Goal: Task Accomplishment & Management: Manage account settings

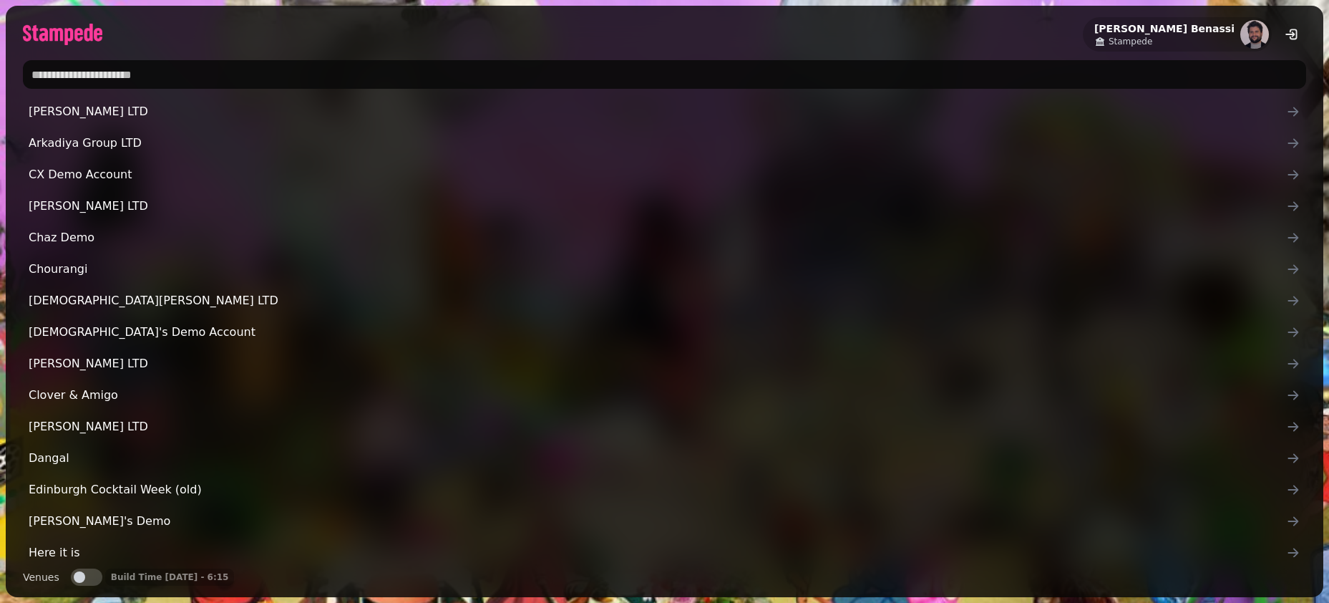
click at [281, 71] on input "text" at bounding box center [664, 74] width 1283 height 29
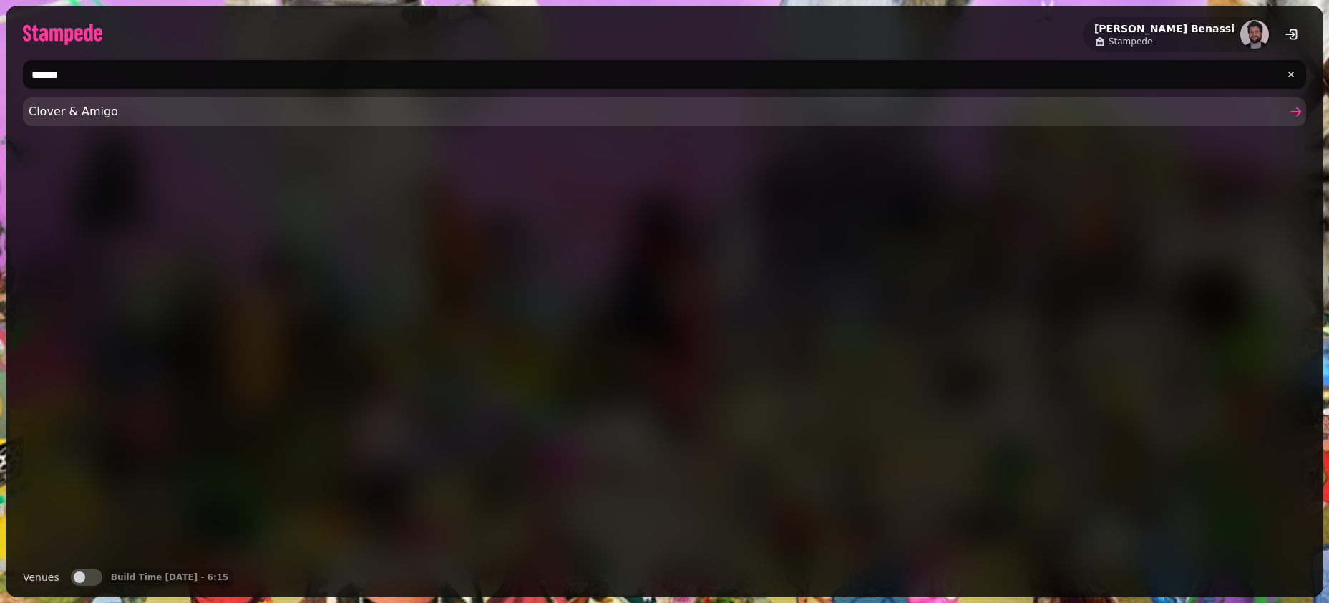
type input "******"
click at [111, 110] on span "Clover & Amigo" at bounding box center [658, 111] width 1258 height 17
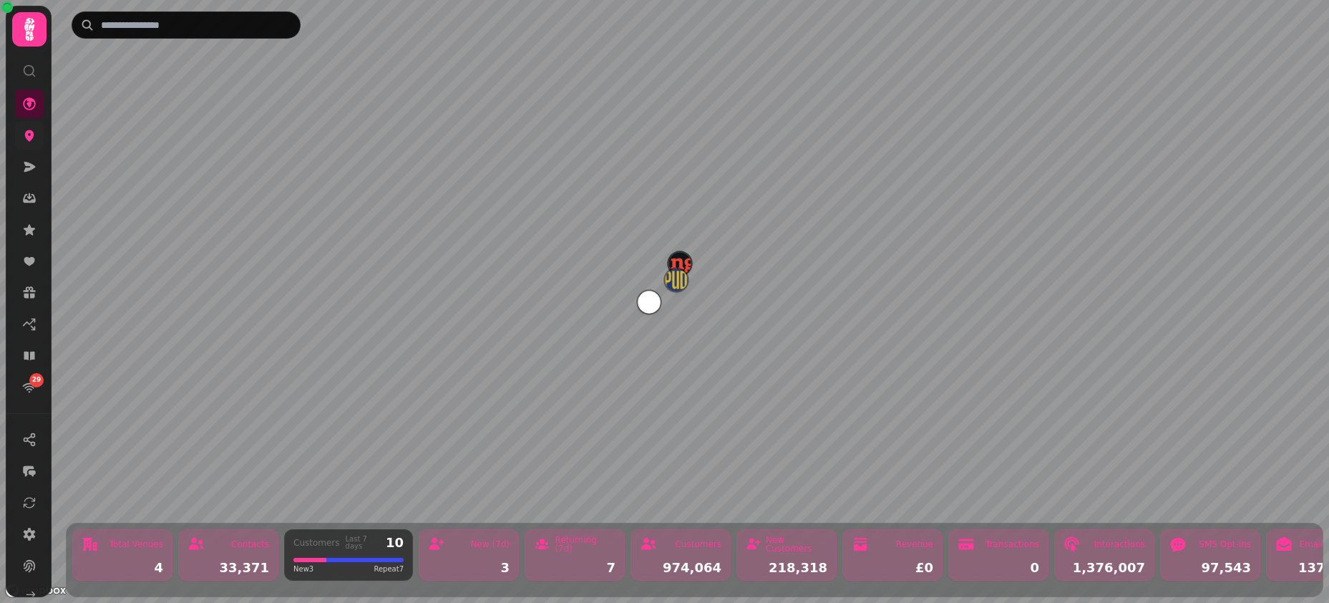
click at [36, 140] on icon at bounding box center [29, 135] width 14 height 14
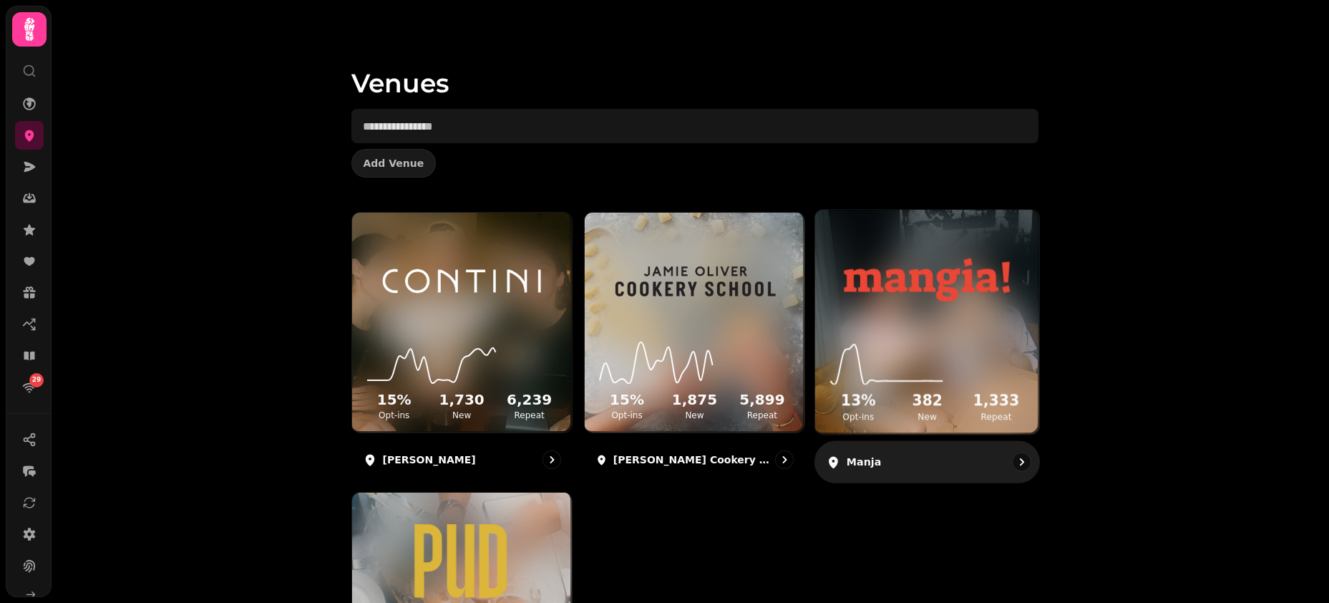
click at [1012, 326] on div "13 % Opt-ins 382 New 1,333 Repeat" at bounding box center [927, 380] width 224 height 108
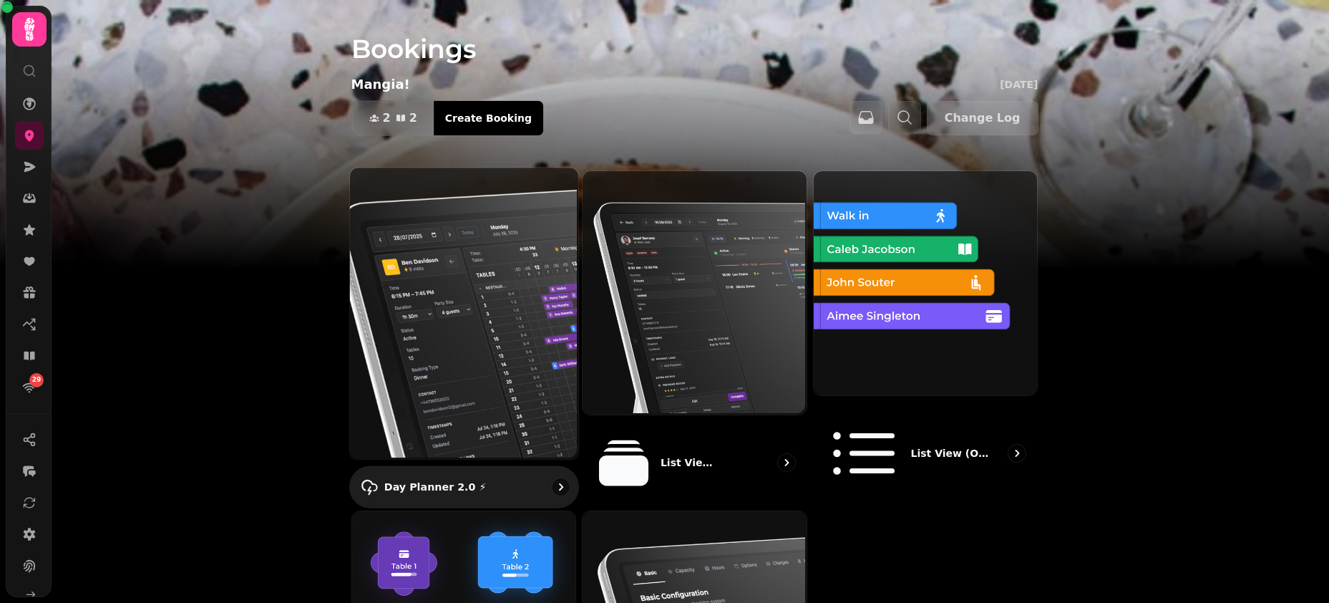
click at [468, 260] on img at bounding box center [462, 311] width 228 height 291
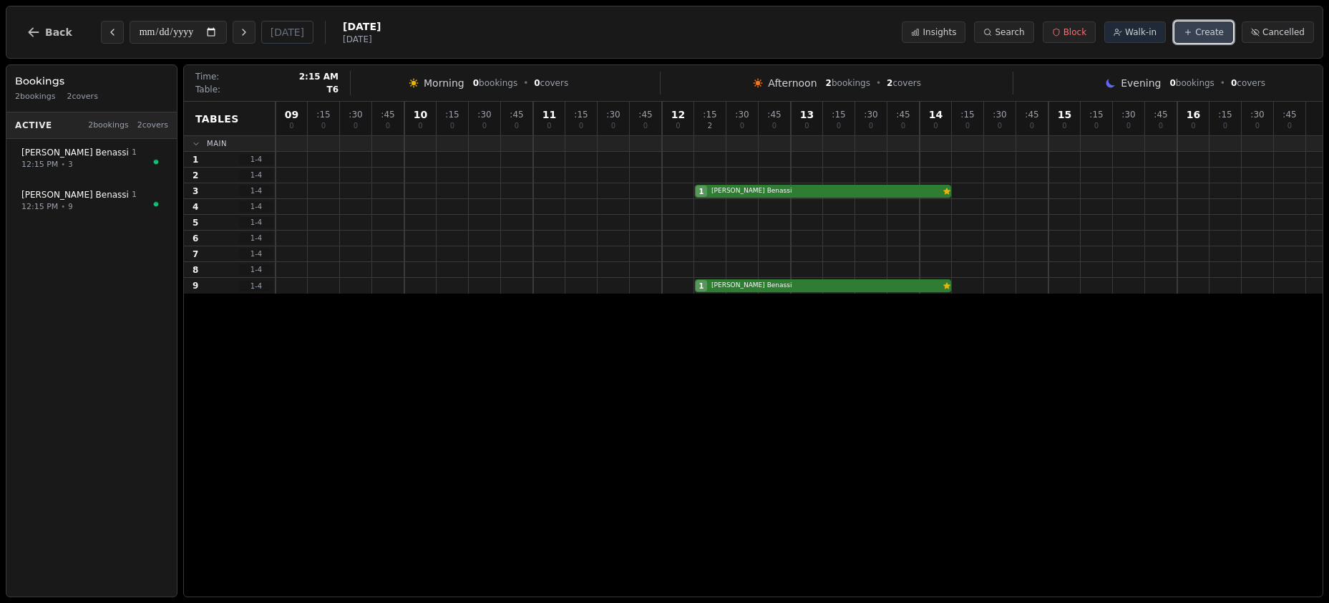
click at [1202, 40] on button "Create" at bounding box center [1204, 31] width 59 height 21
select select "****"
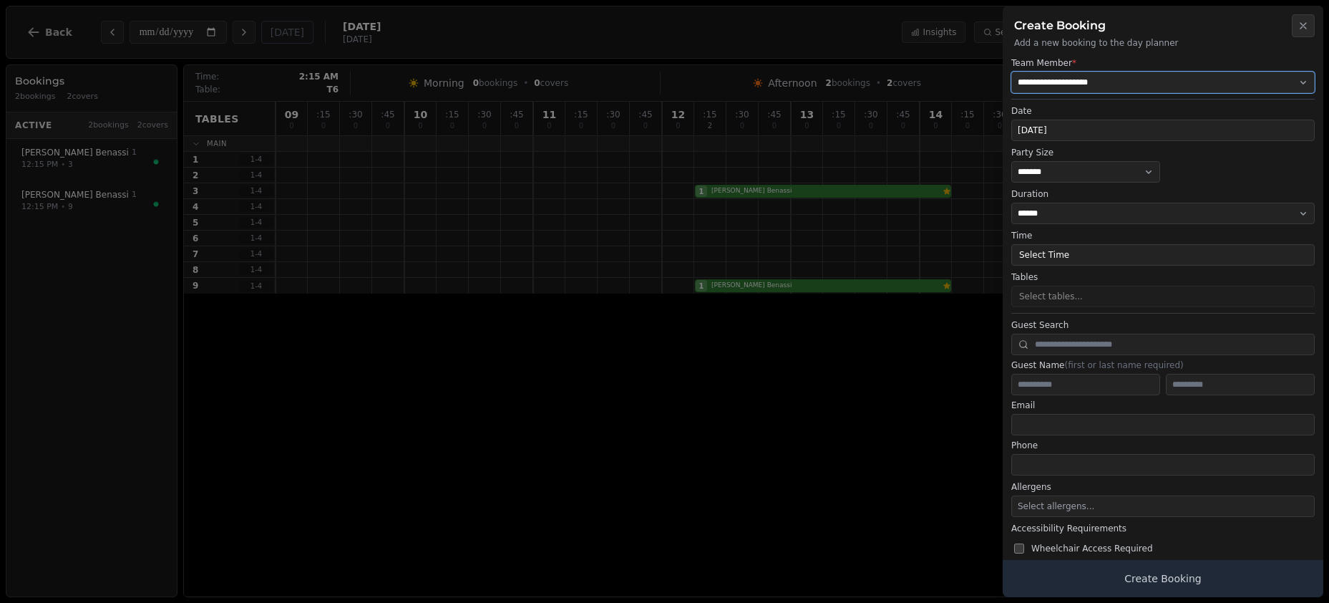
click at [1086, 83] on select "**********" at bounding box center [1162, 82] width 303 height 21
select select "**********"
click at [1011, 72] on select "**********" at bounding box center [1162, 82] width 303 height 21
click at [1086, 340] on input "text" at bounding box center [1162, 344] width 303 height 21
click at [1078, 383] on input "text" at bounding box center [1085, 384] width 149 height 21
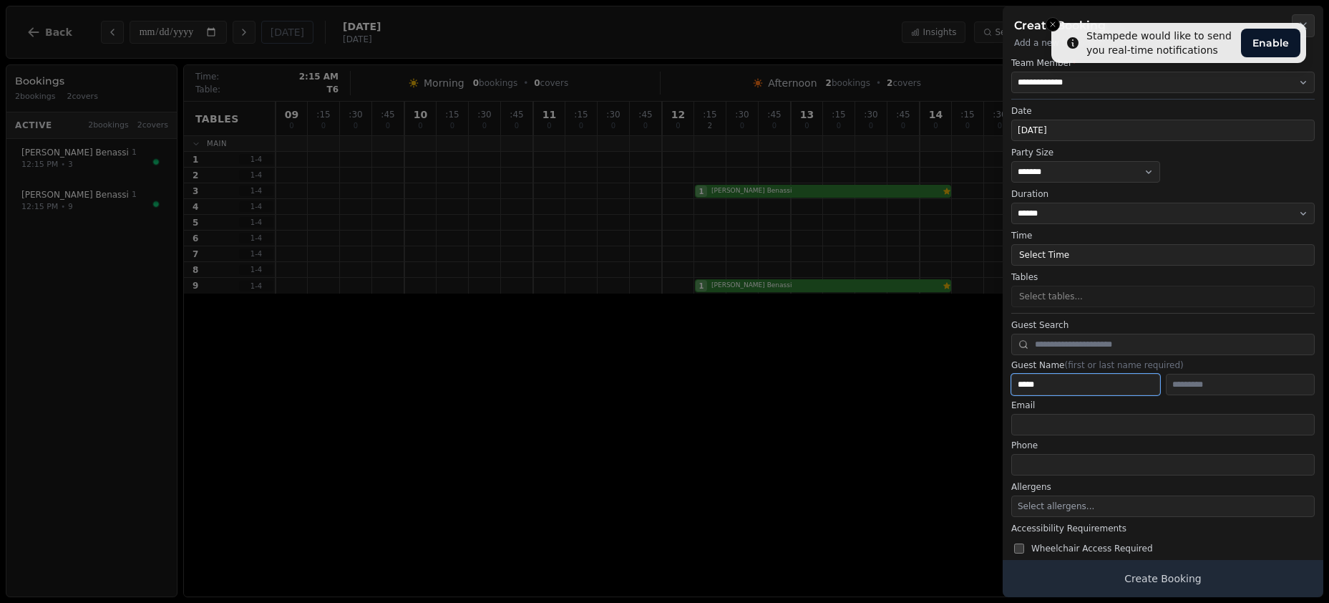
type input "*****"
type input "*******"
type input "**********"
click at [1135, 254] on button "Select Time" at bounding box center [1162, 254] width 303 height 21
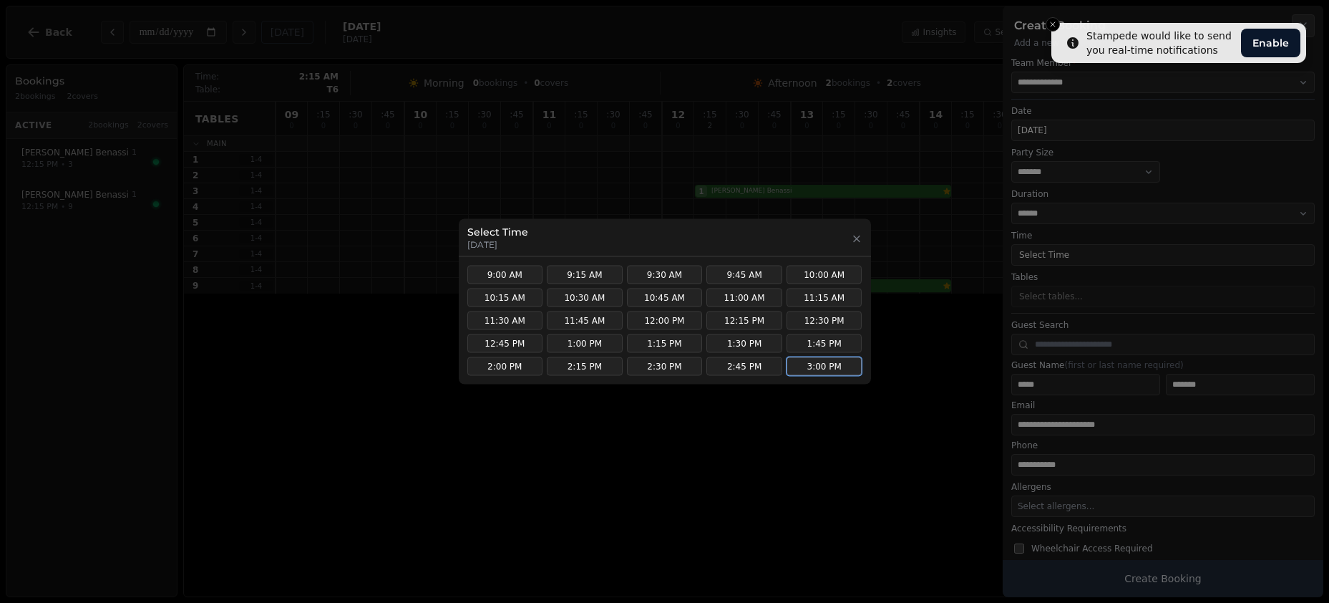
click at [814, 363] on button "3:00 PM" at bounding box center [825, 366] width 76 height 19
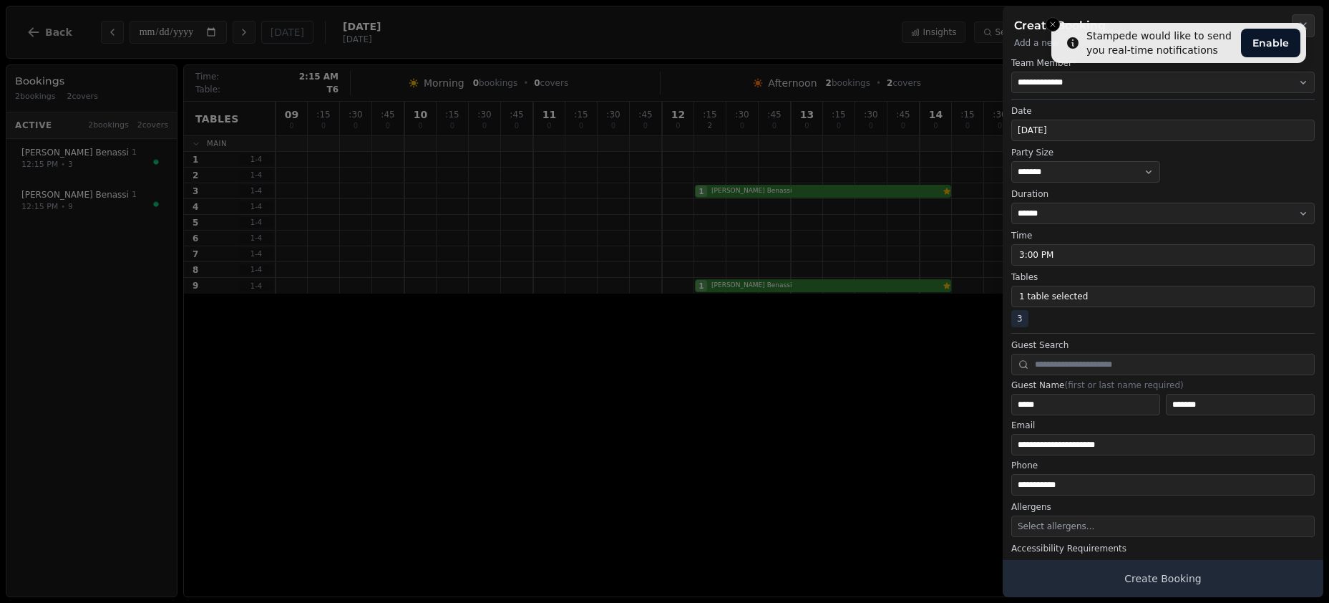
scroll to position [110, 0]
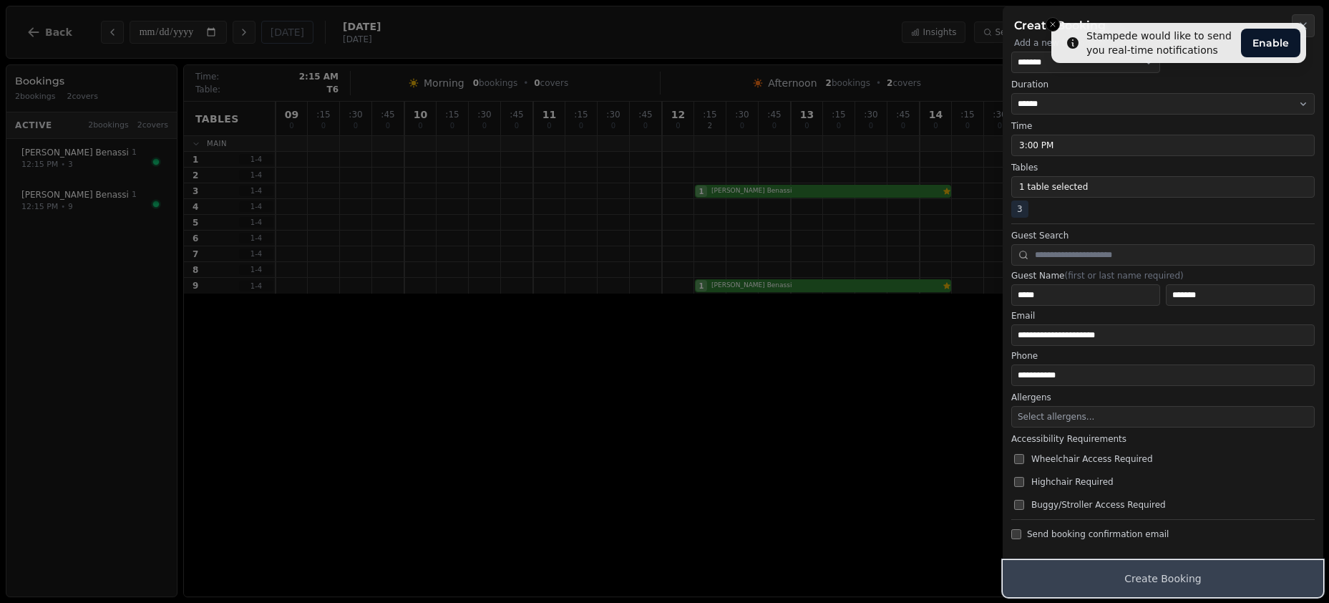
click at [1187, 586] on button "Create Booking" at bounding box center [1163, 578] width 321 height 37
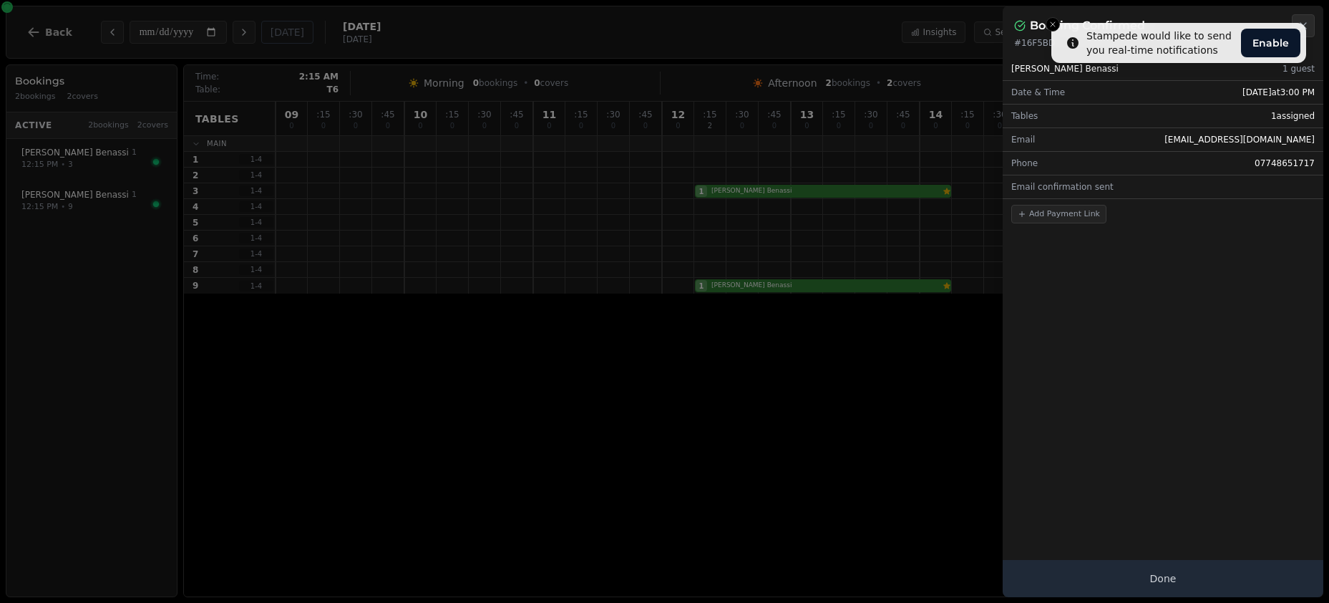
scroll to position [0, 0]
click at [1051, 28] on h2 "Booking Confirmed" at bounding box center [1087, 25] width 115 height 17
drag, startPoint x: 1205, startPoint y: 54, endPoint x: 1205, endPoint y: 14, distance: 39.4
click at [1205, 14] on div "Booking Confirmed # 16F5BD Josef Benassi 1 guest Date & Time Mon, Aug 18 at 3:0…" at bounding box center [1163, 301] width 321 height 591
click at [1109, 484] on div "Josef Benassi 1 guest Date & Time Mon, Aug 18 at 3:00 PM Tables 1 assigned Emai…" at bounding box center [1163, 323] width 321 height 548
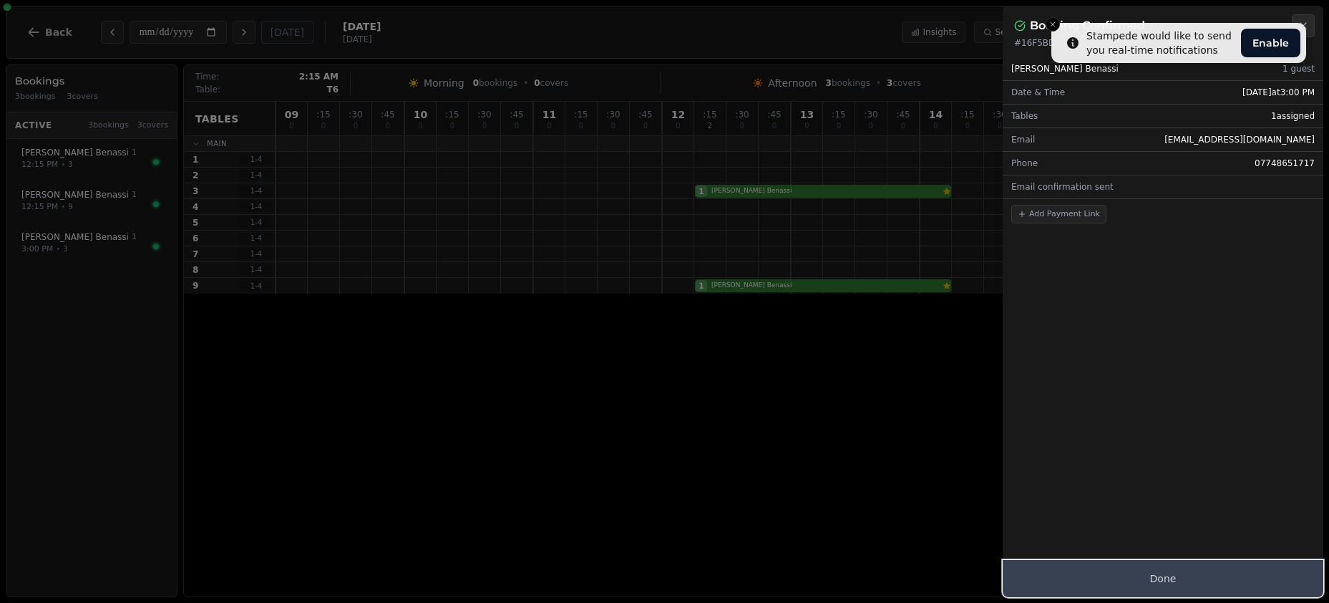
click at [1139, 571] on button "Done" at bounding box center [1163, 578] width 321 height 37
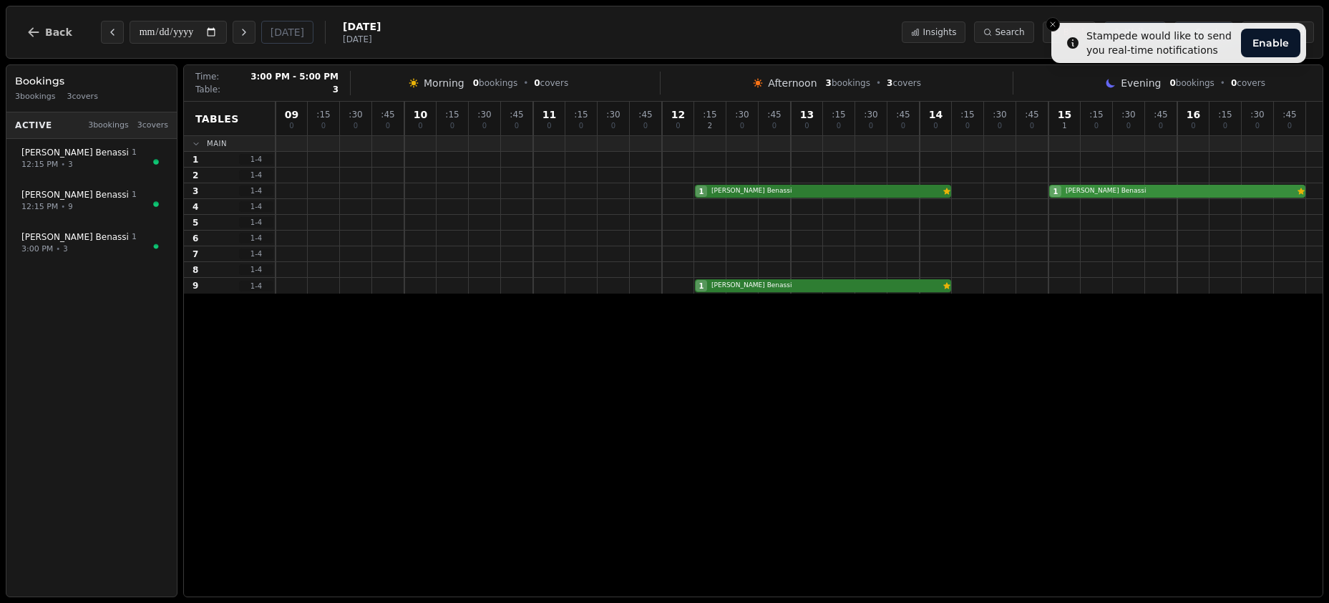
click at [1125, 193] on div "1 Josef Benassi Customer has left a review 1 Josef Benassi Customer has left a …" at bounding box center [799, 191] width 1047 height 16
select select "****"
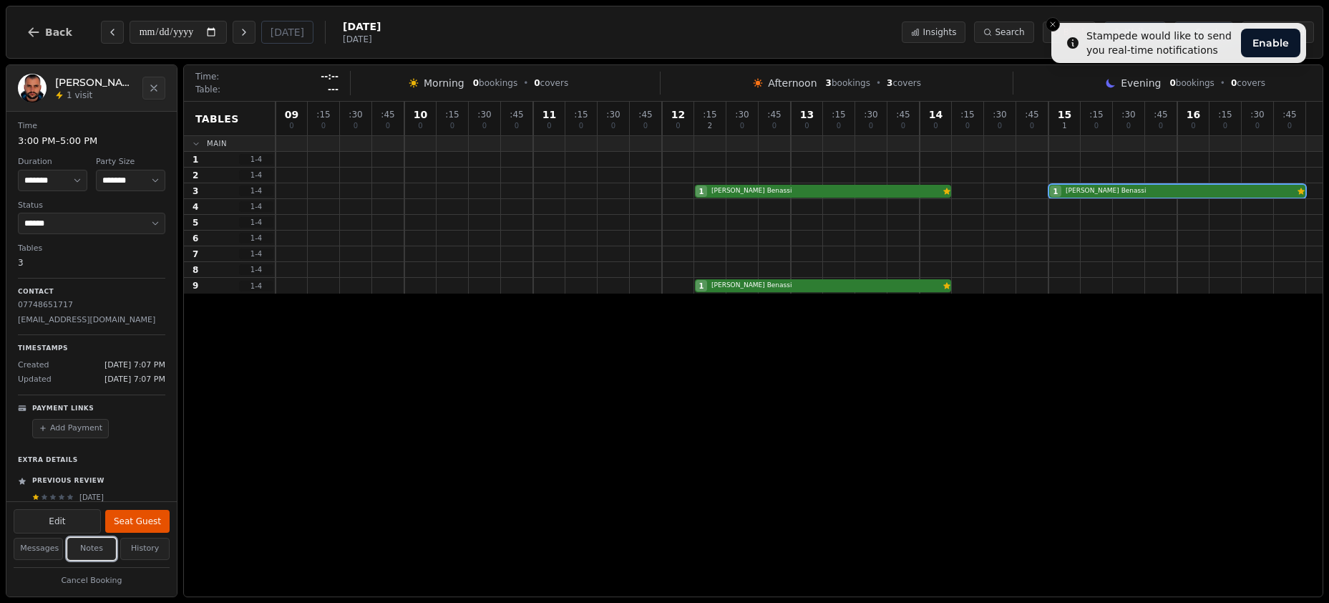
click at [89, 548] on button "Notes" at bounding box center [91, 549] width 49 height 22
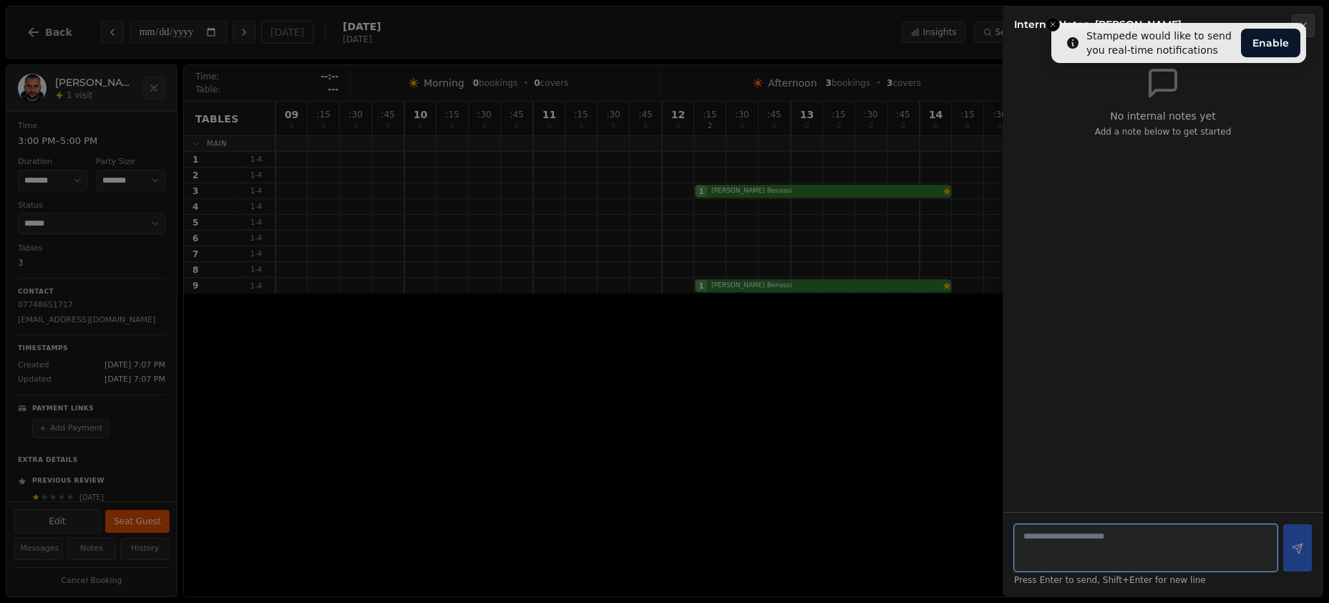
click at [1164, 537] on textarea at bounding box center [1145, 547] width 263 height 47
type textarea "**********"
click at [1292, 543] on icon at bounding box center [1297, 548] width 11 height 11
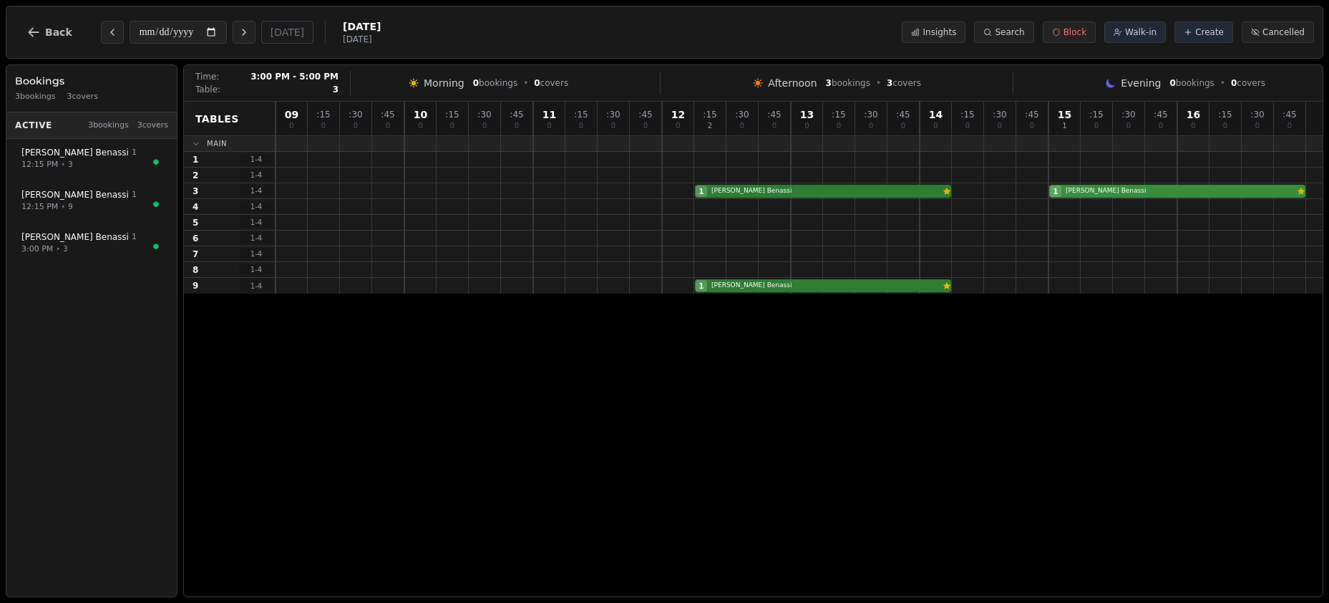
click at [1108, 195] on div "1 [PERSON_NAME] Customer has left a review 1 [PERSON_NAME] Customer has left a …" at bounding box center [799, 191] width 1047 height 16
select select "****"
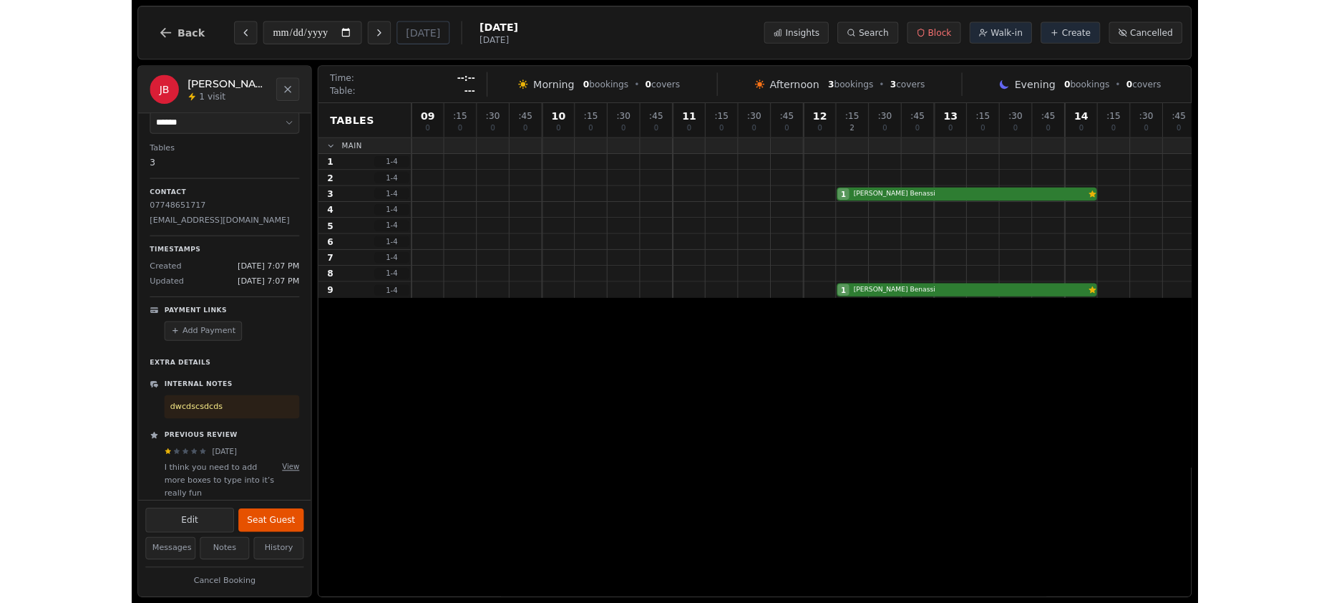
scroll to position [102, 0]
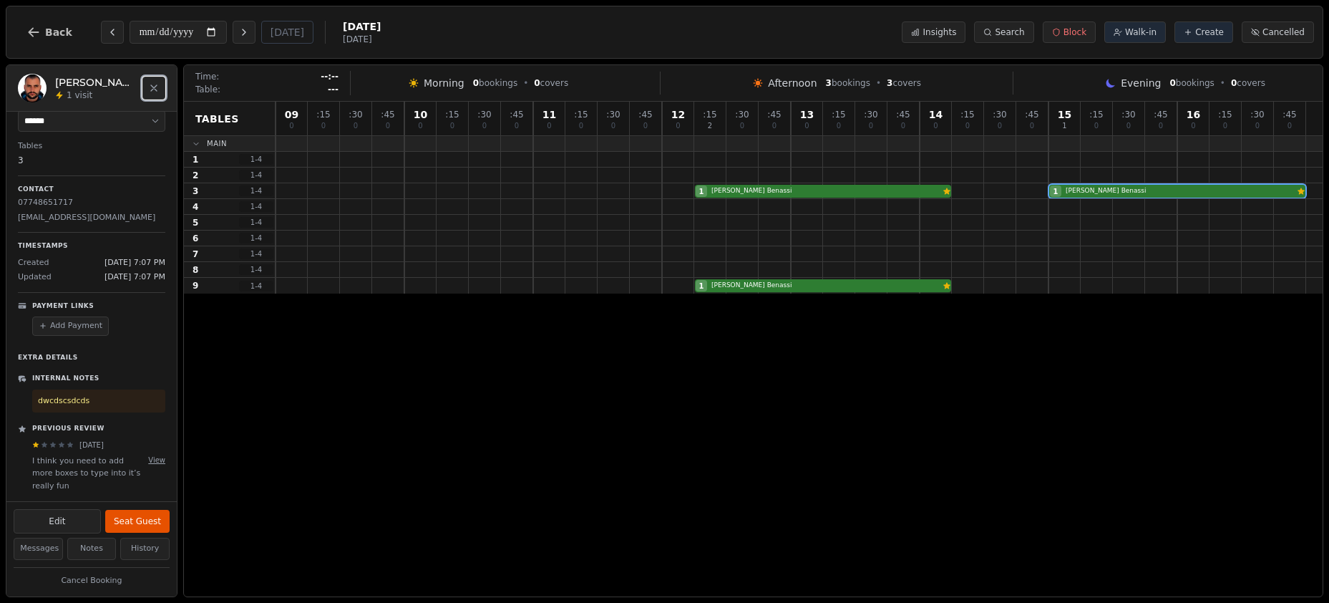
click at [152, 94] on button "Close" at bounding box center [153, 88] width 23 height 23
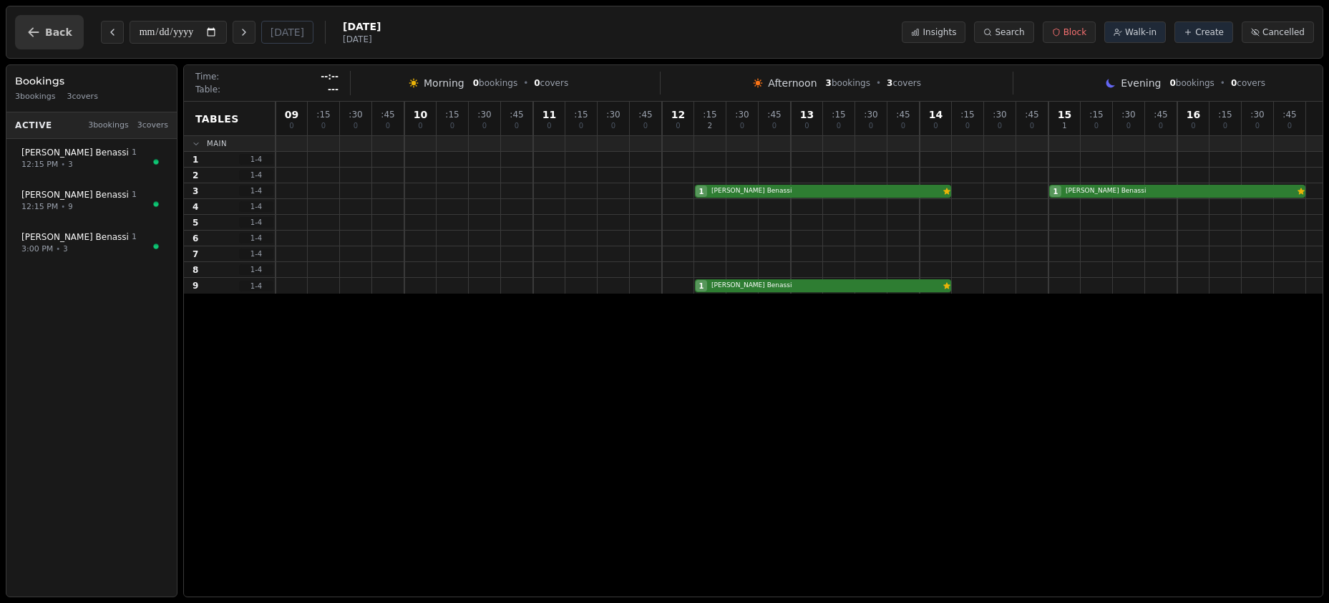
click at [49, 37] on span "Back" at bounding box center [58, 32] width 27 height 10
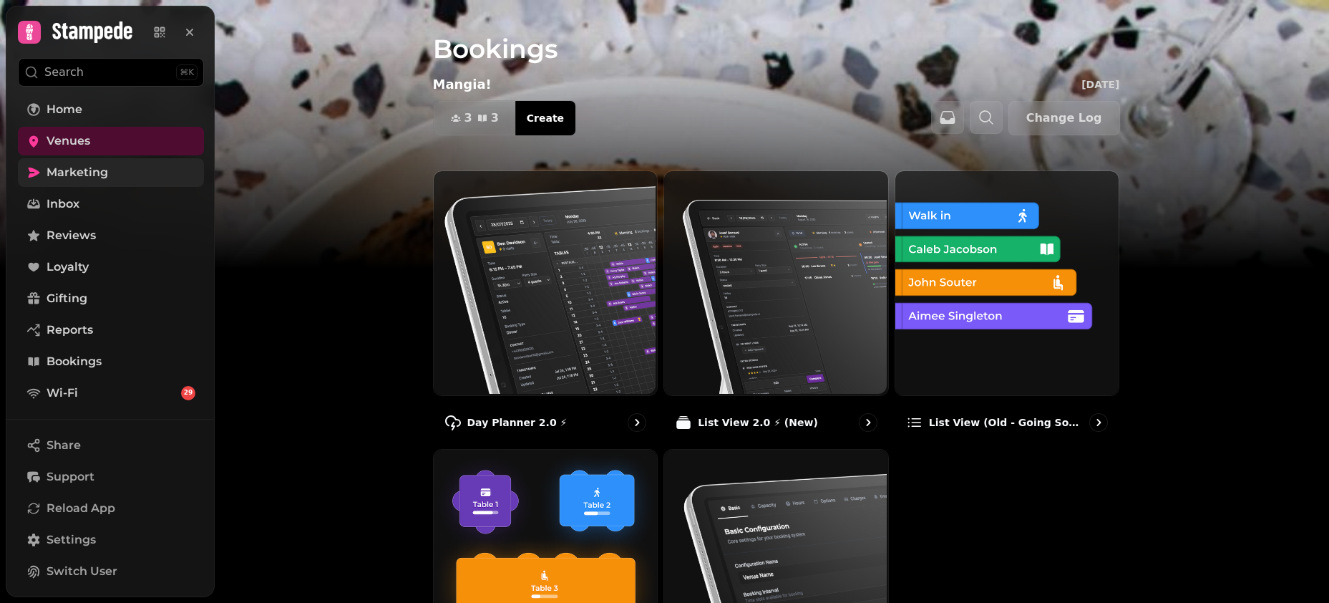
click at [88, 175] on span "Marketing" at bounding box center [78, 172] width 62 height 17
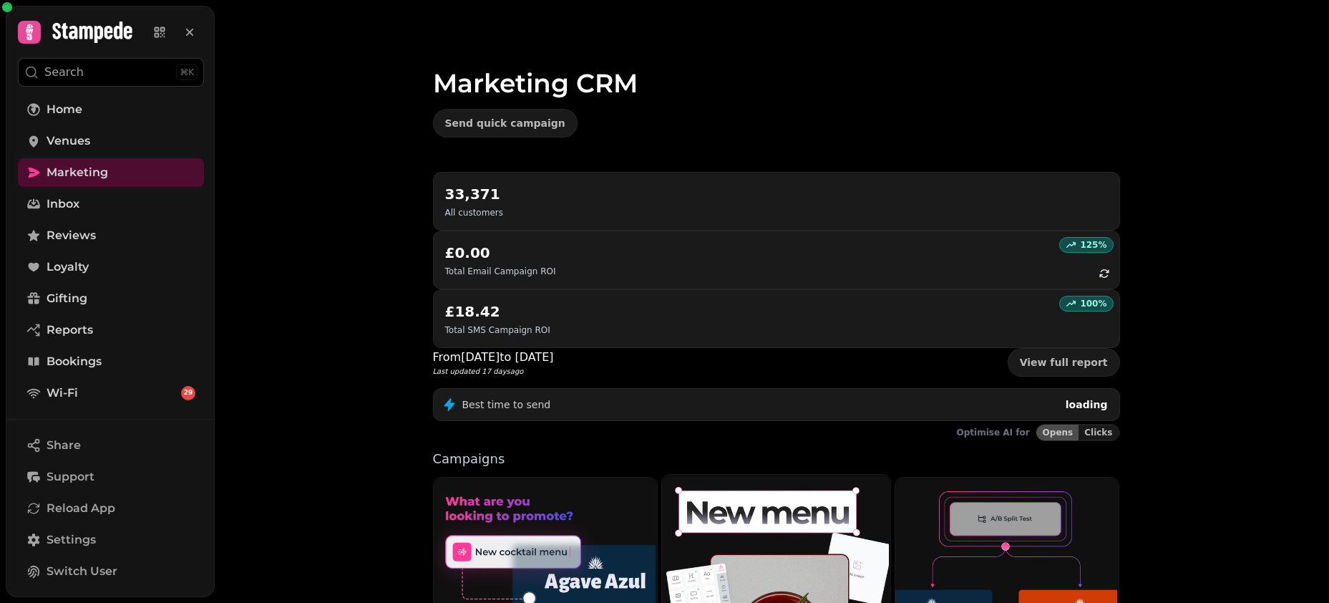
click at [759, 516] on img at bounding box center [775, 592] width 228 height 238
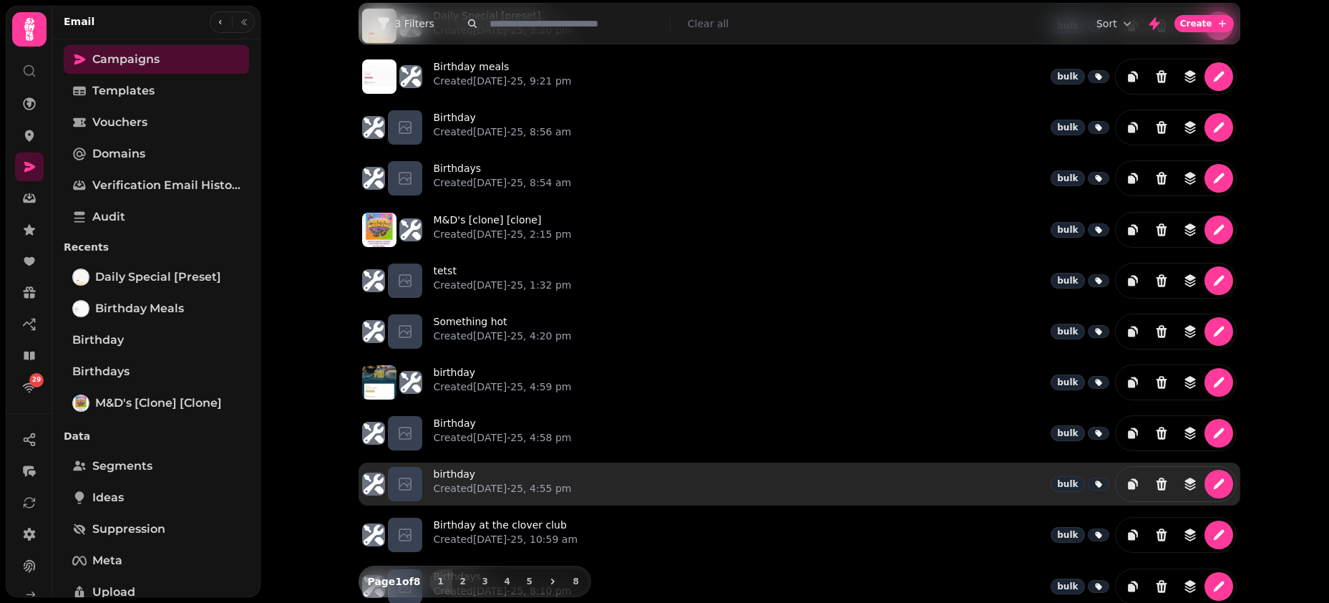
scroll to position [117, 0]
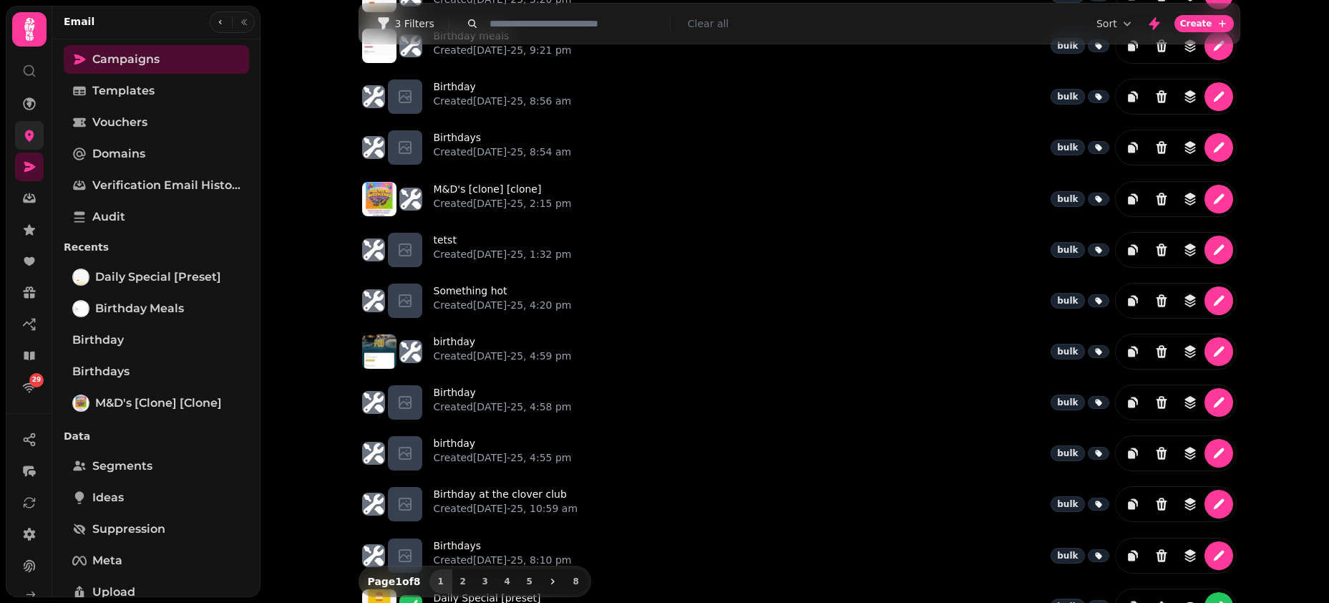
click at [33, 144] on link at bounding box center [29, 135] width 29 height 29
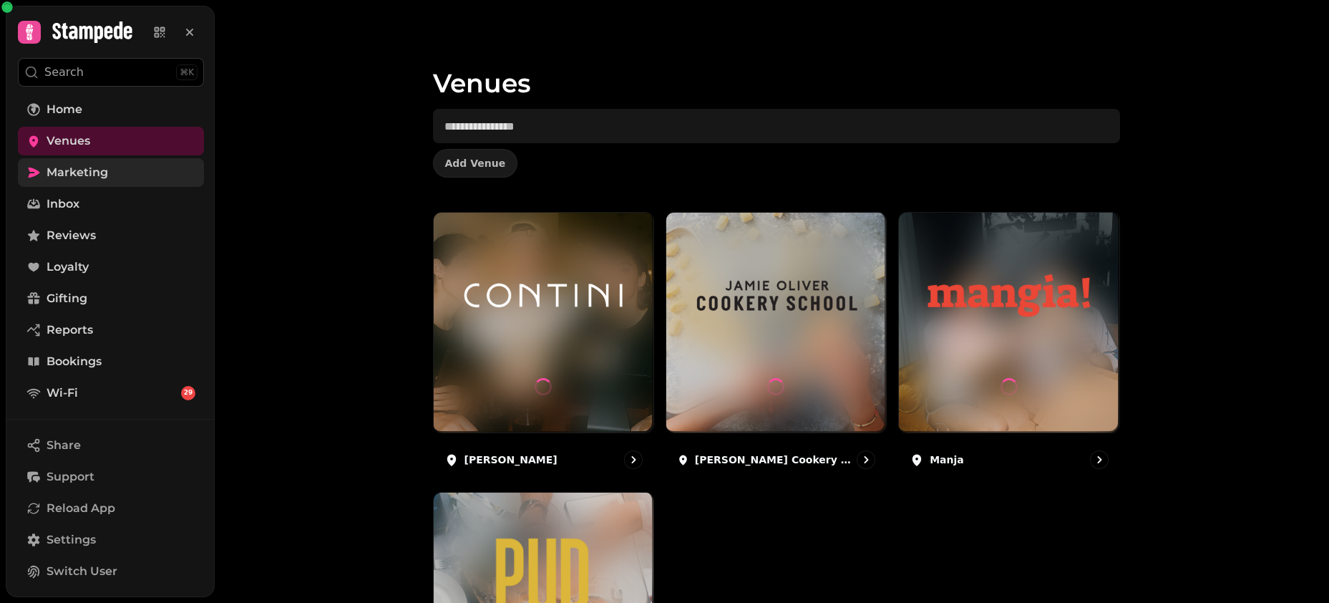
click at [82, 158] on link "Marketing" at bounding box center [111, 172] width 186 height 29
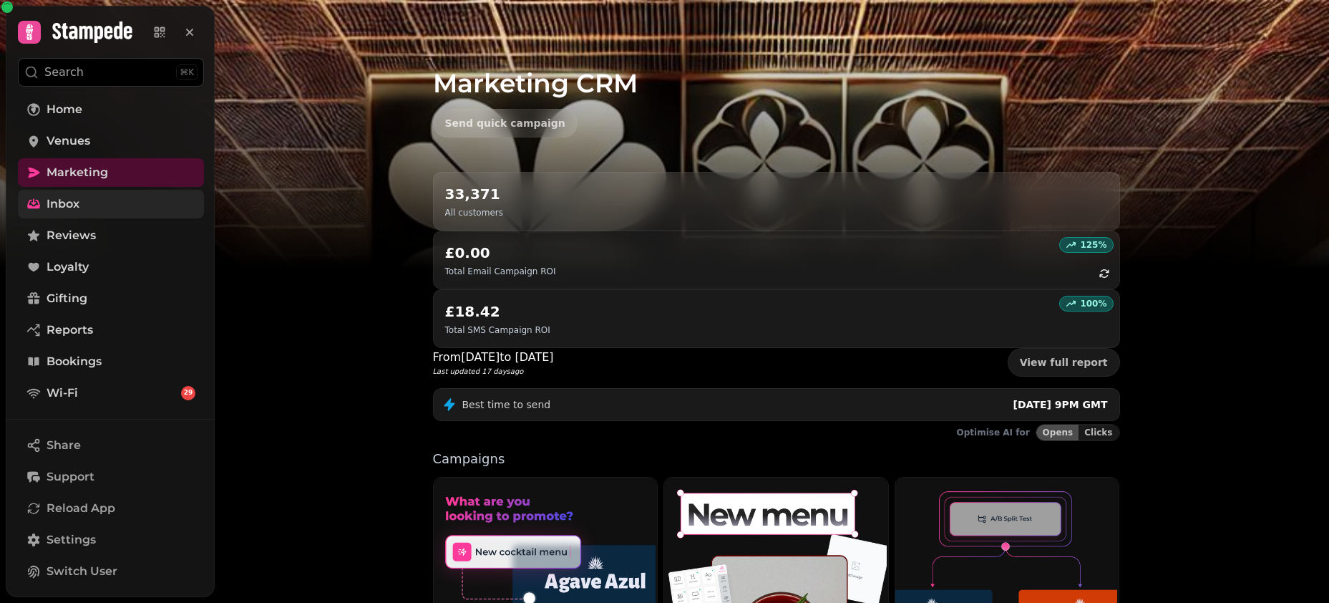
click at [90, 199] on link "Inbox" at bounding box center [111, 204] width 186 height 29
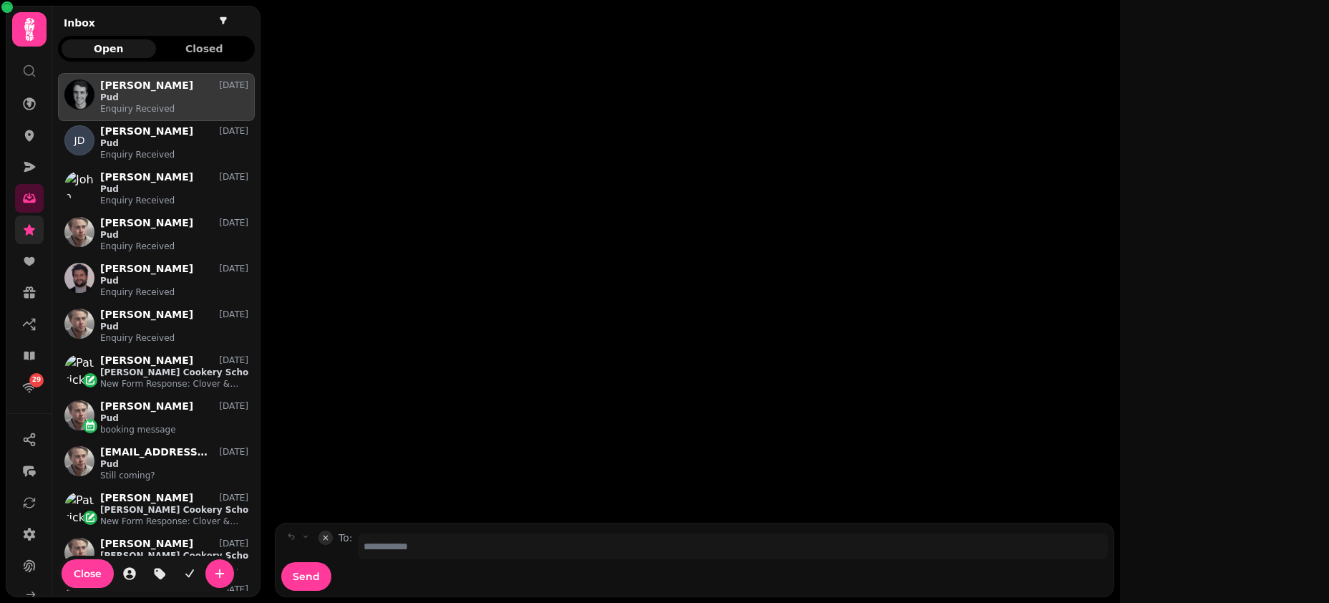
scroll to position [517, 197]
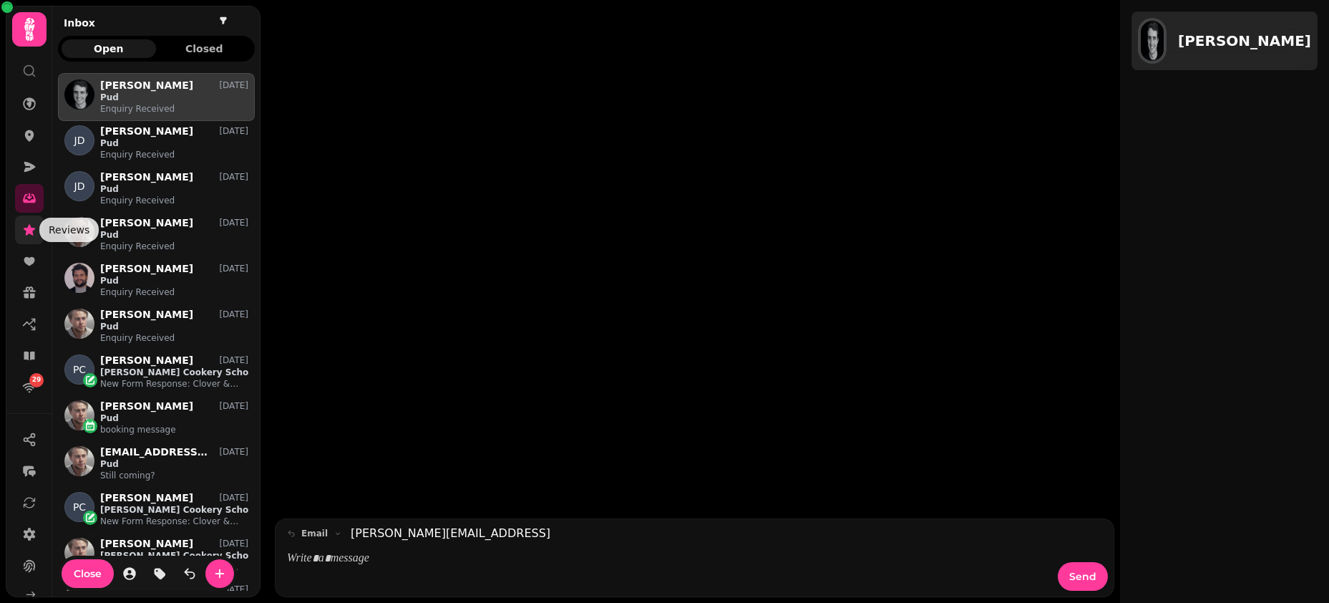
click at [31, 224] on icon at bounding box center [29, 230] width 14 height 14
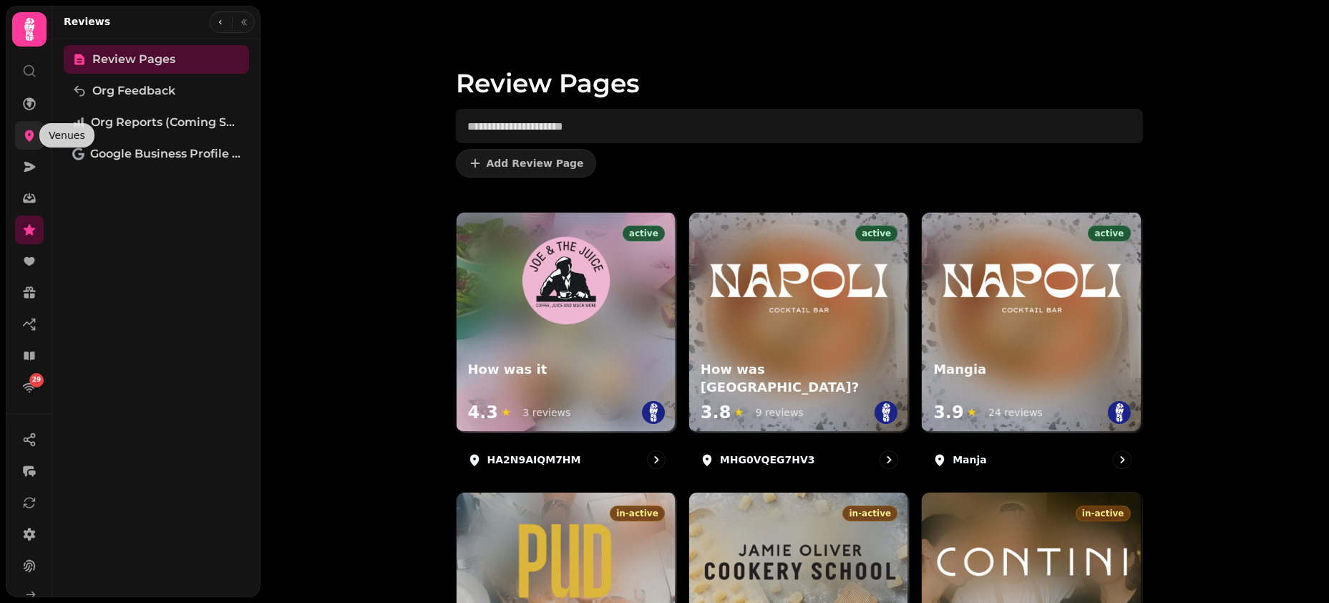
click at [31, 130] on icon at bounding box center [29, 135] width 9 height 11
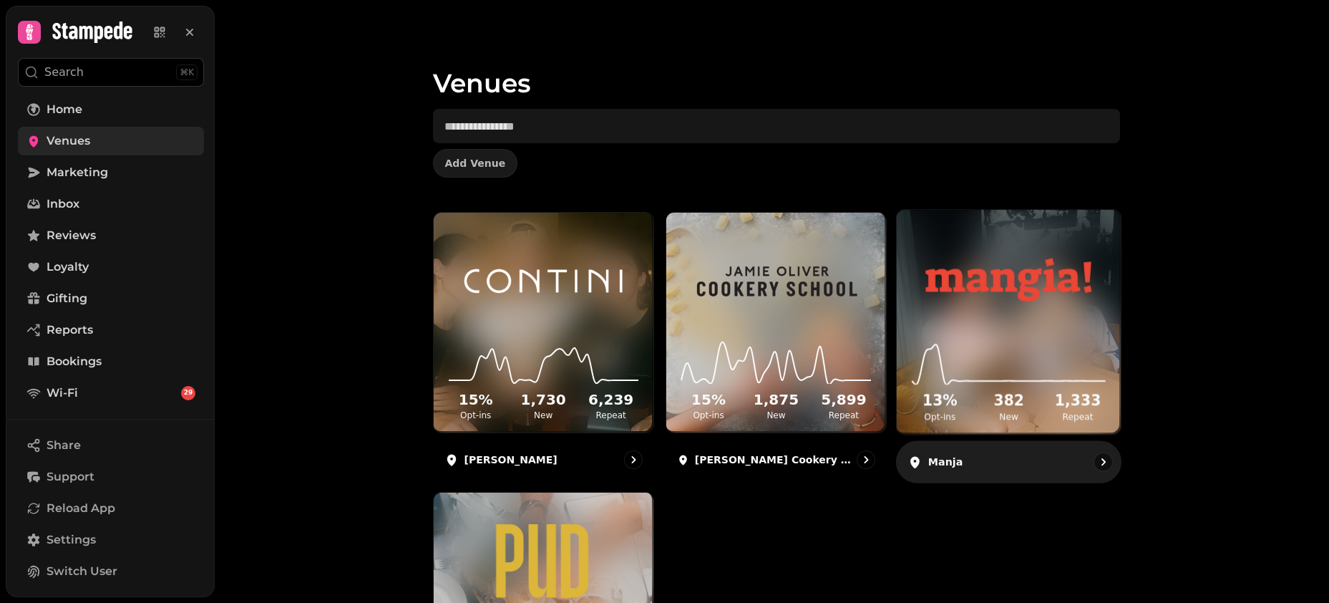
click at [1029, 336] on div "13 % Opt-ins 382 New 1,333 Repeat" at bounding box center [1009, 380] width 224 height 108
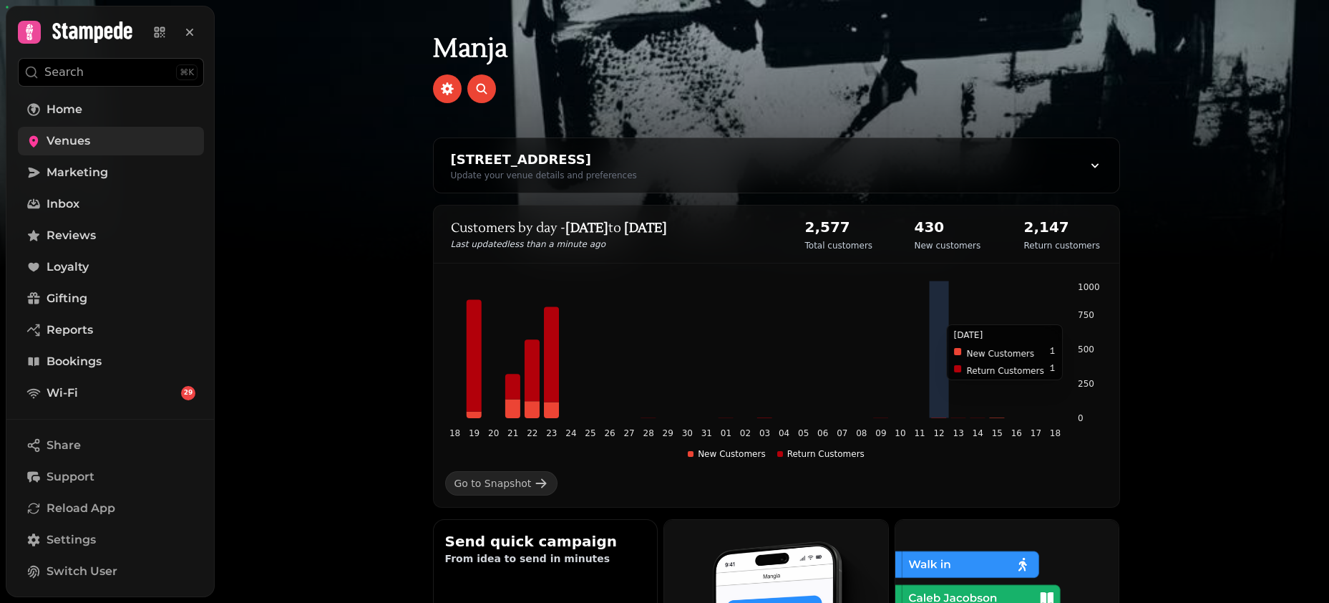
scroll to position [241, 0]
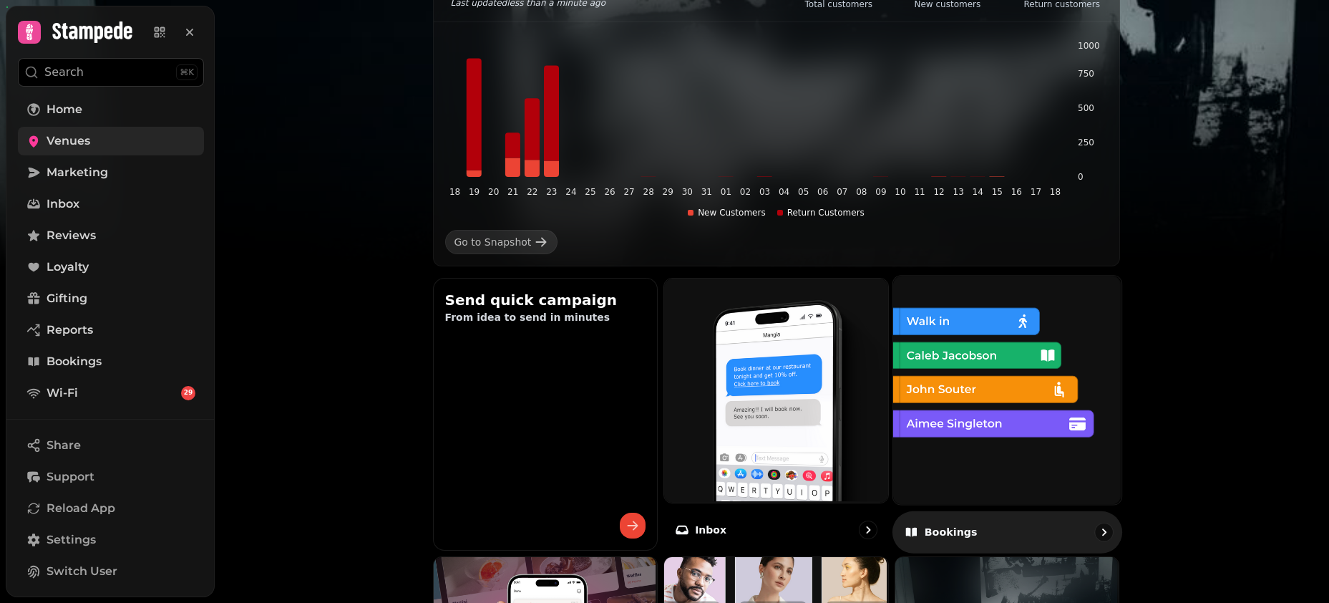
click at [956, 400] on img at bounding box center [1006, 388] width 228 height 228
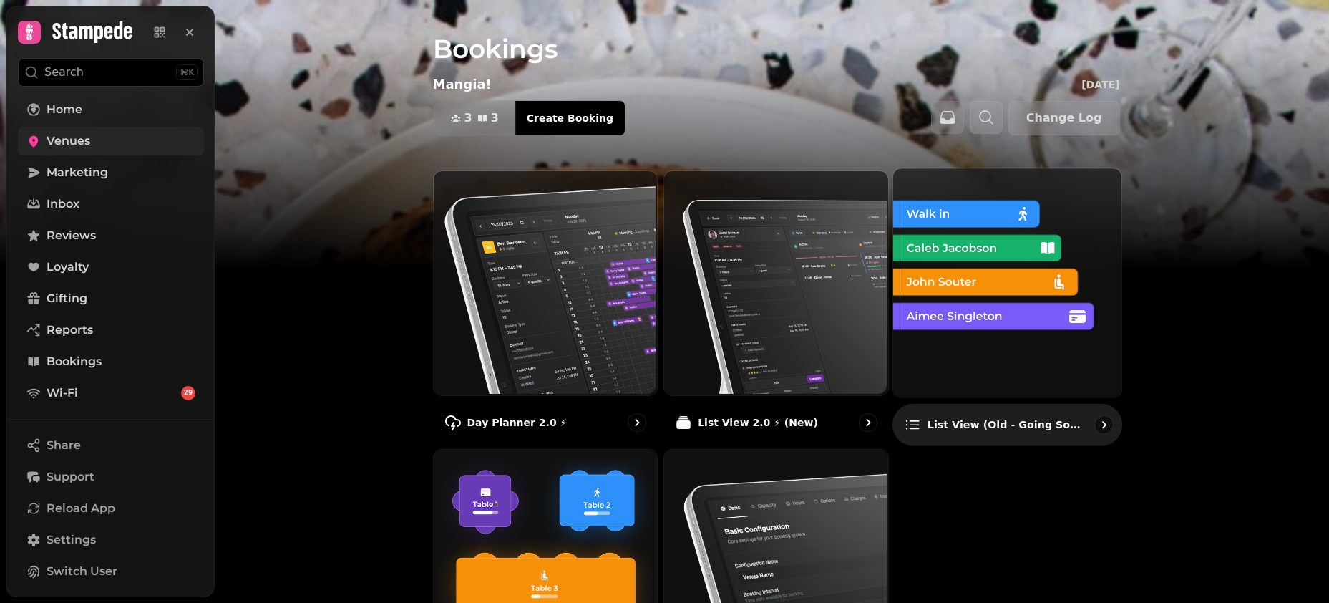
click at [948, 366] on img at bounding box center [1006, 281] width 228 height 228
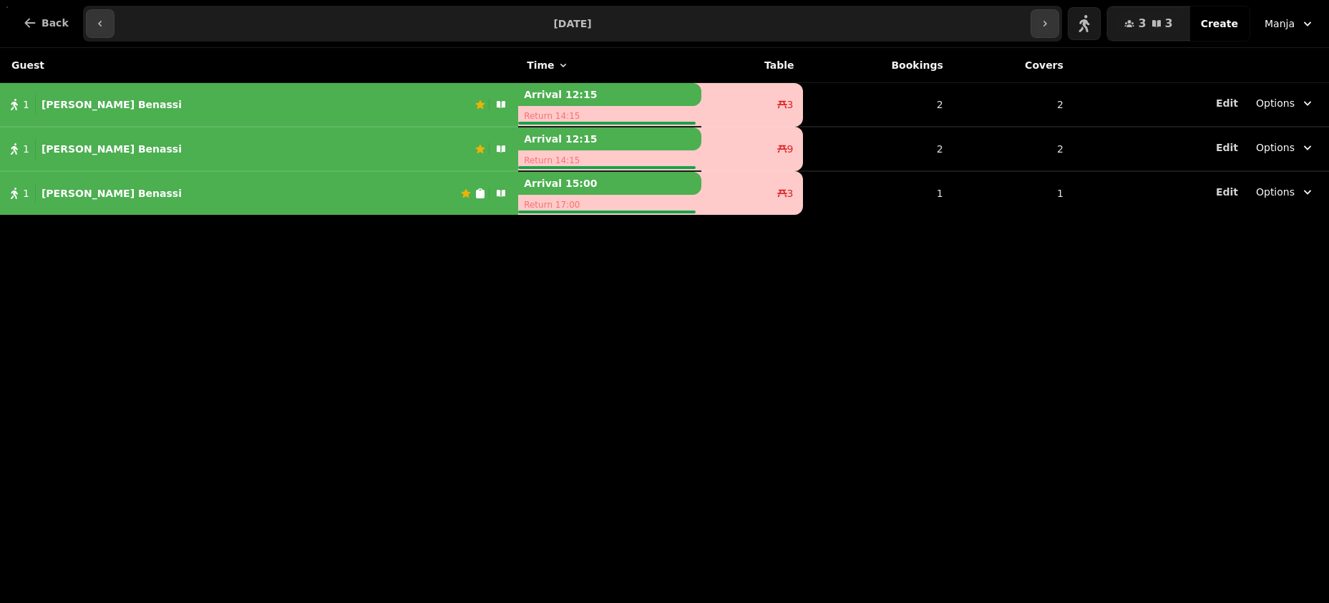
click at [190, 102] on div "1 Josef Benassi" at bounding box center [237, 104] width 475 height 20
select select "**********"
select select "****"
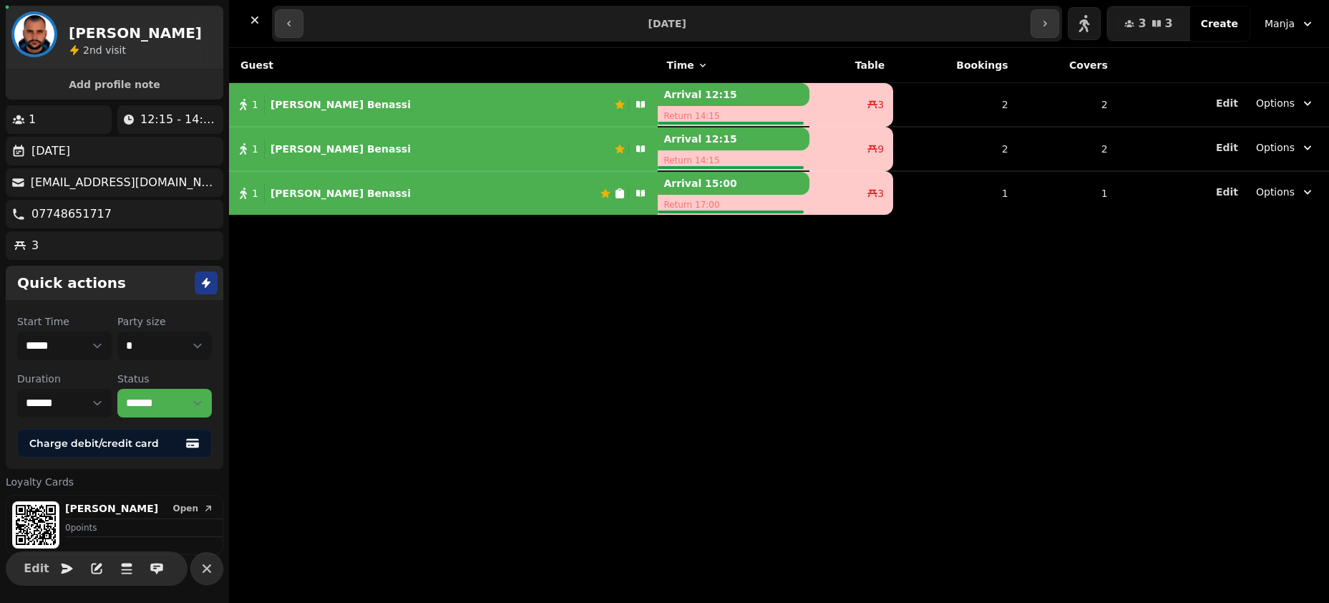
click at [313, 152] on p "Josef Benassi" at bounding box center [341, 149] width 140 height 14
click at [324, 188] on p "Josef Benassi" at bounding box center [341, 193] width 140 height 14
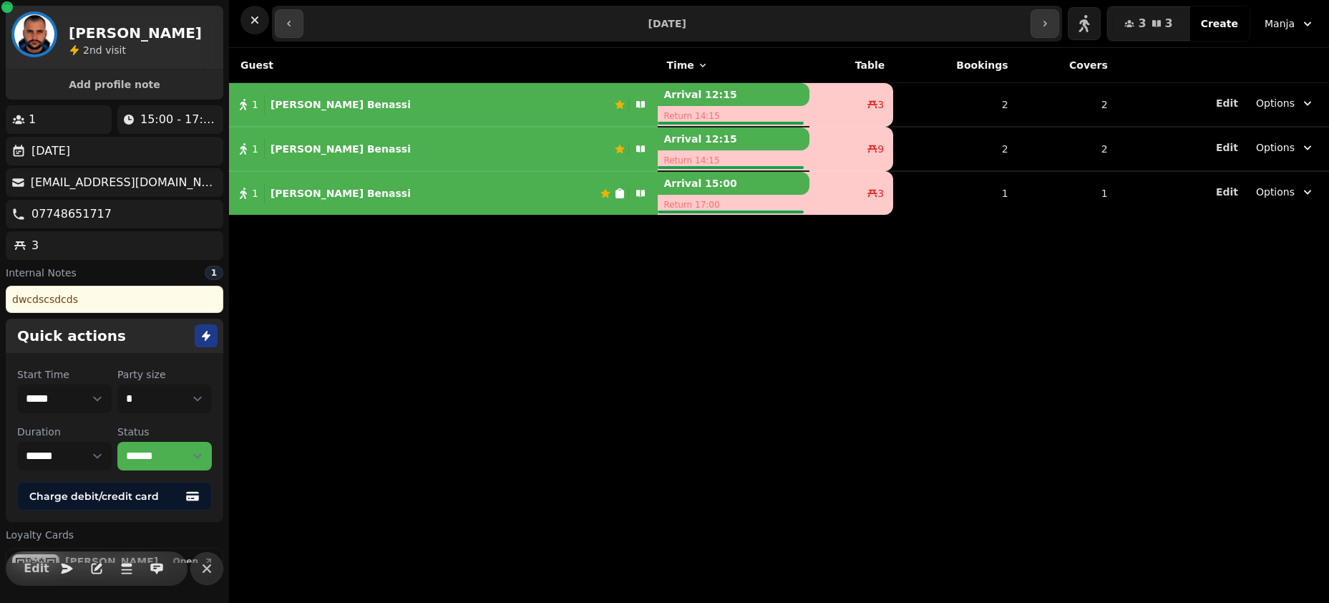
click at [245, 10] on button "button" at bounding box center [254, 20] width 29 height 29
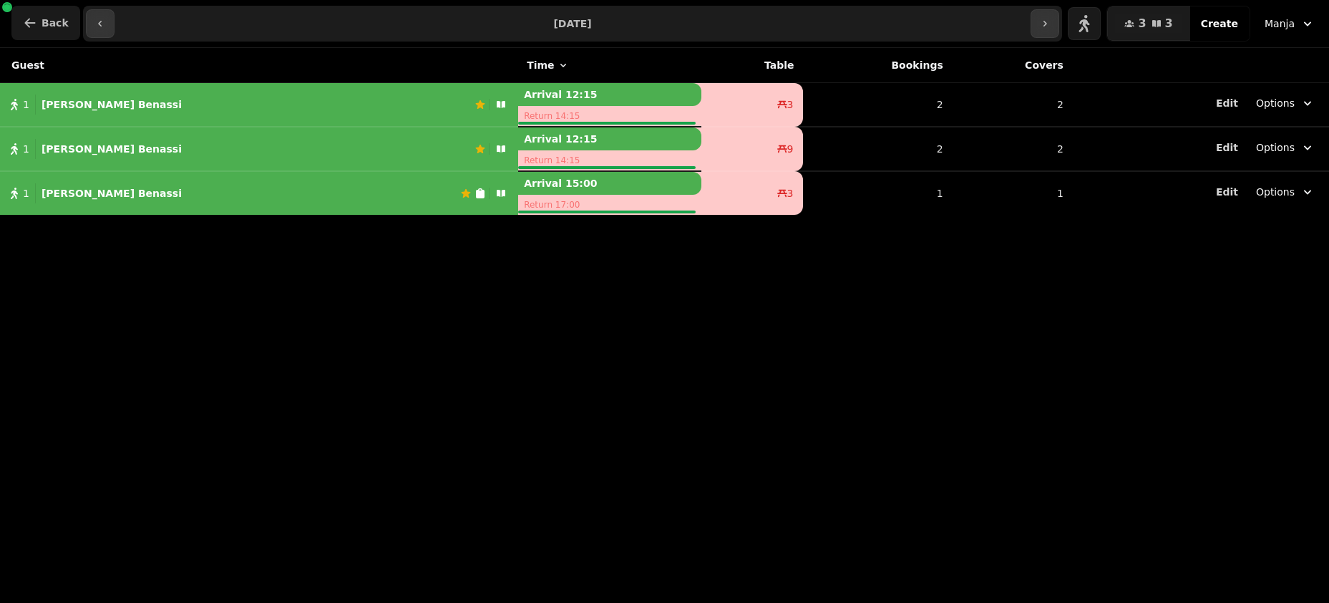
click at [37, 22] on button "Back" at bounding box center [45, 23] width 69 height 34
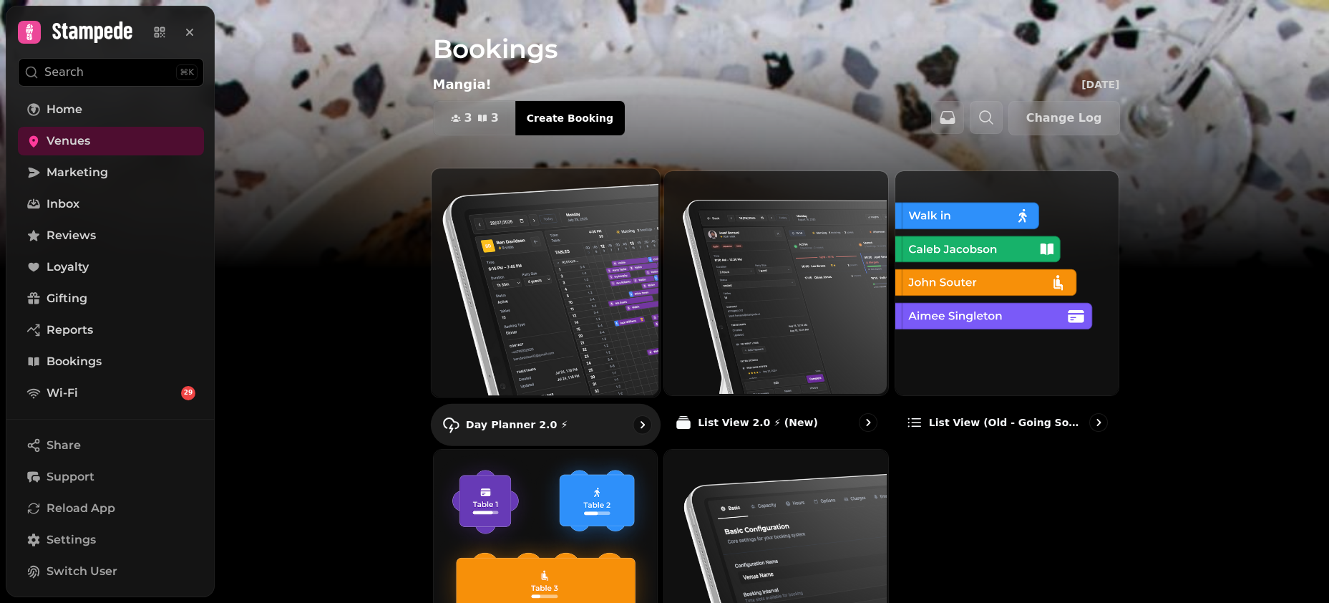
click at [503, 251] on img at bounding box center [543, 281] width 228 height 228
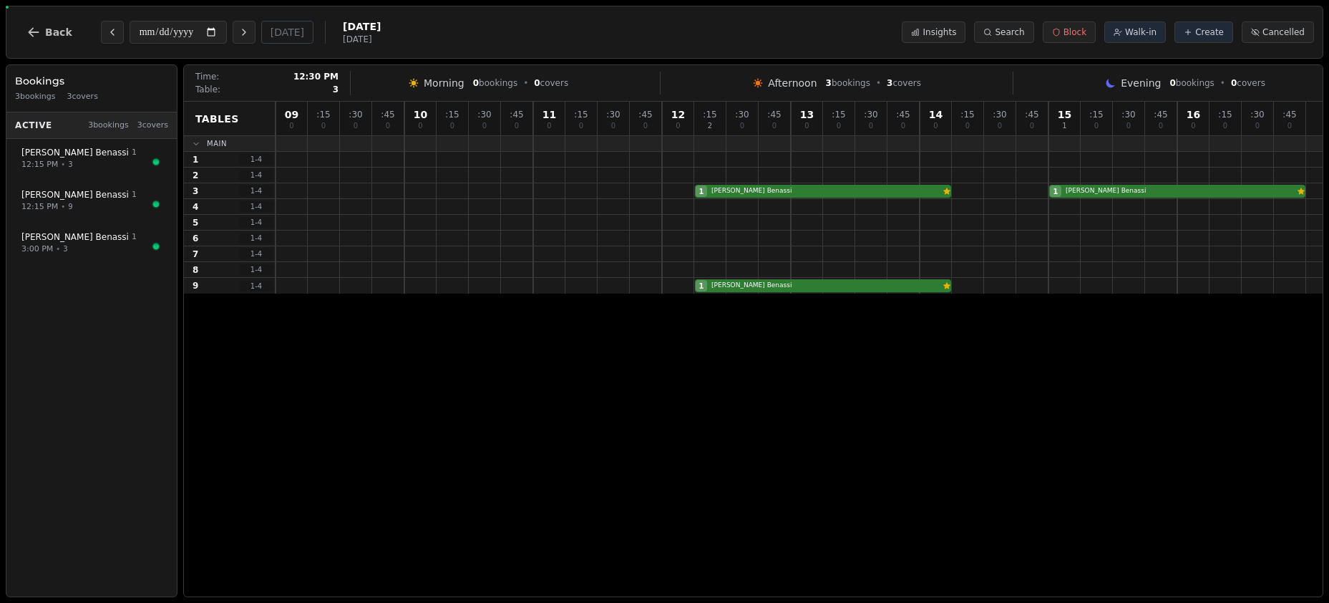
click at [740, 197] on div "1 Josef Benassi Customer has left a review 1 Josef Benassi Customer has left a …" at bounding box center [799, 191] width 1047 height 16
select select "****"
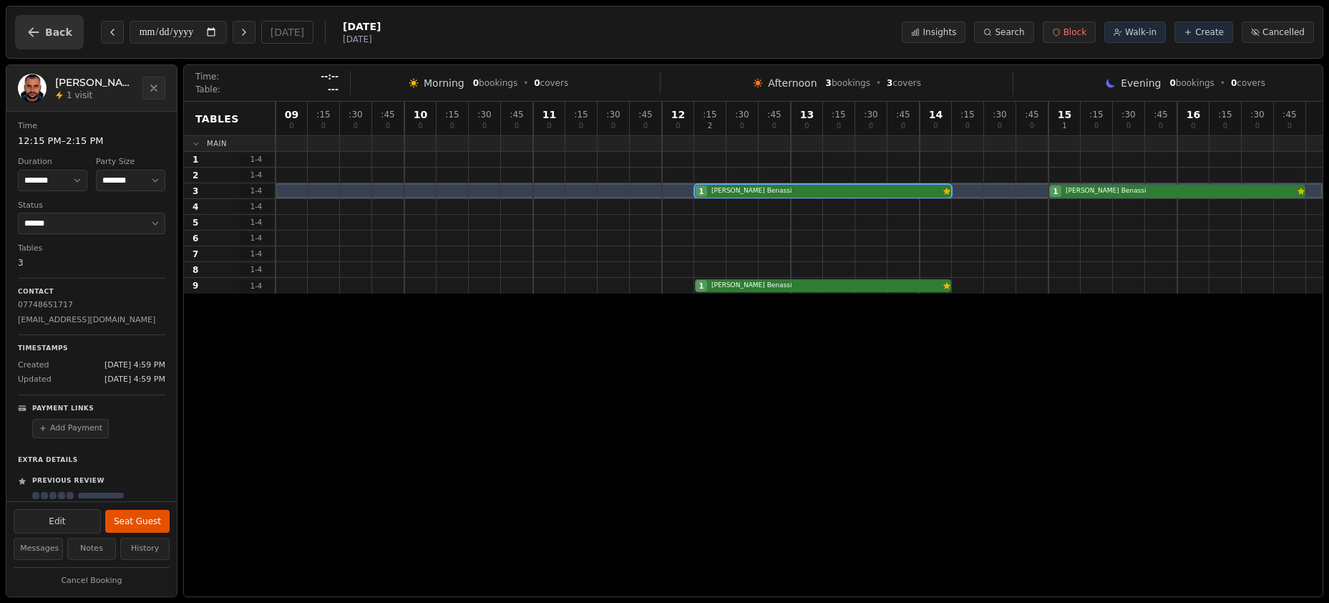
click at [42, 33] on button "Back" at bounding box center [49, 32] width 69 height 34
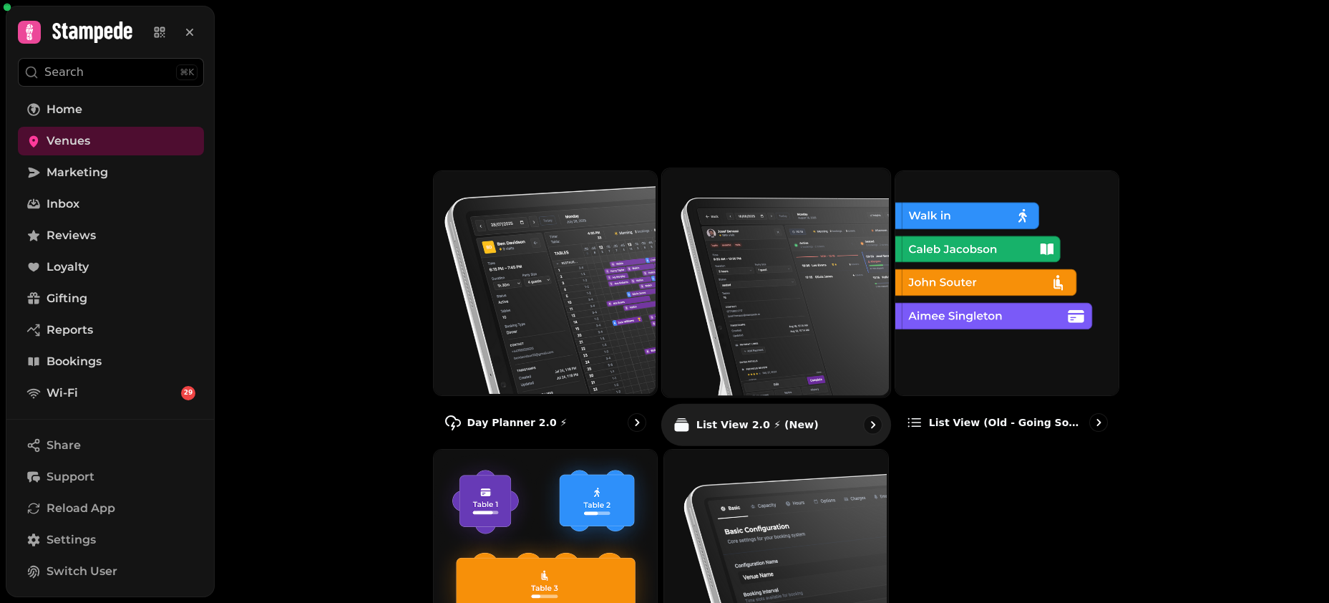
click at [716, 261] on img at bounding box center [775, 281] width 228 height 228
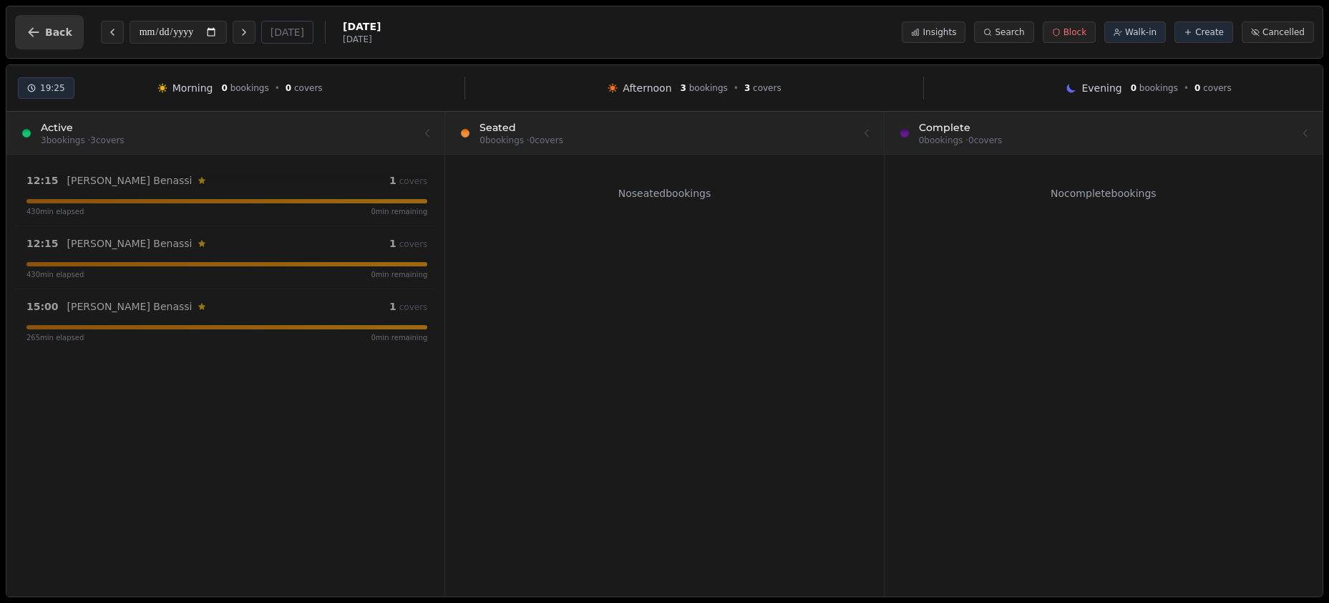
click at [67, 33] on span "Back" at bounding box center [58, 32] width 27 height 10
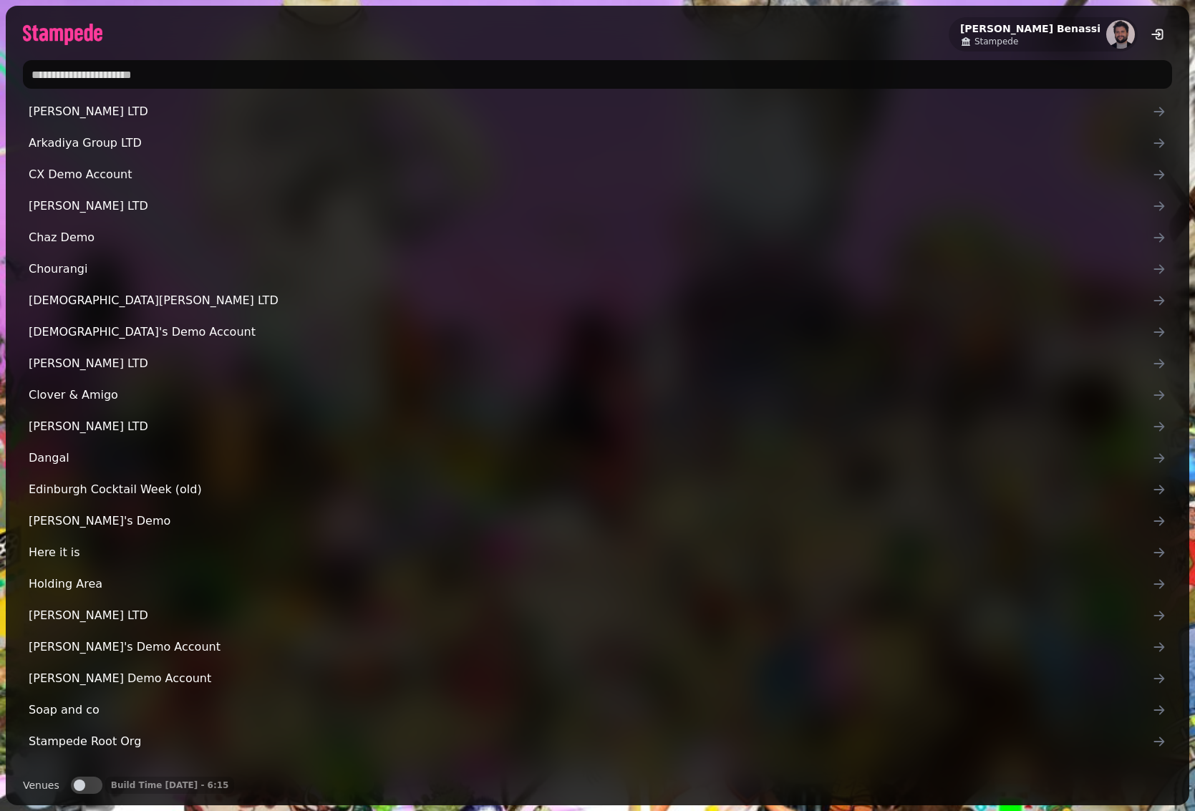
click at [178, 76] on input "text" at bounding box center [597, 74] width 1149 height 29
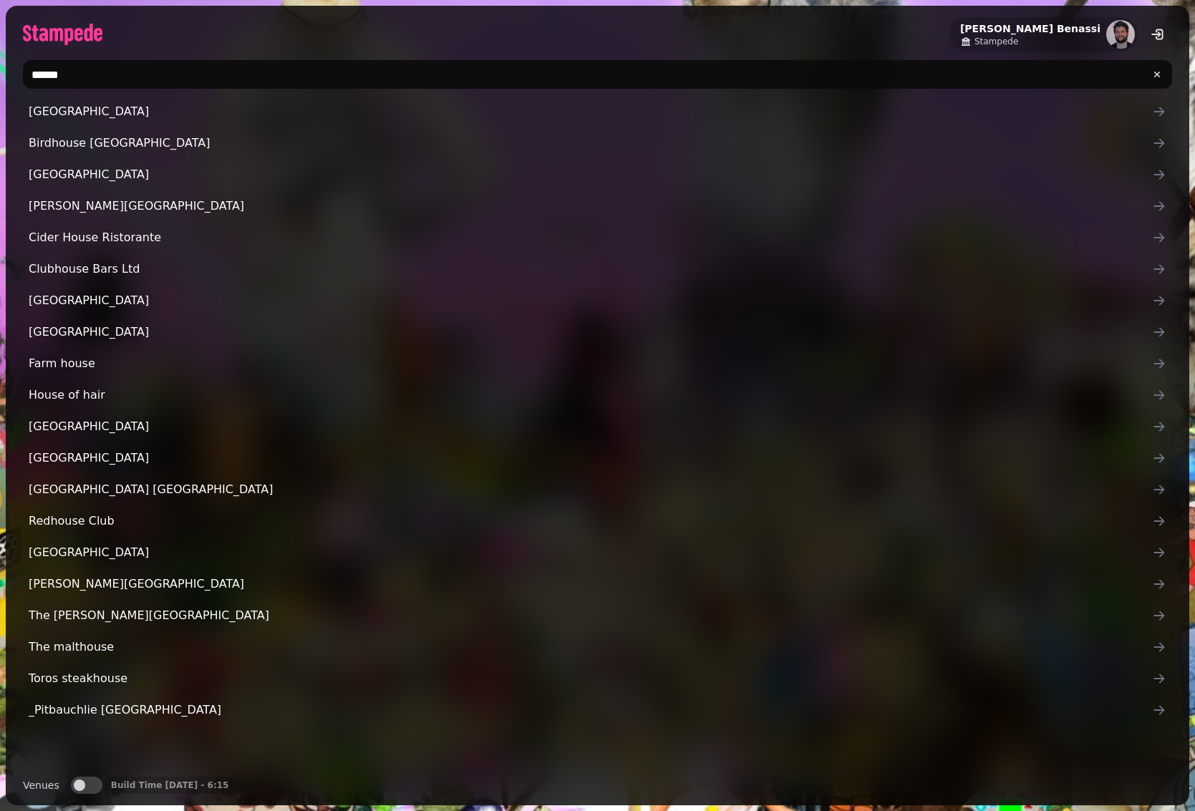
click at [149, 56] on div "*****" at bounding box center [597, 74] width 1183 height 40
click at [142, 76] on input "*****" at bounding box center [597, 74] width 1149 height 29
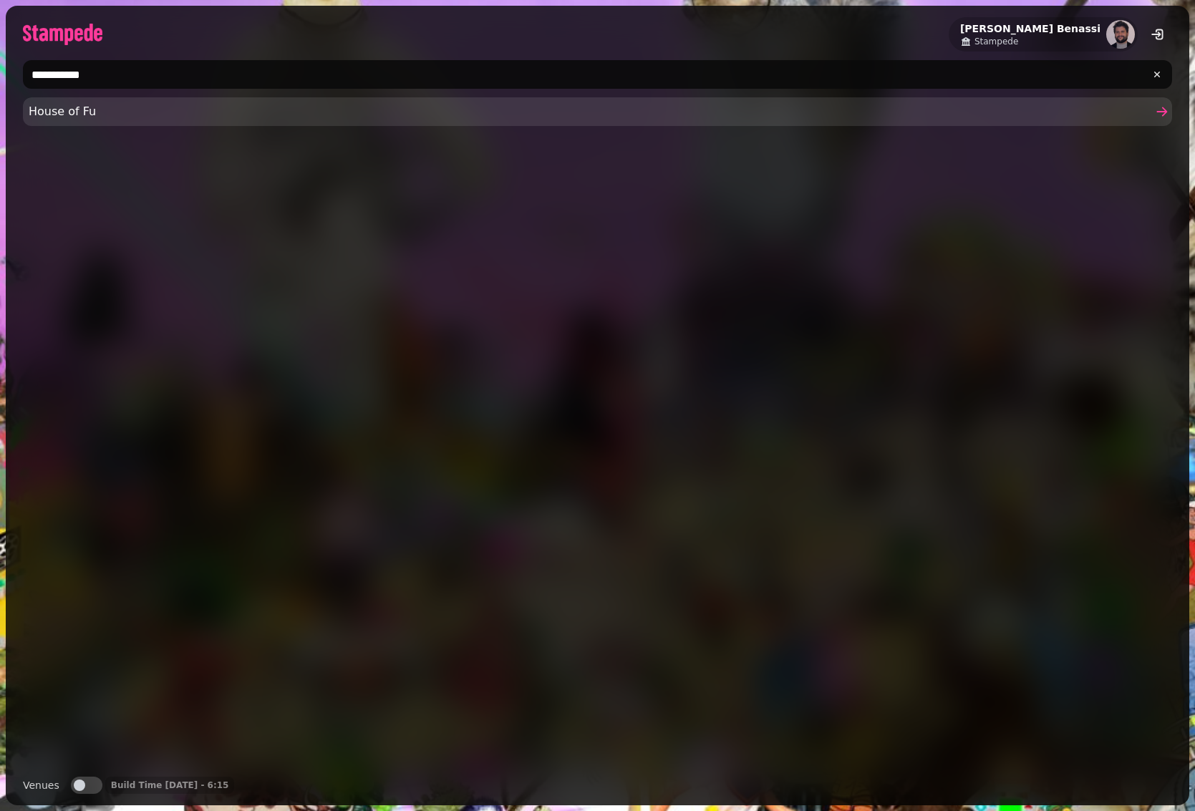
type input "**********"
click at [63, 114] on span "House of Fu" at bounding box center [590, 111] width 1123 height 17
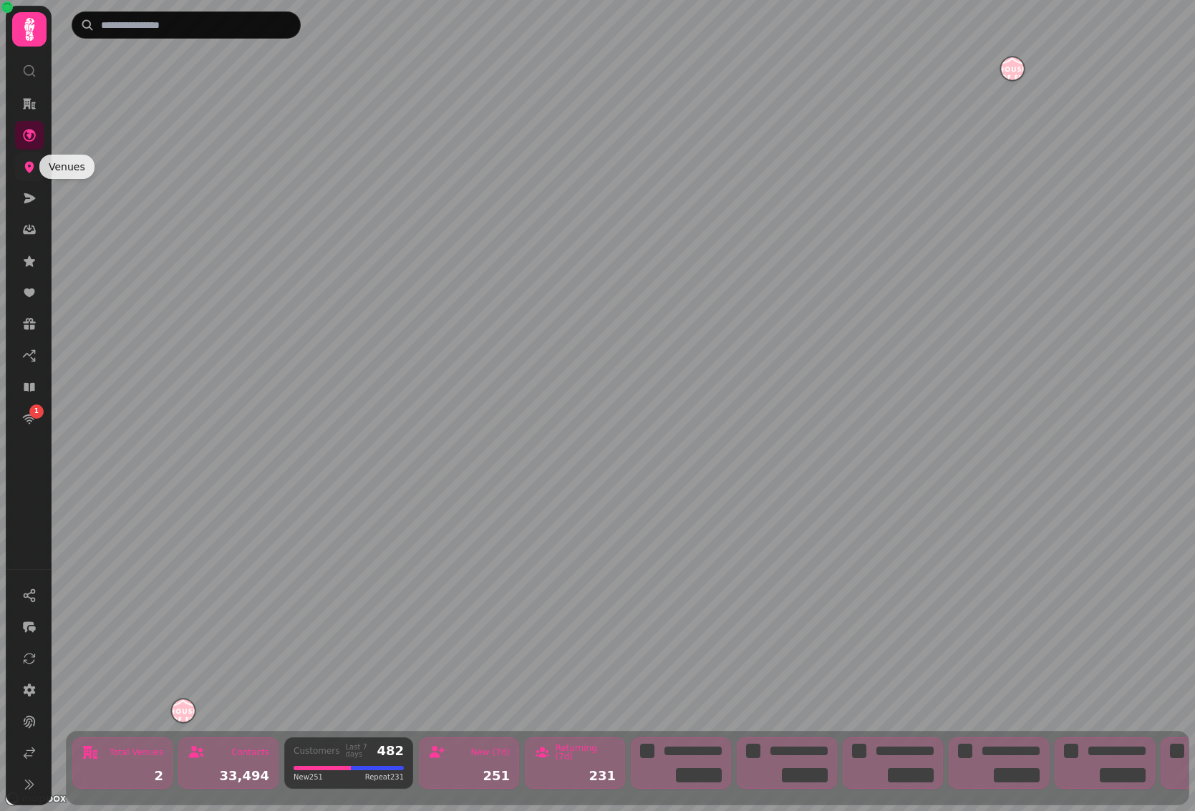
click at [31, 162] on icon at bounding box center [29, 167] width 9 height 11
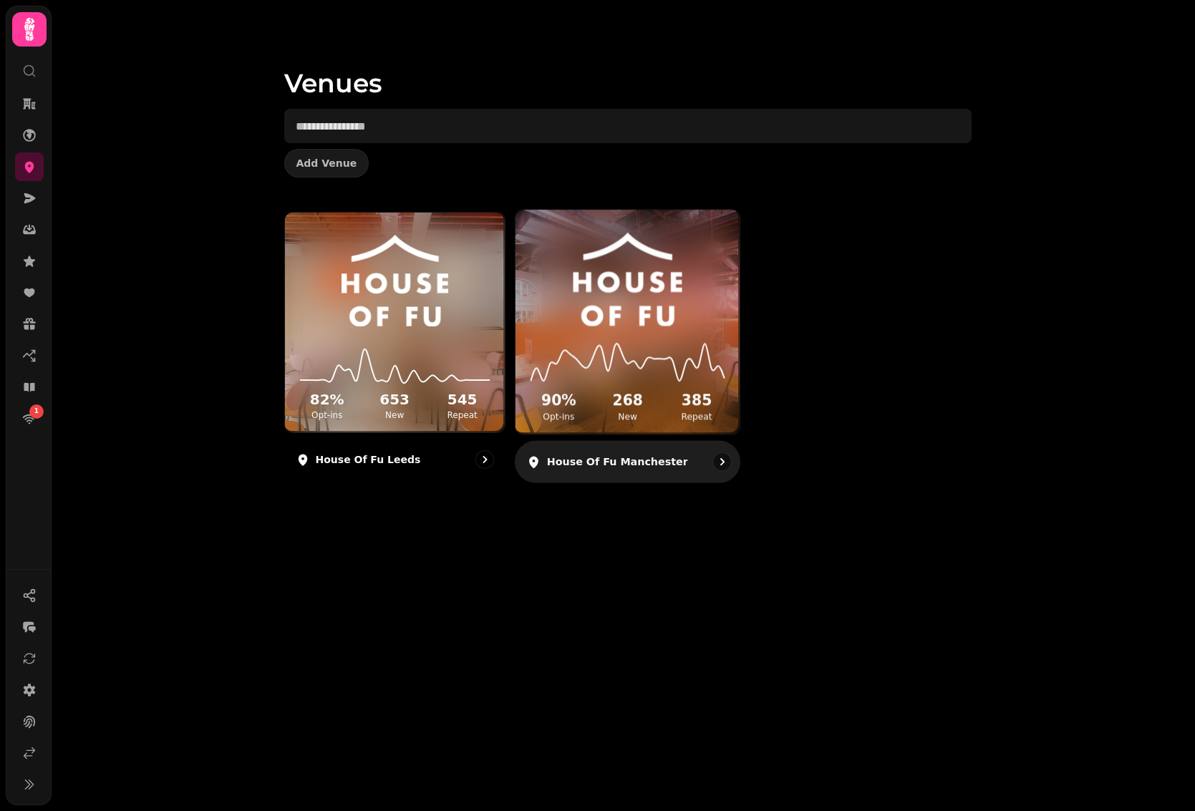
click at [598, 289] on img at bounding box center [627, 280] width 168 height 94
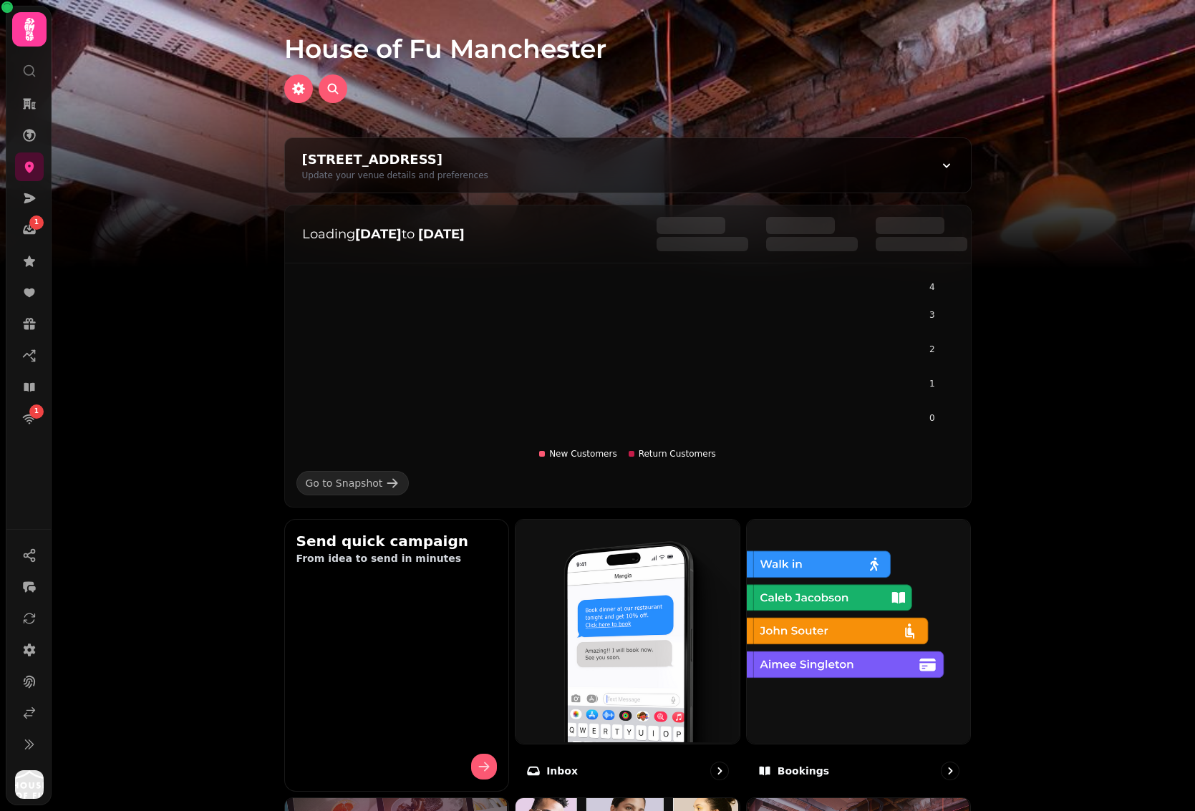
click at [835, 516] on div "Loading 18 Jul to 18 Aug 0 1 2 3 4 New Customers Return Customers Go to Snapsho…" at bounding box center [627, 823] width 733 height 1260
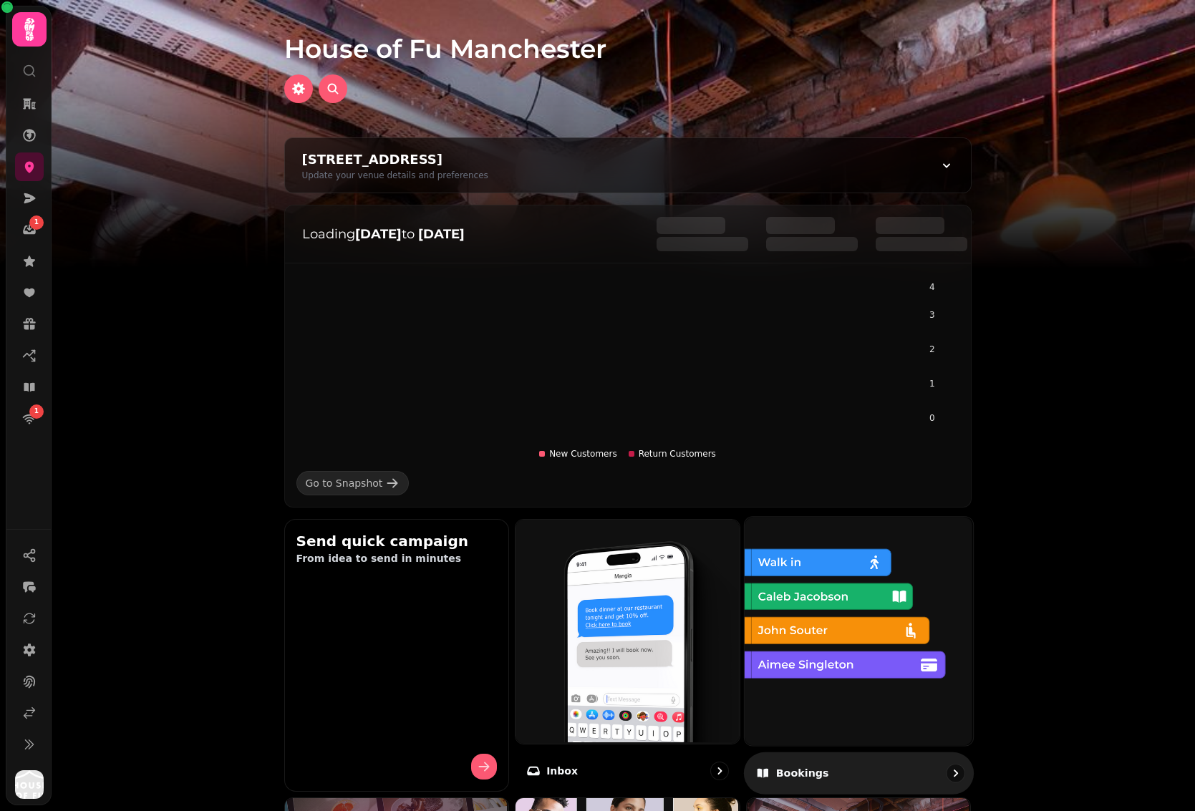
click at [835, 530] on img at bounding box center [857, 629] width 228 height 228
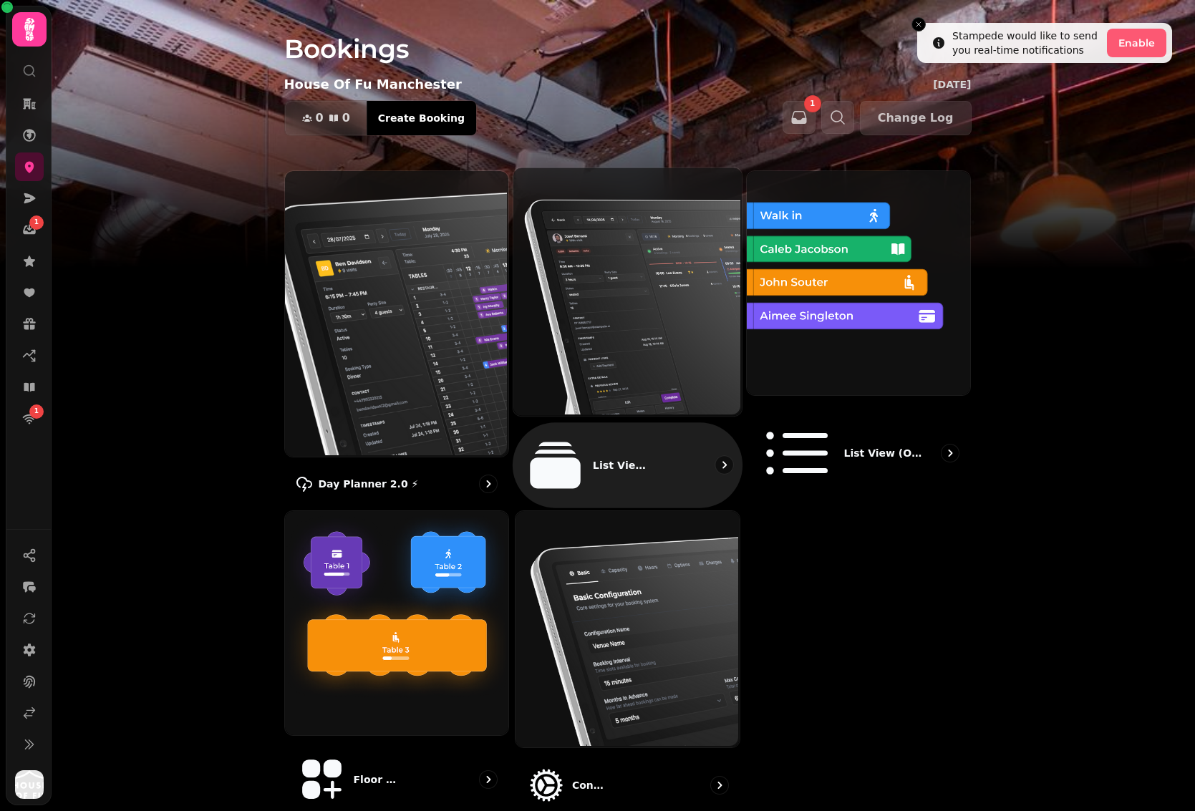
click at [636, 290] on img at bounding box center [626, 290] width 228 height 248
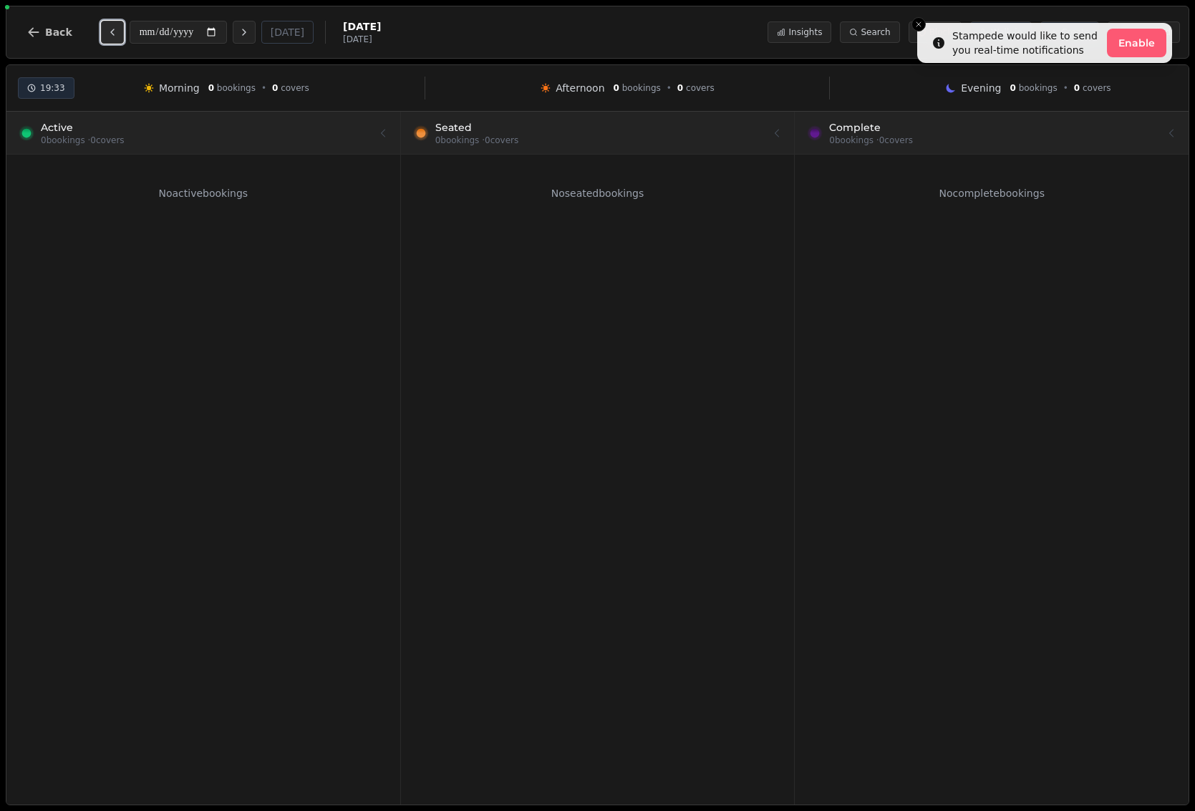
click at [113, 38] on button "Previous day" at bounding box center [112, 32] width 23 height 23
type input "**********"
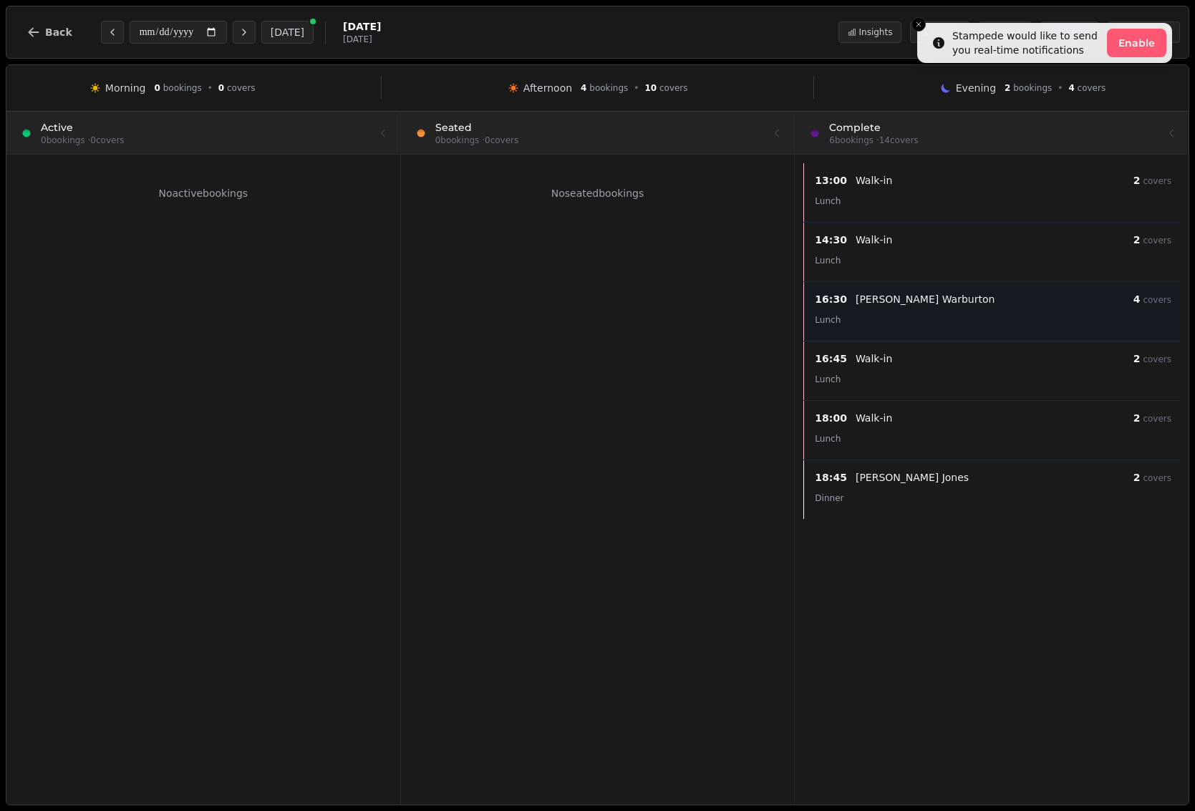
click at [991, 329] on div "16:30 Jodie Warburton 4 covers Lunch" at bounding box center [993, 312] width 374 height 42
select select "****"
select select "*"
select select "********"
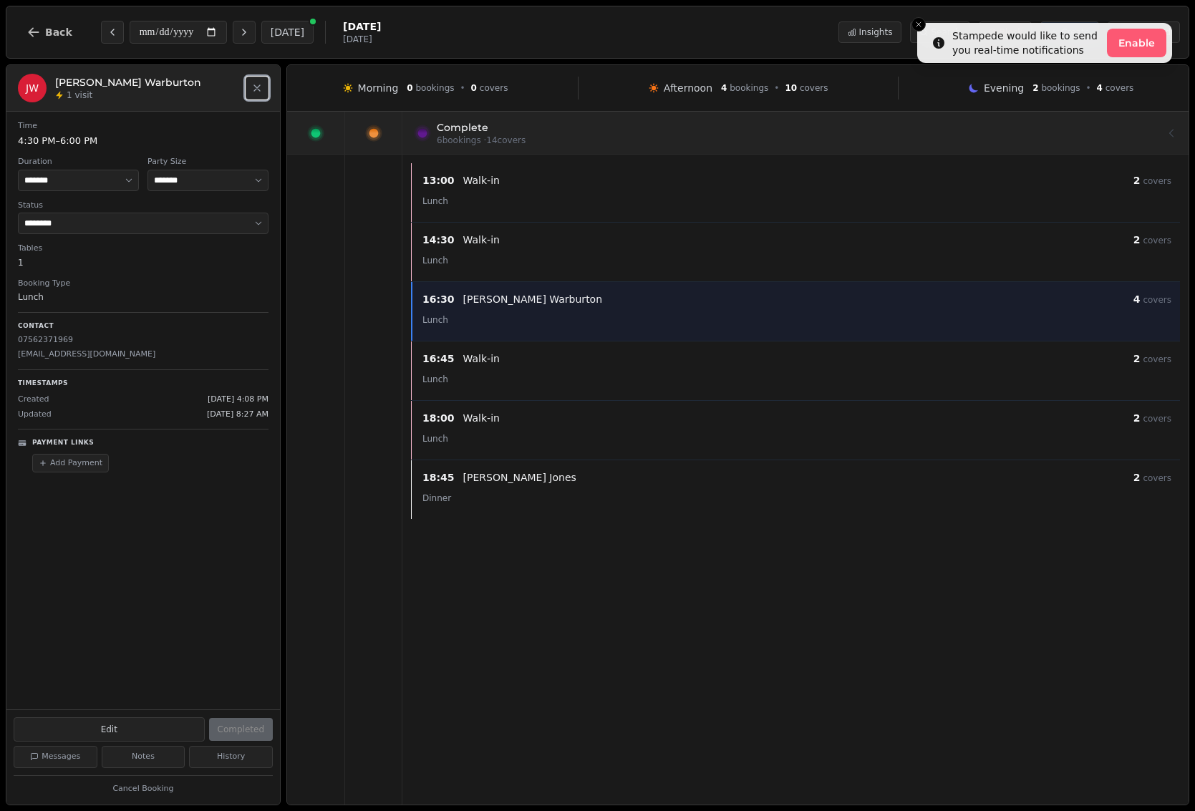
click at [253, 89] on icon "Close" at bounding box center [256, 87] width 11 height 11
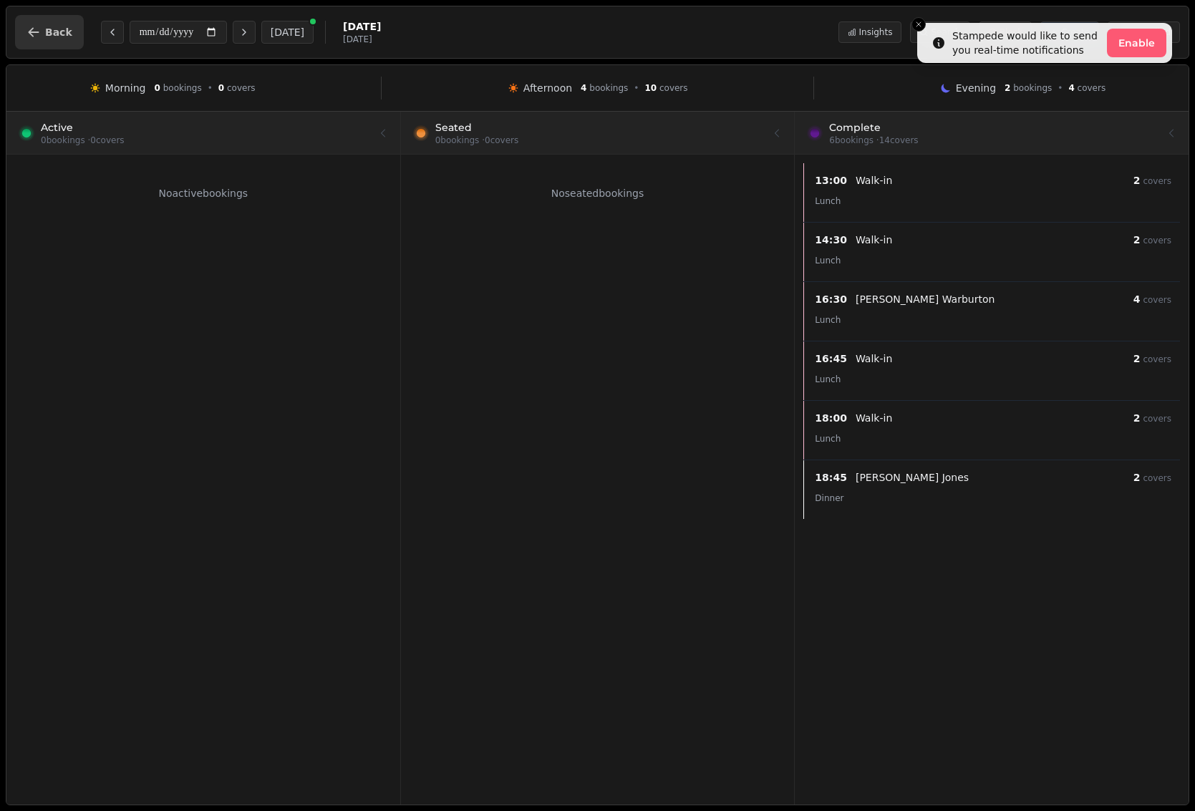
click at [47, 42] on button "Back" at bounding box center [49, 32] width 69 height 34
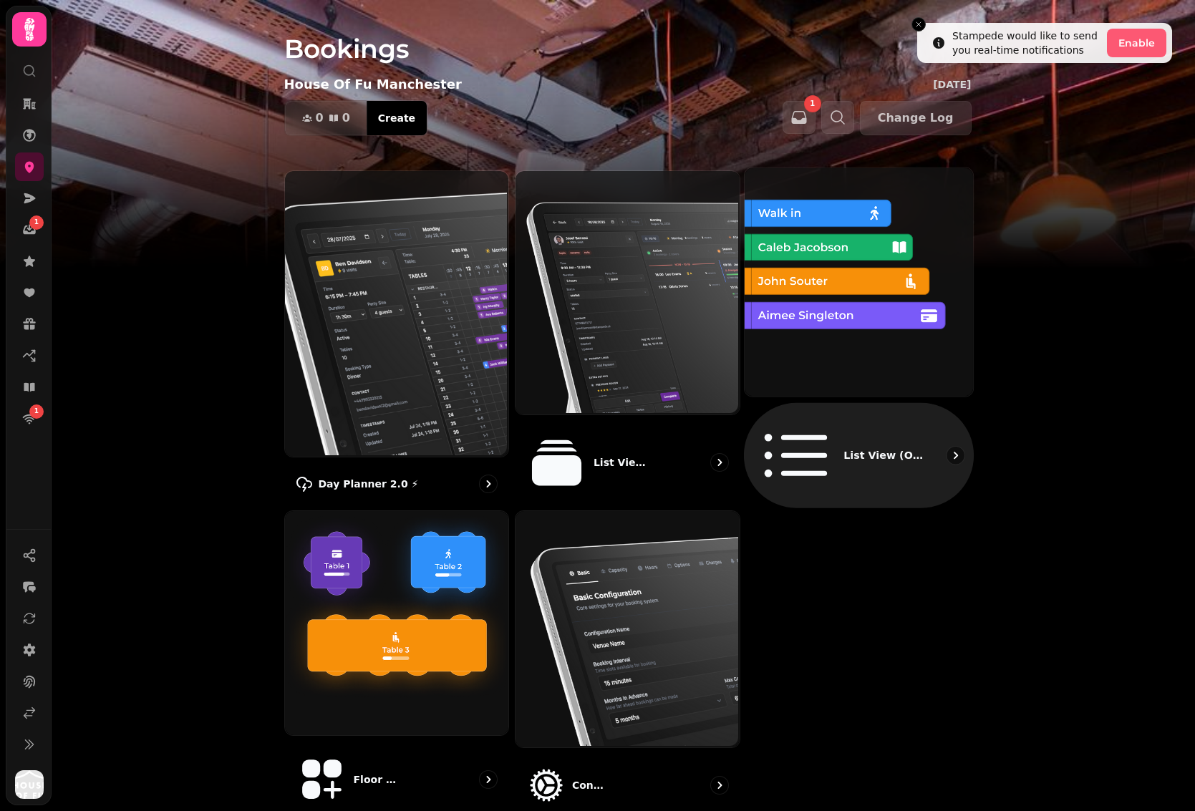
click at [902, 349] on img at bounding box center [857, 280] width 228 height 228
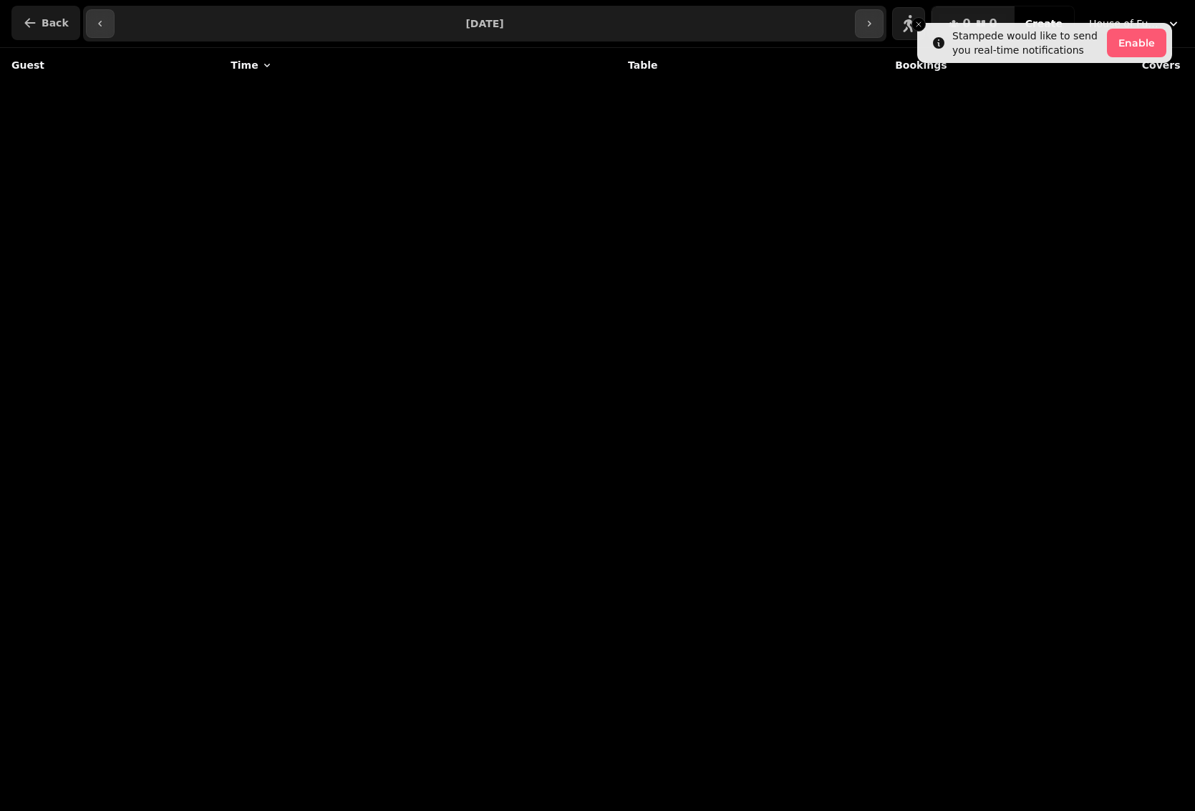
click at [39, 20] on button "Back" at bounding box center [45, 23] width 69 height 34
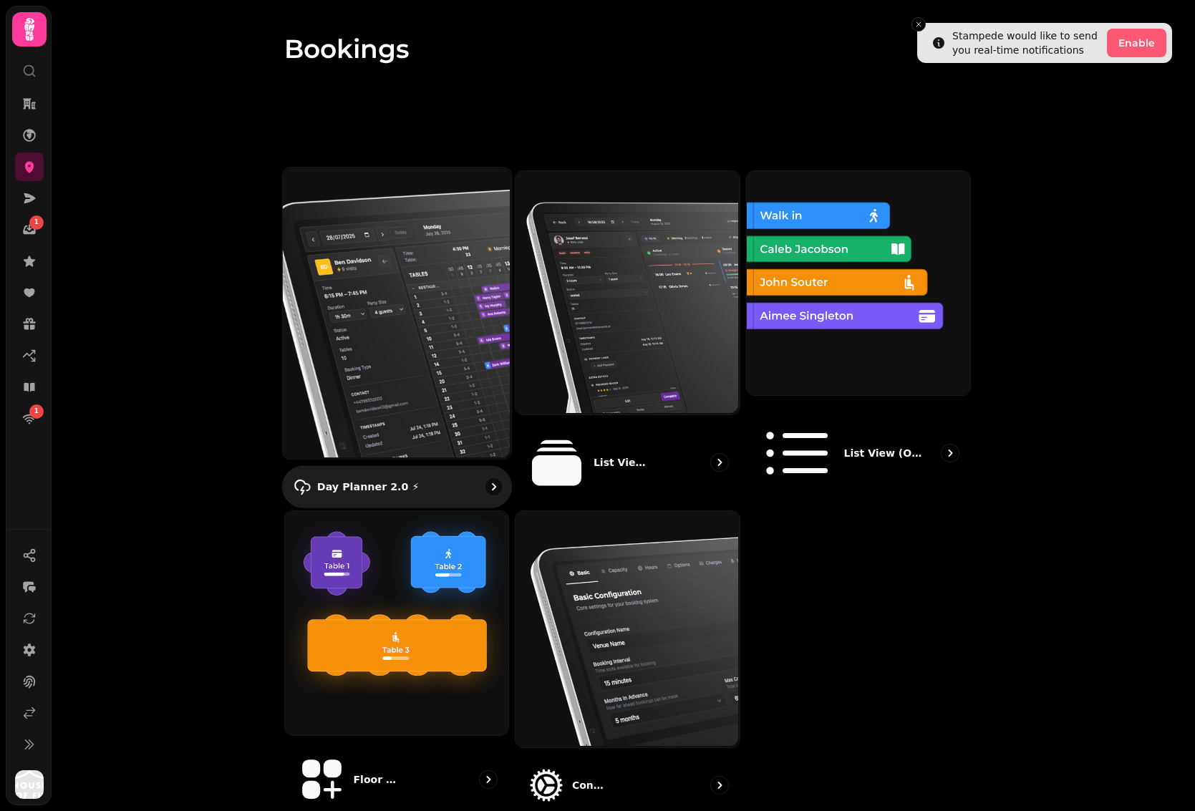
click at [303, 264] on img at bounding box center [395, 311] width 228 height 291
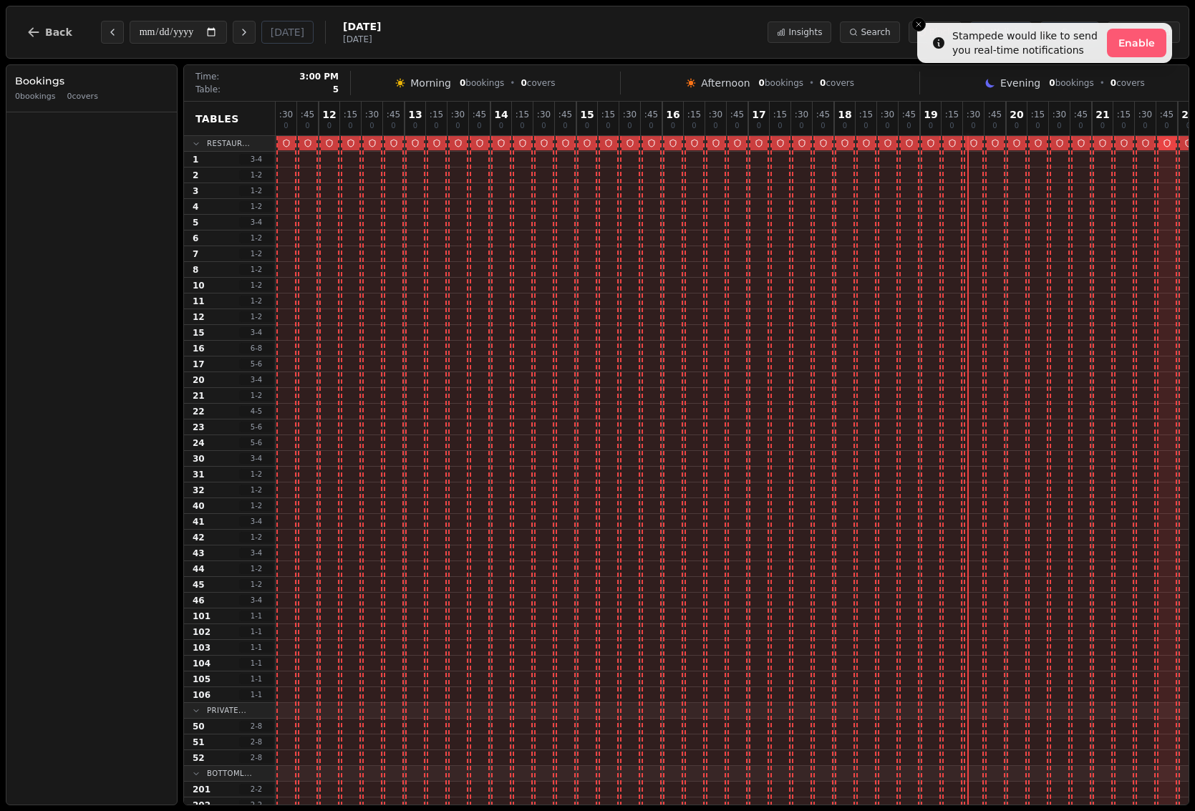
scroll to position [0, 161]
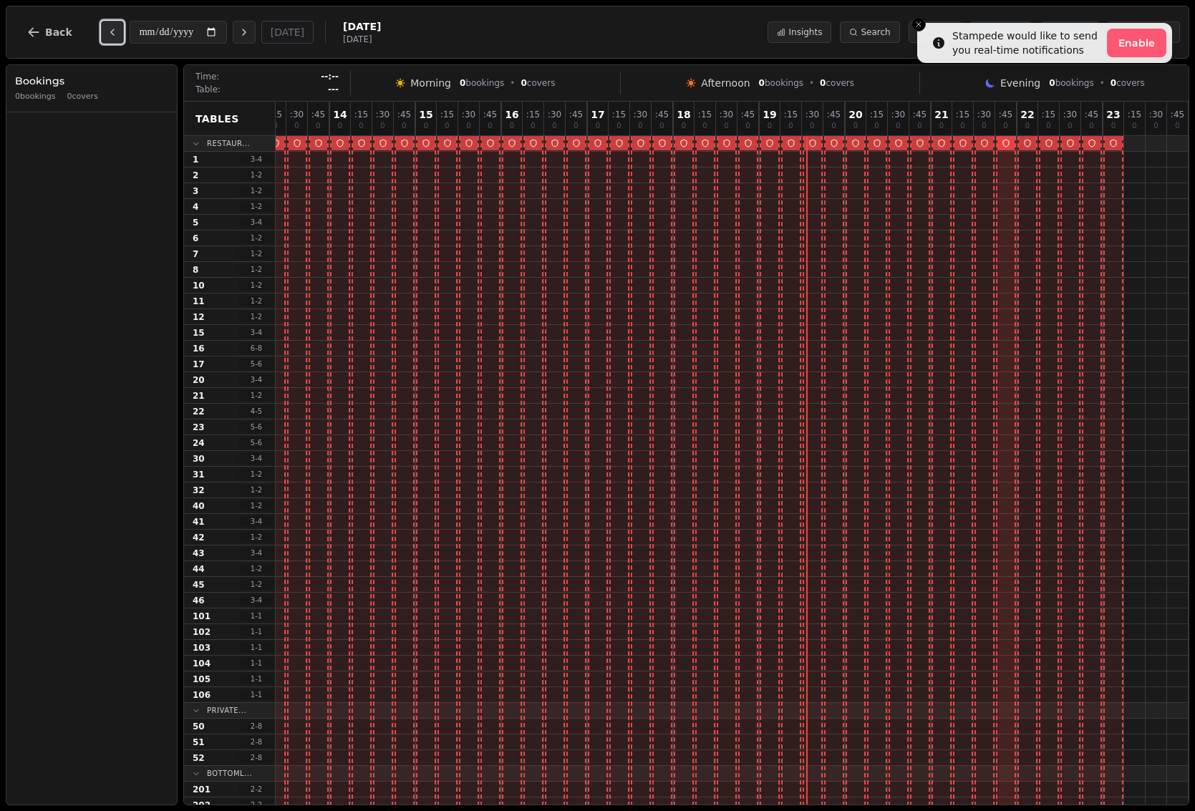
click at [107, 35] on icon "Previous day" at bounding box center [112, 31] width 11 height 11
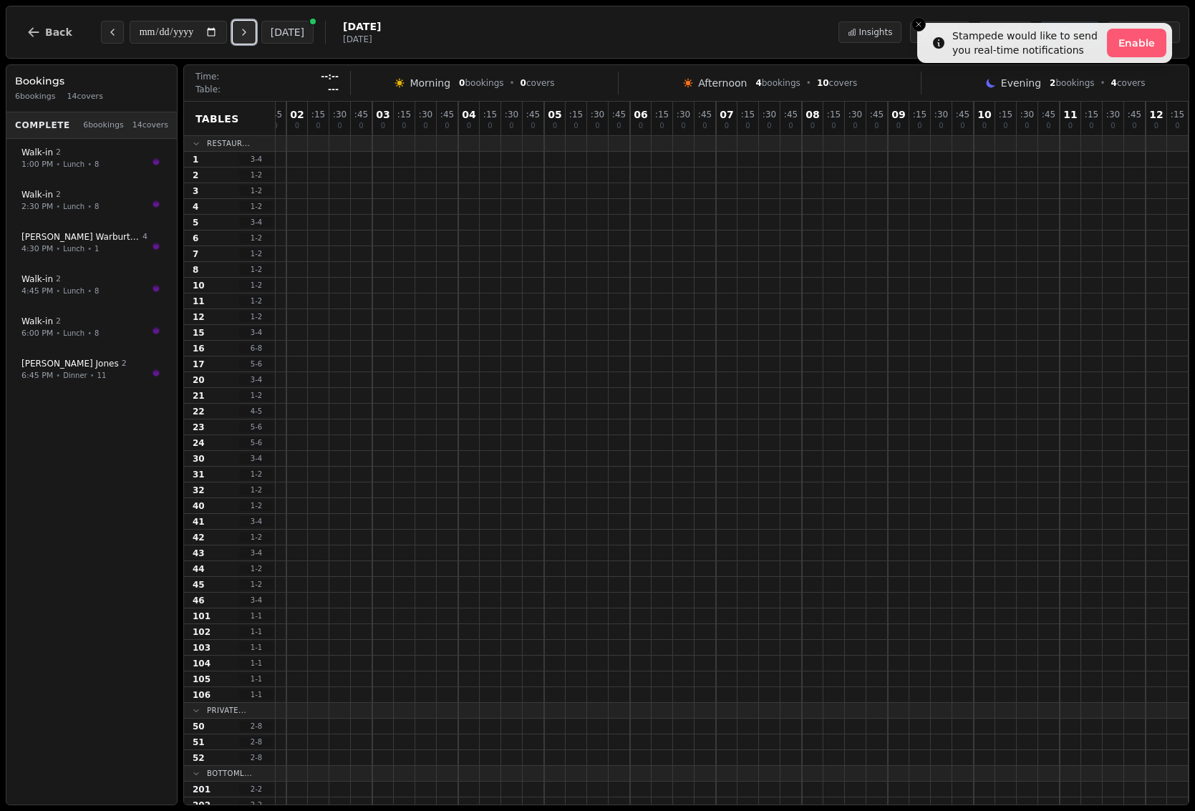
click at [249, 39] on button "Next day" at bounding box center [244, 32] width 23 height 23
type input "**********"
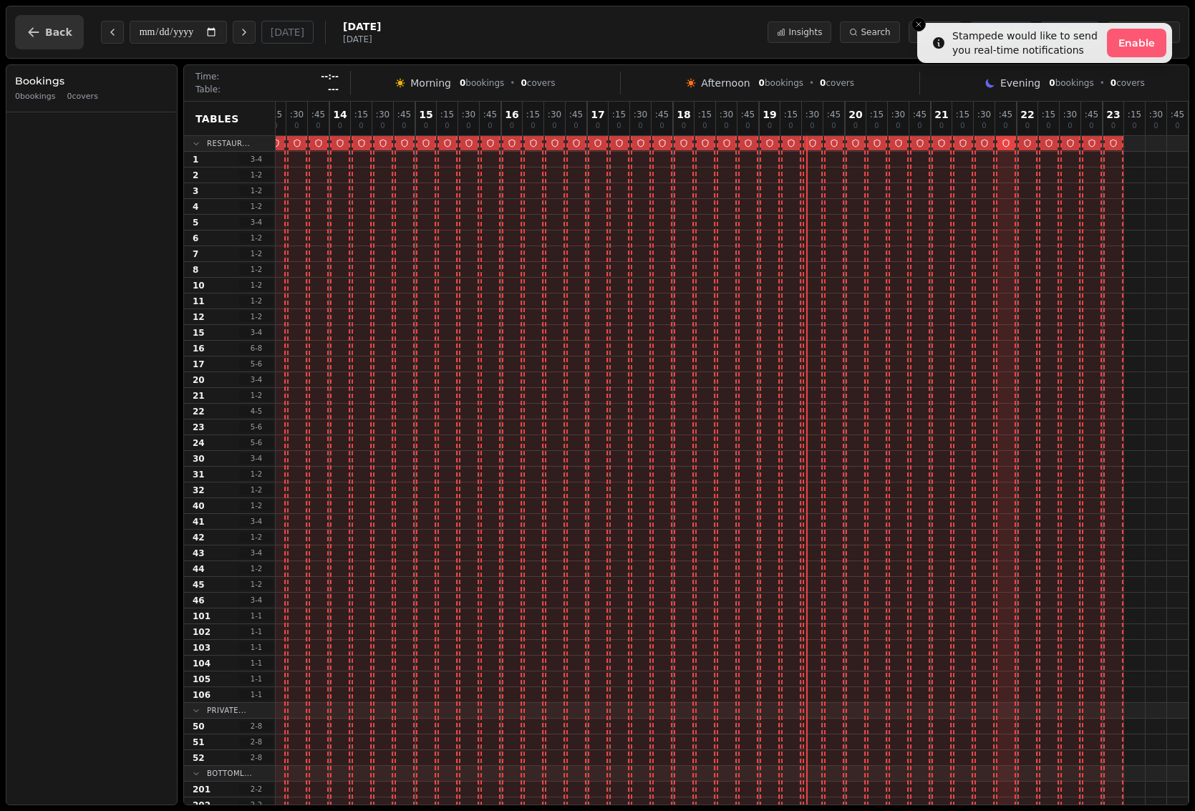
click at [49, 34] on span "Back" at bounding box center [58, 32] width 27 height 10
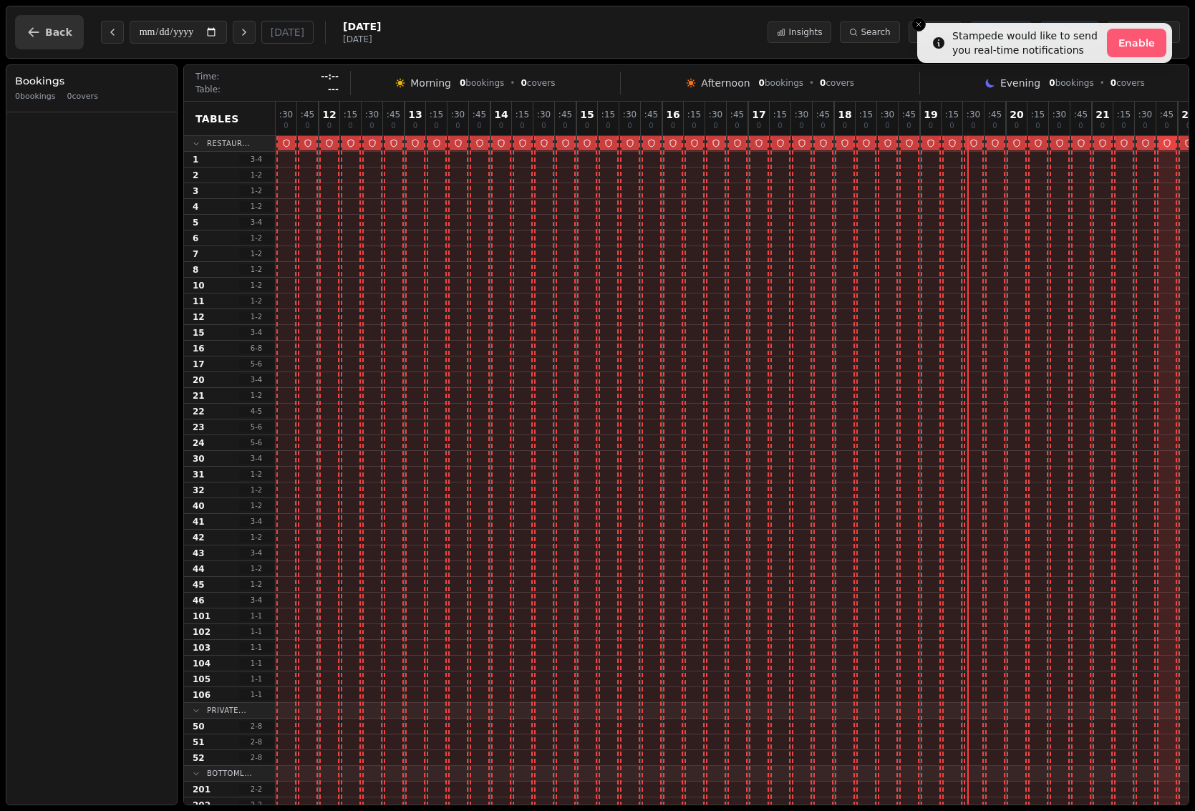
click at [51, 39] on button "Back" at bounding box center [49, 32] width 69 height 34
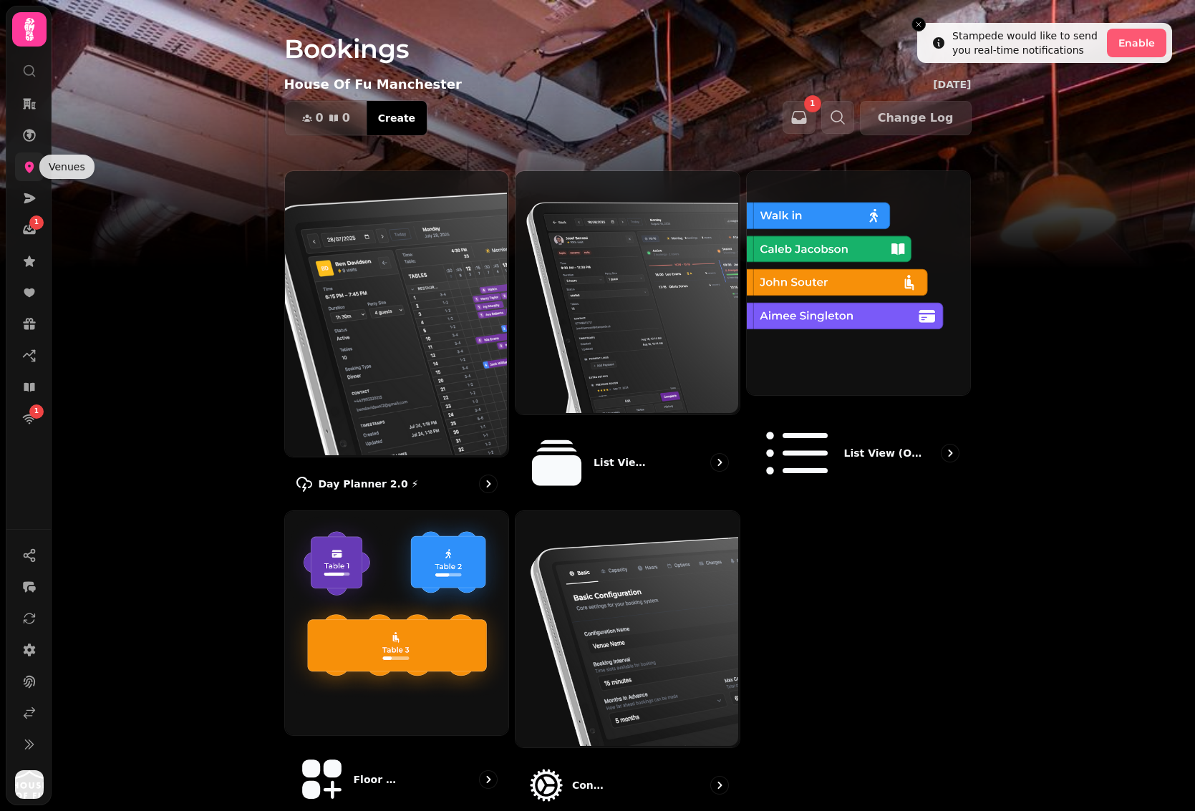
click at [37, 157] on link at bounding box center [29, 166] width 29 height 29
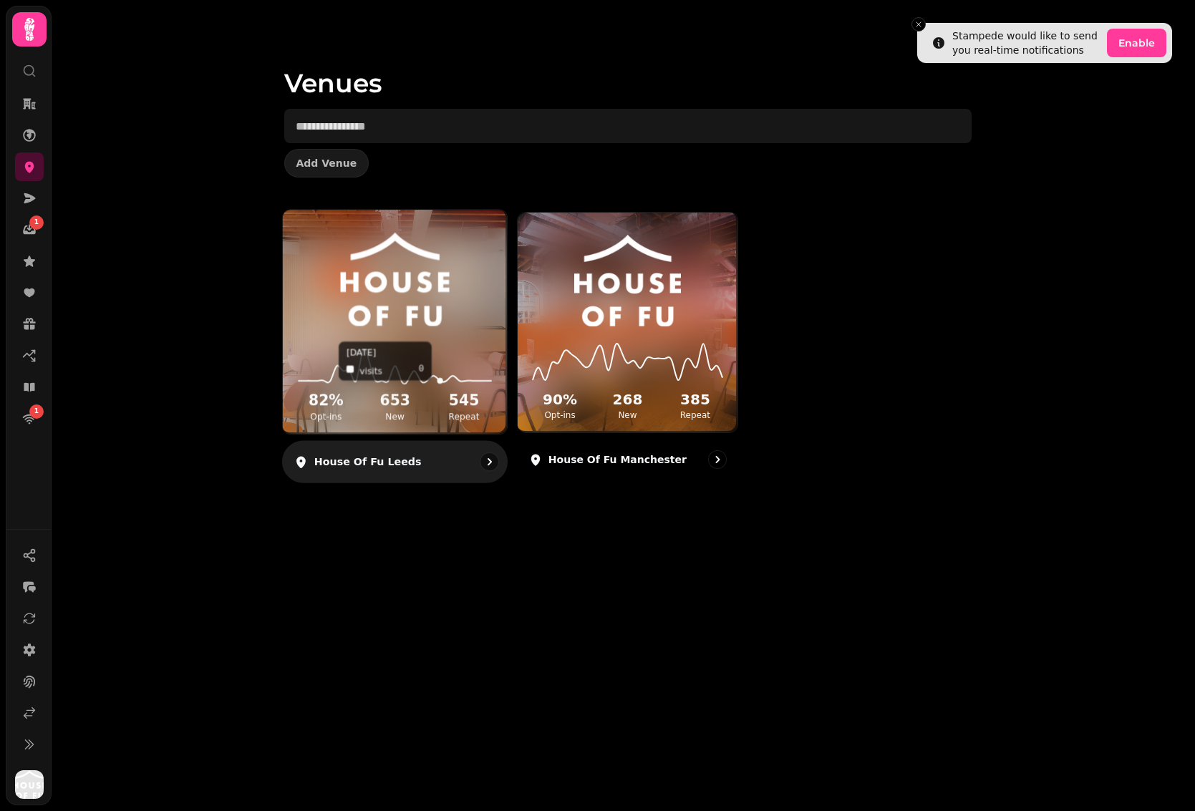
click at [442, 348] on icon at bounding box center [394, 361] width 200 height 47
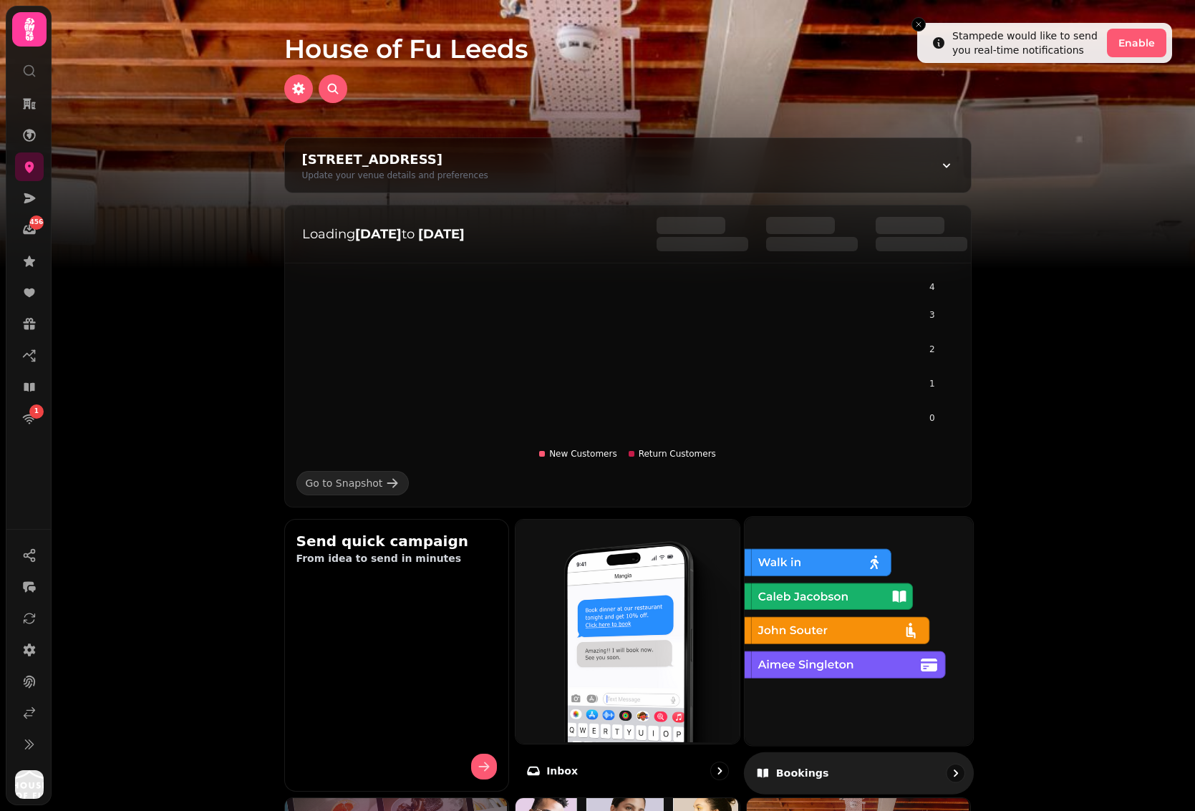
click at [888, 704] on img at bounding box center [857, 629] width 228 height 228
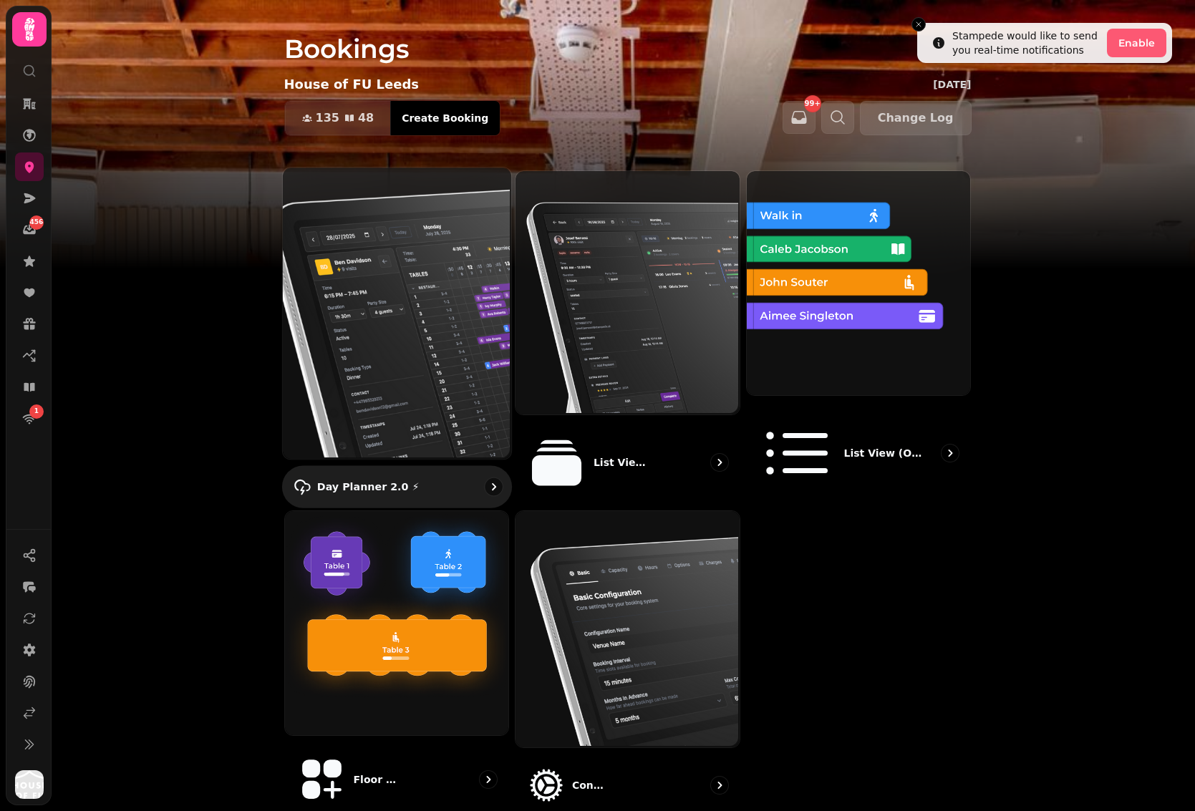
click at [380, 321] on img at bounding box center [395, 311] width 228 height 291
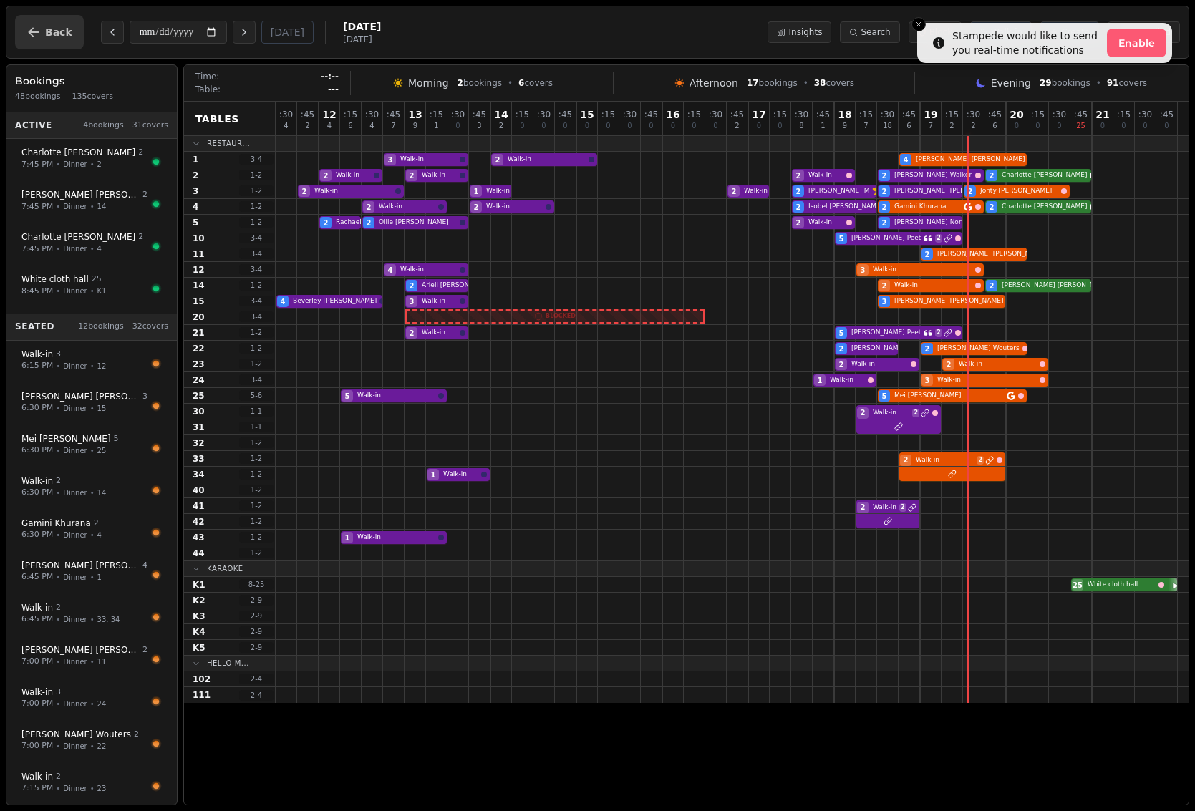
click at [55, 46] on button "Back" at bounding box center [49, 32] width 69 height 34
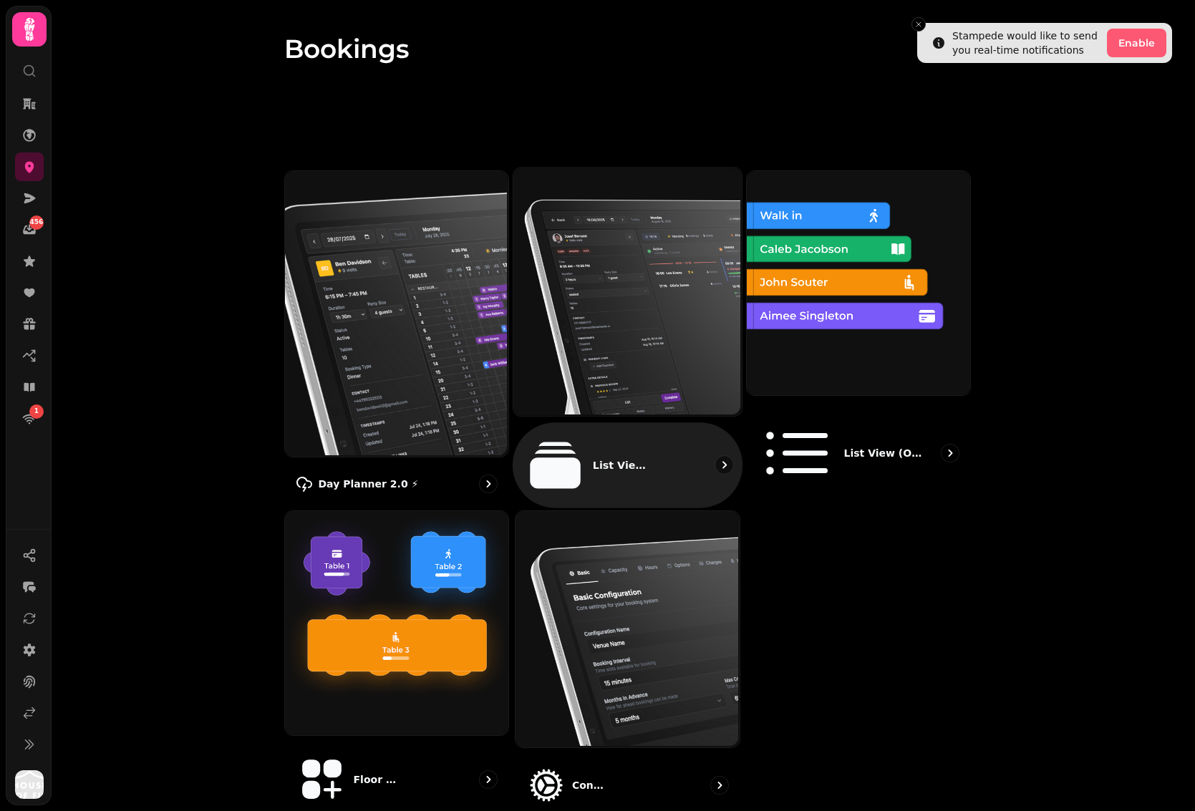
click at [650, 354] on img at bounding box center [626, 290] width 228 height 248
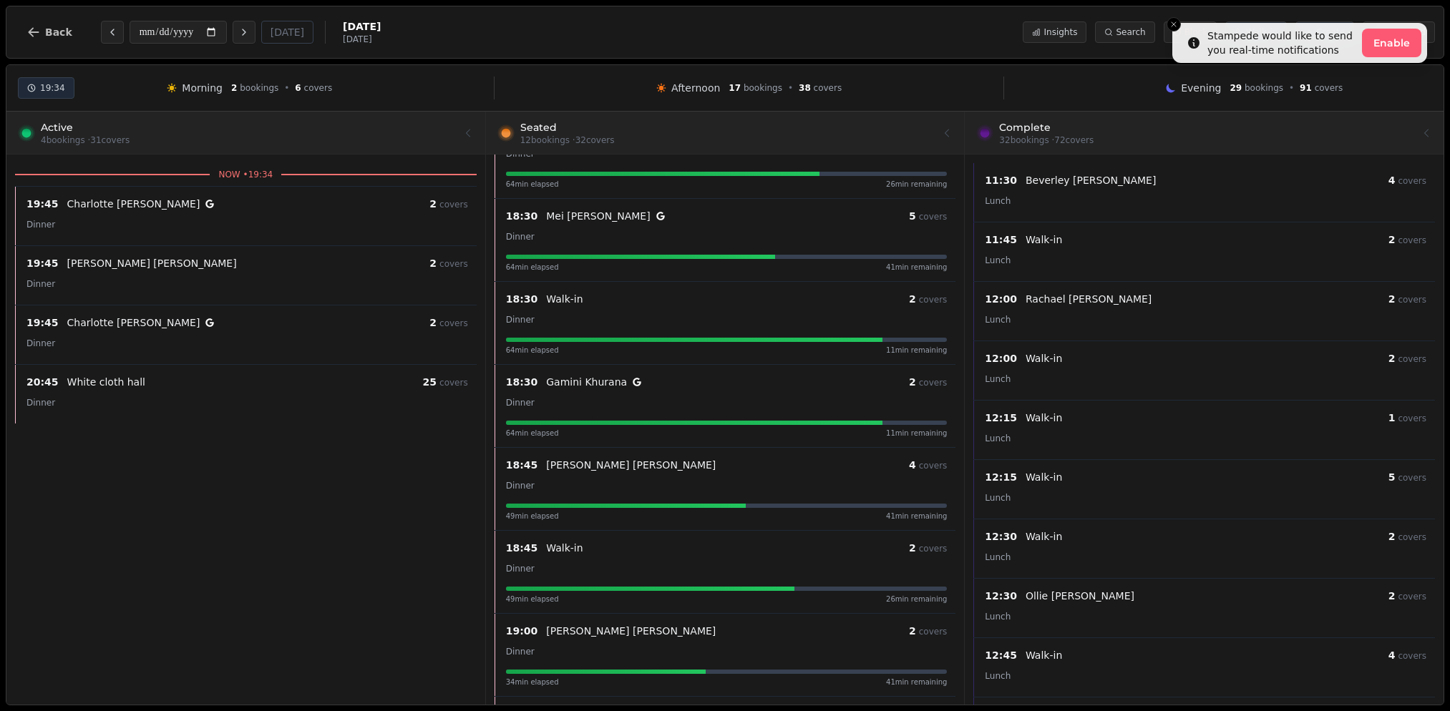
scroll to position [119, 0]
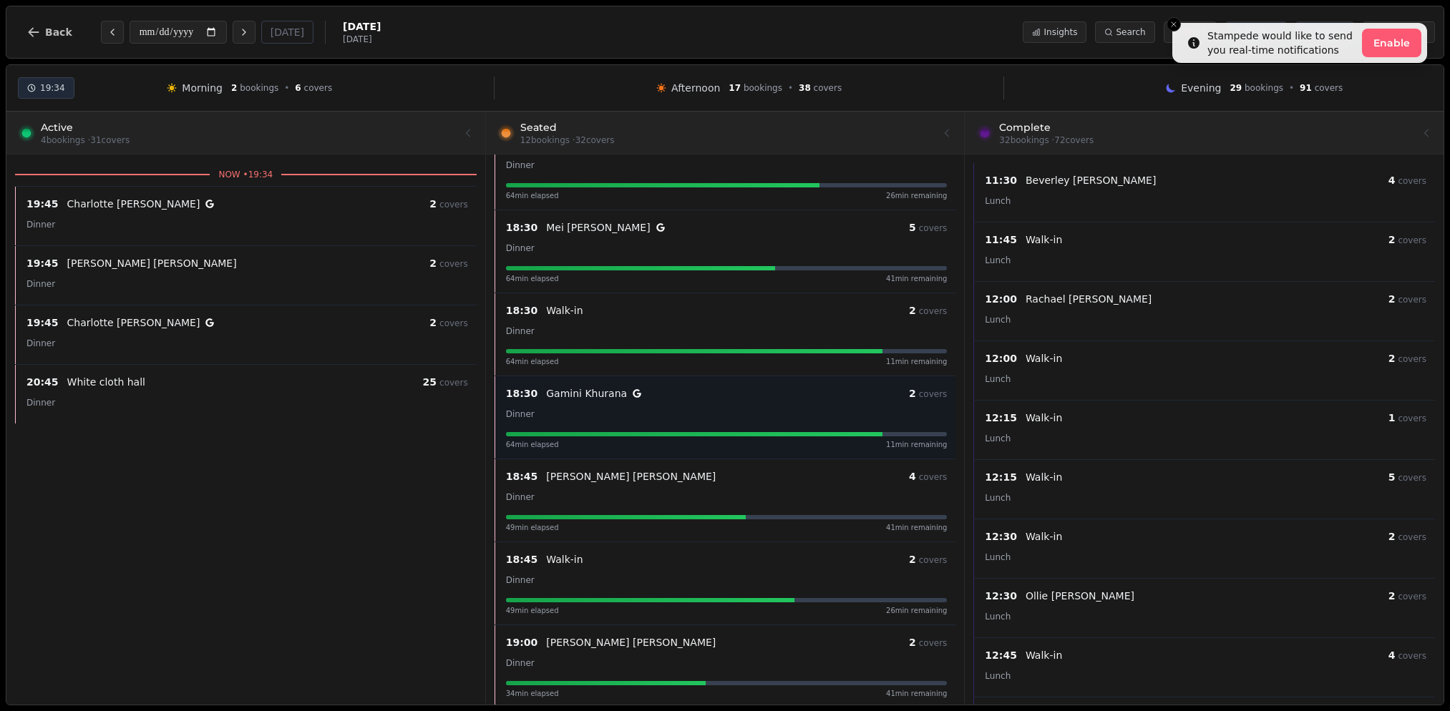
click at [765, 409] on div "Dinner" at bounding box center [727, 413] width 442 height 17
select select "****"
select select "*"
select select "******"
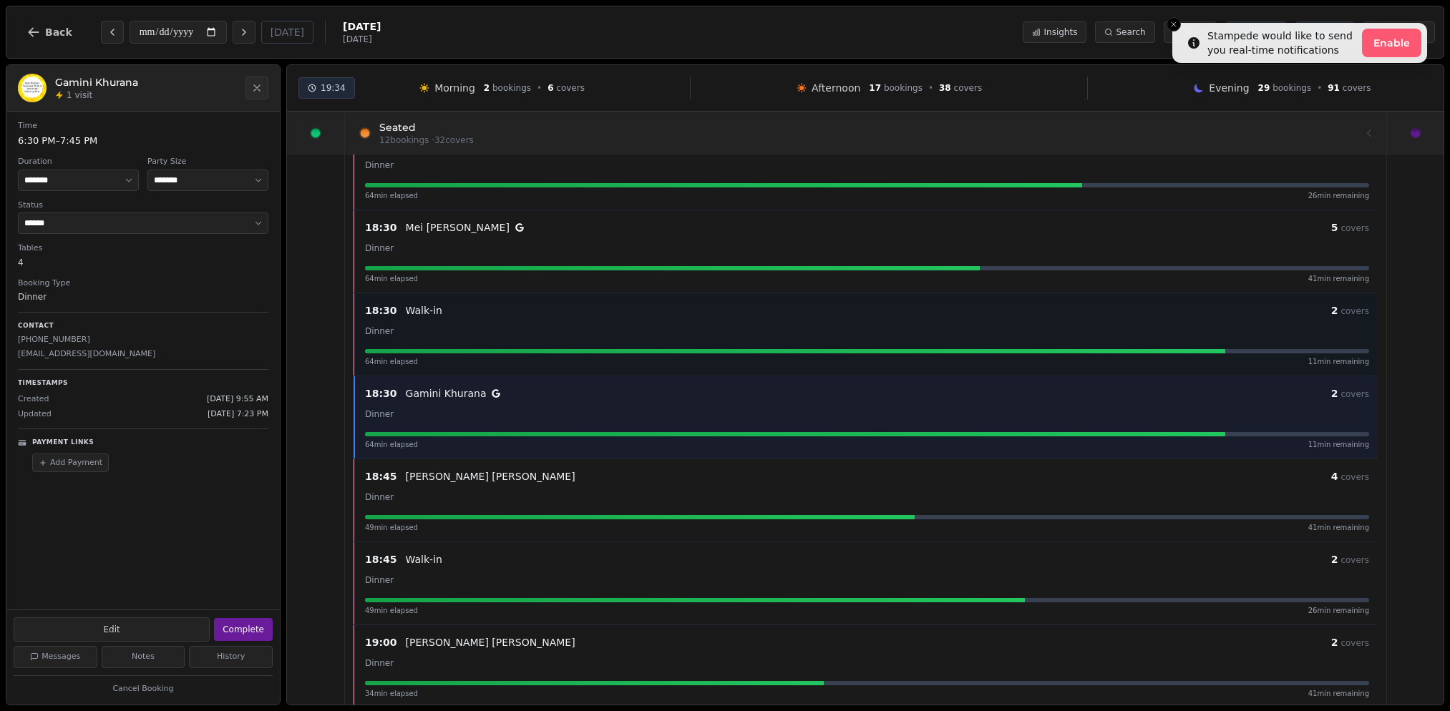
click at [392, 318] on div "18:30 Walk-in 2 covers" at bounding box center [867, 310] width 1004 height 17
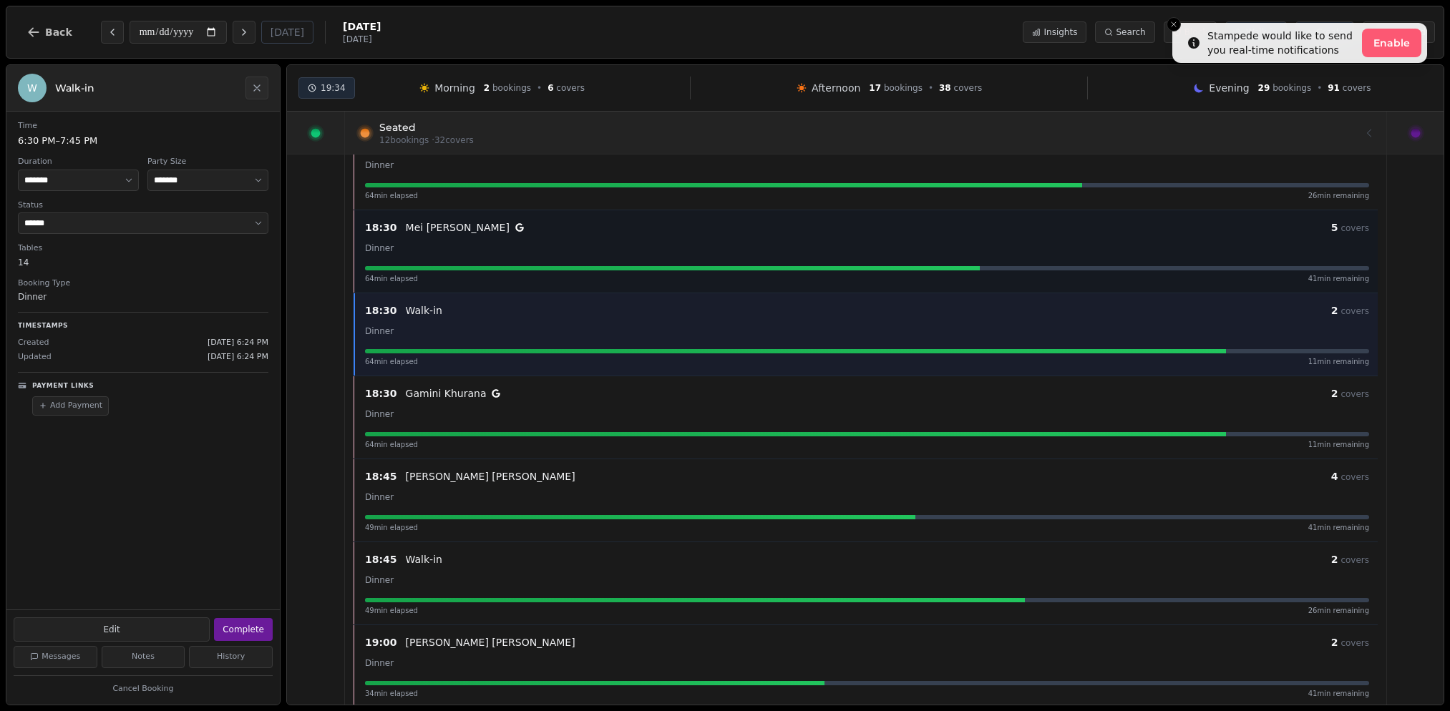
click at [400, 243] on div "Dinner" at bounding box center [867, 247] width 1004 height 17
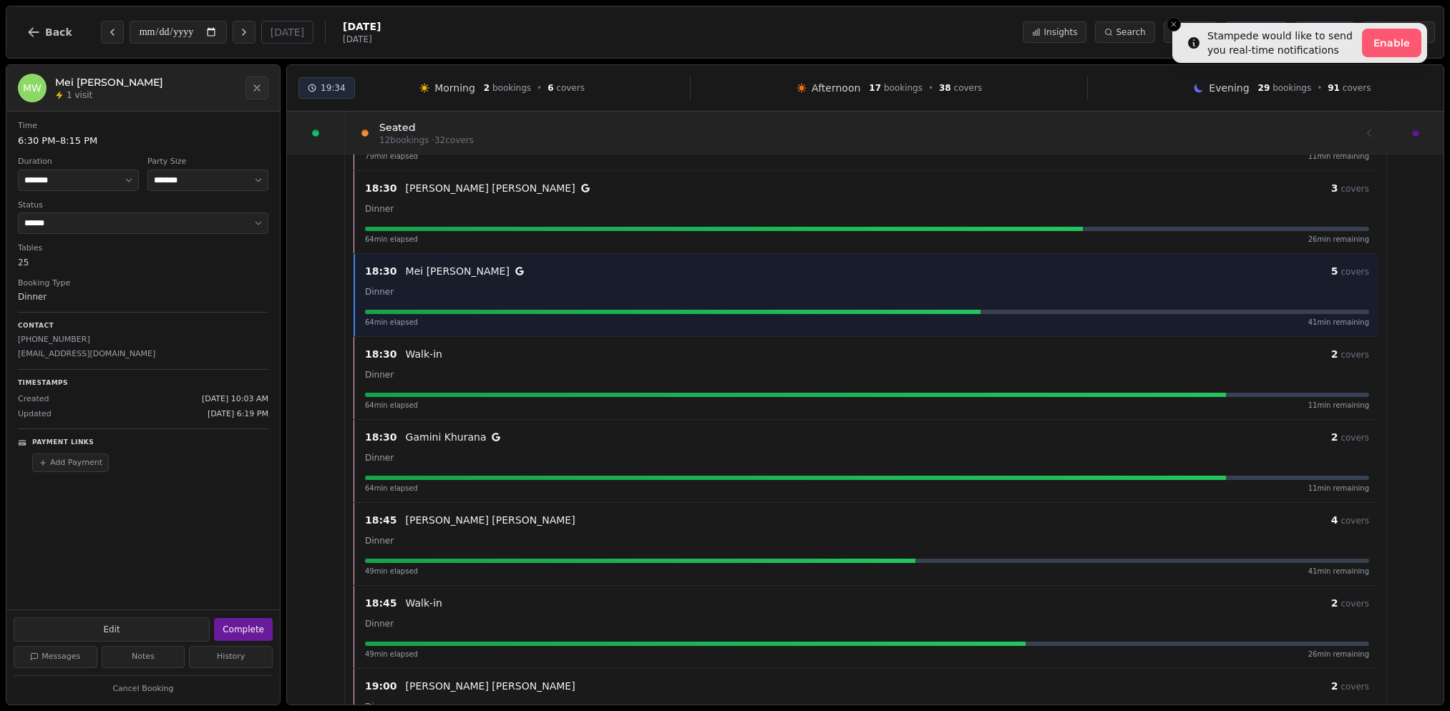
scroll to position [73, 0]
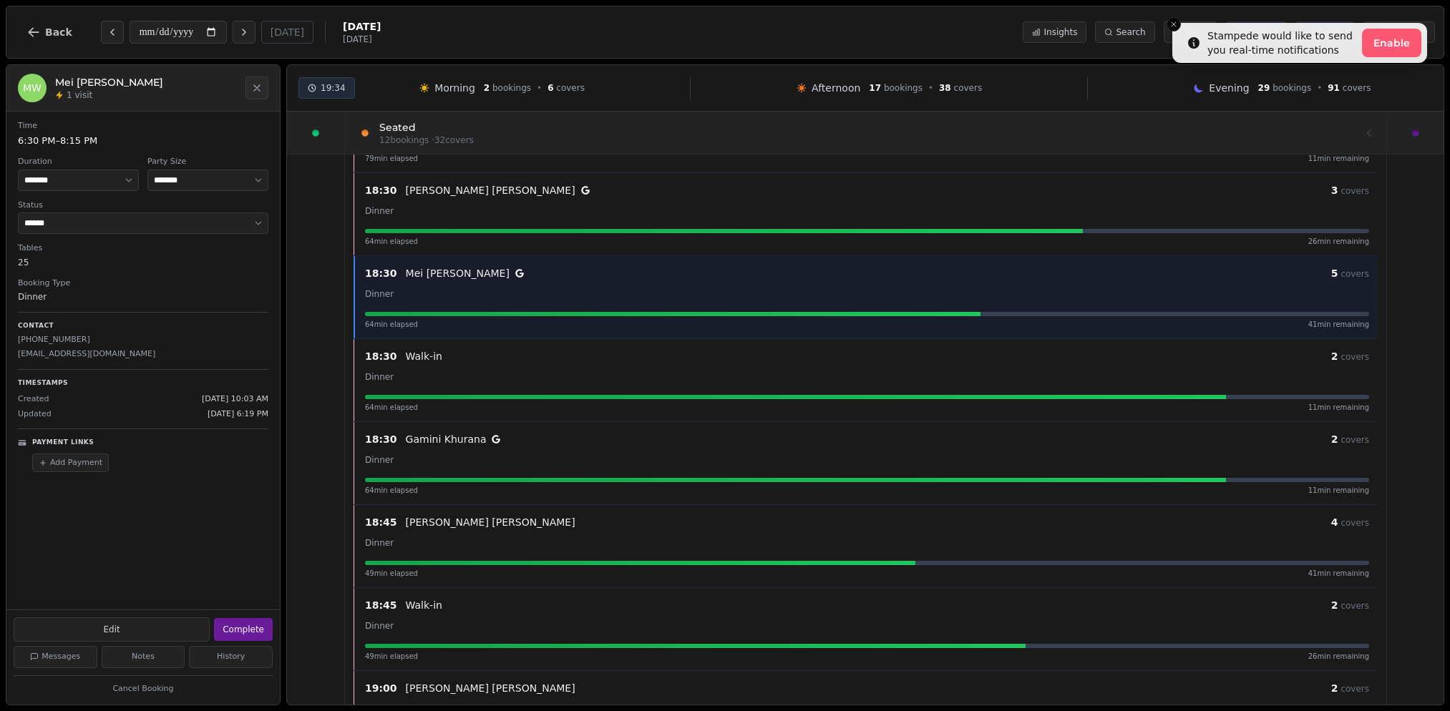
click at [400, 243] on span "64 min elapsed" at bounding box center [391, 241] width 53 height 11
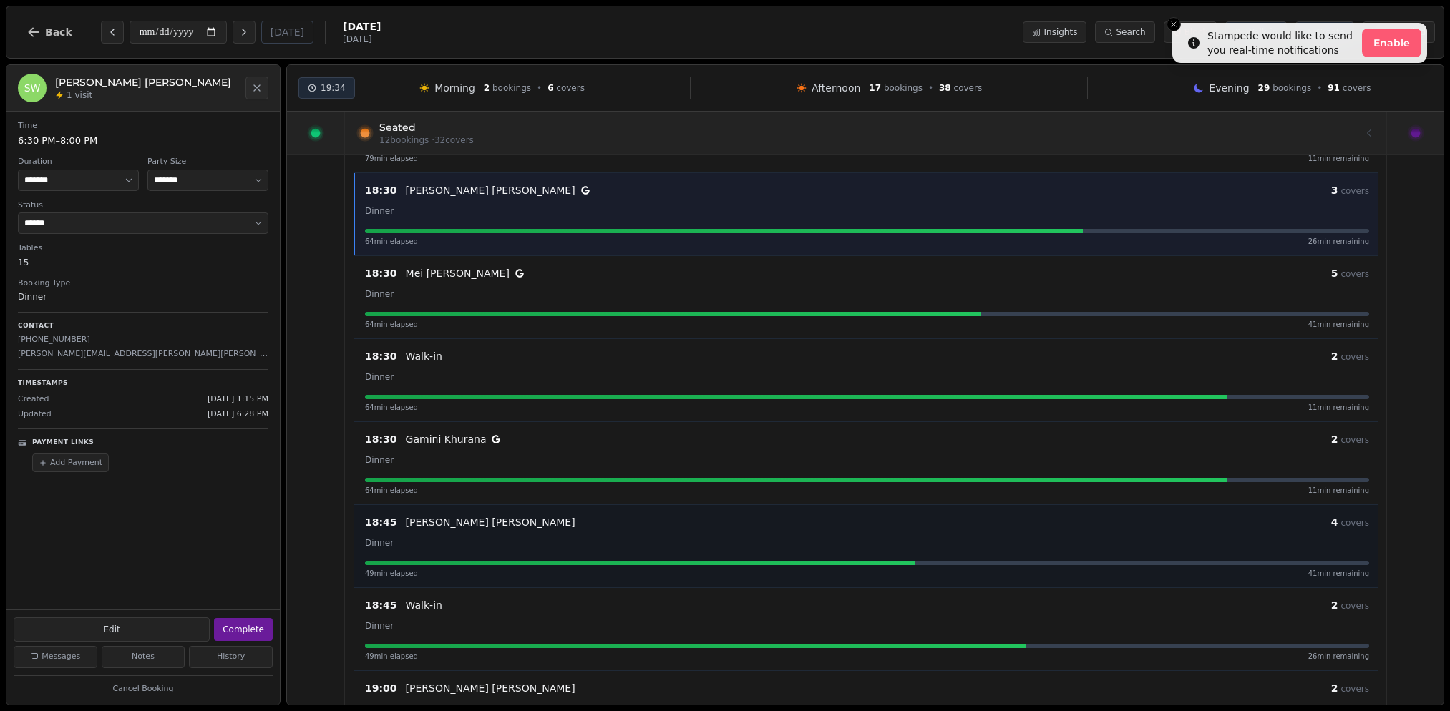
click at [470, 530] on div "18:45 Eleonor Whitehead 4 covers" at bounding box center [867, 522] width 1004 height 17
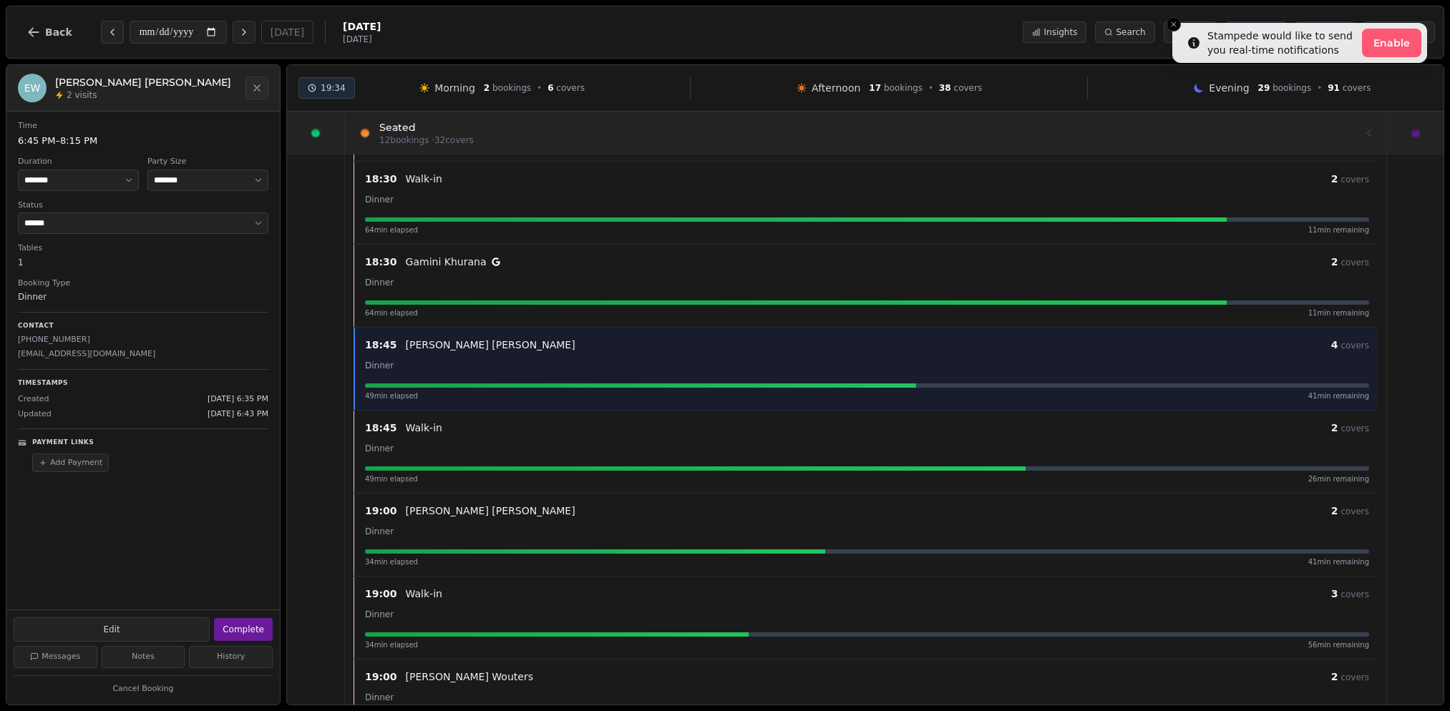
scroll to position [391, 0]
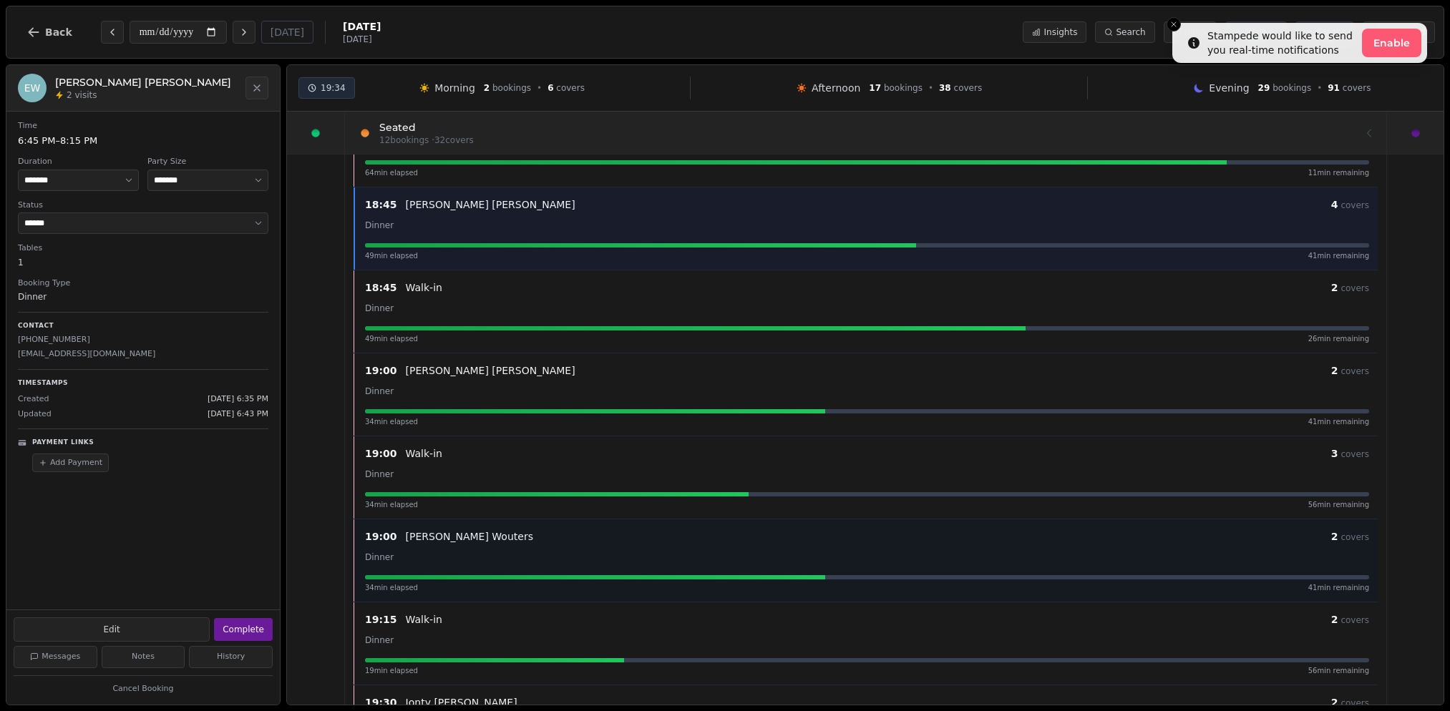
click at [470, 533] on div "Beth Wouters" at bounding box center [868, 537] width 925 height 14
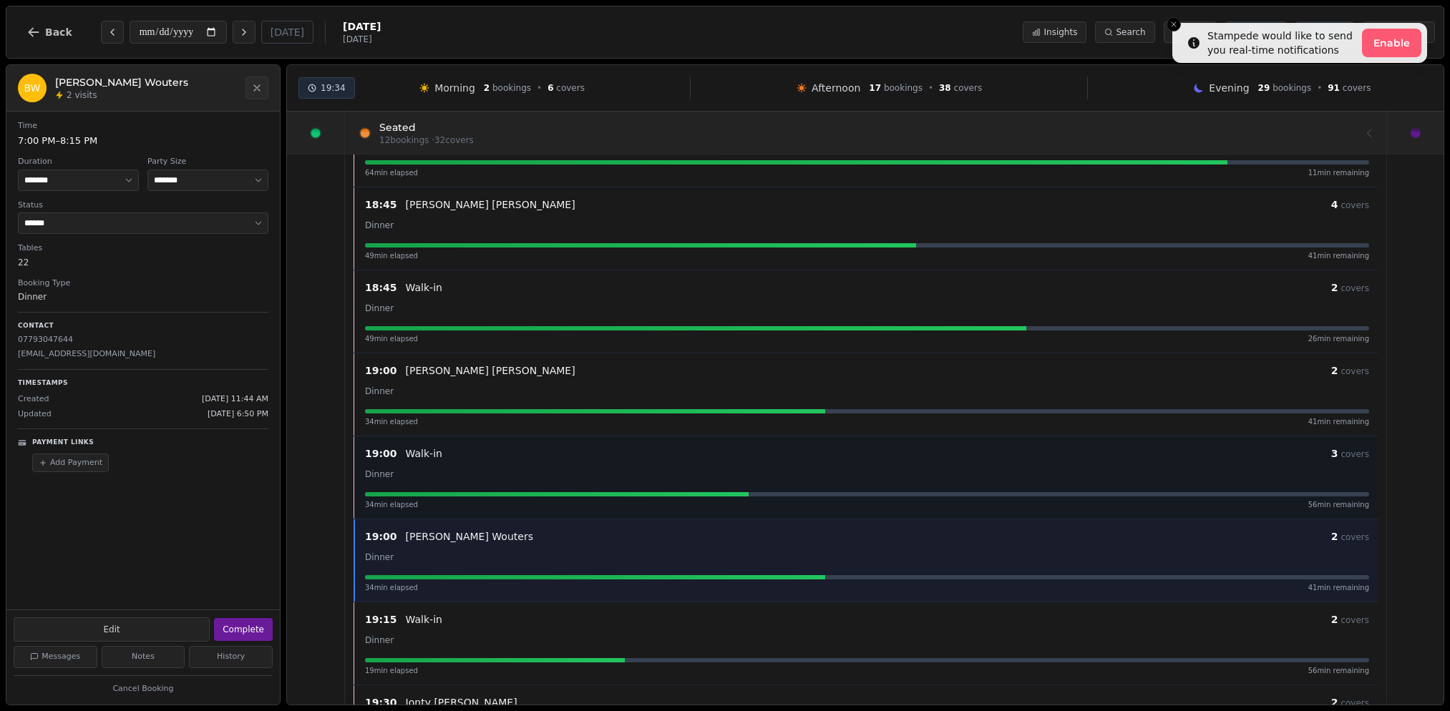
click at [452, 482] on div "Dinner" at bounding box center [867, 473] width 1004 height 17
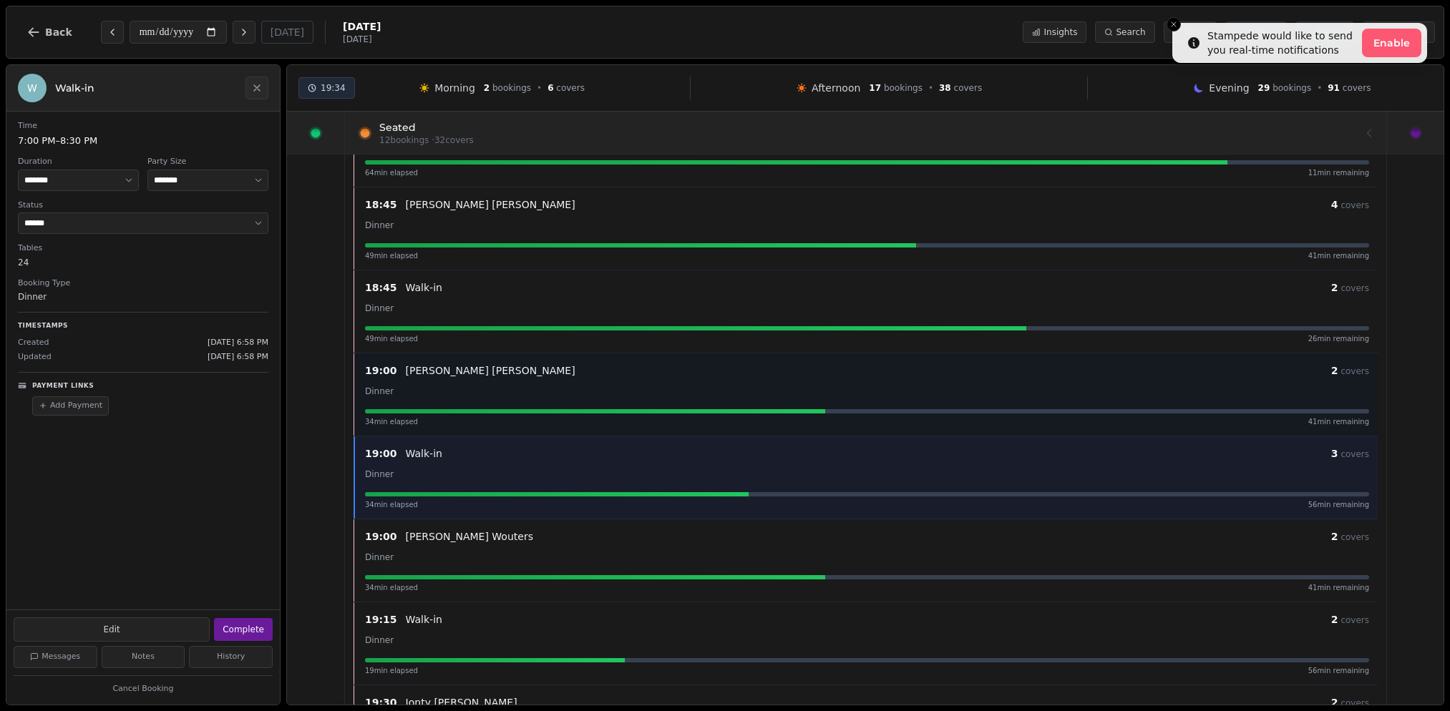
click at [442, 404] on div "19:00 Julia Collier 2 covers Dinner 34 min elapsed 41 min remaining" at bounding box center [866, 394] width 1021 height 65
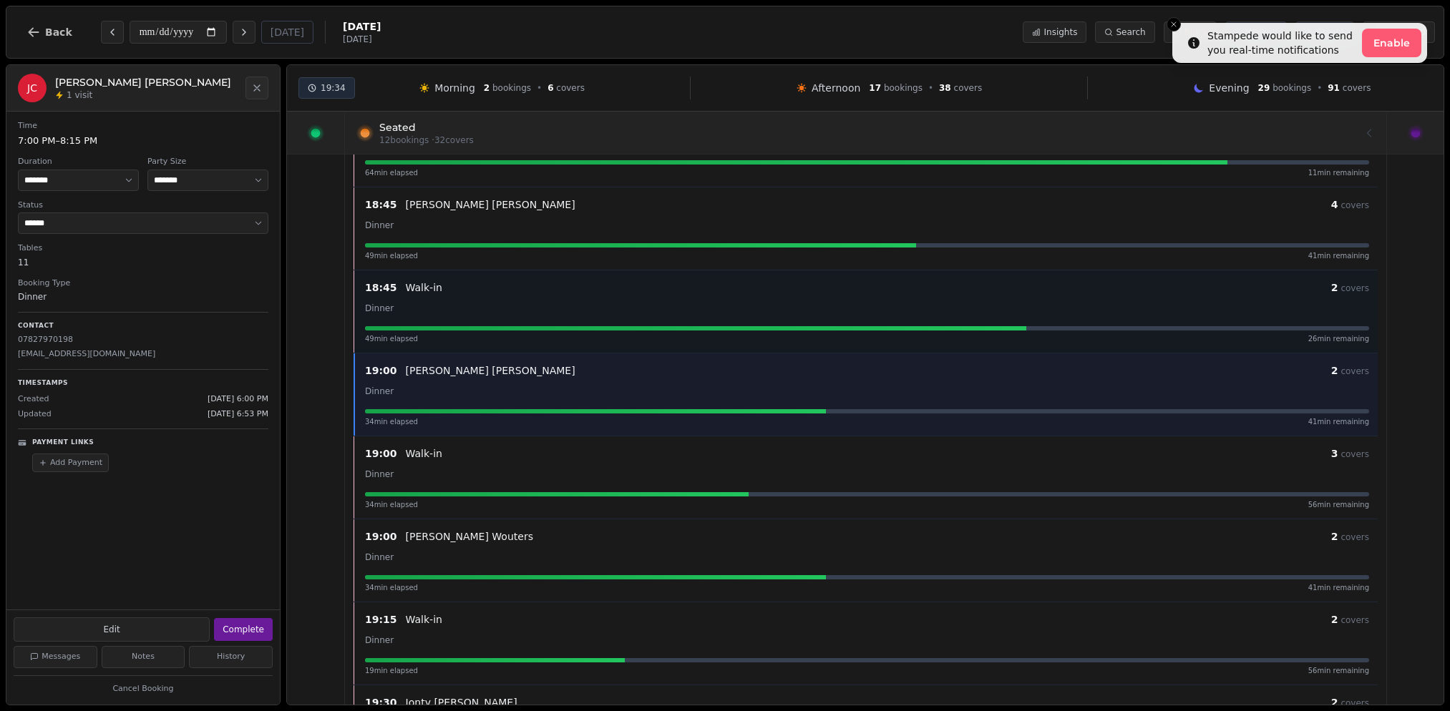
click at [440, 313] on div "Dinner" at bounding box center [867, 307] width 1004 height 17
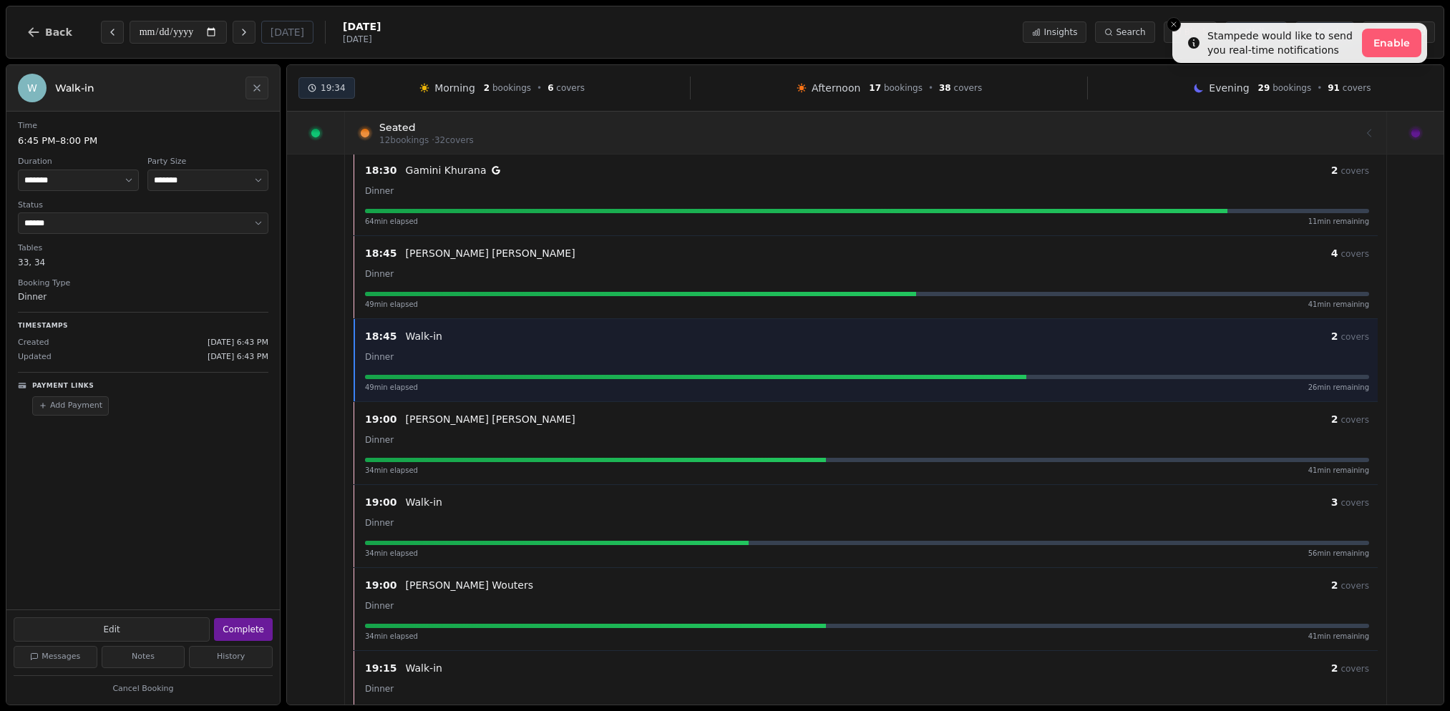
scroll to position [331, 0]
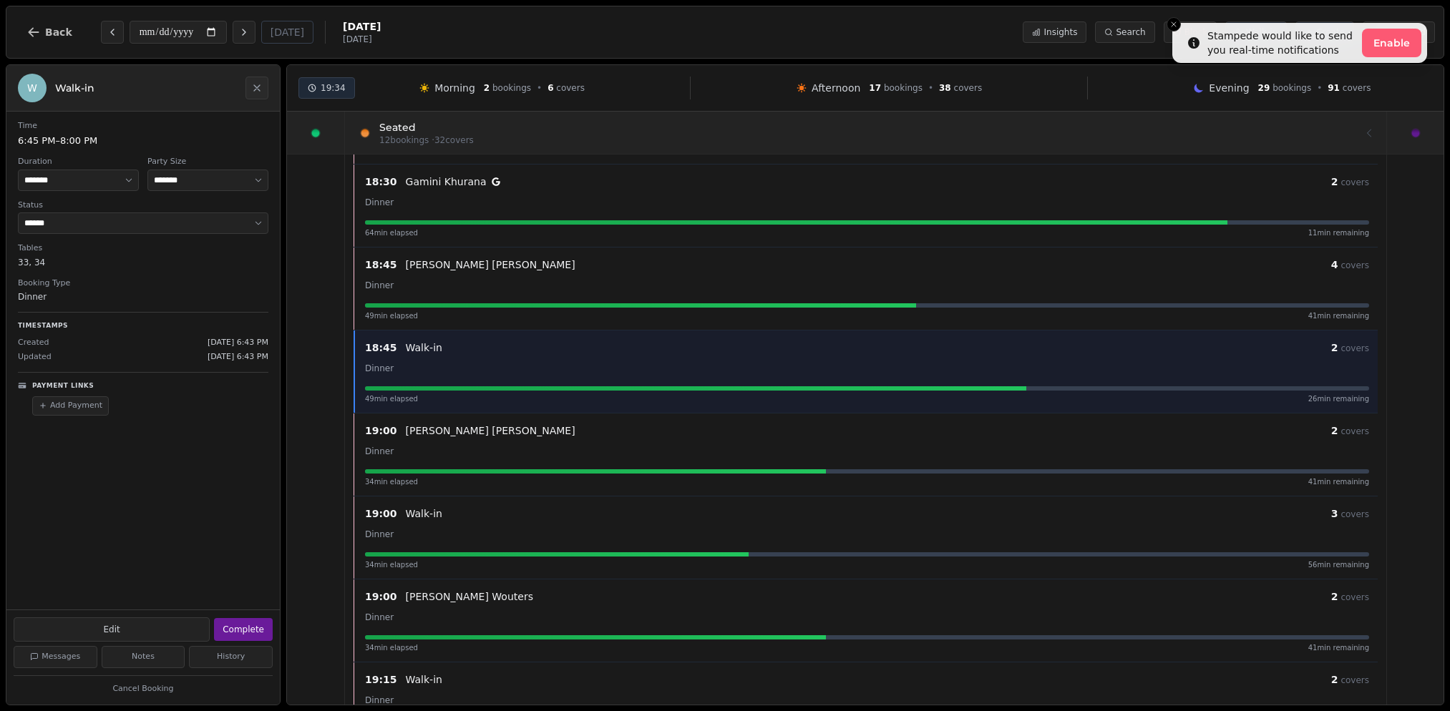
click at [424, 270] on p "Eleonor Whitehead" at bounding box center [491, 265] width 170 height 14
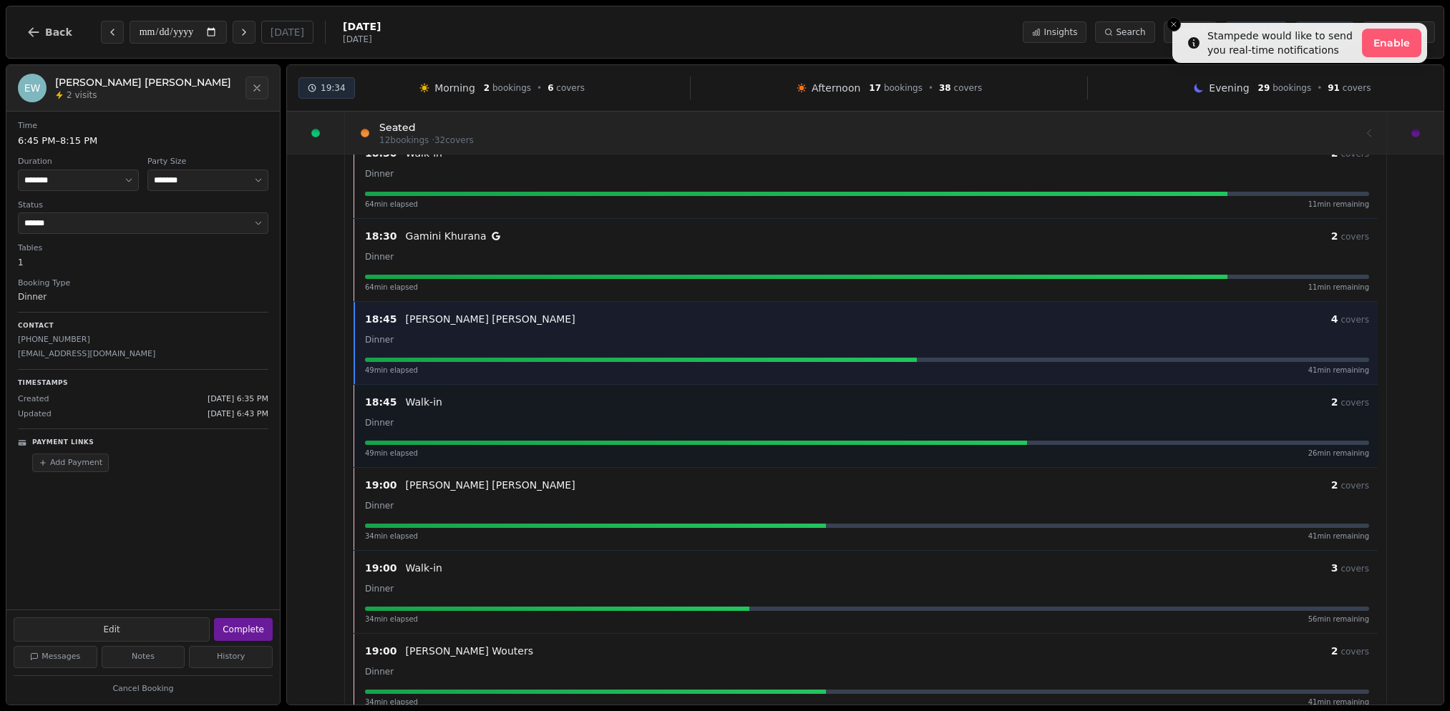
scroll to position [263, 0]
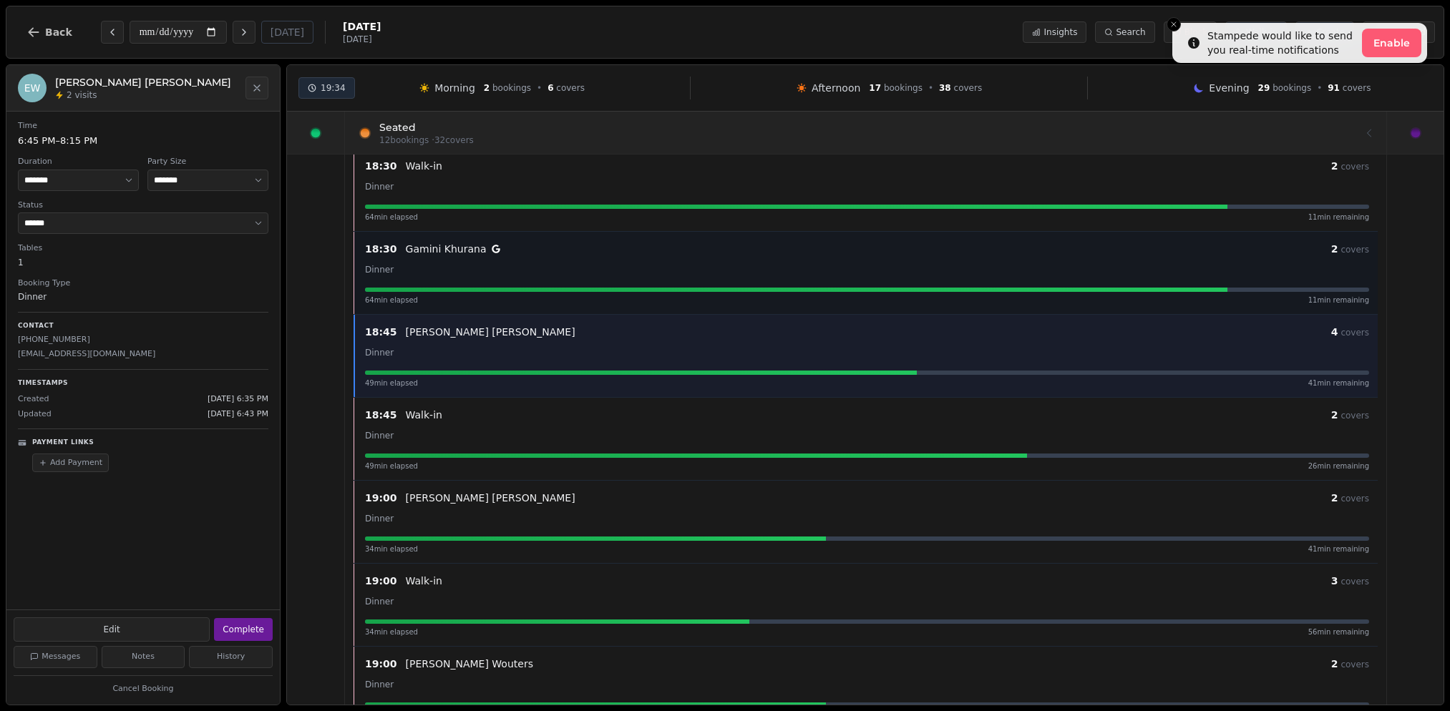
click at [424, 264] on div "Dinner" at bounding box center [867, 269] width 1004 height 17
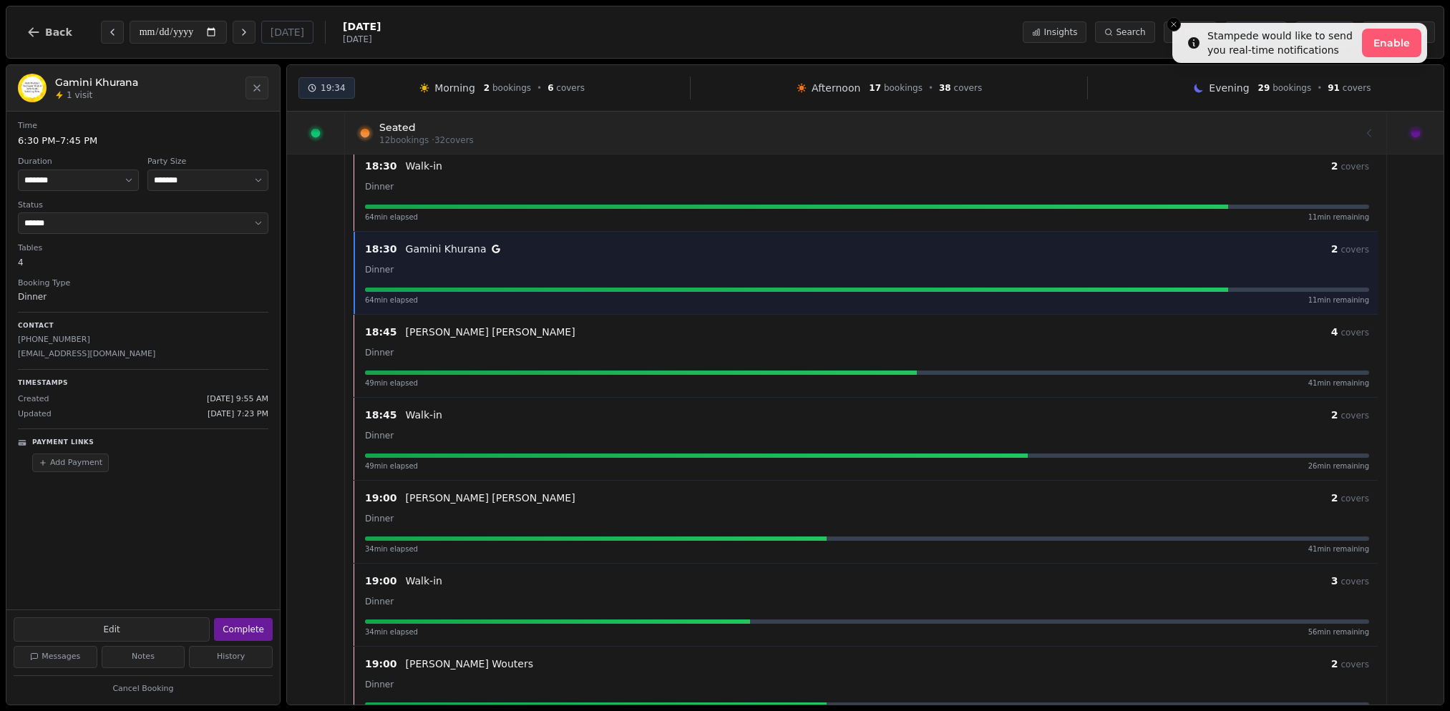
scroll to position [213, 0]
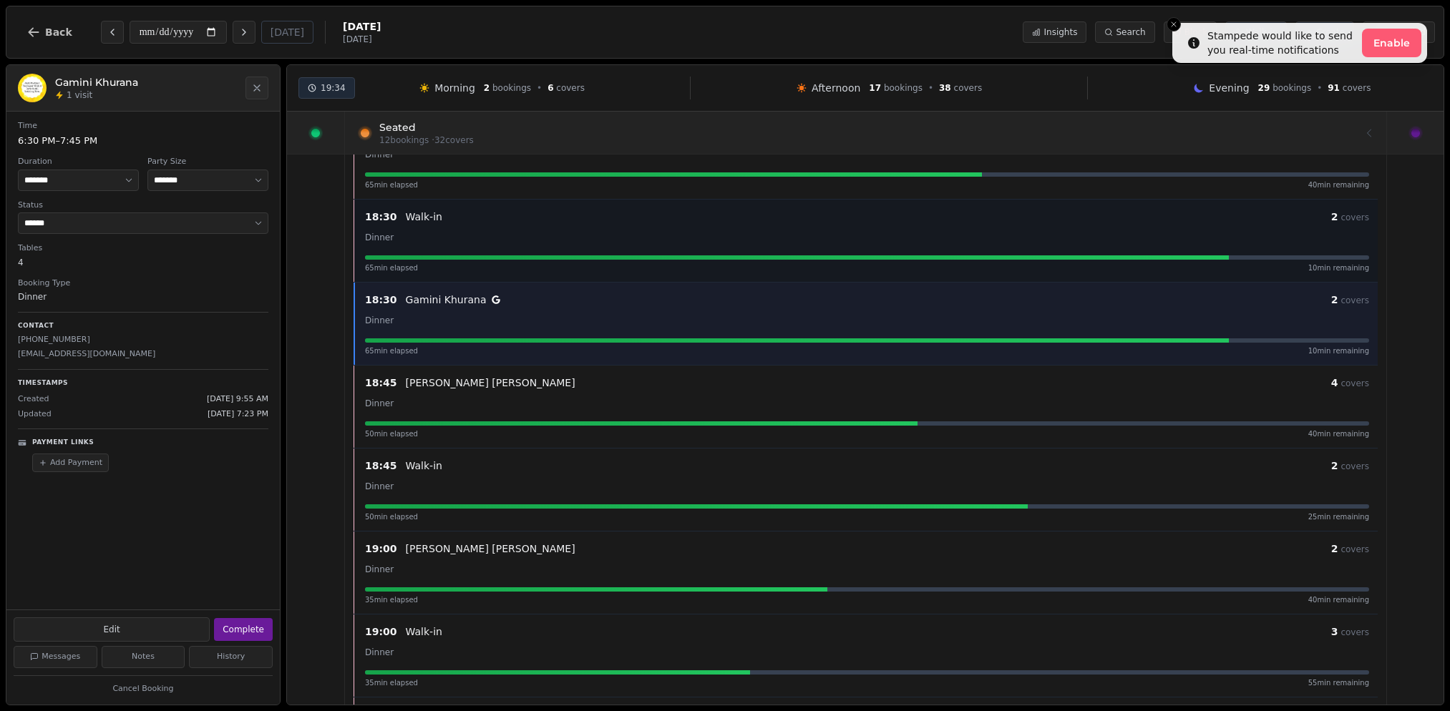
click at [415, 215] on p "Walk-in" at bounding box center [424, 217] width 37 height 14
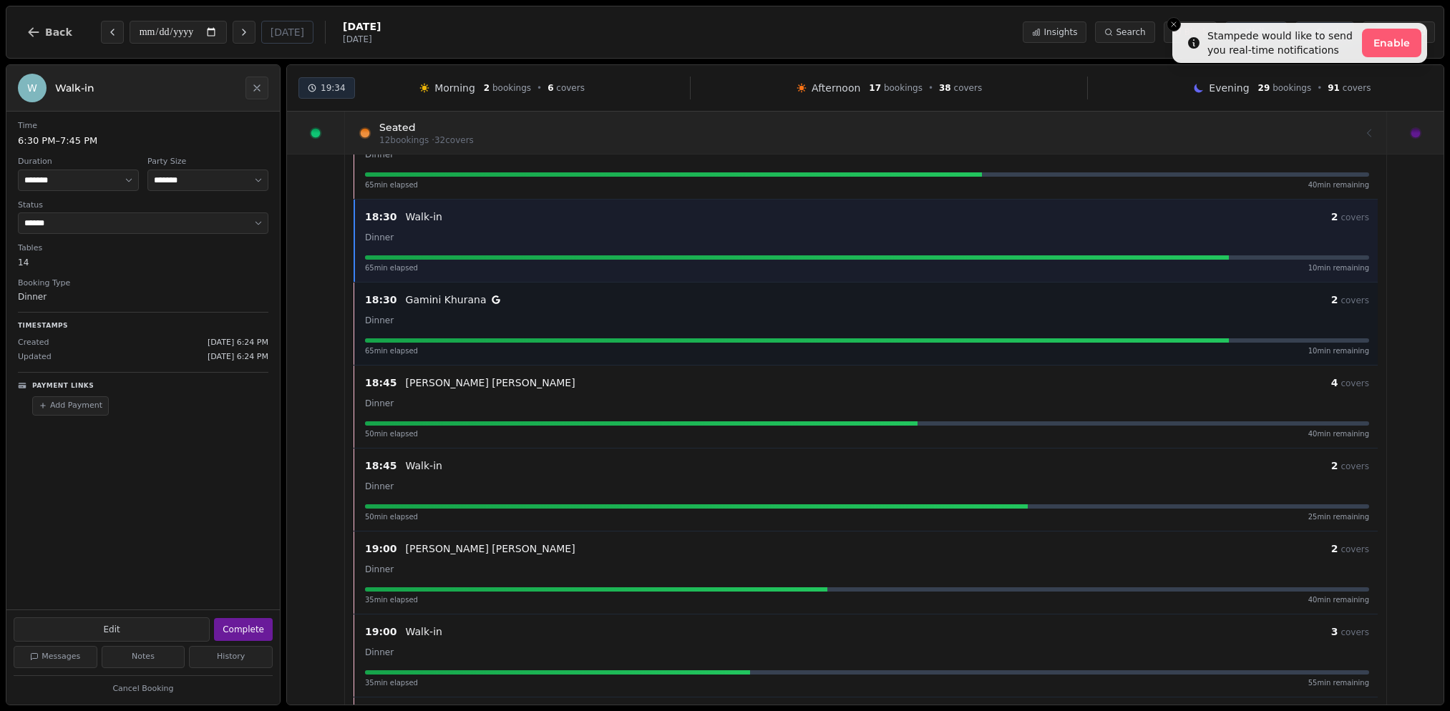
click at [410, 313] on div "Dinner" at bounding box center [867, 319] width 1004 height 17
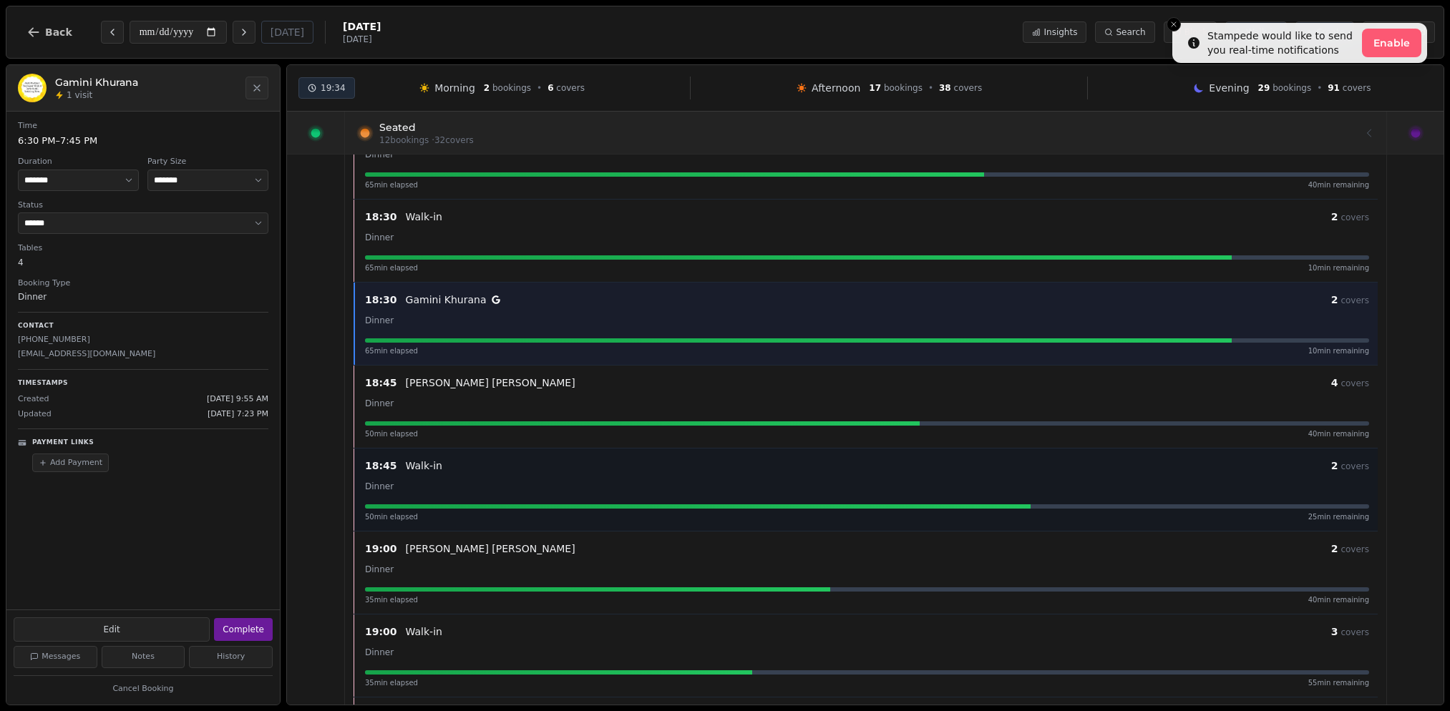
click at [381, 487] on span "Dinner" at bounding box center [379, 487] width 29 height 10
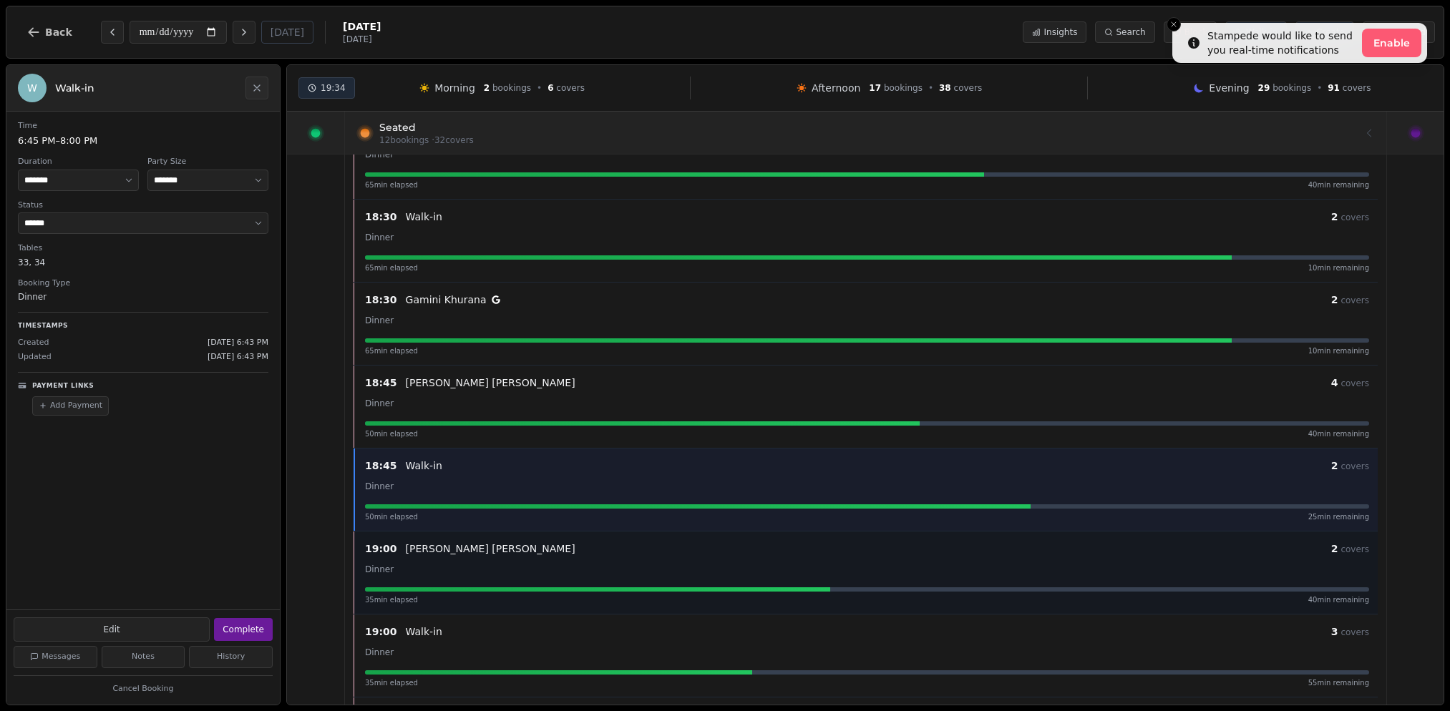
click at [395, 560] on div "Dinner" at bounding box center [867, 568] width 1004 height 17
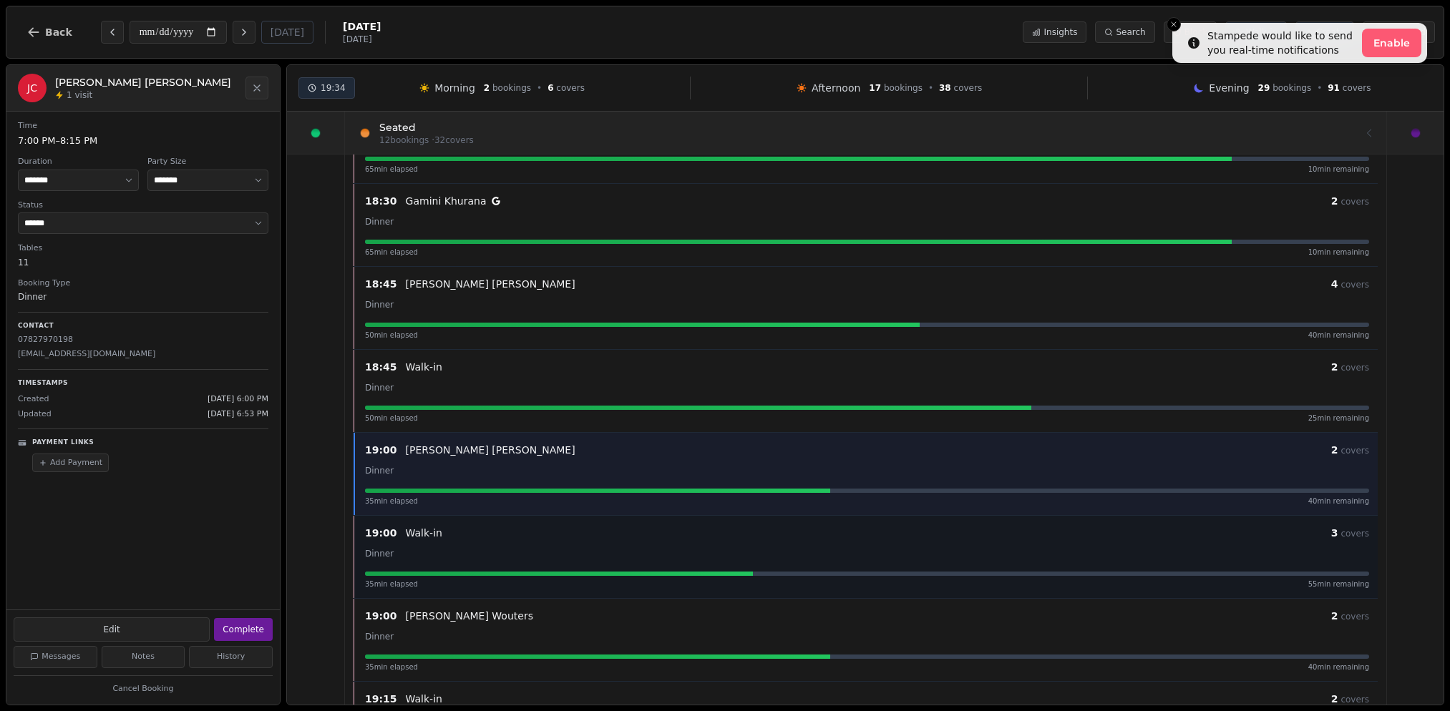
scroll to position [462, 0]
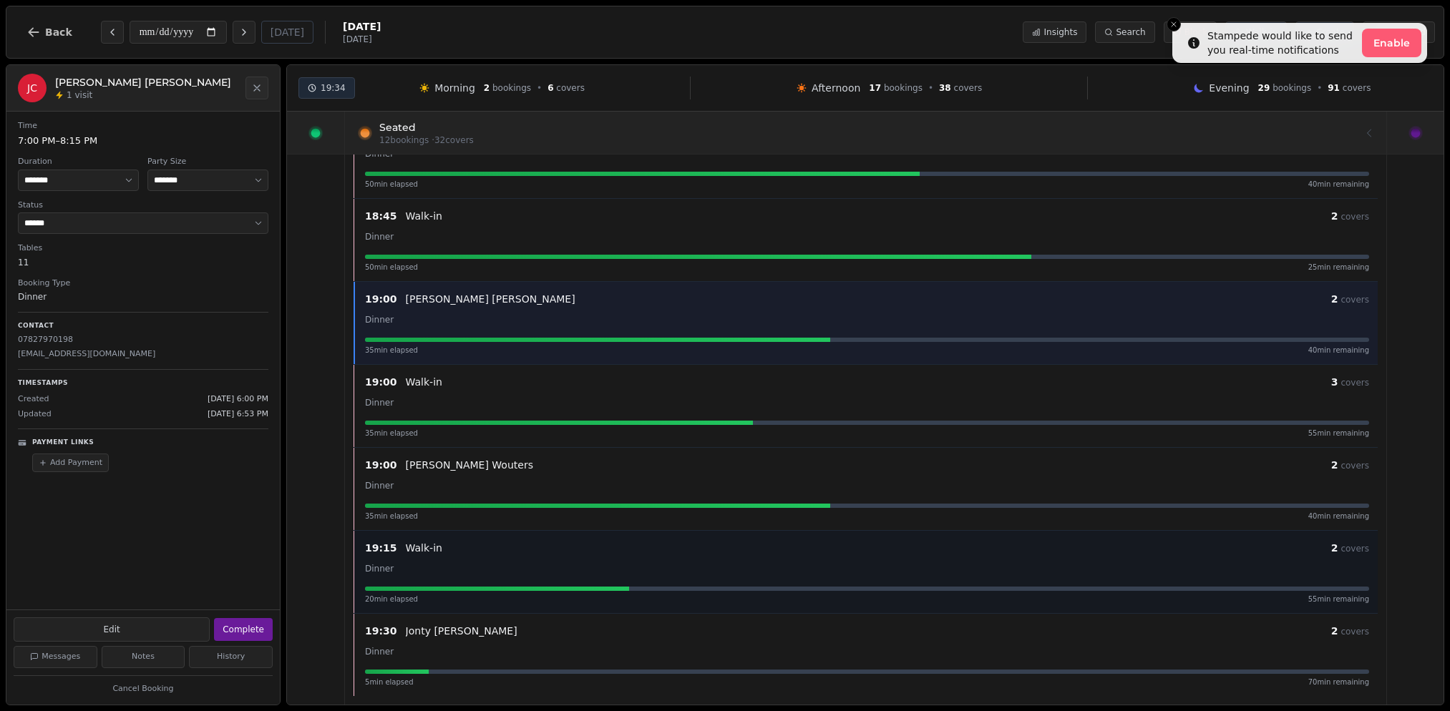
click at [389, 601] on span "20 min elapsed" at bounding box center [391, 599] width 53 height 11
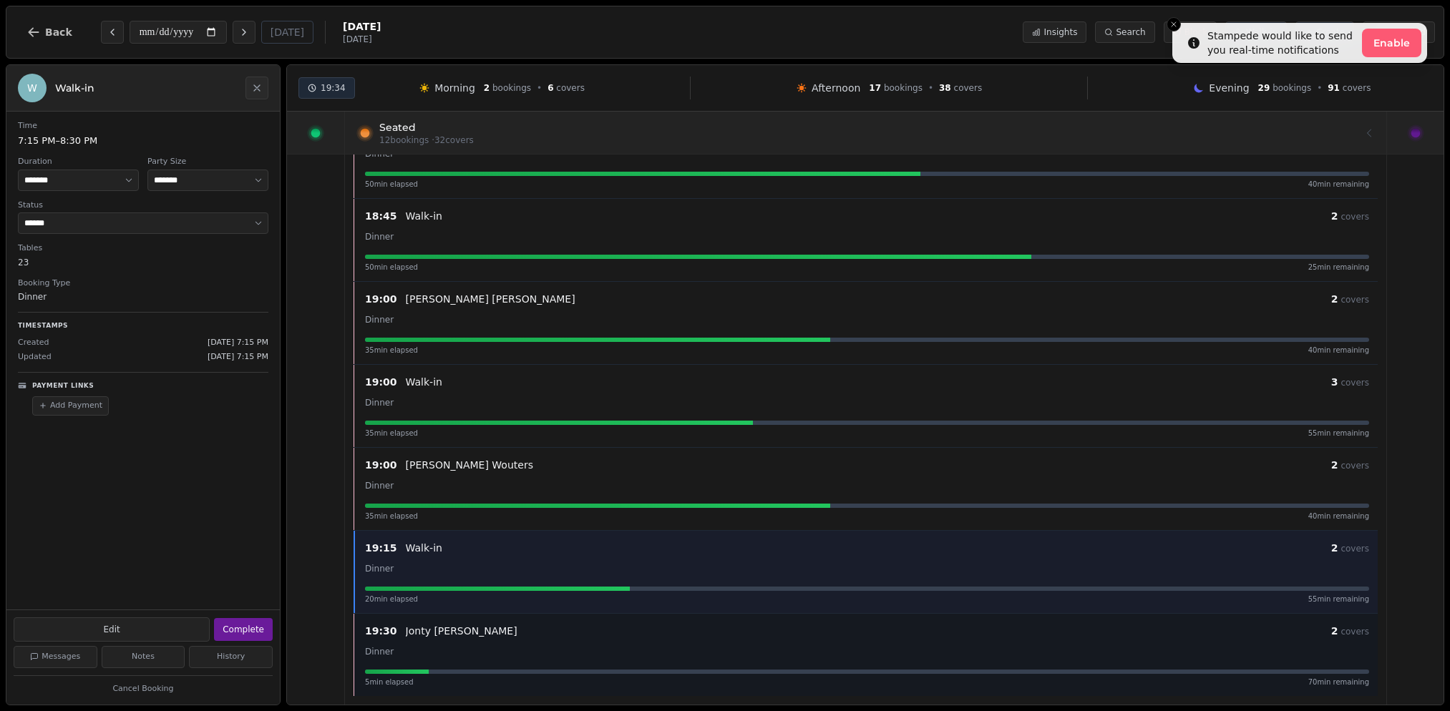
click at [408, 661] on div "19:30 Jonty Herschel-Shorland 2 covers Dinner 5 min elapsed 70 min remaining" at bounding box center [866, 655] width 1021 height 65
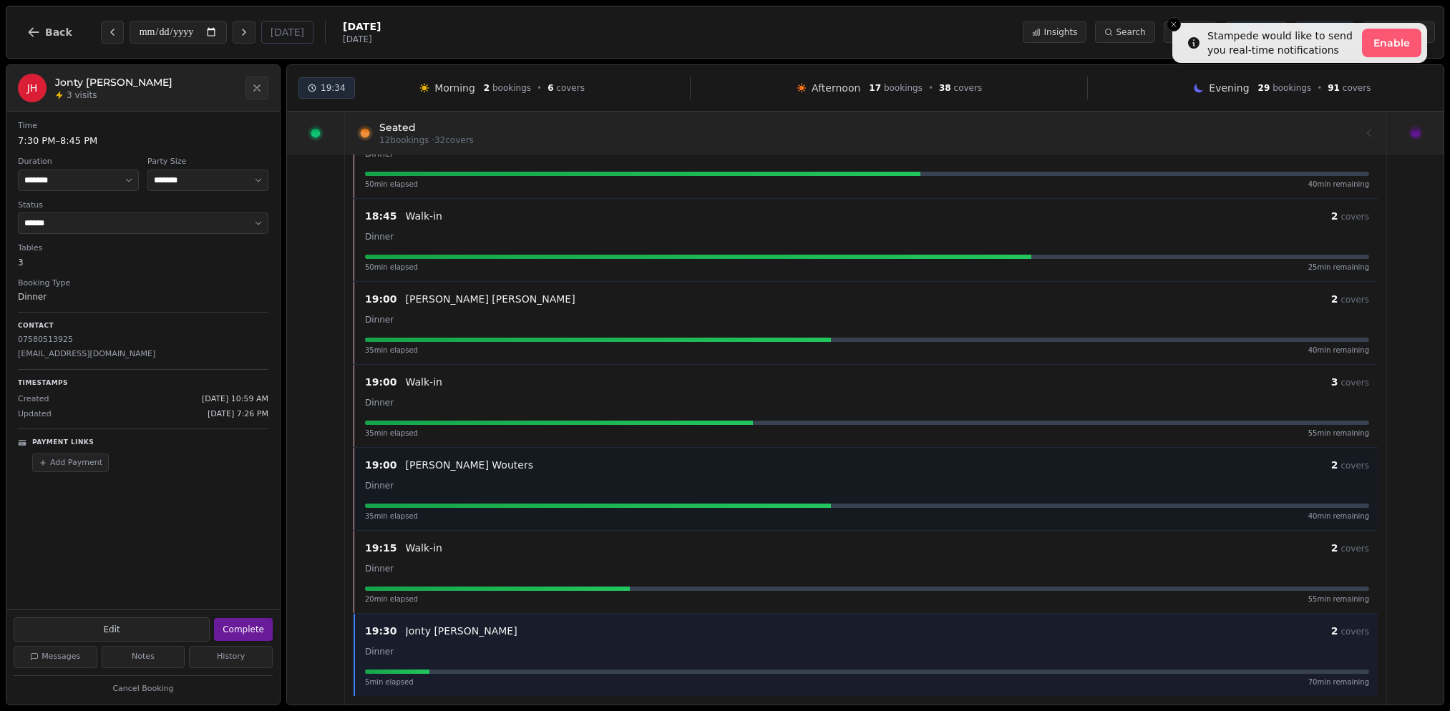
click at [399, 484] on div "Dinner" at bounding box center [867, 485] width 1004 height 17
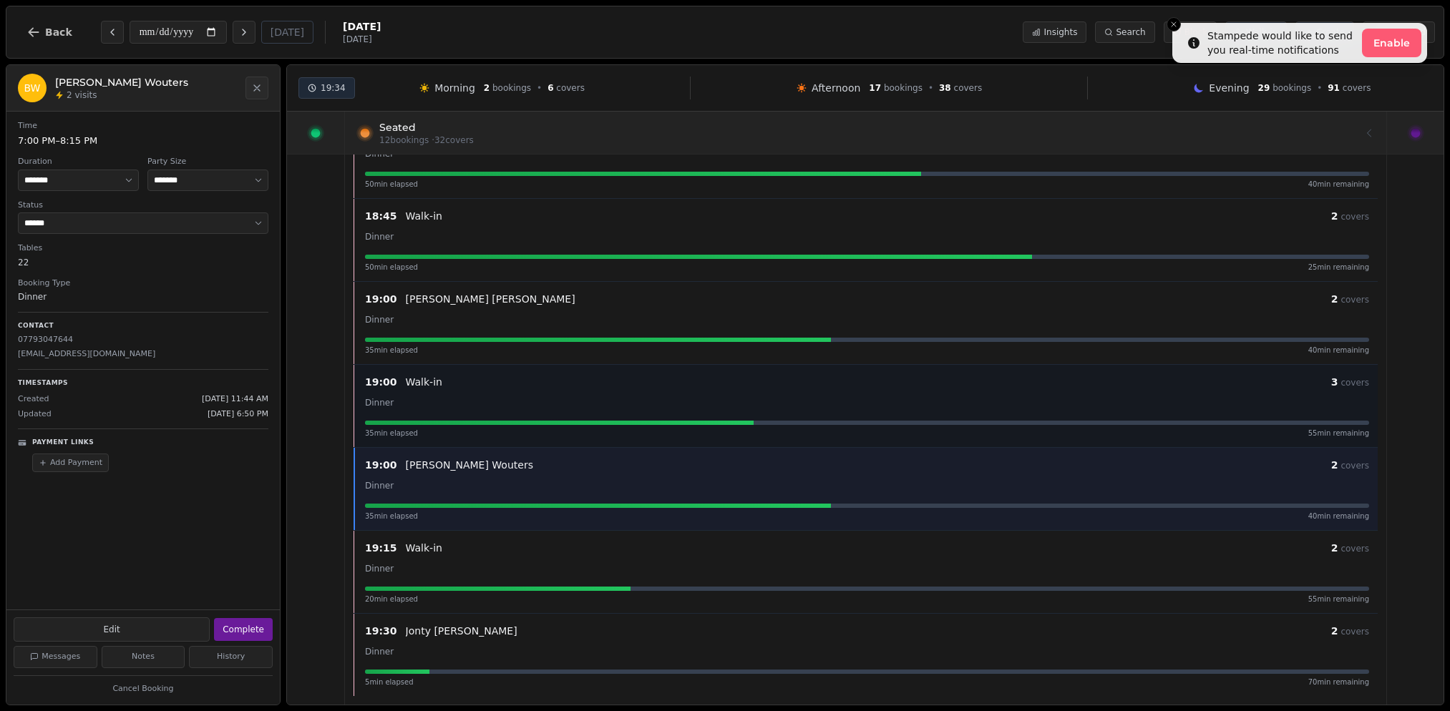
click at [406, 395] on div "Dinner" at bounding box center [867, 402] width 1004 height 17
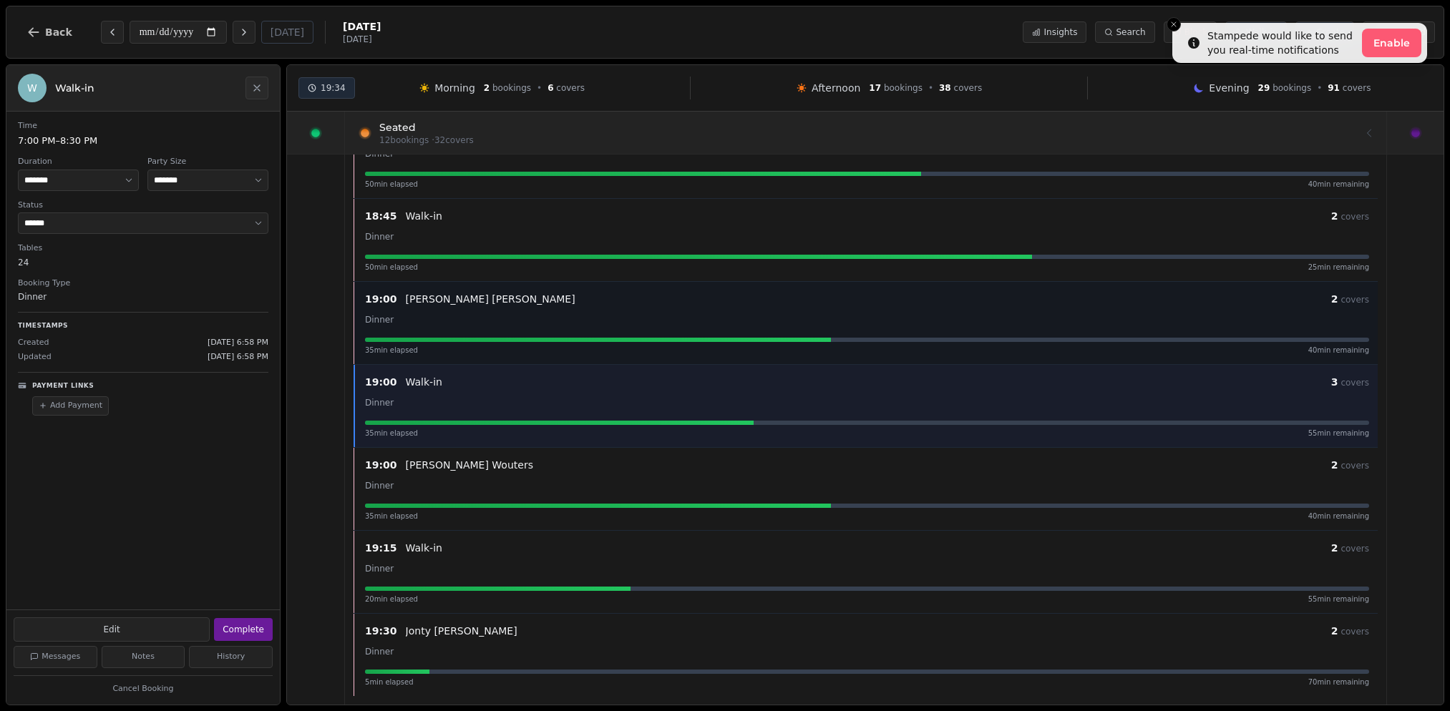
click at [398, 320] on div "Dinner" at bounding box center [867, 319] width 1004 height 17
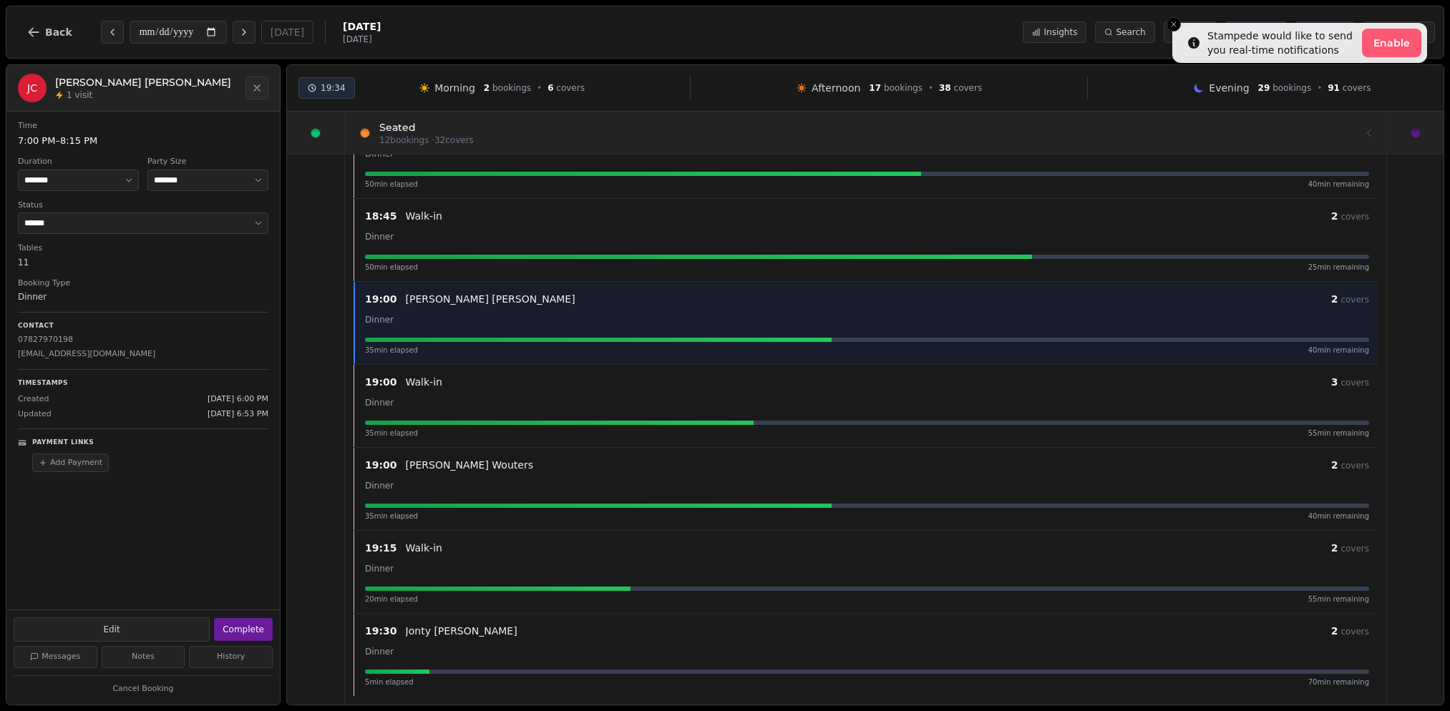
scroll to position [425, 0]
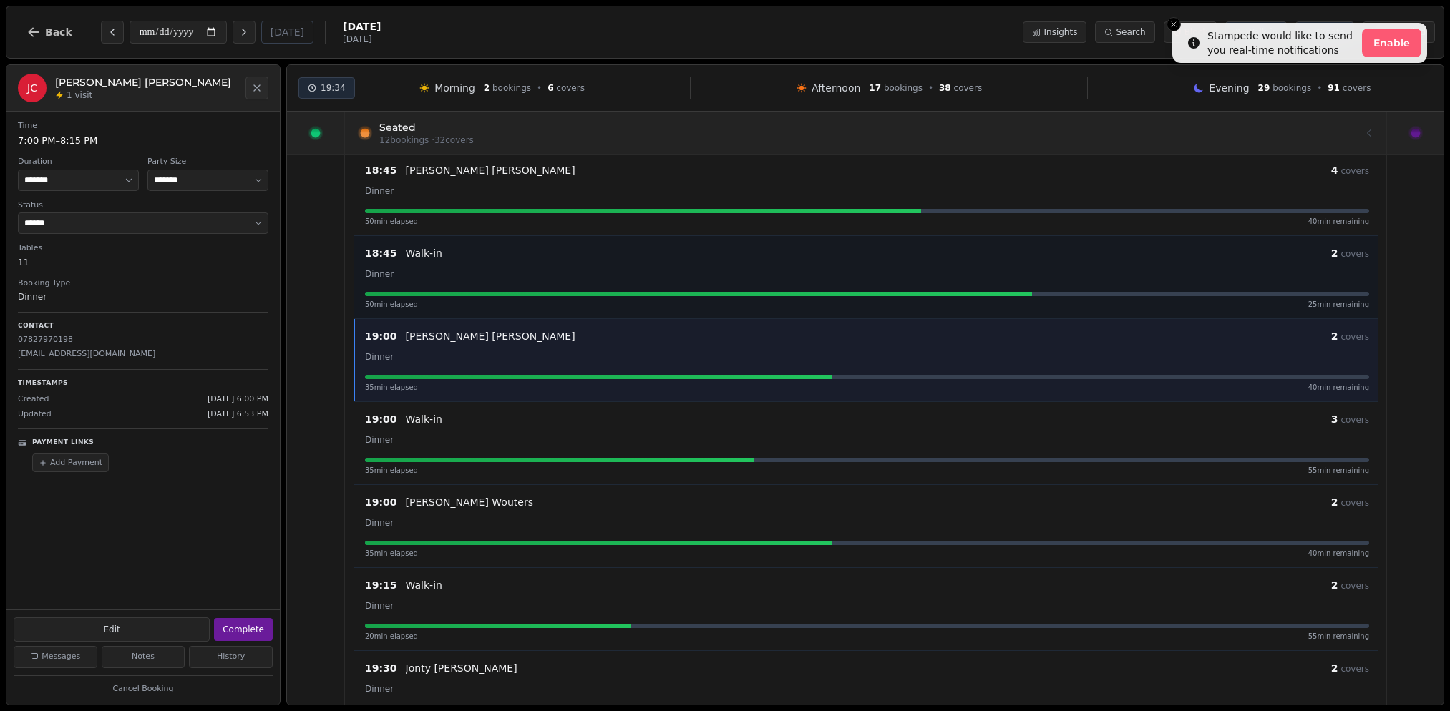
click at [394, 276] on div "Dinner" at bounding box center [867, 273] width 1004 height 17
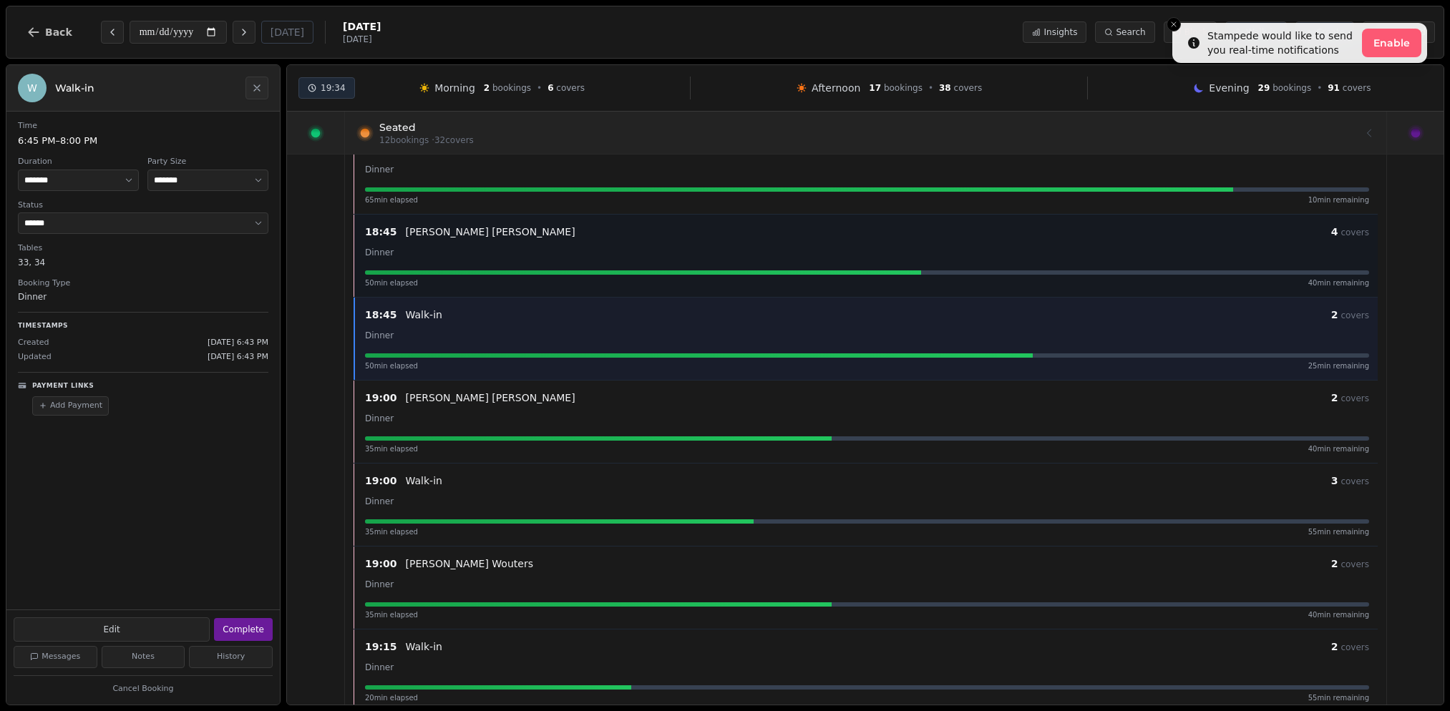
click at [394, 256] on div "Dinner" at bounding box center [867, 251] width 1004 height 17
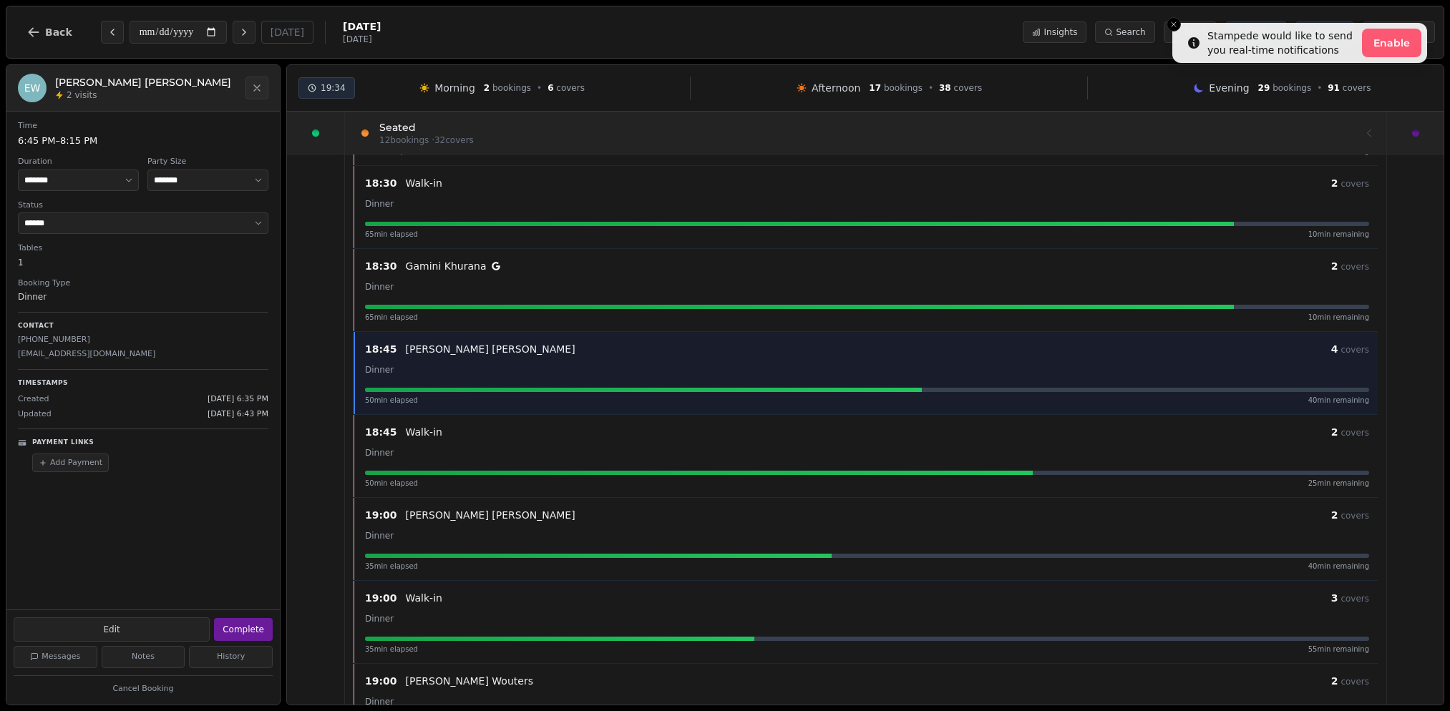
scroll to position [239, 0]
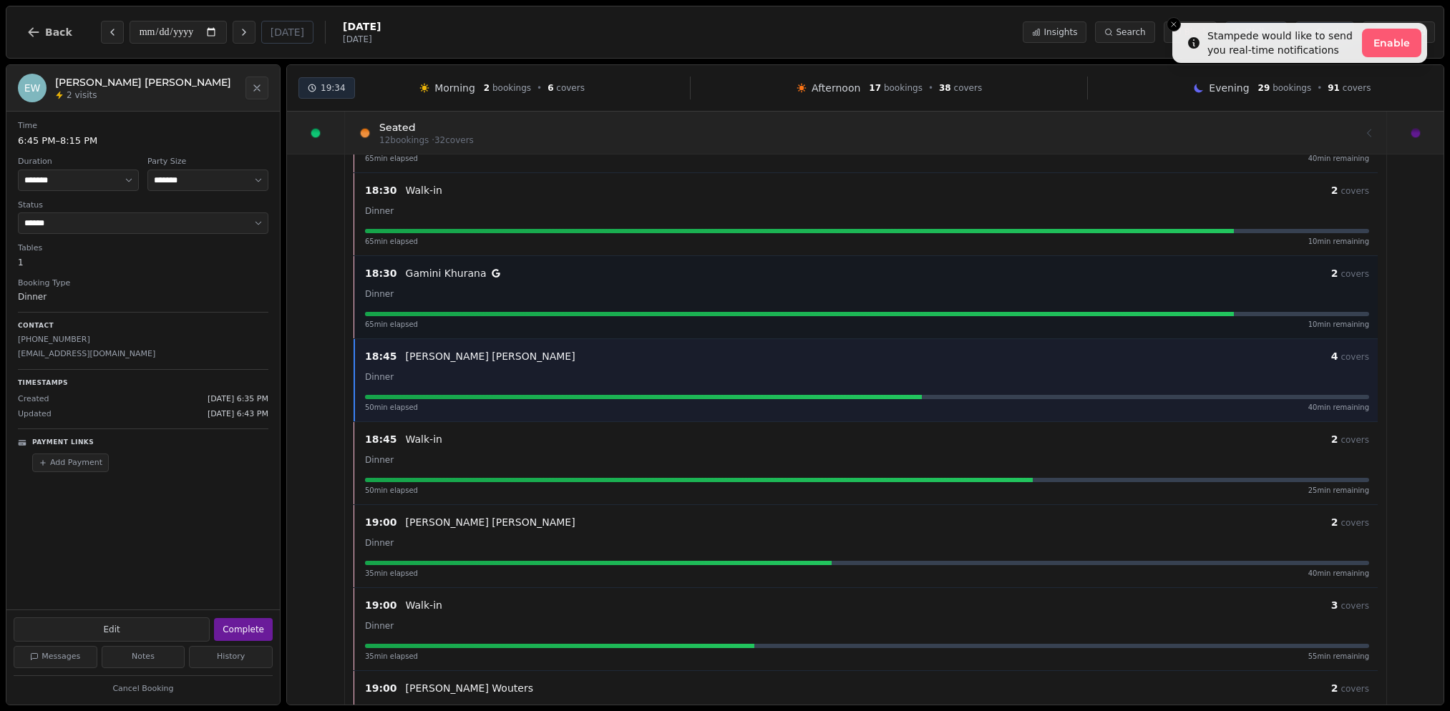
click at [406, 279] on p "Gamini Khurana" at bounding box center [446, 273] width 81 height 14
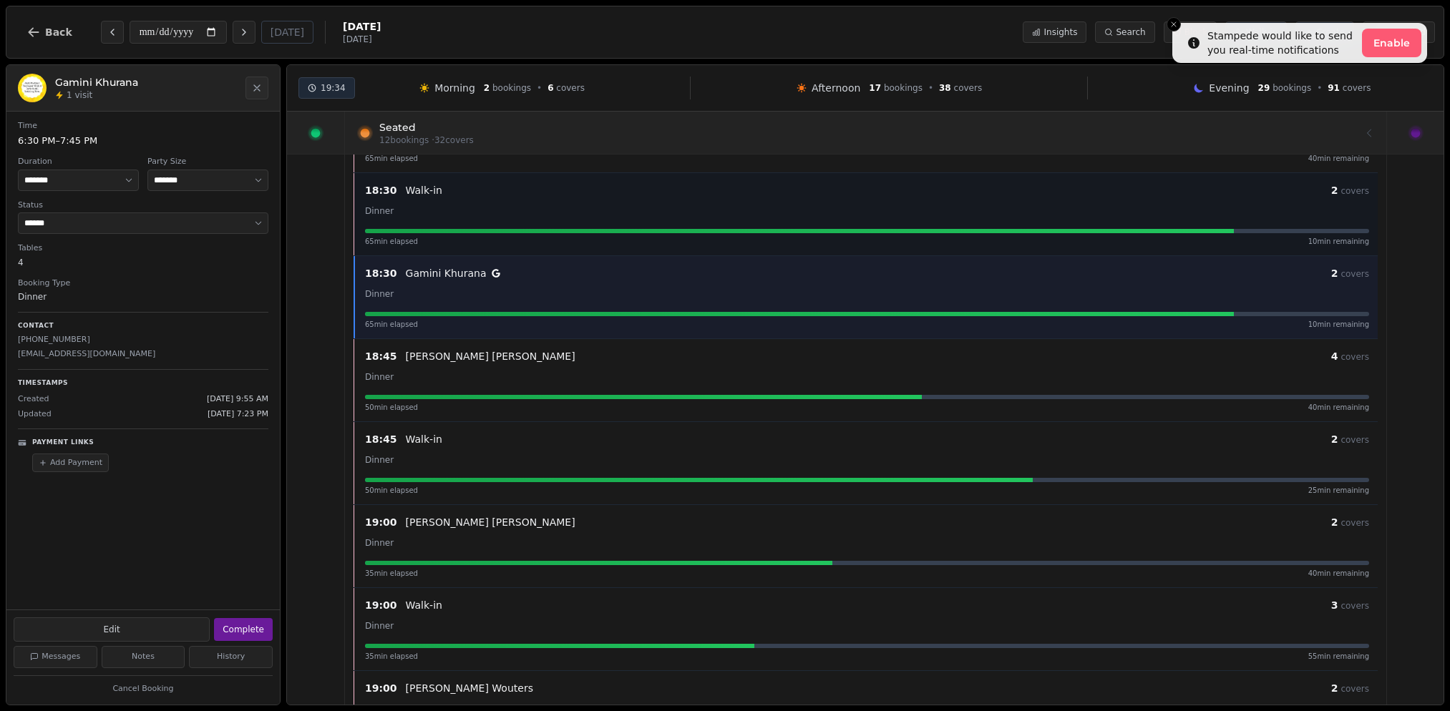
click at [424, 205] on div "Dinner" at bounding box center [867, 210] width 1004 height 17
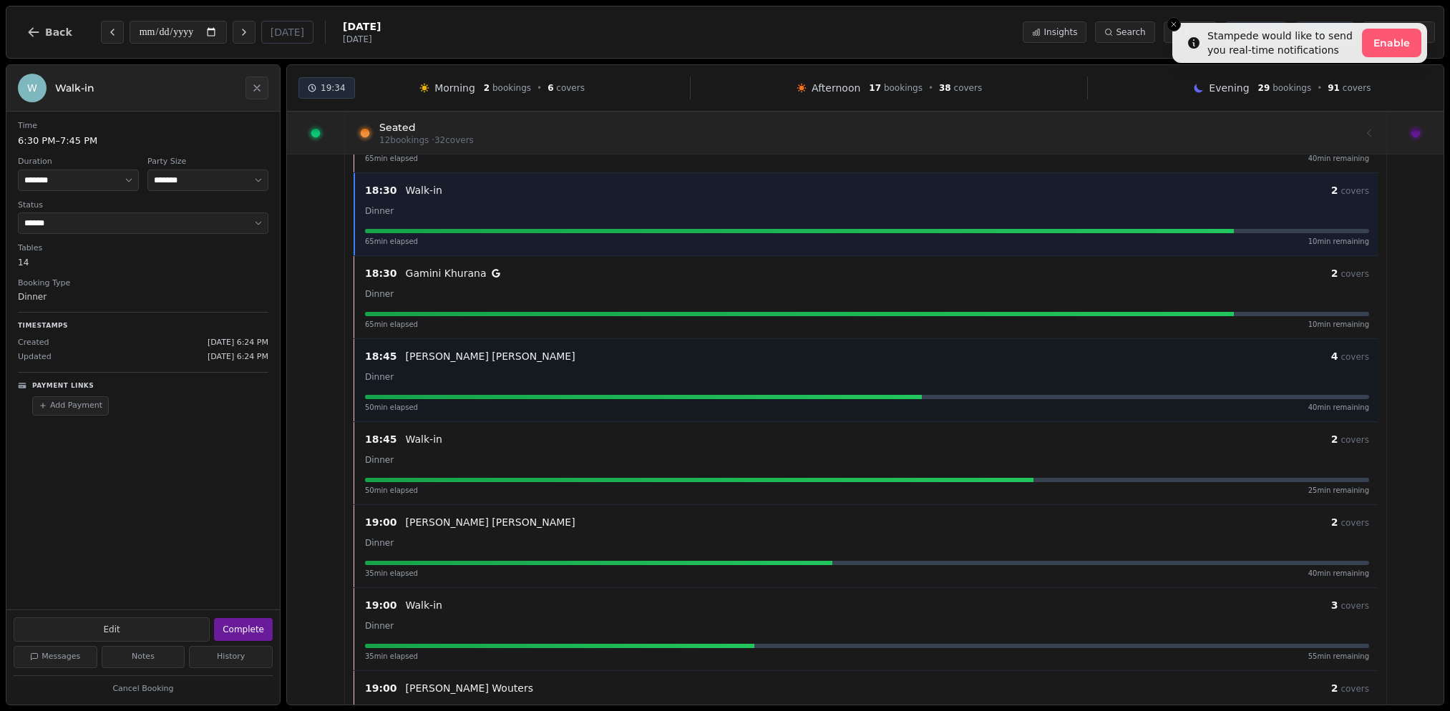
click at [452, 390] on div "18:45 Eleonor Whitehead 4 covers Dinner 50 min elapsed 40 min remaining" at bounding box center [866, 380] width 1021 height 65
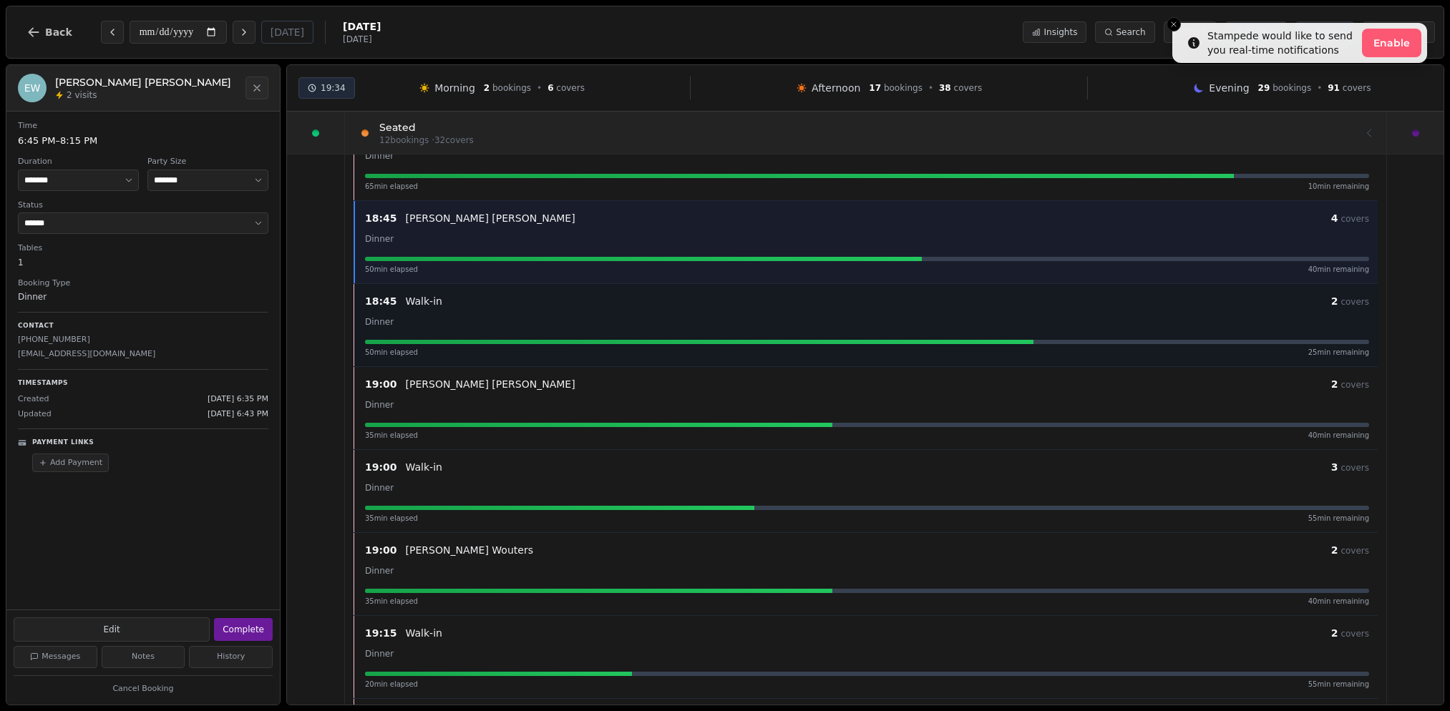
scroll to position [379, 0]
click at [453, 341] on div at bounding box center [699, 341] width 668 height 4
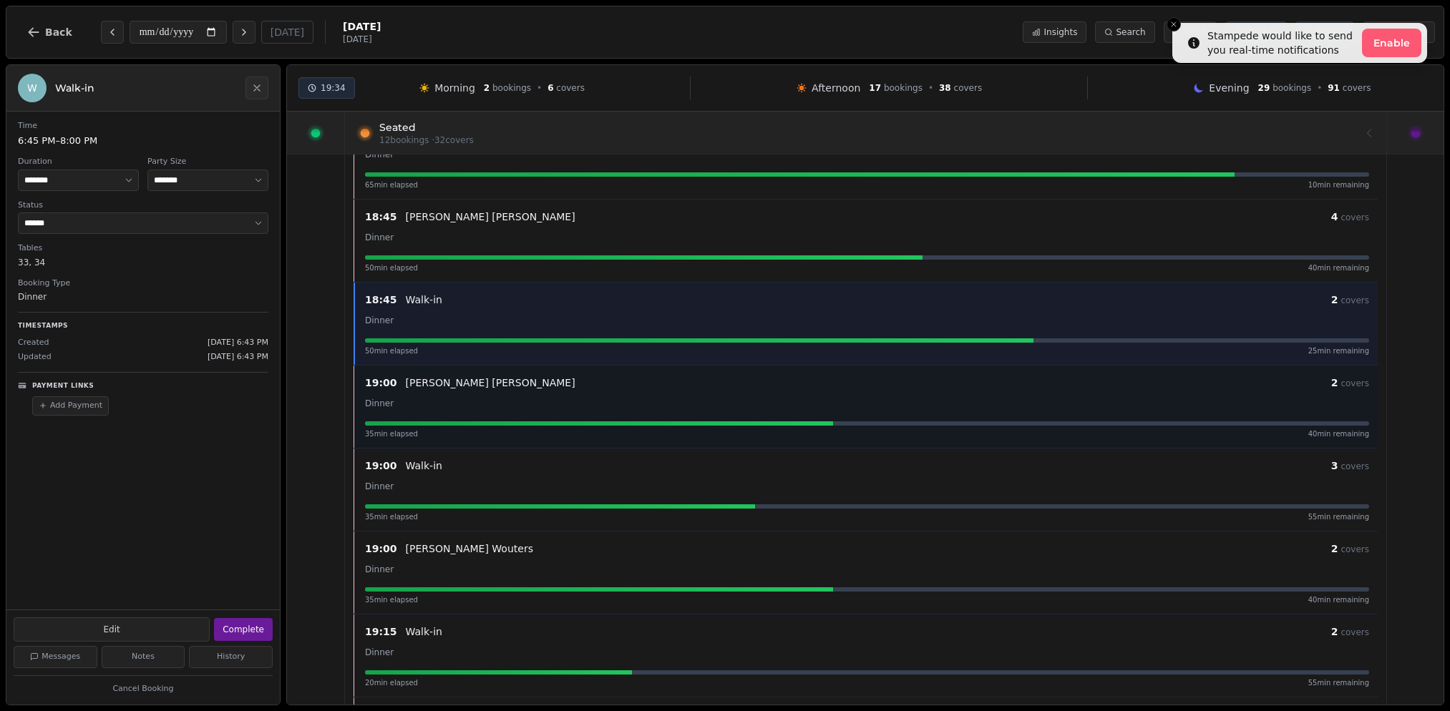
click at [454, 414] on div "19:00 Julia Collier 2 covers Dinner 35 min elapsed 40 min remaining" at bounding box center [866, 406] width 1021 height 65
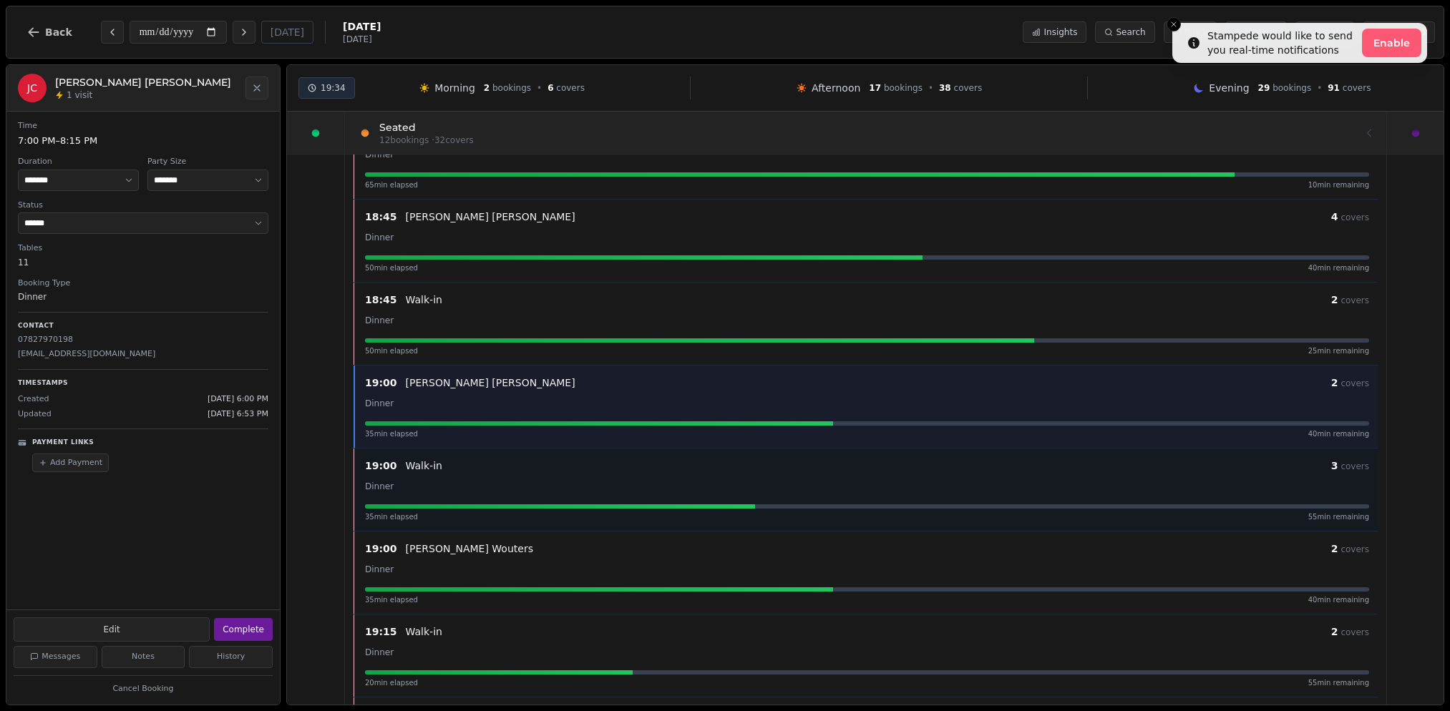
click at [451, 505] on div at bounding box center [560, 507] width 390 height 4
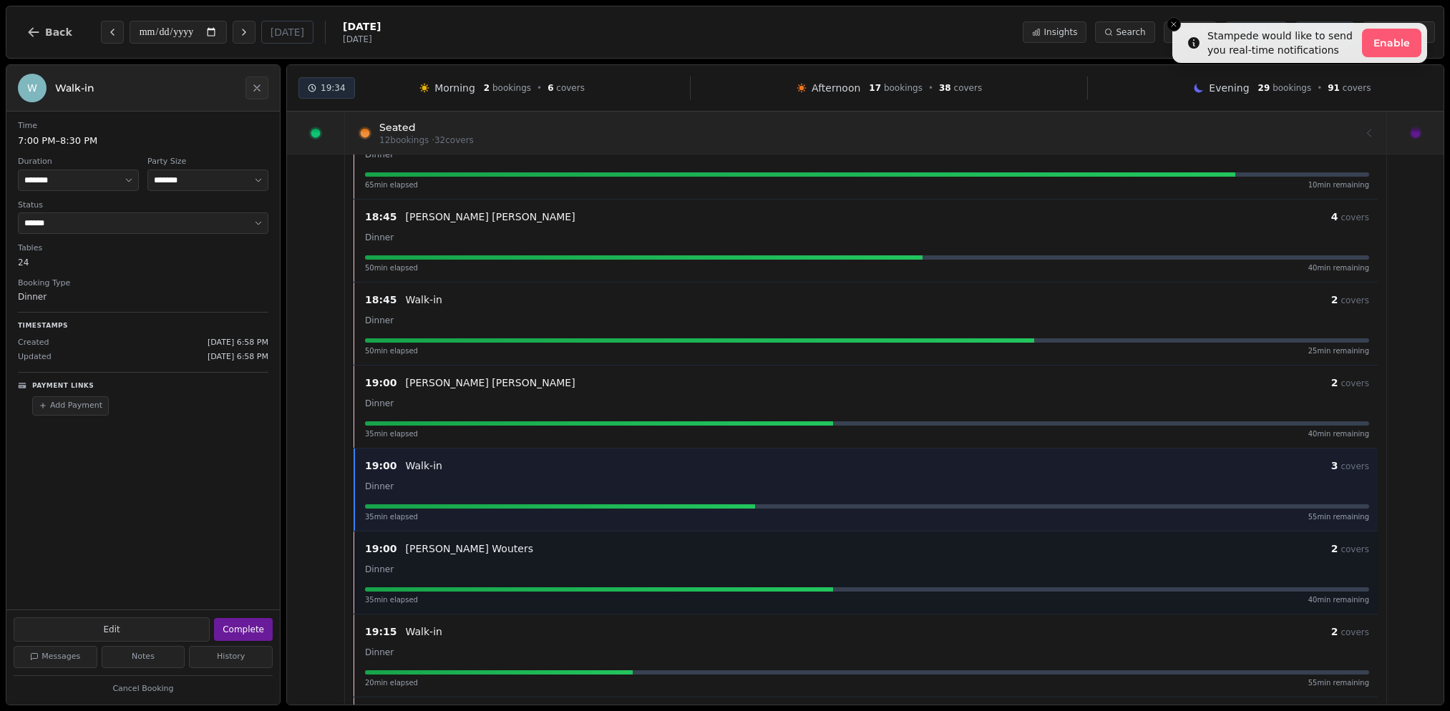
click at [451, 550] on p "Beth Wouters" at bounding box center [469, 549] width 127 height 14
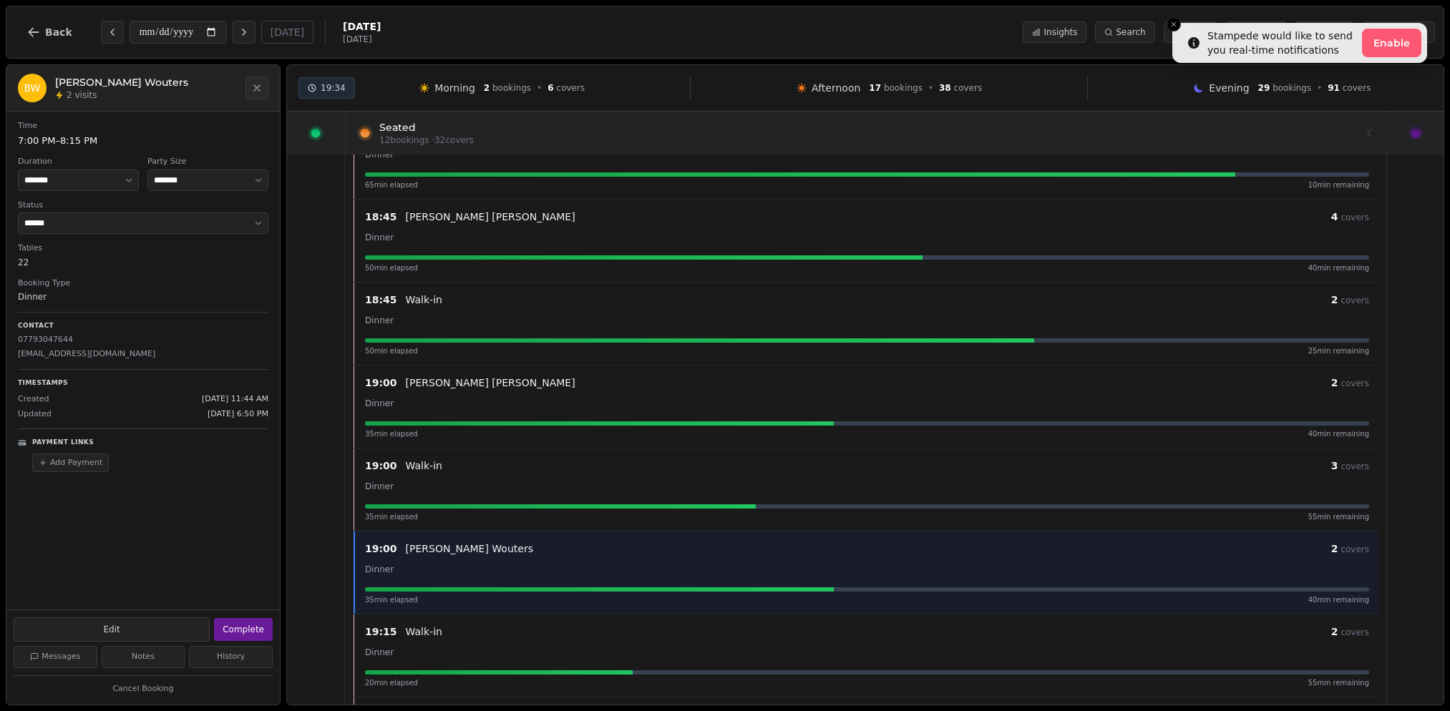
scroll to position [462, 0]
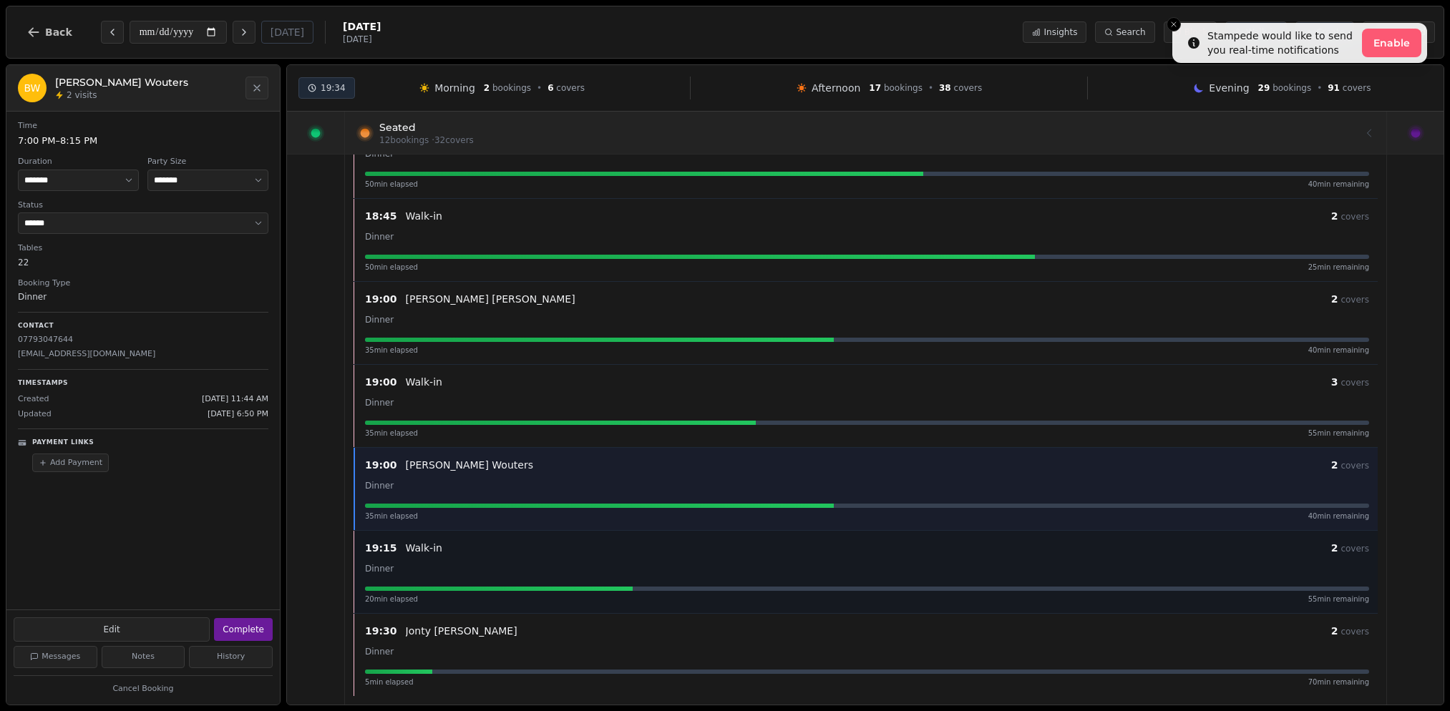
click at [449, 568] on div "Dinner" at bounding box center [867, 568] width 1004 height 17
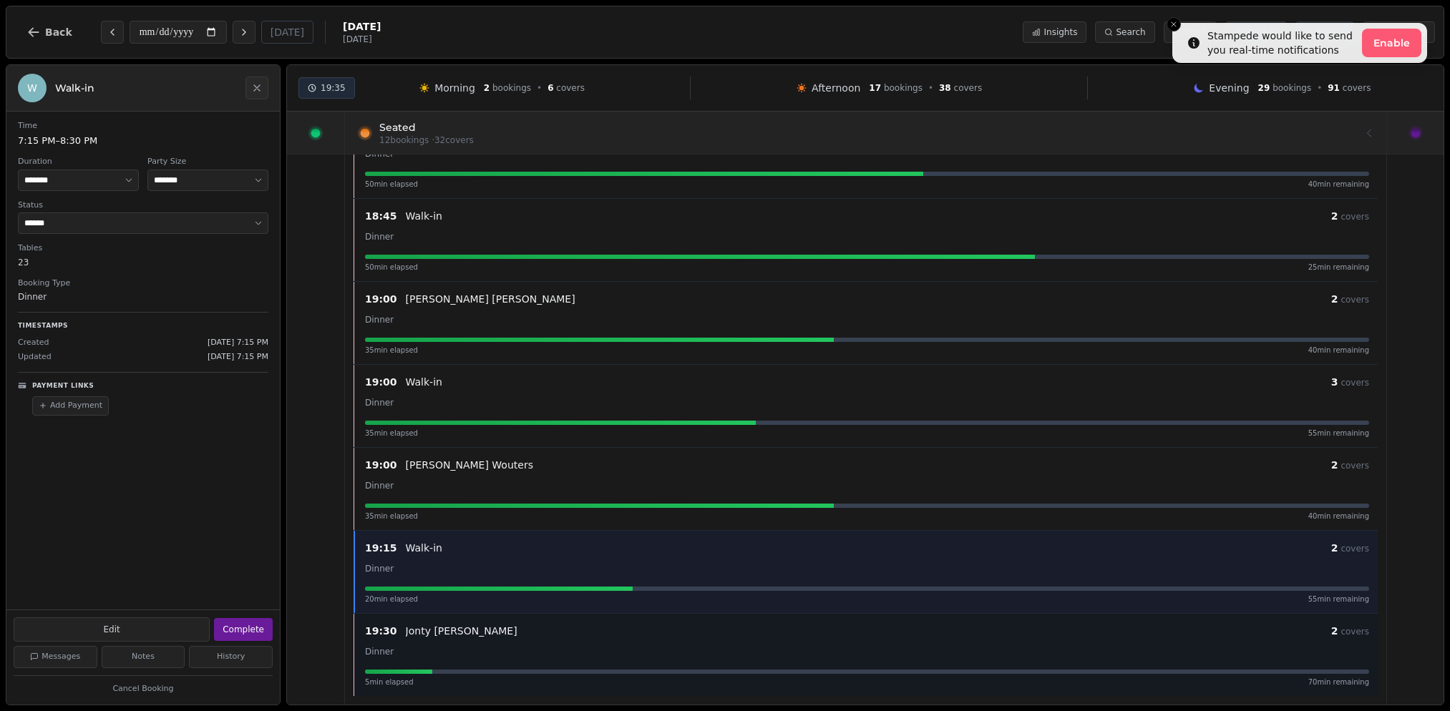
click at [501, 632] on p "Jonty Herschel-Shorland" at bounding box center [462, 631] width 112 height 14
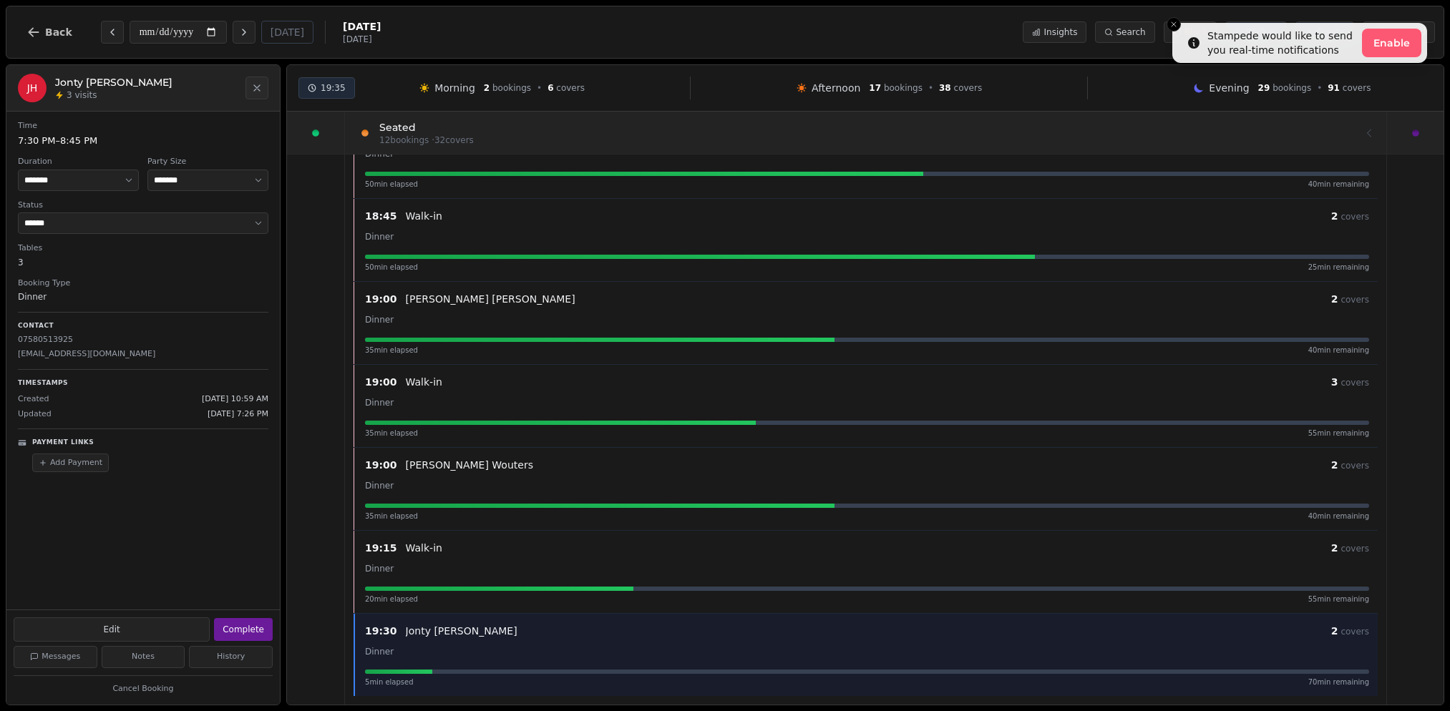
click at [159, 88] on h2 "Jonty Herschel-Shorland" at bounding box center [146, 82] width 182 height 14
click at [89, 286] on dt "Booking Type" at bounding box center [143, 284] width 251 height 12
click at [525, 473] on div "19:00 Beth Wouters 2 covers" at bounding box center [867, 465] width 1004 height 17
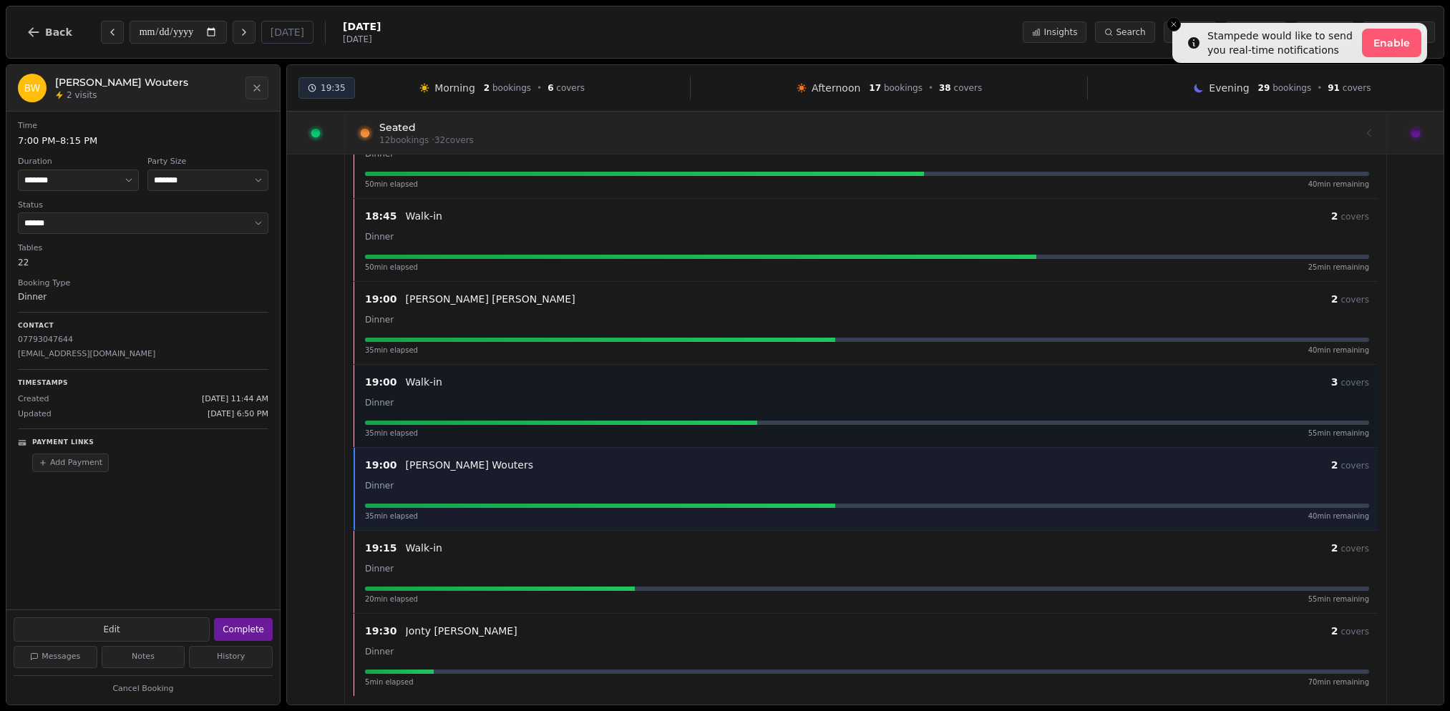
click at [549, 379] on div "Walk-in" at bounding box center [868, 382] width 925 height 14
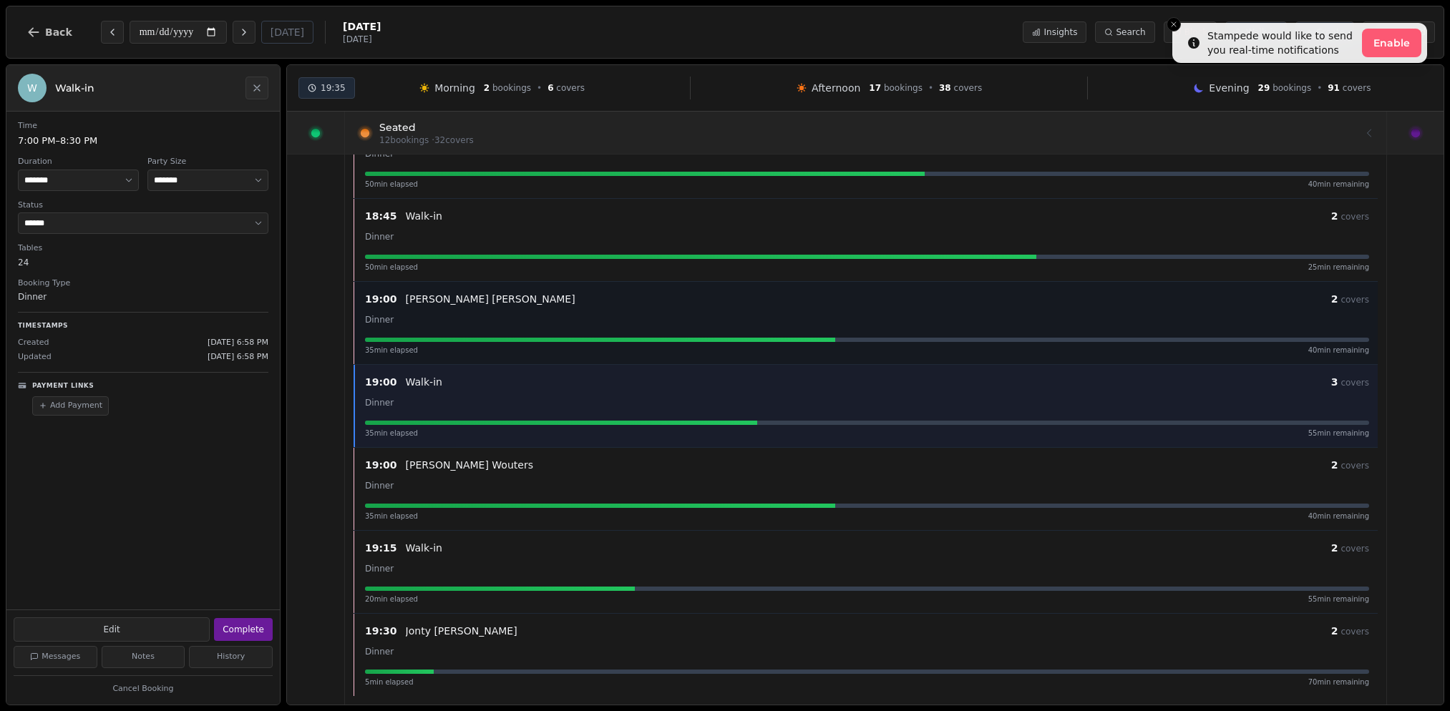
click at [523, 316] on div "Dinner" at bounding box center [867, 319] width 1004 height 17
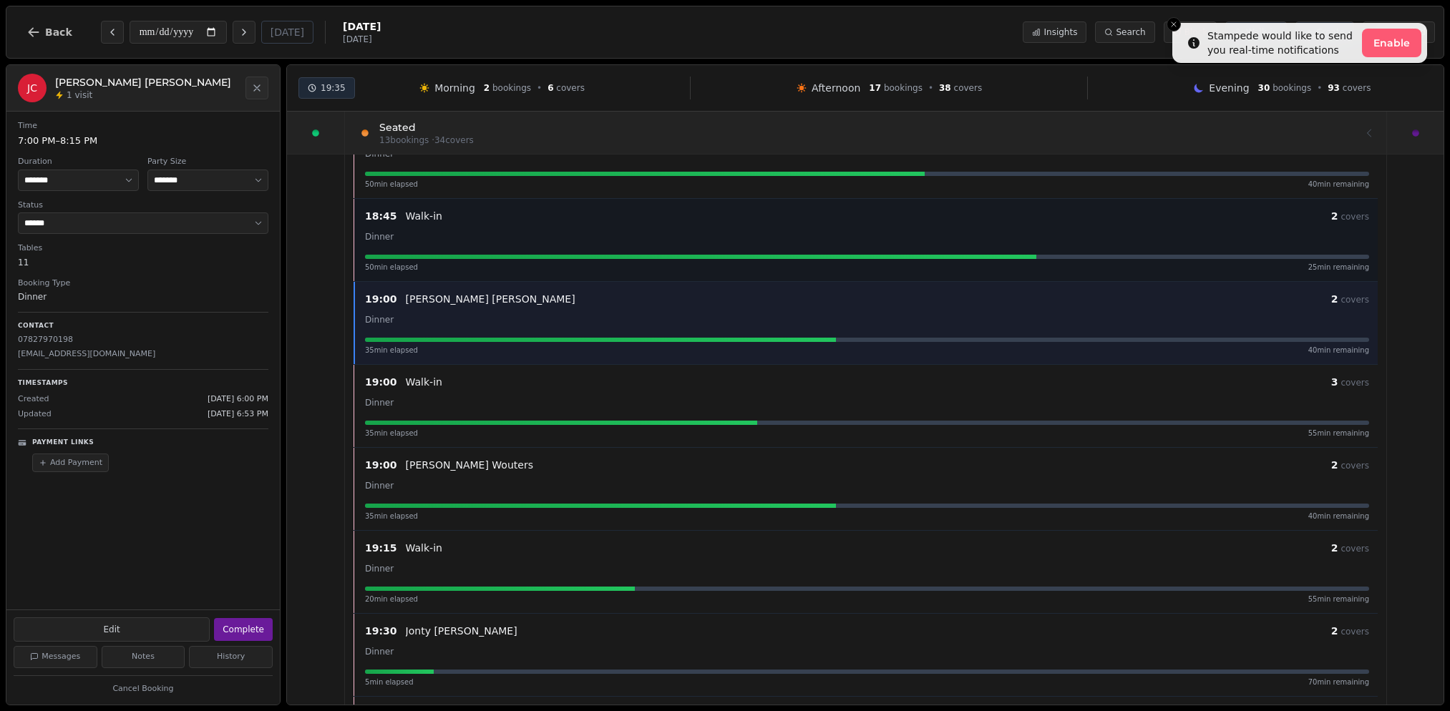
click at [505, 235] on div "Dinner" at bounding box center [867, 236] width 1004 height 17
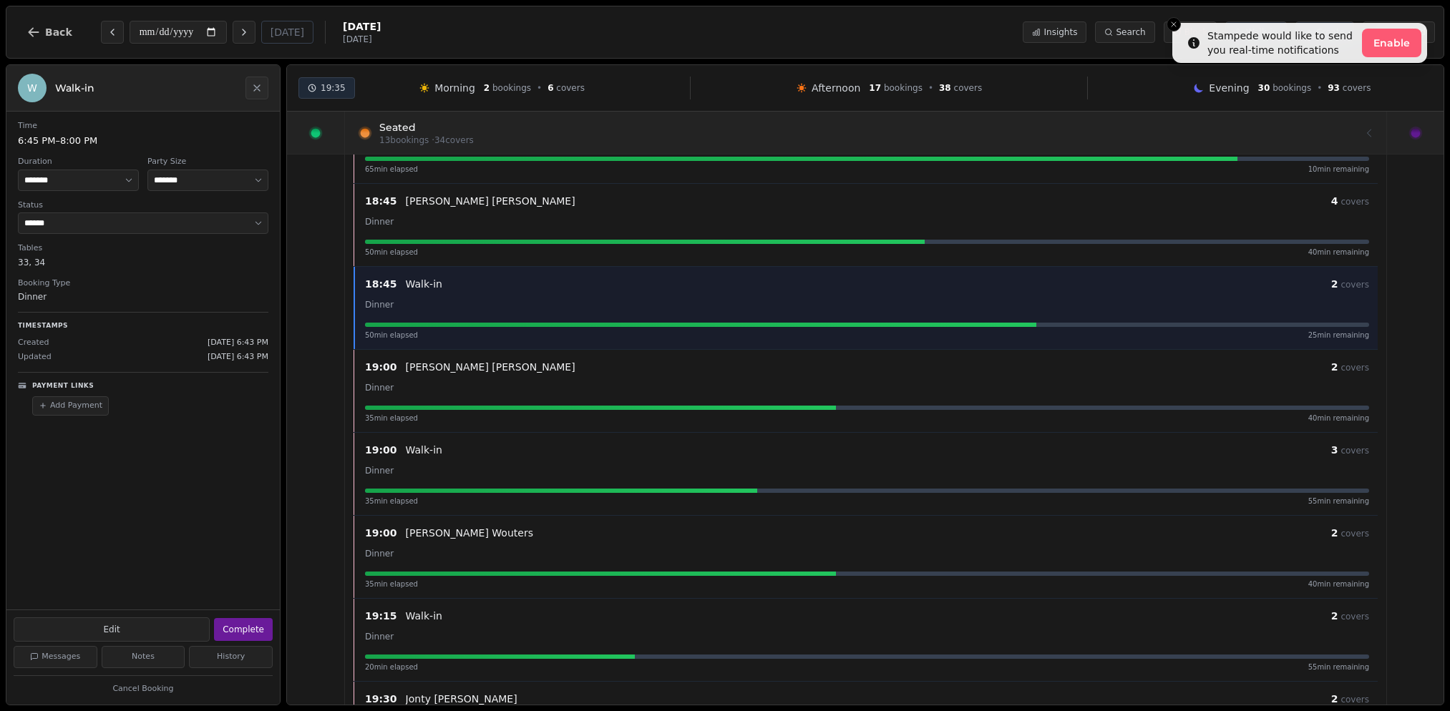
click at [505, 235] on div "18:45 Eleonor Whitehead 4 covers Dinner 50 min elapsed 40 min remaining" at bounding box center [866, 225] width 1021 height 65
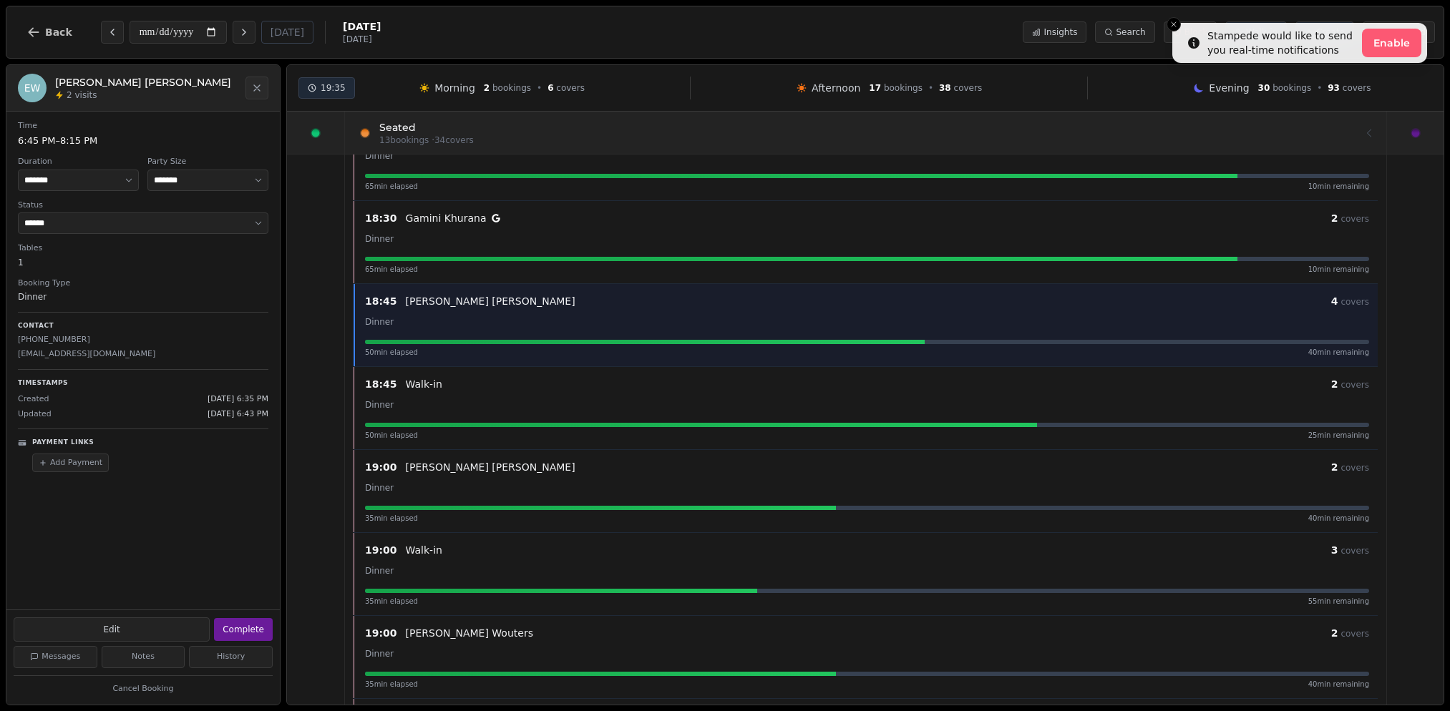
scroll to position [303, 0]
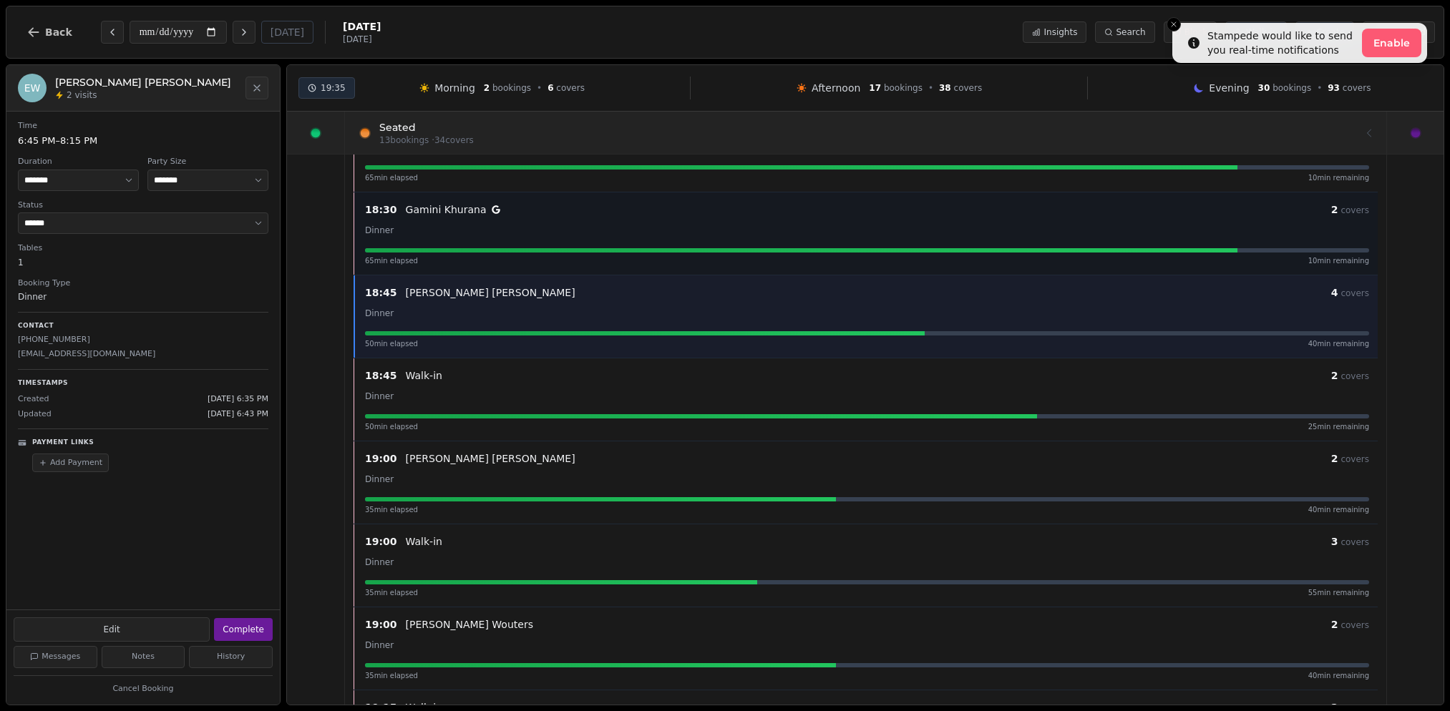
click at [492, 239] on div "18:30 Gamini Khurana 2 covers Dinner 65 min elapsed 10 min remaining" at bounding box center [866, 233] width 1021 height 65
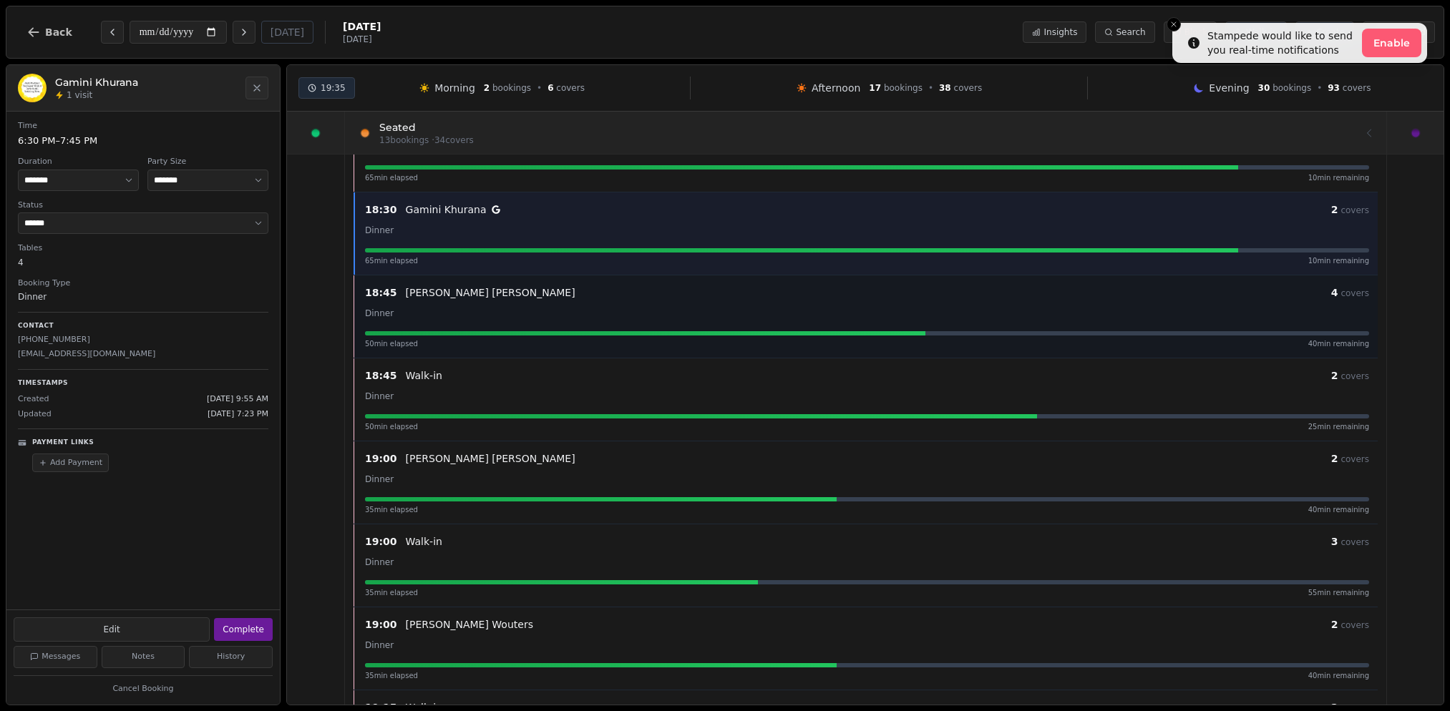
click at [485, 321] on div "Dinner" at bounding box center [867, 312] width 1004 height 17
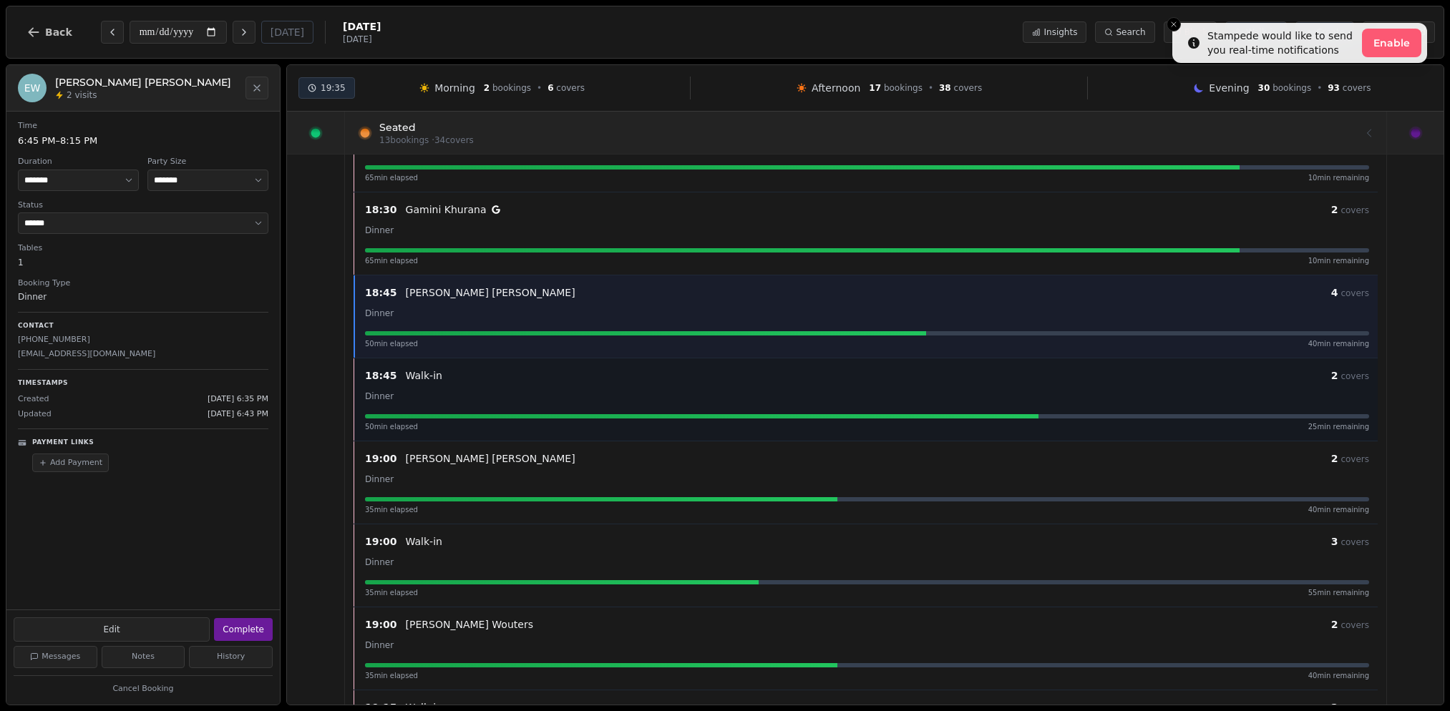
click at [462, 370] on div "Walk-in" at bounding box center [868, 376] width 925 height 14
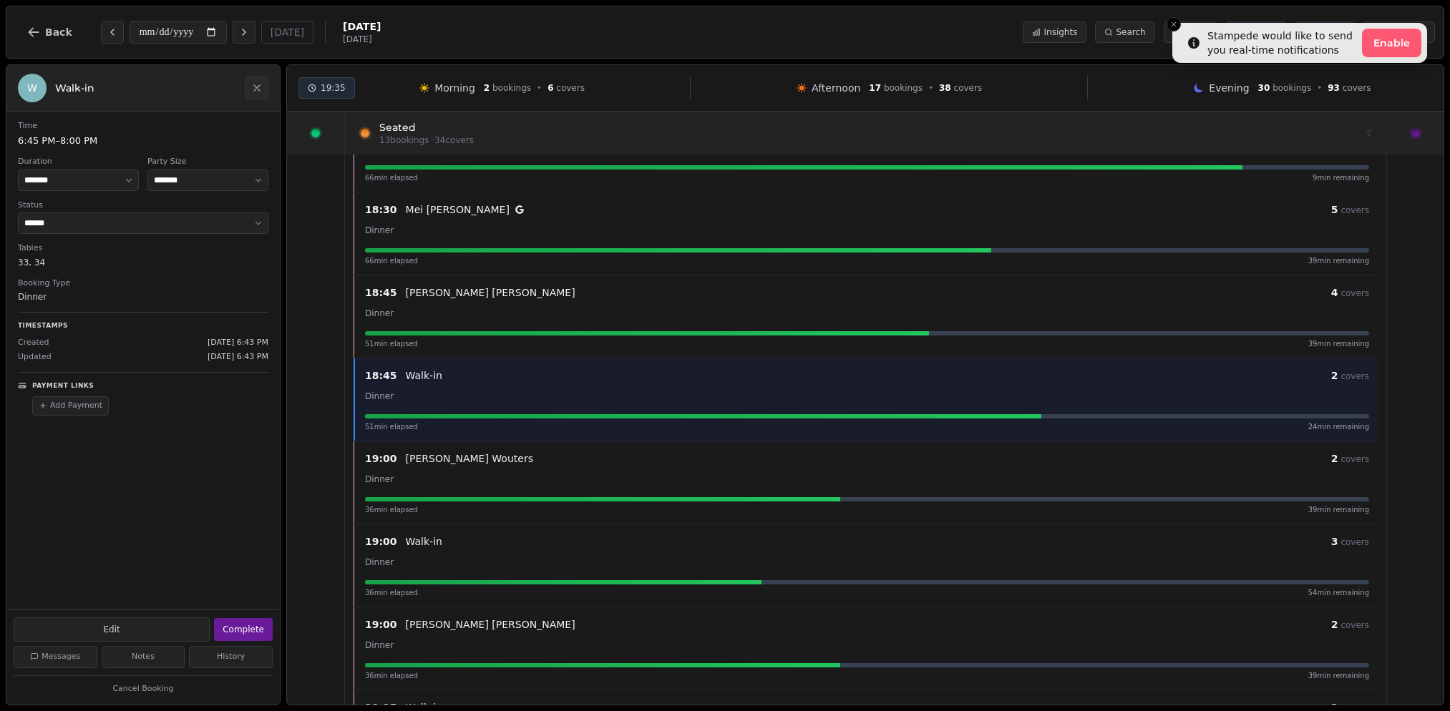
scroll to position [220, 0]
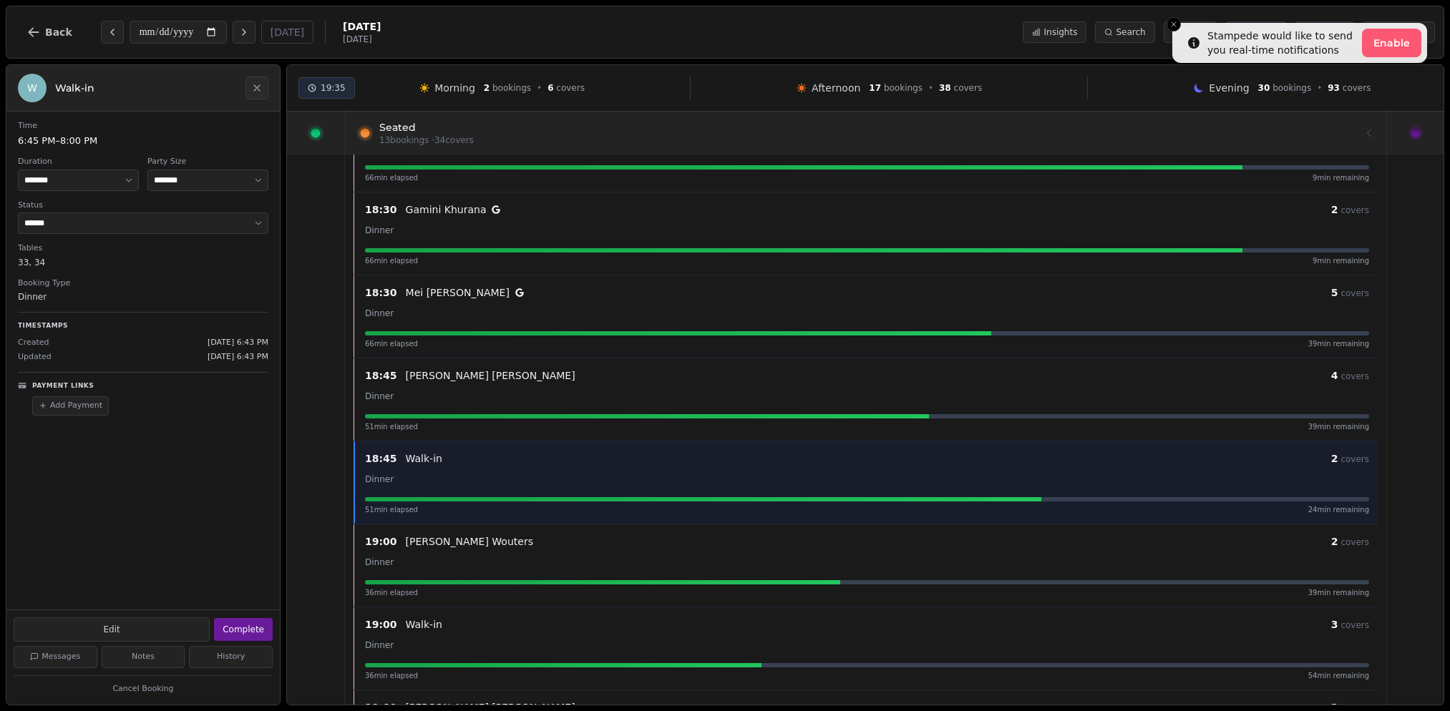
click at [1194, 143] on div at bounding box center [1415, 133] width 57 height 42
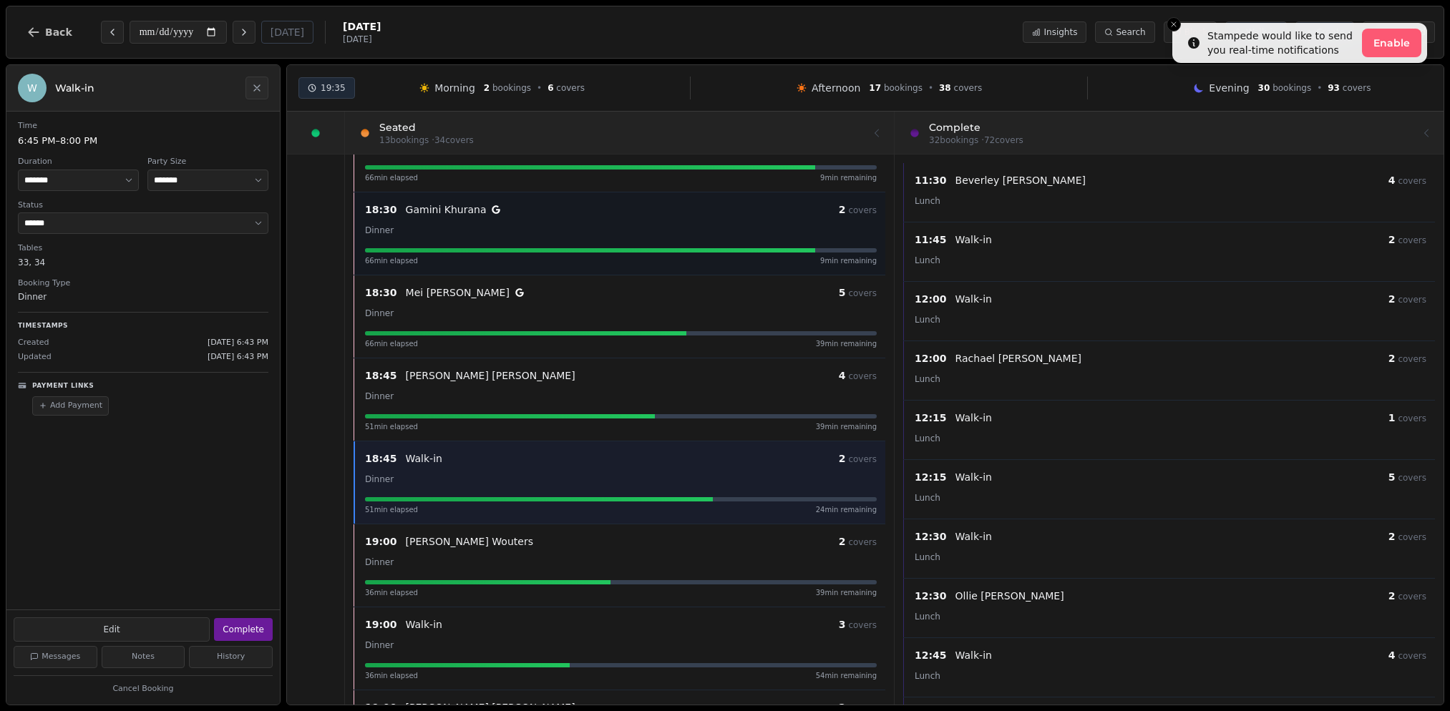
drag, startPoint x: 555, startPoint y: 348, endPoint x: 416, endPoint y: 230, distance: 182.3
click at [416, 230] on div "18:15 Walk-in 3 covers Dinner 81 min elapsed 9 min remaining 18:30 Sam Wilcox 3…" at bounding box center [620, 482] width 532 height 1079
click at [321, 128] on icon at bounding box center [315, 133] width 17 height 17
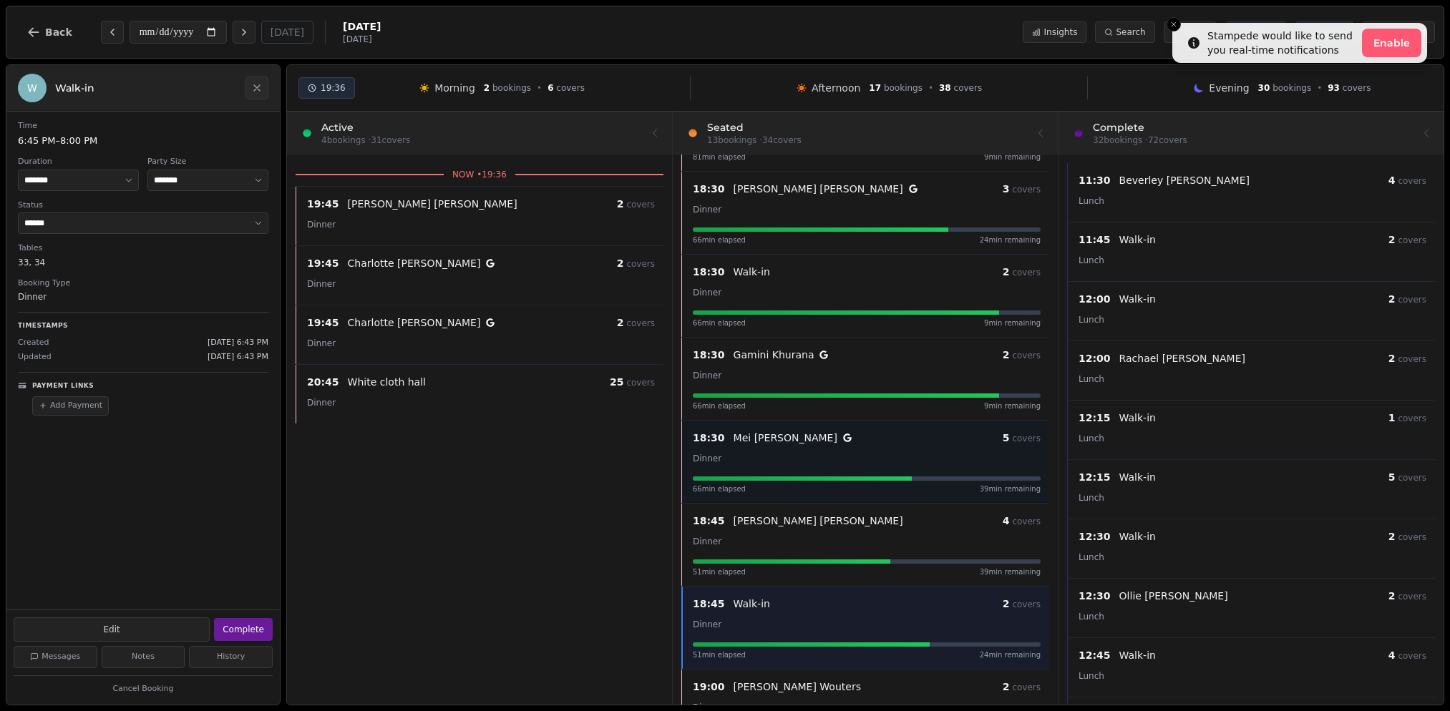
scroll to position [0, 0]
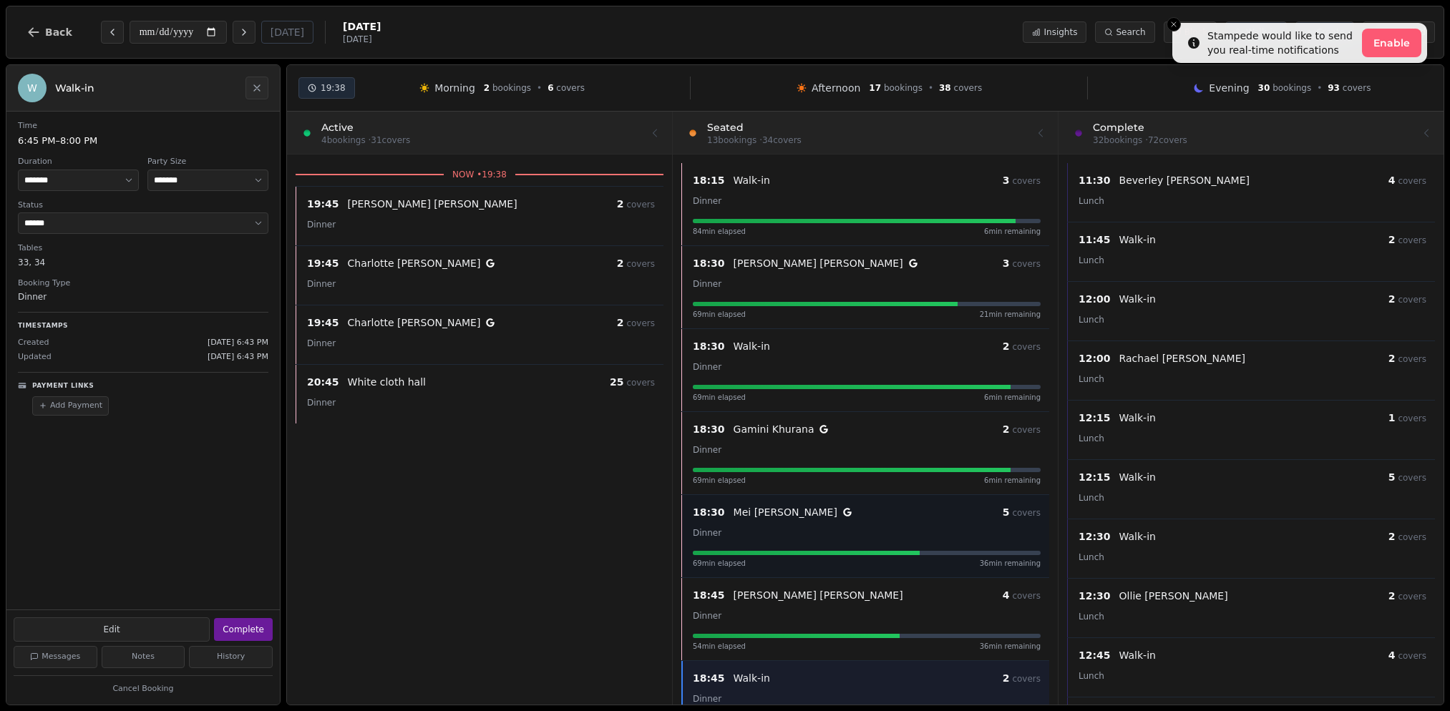
click at [846, 518] on div "Mei Wang" at bounding box center [868, 512] width 269 height 14
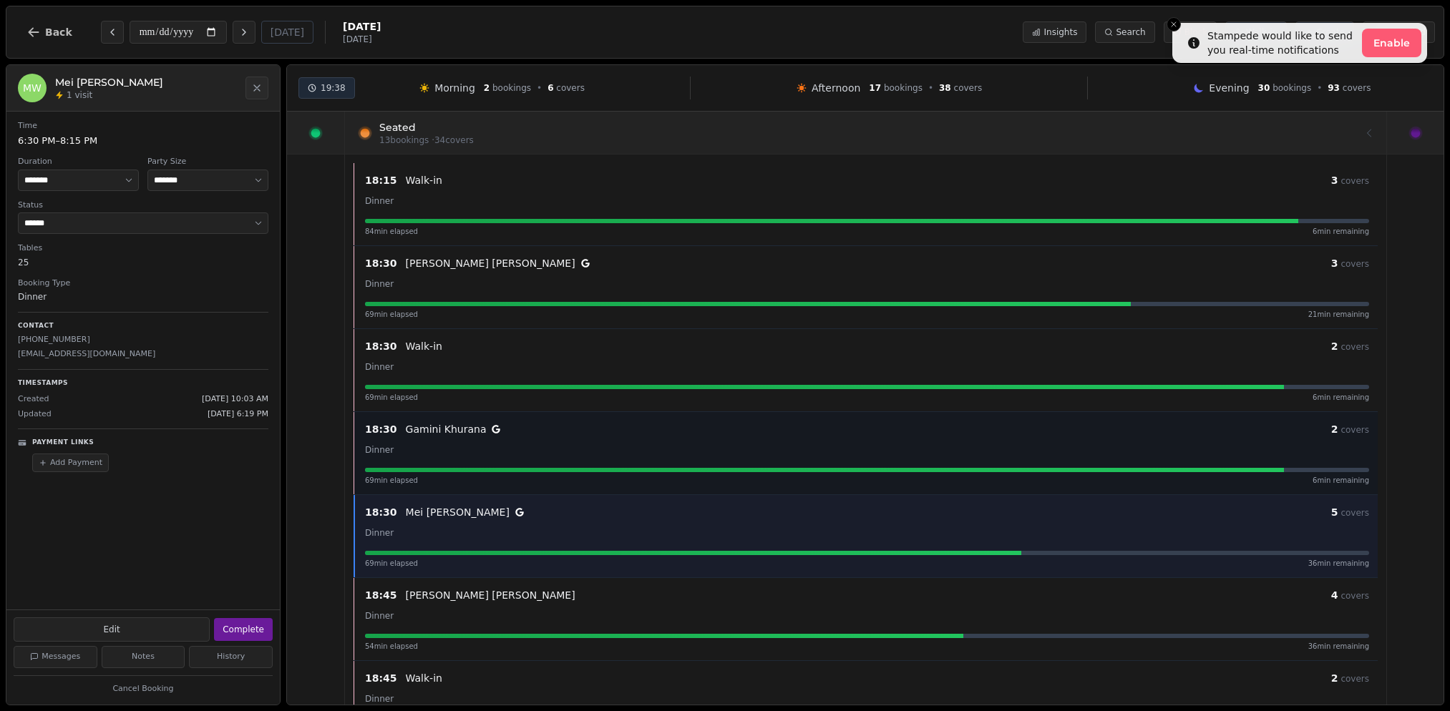
click at [797, 421] on div "18:30 Gamini Khurana 2 covers" at bounding box center [867, 429] width 1004 height 17
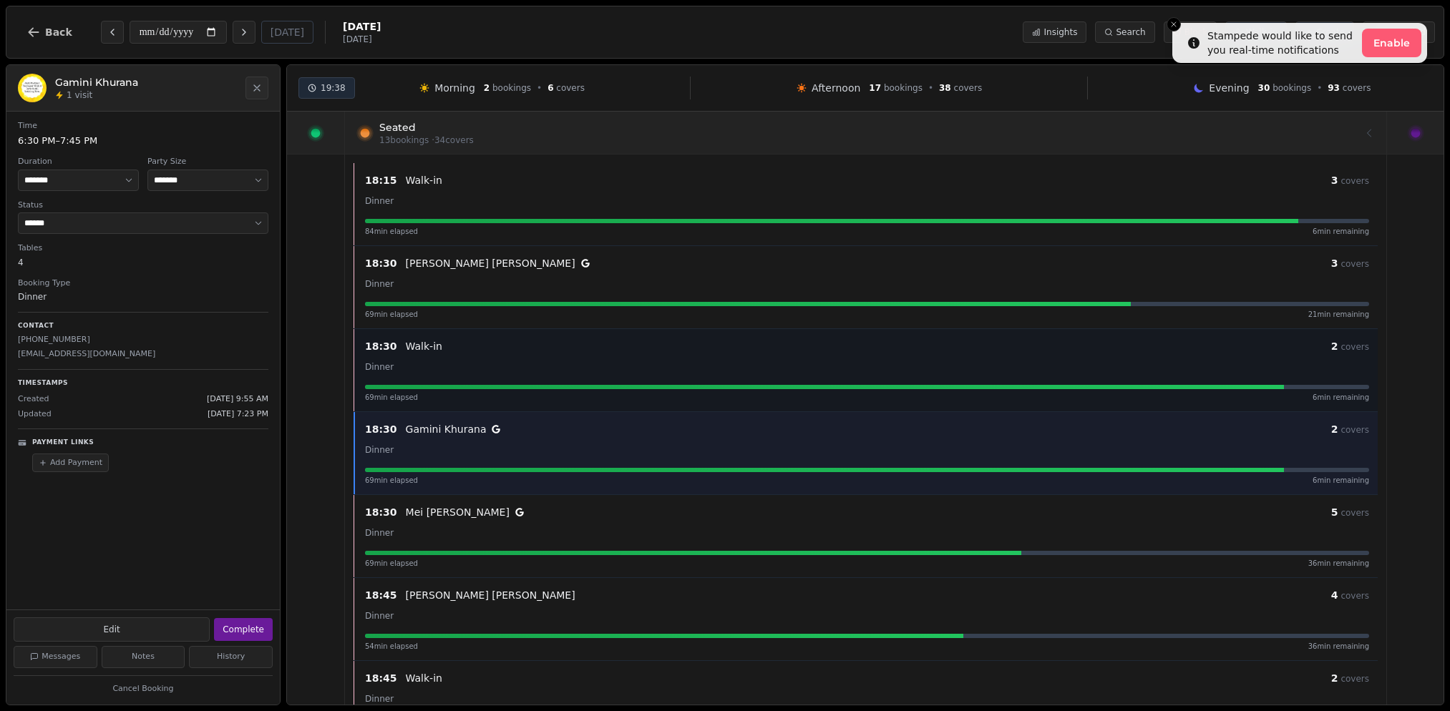
click at [749, 380] on div "18:30 Walk-in 2 covers Dinner 69 min elapsed 6 min remaining" at bounding box center [866, 370] width 1021 height 65
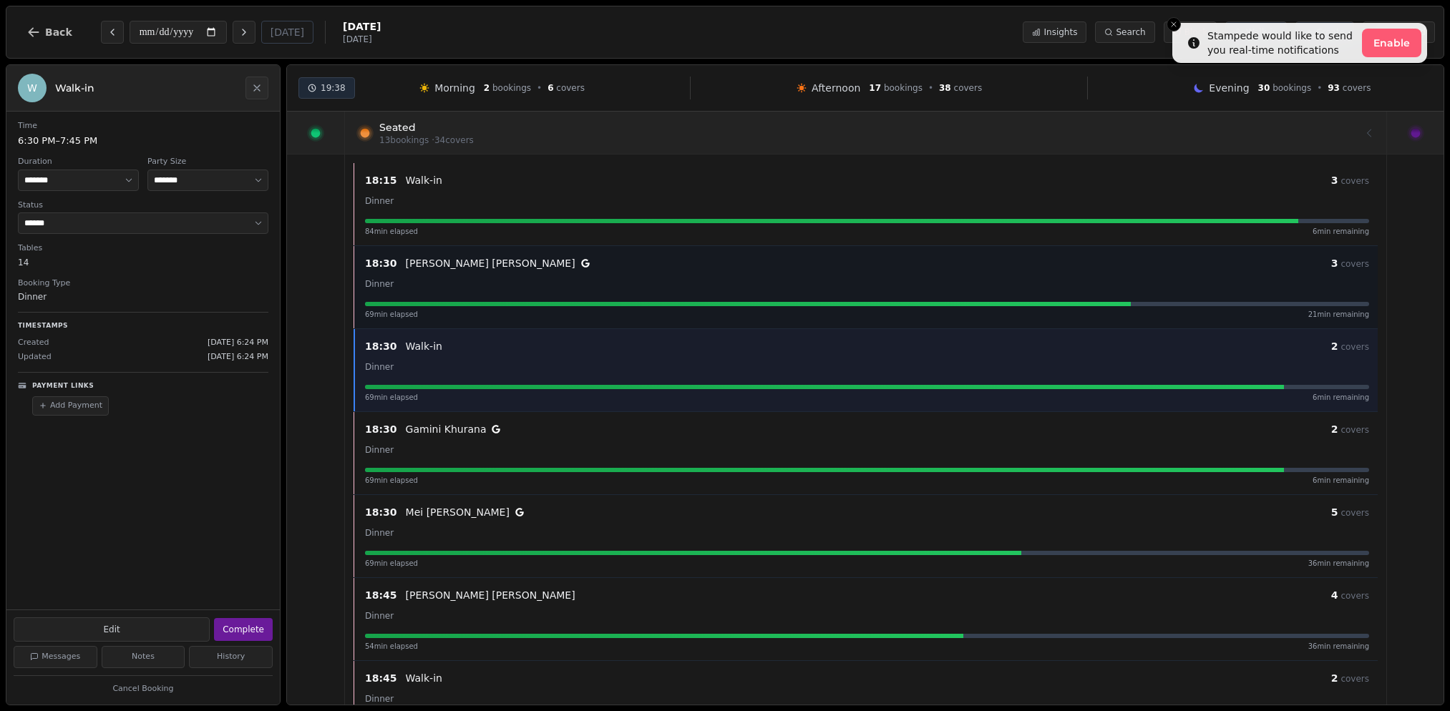
click at [696, 265] on div "Sam Wilcox" at bounding box center [868, 263] width 925 height 14
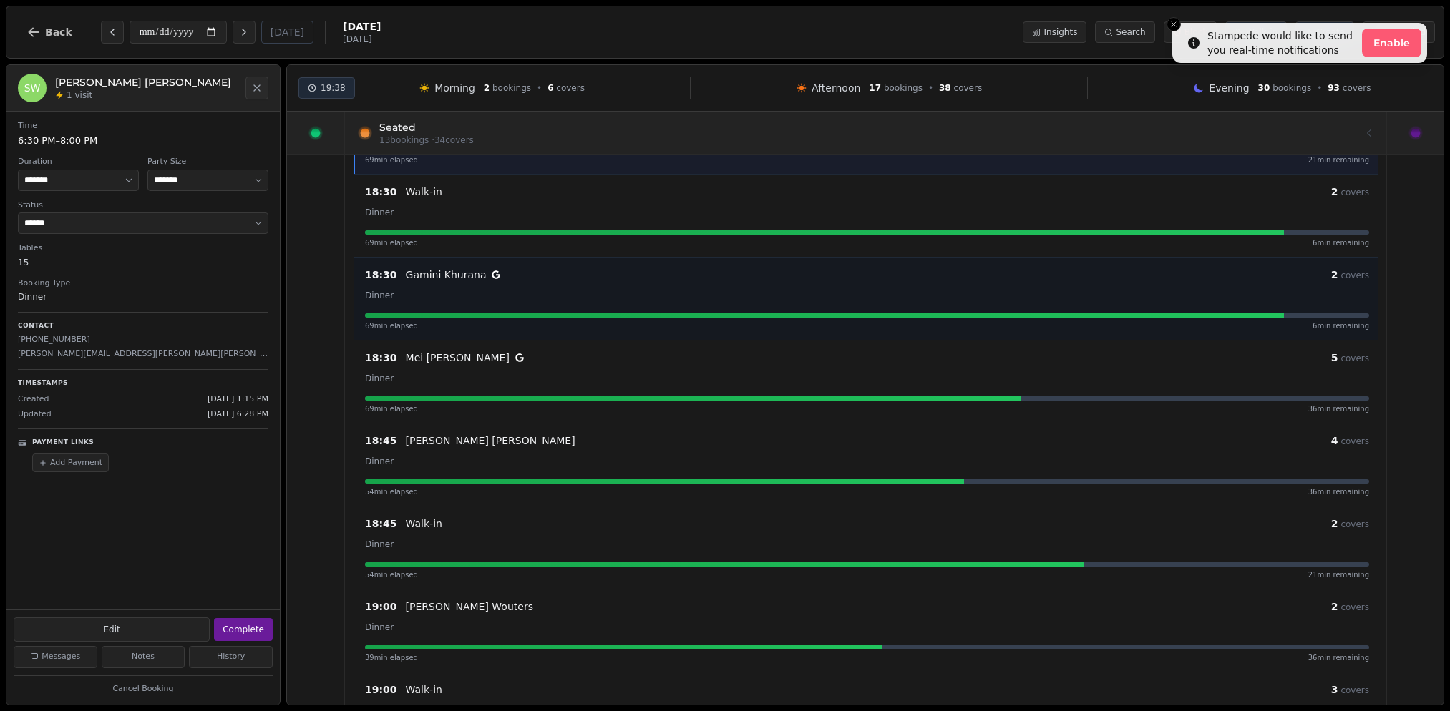
scroll to position [364, 0]
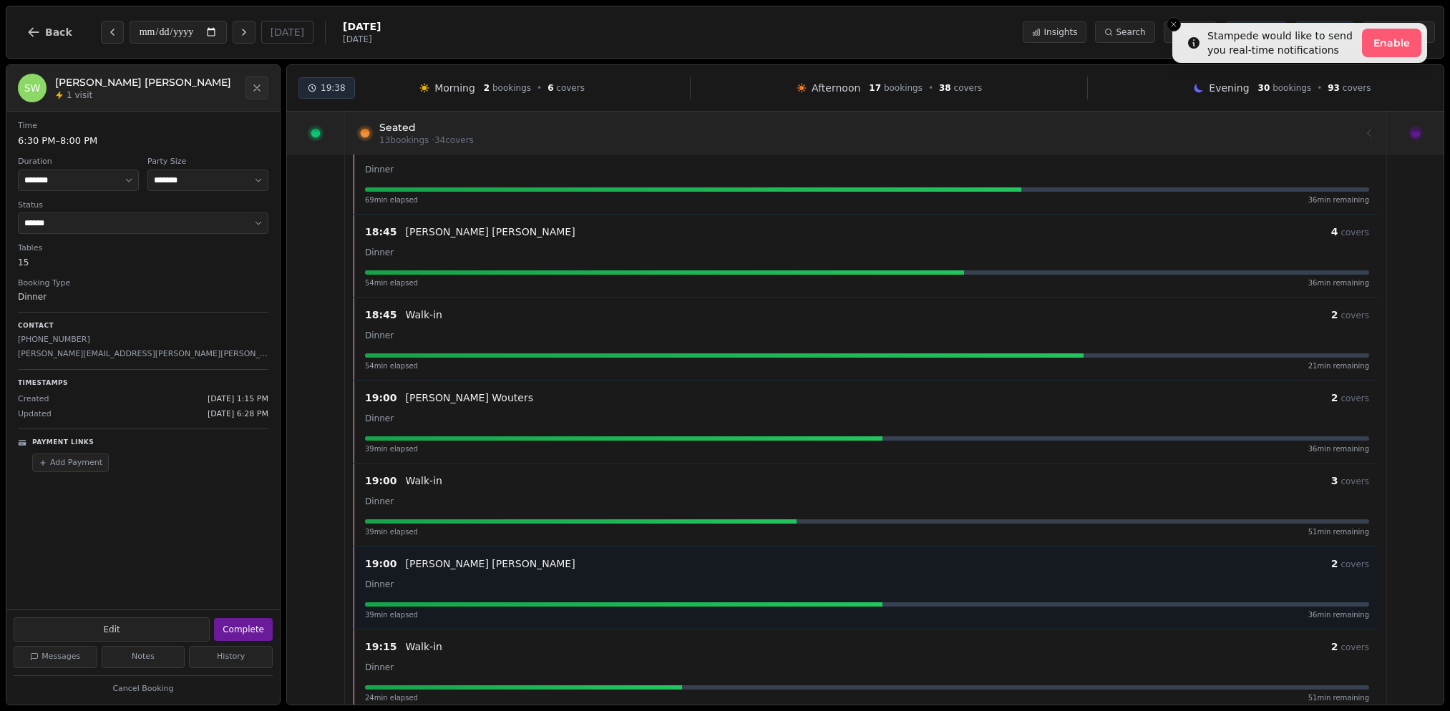
click at [744, 558] on div "Julia Collier" at bounding box center [868, 564] width 925 height 14
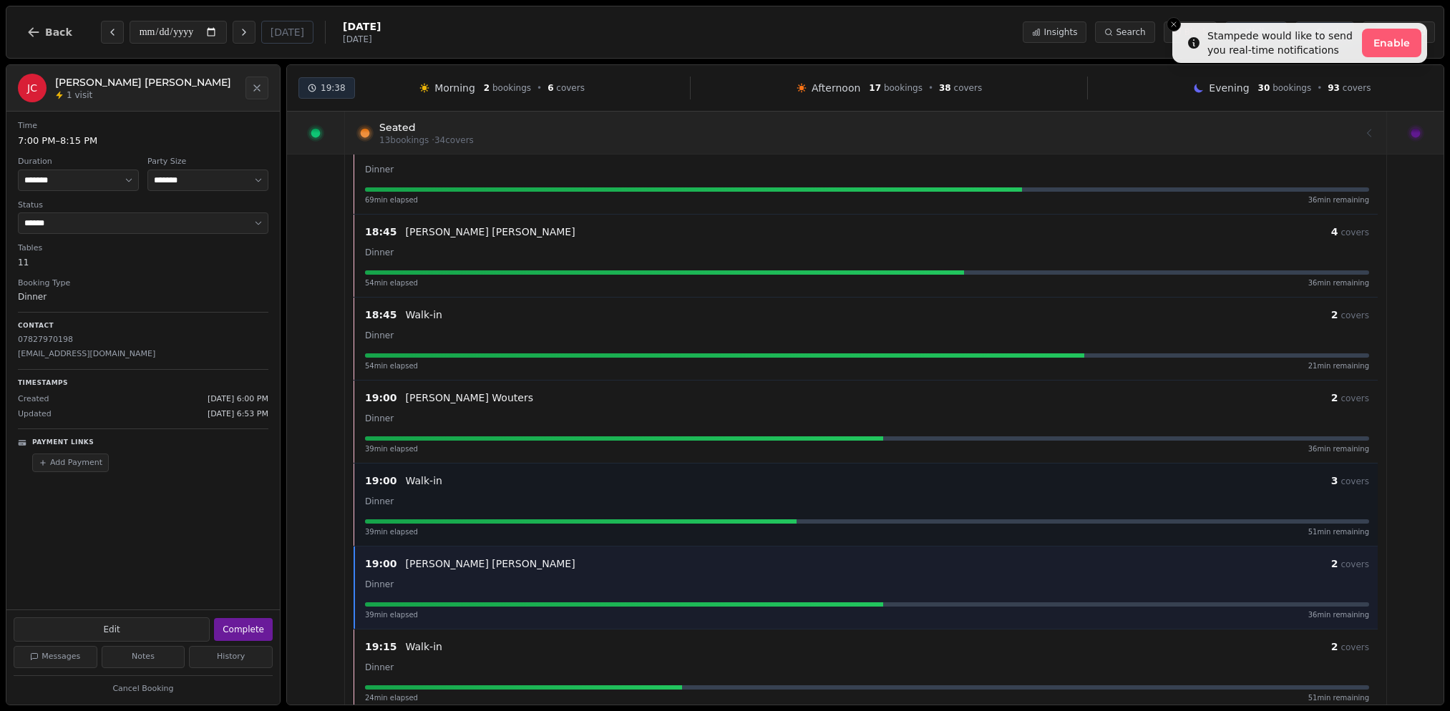
click at [731, 495] on div "Dinner" at bounding box center [867, 500] width 1004 height 17
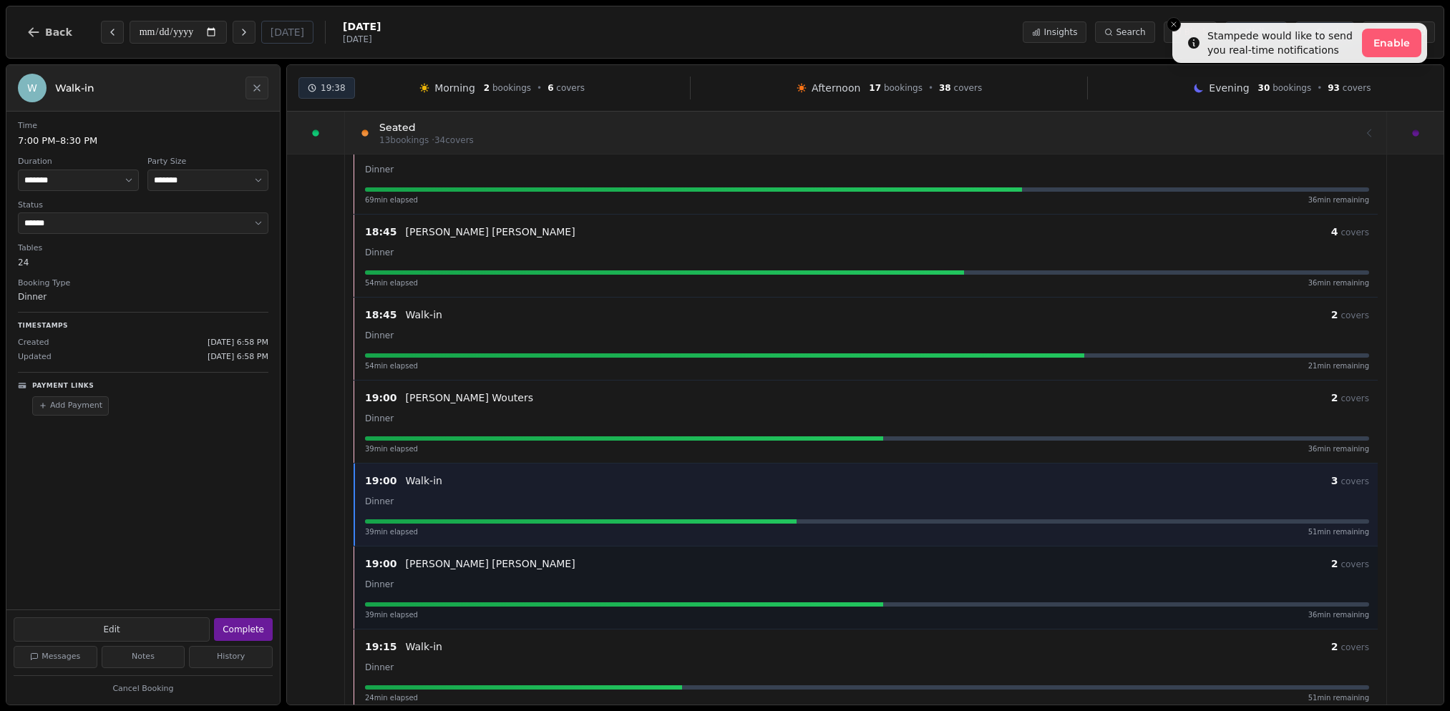
click at [716, 550] on div "19:00 Julia Collier 2 covers Dinner 39 min elapsed 36 min remaining" at bounding box center [866, 587] width 1024 height 83
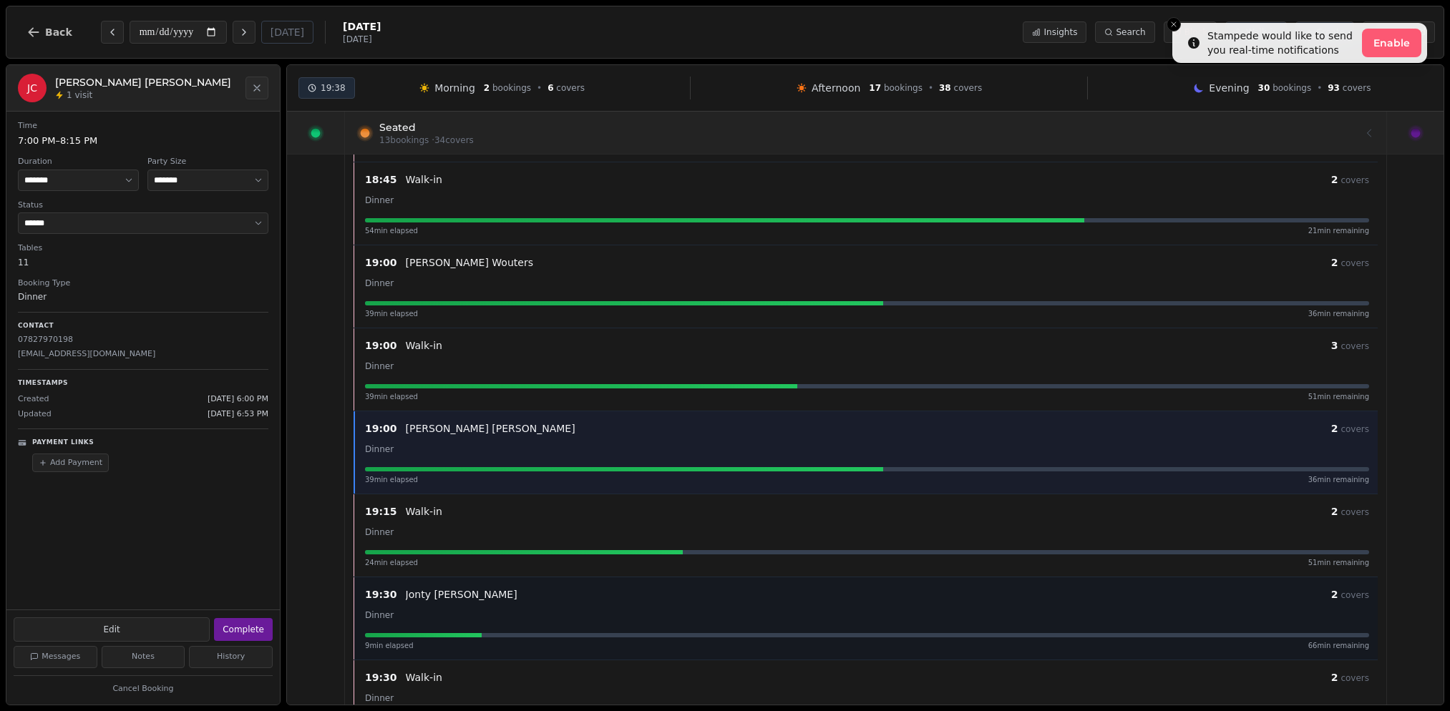
click at [695, 603] on div "19:30 Jonty Herschel-Shorland 2 covers" at bounding box center [867, 594] width 1004 height 17
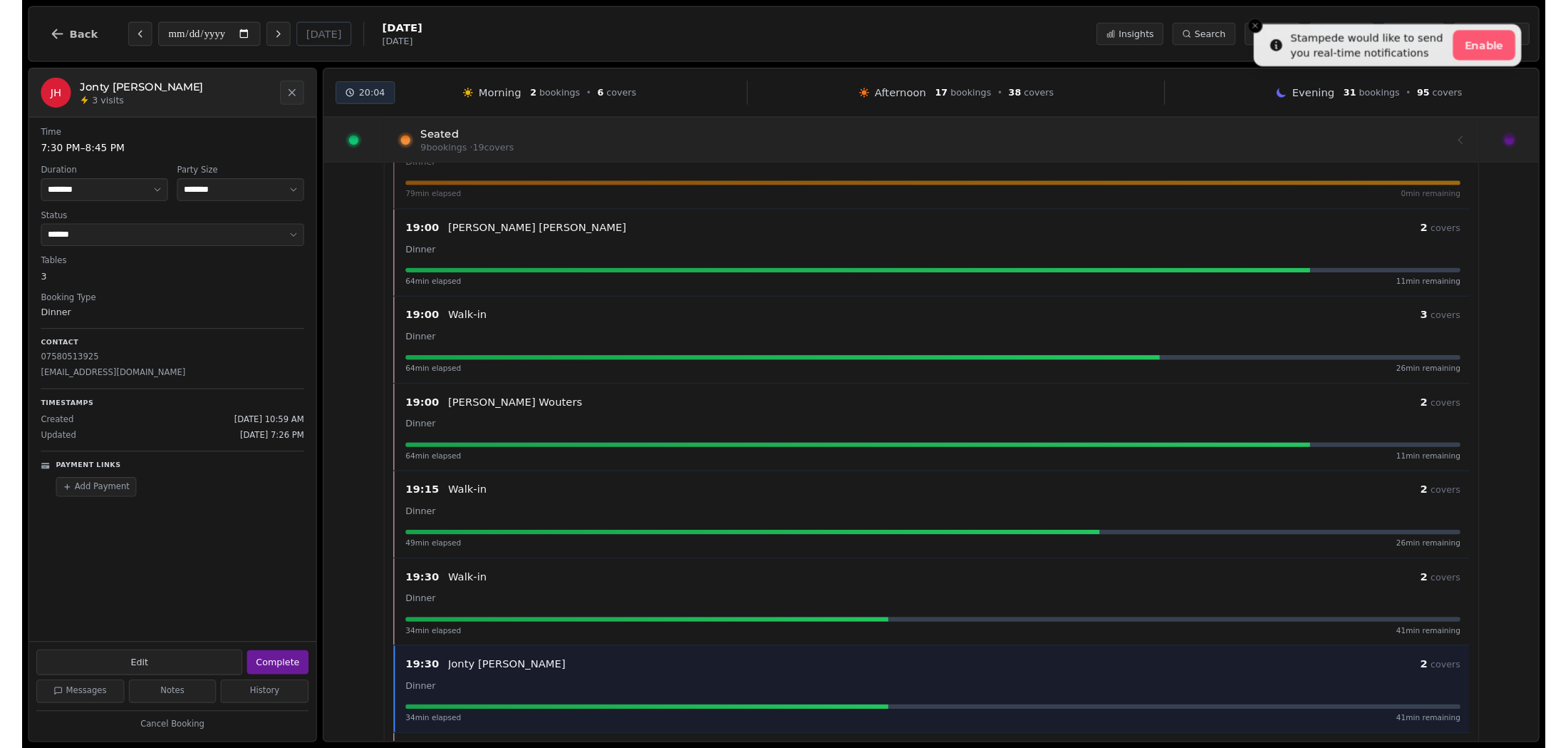
scroll to position [129, 0]
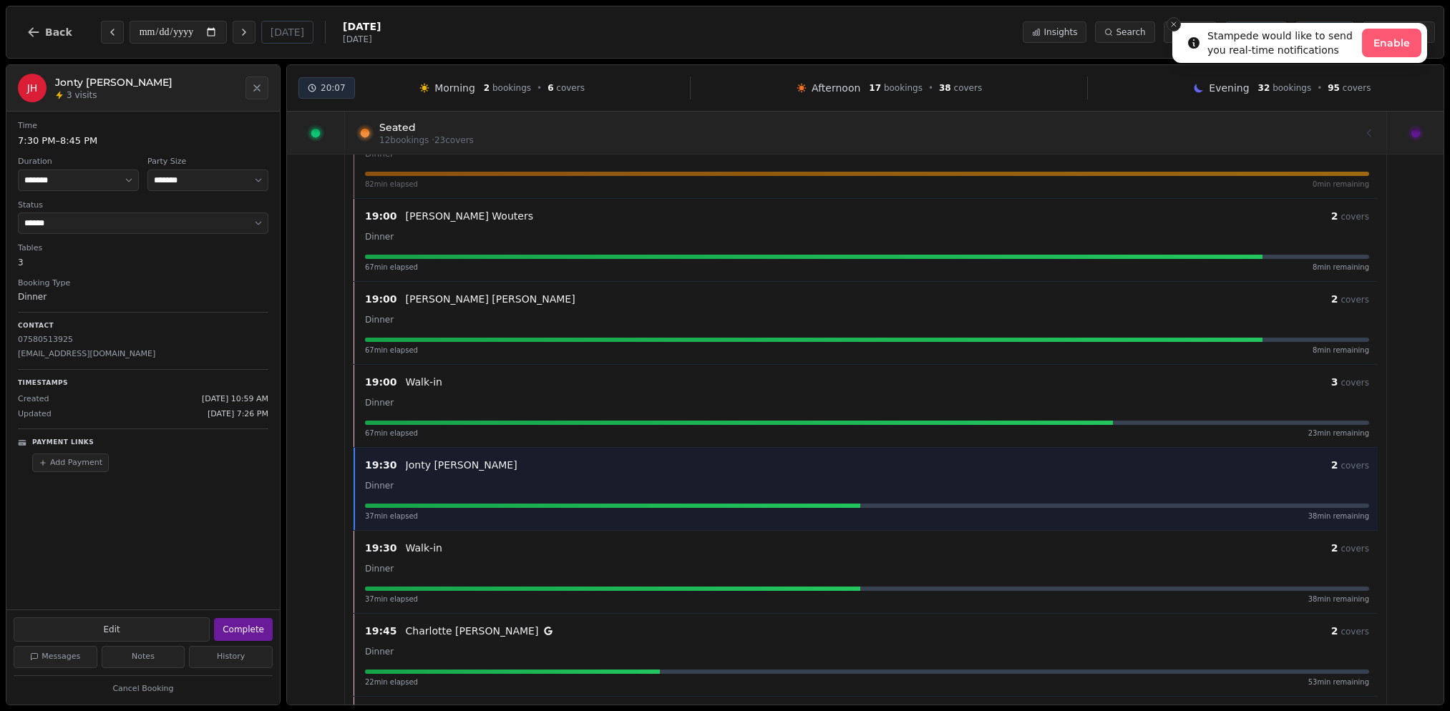
click at [1174, 21] on icon "Close toast" at bounding box center [1173, 24] width 9 height 9
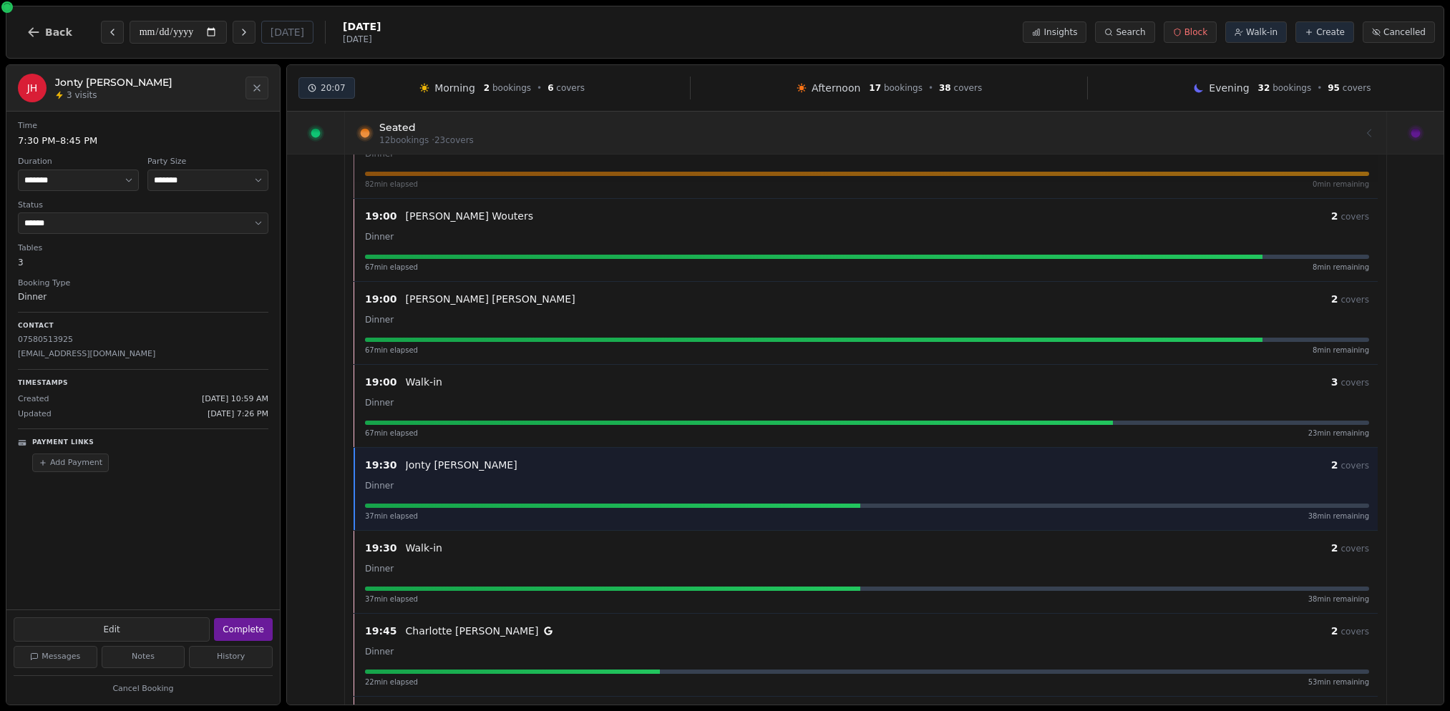
click at [374, 131] on div at bounding box center [865, 132] width 989 height 40
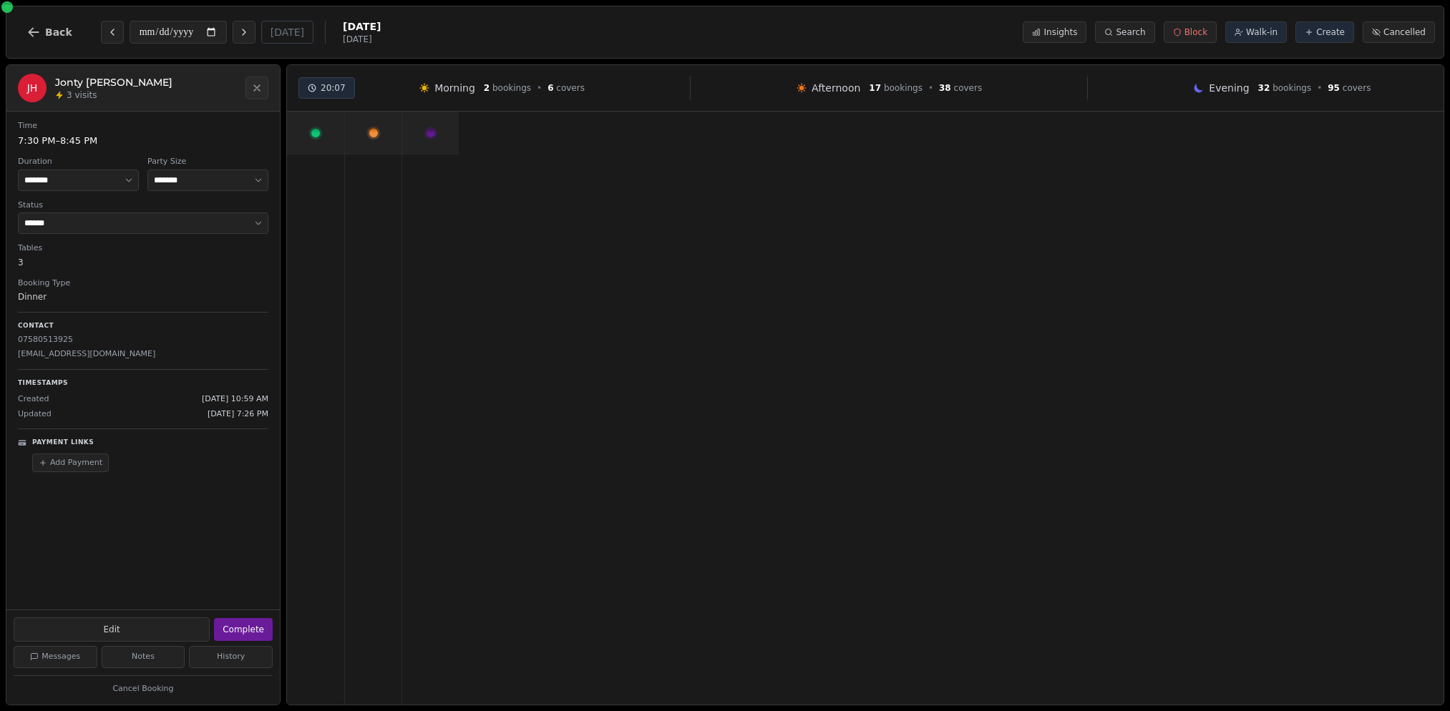
click at [338, 140] on div at bounding box center [315, 133] width 57 height 42
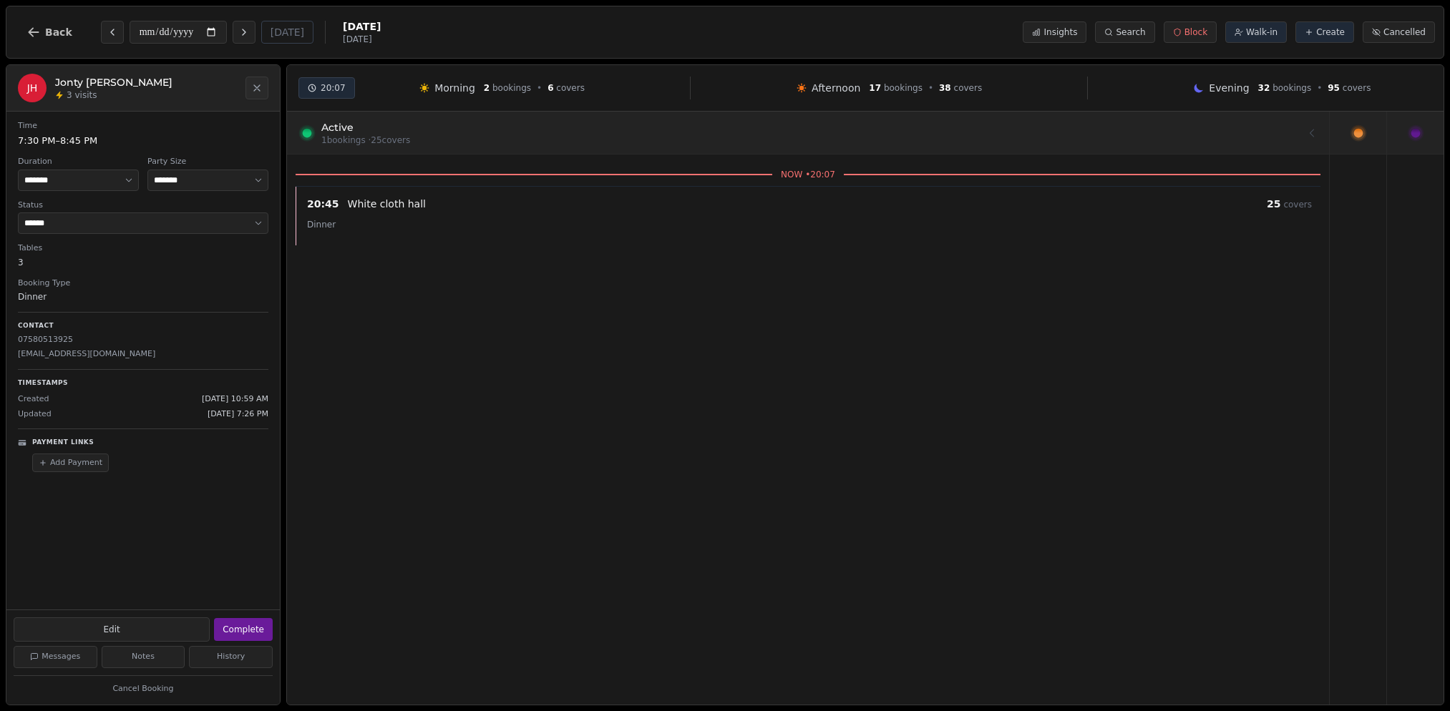
click at [1194, 139] on icon at bounding box center [1358, 134] width 14 height 14
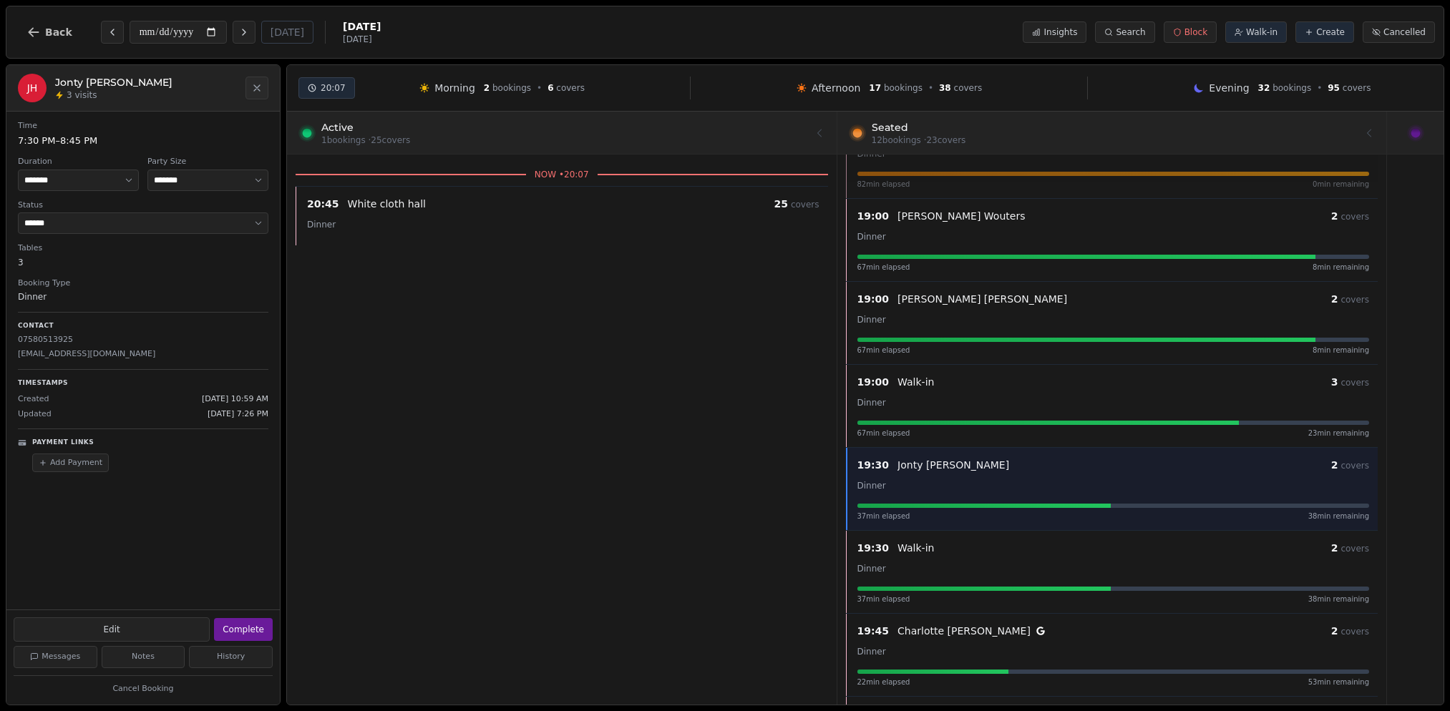
click at [1194, 137] on icon at bounding box center [1416, 134] width 14 height 14
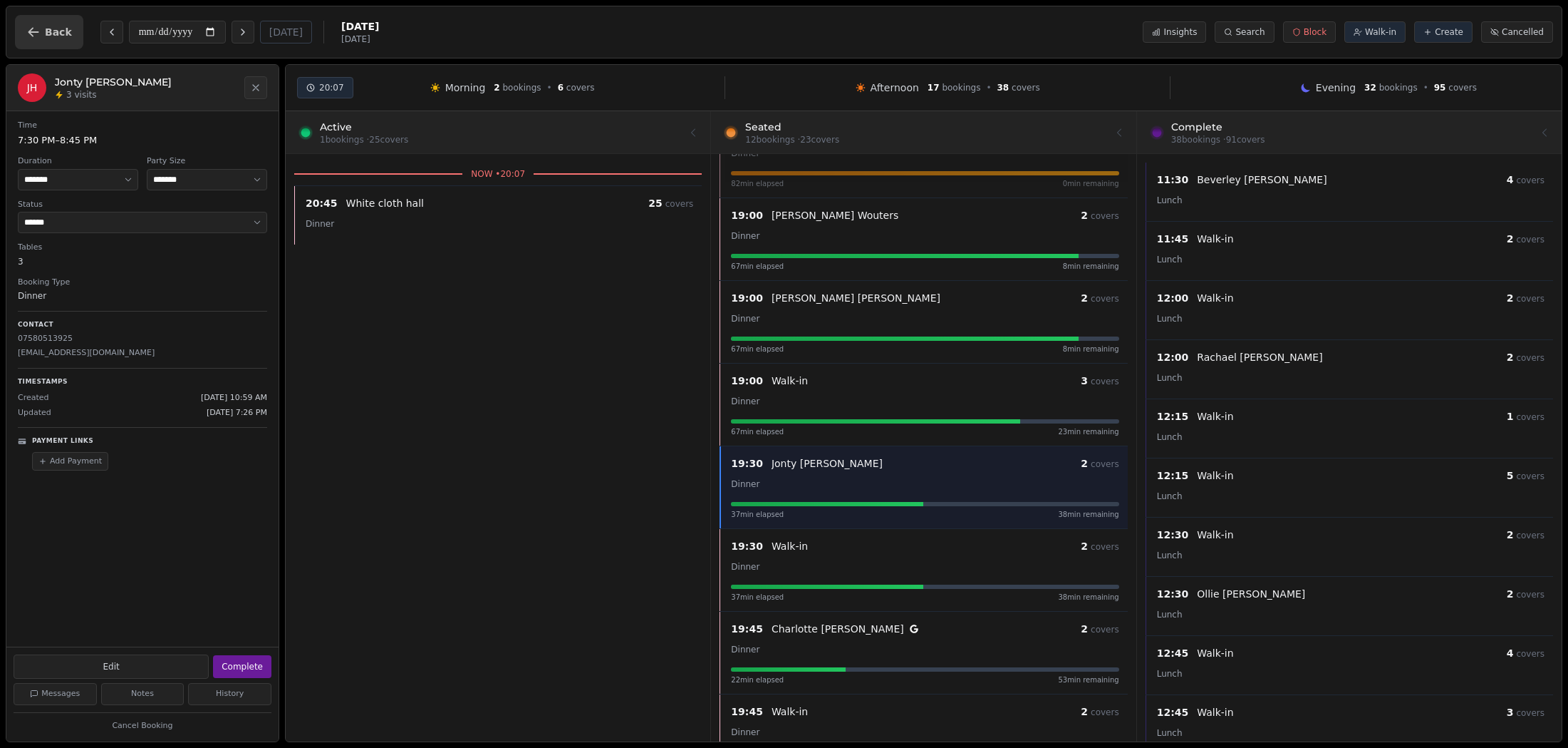
click at [71, 27] on button "Back" at bounding box center [49, 32] width 69 height 34
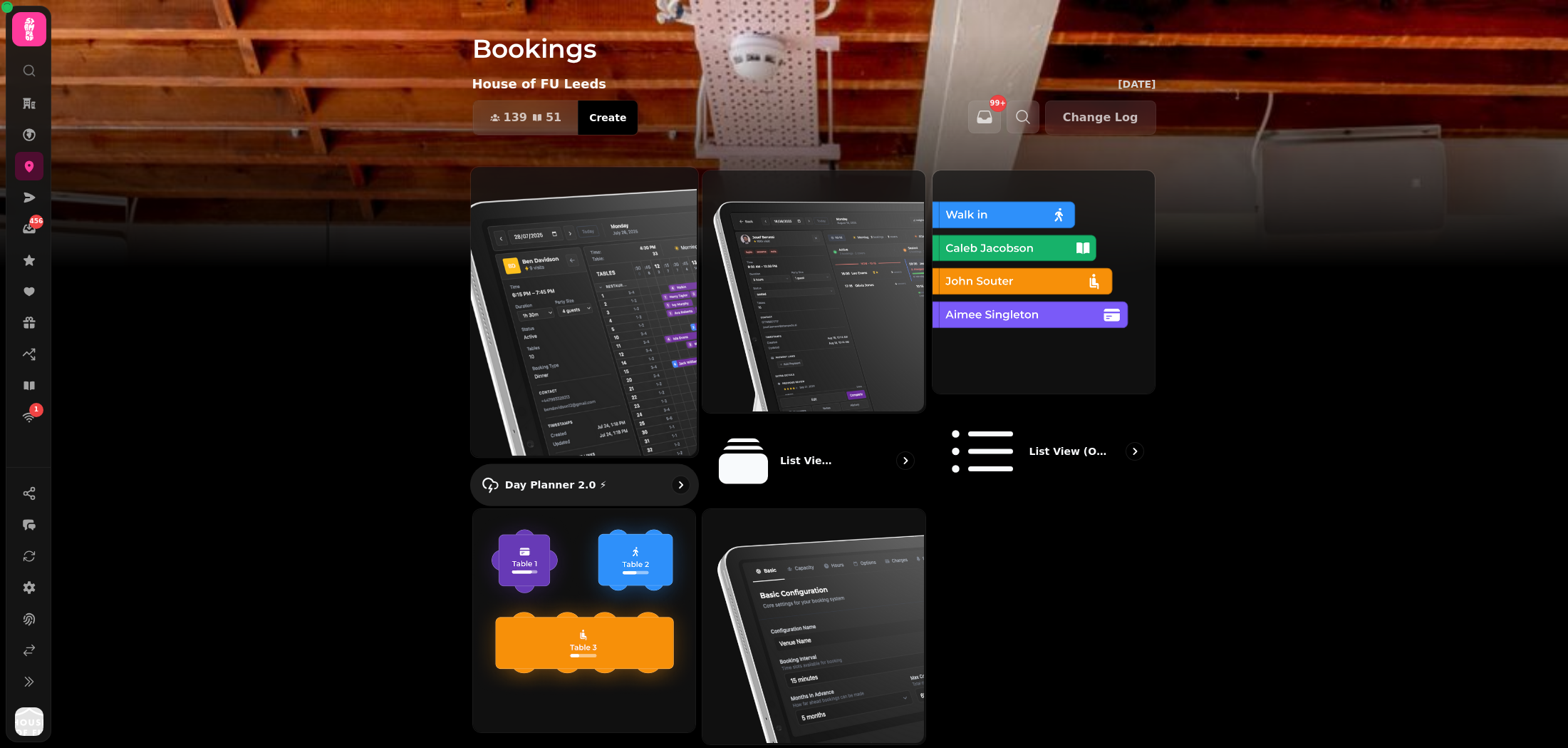
click at [583, 274] on img at bounding box center [582, 310] width 227 height 290
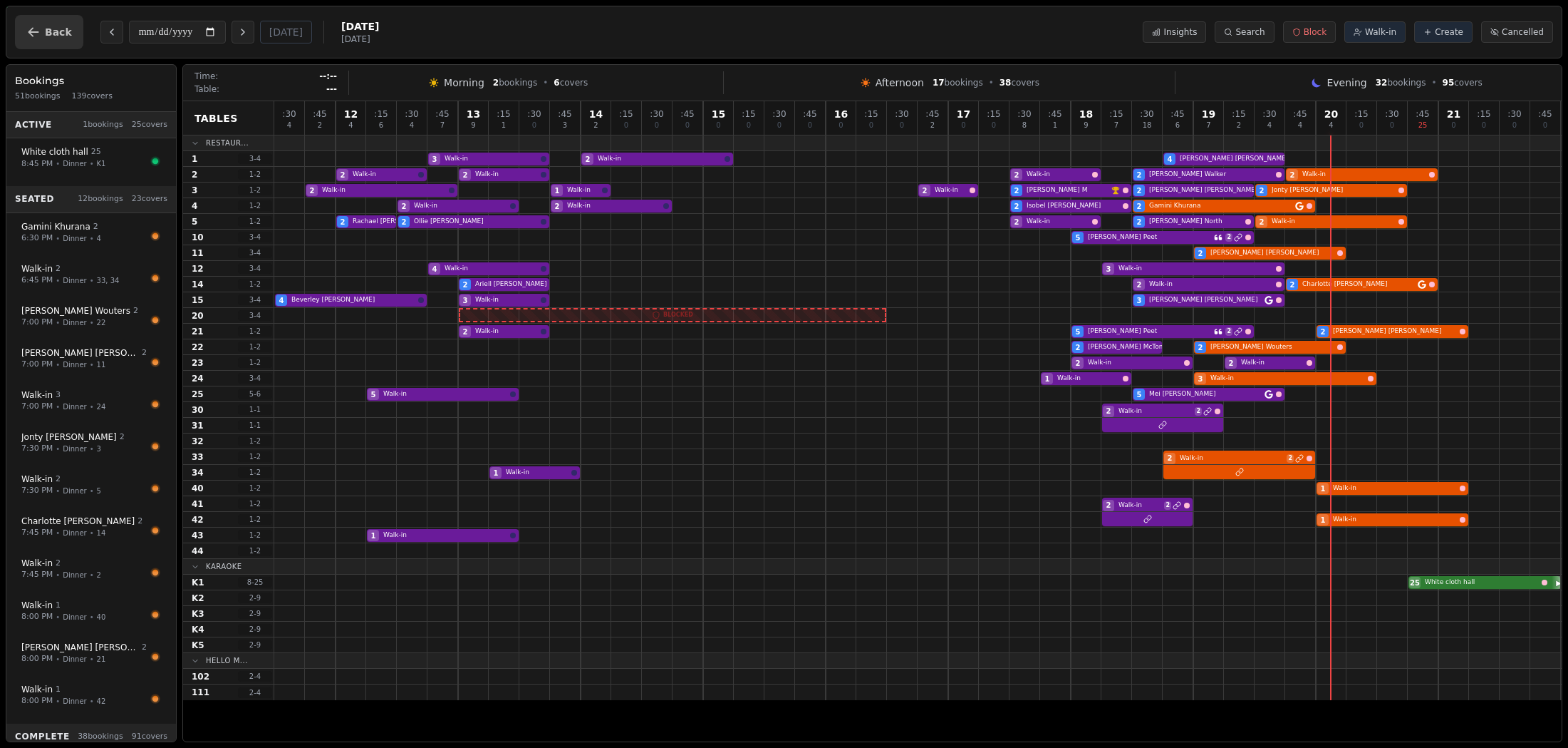
click at [61, 27] on span "Back" at bounding box center [58, 32] width 27 height 10
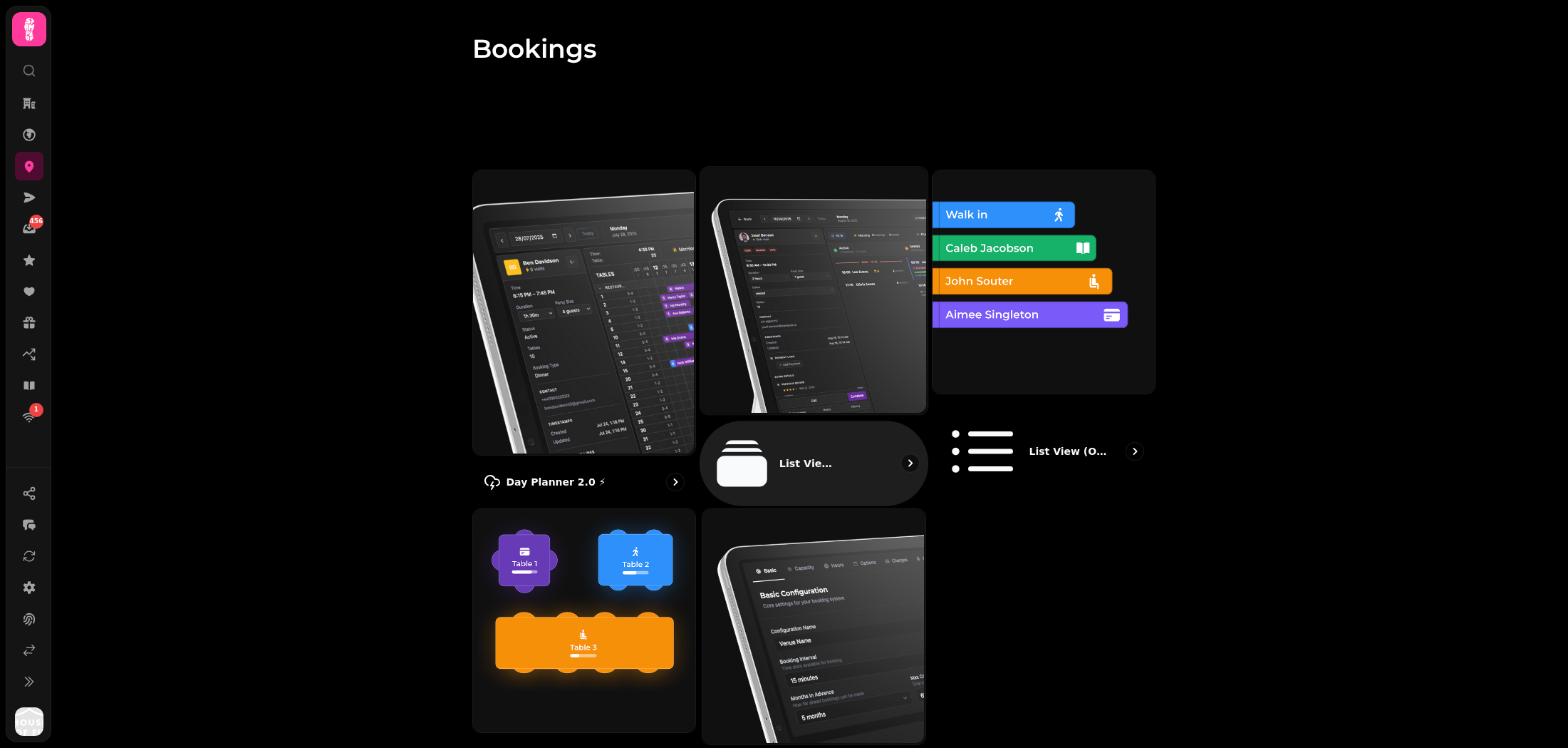
click at [772, 332] on img at bounding box center [812, 289] width 227 height 247
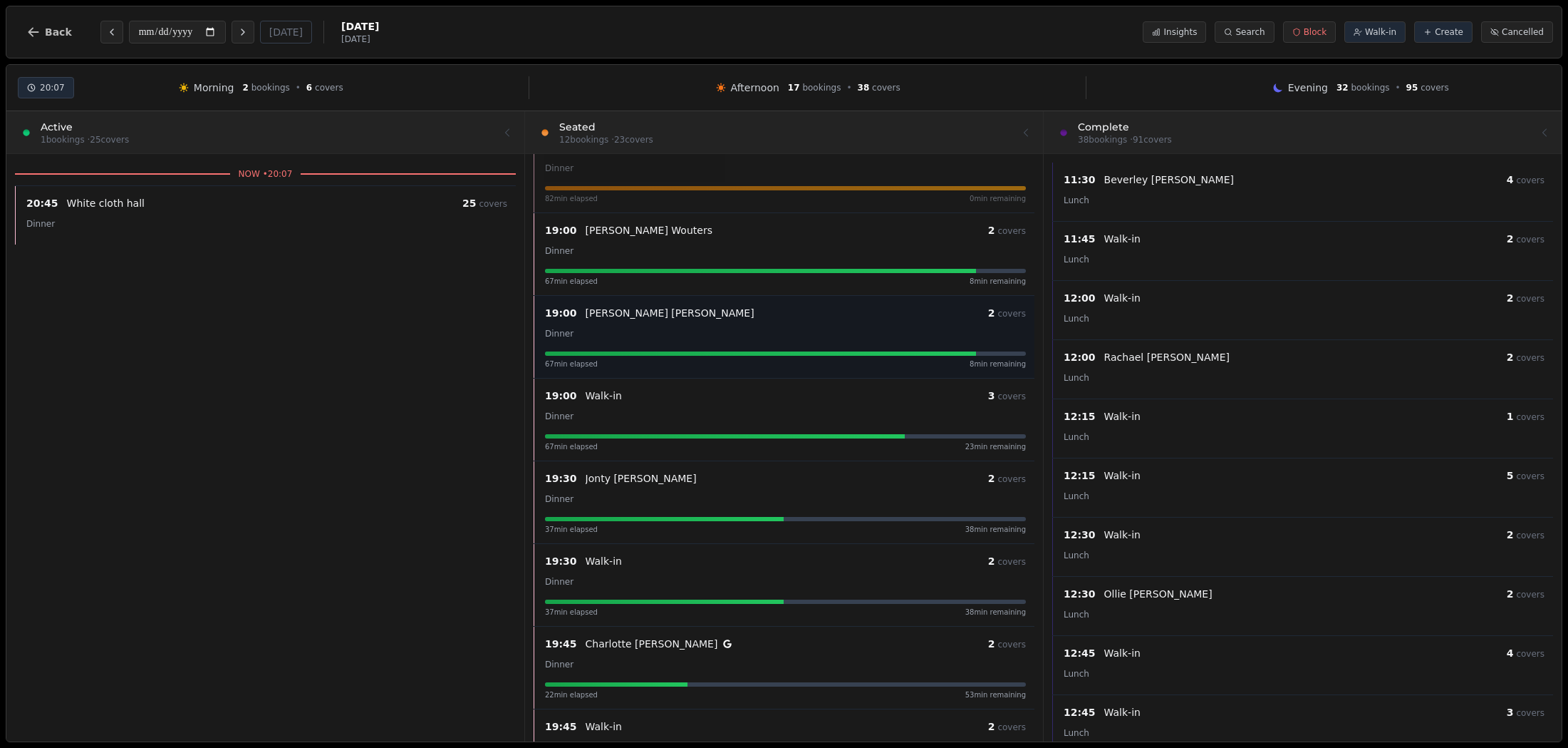
scroll to position [421, 0]
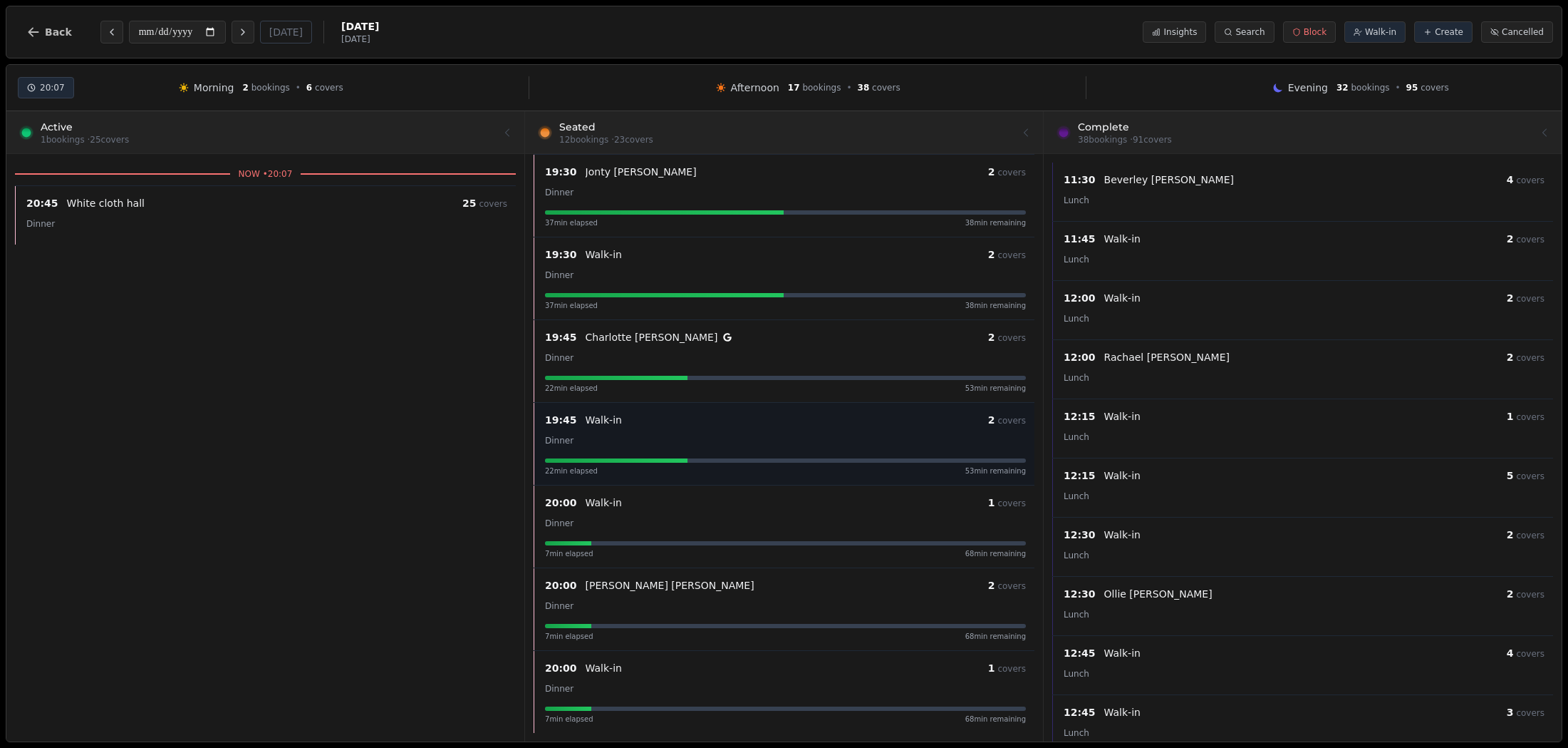
click at [791, 442] on div "Dinner" at bounding box center [785, 439] width 481 height 17
select select "****"
select select "*"
select select "******"
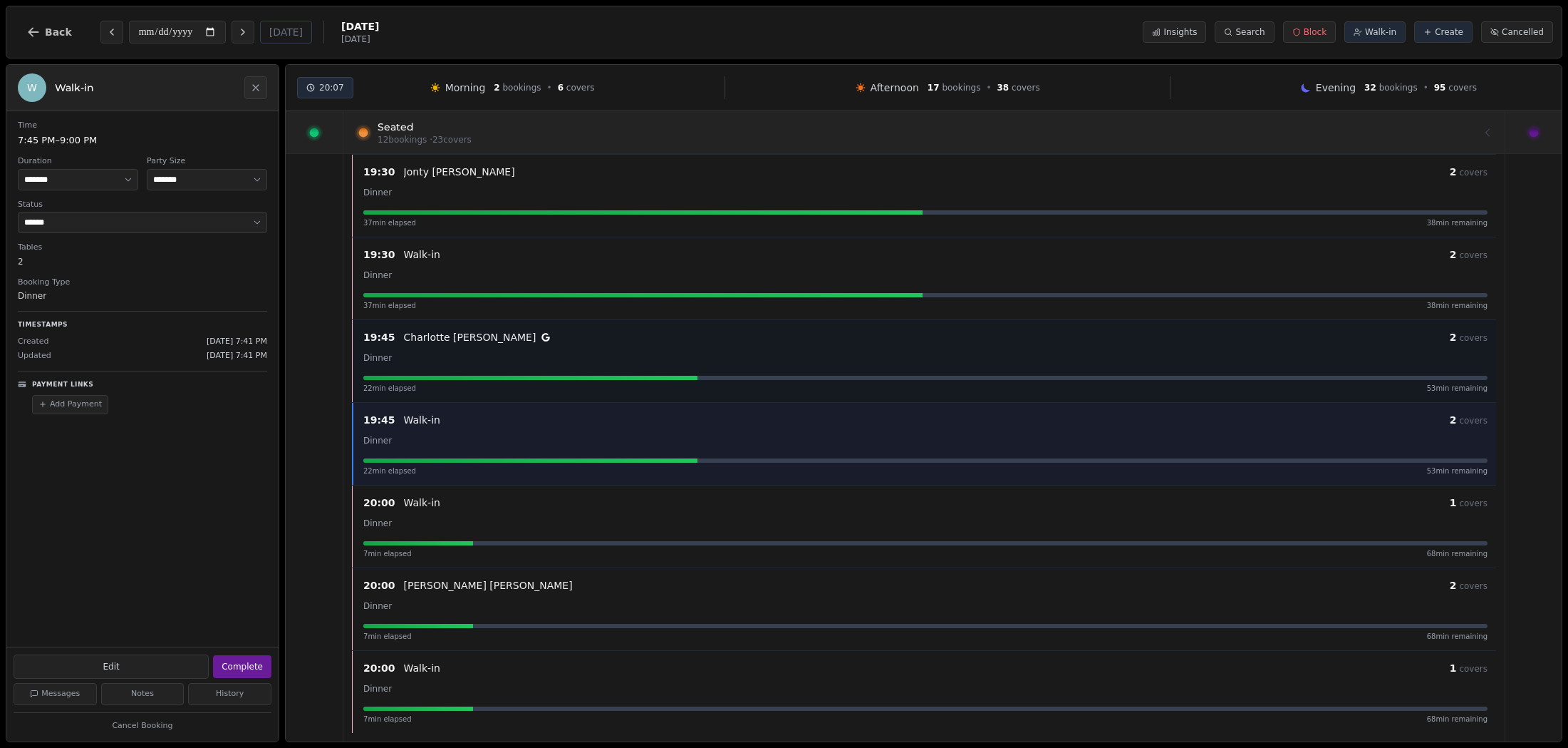
click at [541, 330] on div "Charlotte Nye" at bounding box center [927, 337] width 1046 height 14
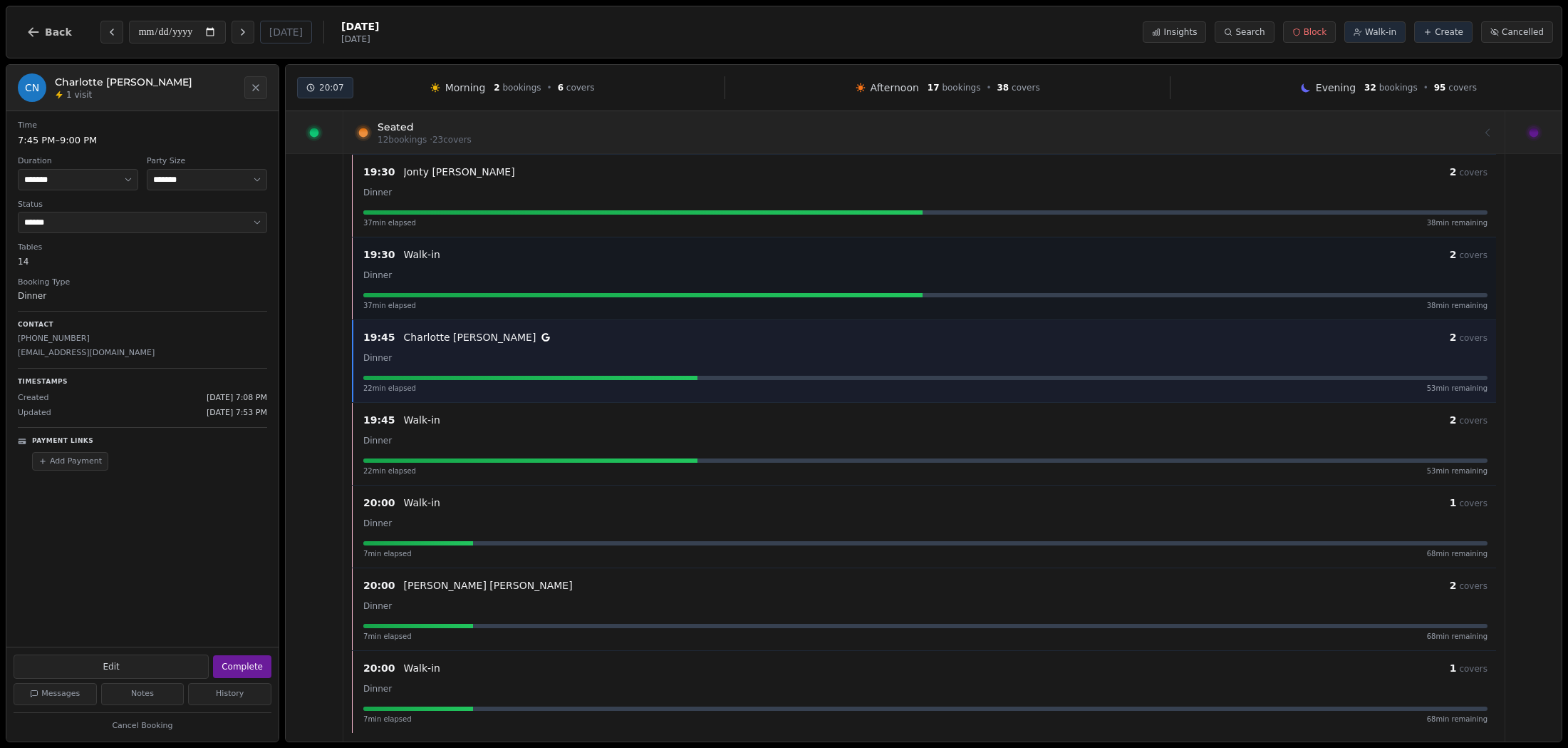
click at [520, 287] on div "19:30 Walk-in 2 covers Dinner 37 min elapsed 38 min remaining" at bounding box center [925, 278] width 1142 height 65
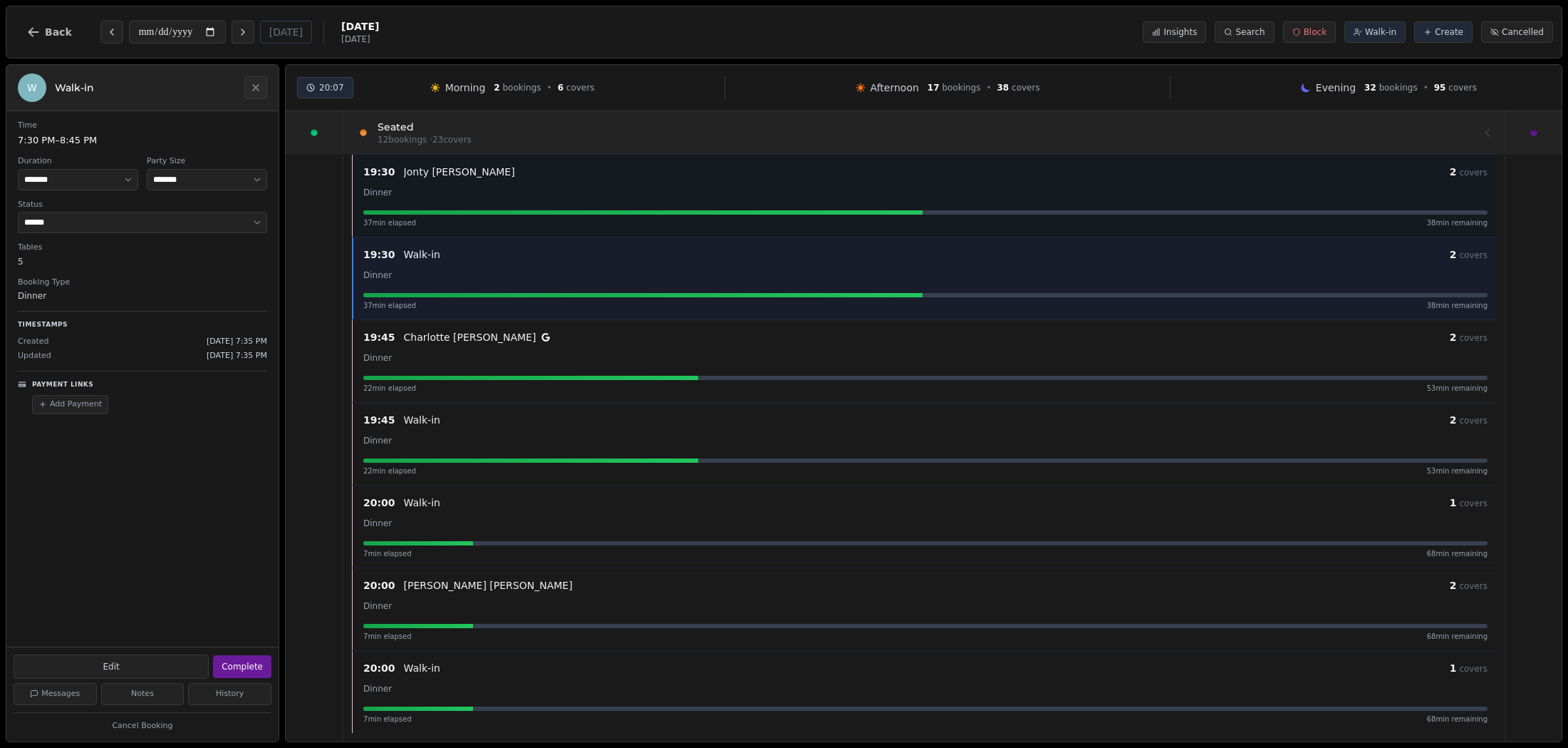
click at [498, 177] on p "Jonty Herschel-Shorland" at bounding box center [460, 171] width 112 height 14
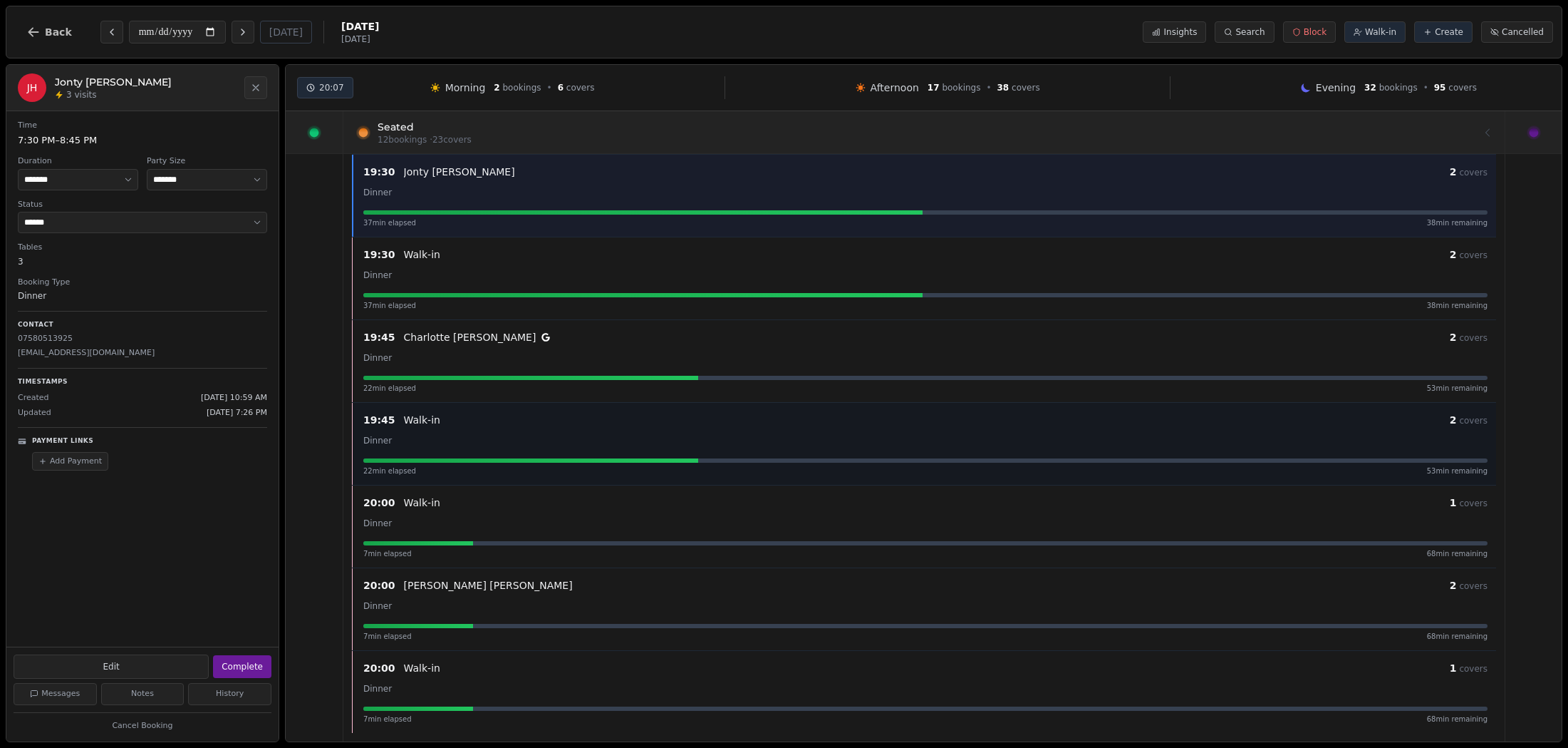
click at [543, 437] on div "Dinner" at bounding box center [925, 439] width 1124 height 17
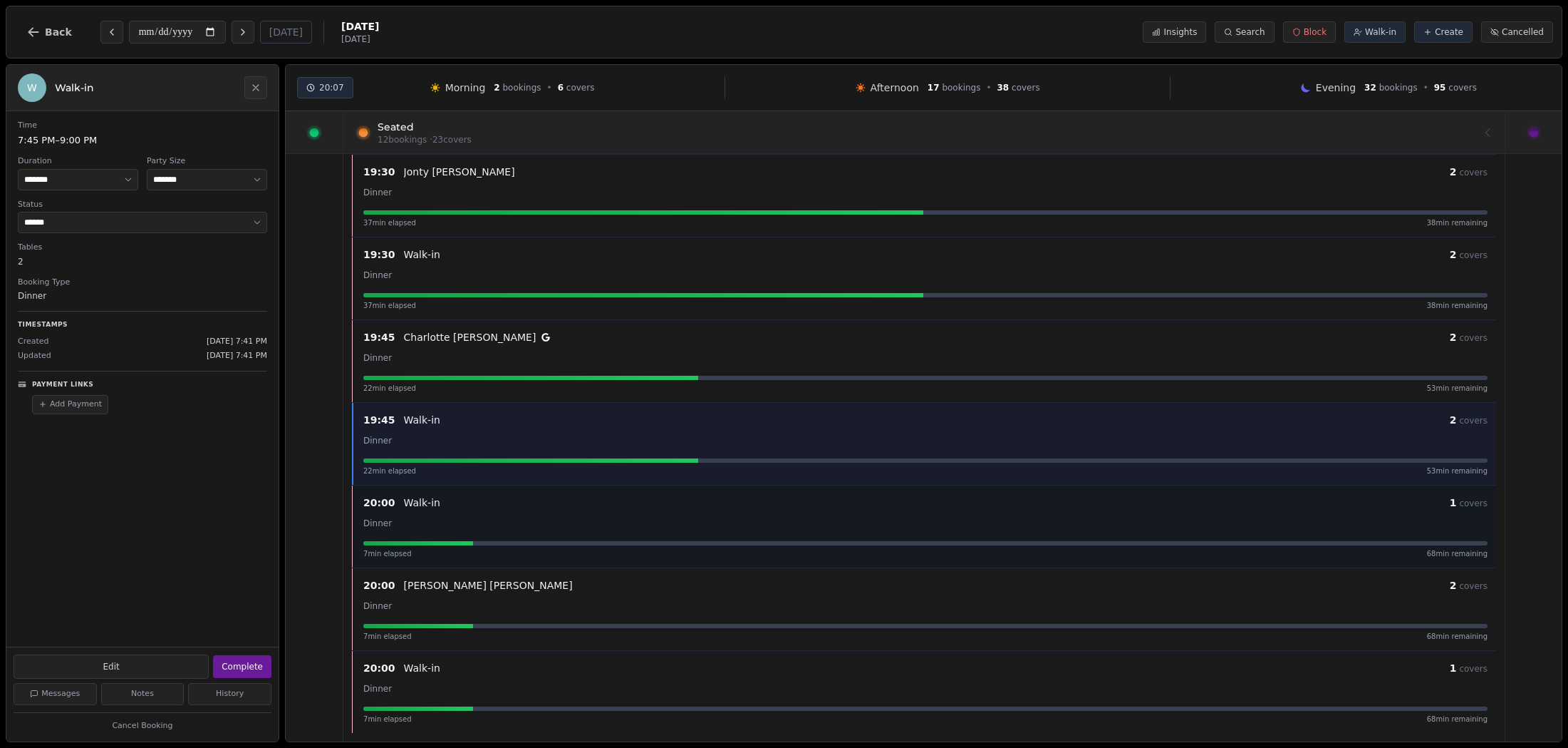
click at [557, 527] on div "Dinner" at bounding box center [925, 522] width 1124 height 17
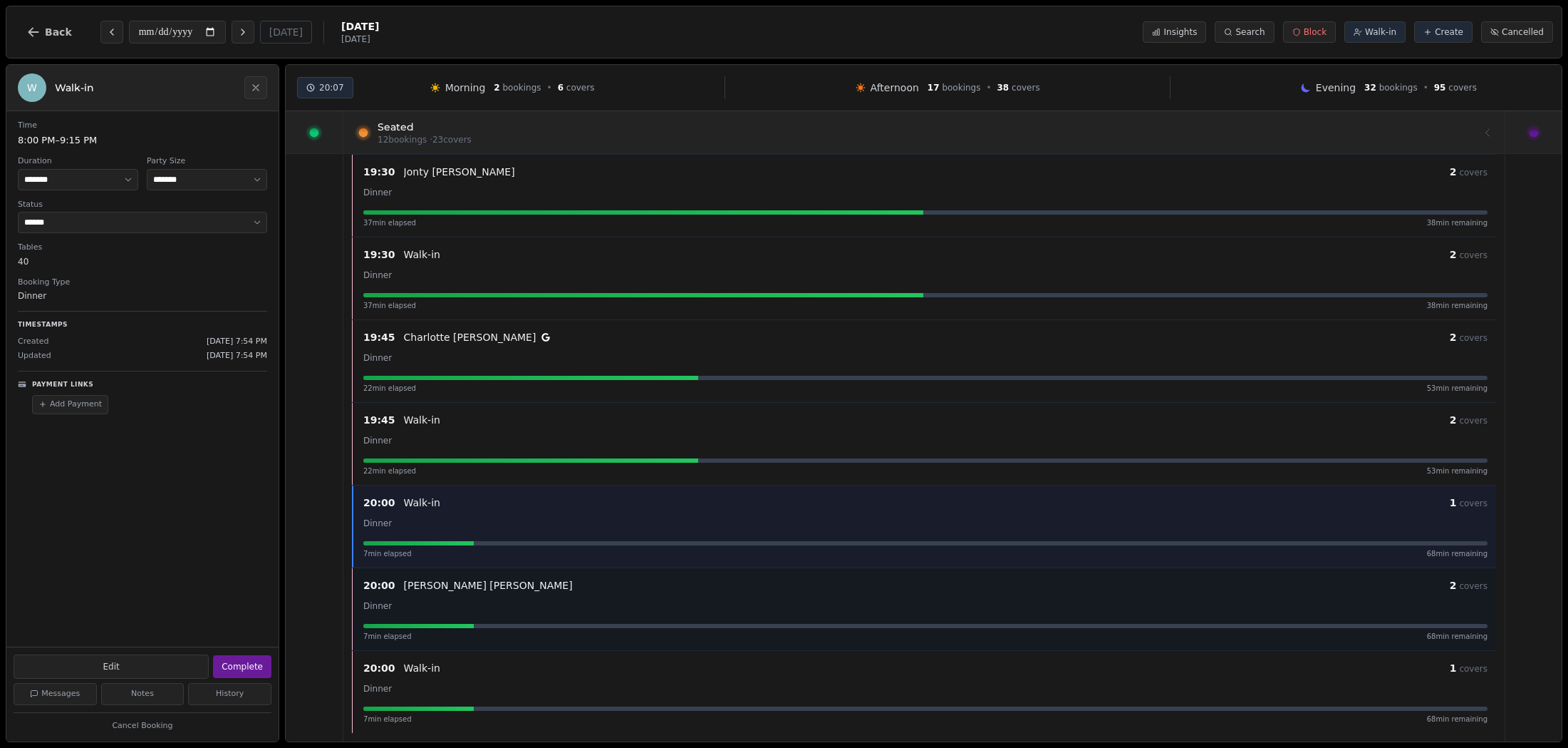
click at [548, 576] on div "20:00 Catherine Barker 2 covers Dinner 7 min elapsed 68 min remaining" at bounding box center [924, 609] width 1144 height 83
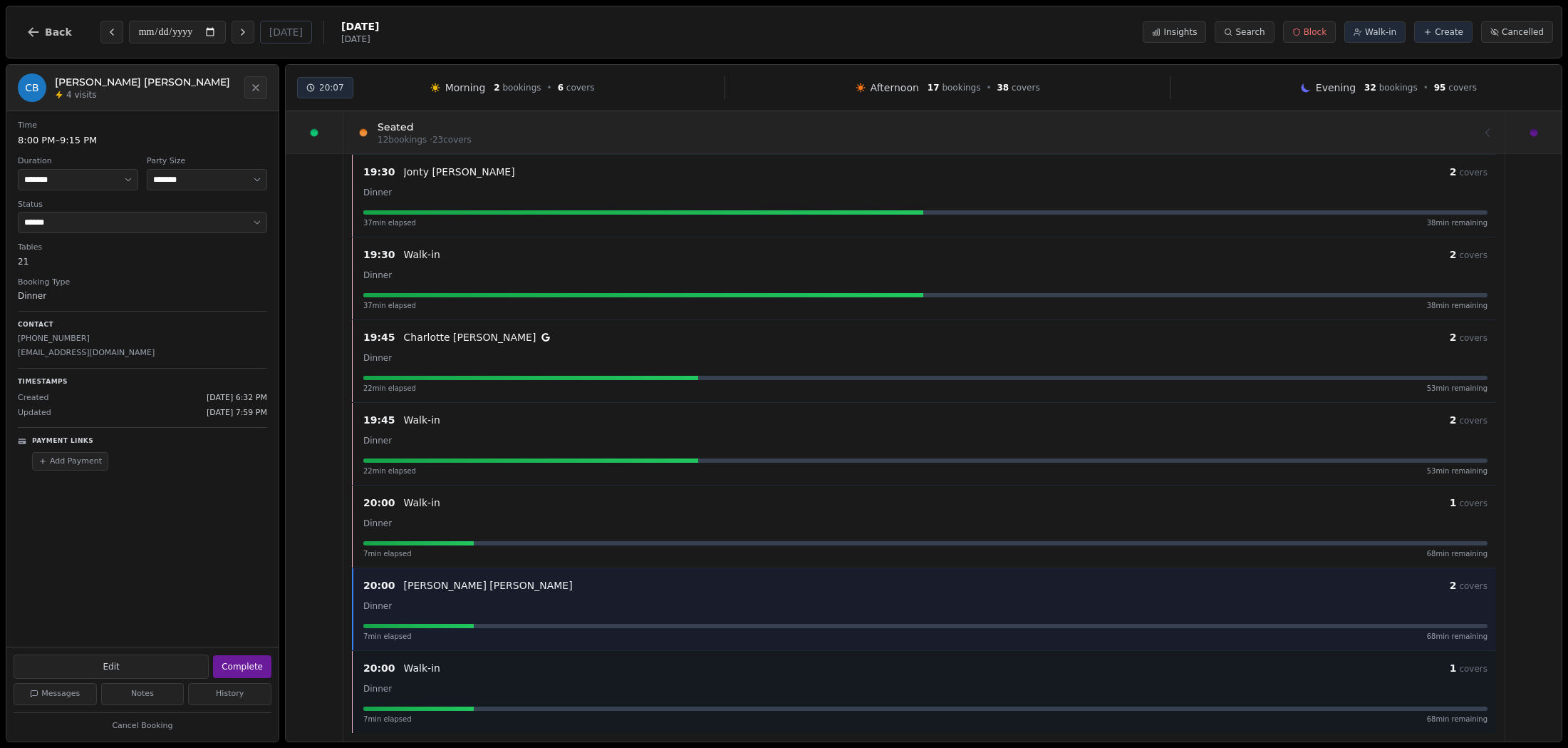
click at [523, 676] on div "20:00 Walk-in 1 covers Dinner 7 min elapsed 68 min remaining" at bounding box center [925, 691] width 1142 height 65
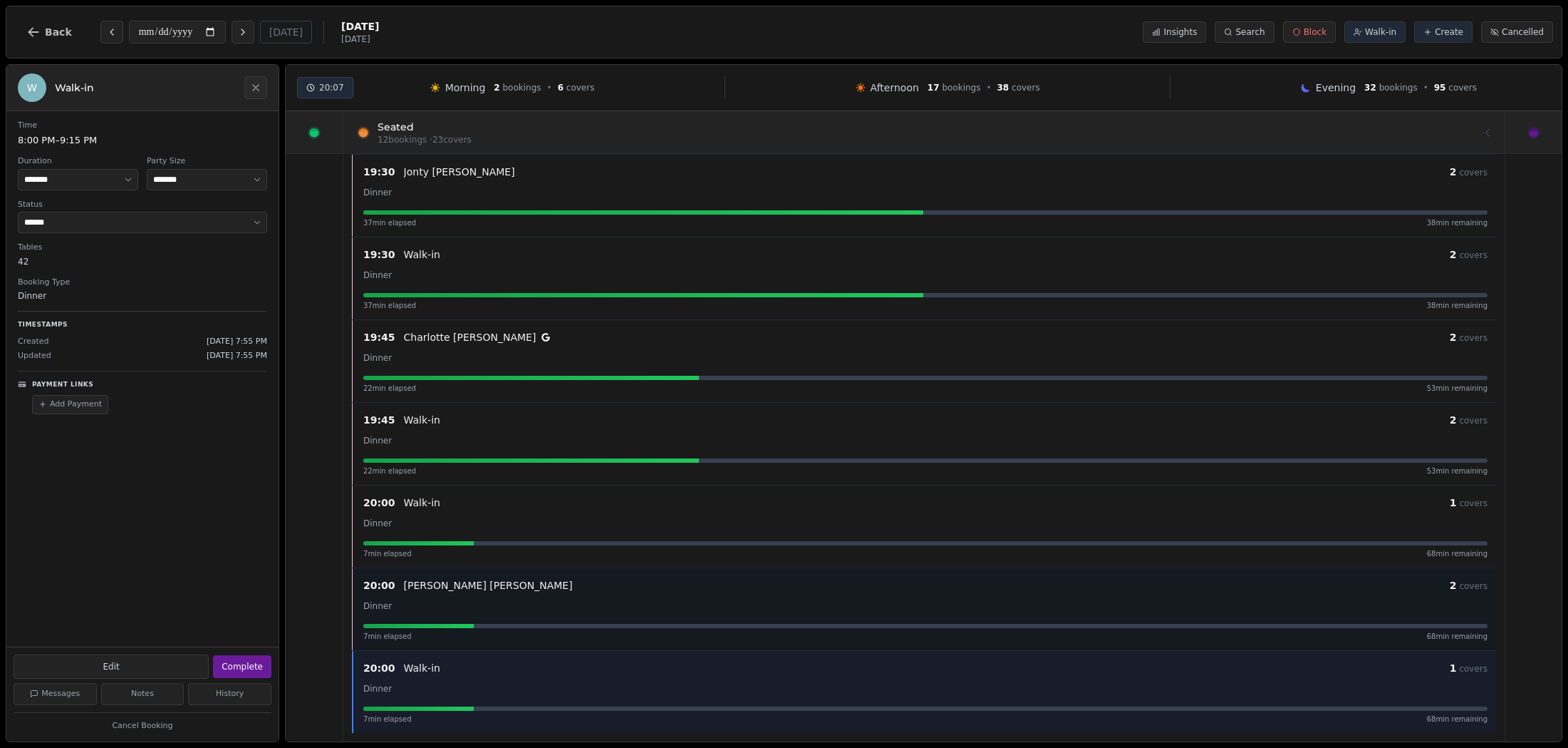
click at [509, 589] on div "Catherine Barker" at bounding box center [927, 585] width 1046 height 14
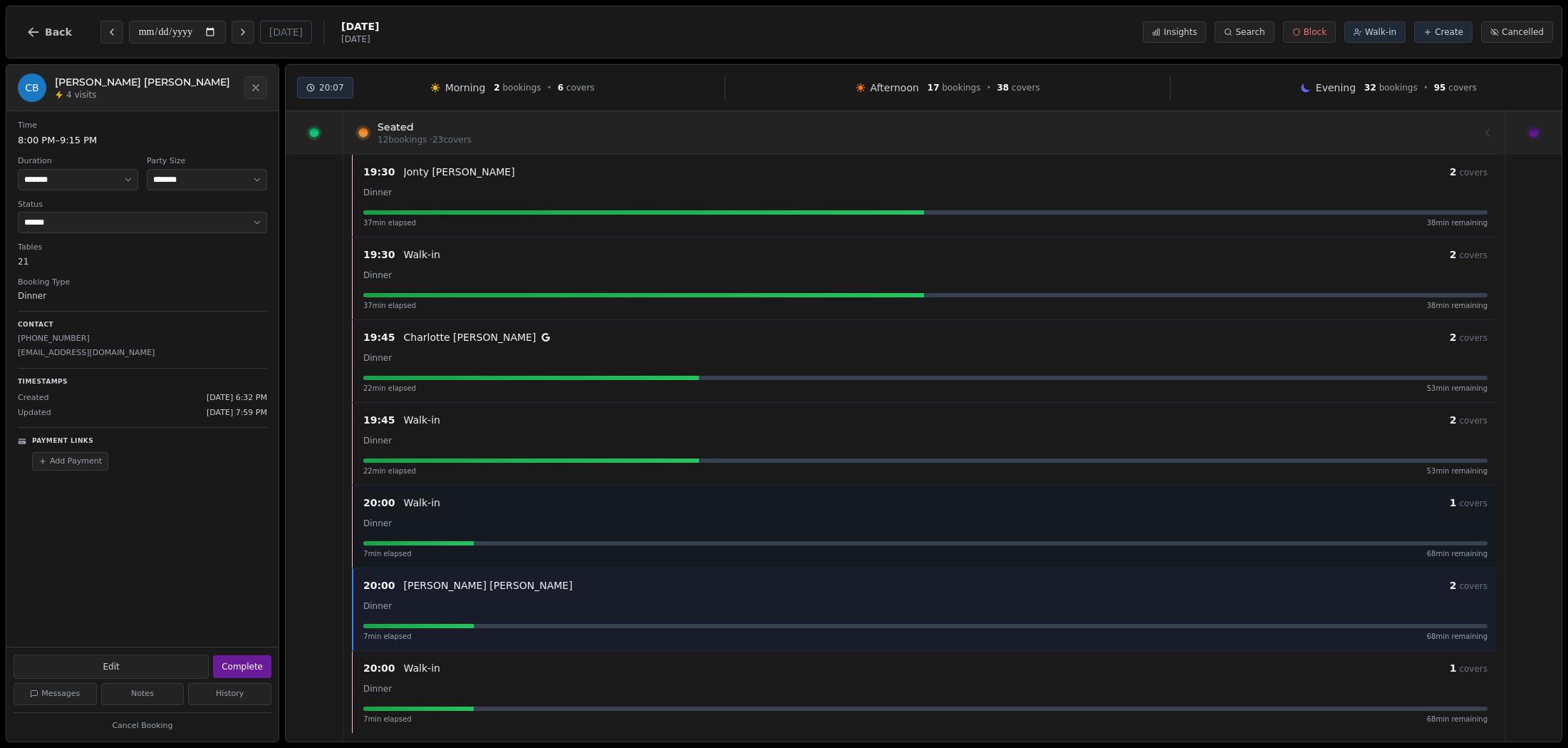
click at [492, 519] on div "Dinner" at bounding box center [925, 522] width 1124 height 17
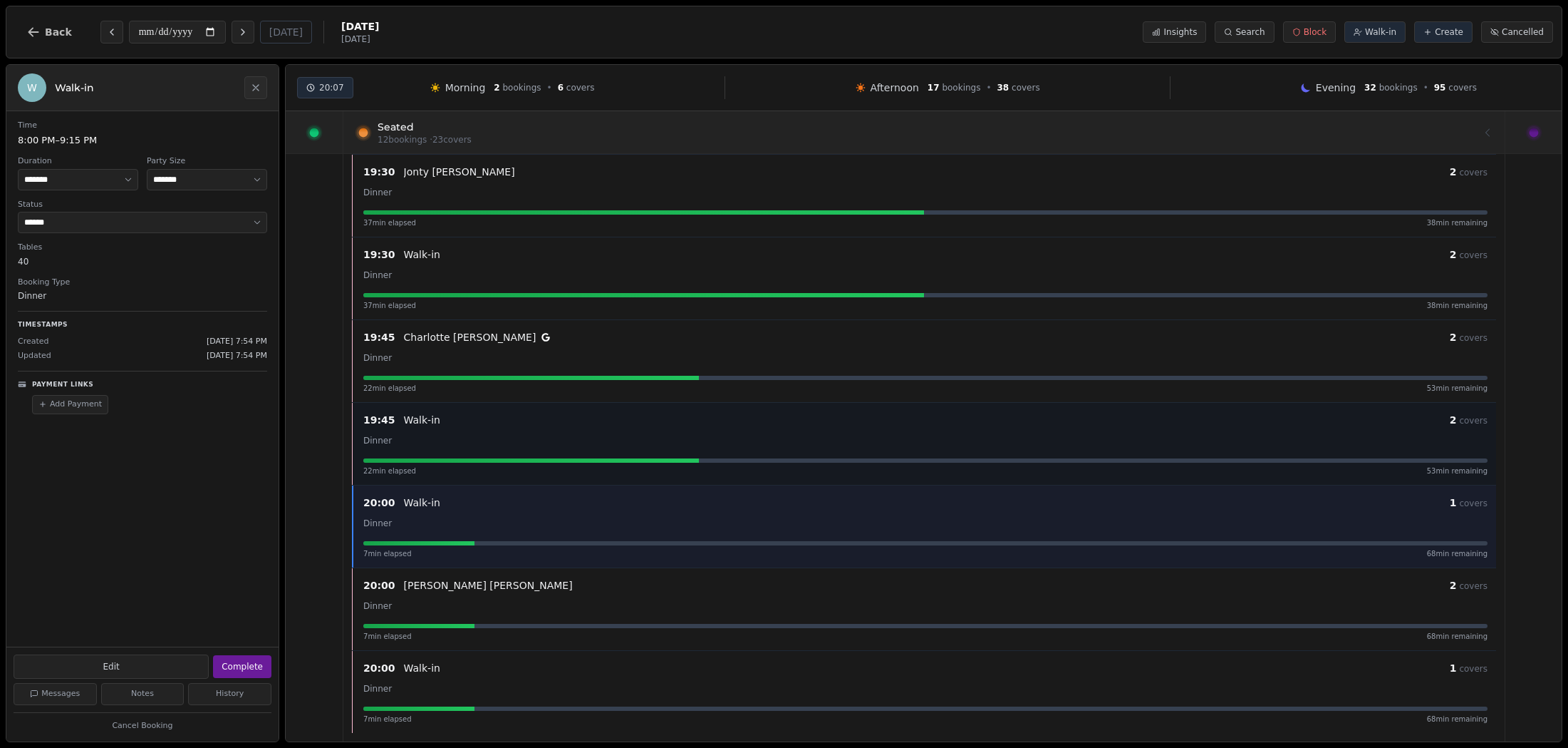
click at [477, 437] on div "Dinner" at bounding box center [925, 439] width 1124 height 17
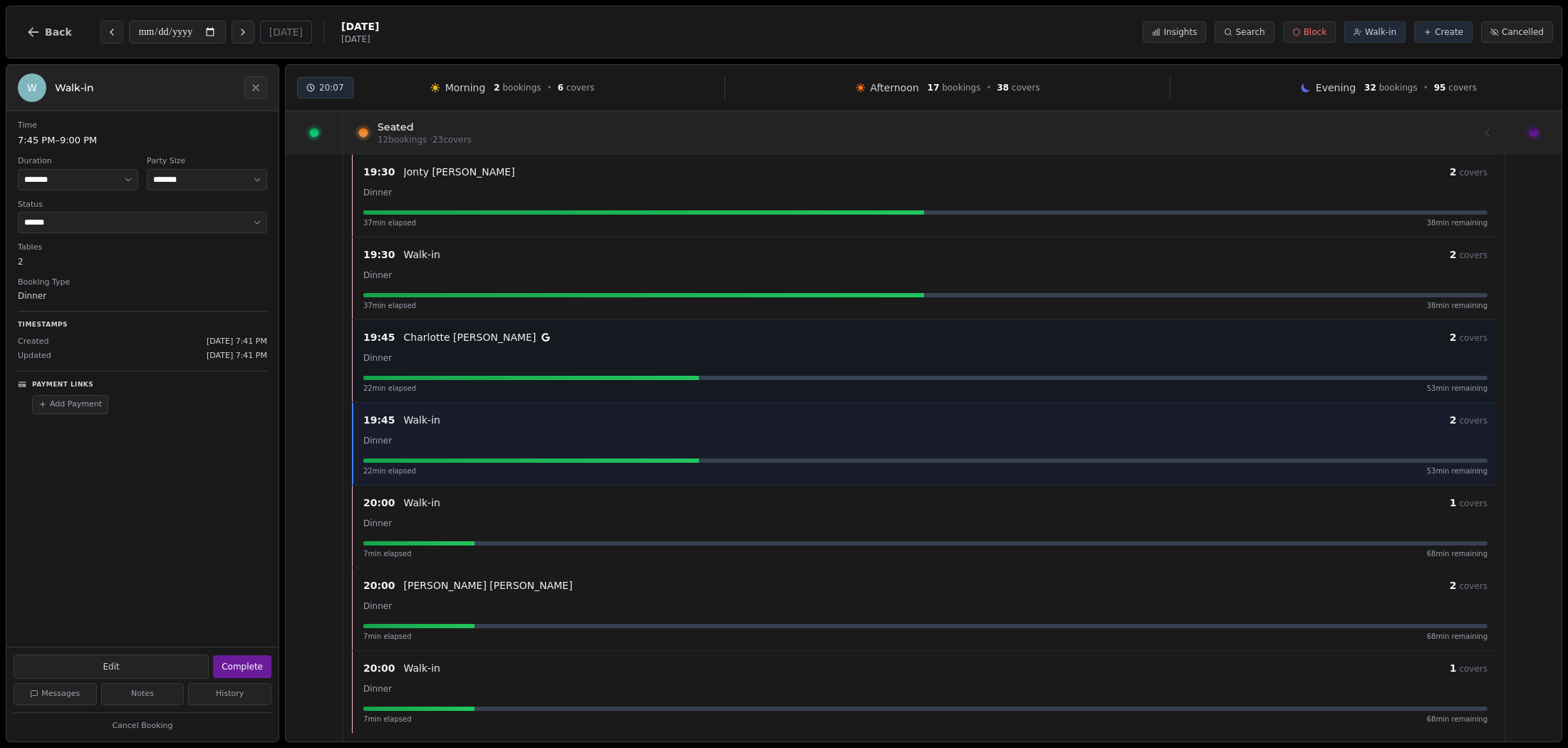
click at [447, 338] on p "Charlotte Nye" at bounding box center [470, 337] width 132 height 14
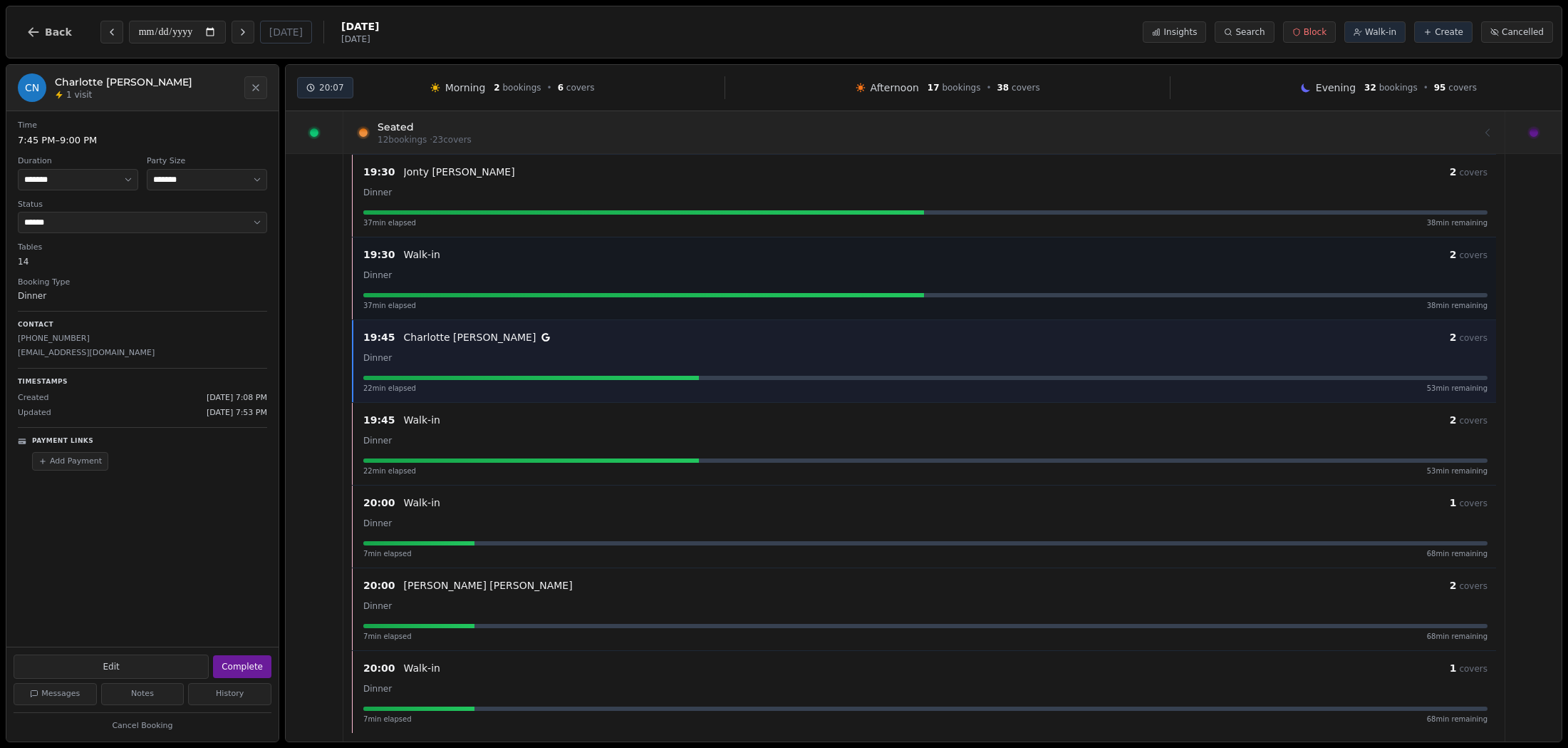
click at [433, 267] on div "Dinner" at bounding box center [925, 274] width 1124 height 17
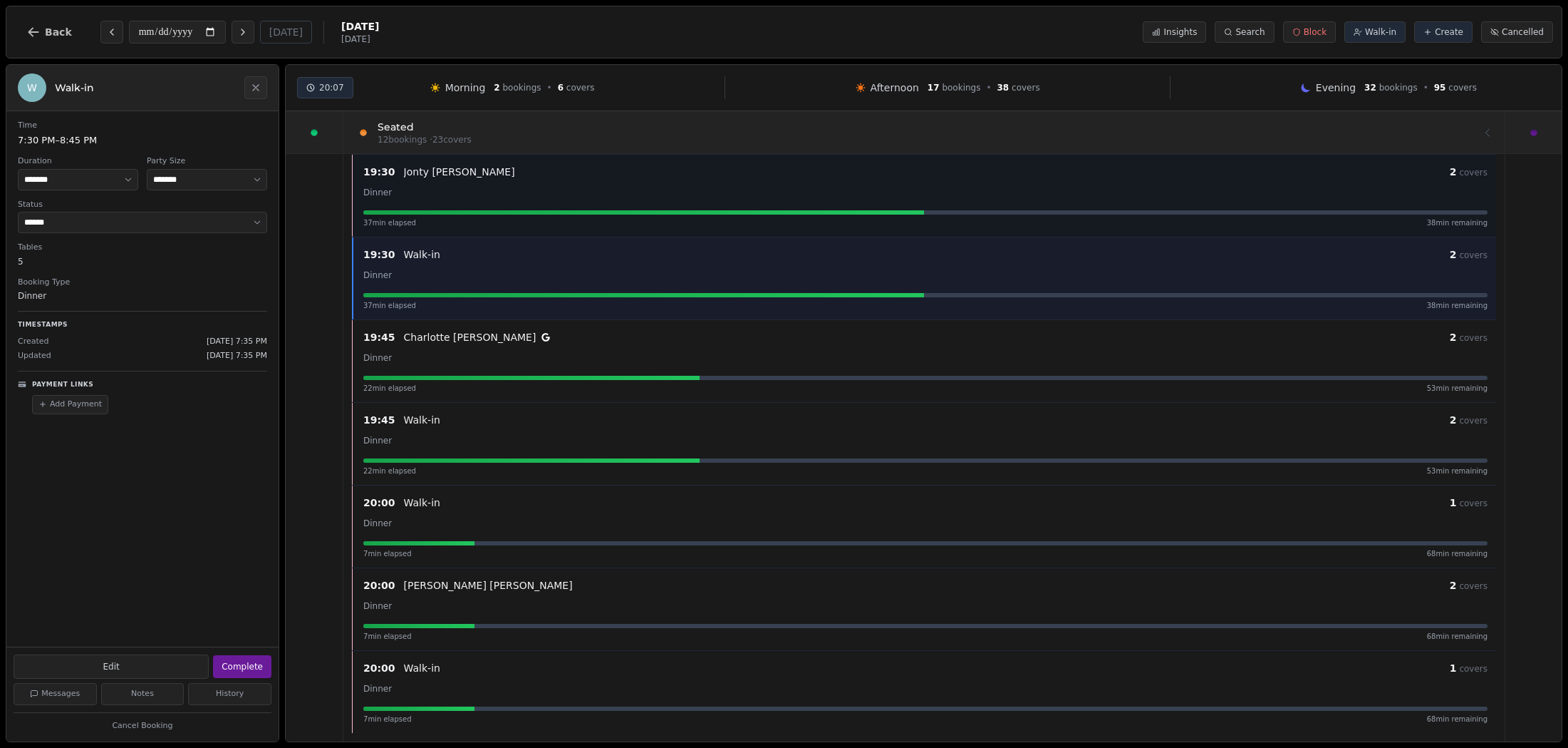
click at [433, 183] on div "Dinner" at bounding box center [925, 191] width 1124 height 17
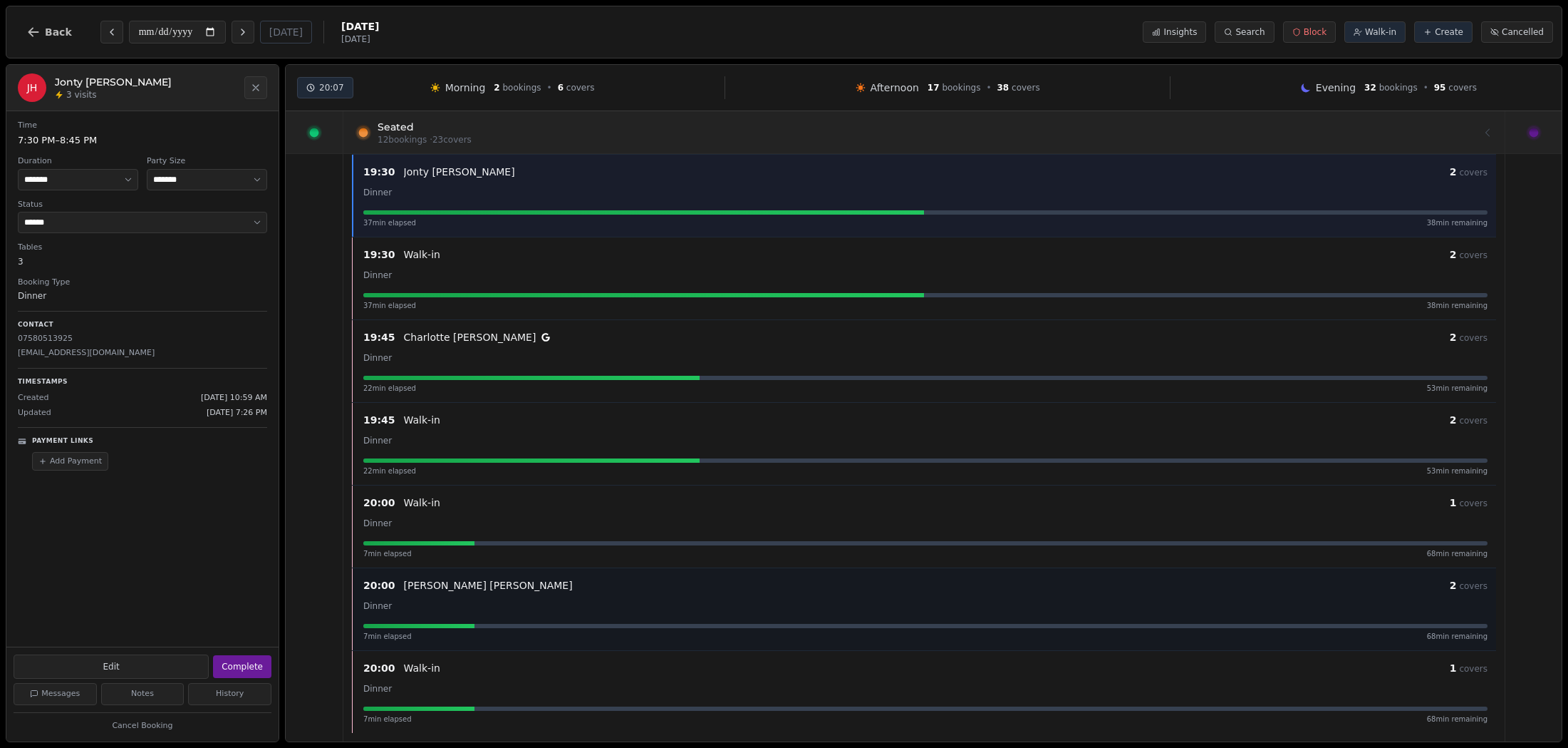
click at [441, 582] on p "Catherine Barker" at bounding box center [489, 585] width 169 height 14
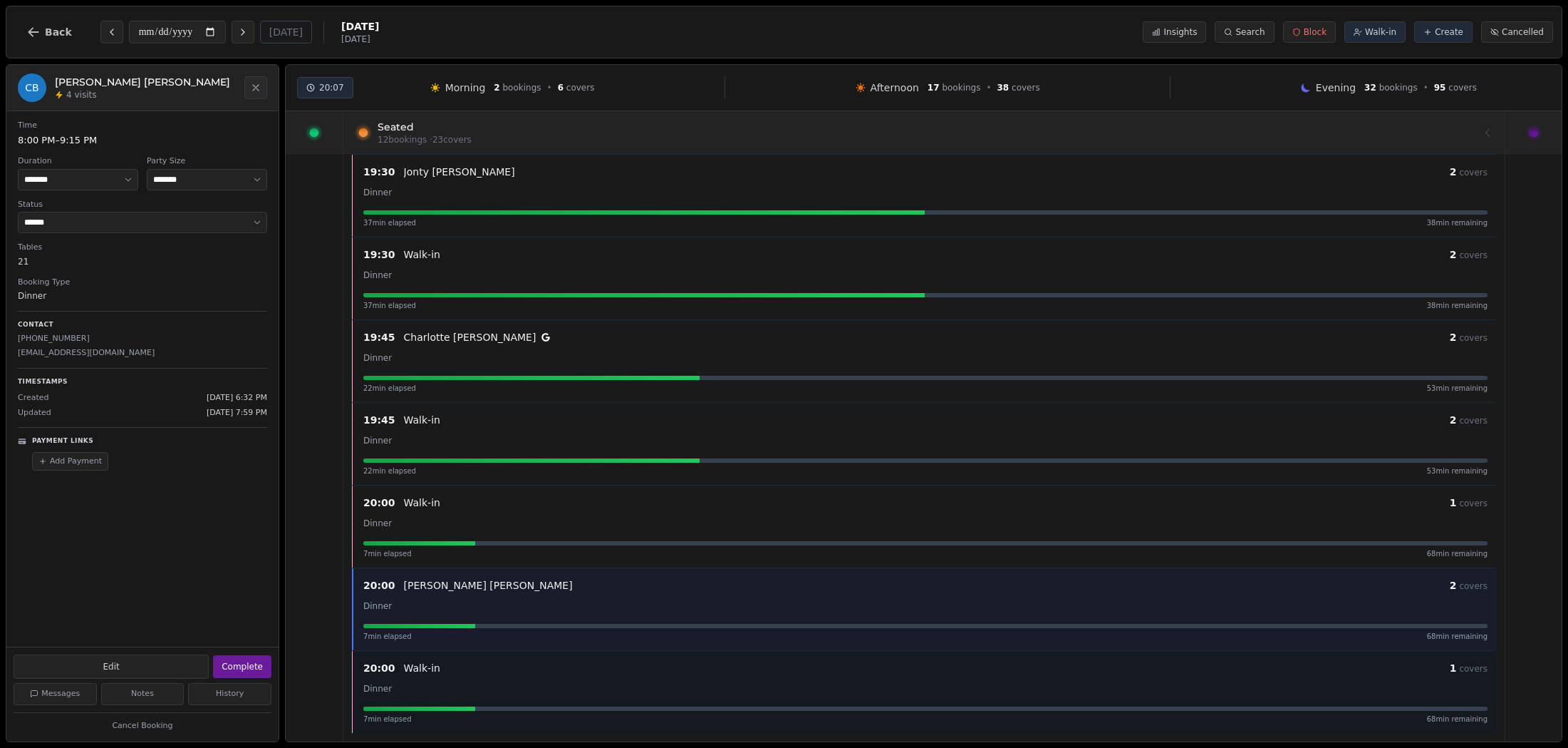
click at [429, 666] on p "Walk-in" at bounding box center [422, 667] width 37 height 14
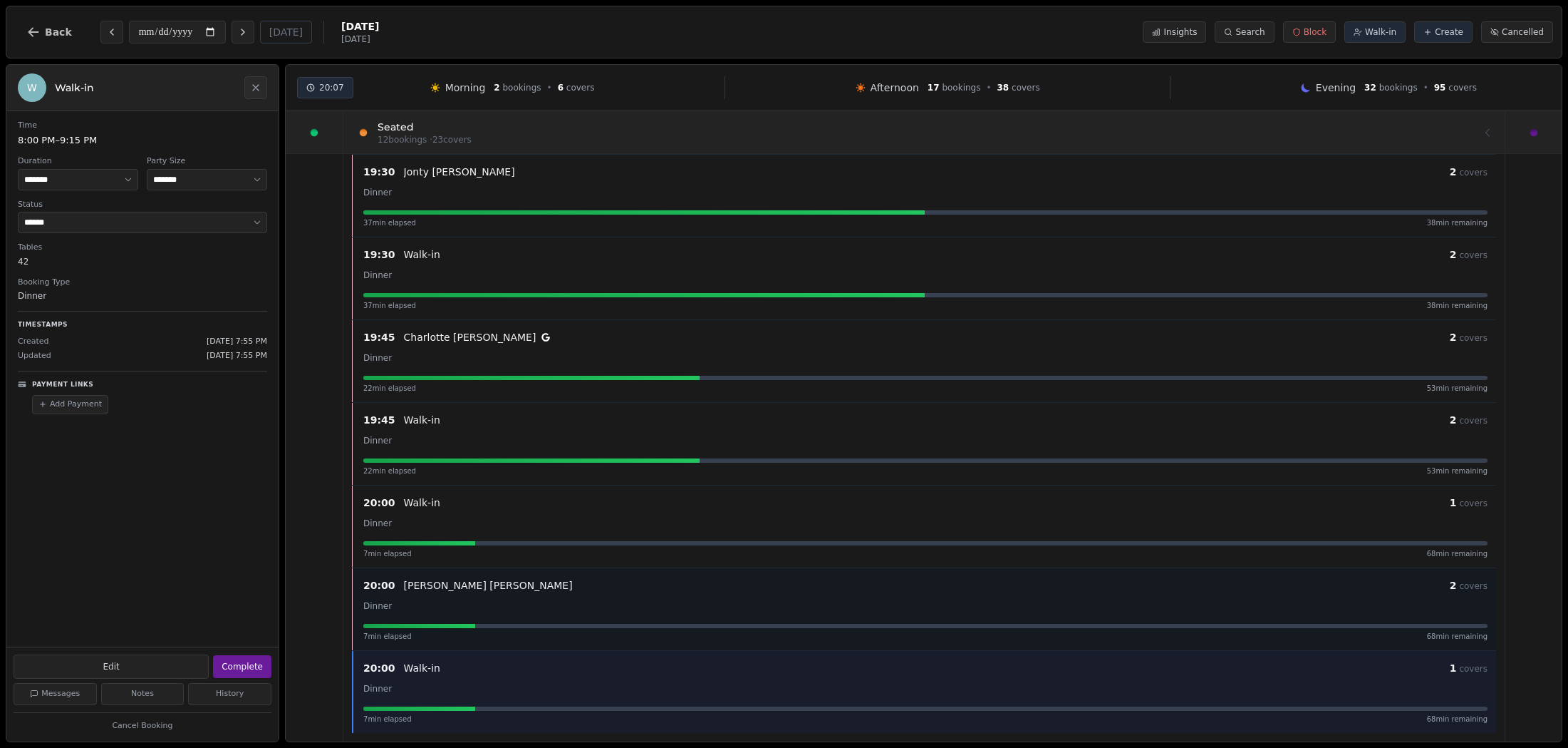
click at [428, 623] on div "20:00 Catherine Barker 2 covers Dinner 7 min elapsed 68 min remaining" at bounding box center [925, 609] width 1142 height 65
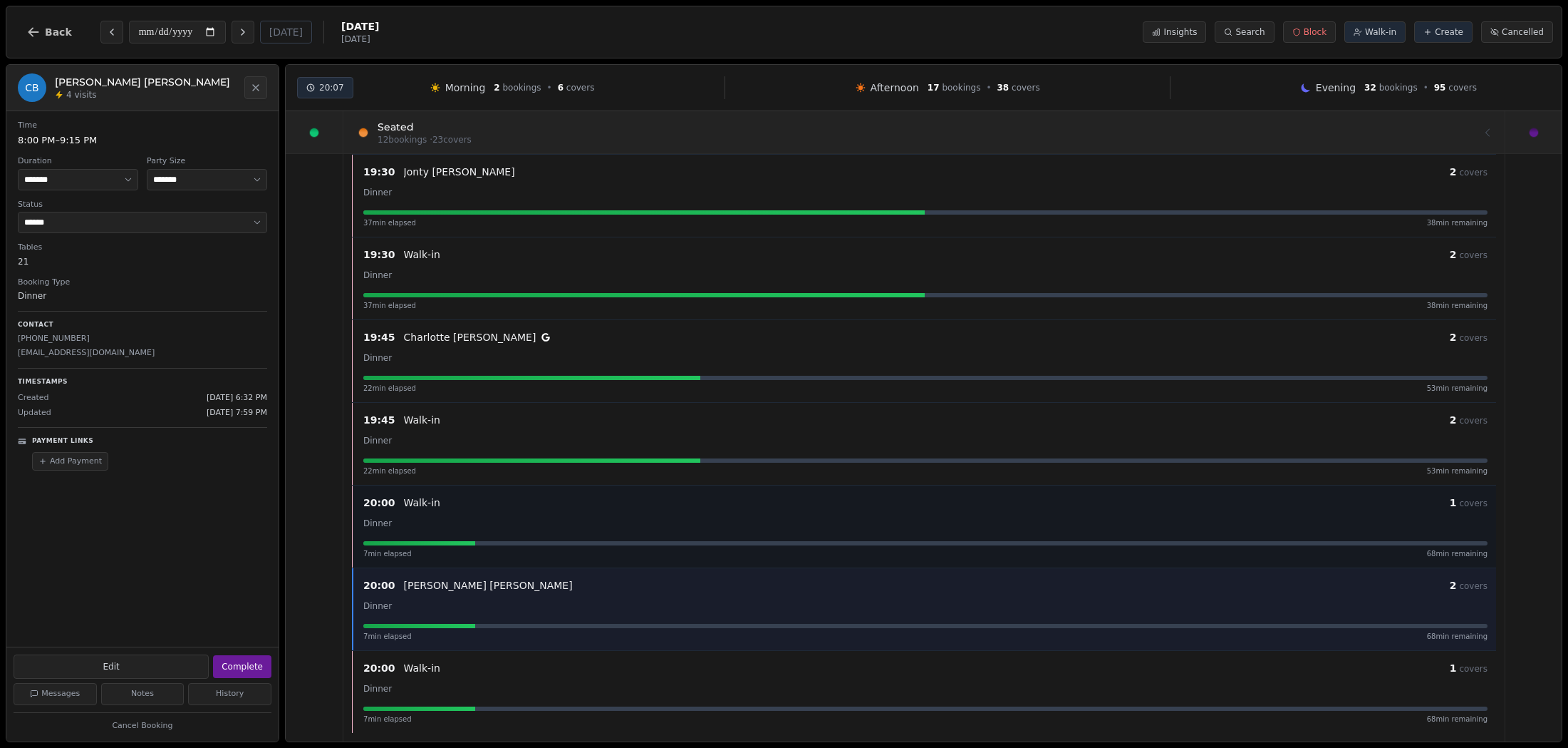
click at [405, 502] on p "Walk-in" at bounding box center [422, 502] width 37 height 14
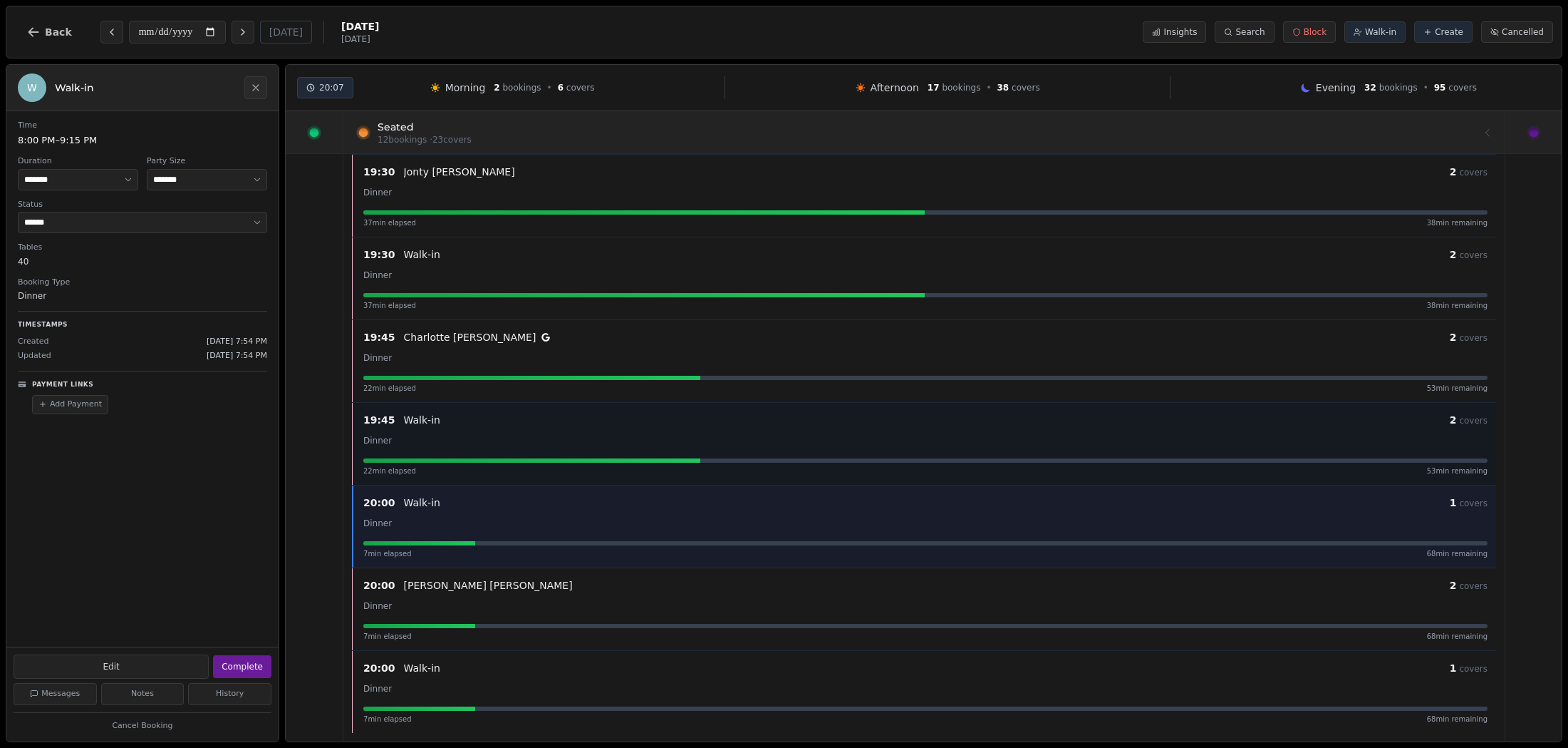
click at [394, 433] on div "Dinner" at bounding box center [925, 439] width 1124 height 17
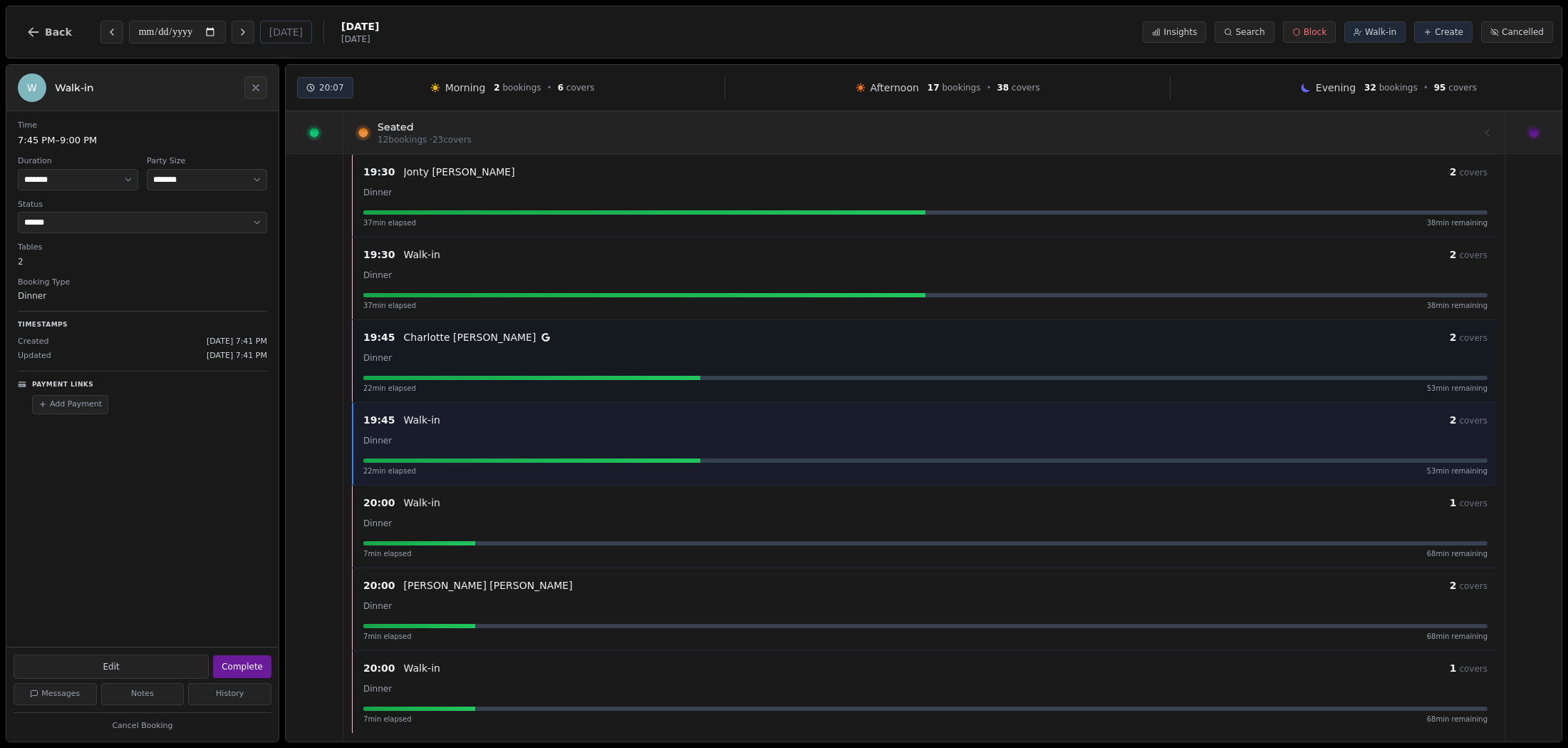
click at [391, 363] on div "Dinner" at bounding box center [925, 357] width 1124 height 17
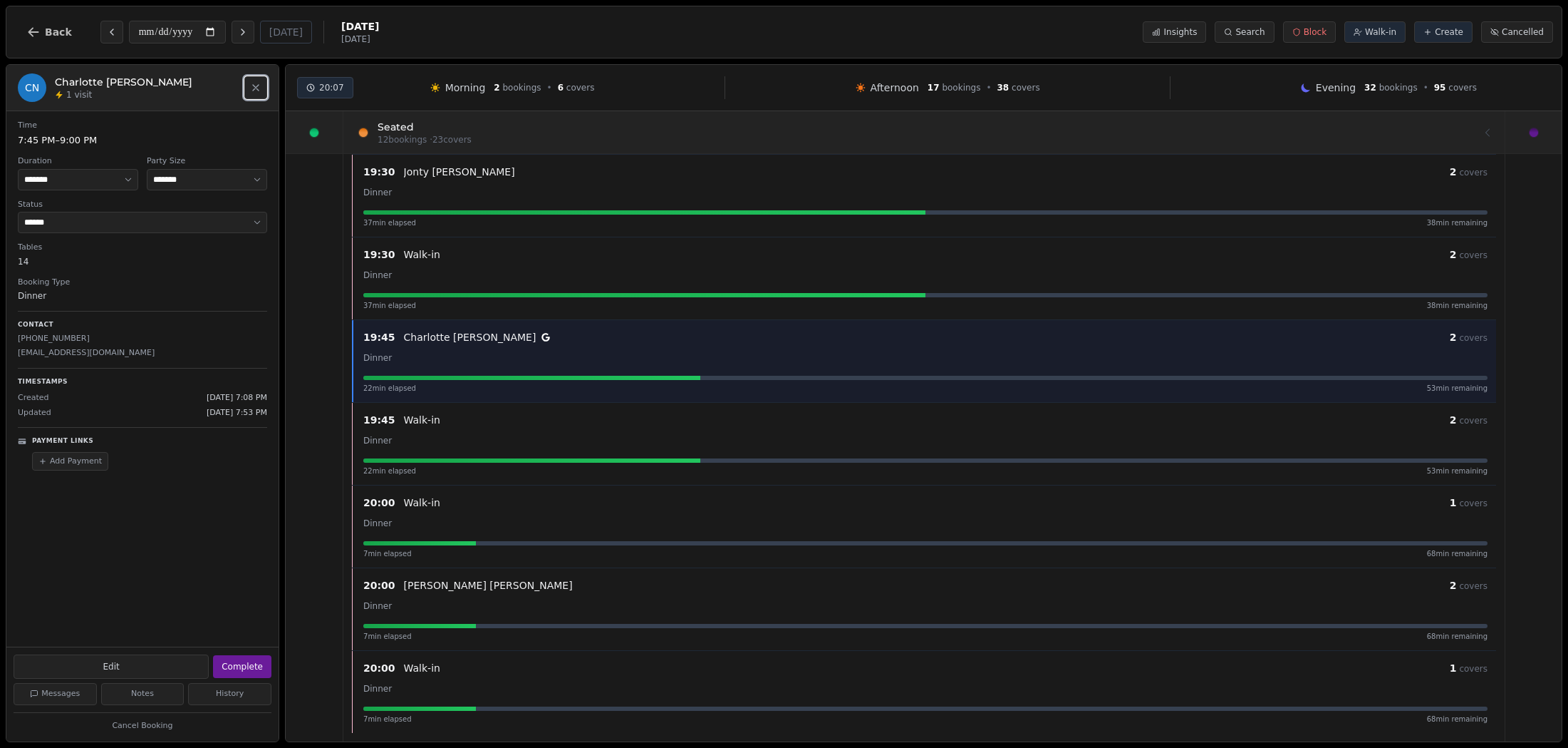
click at [264, 80] on button "Close" at bounding box center [255, 88] width 23 height 23
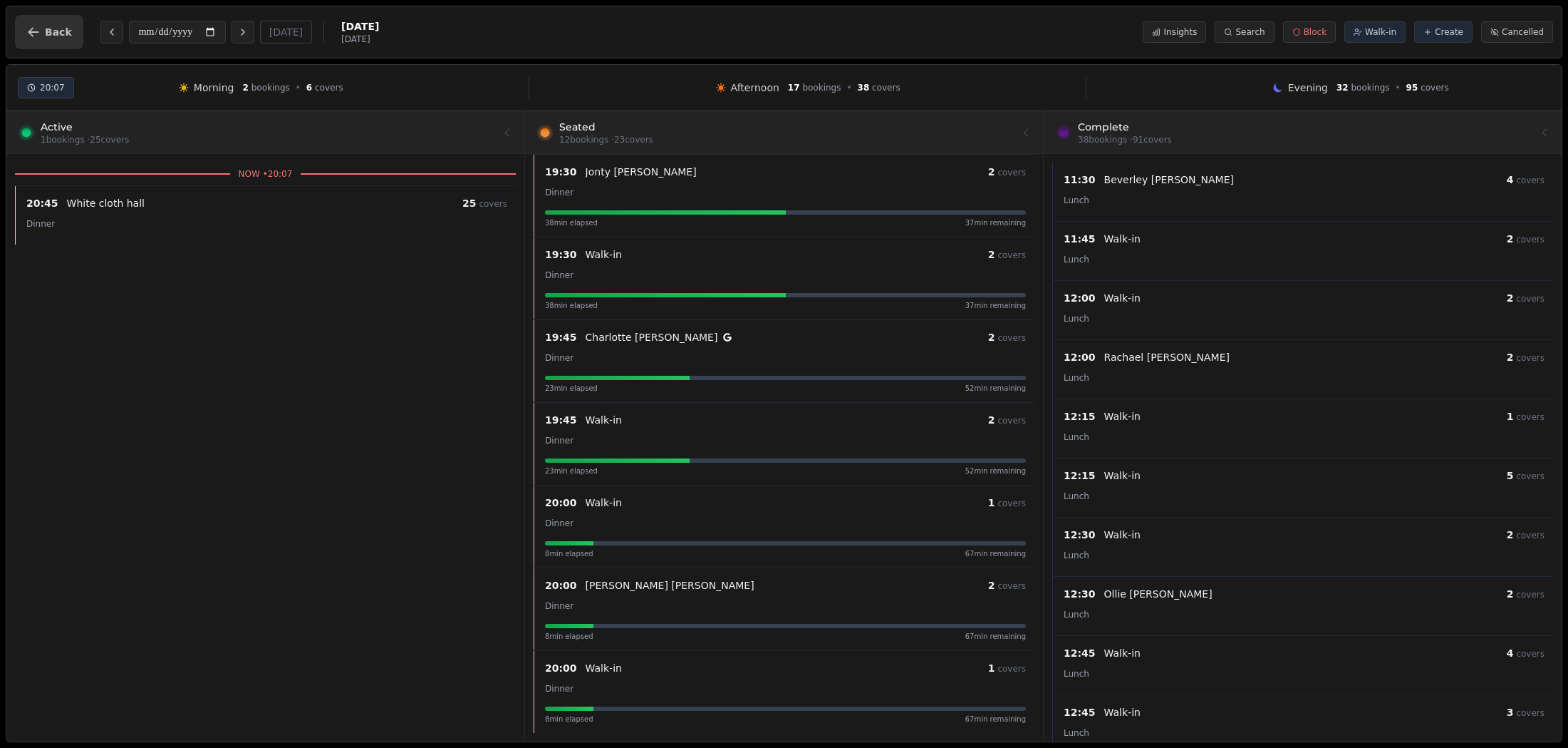
click at [67, 35] on span "Back" at bounding box center [58, 32] width 27 height 10
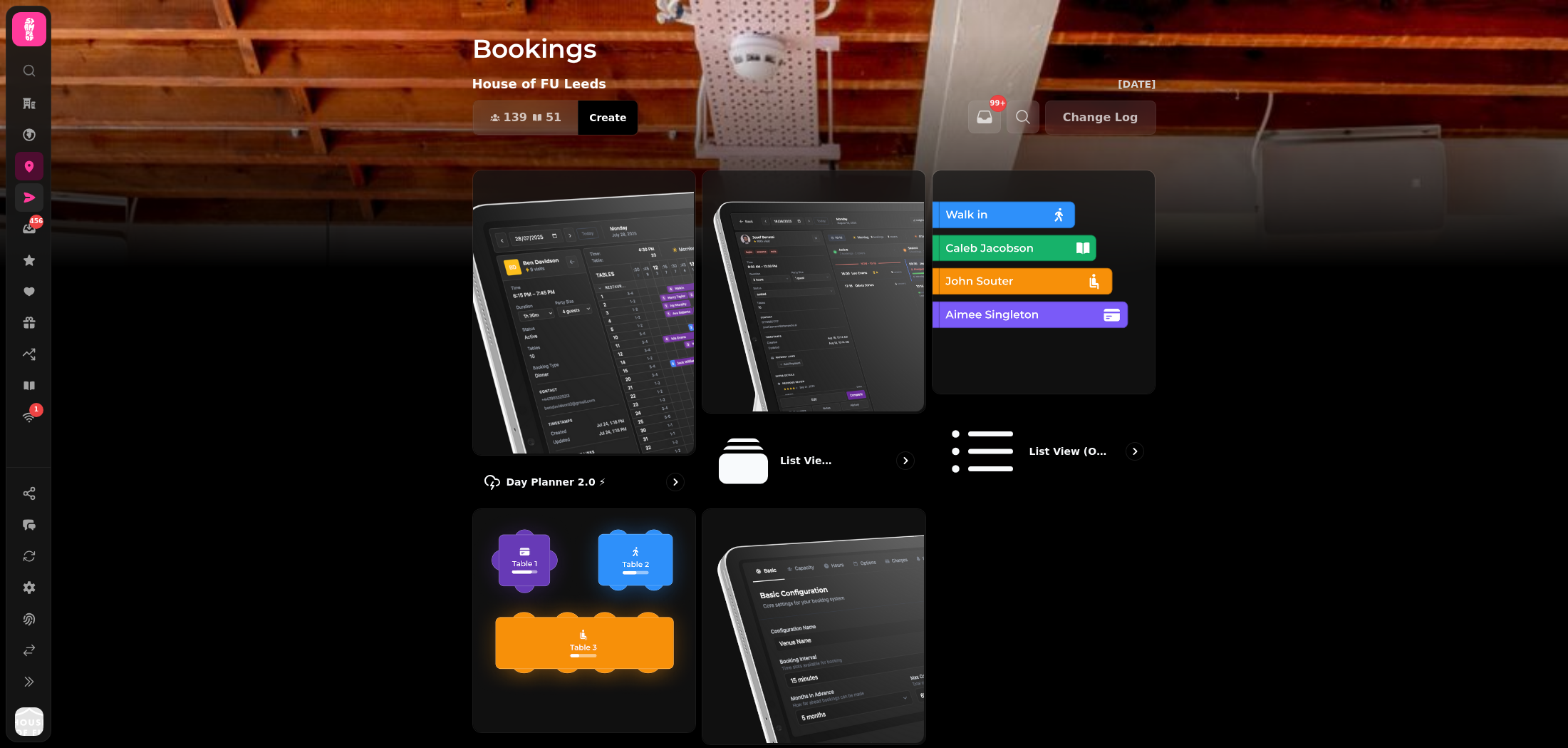
click at [37, 202] on link at bounding box center [29, 197] width 29 height 29
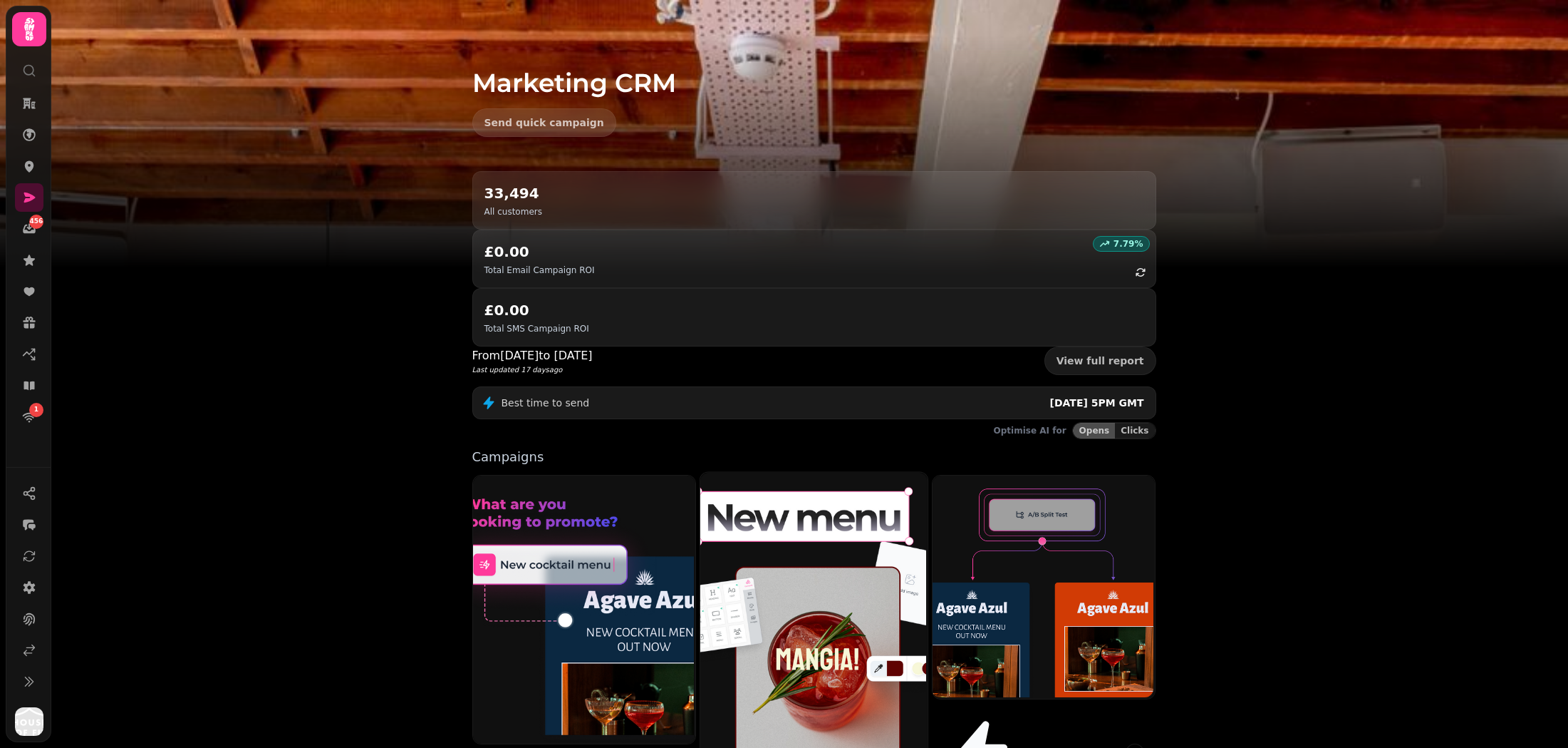
click at [751, 475] on img at bounding box center [812, 612] width 227 height 284
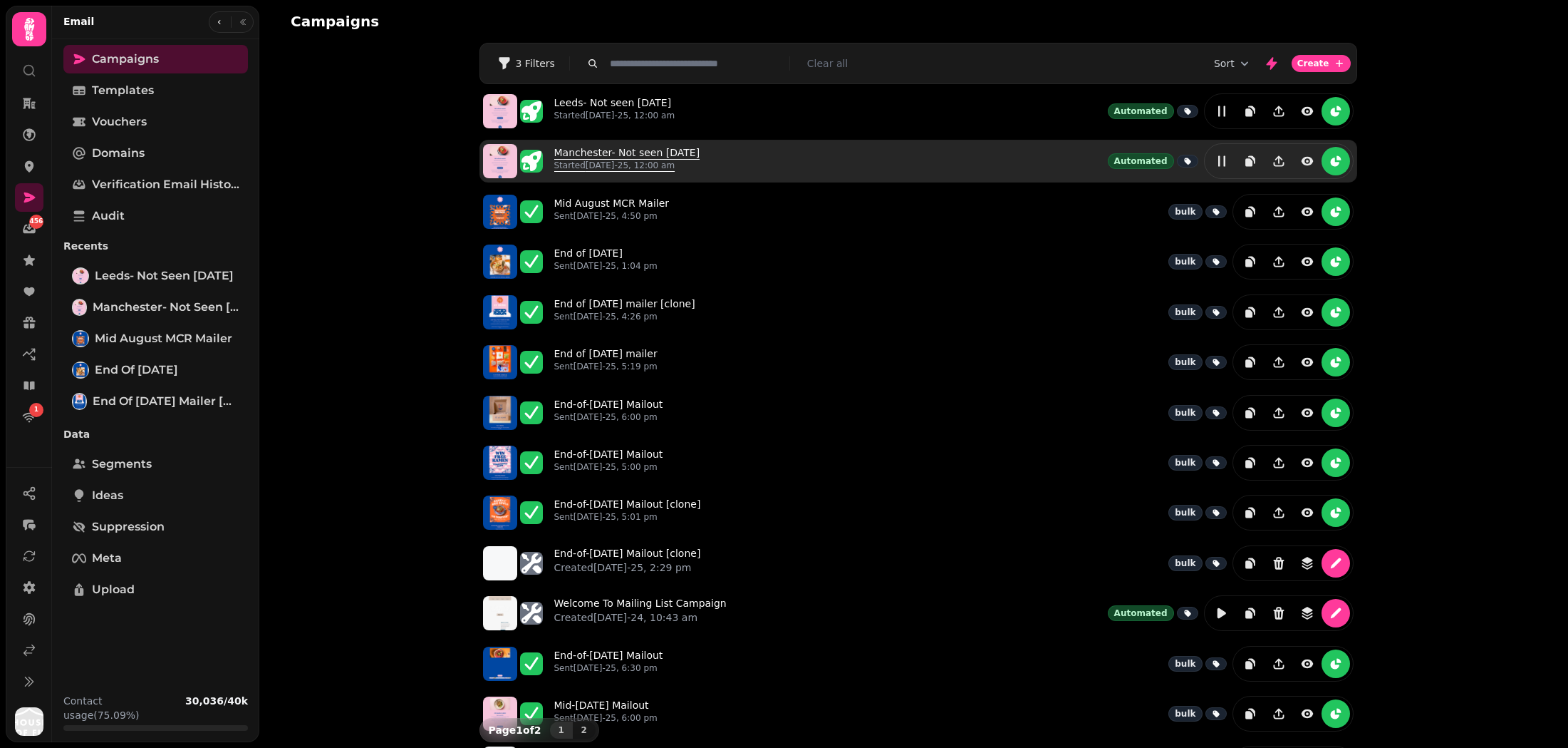
click at [587, 149] on link "Manchester- Not seen in 3 months Started 1st Mar-25, 12:00 am" at bounding box center [627, 160] width 146 height 31
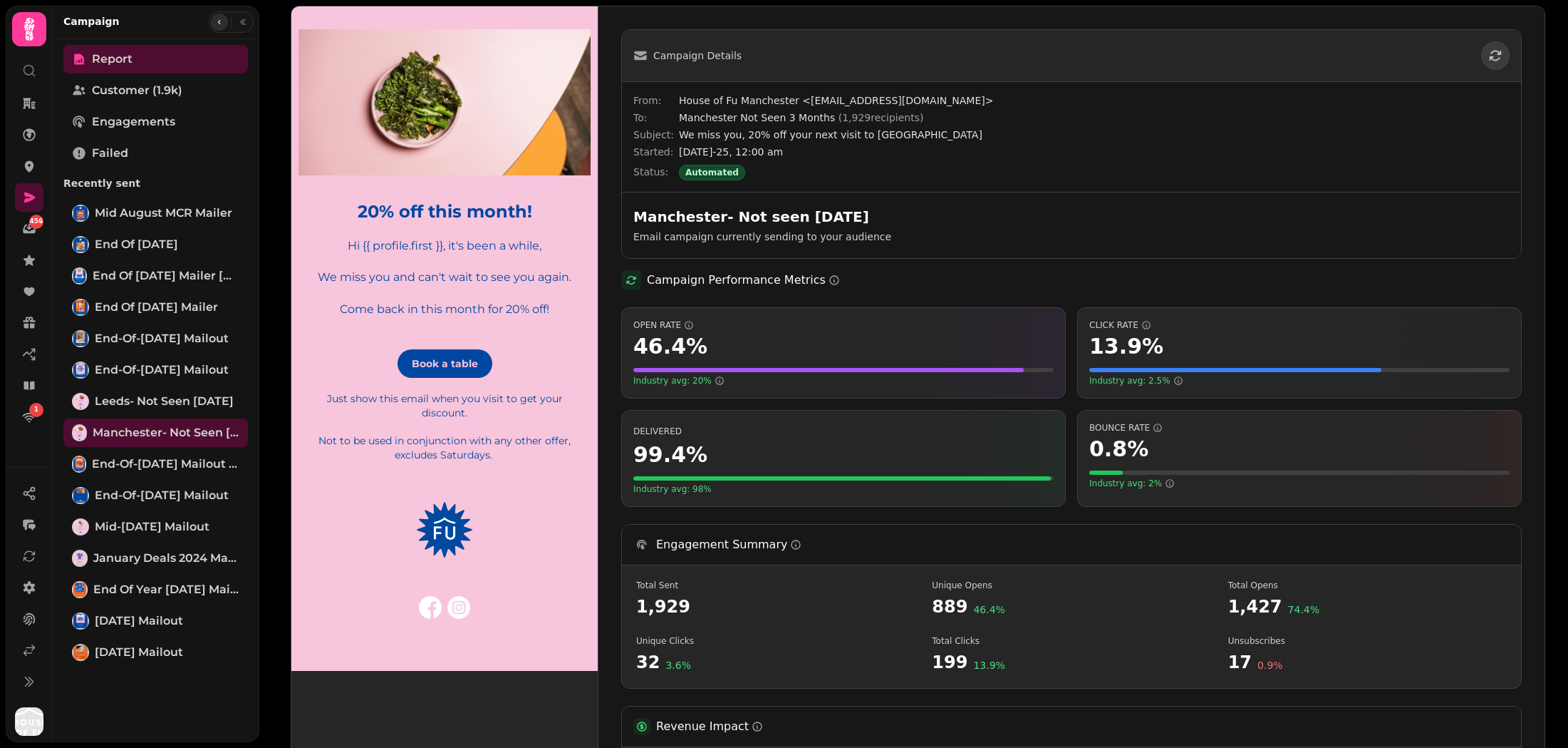
click at [219, 16] on button "button" at bounding box center [219, 22] width 17 height 17
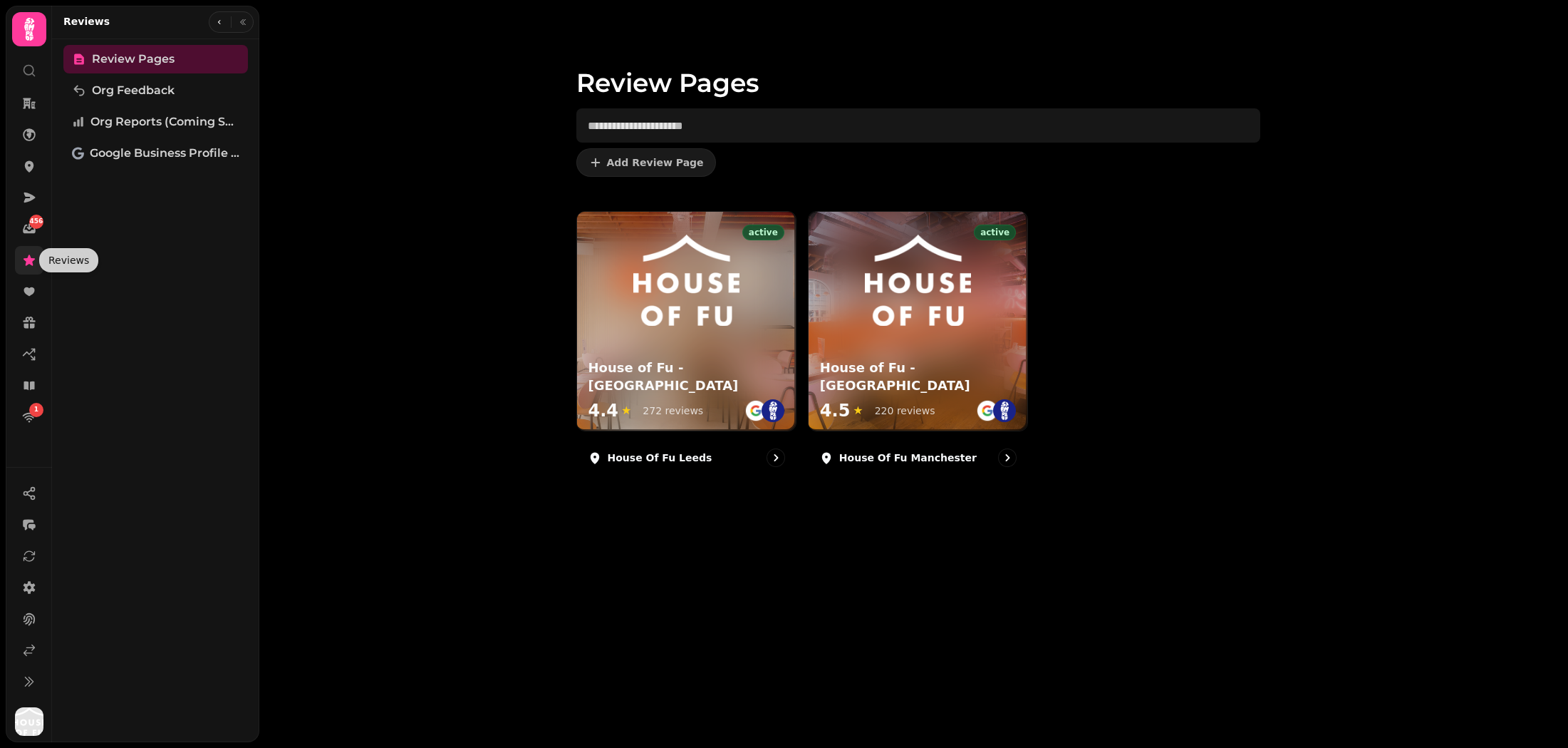
click at [28, 257] on icon at bounding box center [29, 260] width 11 height 11
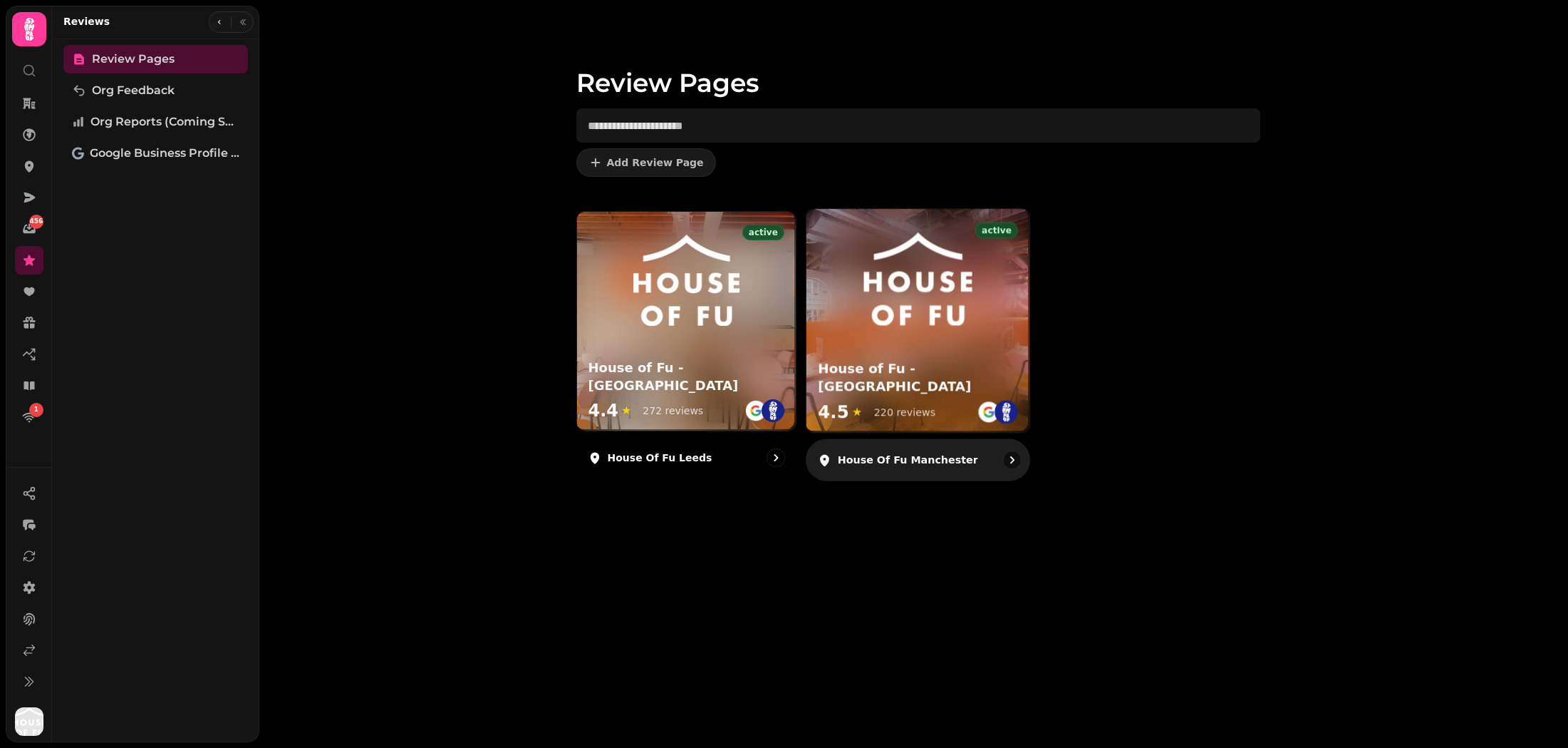
click at [1022, 379] on div "House of Fu - Manchester 4.5 ★ 220 reviews" at bounding box center [918, 393] width 223 height 79
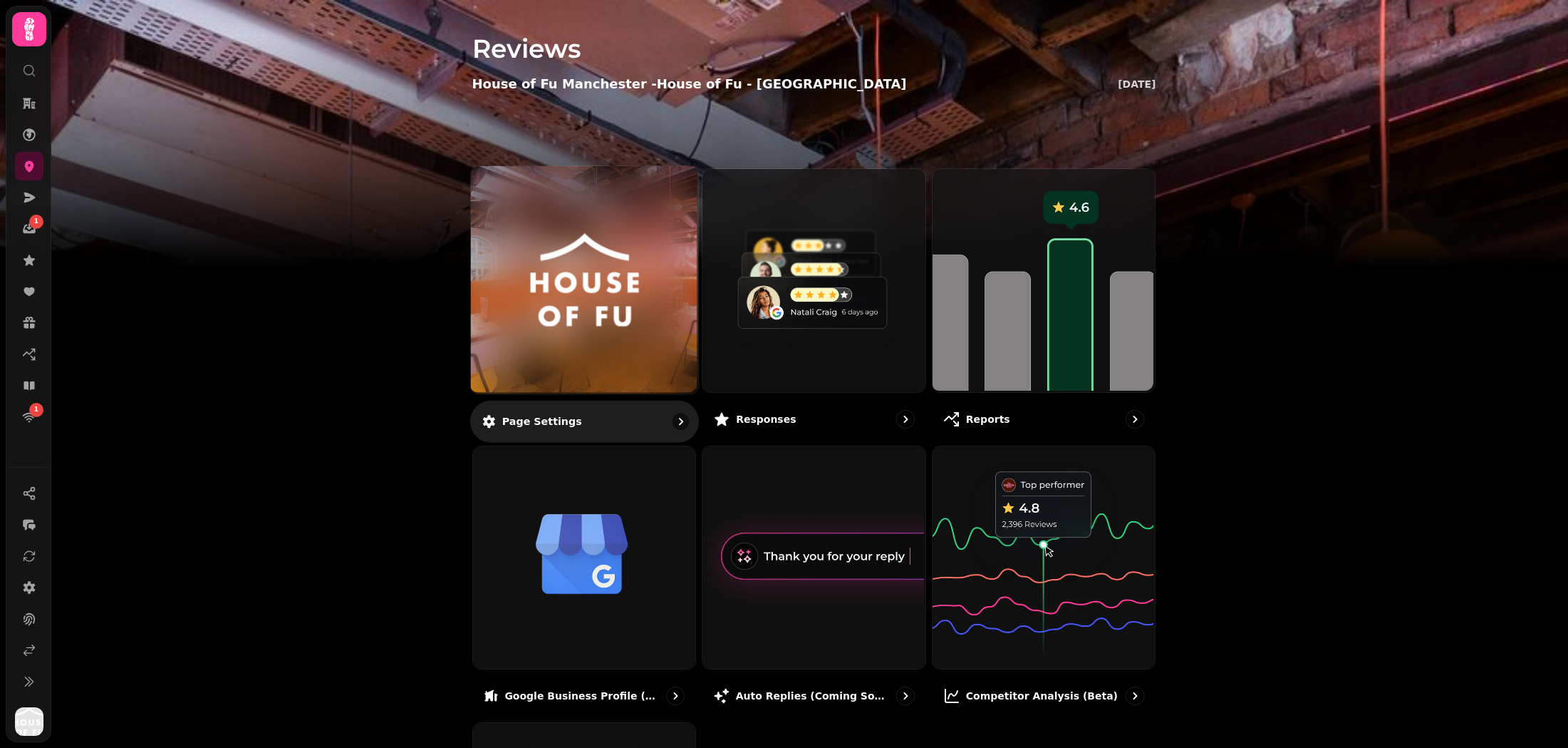
click at [531, 270] on img at bounding box center [583, 280] width 170 height 94
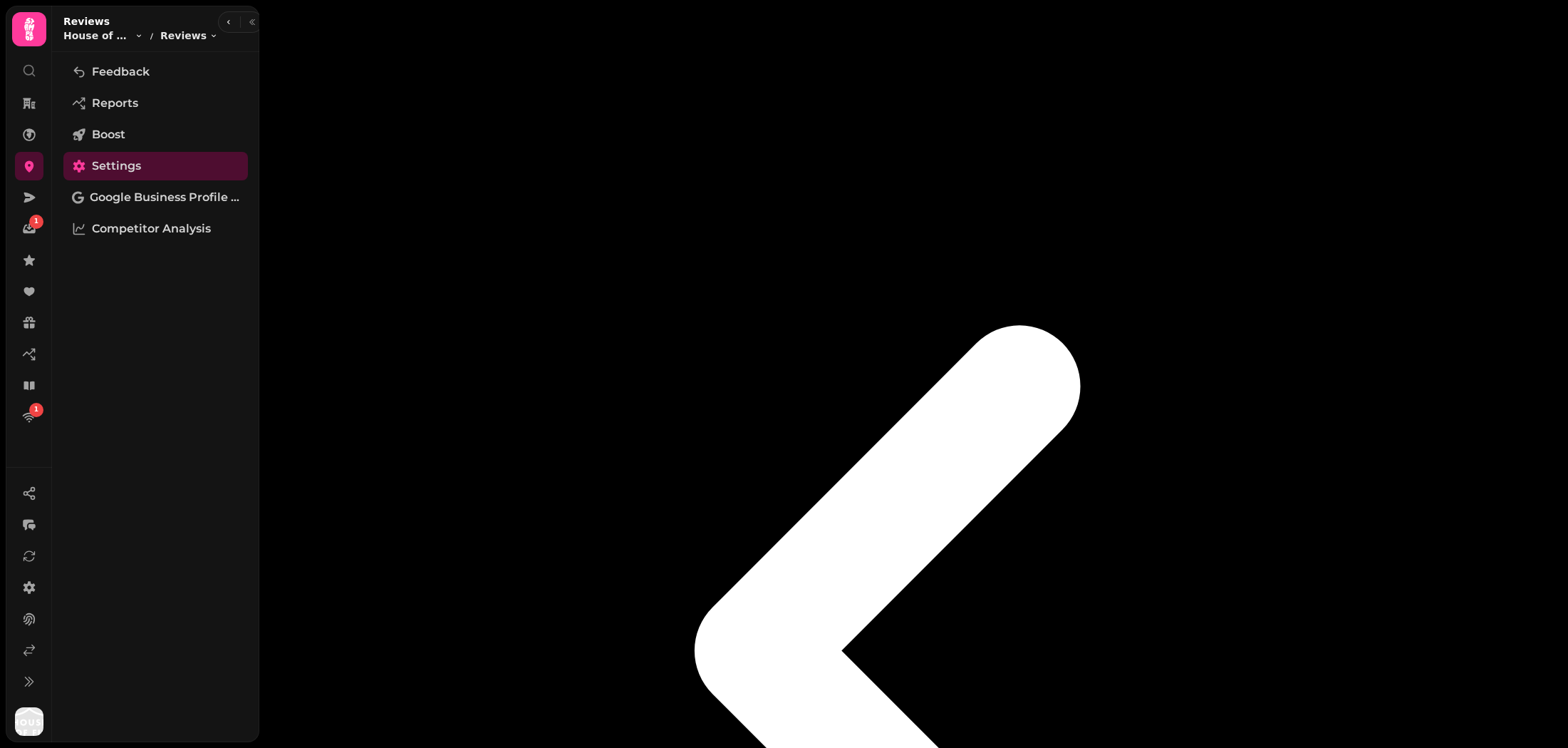
select select "**********"
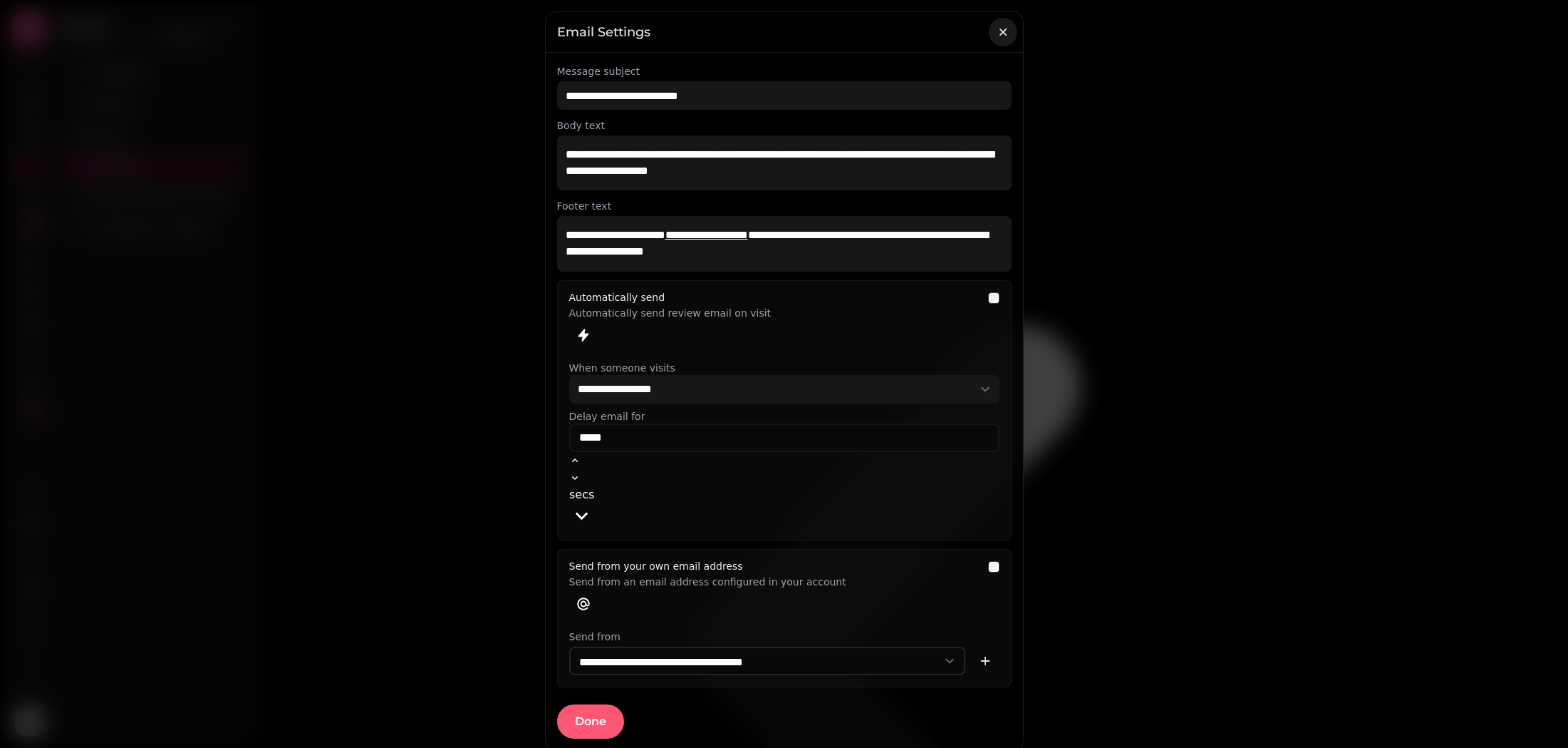
click at [997, 37] on icon "button" at bounding box center [1004, 32] width 14 height 14
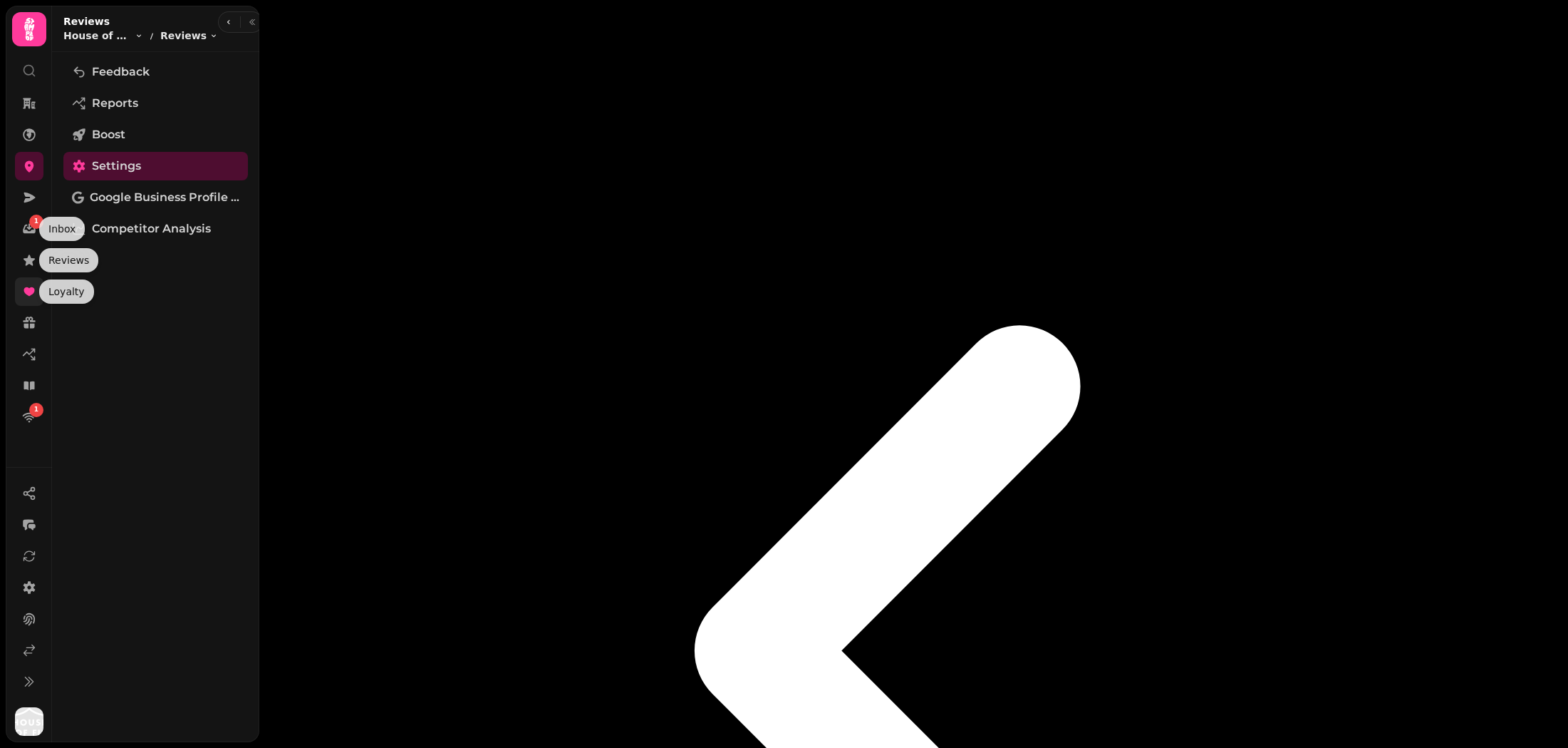
click at [33, 285] on icon at bounding box center [29, 292] width 14 height 14
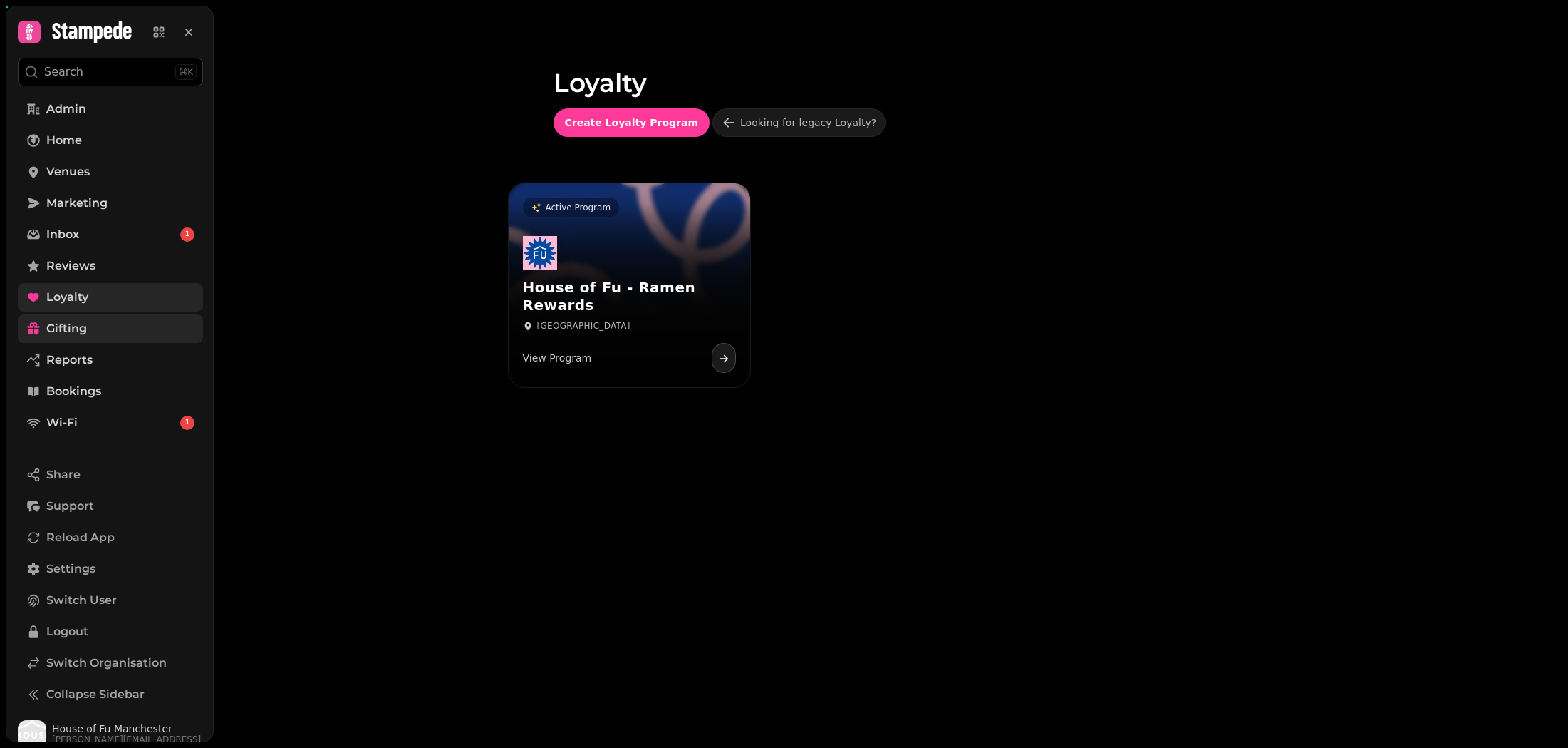
click at [71, 325] on span "Gifting" at bounding box center [67, 328] width 41 height 17
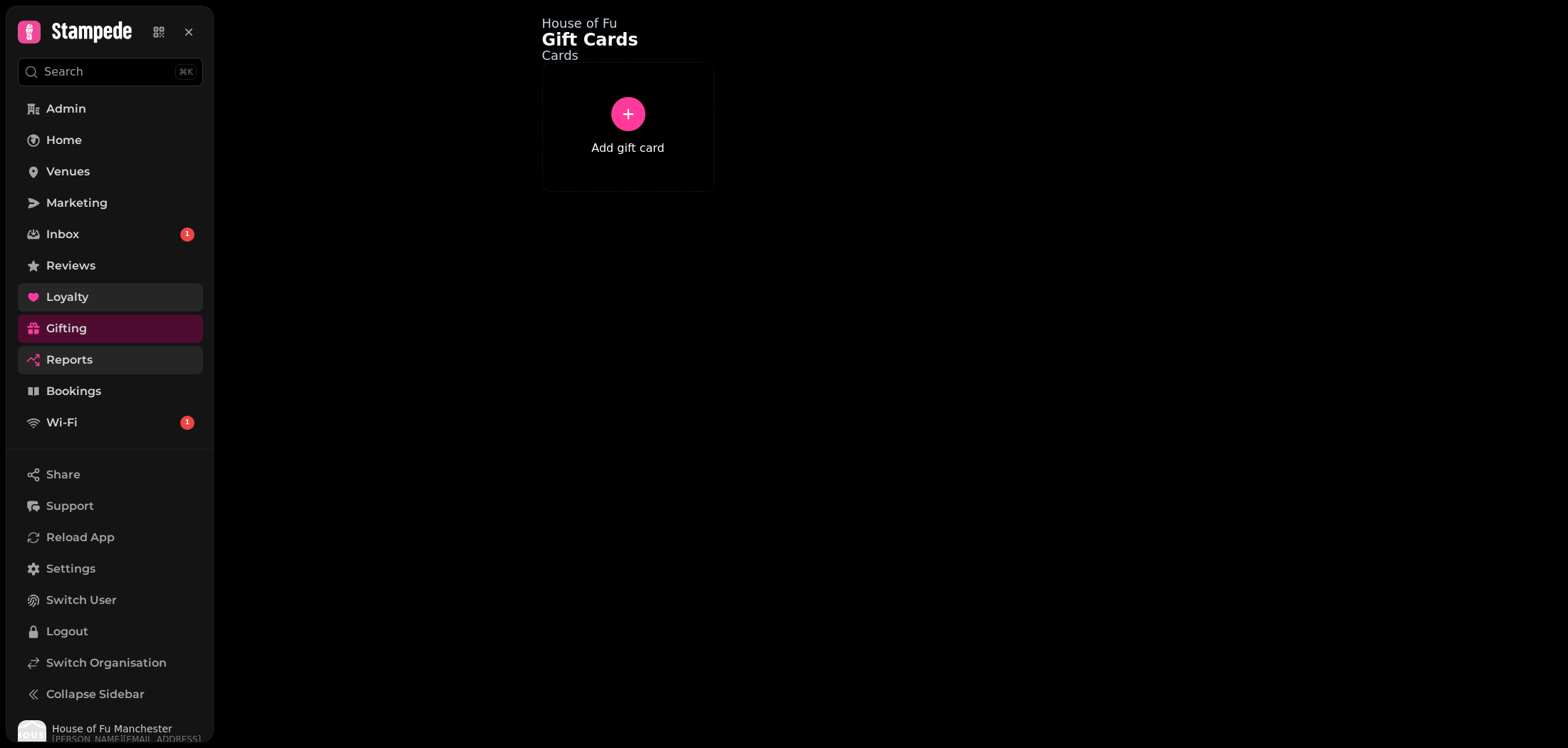
click at [80, 359] on span "Reports" at bounding box center [70, 360] width 47 height 17
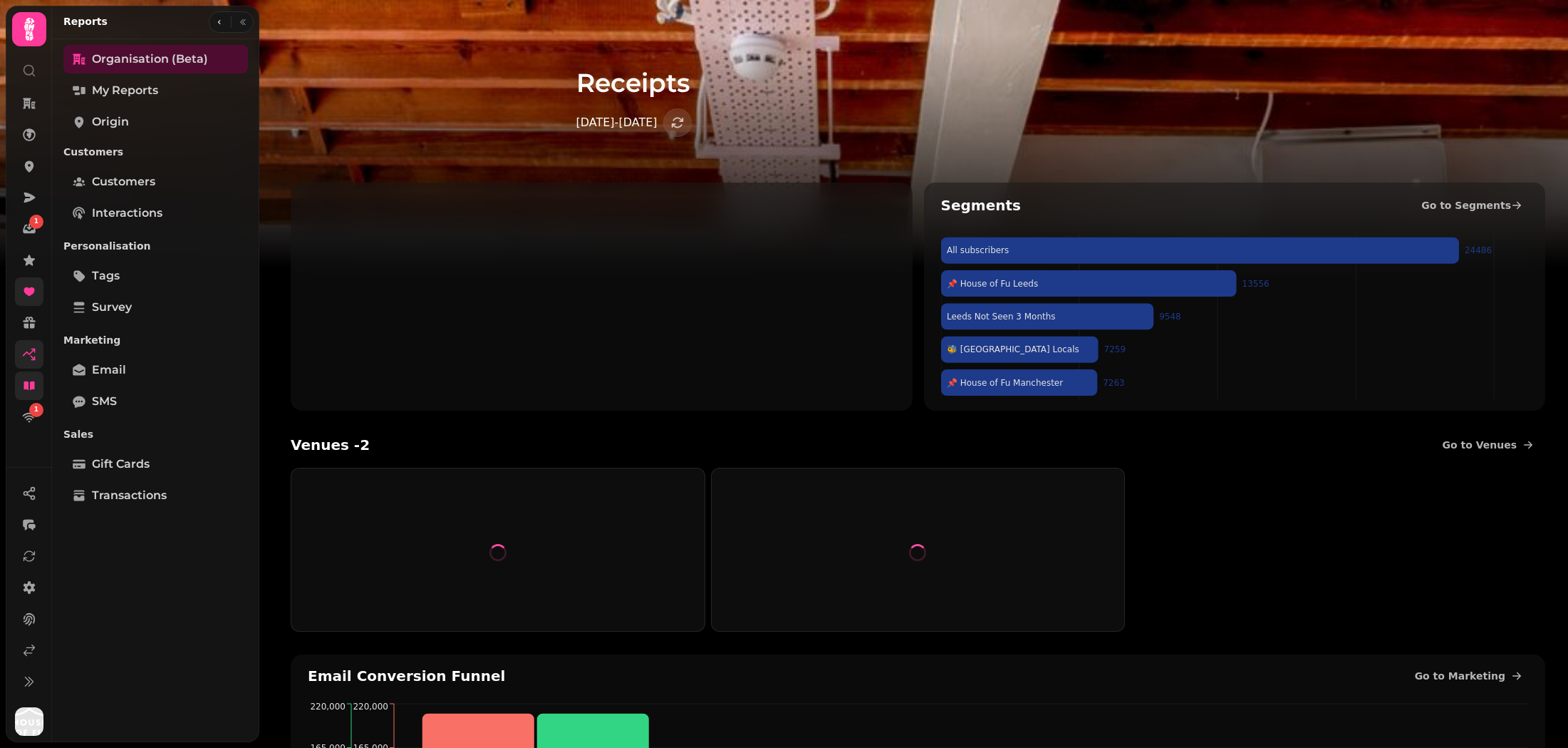
click at [31, 376] on link at bounding box center [29, 385] width 29 height 29
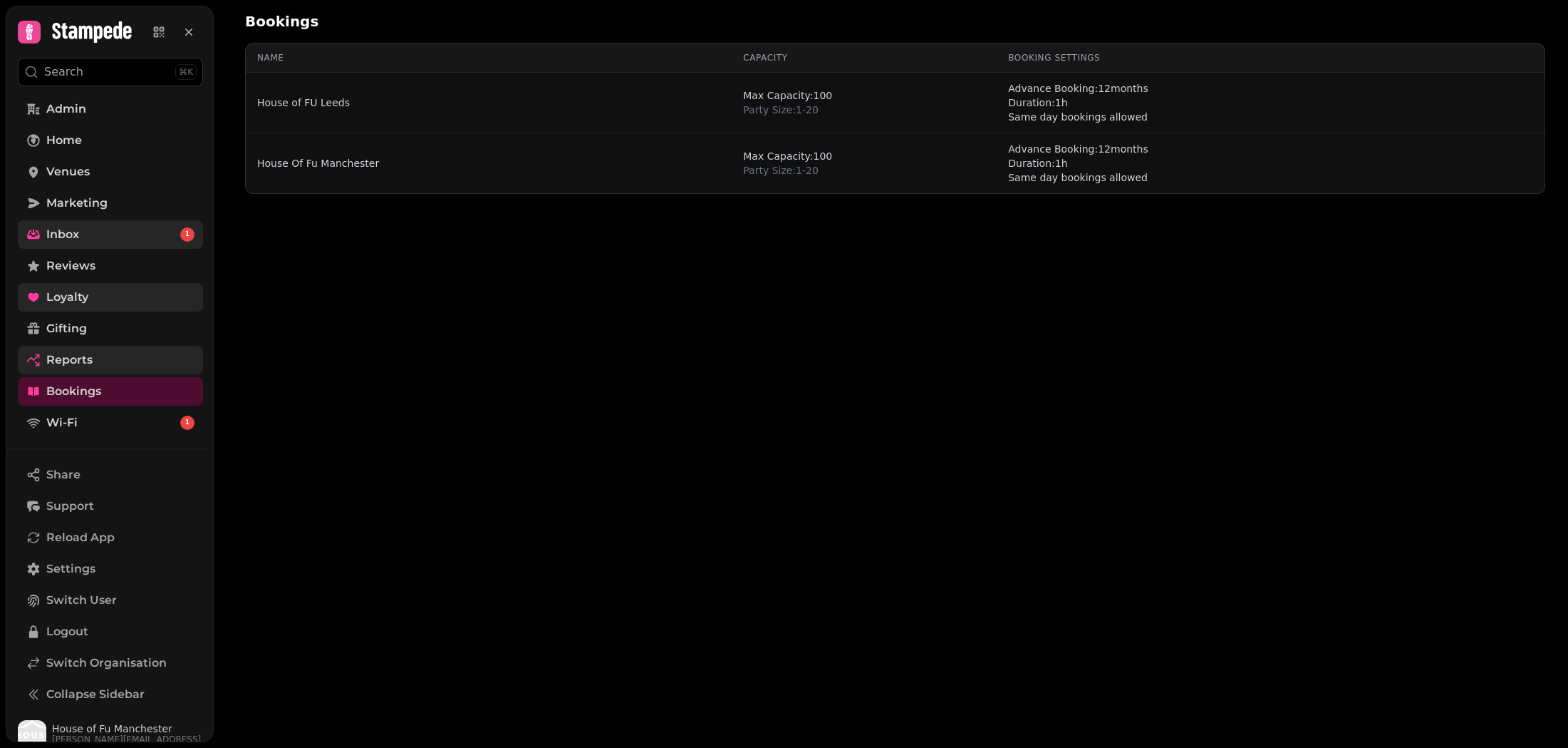
click at [78, 238] on span "Inbox" at bounding box center [63, 234] width 33 height 17
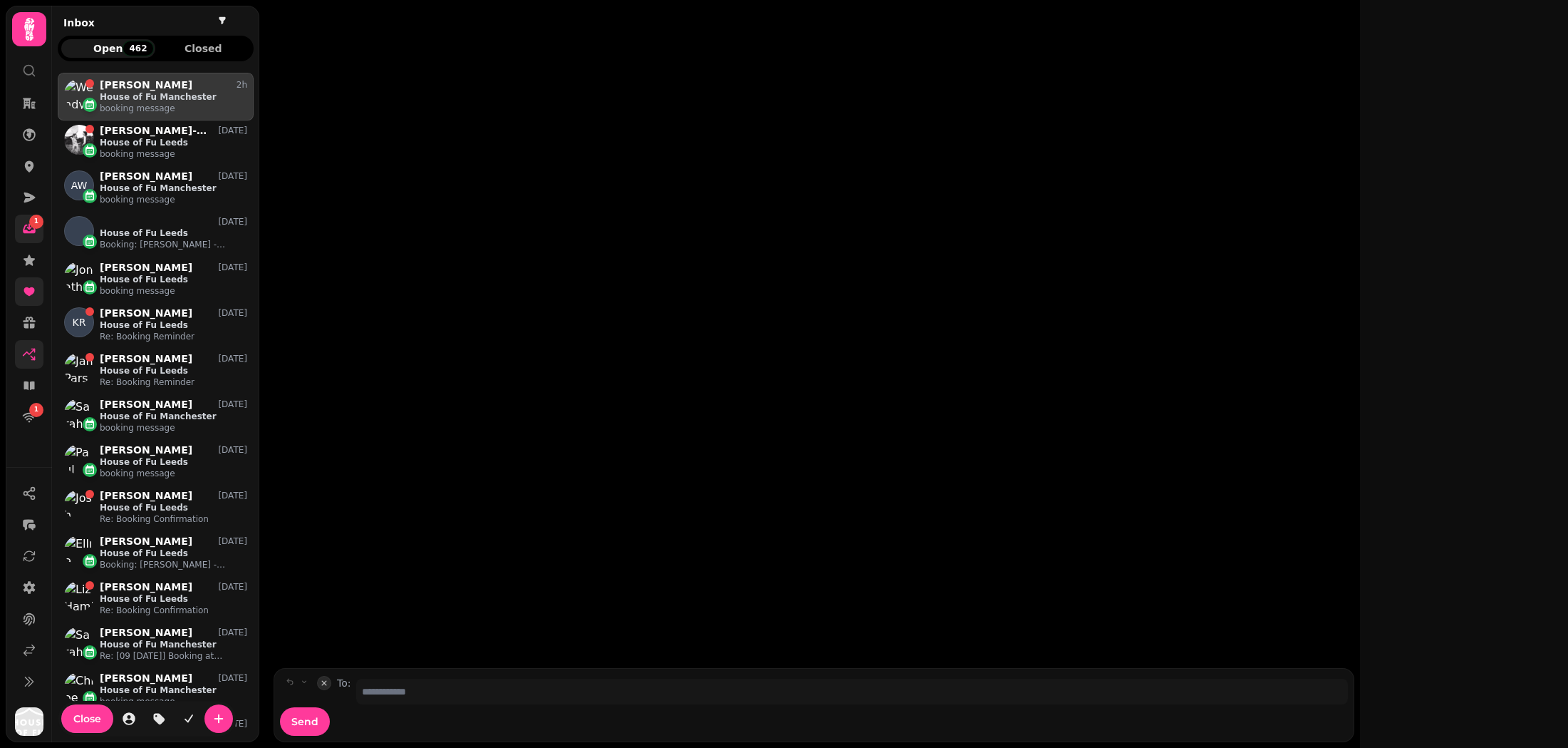
scroll to position [663, 196]
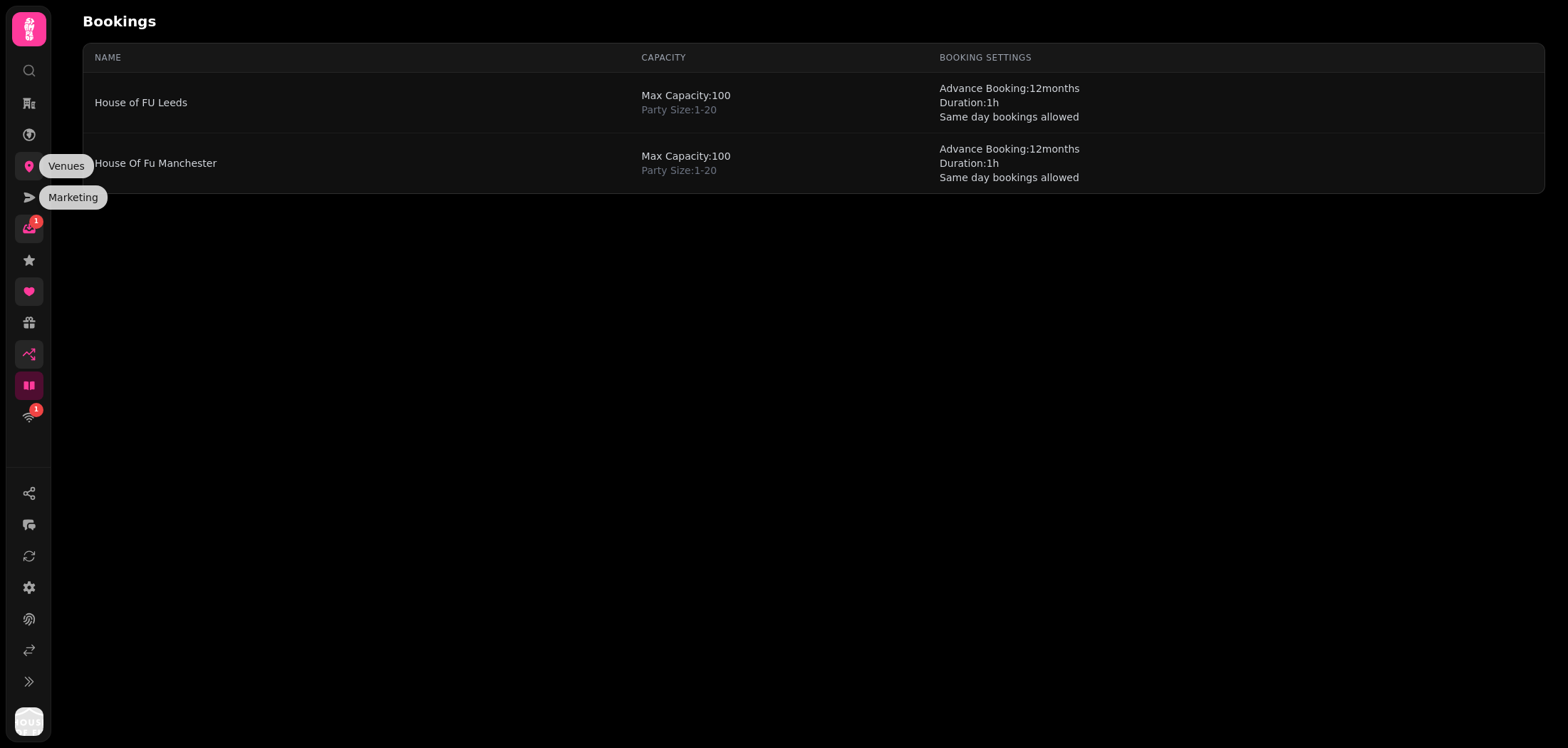
click at [30, 169] on icon at bounding box center [29, 166] width 9 height 11
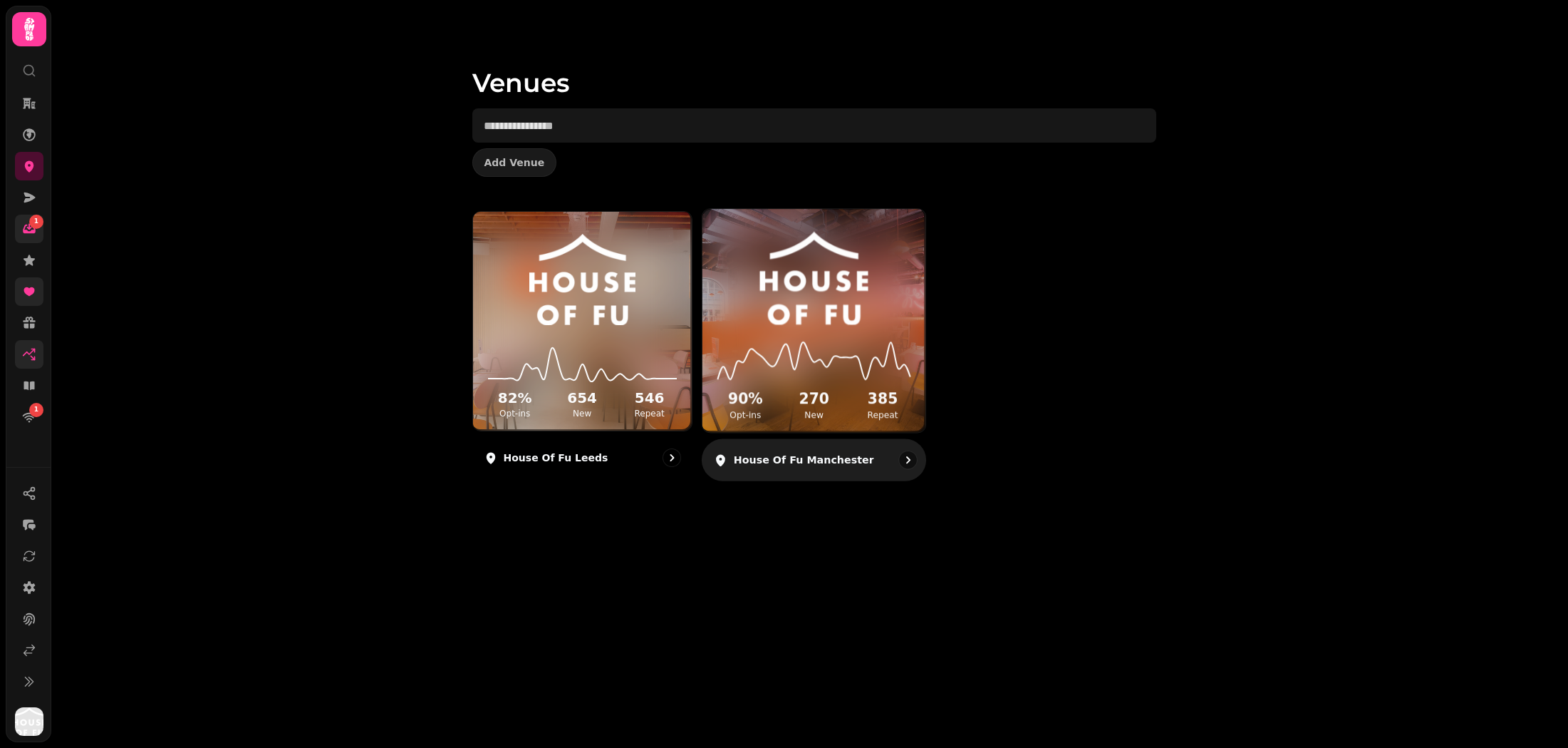
click at [804, 330] on div "90 % Opt-ins 270 New 385 Repeat" at bounding box center [814, 378] width 223 height 108
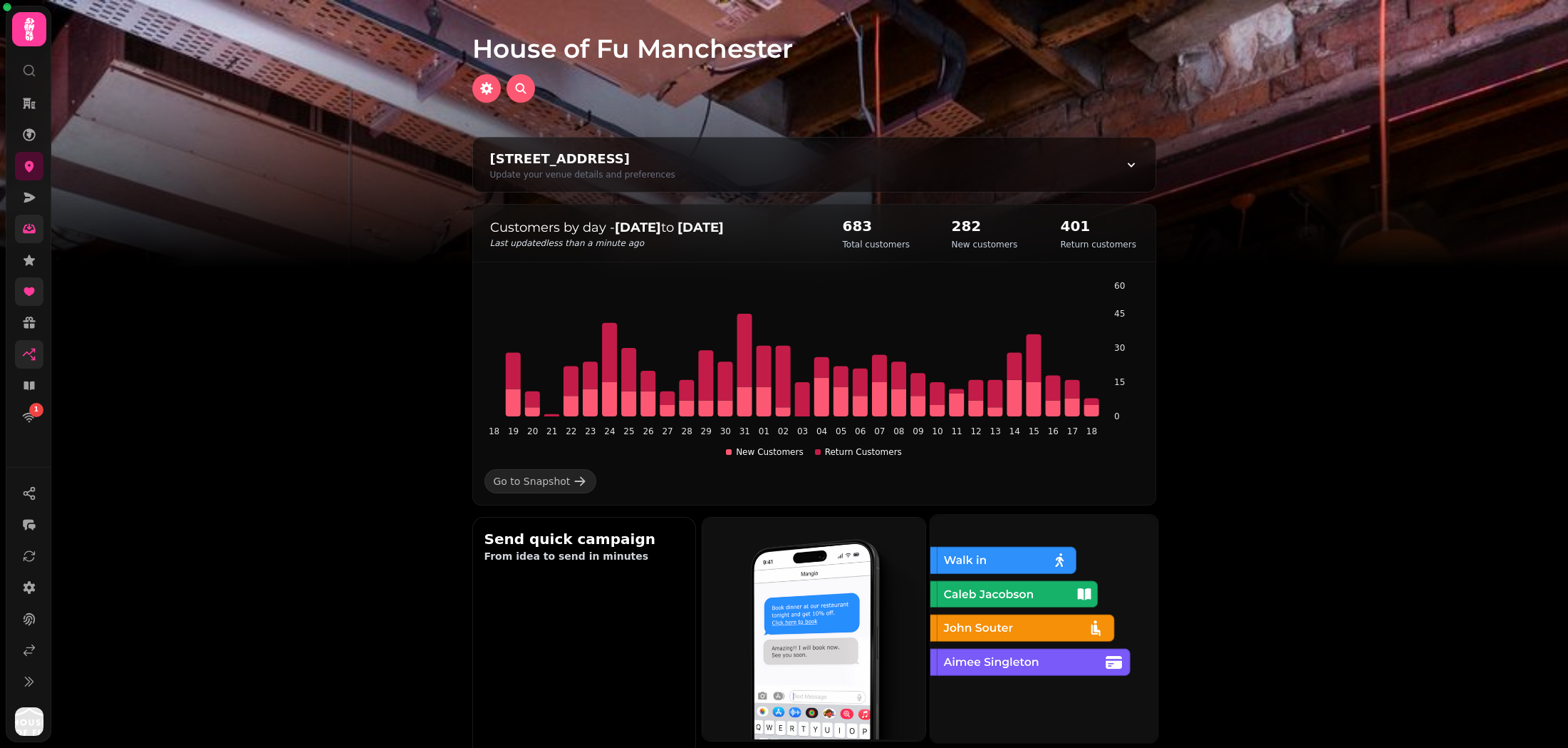
click at [1088, 576] on img at bounding box center [1042, 626] width 227 height 227
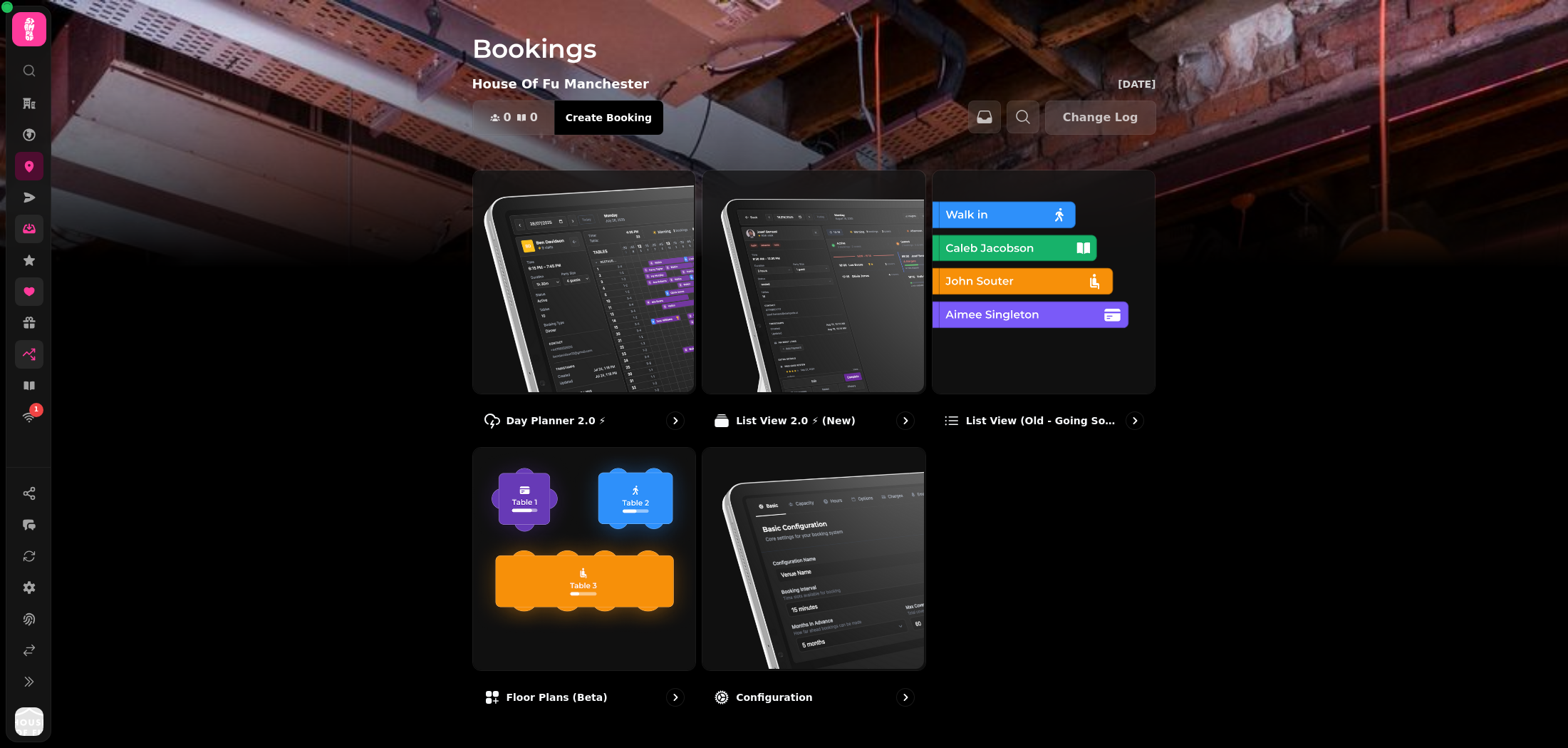
scroll to position [16, 0]
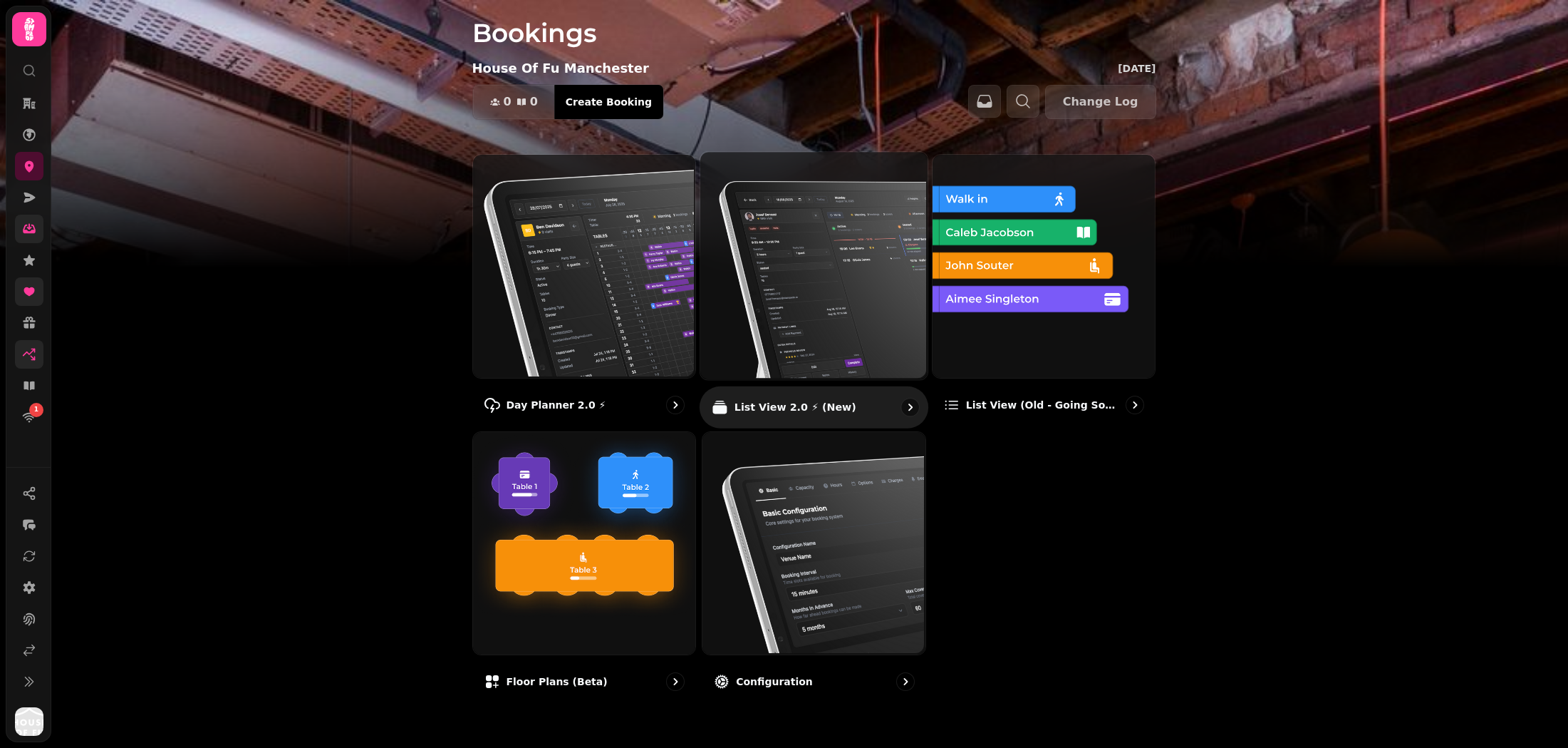
click at [868, 251] on img at bounding box center [812, 264] width 227 height 227
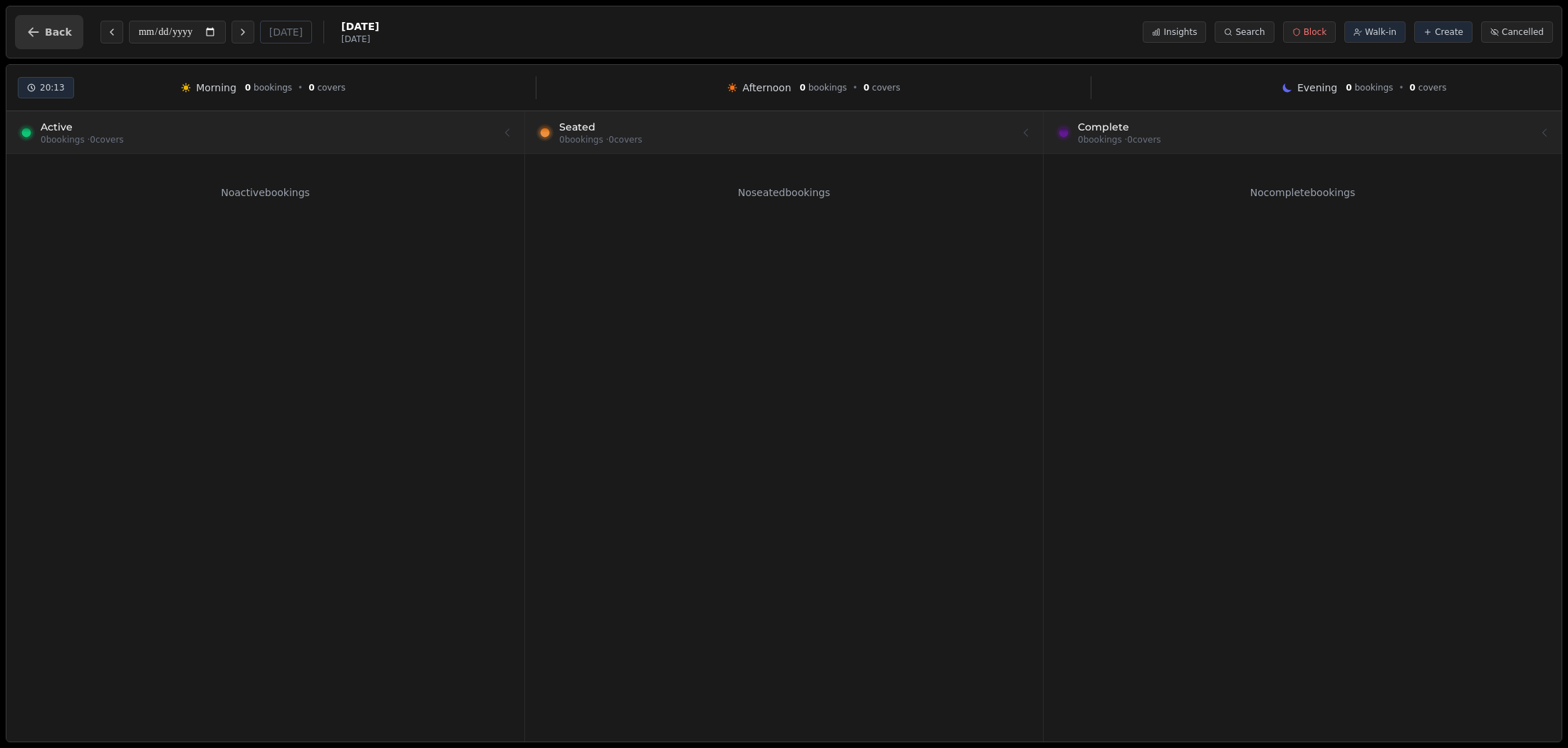
click at [41, 24] on button "Back" at bounding box center [49, 32] width 69 height 34
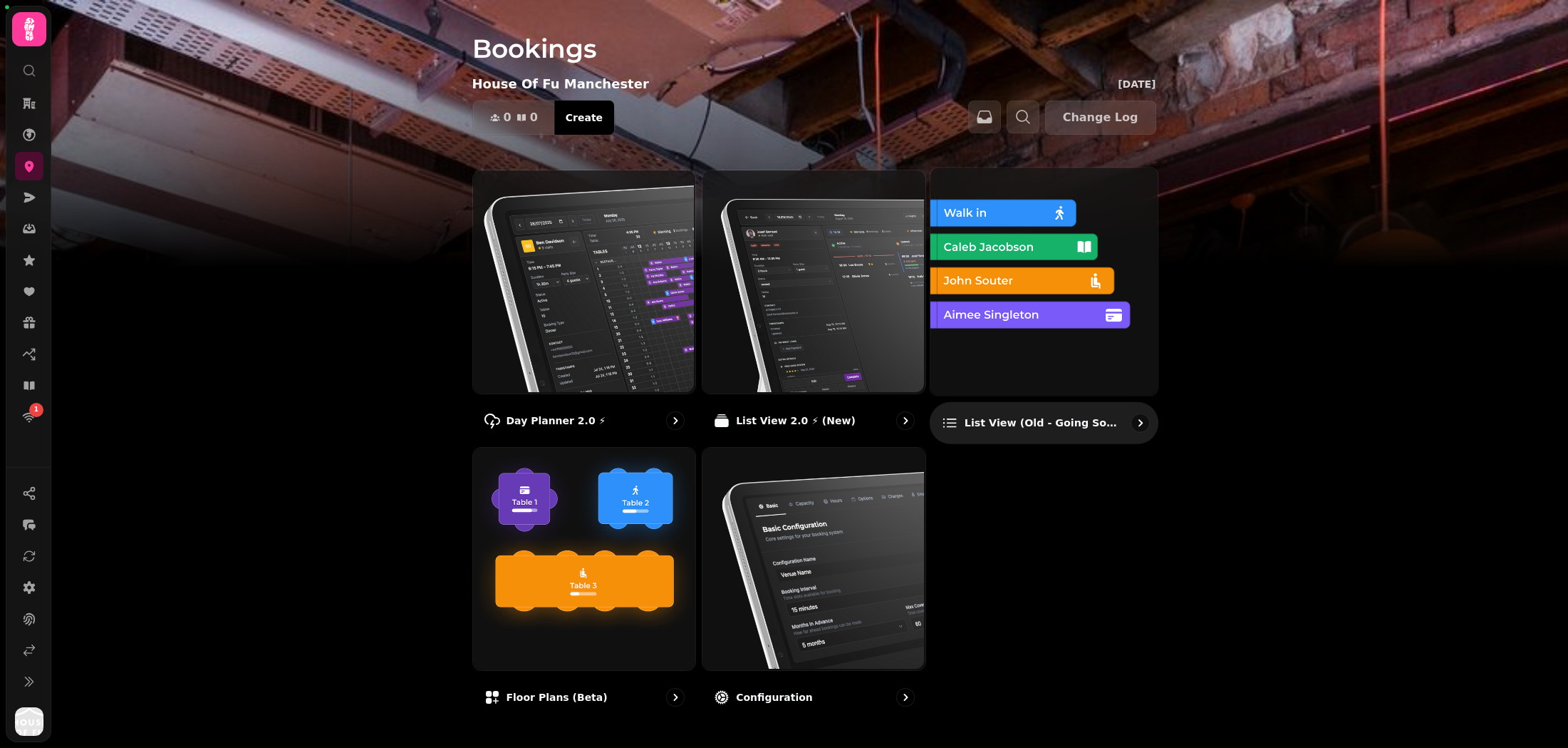
click at [1026, 282] on img at bounding box center [1042, 280] width 227 height 227
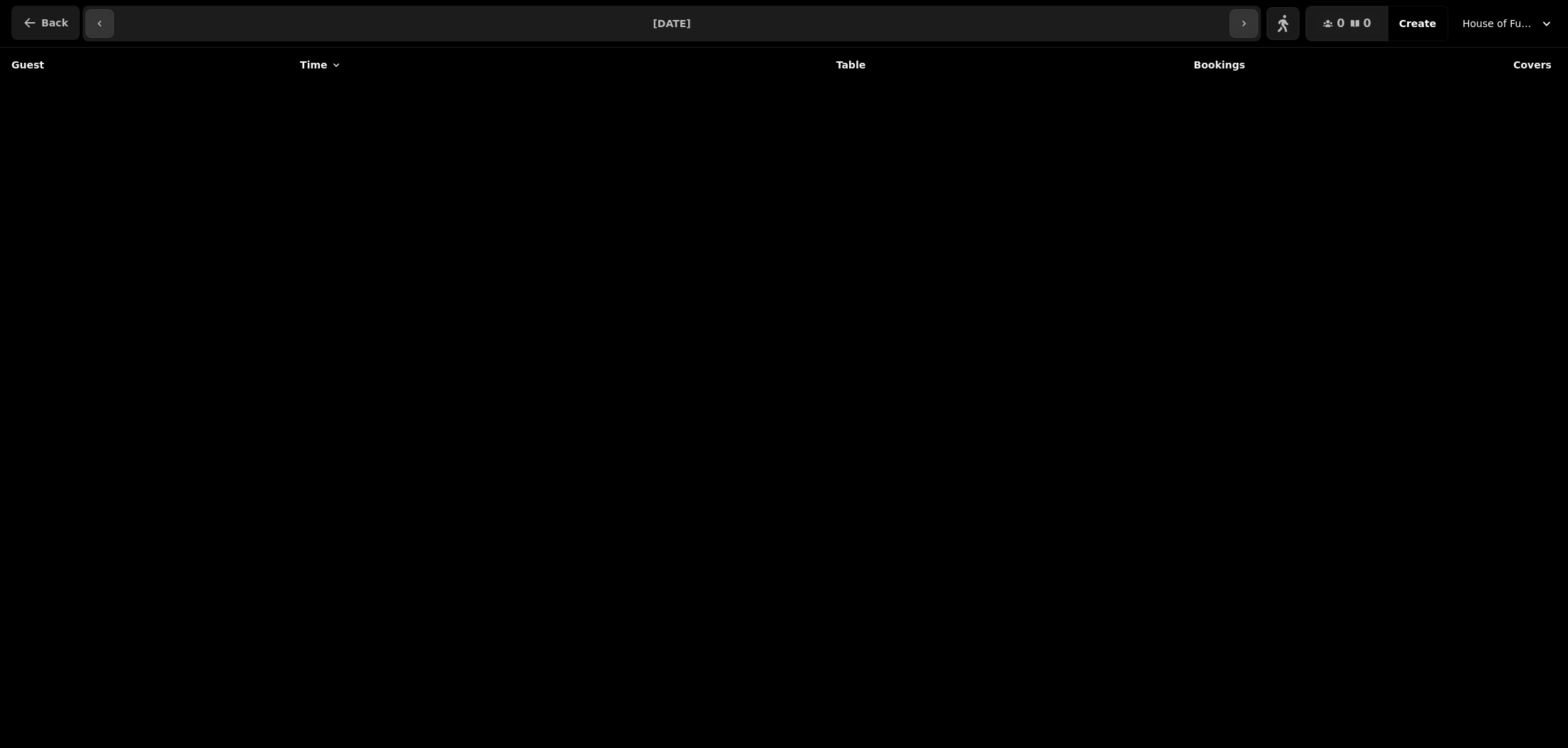
click at [46, 30] on button "Back" at bounding box center [45, 23] width 69 height 34
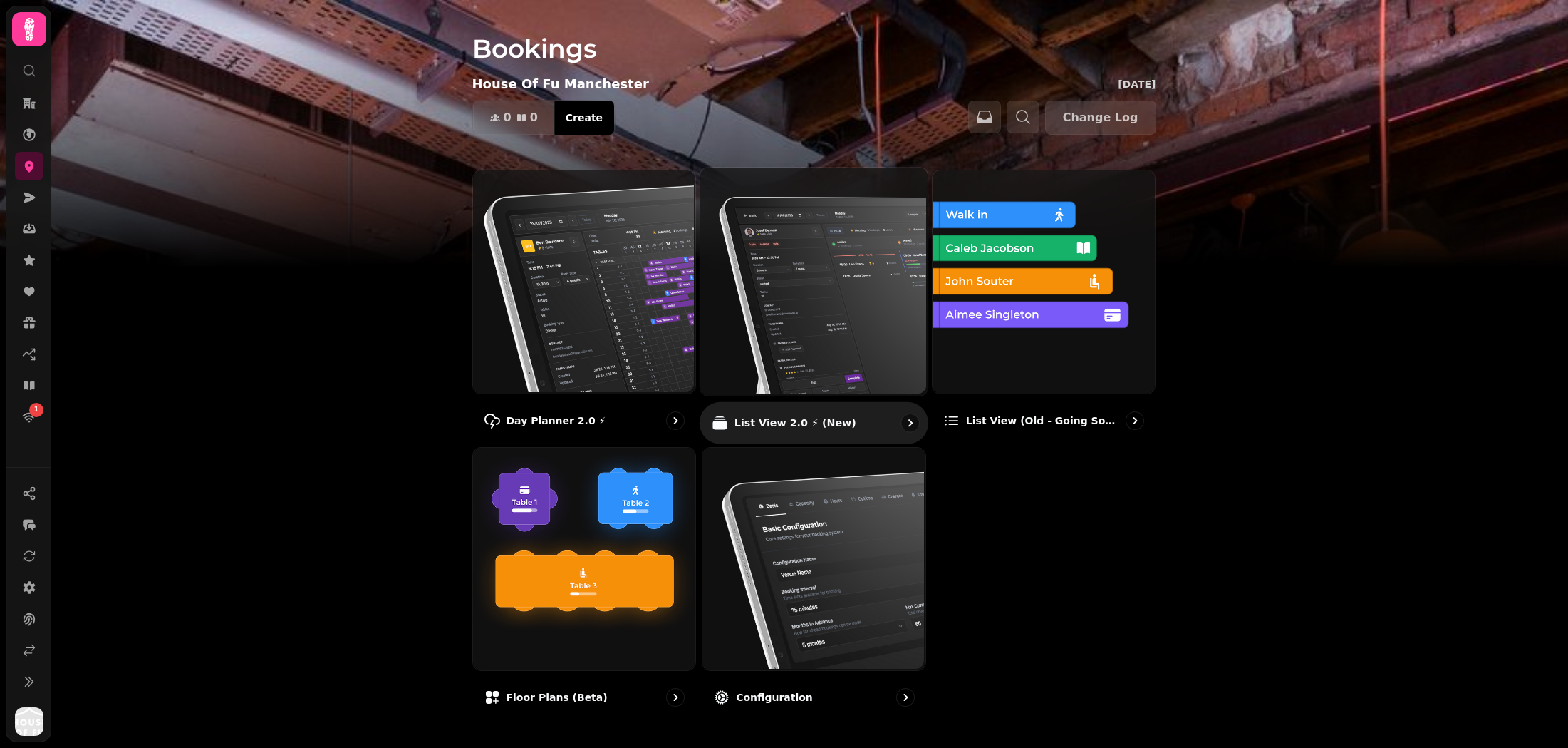
click at [776, 265] on img at bounding box center [812, 280] width 227 height 227
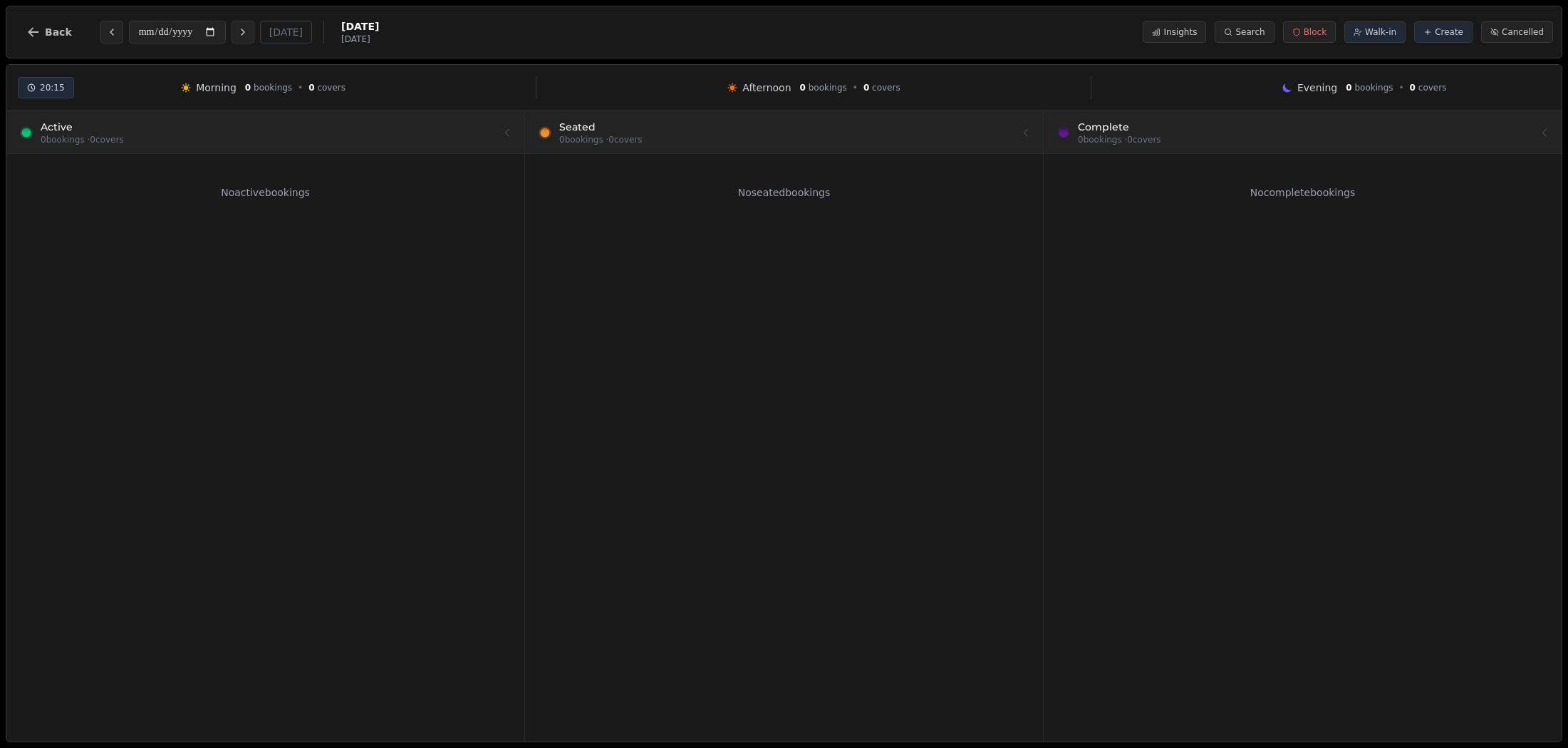
click at [45, 53] on div "**********" at bounding box center [784, 32] width 1557 height 53
click at [45, 32] on span "Back" at bounding box center [58, 32] width 27 height 10
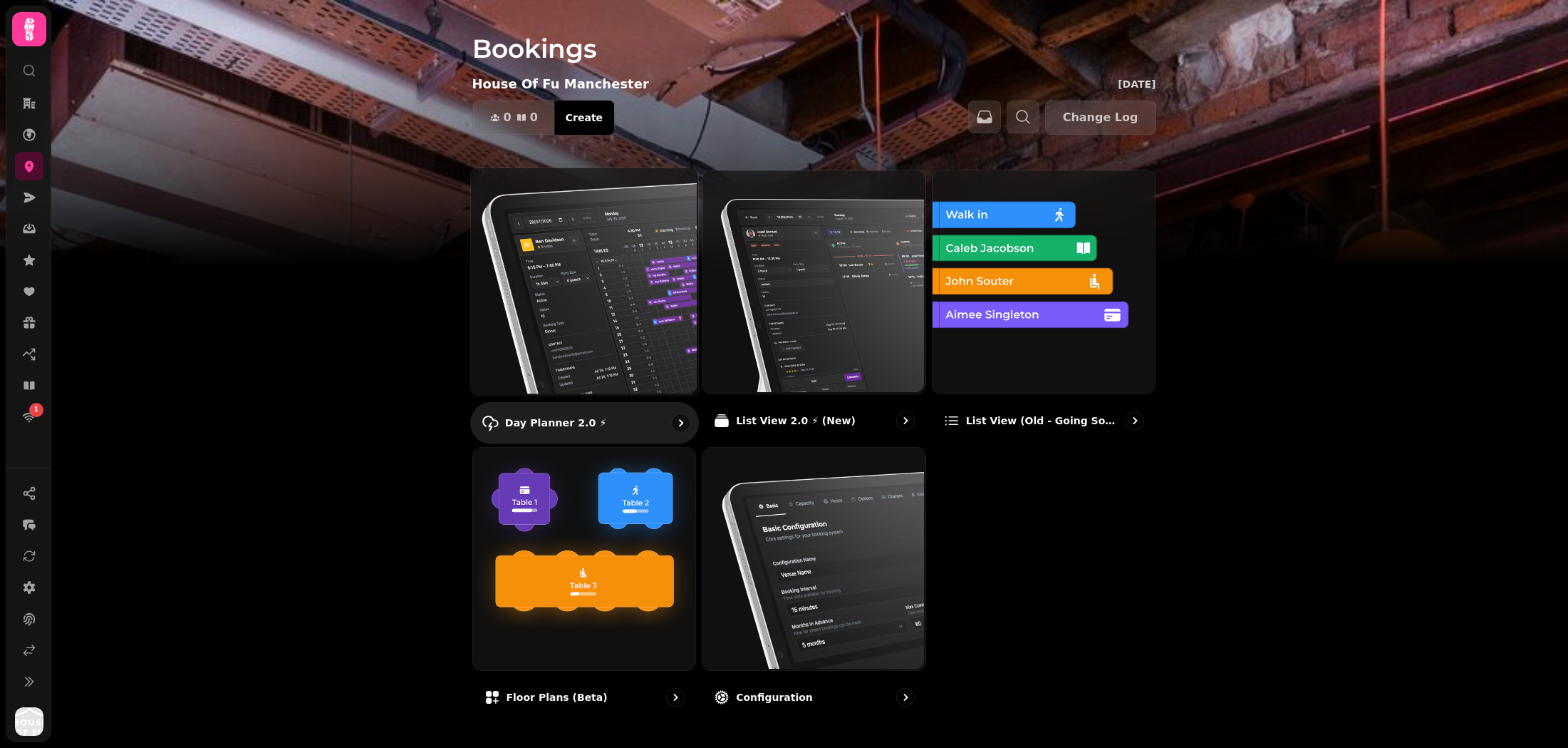
click at [629, 317] on img at bounding box center [582, 280] width 227 height 227
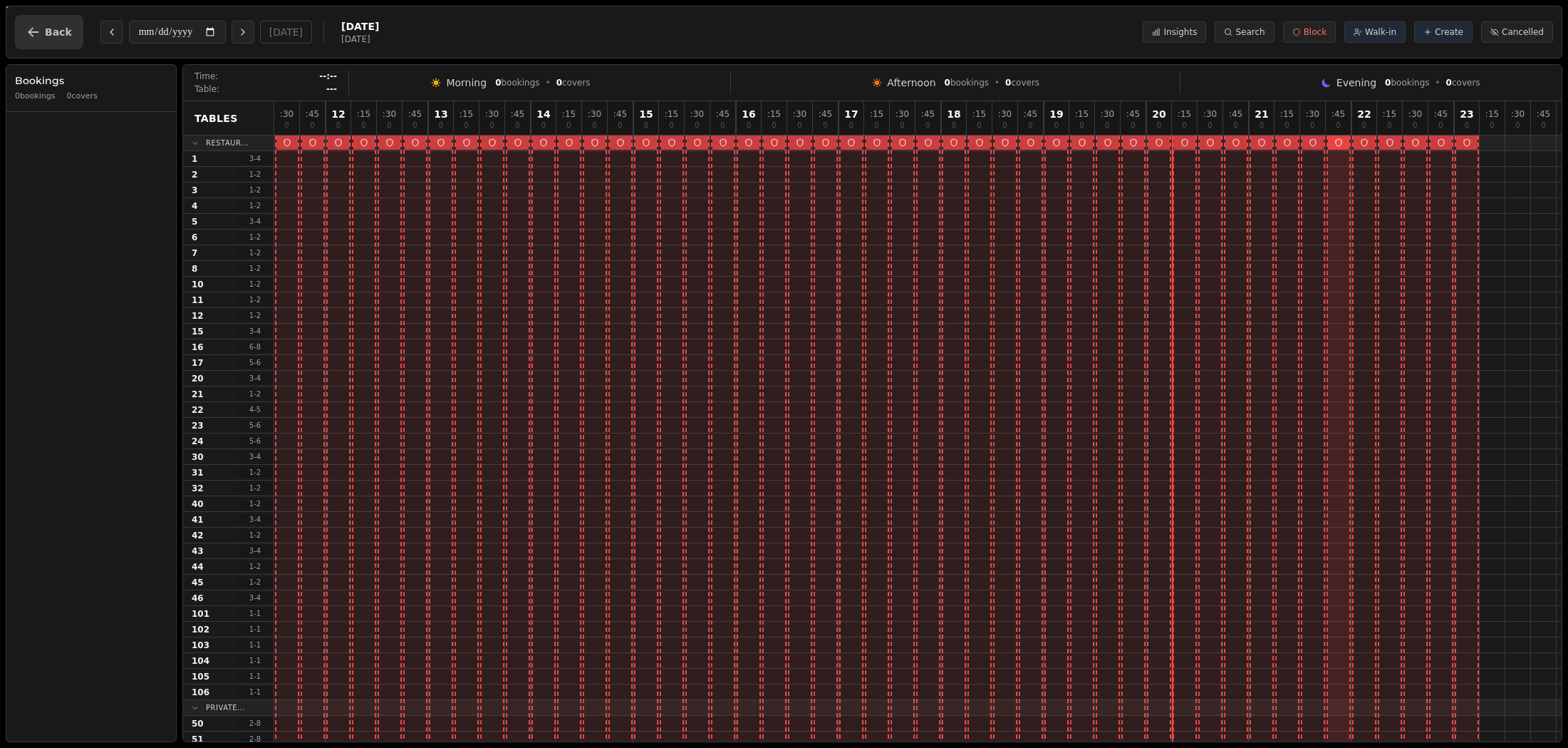
click at [65, 39] on button "Back" at bounding box center [49, 32] width 69 height 34
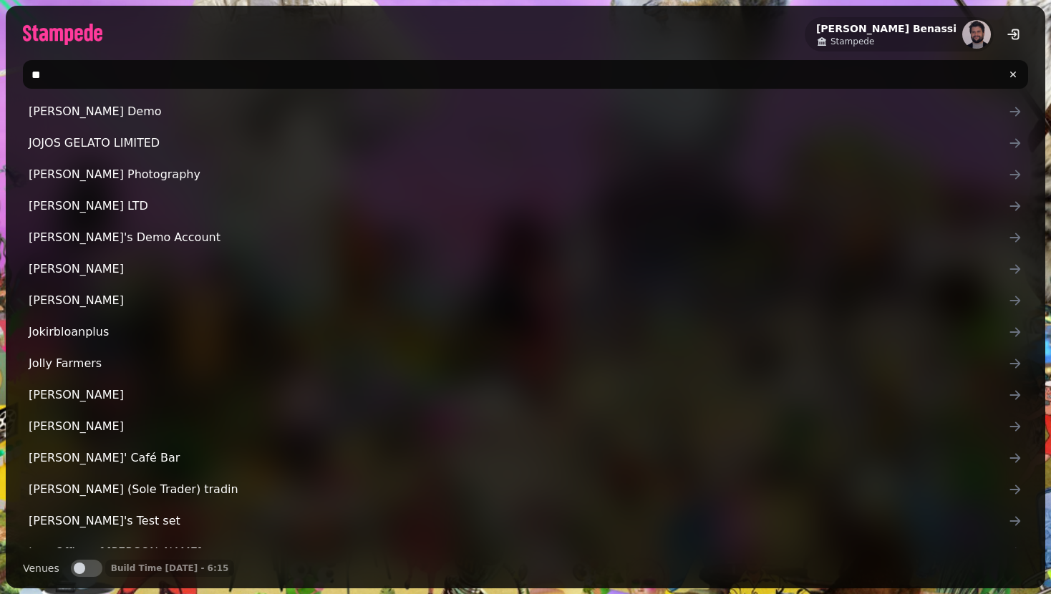
type input "*"
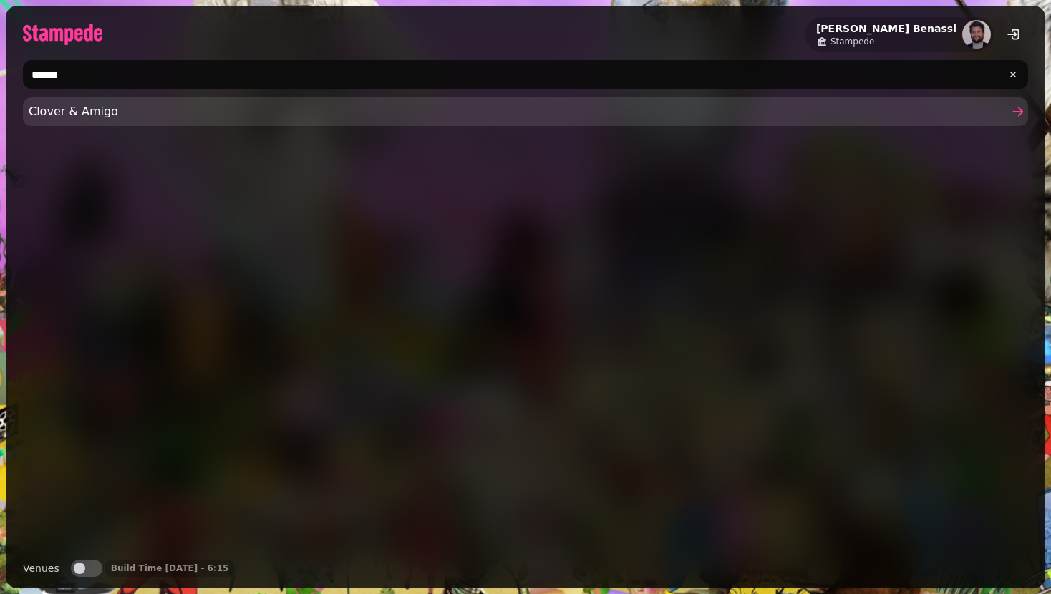
type input "******"
click at [130, 117] on span "Clover & Amigo" at bounding box center [518, 111] width 979 height 17
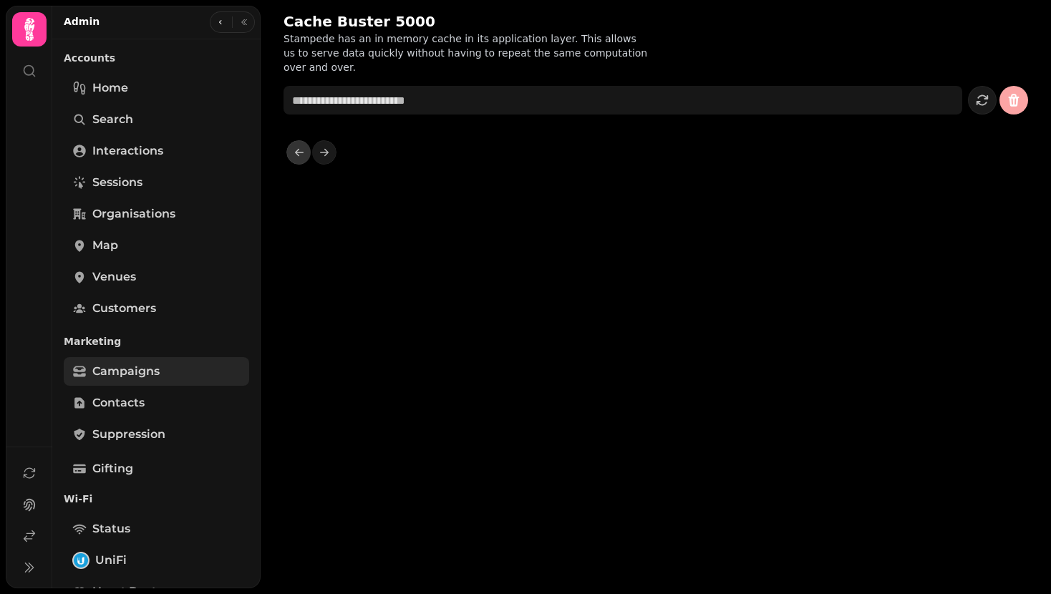
scroll to position [390, 0]
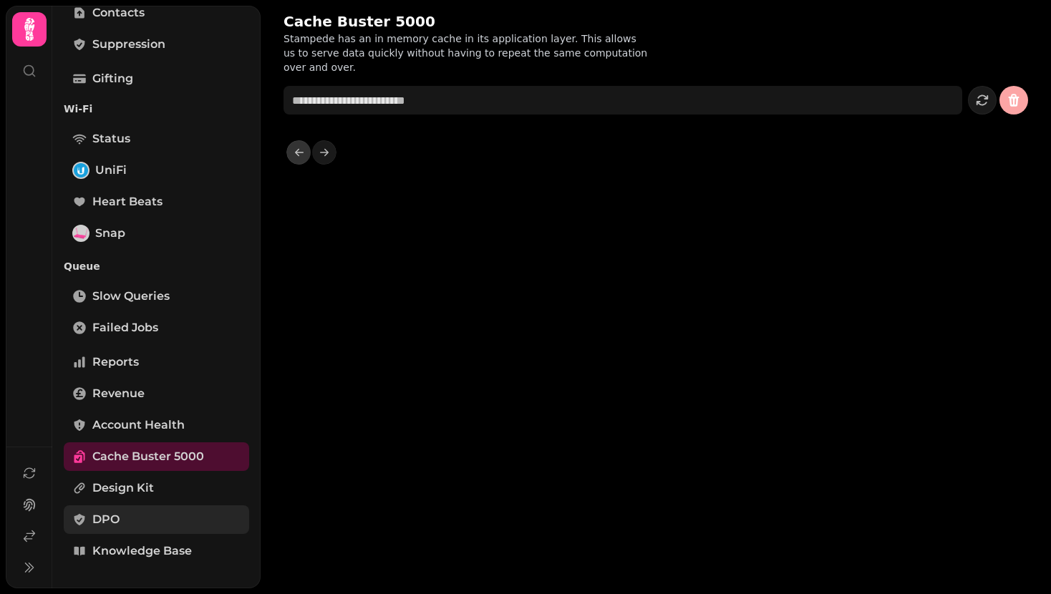
click at [164, 506] on link "DPO" at bounding box center [156, 519] width 185 height 29
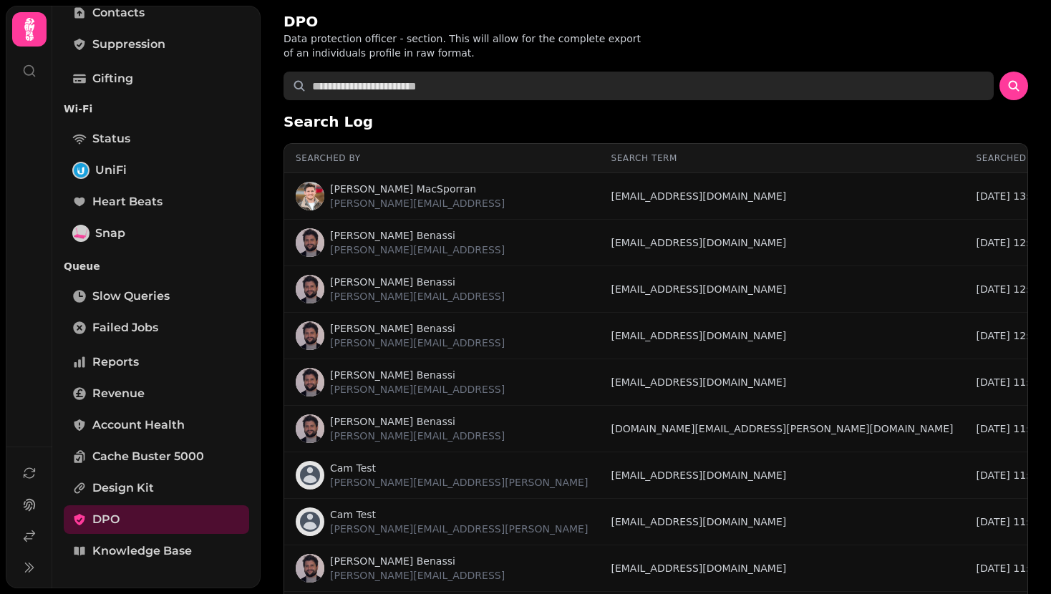
click at [445, 89] on input "text" at bounding box center [638, 86] width 710 height 29
paste input "**********"
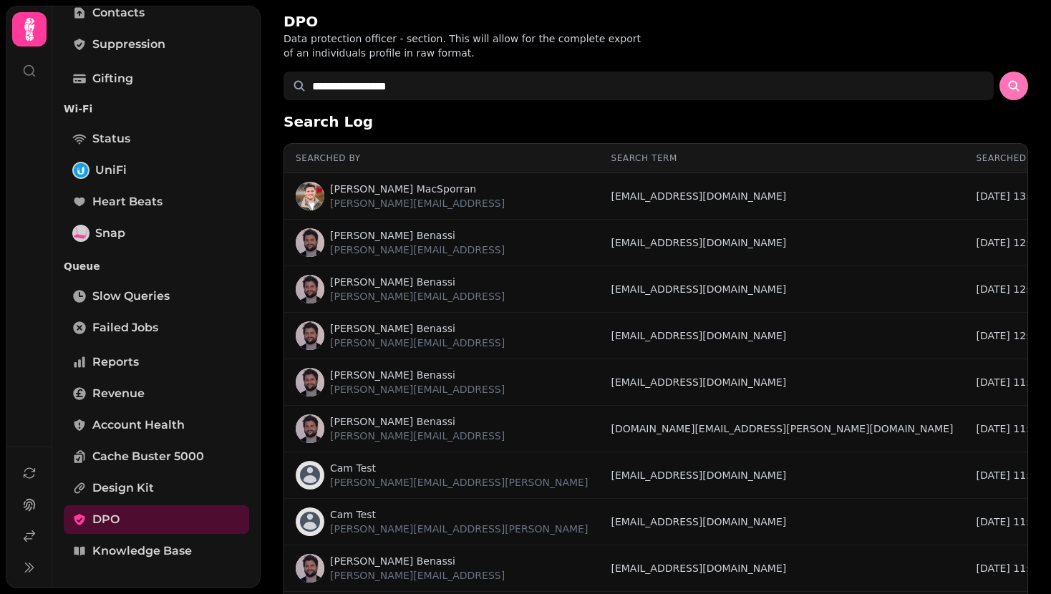
click at [1007, 88] on icon "submit" at bounding box center [1013, 86] width 14 height 14
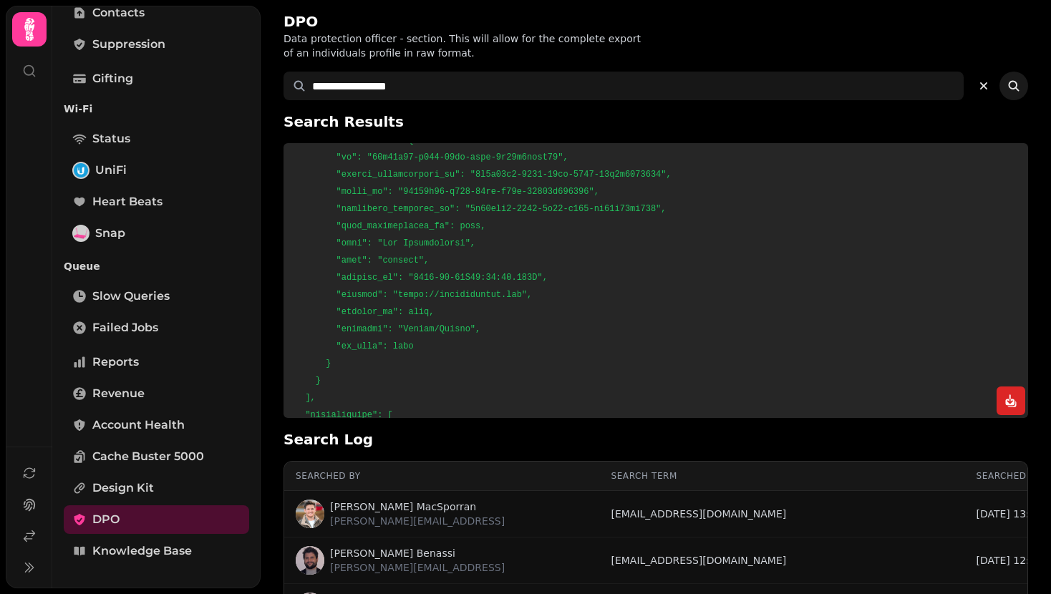
scroll to position [3117, 0]
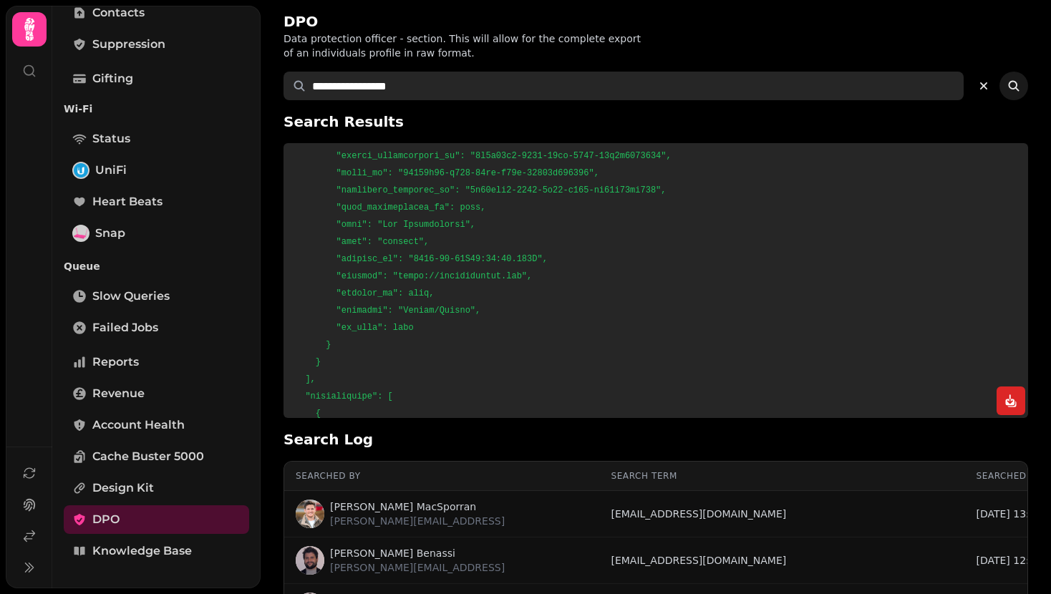
click at [431, 88] on input "**********" at bounding box center [623, 86] width 680 height 29
paste input "*******"
type input "**********"
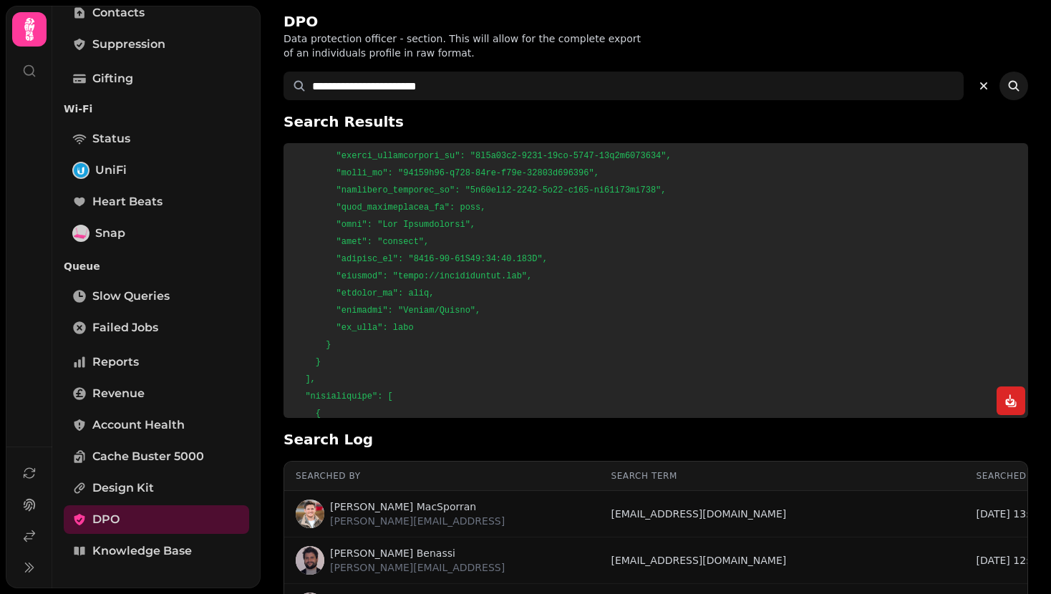
click at [1011, 87] on icon "submit" at bounding box center [1013, 86] width 14 height 14
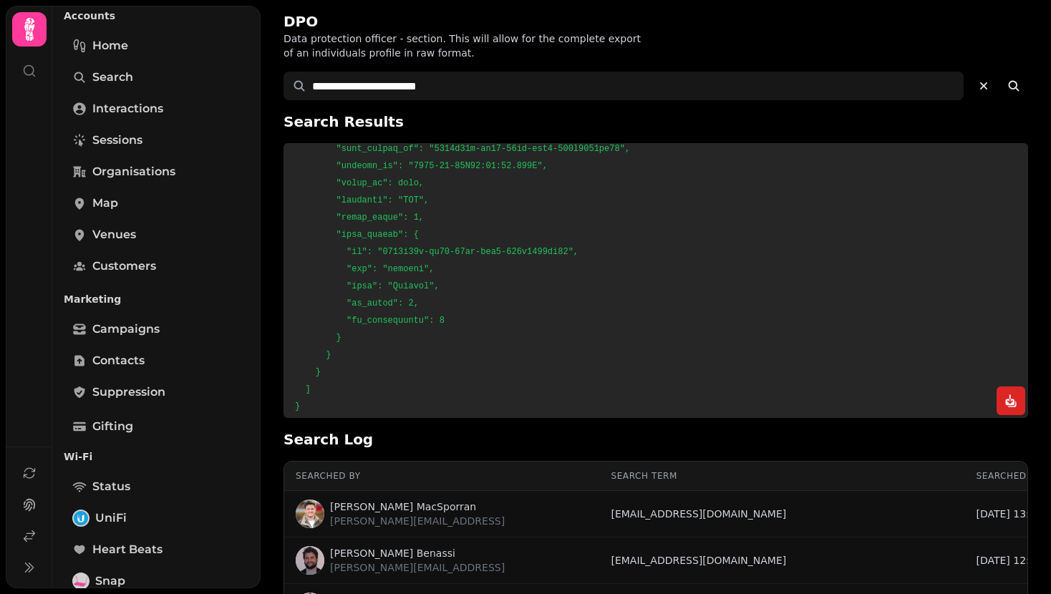
scroll to position [0, 0]
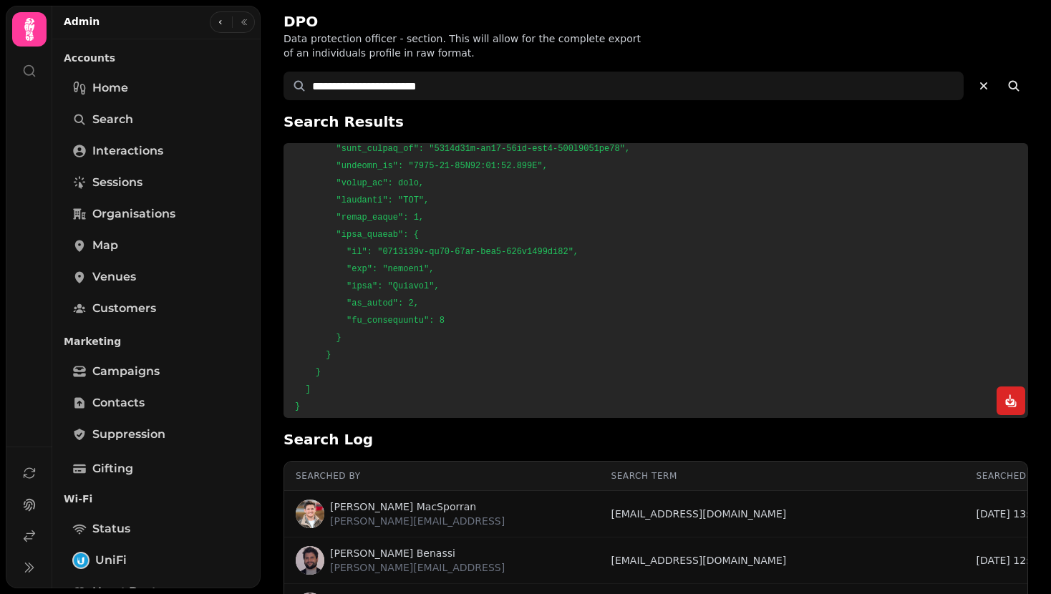
click at [21, 31] on icon at bounding box center [29, 29] width 29 height 29
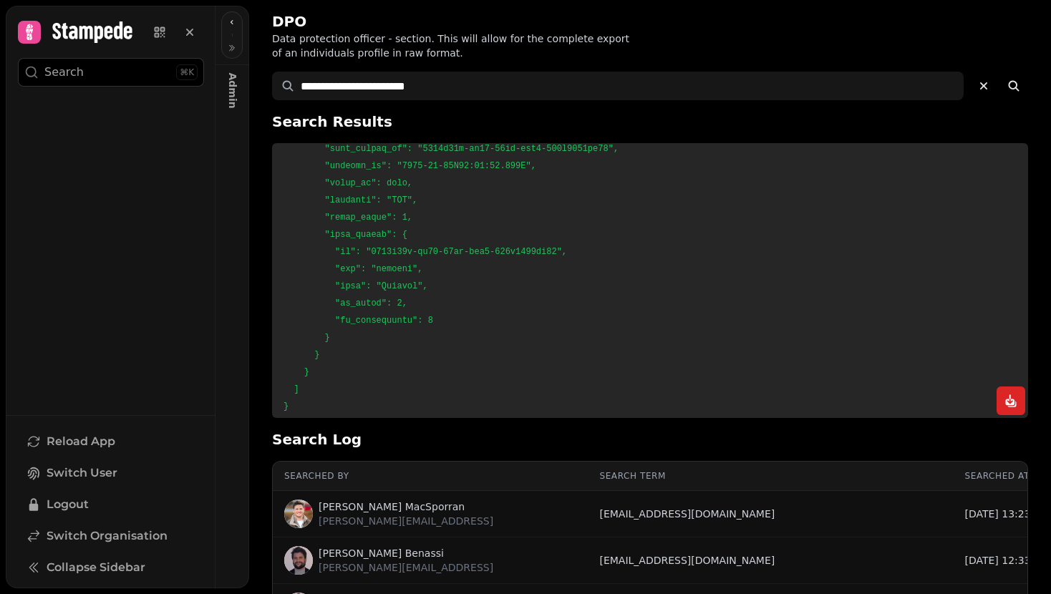
click at [41, 37] on div at bounding box center [75, 32] width 115 height 23
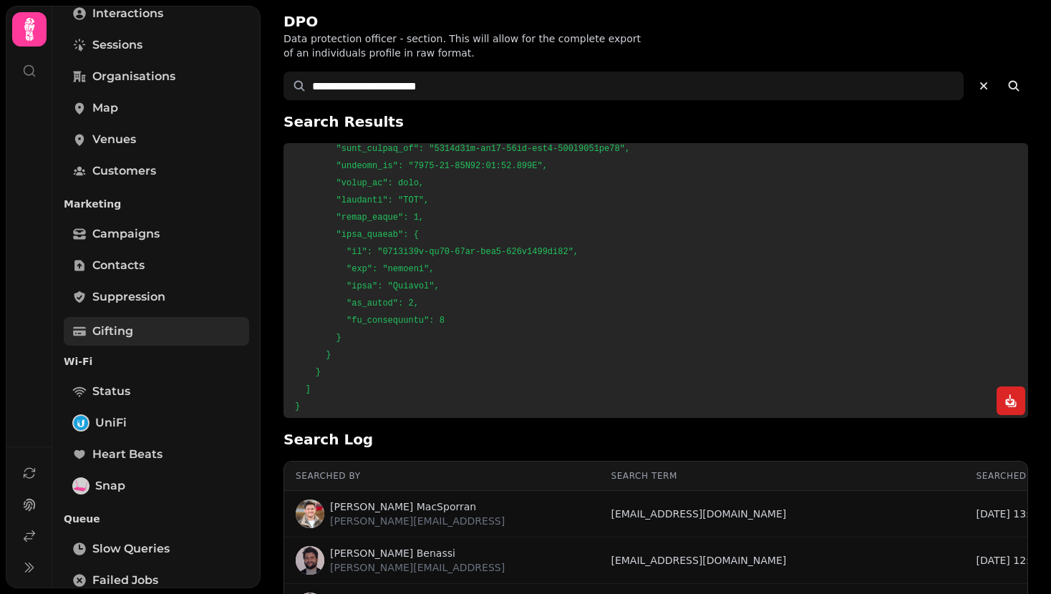
scroll to position [390, 0]
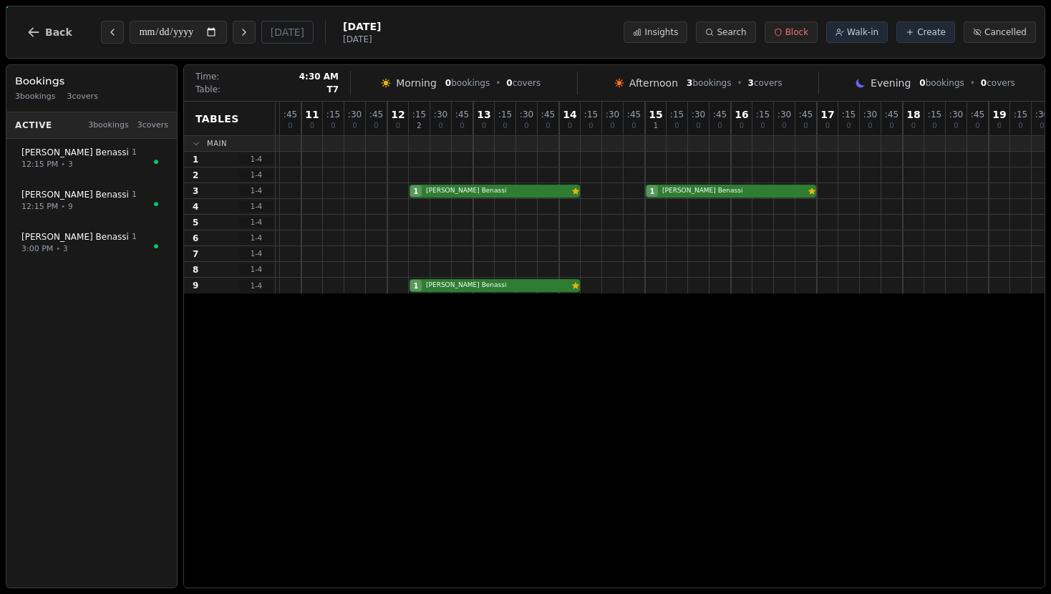
scroll to position [0, 357]
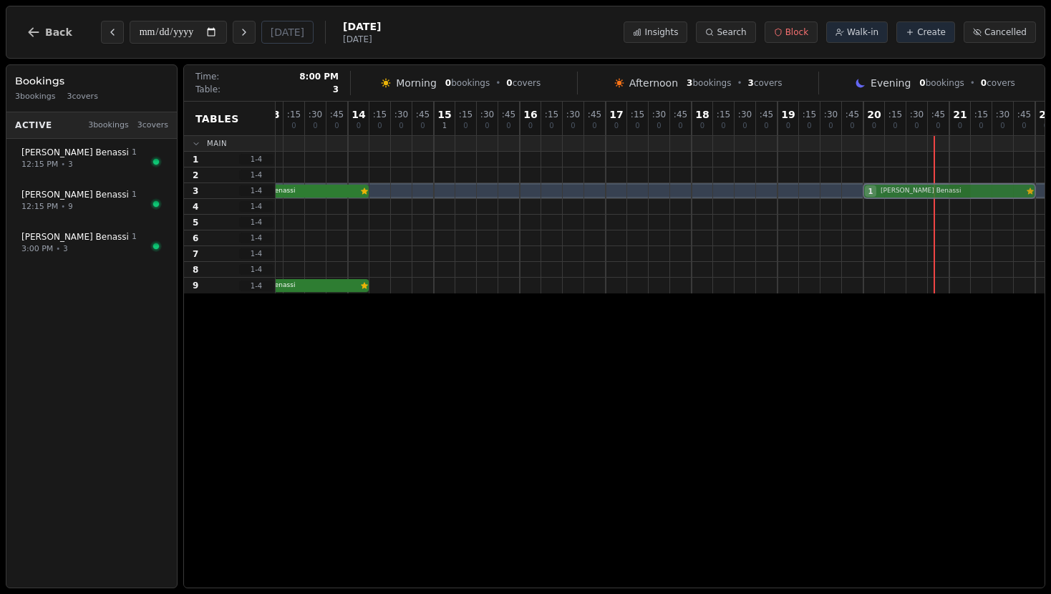
drag, startPoint x: 525, startPoint y: 195, endPoint x: 950, endPoint y: 193, distance: 424.4
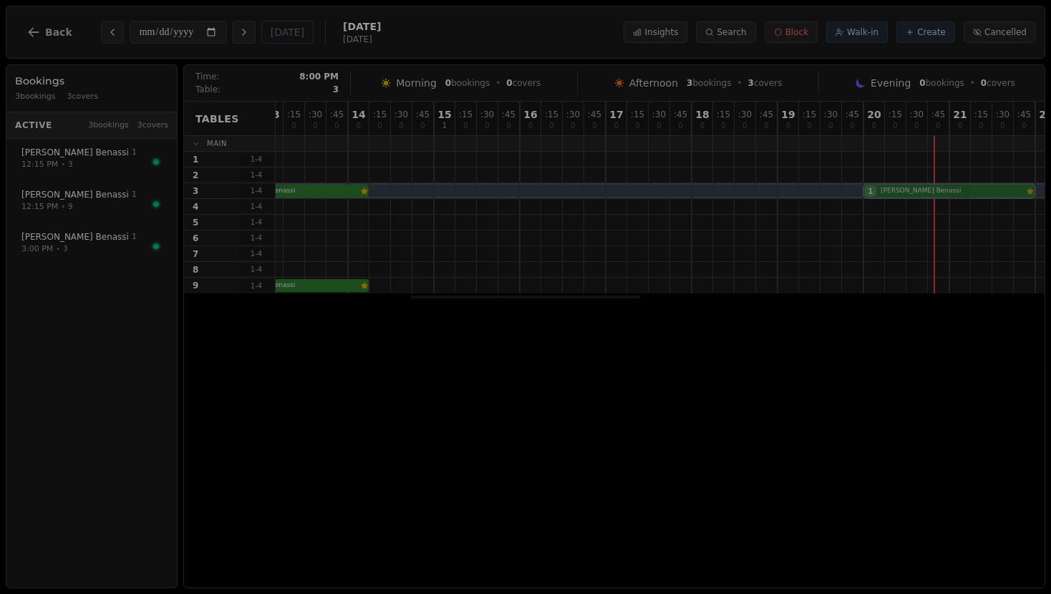
click at [950, 193] on div "1 [PERSON_NAME] Customer has left a review 1 [PERSON_NAME] Customer has left a …" at bounding box center [562, 191] width 1288 height 16
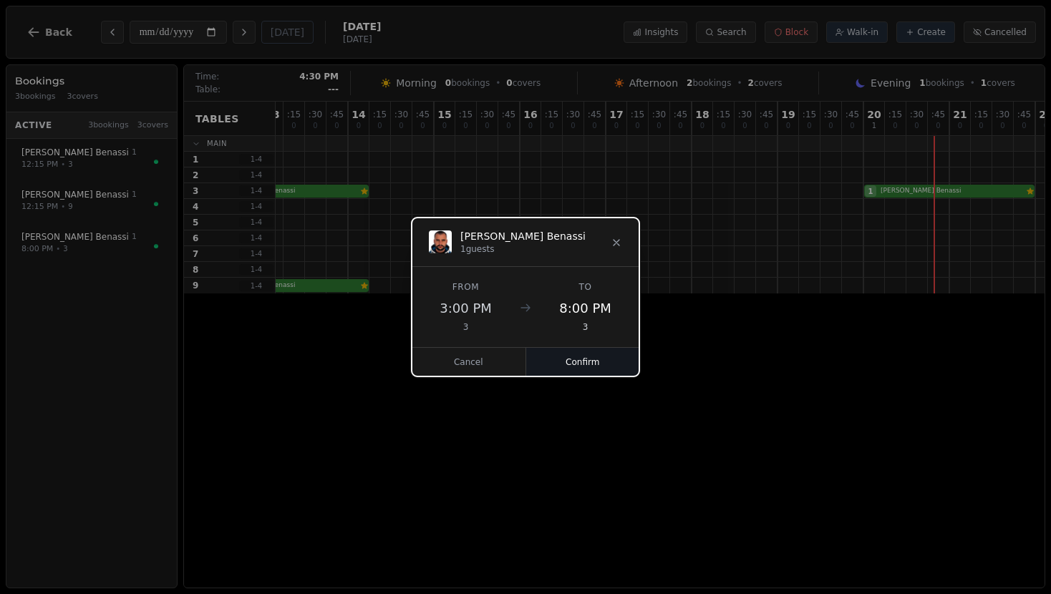
click at [566, 361] on button "Confirm" at bounding box center [583, 362] width 114 height 29
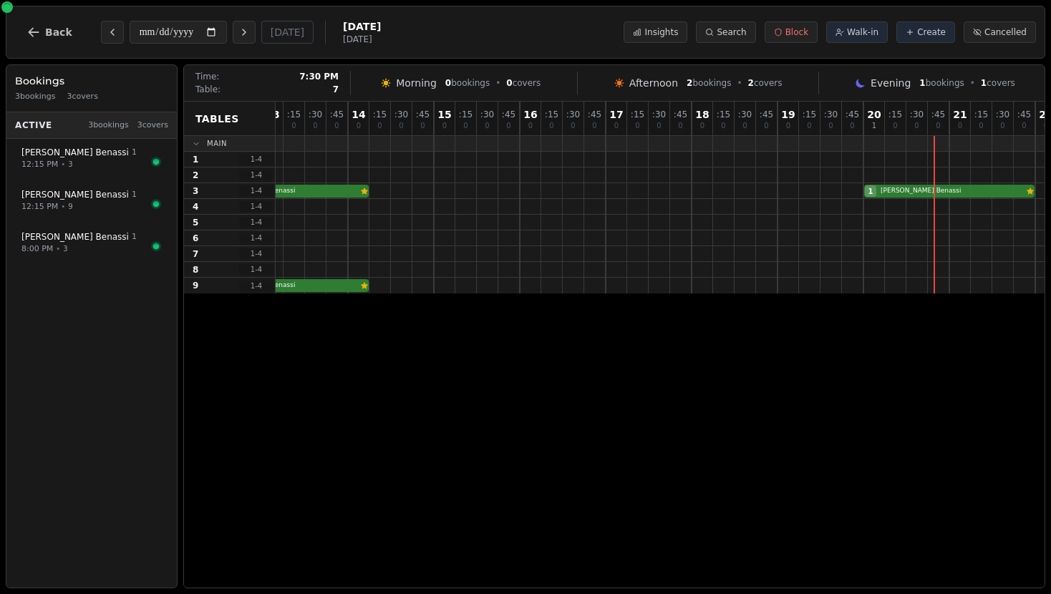
scroll to position [0, 520]
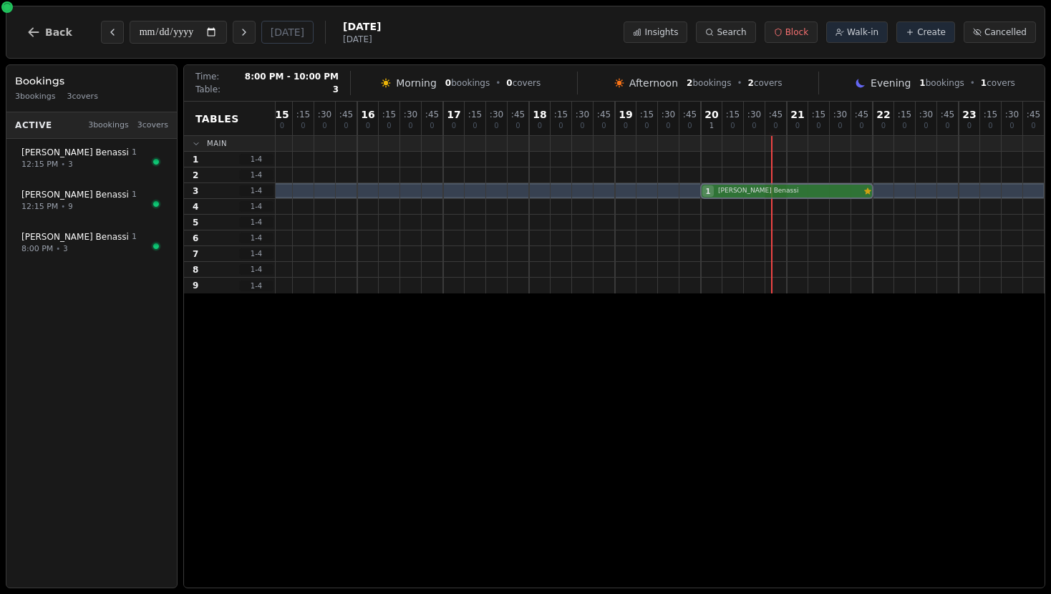
click at [785, 190] on div "1 Josef Benassi Customer has left a review 1 Josef Benassi Customer has left a …" at bounding box center [400, 191] width 1288 height 16
select select "****"
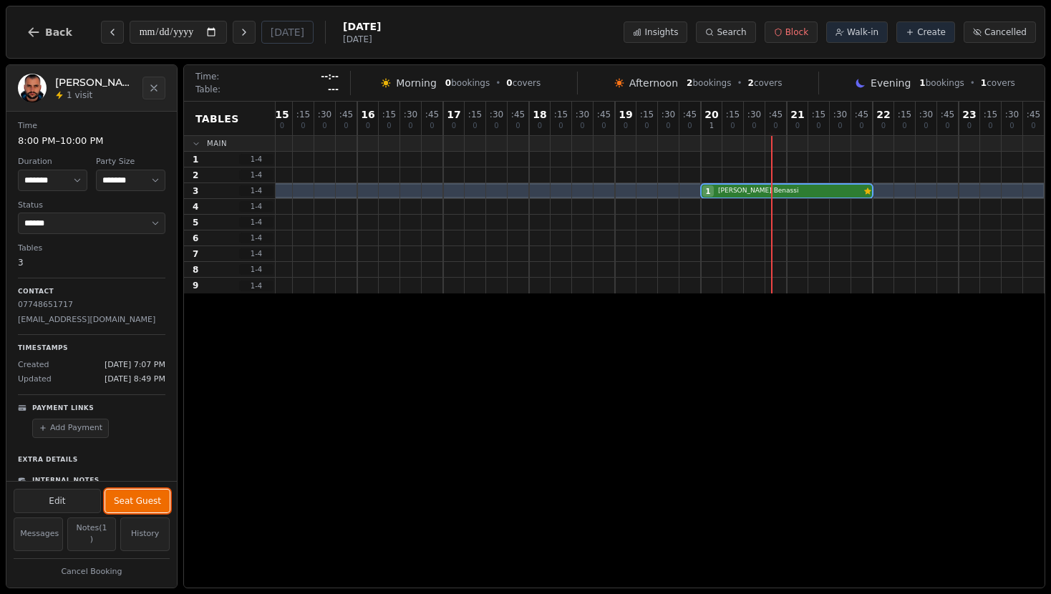
click at [155, 500] on button "Seat Guest" at bounding box center [137, 501] width 64 height 23
click at [140, 504] on button "Complete" at bounding box center [140, 501] width 59 height 23
click at [502, 40] on div "**********" at bounding box center [525, 32] width 1039 height 53
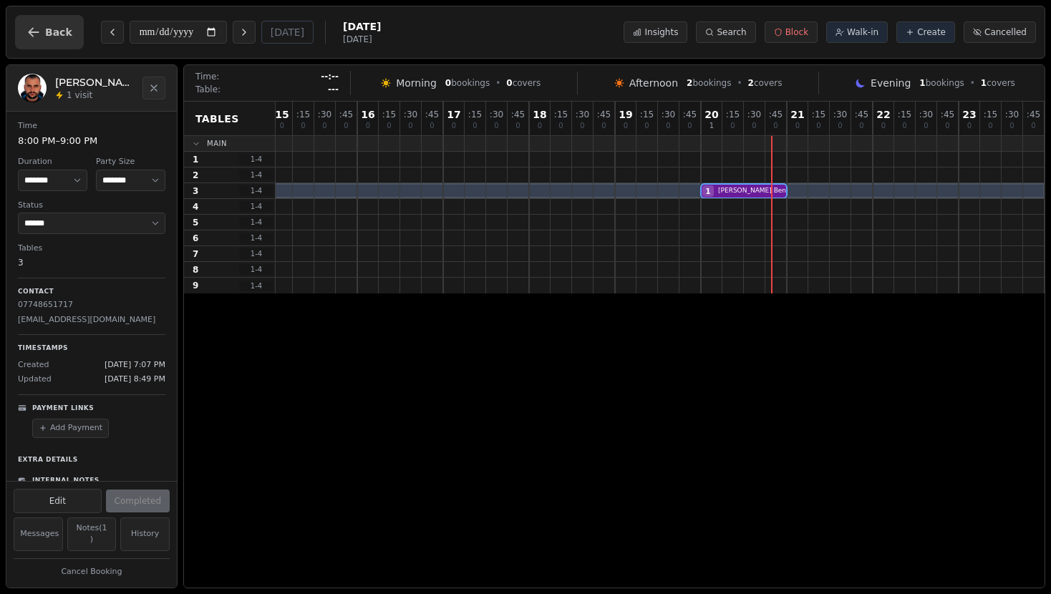
click at [62, 42] on button "Back" at bounding box center [49, 32] width 69 height 34
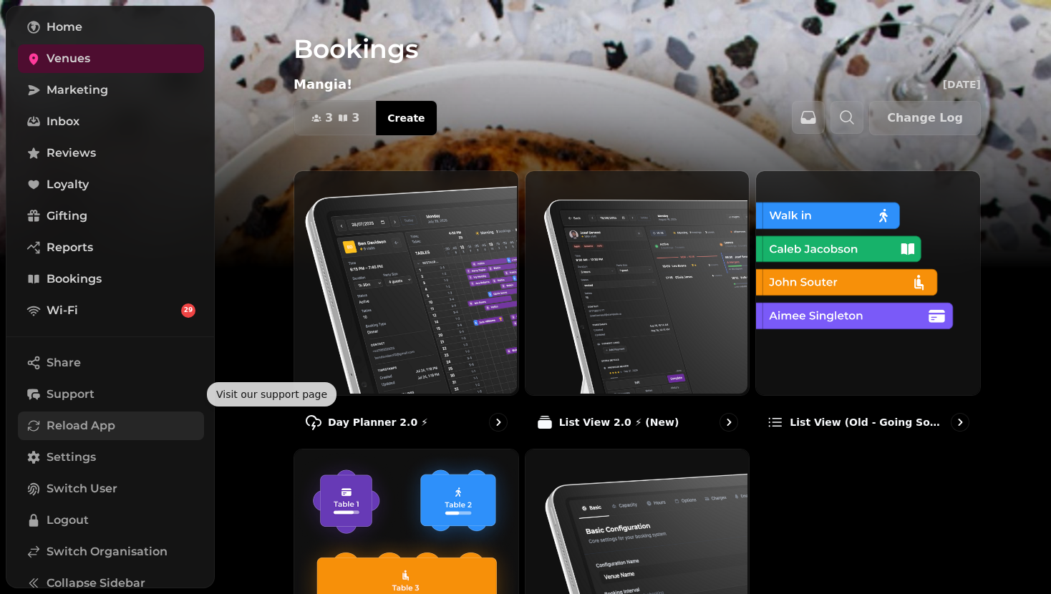
scroll to position [138, 0]
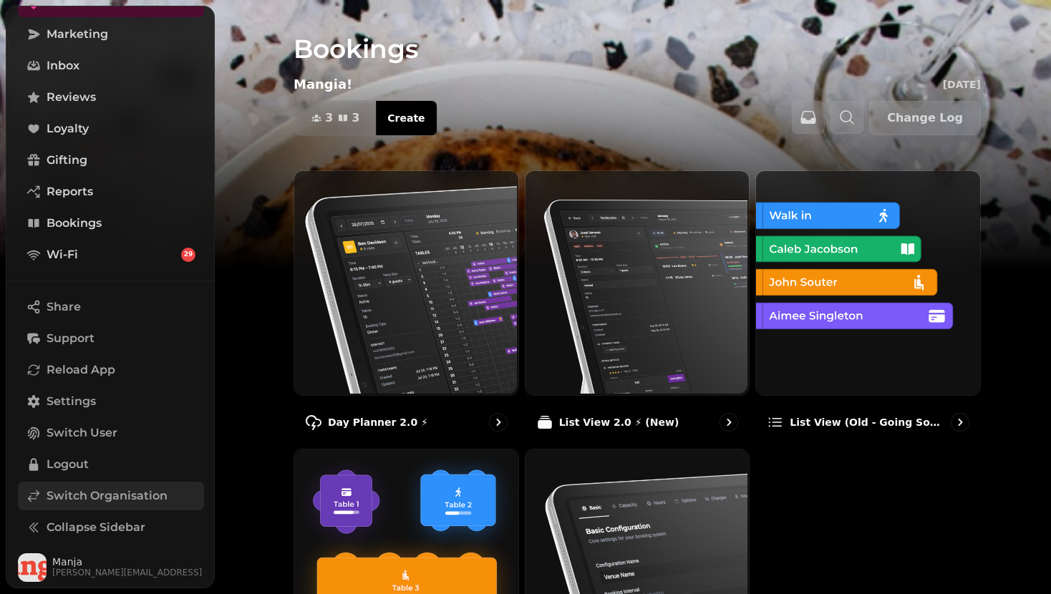
click at [98, 509] on link "Switch Organisation" at bounding box center [111, 496] width 186 height 29
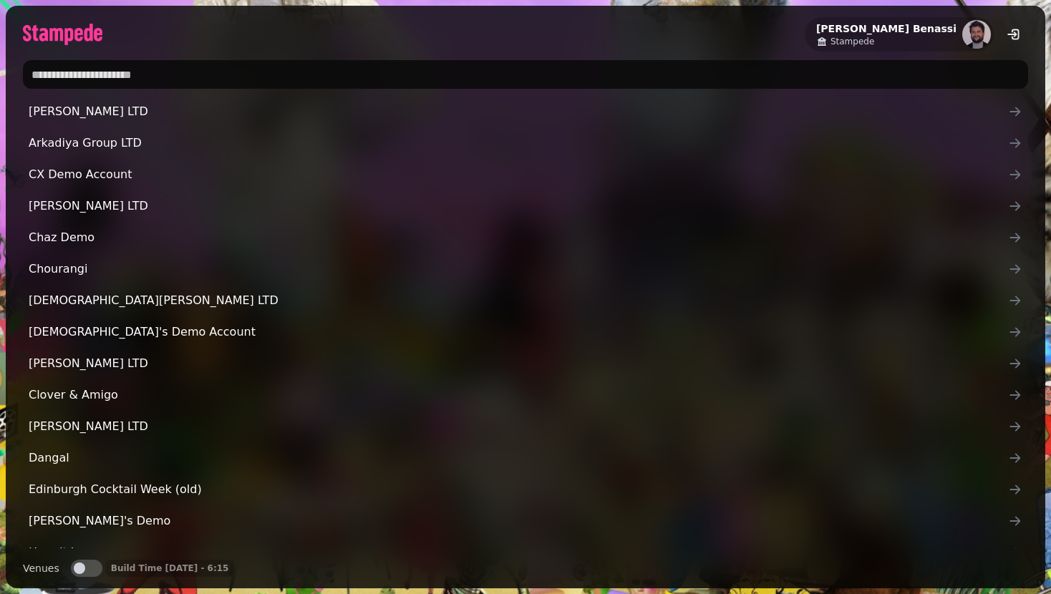
click at [298, 66] on input "text" at bounding box center [525, 74] width 1005 height 29
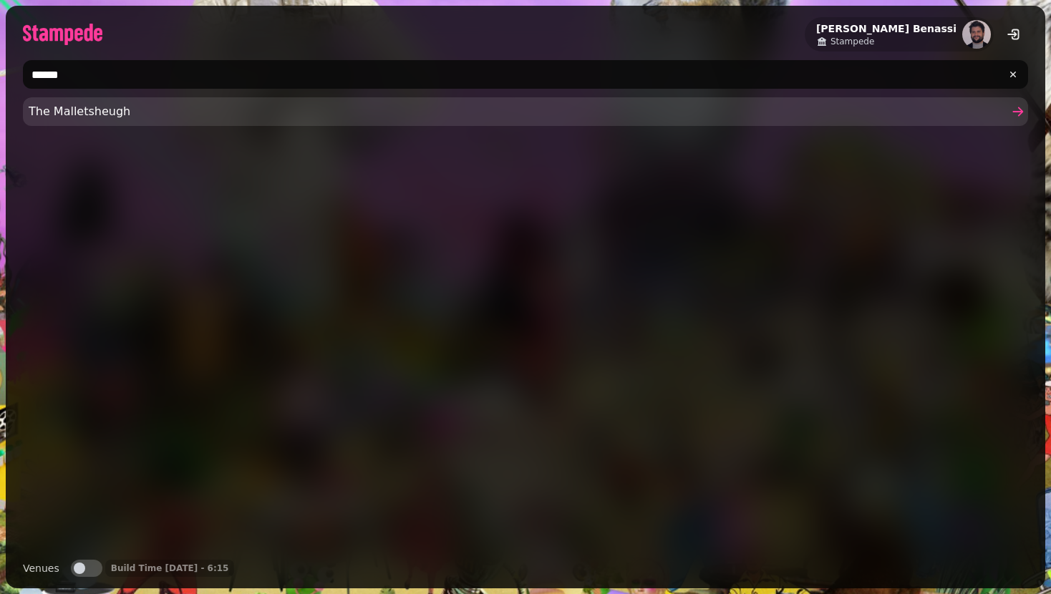
type input "******"
click at [282, 115] on span "The Malletsheugh" at bounding box center [518, 111] width 979 height 17
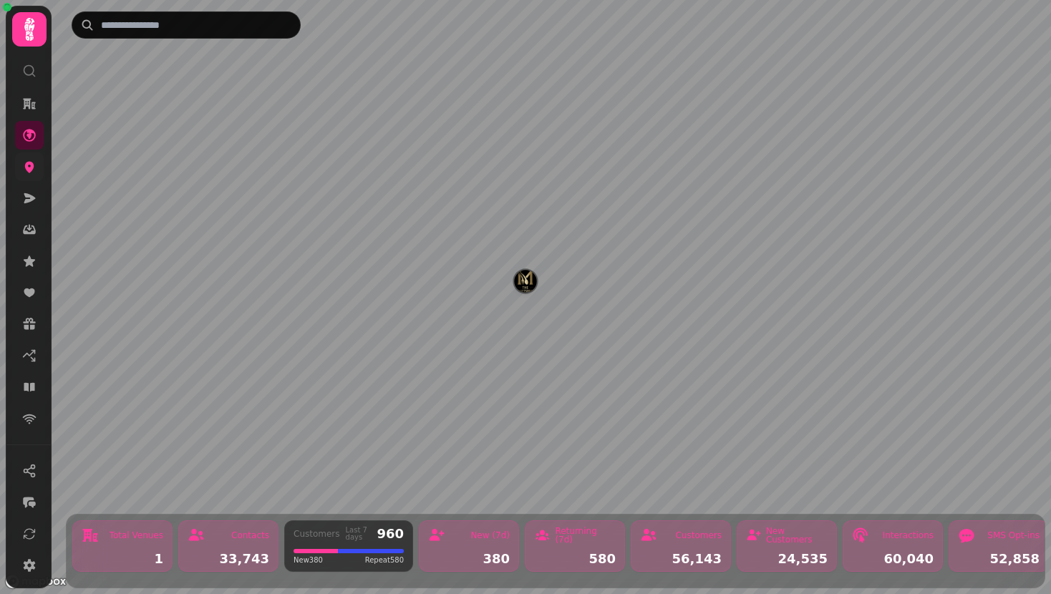
click at [32, 171] on icon at bounding box center [29, 167] width 14 height 14
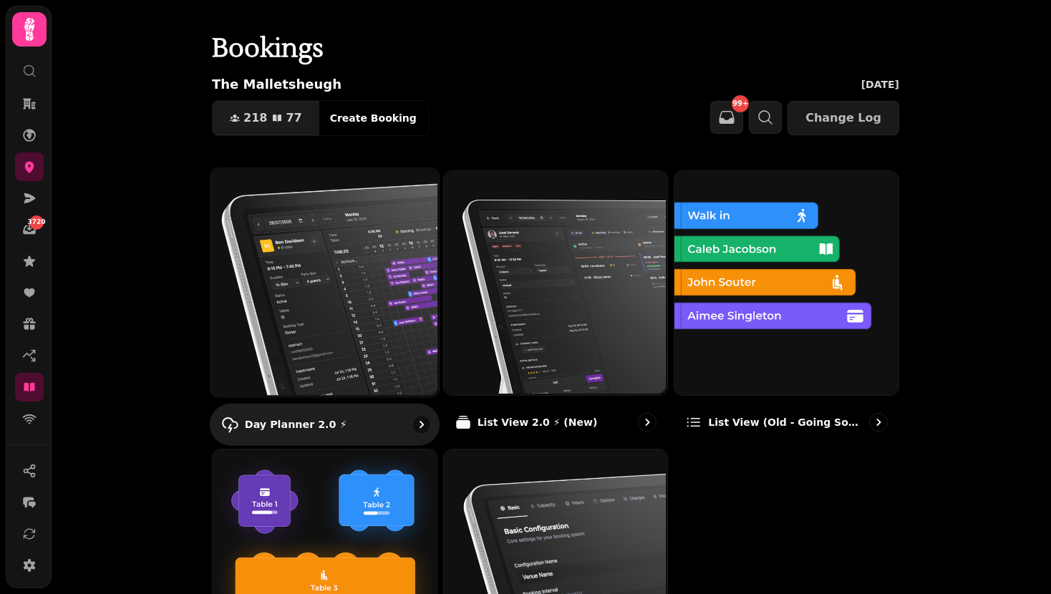
click at [351, 282] on img at bounding box center [323, 281] width 228 height 228
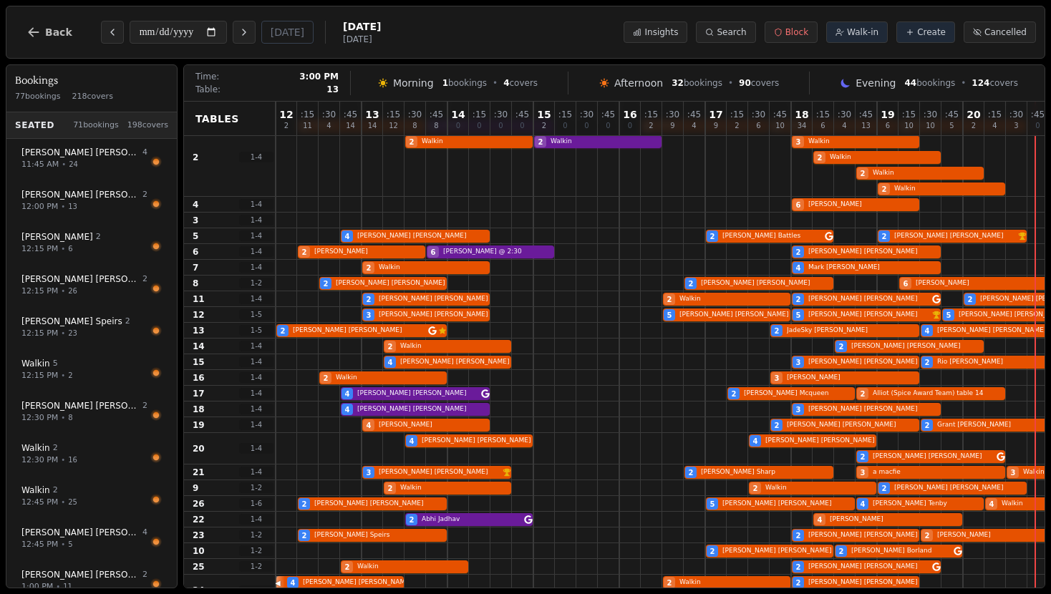
scroll to position [68, 0]
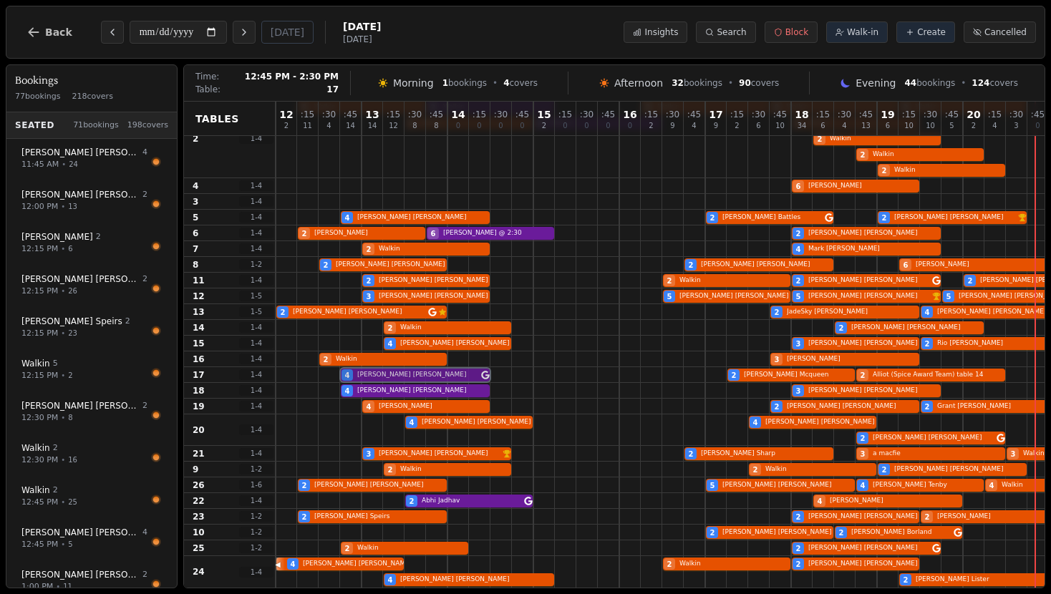
click at [378, 375] on div "4 Celia McQueen 2 Jodie Mcqueen 2 Alliot (Spice Award Team) table 14" at bounding box center [727, 375] width 902 height 16
select select "****"
select select "*"
select select "********"
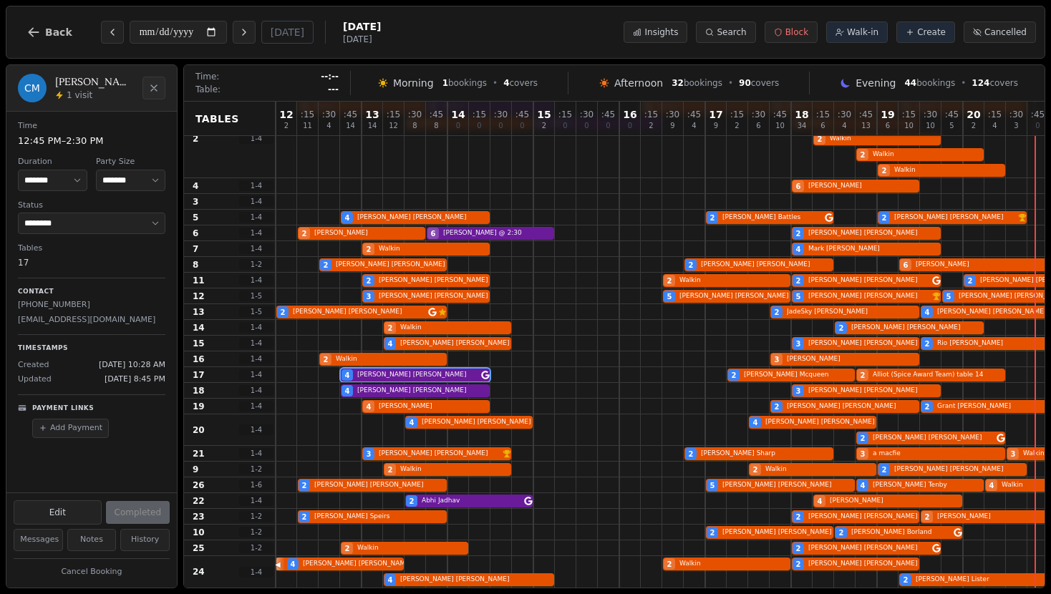
click at [59, 317] on p "celiamcqueen@hotmail.com" at bounding box center [91, 320] width 147 height 12
copy p "celiamcqueen@hotmail.com"
click at [386, 379] on div "4 Celia McQueen 2 Jodie Mcqueen 2 Alliot (Spice Award Team) table 14" at bounding box center [727, 375] width 902 height 16
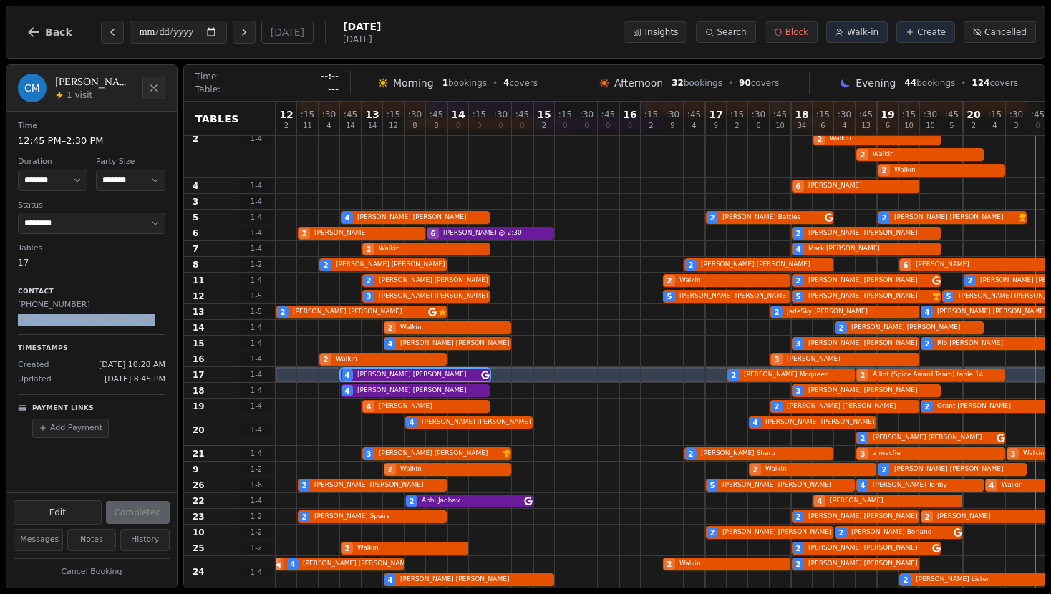
click at [64, 316] on p "celiamcqueen@hotmail.com" at bounding box center [91, 320] width 147 height 12
click at [49, 31] on span "Back" at bounding box center [58, 32] width 27 height 10
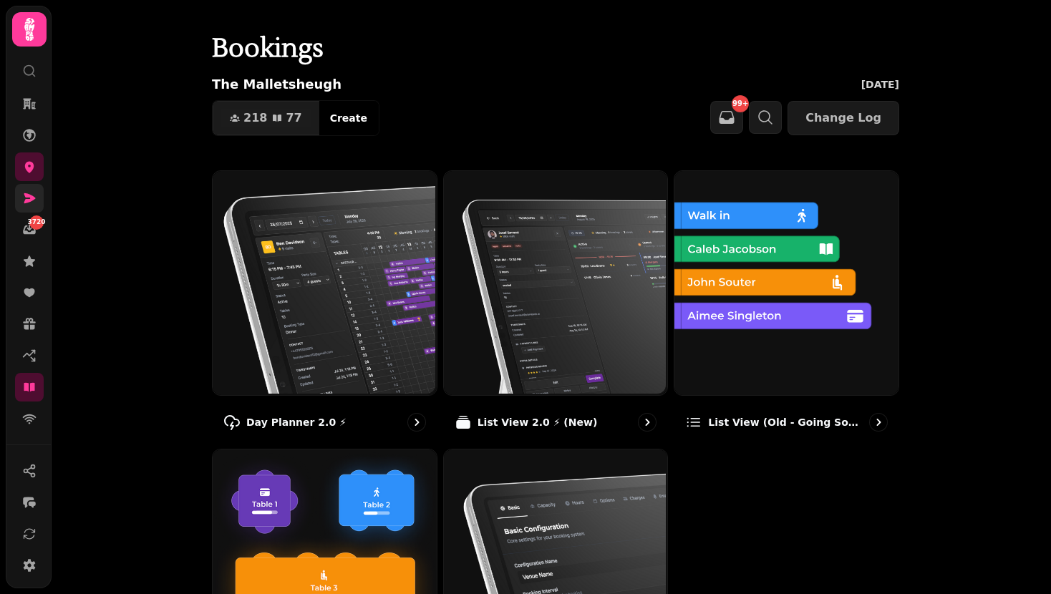
click at [31, 193] on icon at bounding box center [29, 198] width 14 height 14
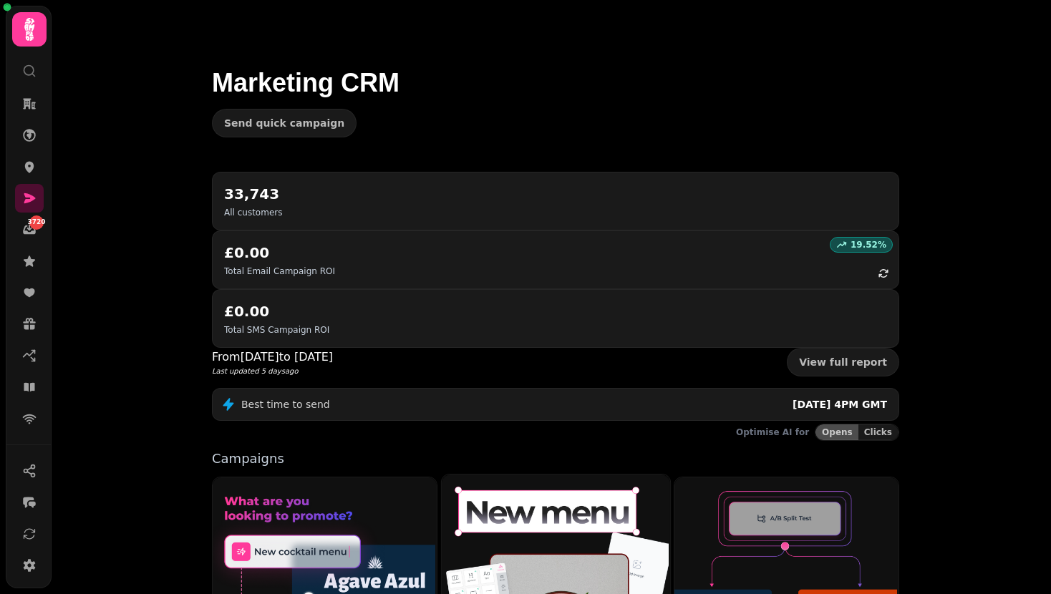
click at [522, 548] on img at bounding box center [553, 592] width 228 height 238
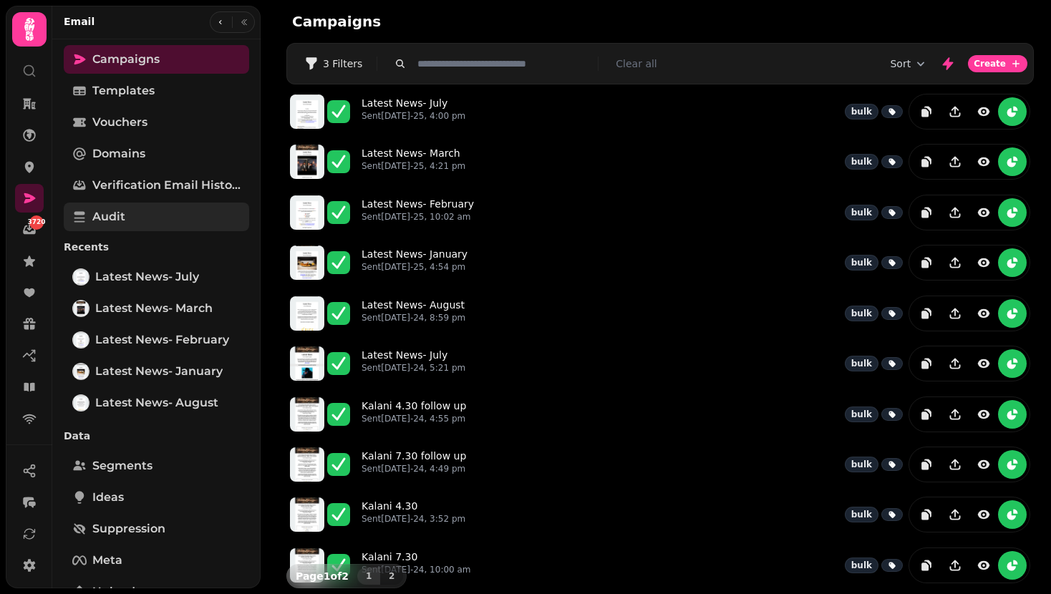
click at [150, 220] on link "Audit" at bounding box center [156, 217] width 185 height 29
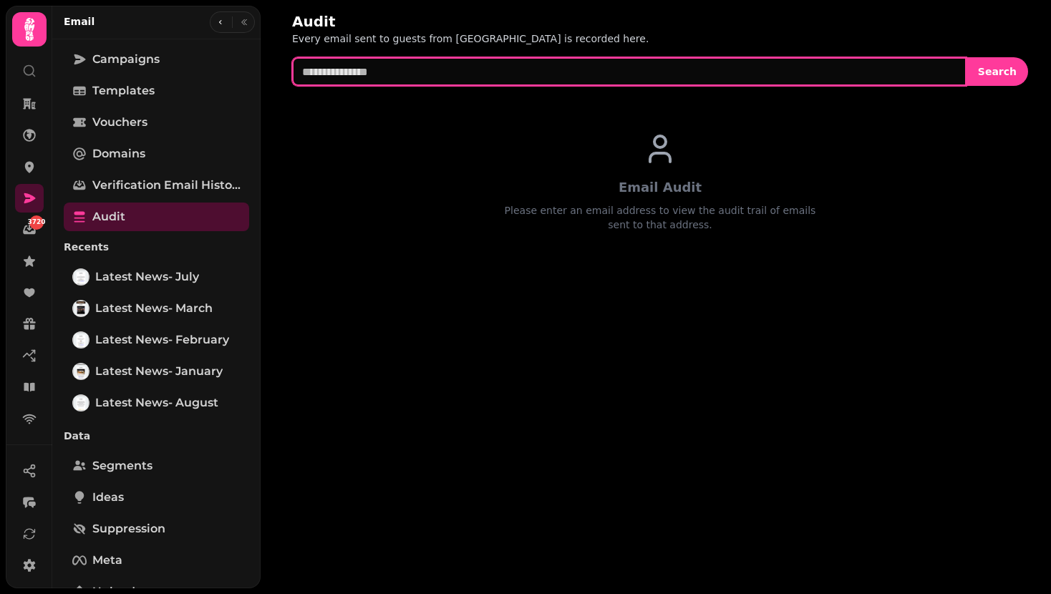
click at [430, 69] on input "text" at bounding box center [629, 71] width 674 height 29
paste input "**********"
type input "**********"
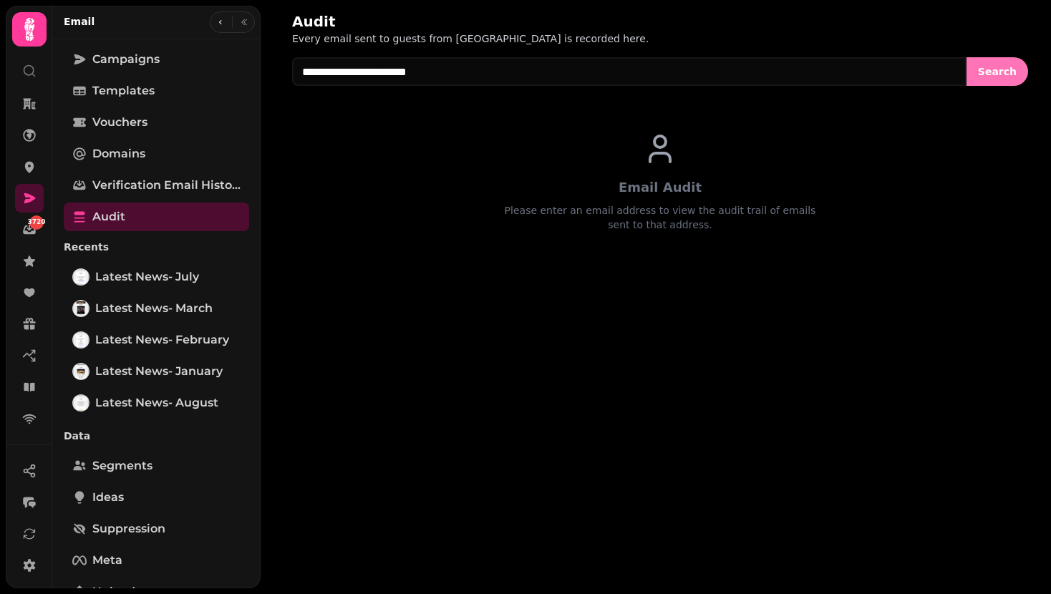
click at [993, 70] on span "Search" at bounding box center [997, 72] width 39 height 10
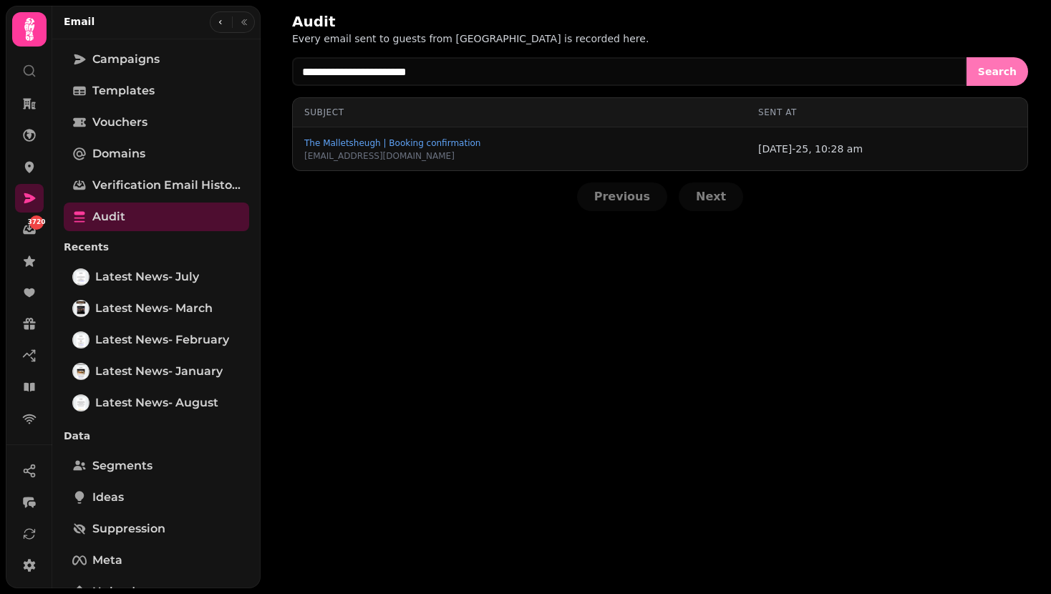
click at [993, 70] on span "Search" at bounding box center [997, 72] width 39 height 10
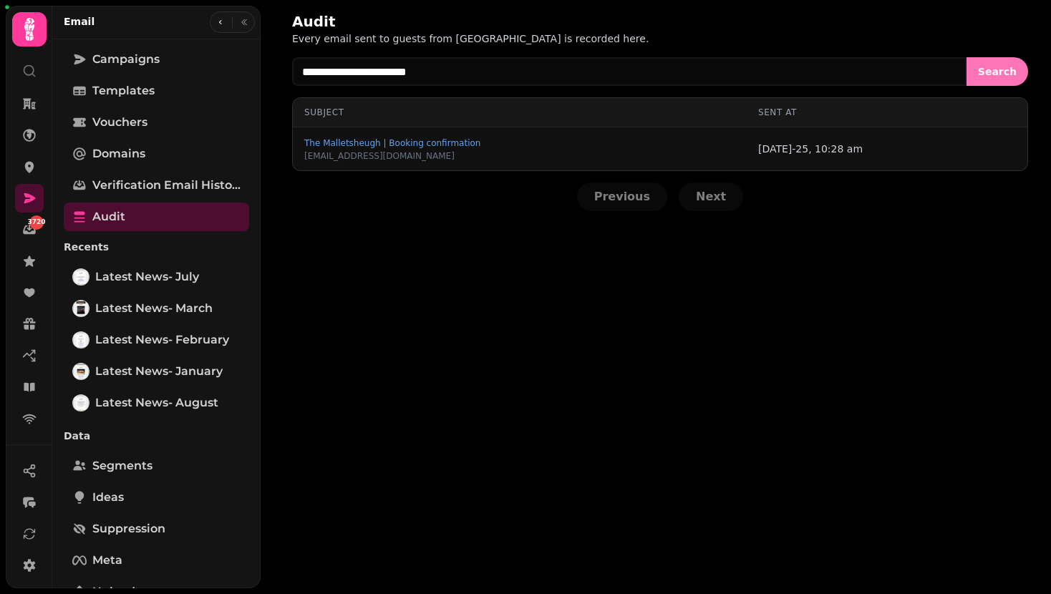
click at [993, 70] on span "Search" at bounding box center [997, 72] width 39 height 10
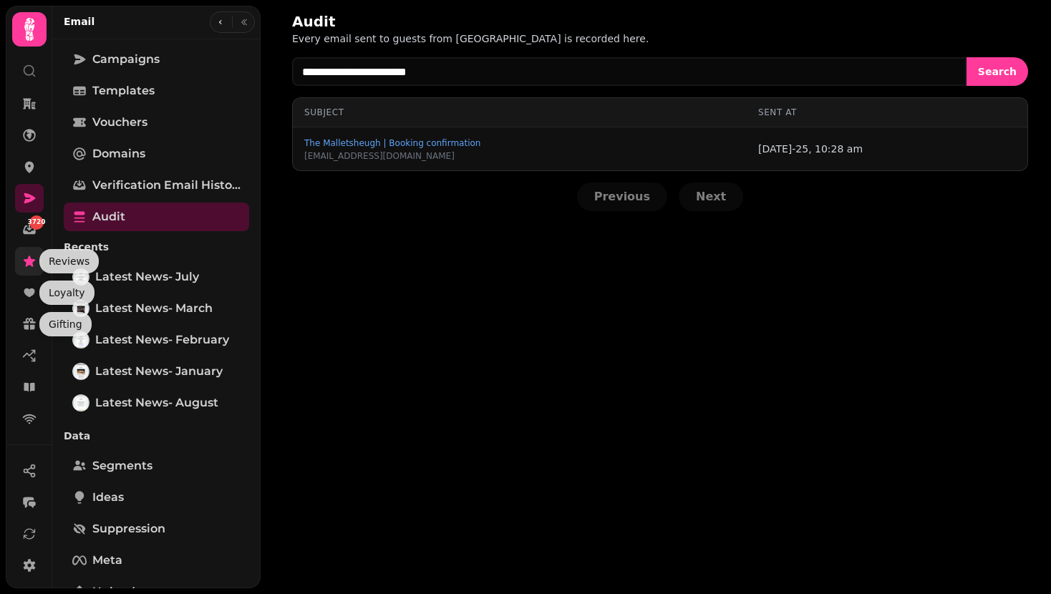
click at [28, 263] on icon at bounding box center [29, 261] width 11 height 11
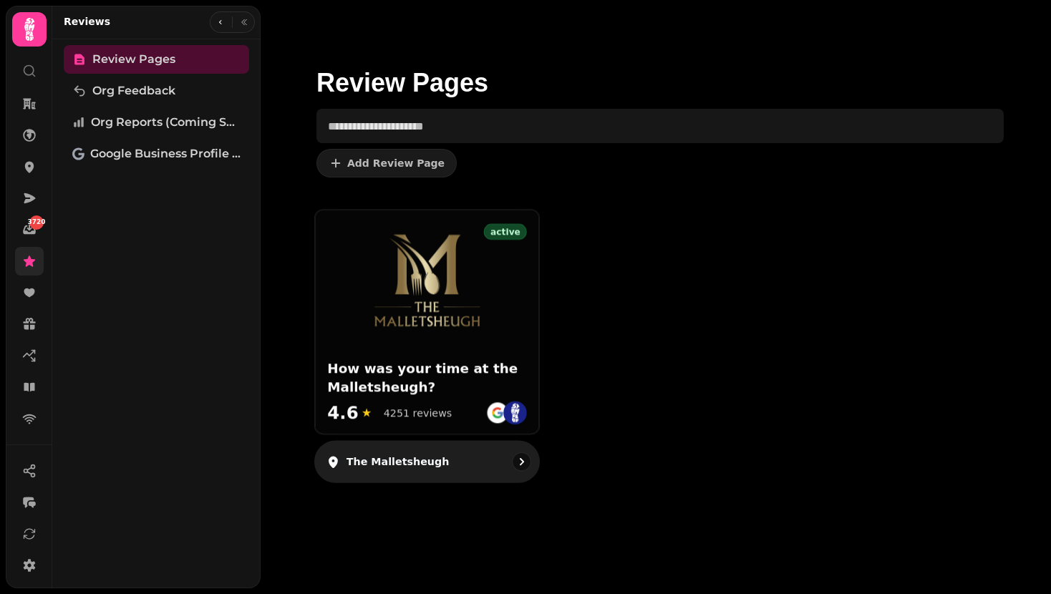
click at [467, 330] on div "active How was your time at the Malletsheugh? 4.6 ★ 4251 reviews" at bounding box center [427, 321] width 223 height 223
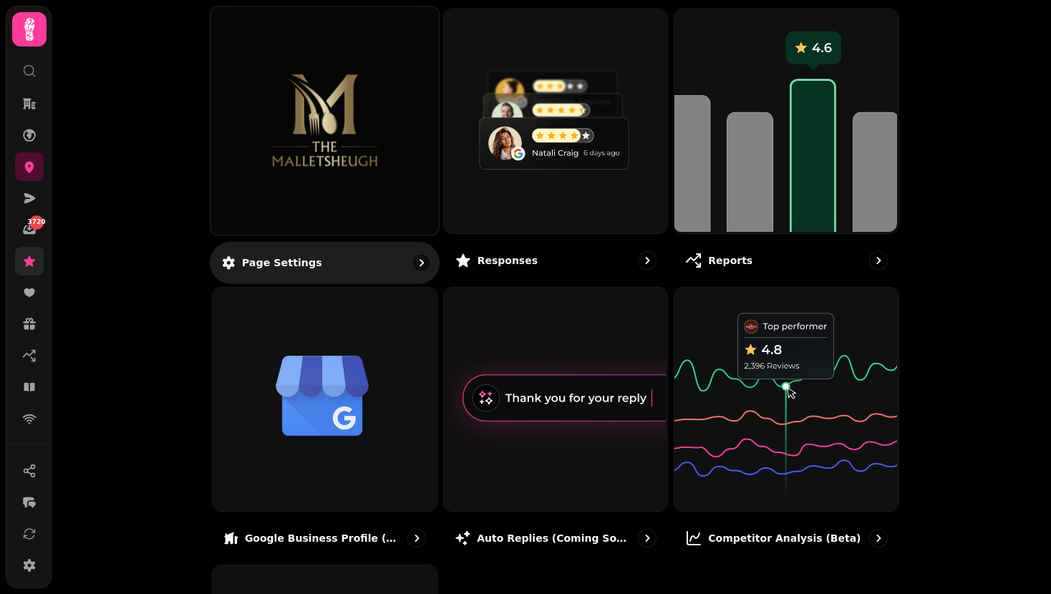
scroll to position [166, 0]
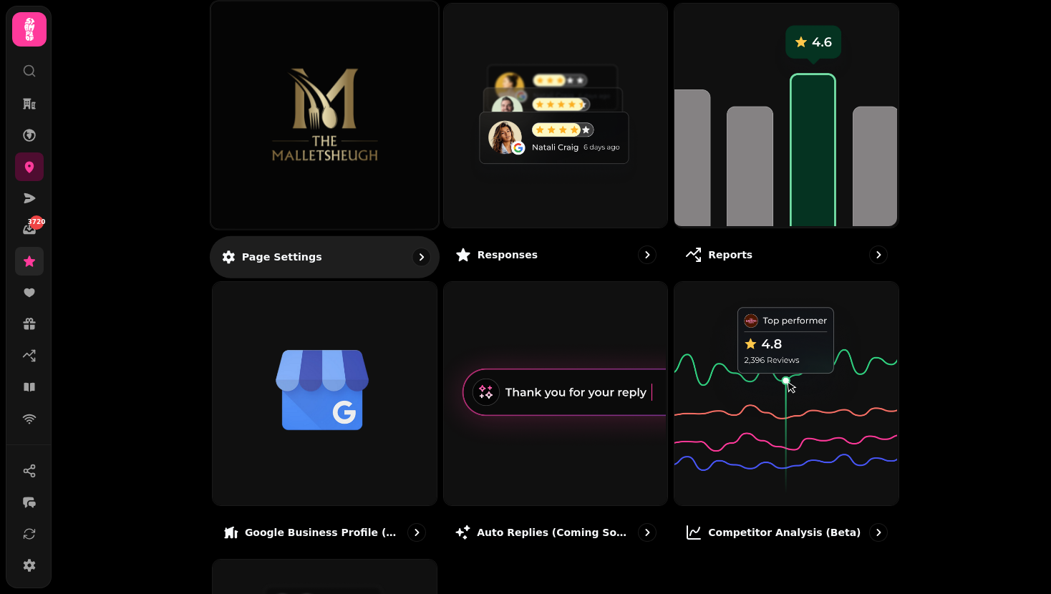
click at [320, 162] on div at bounding box center [324, 114] width 227 height 227
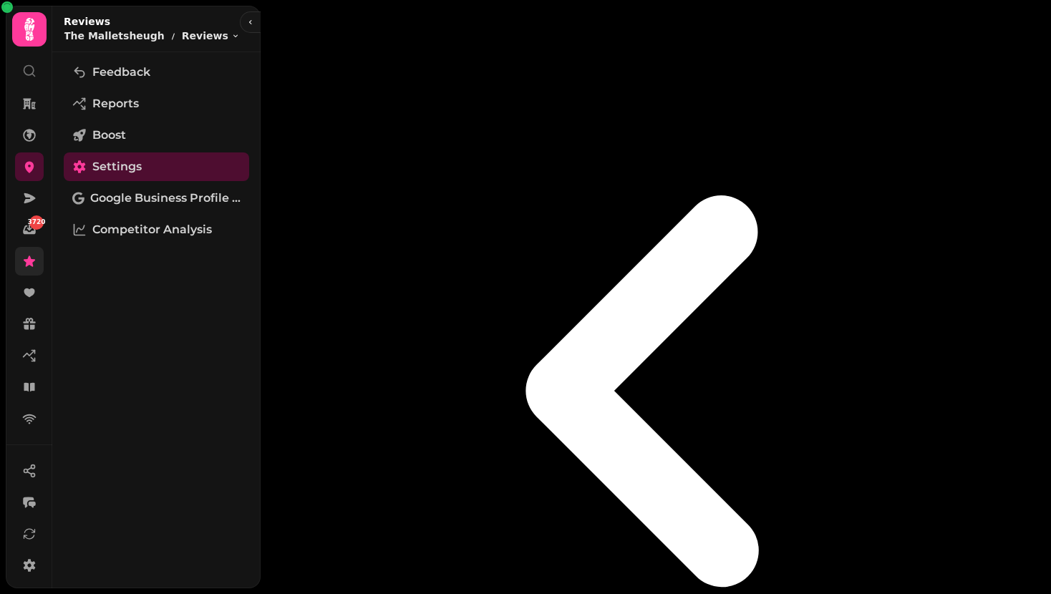
select select "**********"
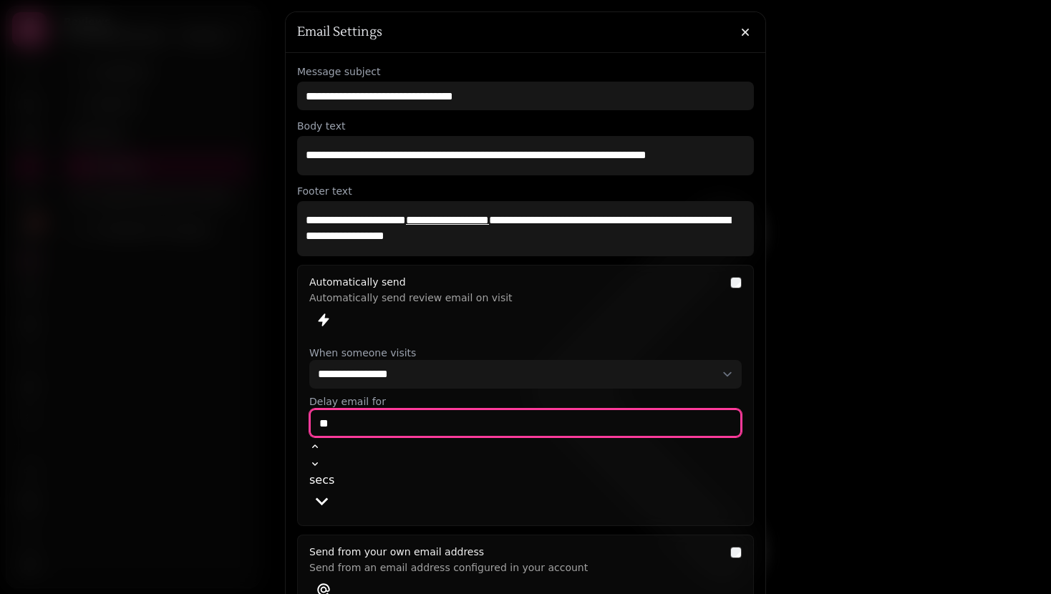
click at [392, 424] on input "**" at bounding box center [525, 423] width 432 height 29
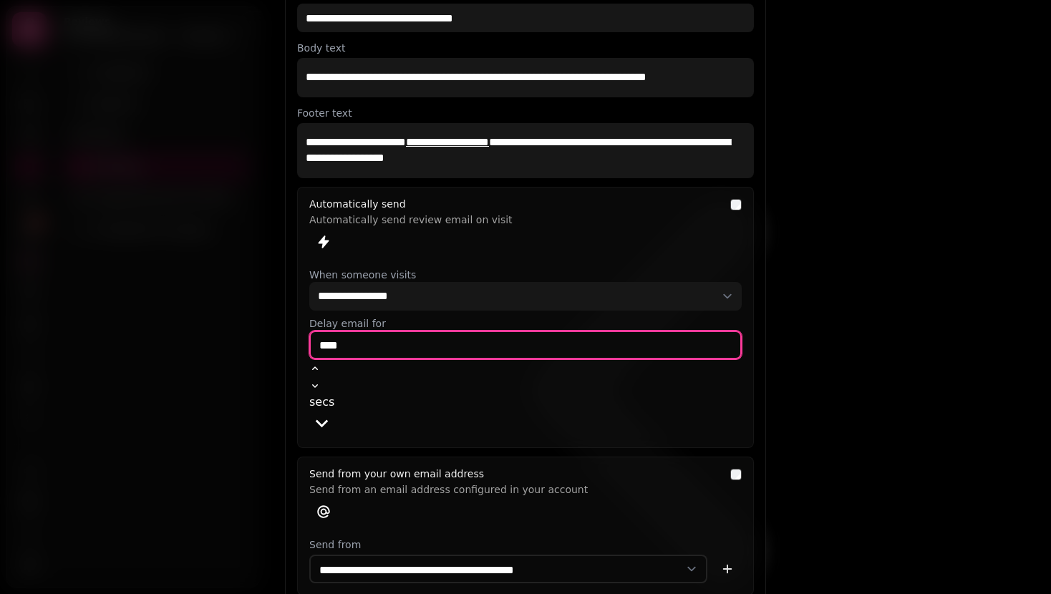
type input "****"
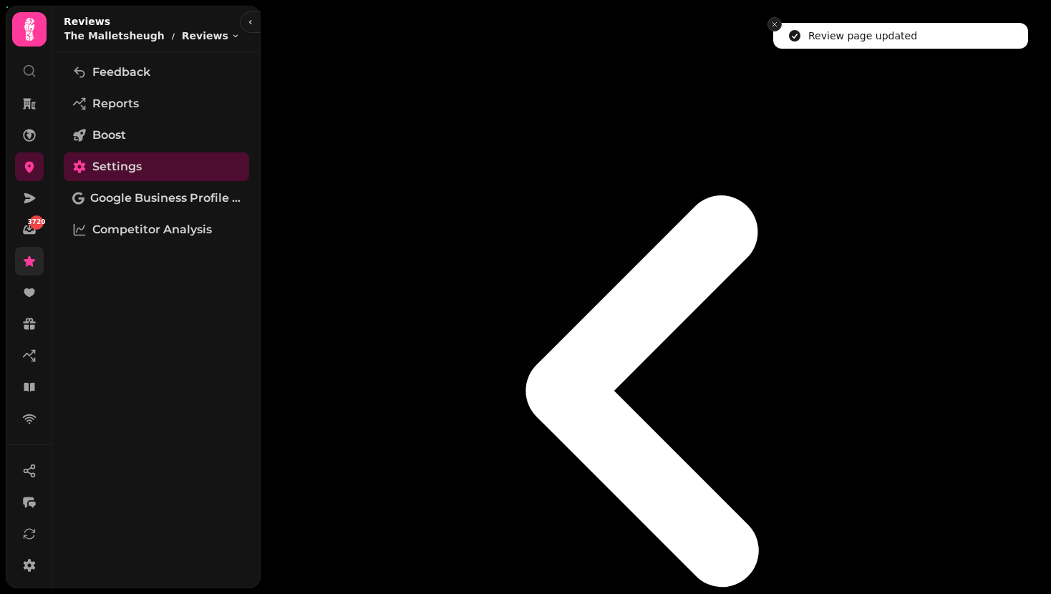
click at [774, 20] on icon "Close toast" at bounding box center [774, 24] width 9 height 9
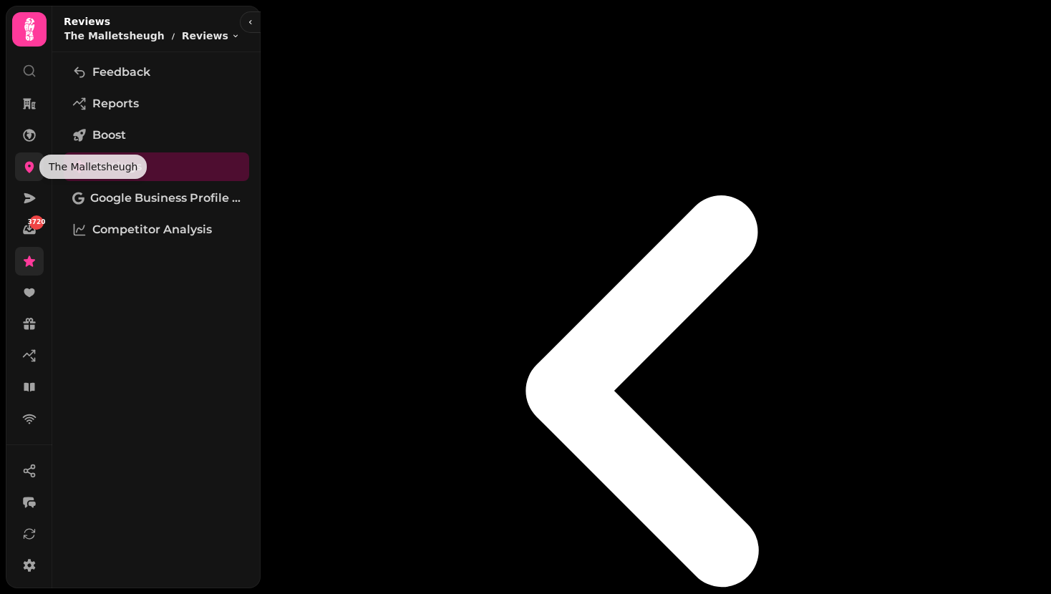
click at [25, 169] on icon at bounding box center [29, 167] width 14 height 14
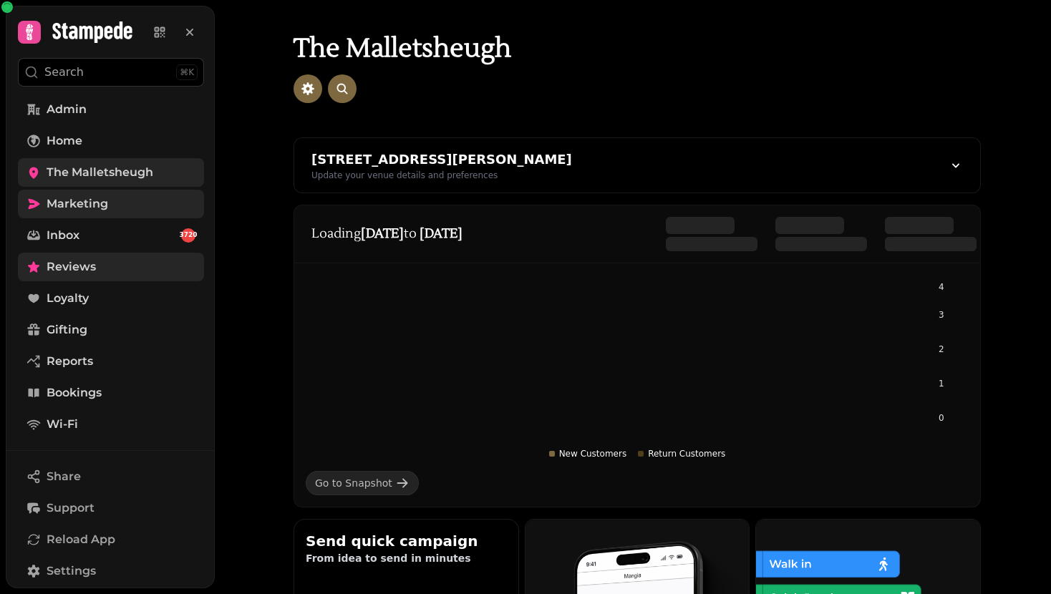
click at [77, 195] on span "Marketing" at bounding box center [78, 203] width 62 height 17
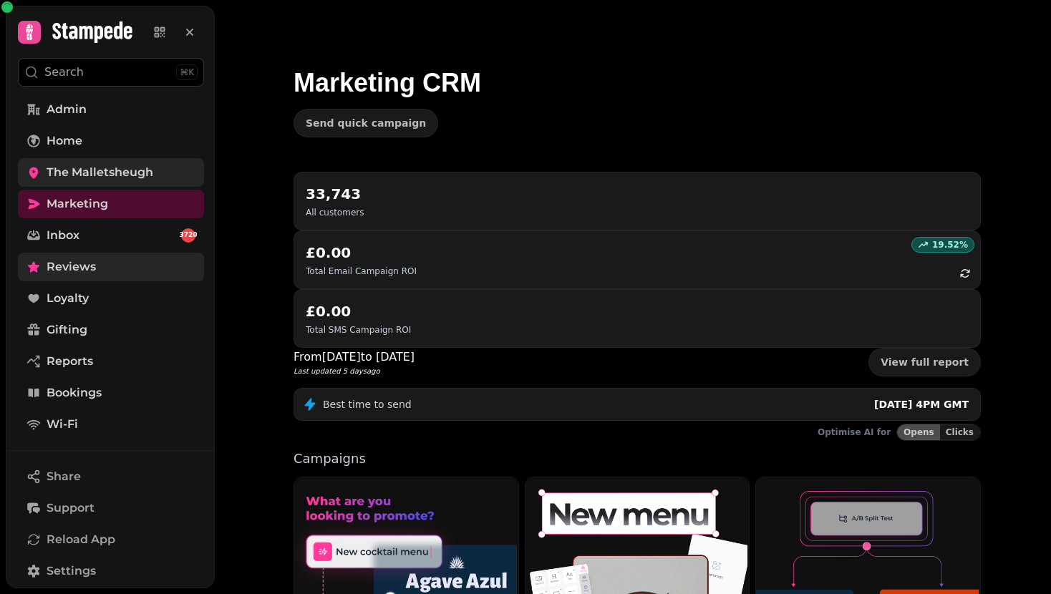
click at [87, 172] on span "The Malletsheugh" at bounding box center [100, 172] width 107 height 17
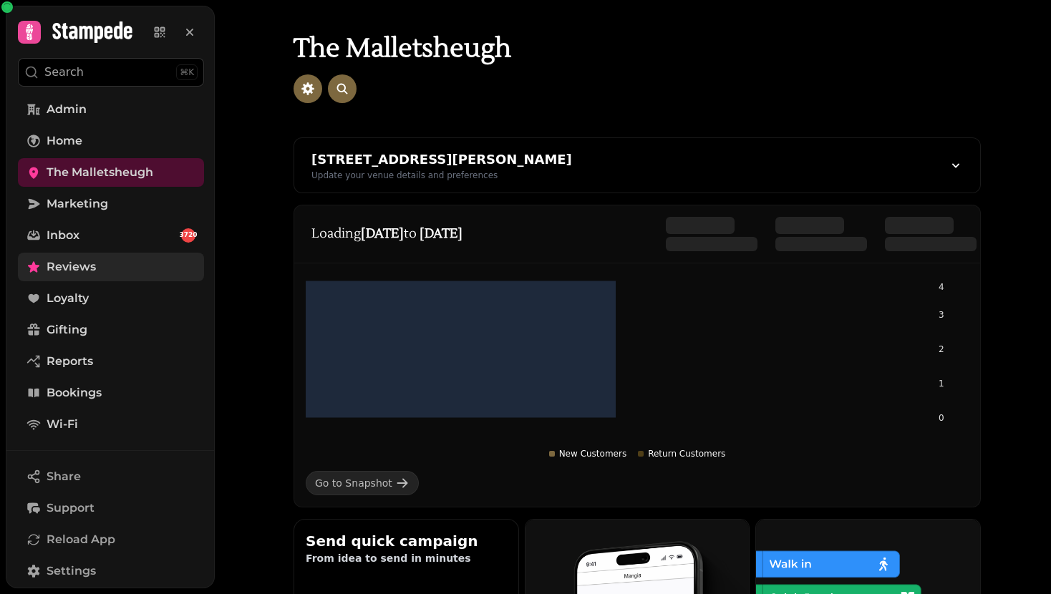
scroll to position [222, 0]
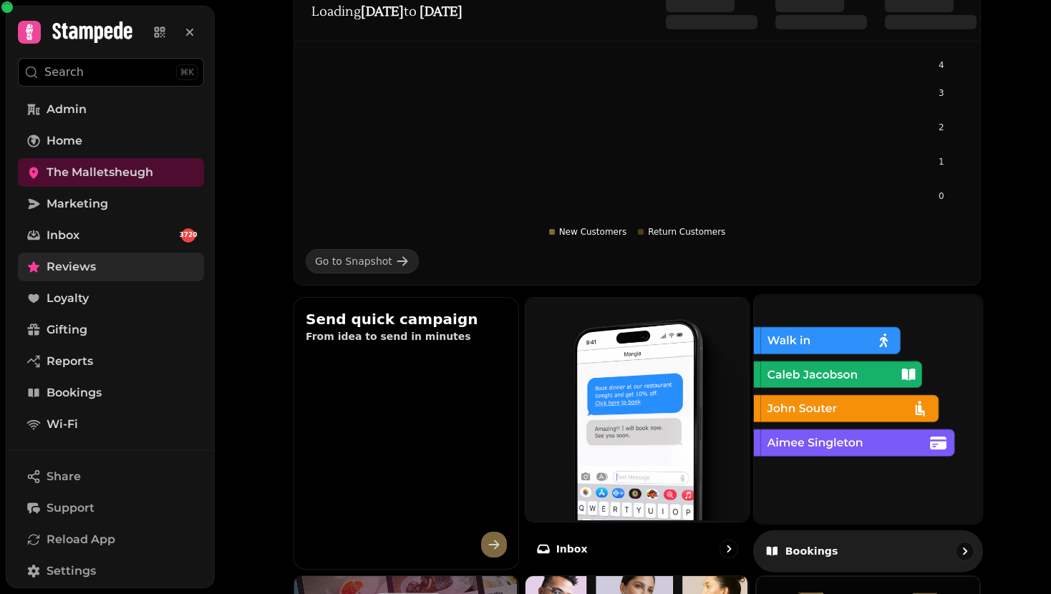
click at [884, 374] on img at bounding box center [866, 407] width 228 height 228
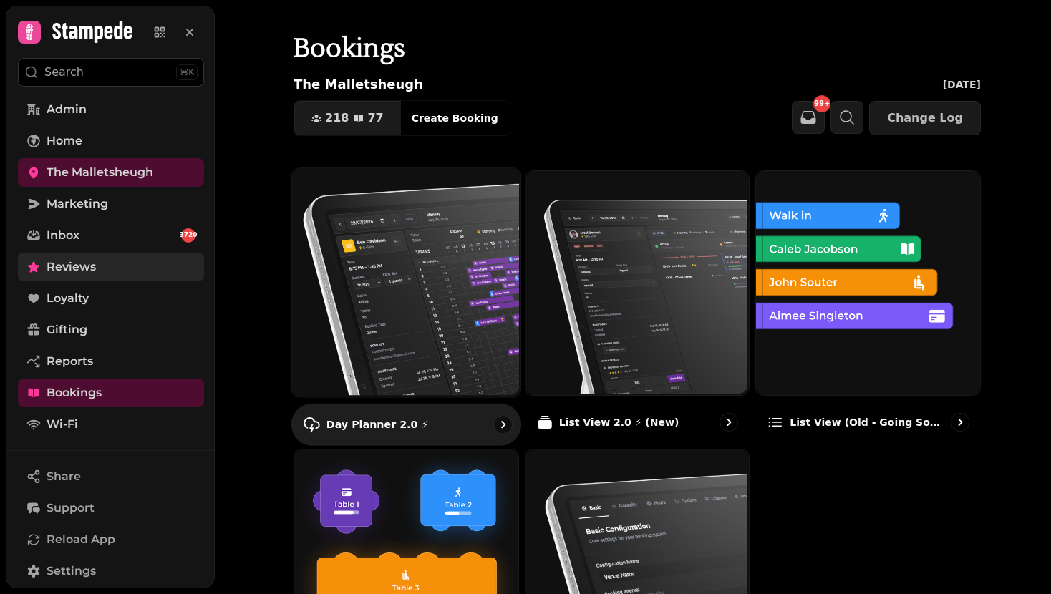
click at [419, 287] on img at bounding box center [405, 281] width 228 height 228
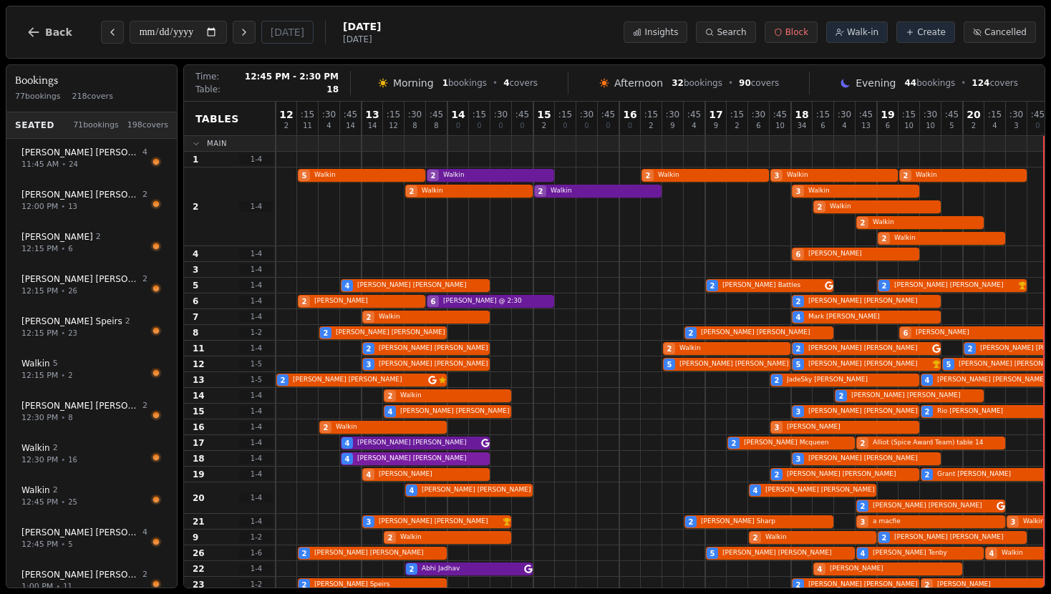
click at [437, 459] on div "4 Christine Smith 3 Kristine Shand" at bounding box center [727, 459] width 902 height 16
select select "****"
select select "*"
select select "********"
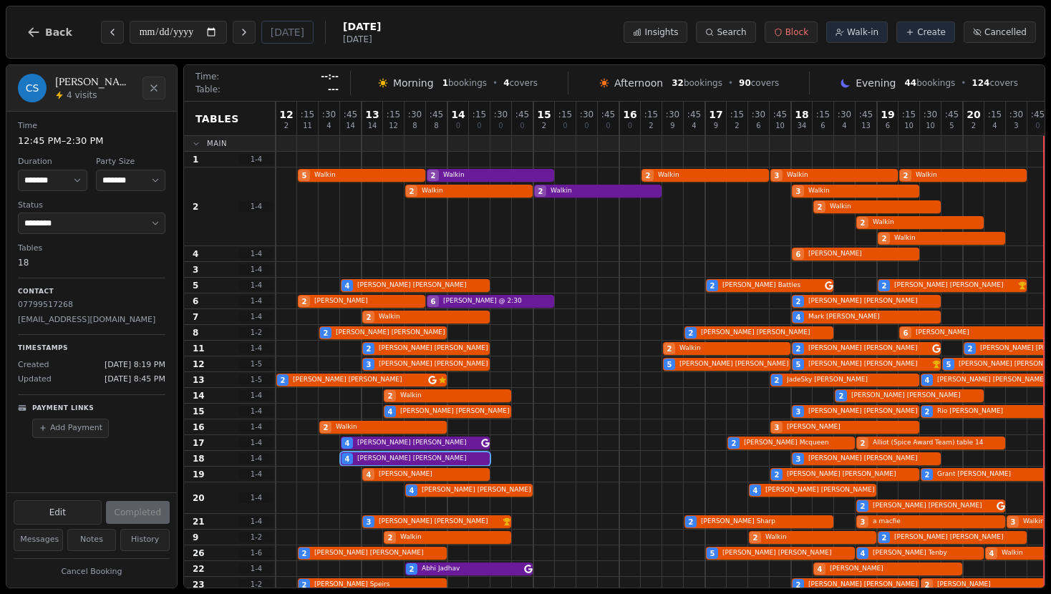
click at [87, 324] on p "christinafairlie@gmail.com" at bounding box center [91, 320] width 147 height 12
copy p "christinafairlie@gmail.com"
click at [50, 37] on button "Back" at bounding box center [49, 32] width 69 height 34
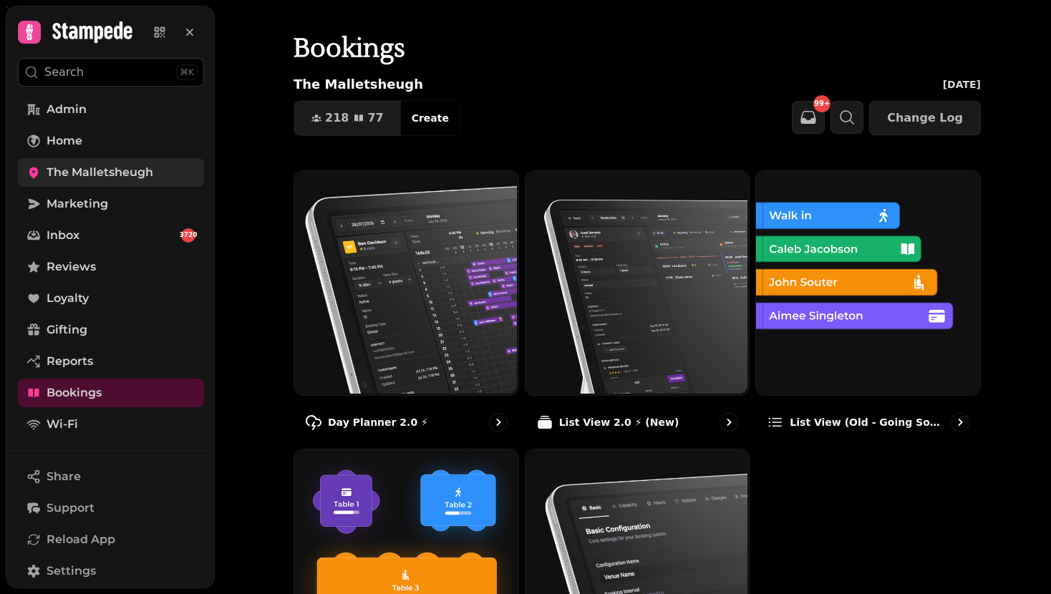
click at [80, 174] on span "The Malletsheugh" at bounding box center [100, 172] width 107 height 17
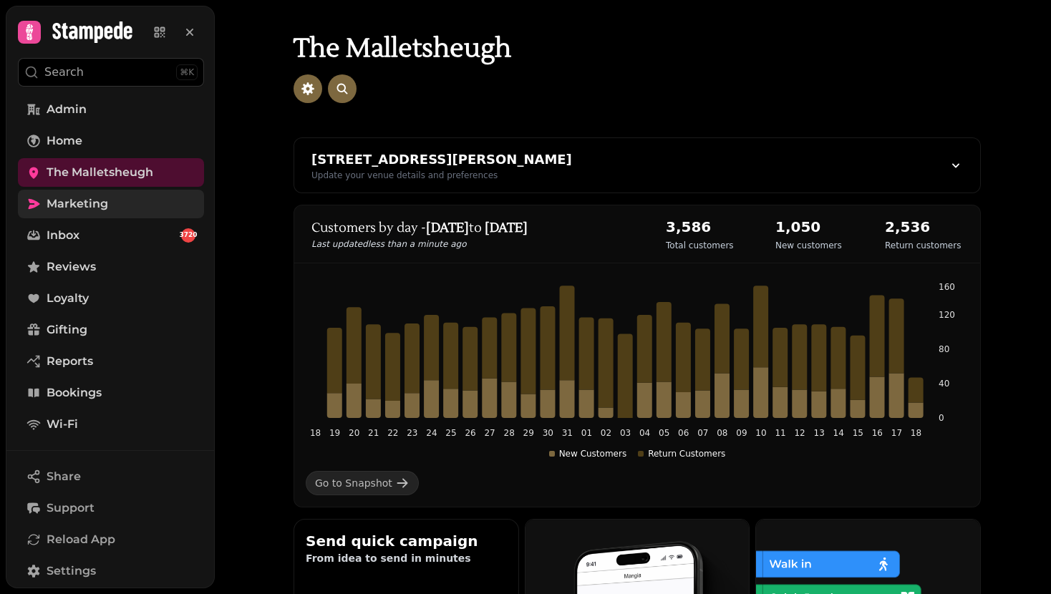
click at [110, 207] on link "Marketing" at bounding box center [111, 204] width 186 height 29
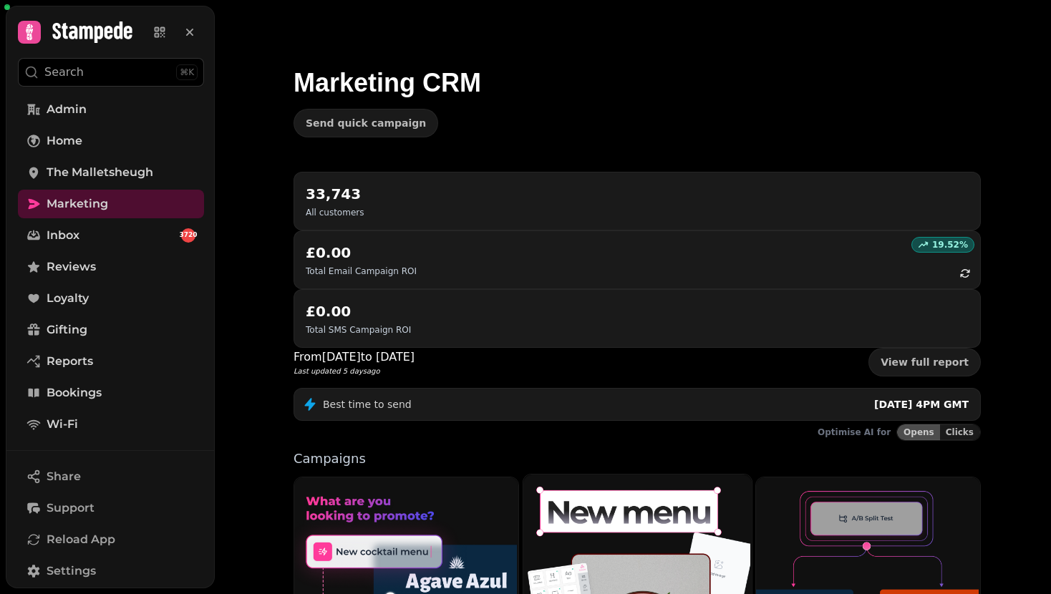
click at [591, 501] on img at bounding box center [635, 592] width 228 height 238
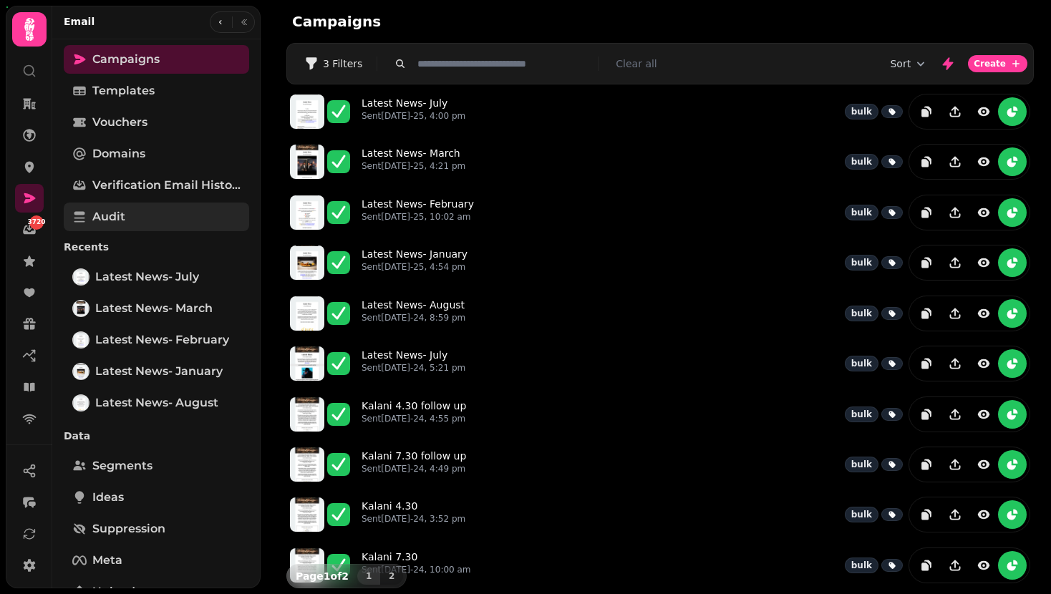
click at [115, 212] on span "Audit" at bounding box center [108, 216] width 33 height 17
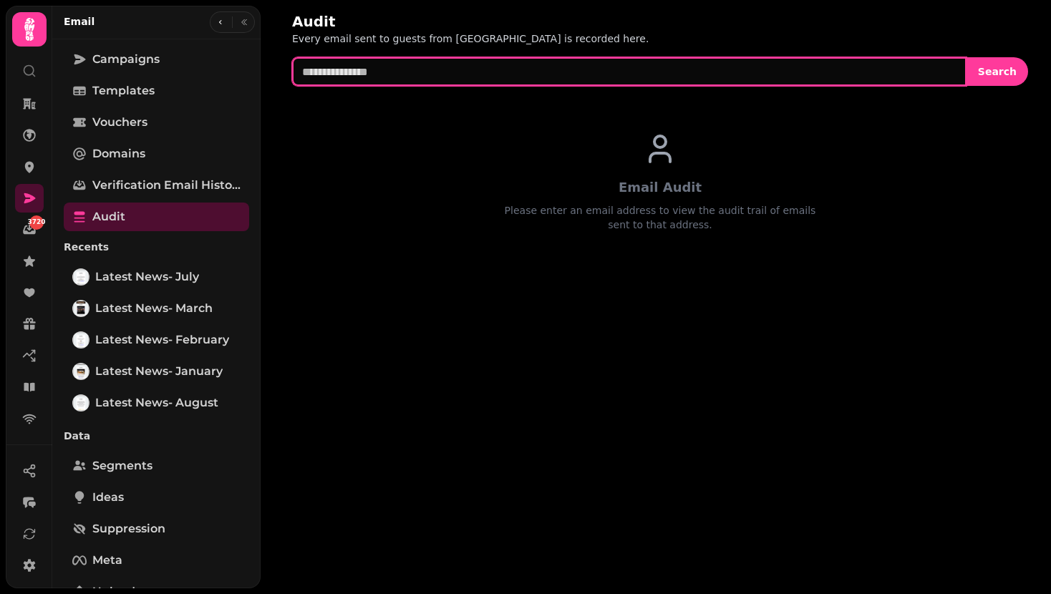
click at [438, 65] on input "text" at bounding box center [629, 71] width 674 height 29
paste input "**********"
type input "**********"
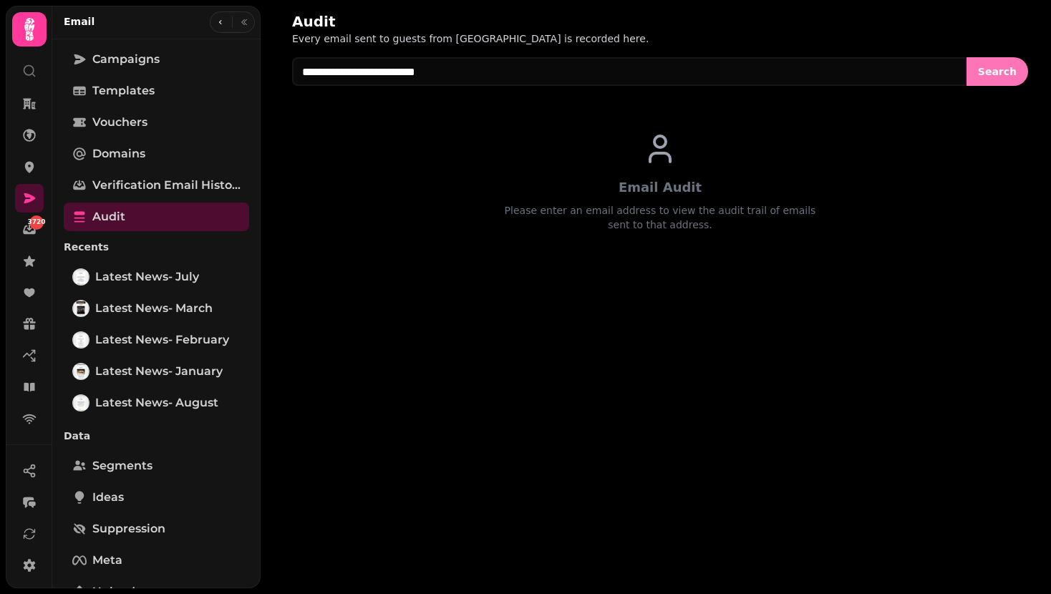
click at [993, 69] on span "Search" at bounding box center [997, 72] width 39 height 10
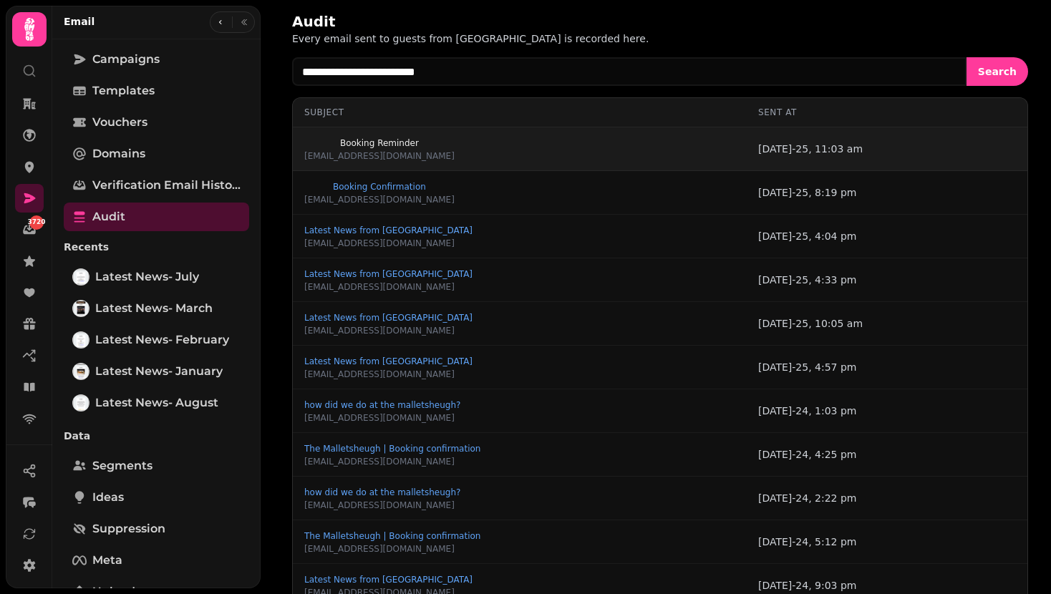
click at [344, 149] on button "Booking Reminder" at bounding box center [379, 143] width 150 height 14
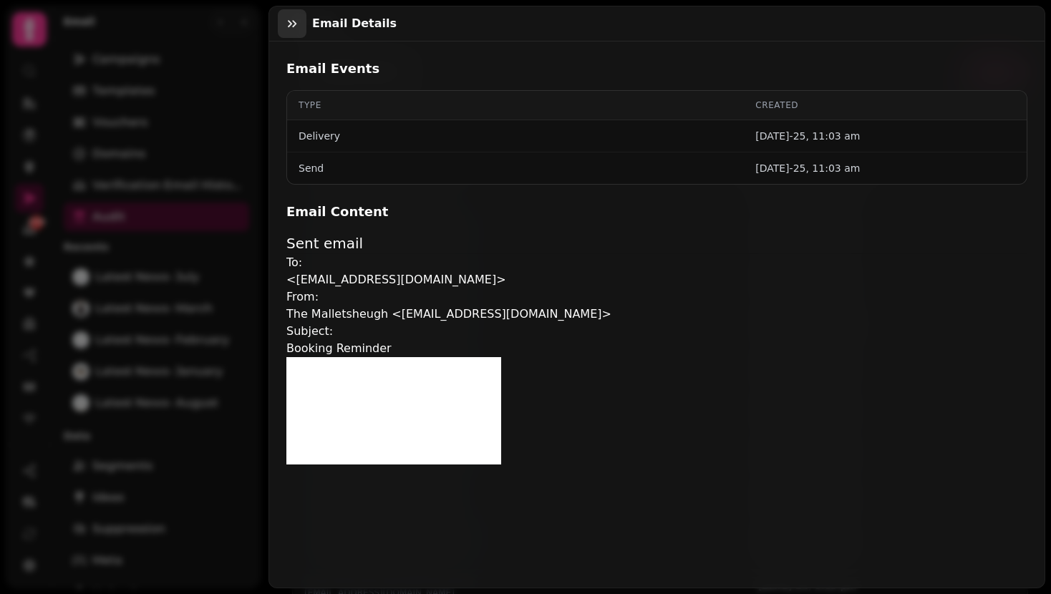
click at [283, 34] on button "button" at bounding box center [292, 23] width 29 height 29
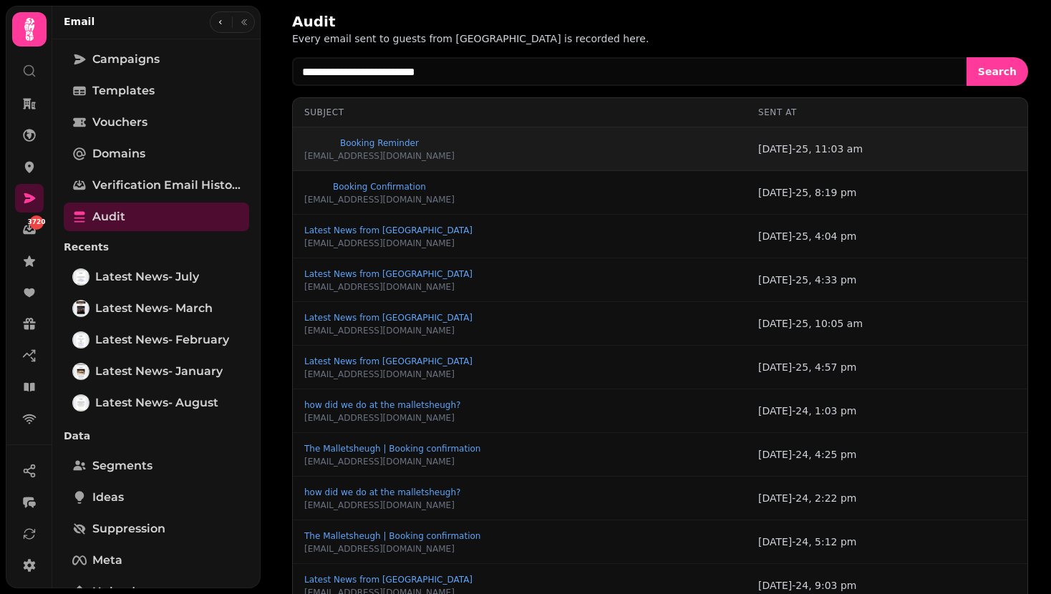
click at [213, 31] on div at bounding box center [232, 21] width 45 height 21
click at [216, 22] on icon "button" at bounding box center [220, 22] width 9 height 9
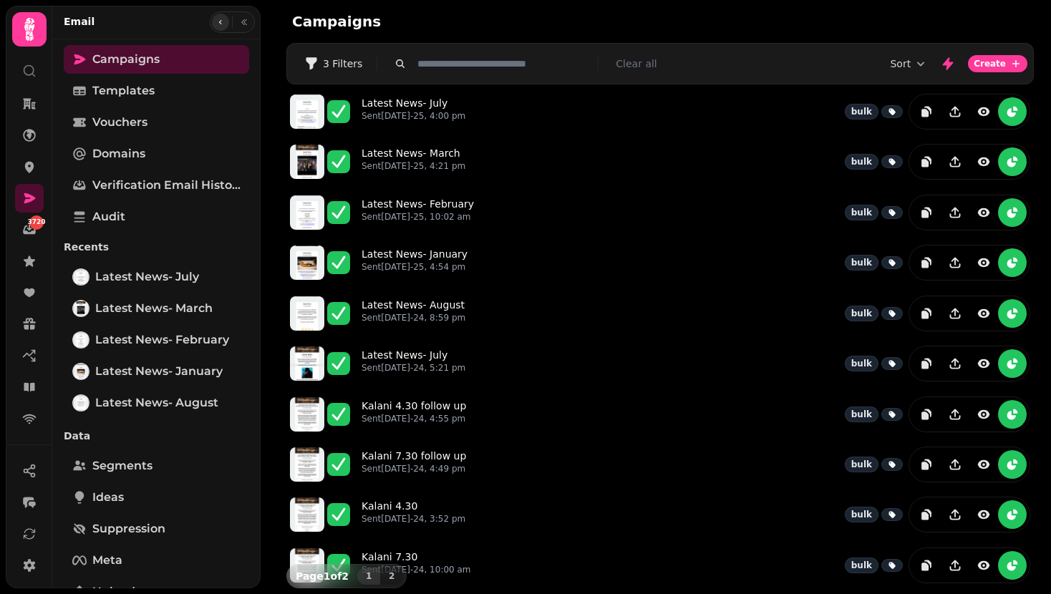
click at [216, 22] on icon "button" at bounding box center [220, 22] width 9 height 9
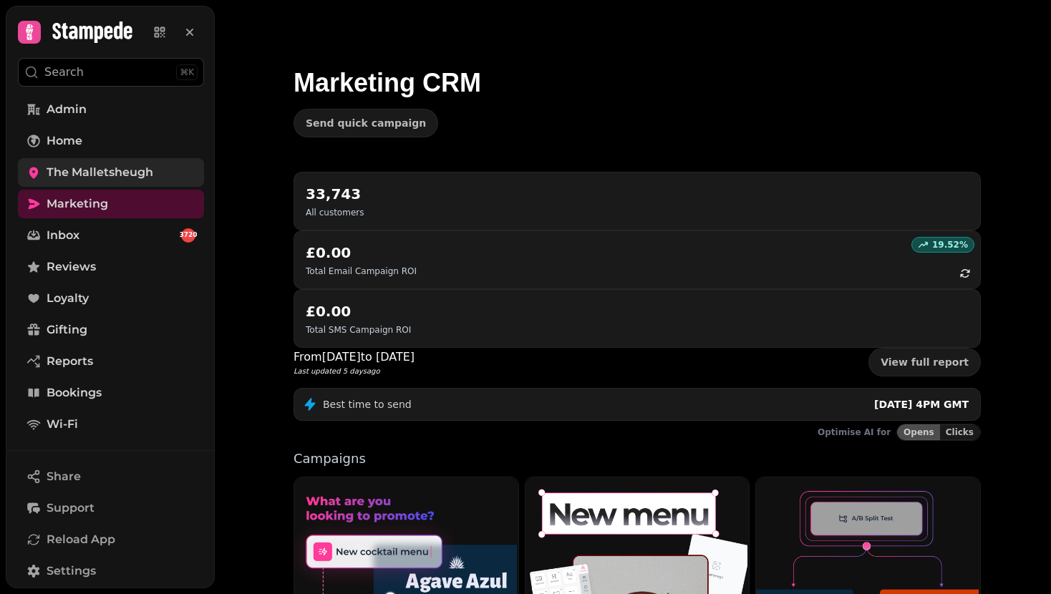
click at [89, 171] on span "The Malletsheugh" at bounding box center [100, 172] width 107 height 17
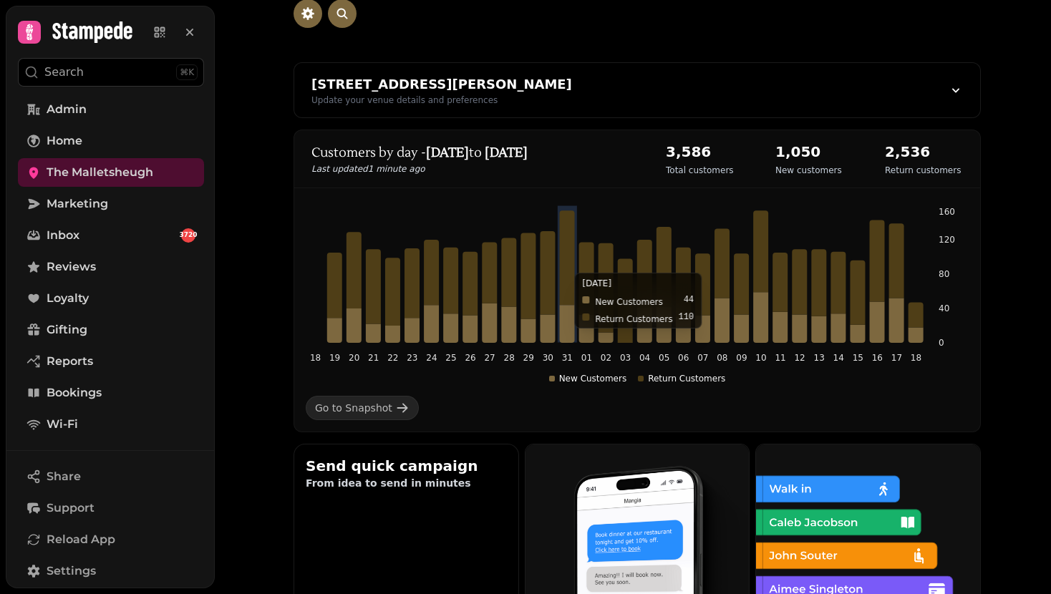
scroll to position [345, 0]
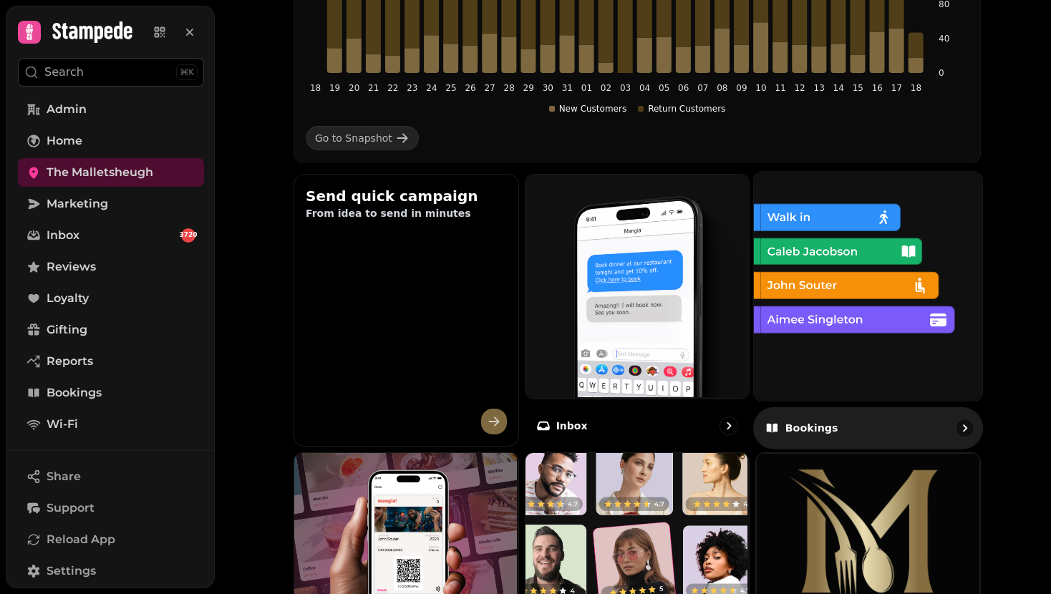
click at [877, 264] on img at bounding box center [866, 284] width 228 height 228
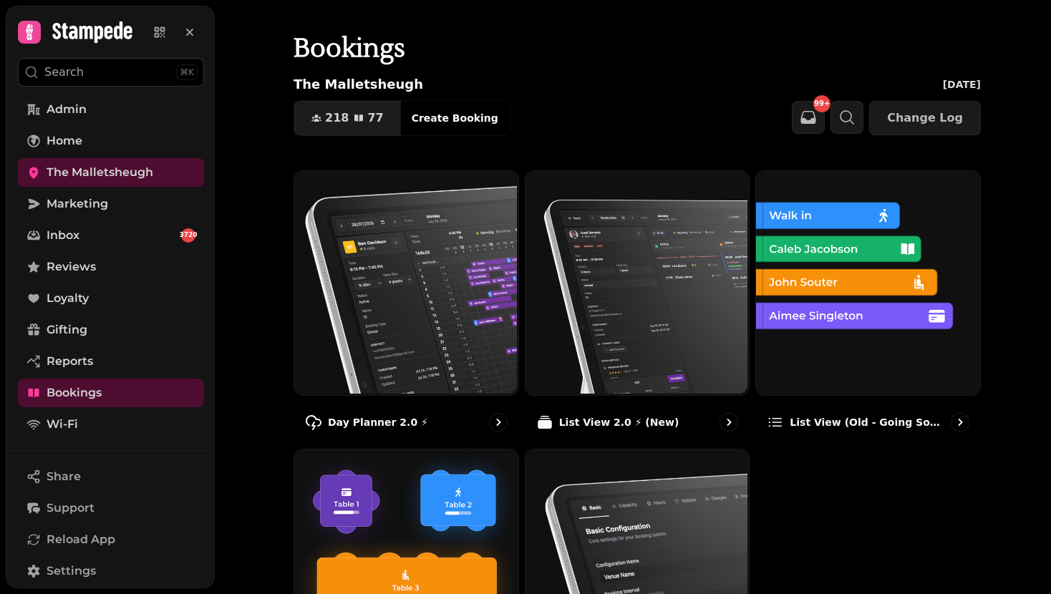
click at [621, 113] on div "218 77 Covers Create Booking 99+ Change Log" at bounding box center [636, 118] width 687 height 36
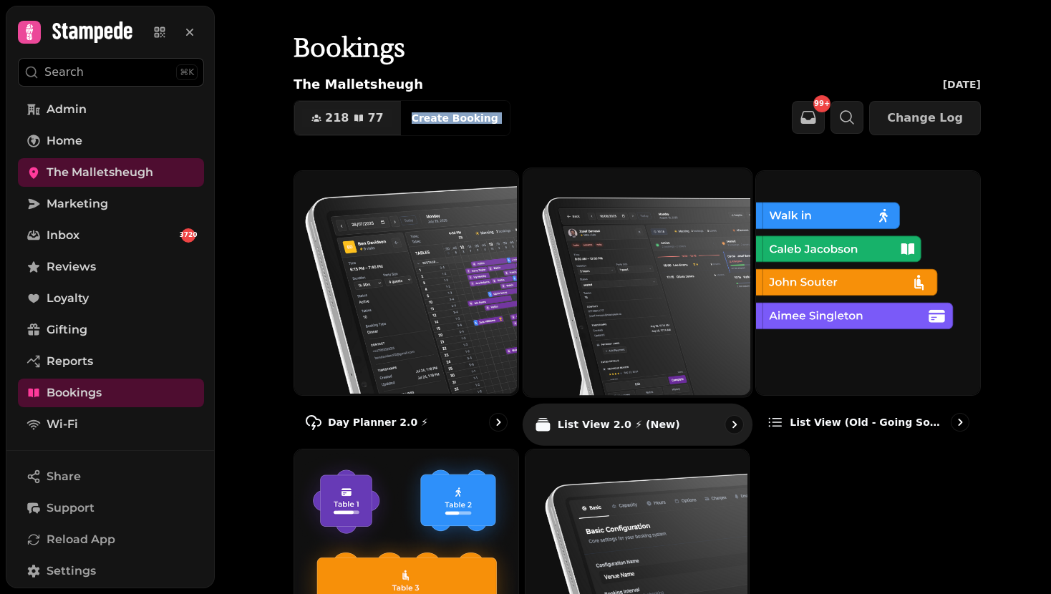
click at [634, 267] on img at bounding box center [635, 281] width 228 height 228
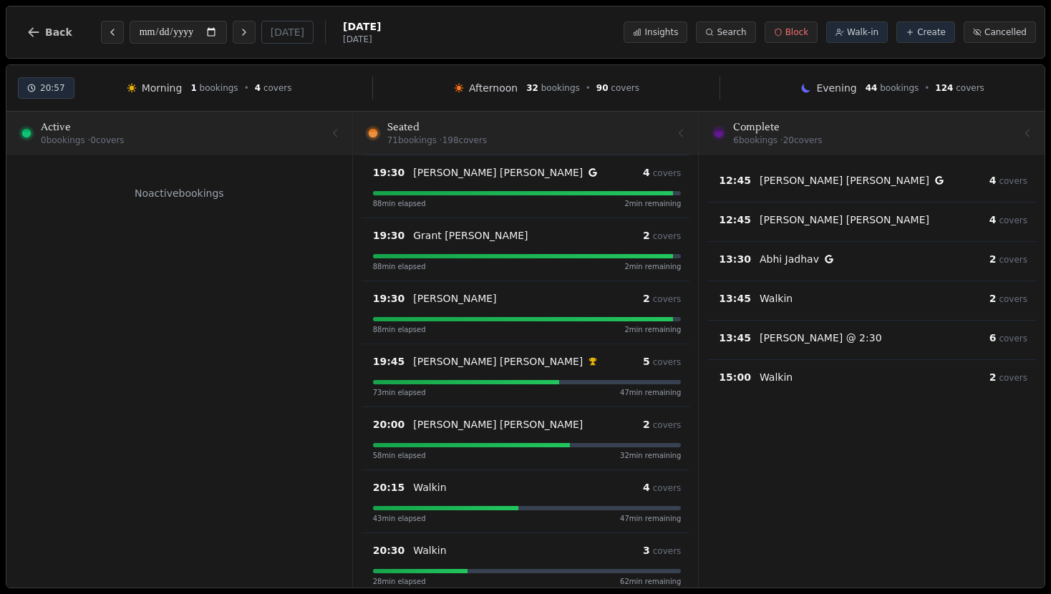
scroll to position [4055, 0]
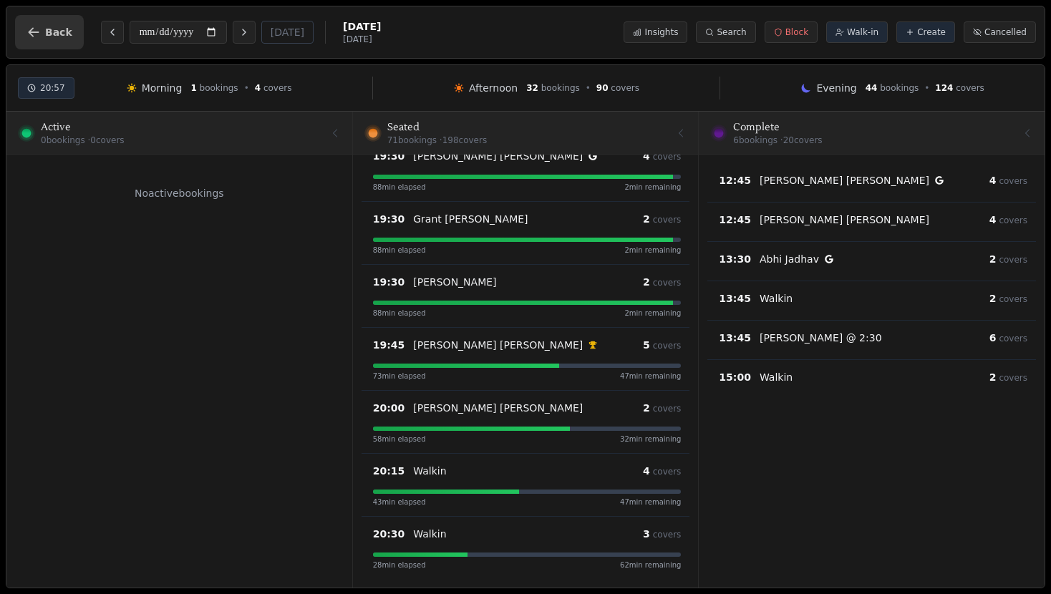
click at [42, 34] on button "Back" at bounding box center [49, 32] width 69 height 34
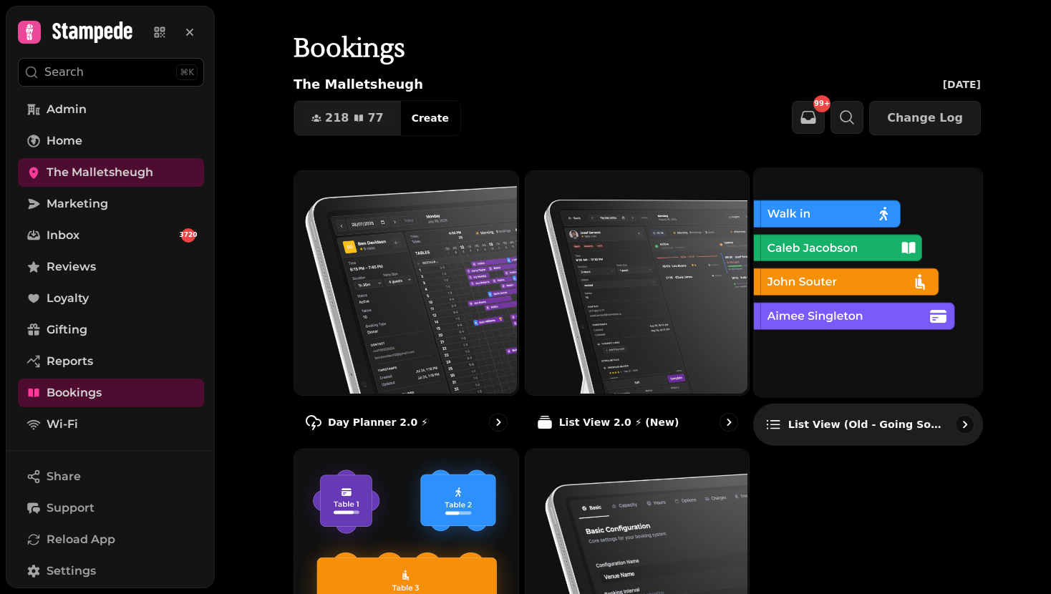
click at [832, 340] on img at bounding box center [866, 281] width 228 height 228
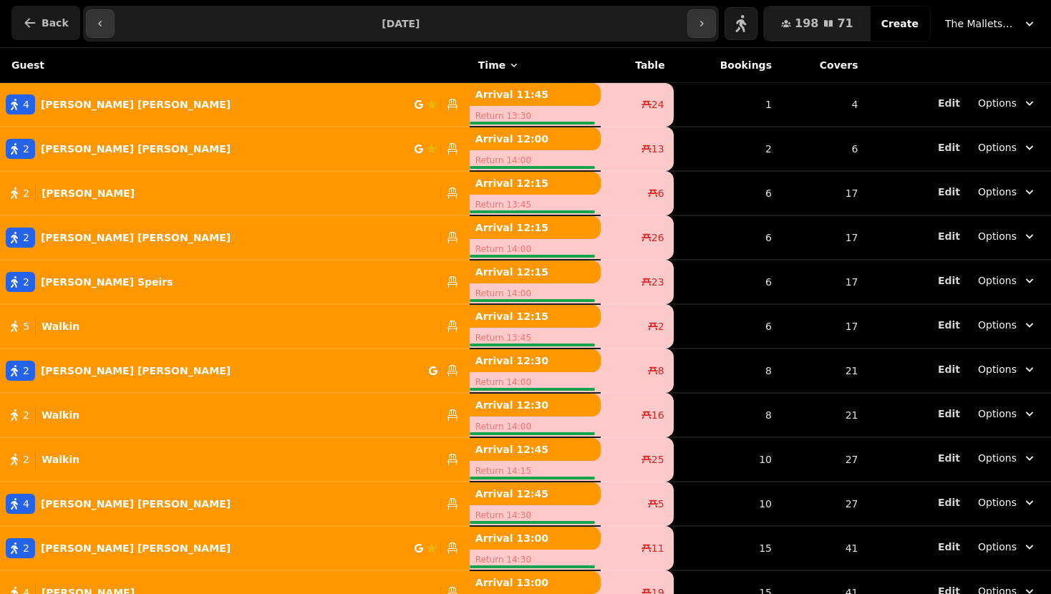
click at [42, 9] on button "Back" at bounding box center [45, 23] width 69 height 34
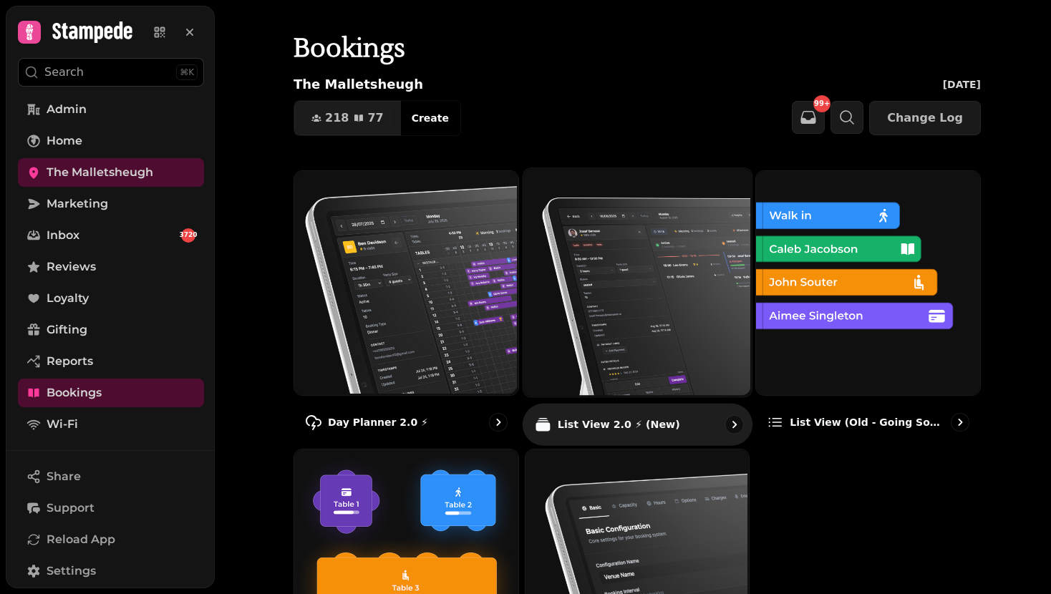
click at [664, 263] on img at bounding box center [635, 281] width 228 height 228
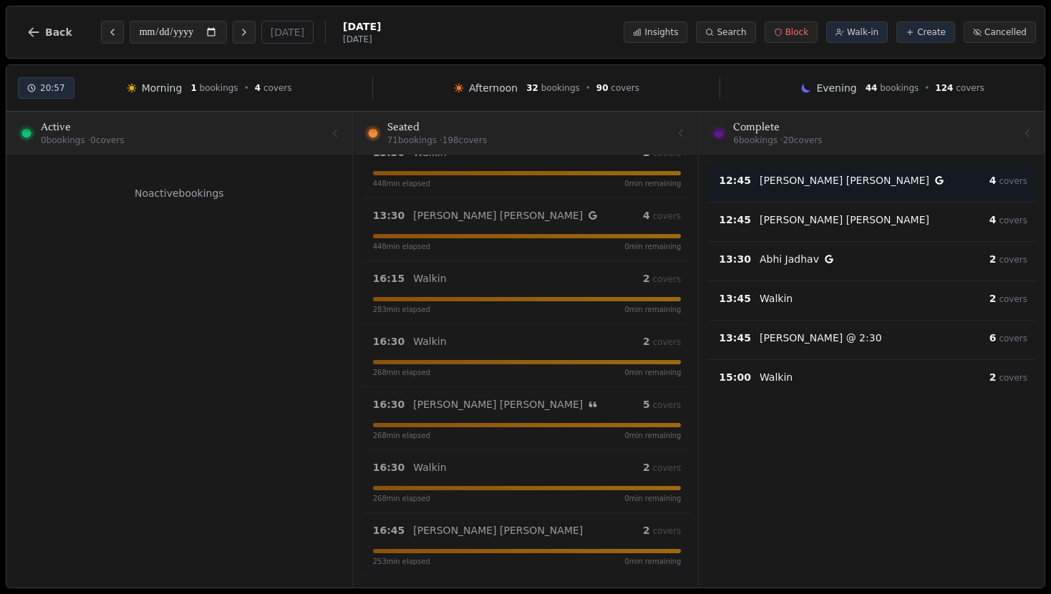
scroll to position [1229, 0]
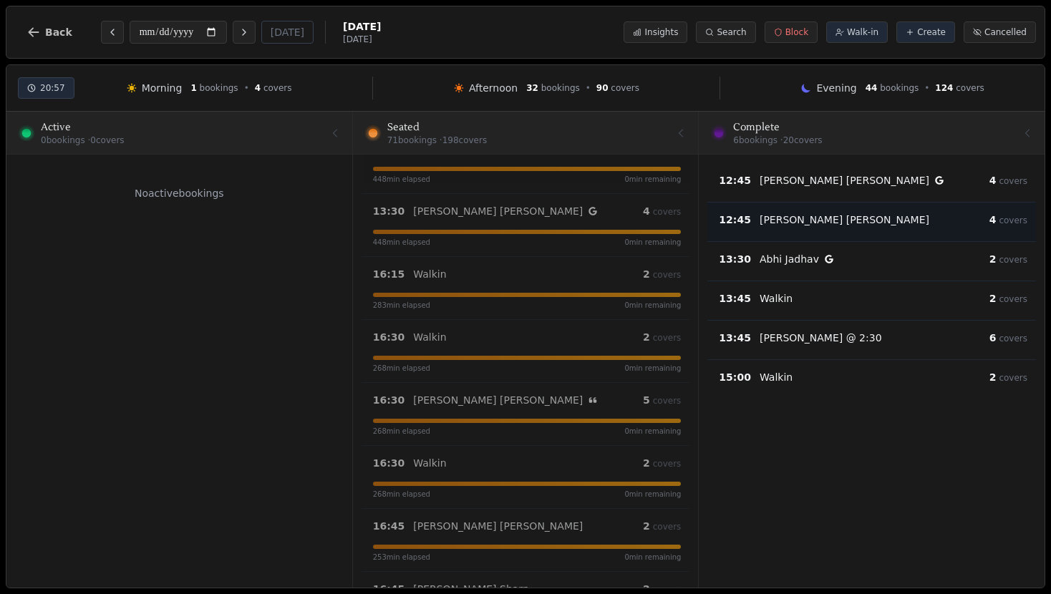
click at [852, 214] on div "Christine Smith" at bounding box center [874, 220] width 230 height 14
select select "****"
select select "*"
select select "********"
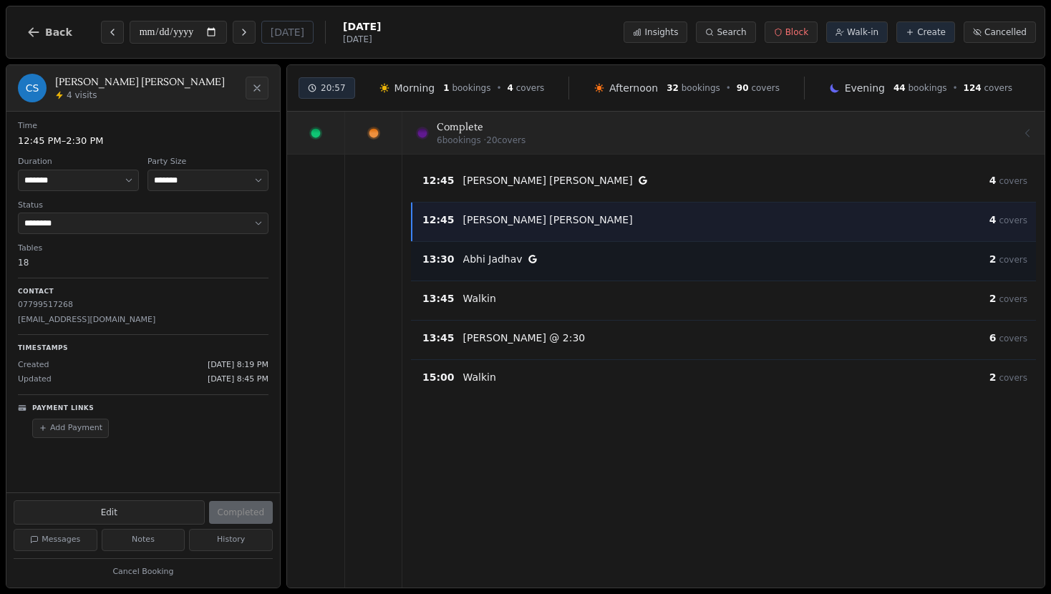
click at [666, 265] on div "Abhi Jadhav" at bounding box center [726, 259] width 526 height 14
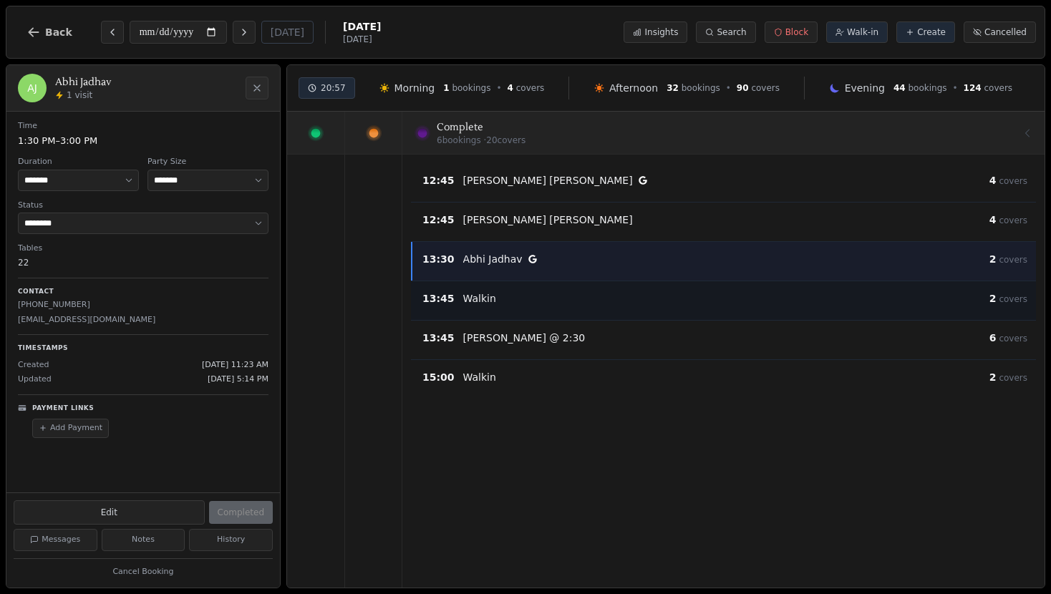
click at [661, 309] on div "13:45 Walkin 2 covers" at bounding box center [725, 300] width 622 height 21
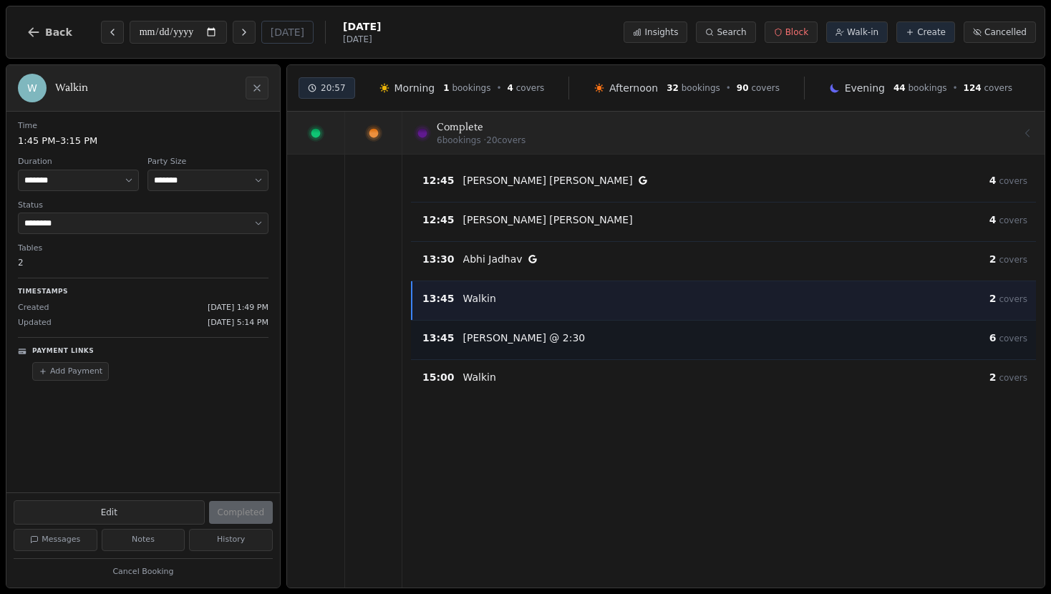
click at [657, 342] on div "Maria @ 2:30" at bounding box center [726, 338] width 526 height 14
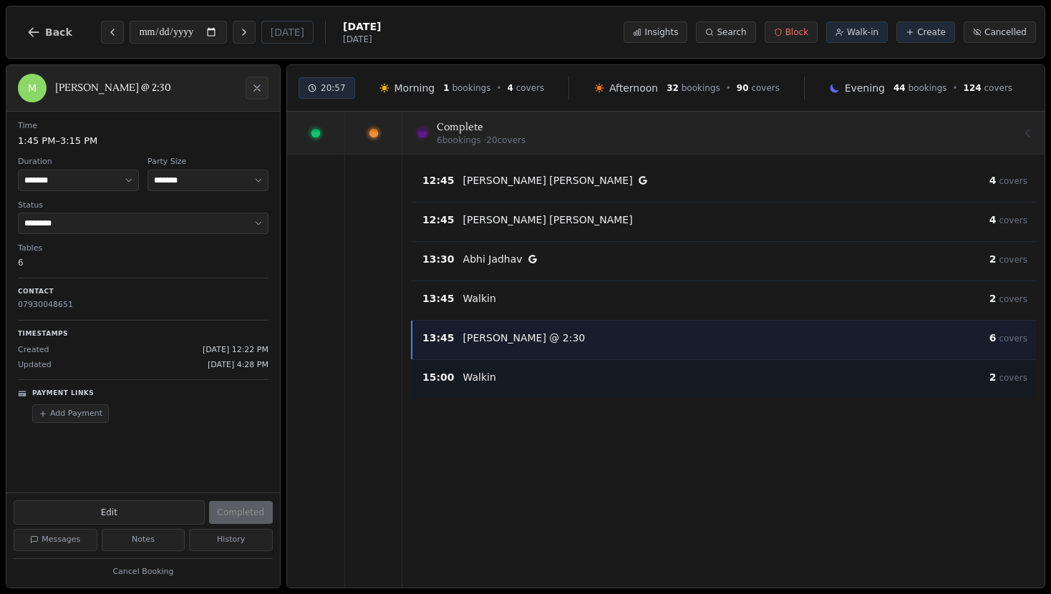
click at [652, 377] on div "Walkin" at bounding box center [726, 377] width 526 height 14
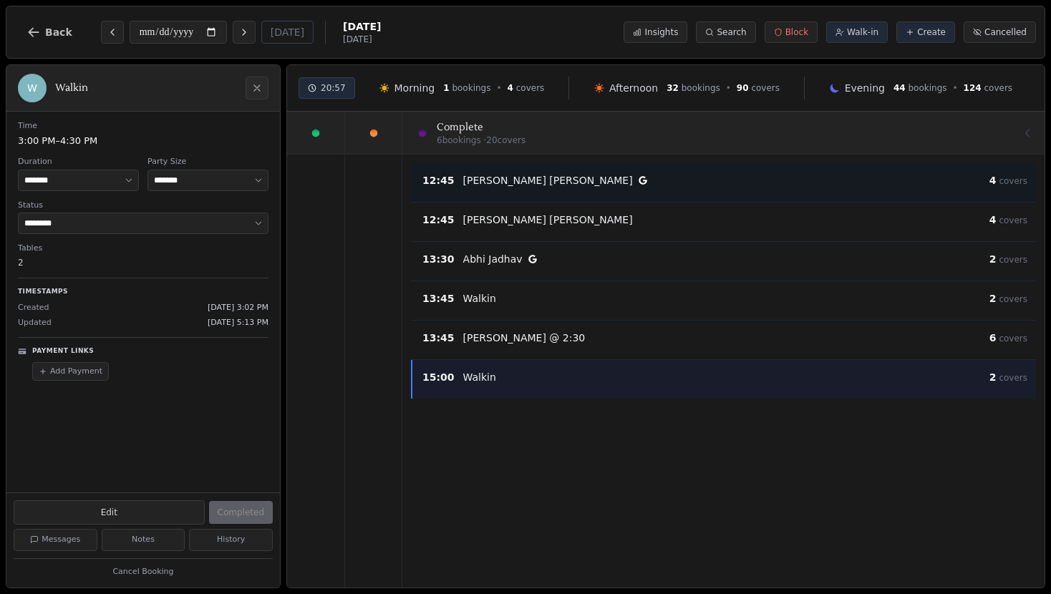
click at [629, 186] on div "Celia McQueen" at bounding box center [726, 180] width 526 height 14
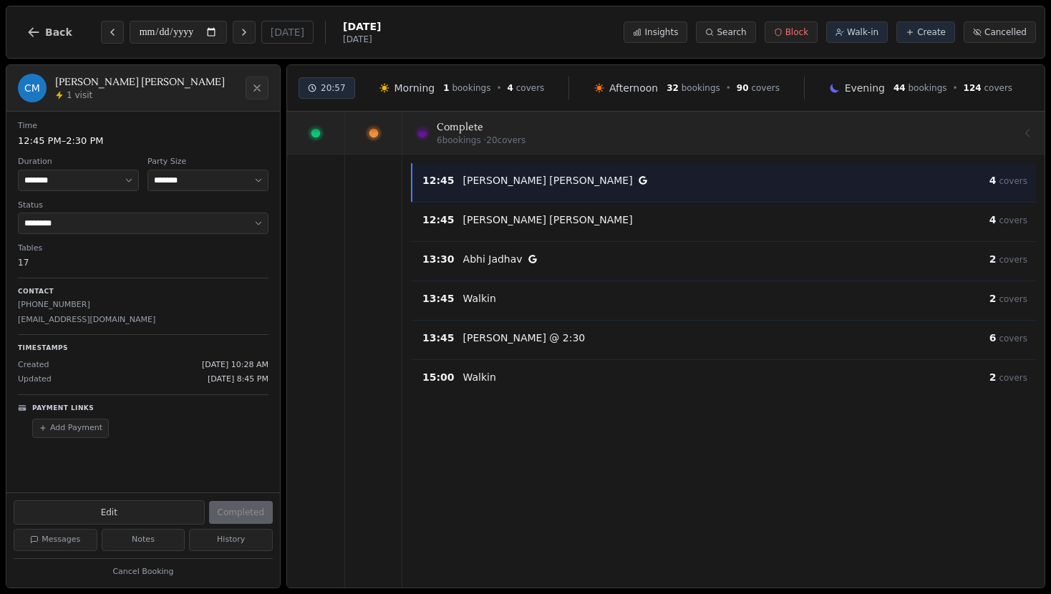
click at [381, 130] on icon at bounding box center [373, 133] width 17 height 17
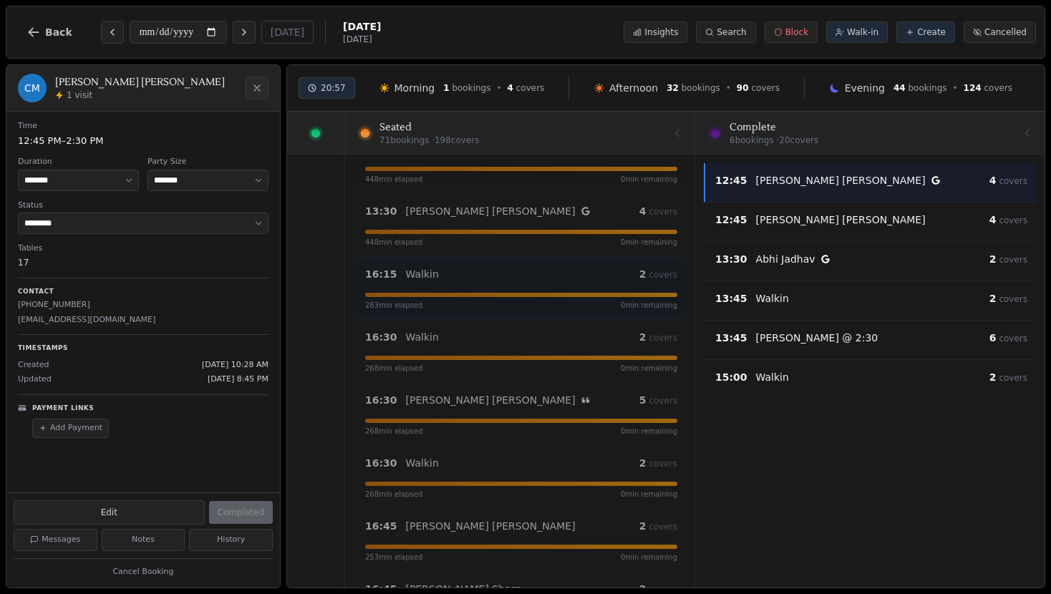
click at [515, 275] on div "Walkin" at bounding box center [522, 274] width 233 height 14
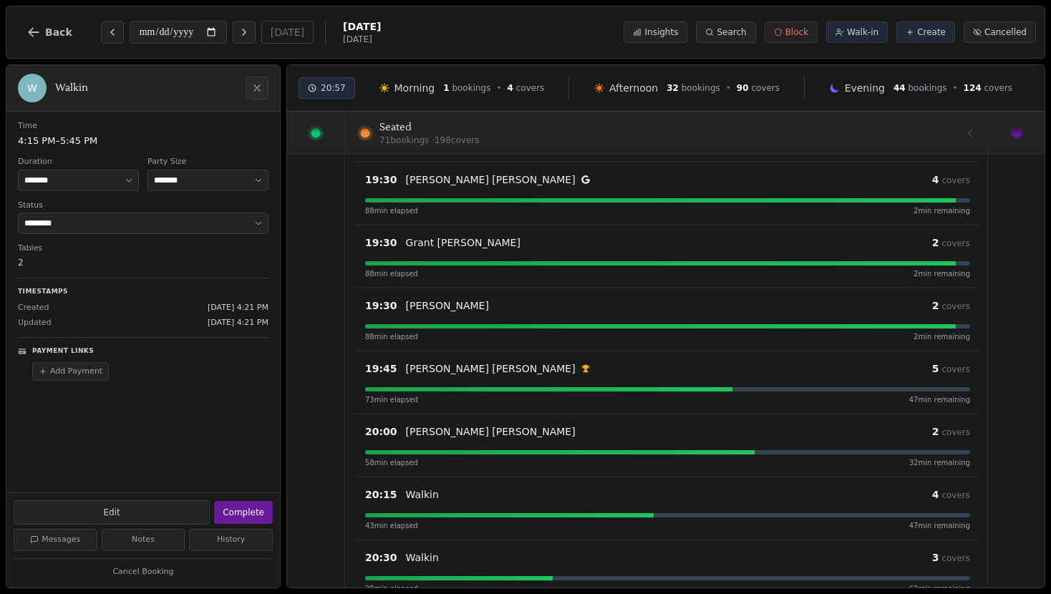
scroll to position [4055, 0]
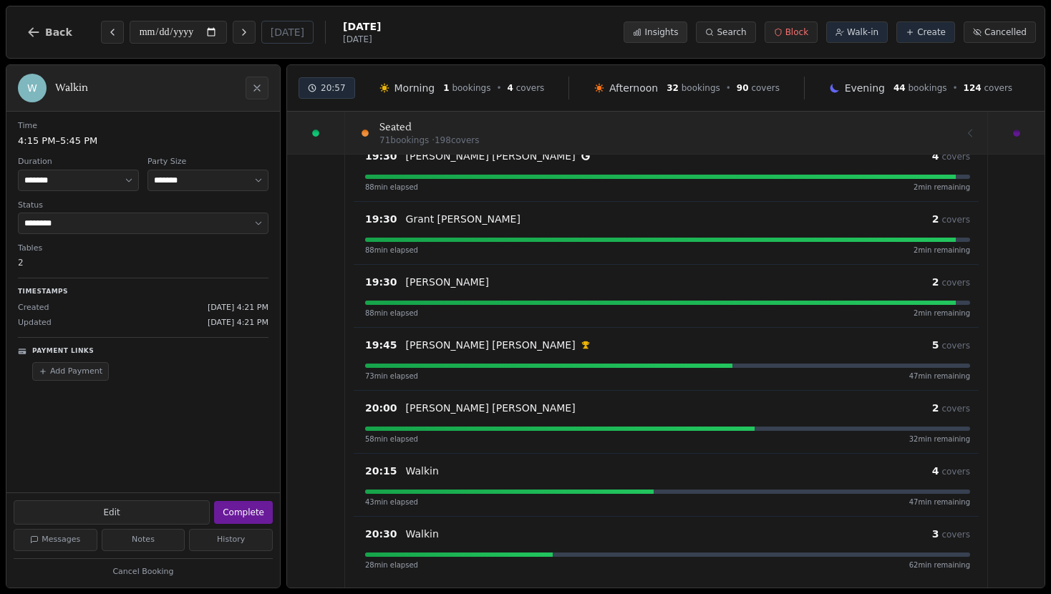
click at [658, 34] on span "Insights" at bounding box center [661, 31] width 34 height 11
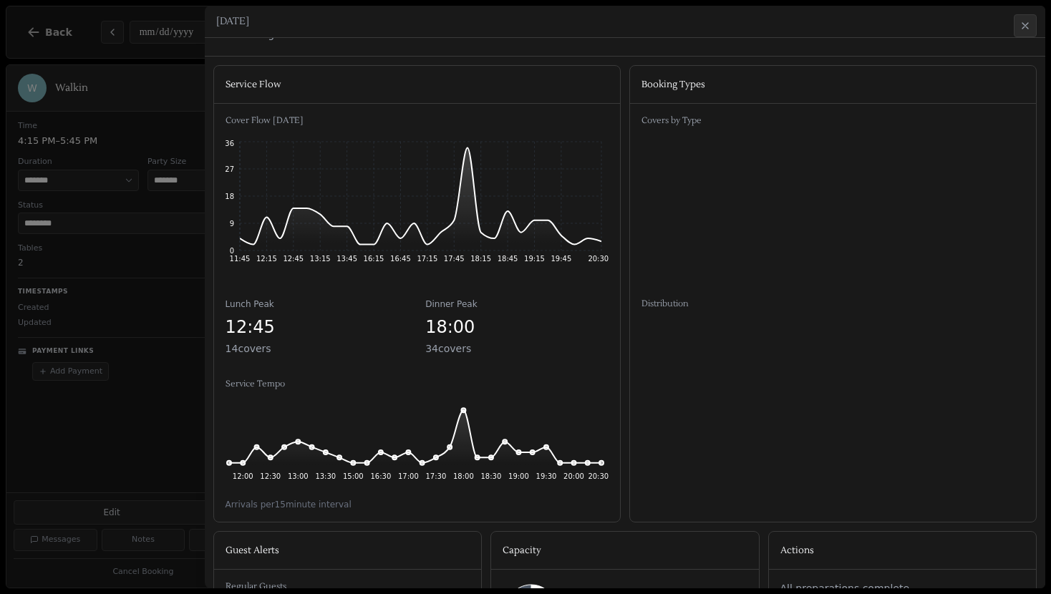
scroll to position [0, 0]
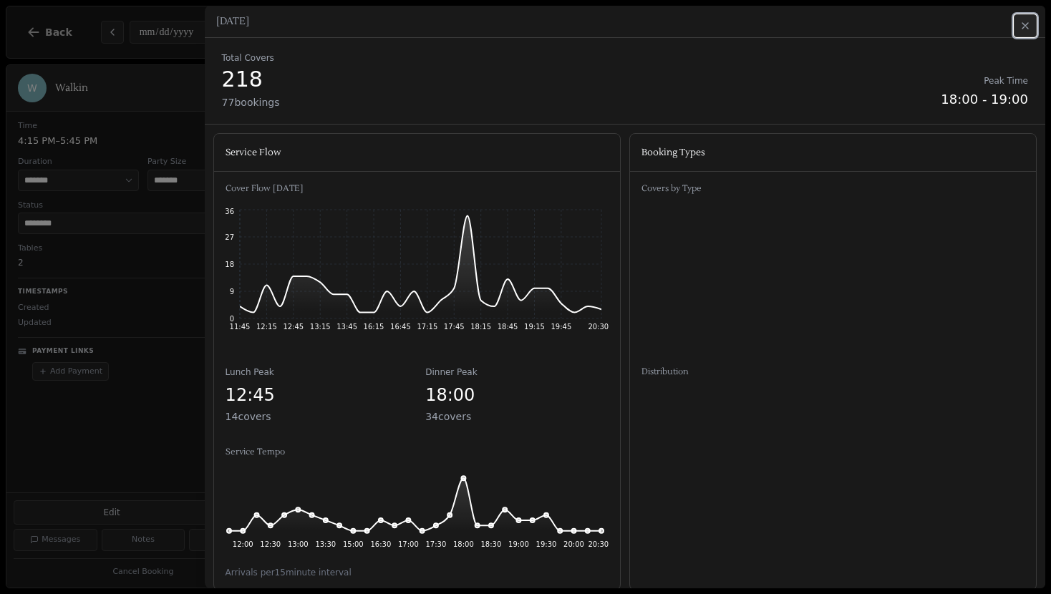
click at [1015, 29] on button "Close" at bounding box center [1024, 25] width 23 height 23
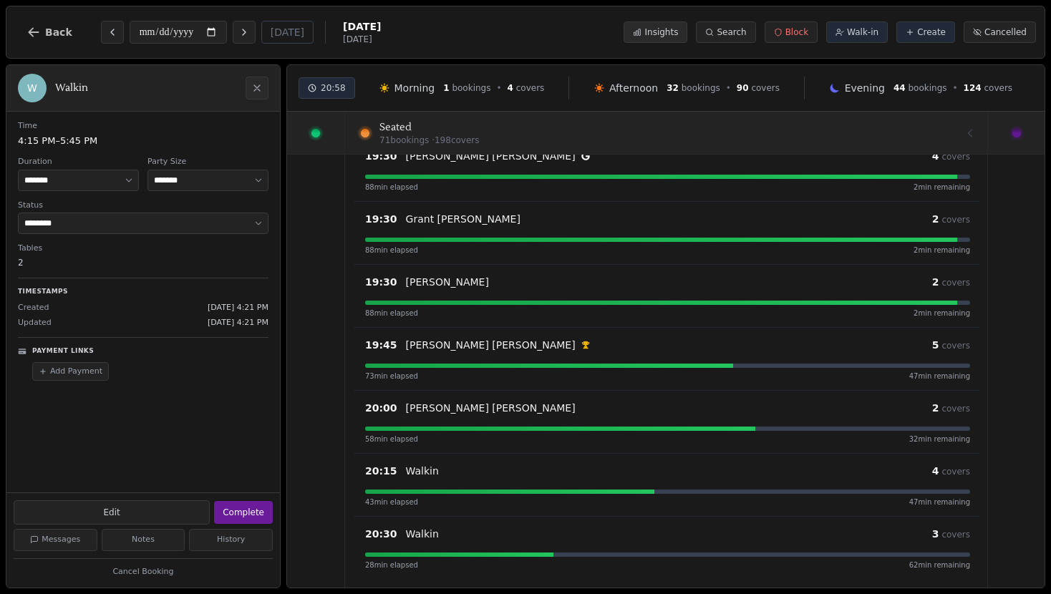
click at [653, 30] on span "Insights" at bounding box center [661, 31] width 34 height 11
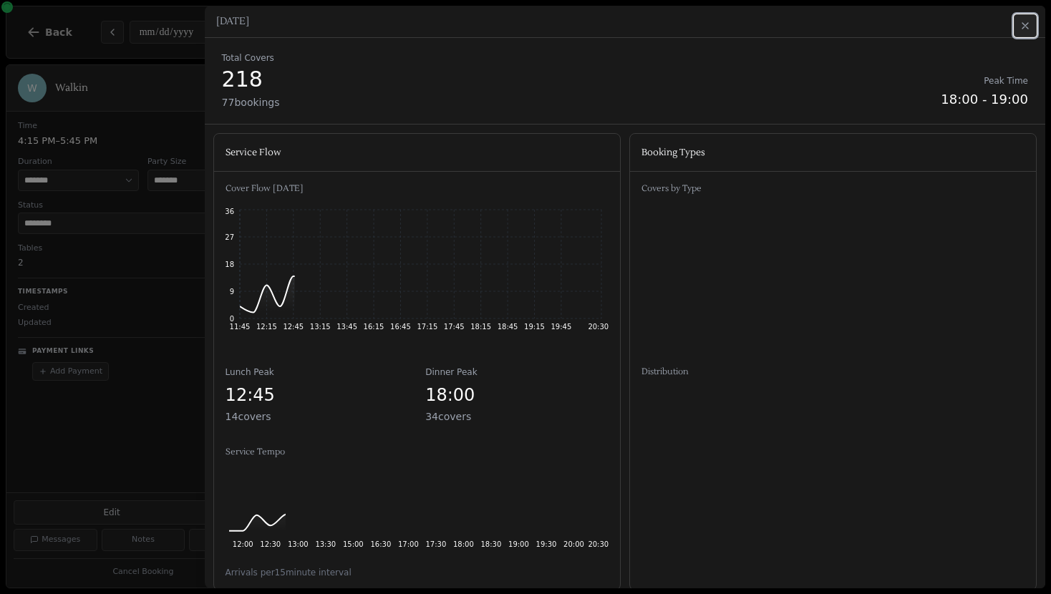
click at [1023, 26] on icon "button" at bounding box center [1025, 26] width 6 height 6
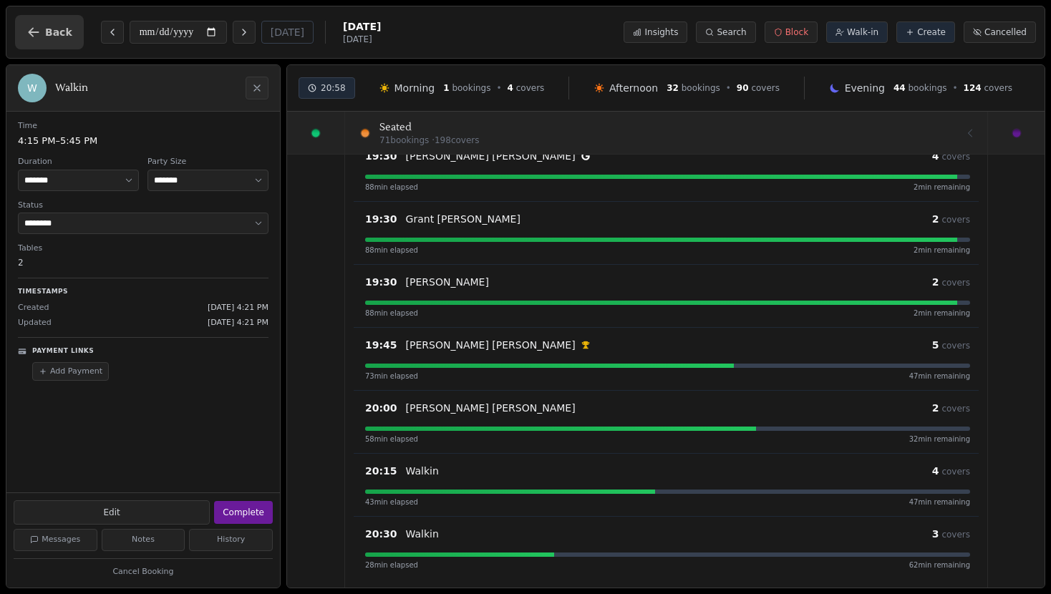
click at [24, 26] on button "Back" at bounding box center [49, 32] width 69 height 34
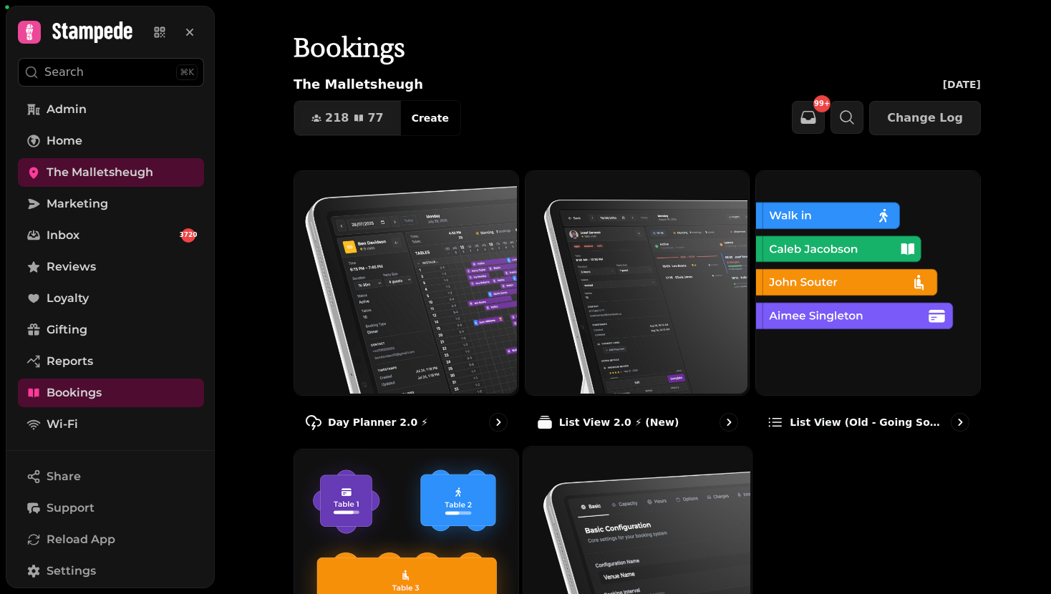
click at [648, 514] on img at bounding box center [635, 559] width 228 height 228
select select "**********"
select select "****"
select select "*"
select select "**"
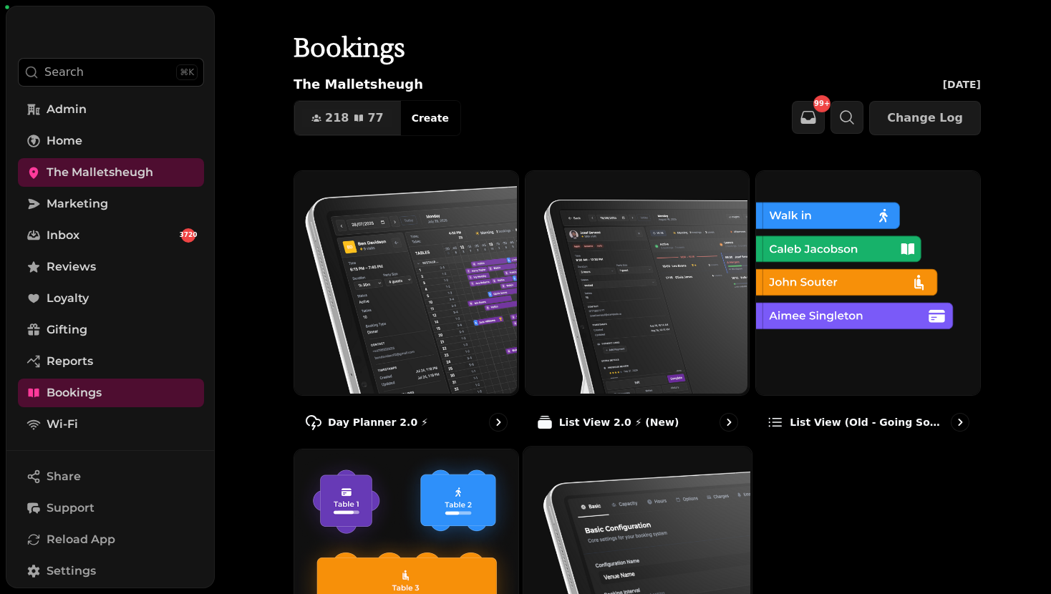
select select "**"
select select "*"
select select "**"
select select "**********"
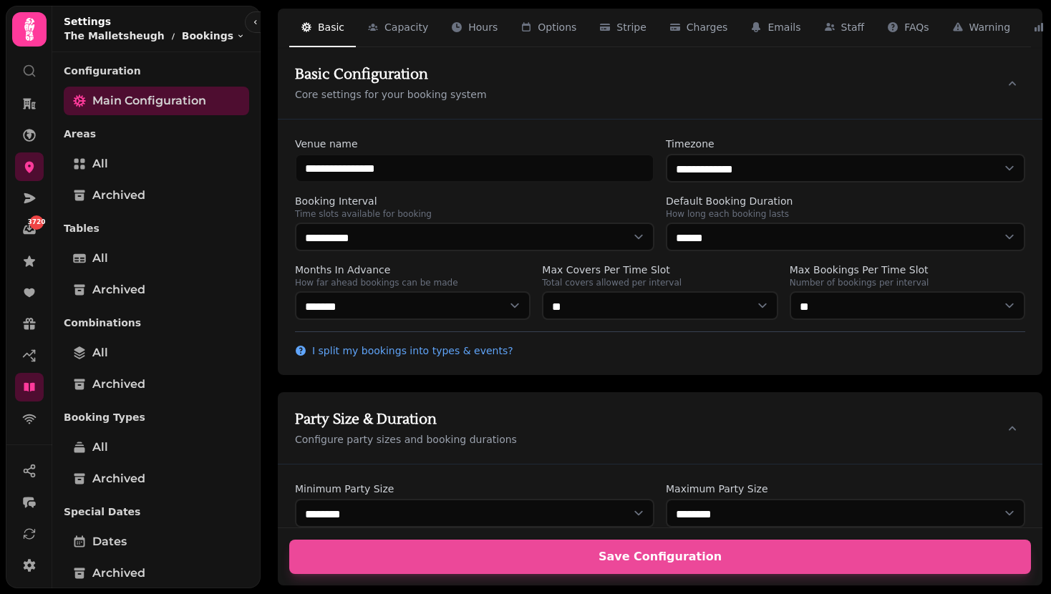
click at [271, 25] on button "button" at bounding box center [279, 22] width 17 height 17
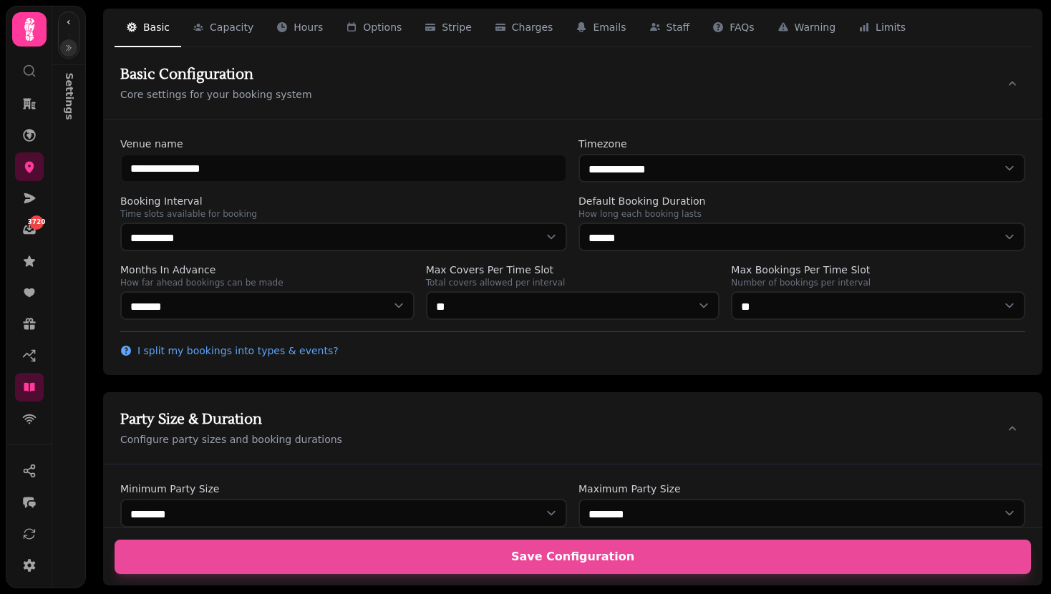
click at [60, 44] on button "button" at bounding box center [68, 47] width 17 height 17
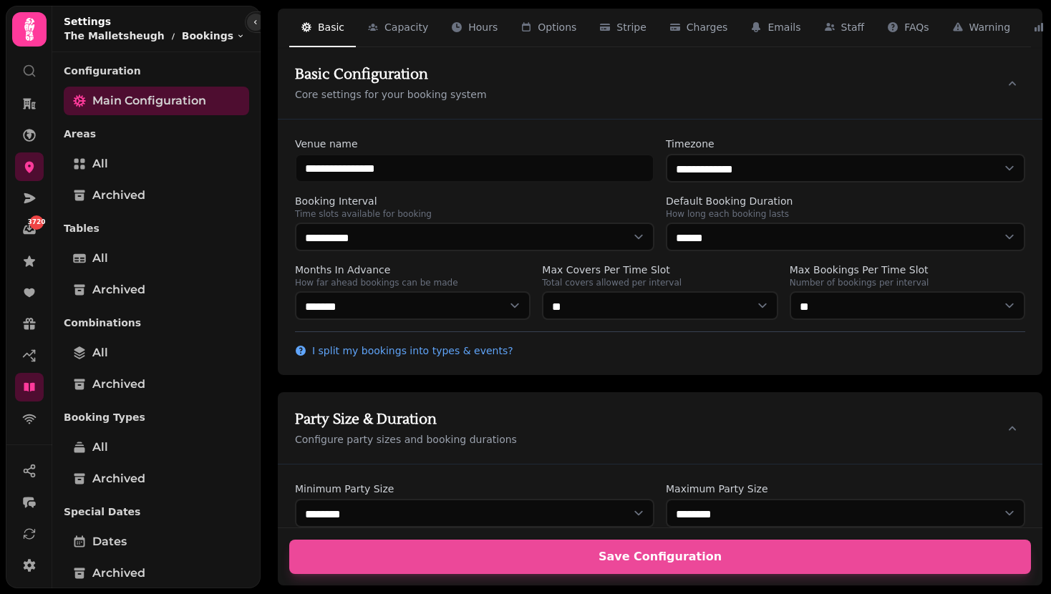
click at [247, 27] on button "button" at bounding box center [255, 22] width 17 height 17
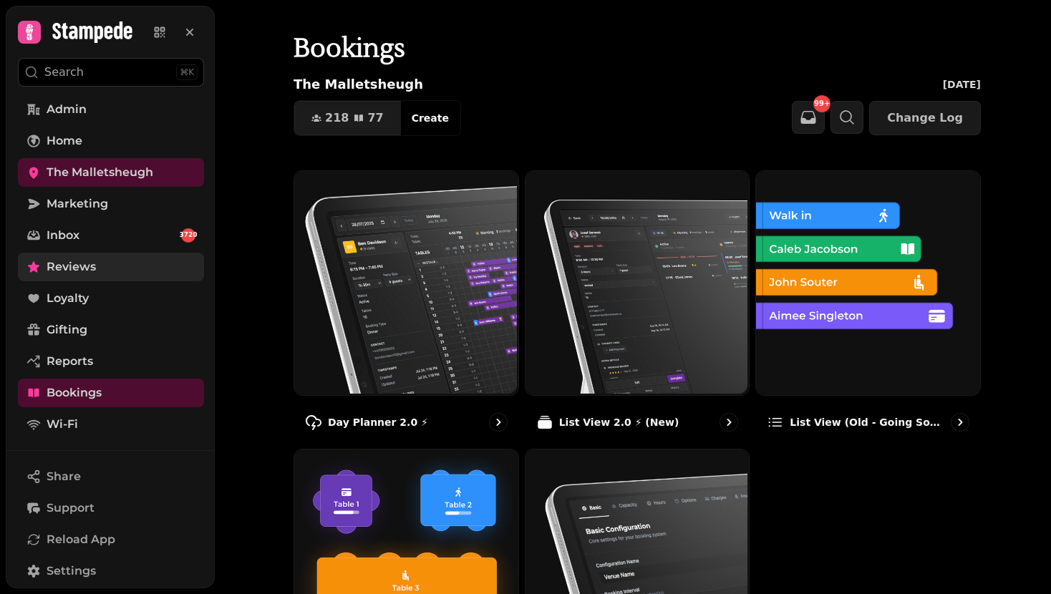
click at [151, 263] on link "Reviews" at bounding box center [111, 267] width 186 height 29
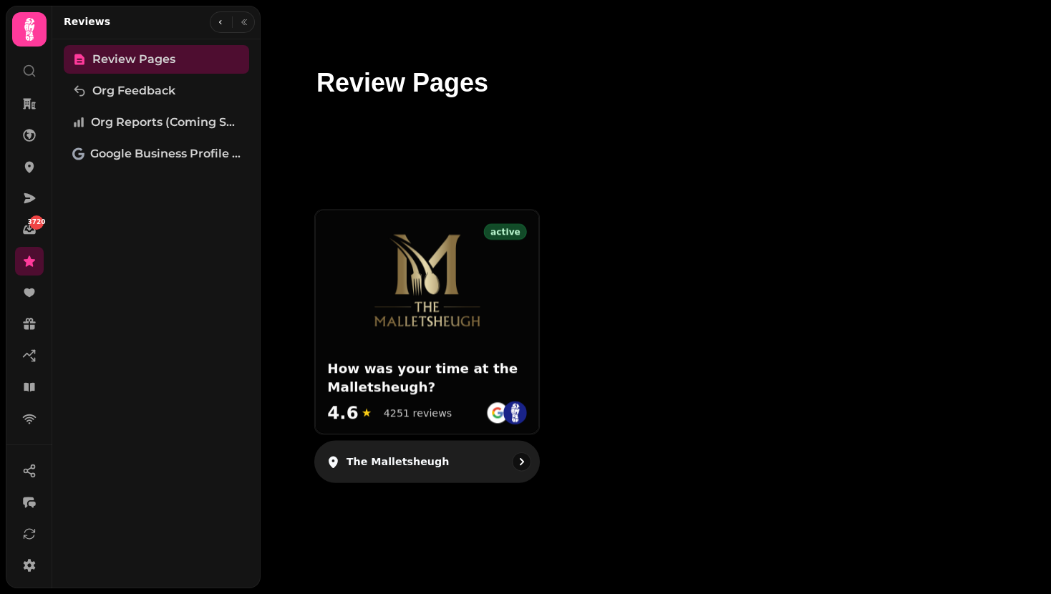
click at [462, 280] on img at bounding box center [427, 281] width 107 height 94
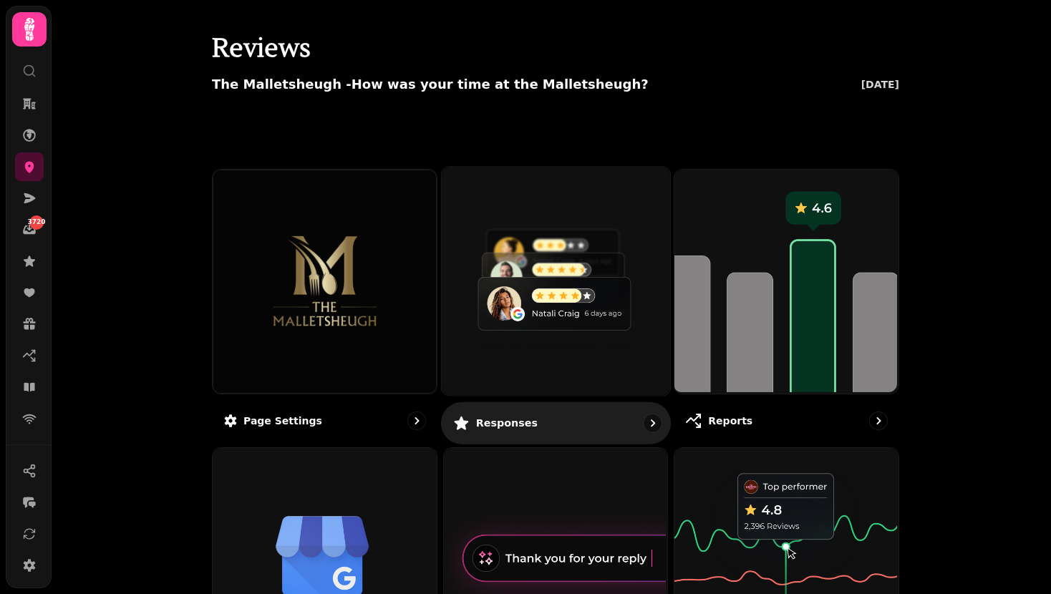
click at [528, 274] on img at bounding box center [553, 279] width 228 height 228
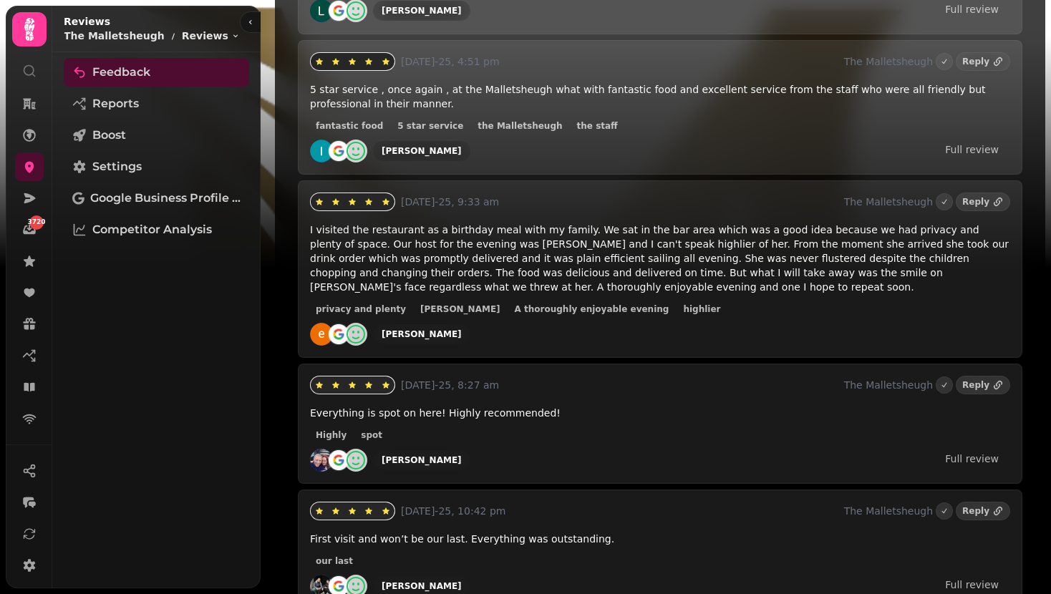
scroll to position [4640, 0]
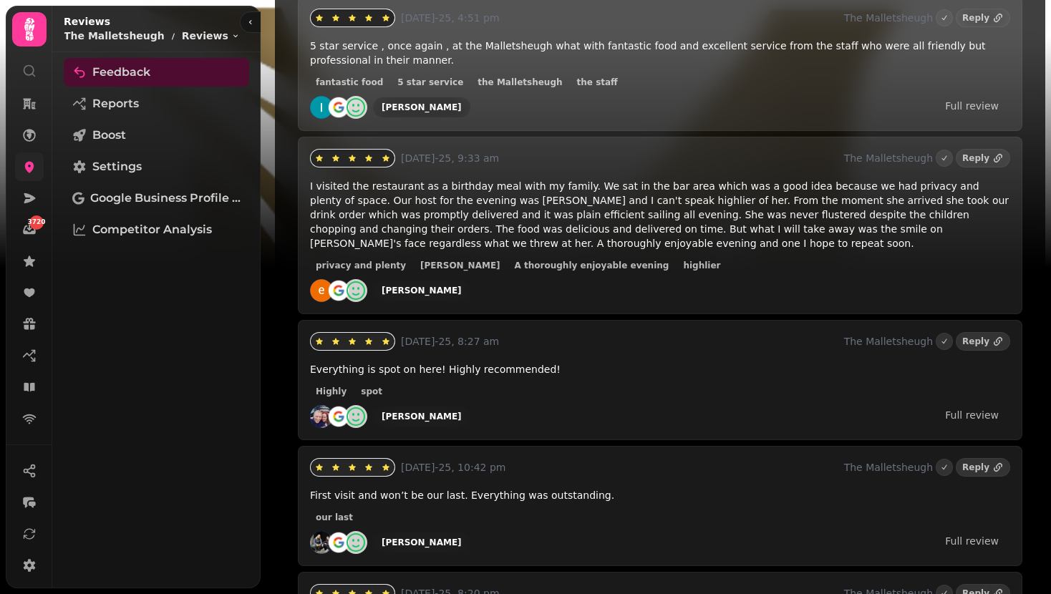
click at [19, 170] on link at bounding box center [29, 166] width 29 height 29
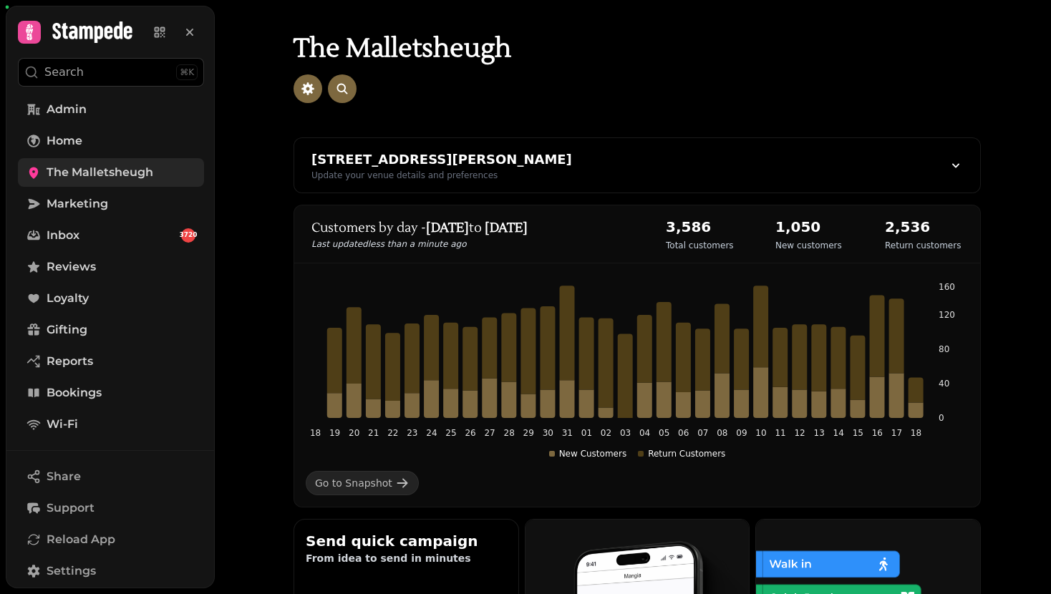
click at [107, 172] on span "The Malletsheugh" at bounding box center [100, 172] width 107 height 17
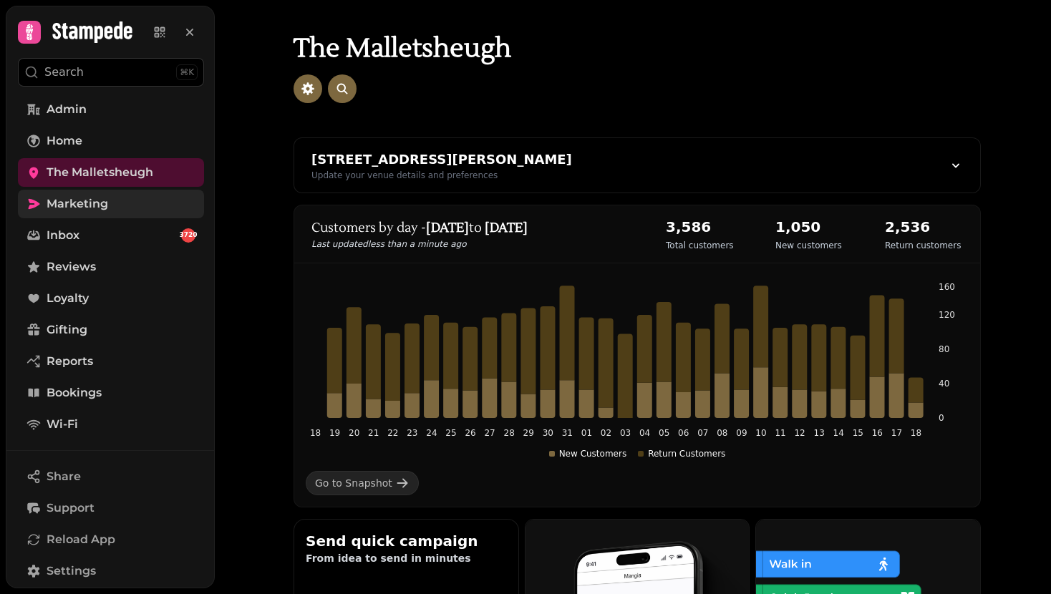
click at [147, 204] on link "Marketing" at bounding box center [111, 204] width 186 height 29
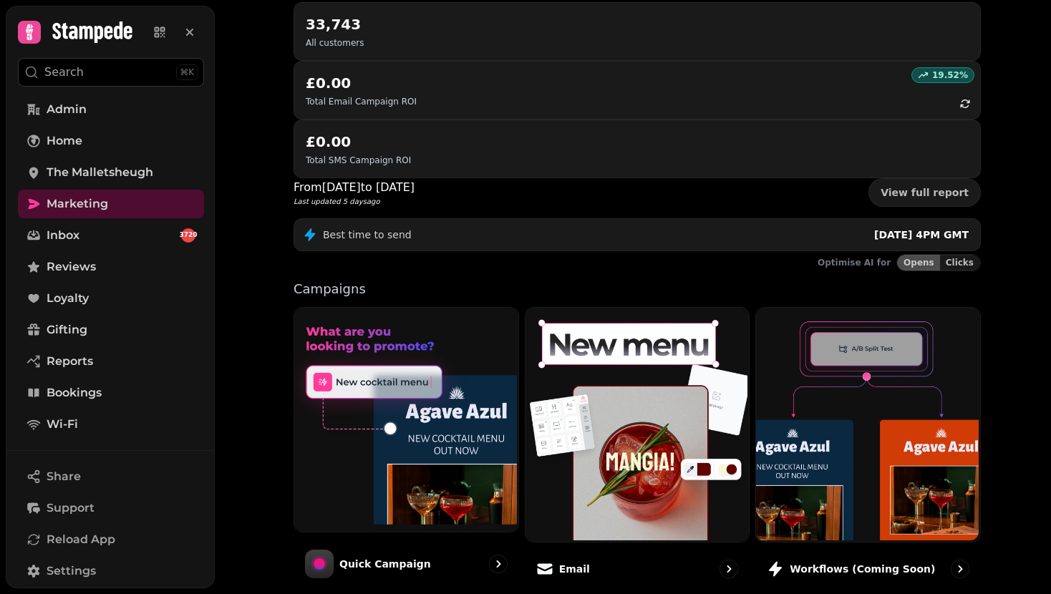
scroll to position [299, 0]
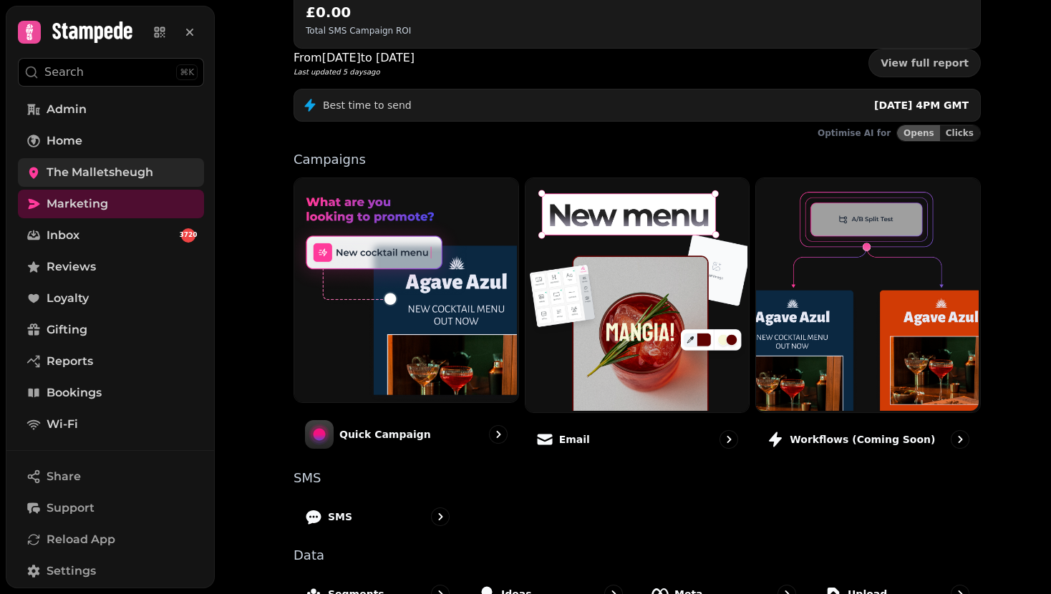
click at [122, 160] on link "The Malletsheugh" at bounding box center [111, 172] width 186 height 29
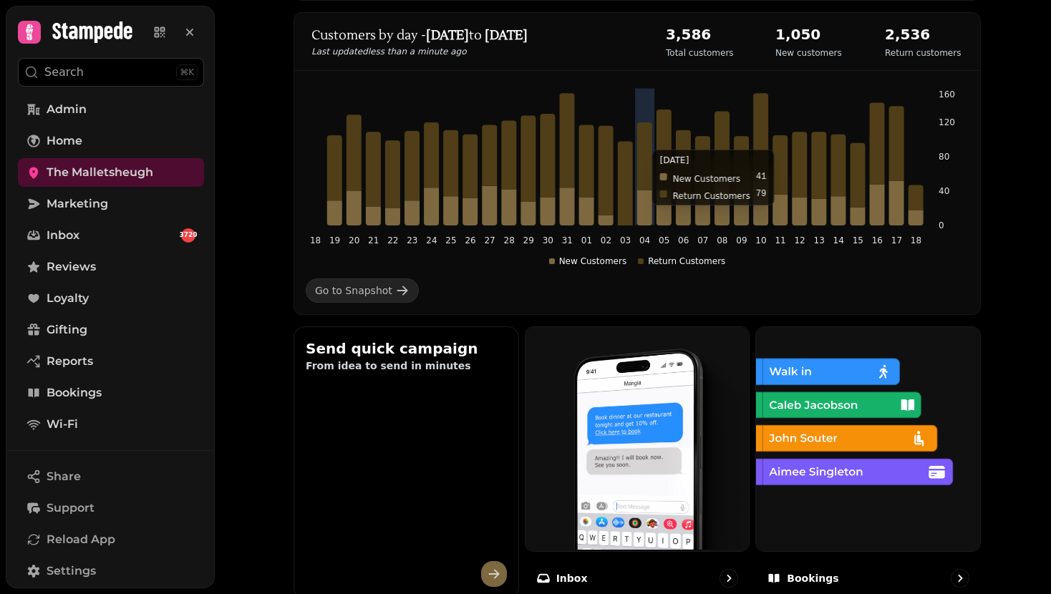
scroll to position [308, 0]
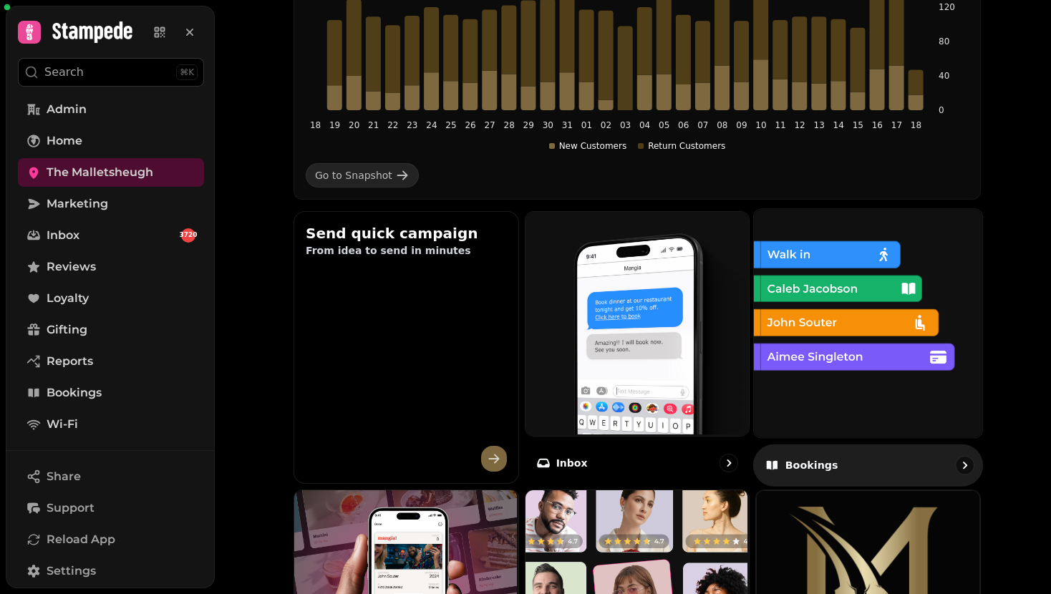
click at [835, 330] on img at bounding box center [866, 322] width 228 height 228
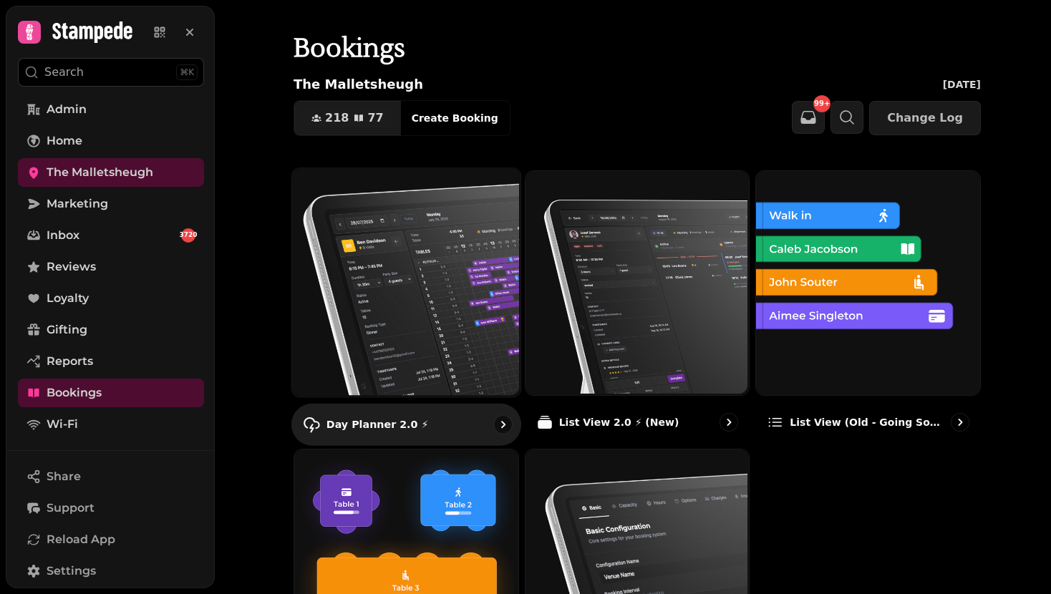
click at [412, 268] on img at bounding box center [405, 281] width 228 height 228
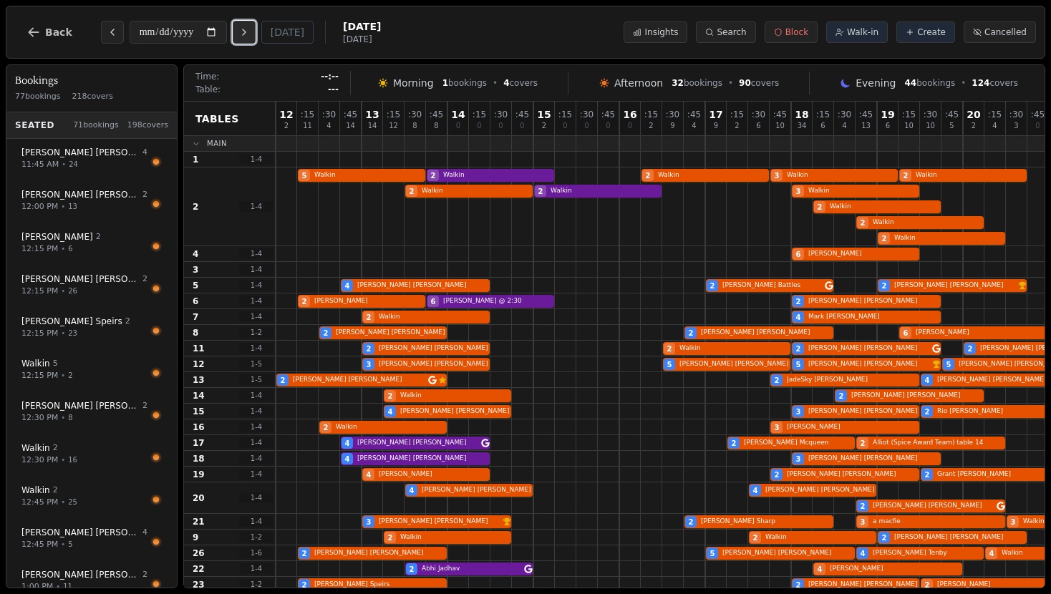
click at [247, 31] on icon "Next day" at bounding box center [243, 31] width 11 height 11
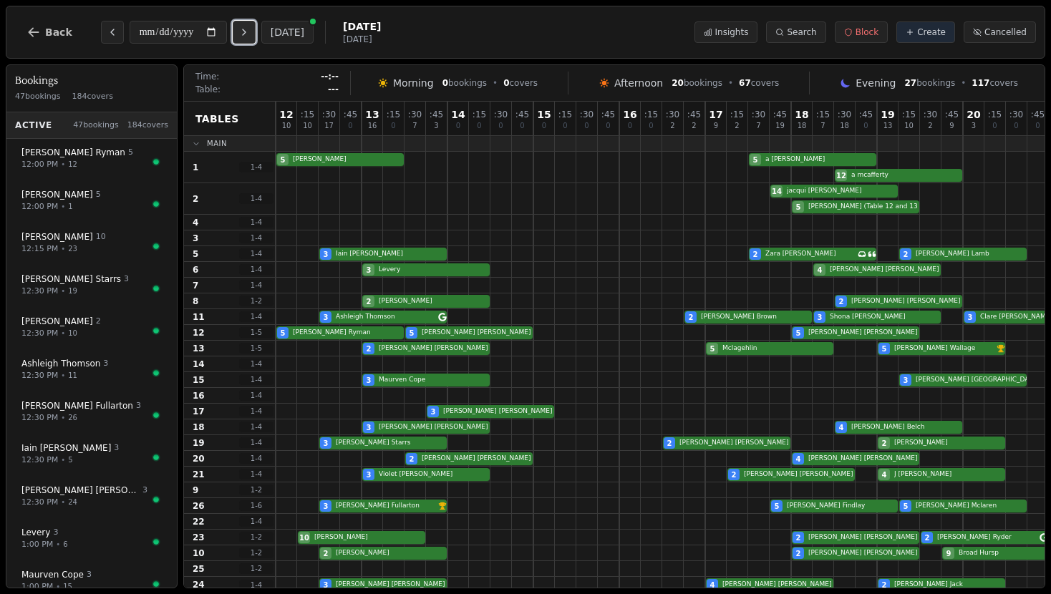
click at [247, 31] on icon "Next day" at bounding box center [243, 31] width 11 height 11
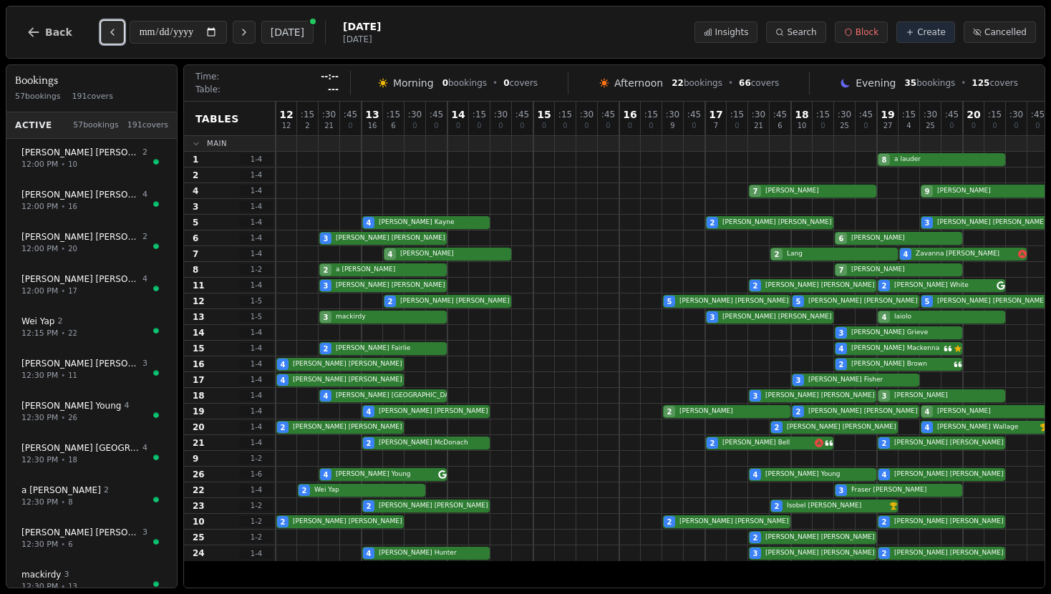
click at [112, 24] on button "Previous day" at bounding box center [112, 32] width 23 height 23
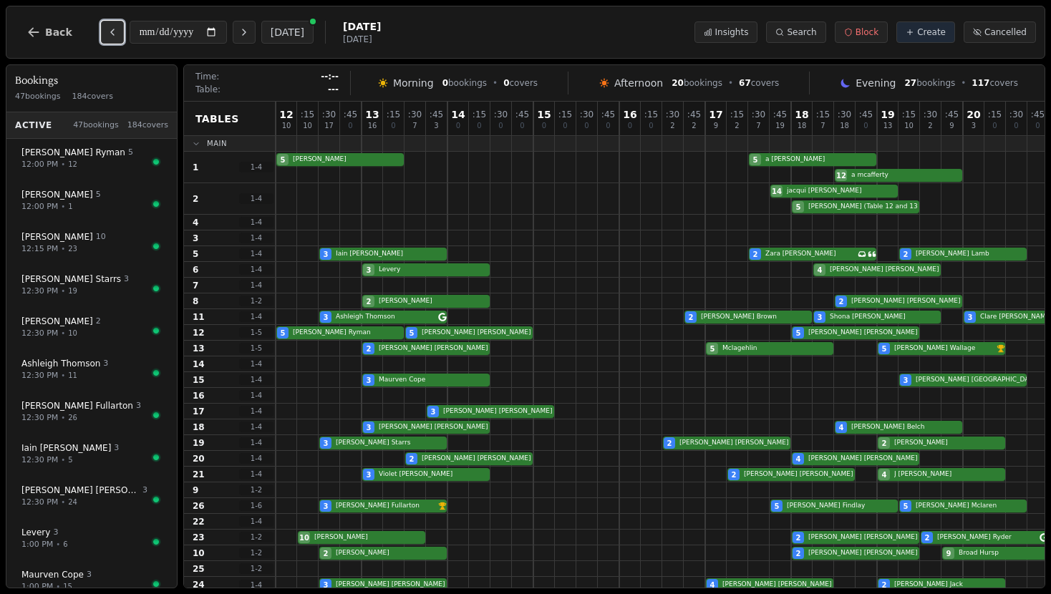
click at [112, 24] on button "Previous day" at bounding box center [112, 32] width 23 height 23
type input "**********"
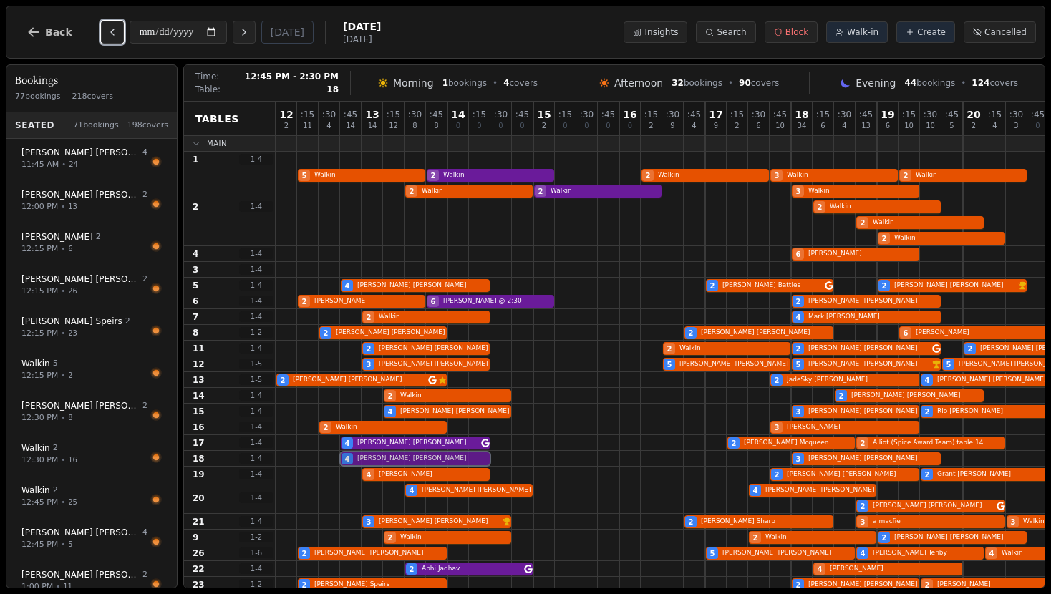
click at [375, 455] on div "4 Christine Smith 3 Kristine Shand" at bounding box center [727, 459] width 902 height 16
select select "****"
select select "*"
select select "********"
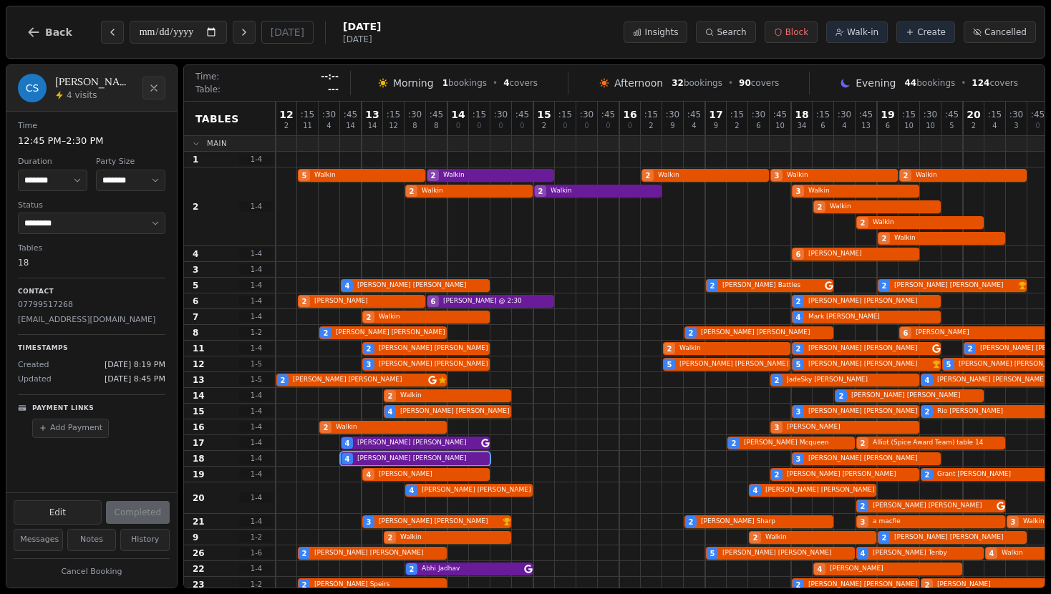
click at [79, 317] on p "christinafairlie@gmail.com" at bounding box center [91, 320] width 147 height 12
copy p "christinafairlie@gmail.com"
click at [57, 327] on div "Time 12:45 PM – 2:30 PM Duration ******* ******* ******* ****** ****** ****** *…" at bounding box center [91, 279] width 170 height 335
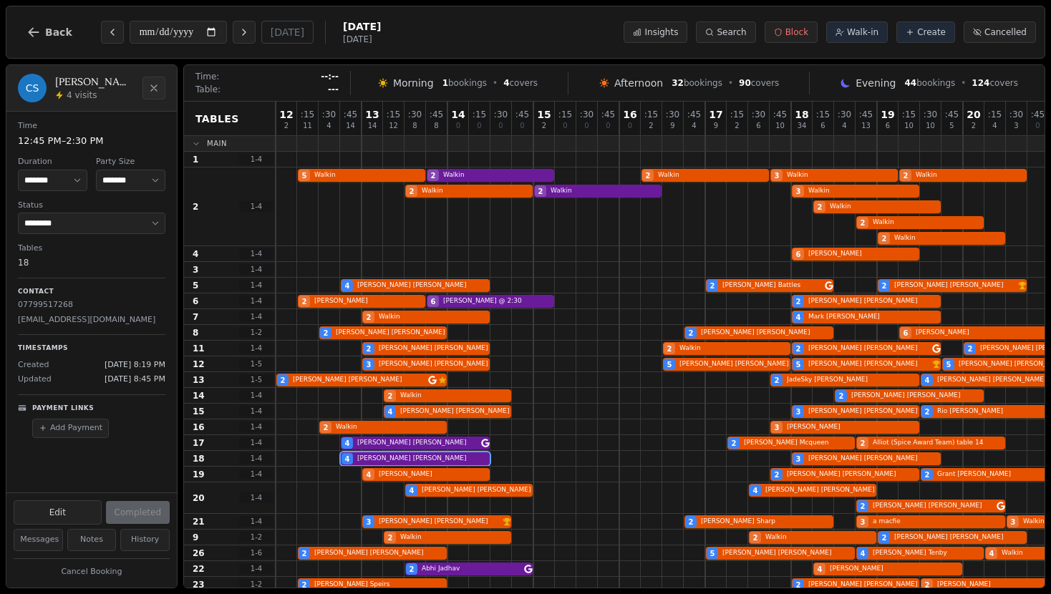
click at [57, 321] on p "christinafairlie@gmail.com" at bounding box center [91, 320] width 147 height 12
copy p "christinafairlie@gmail.com"
click at [48, 42] on button "Back" at bounding box center [49, 32] width 69 height 34
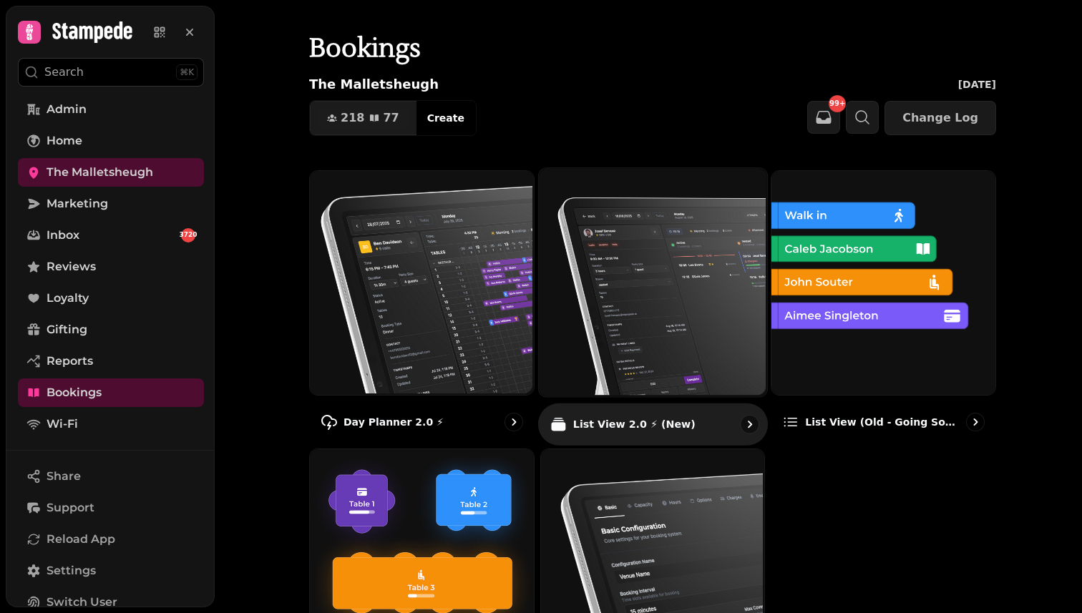
click at [588, 281] on img at bounding box center [651, 281] width 228 height 228
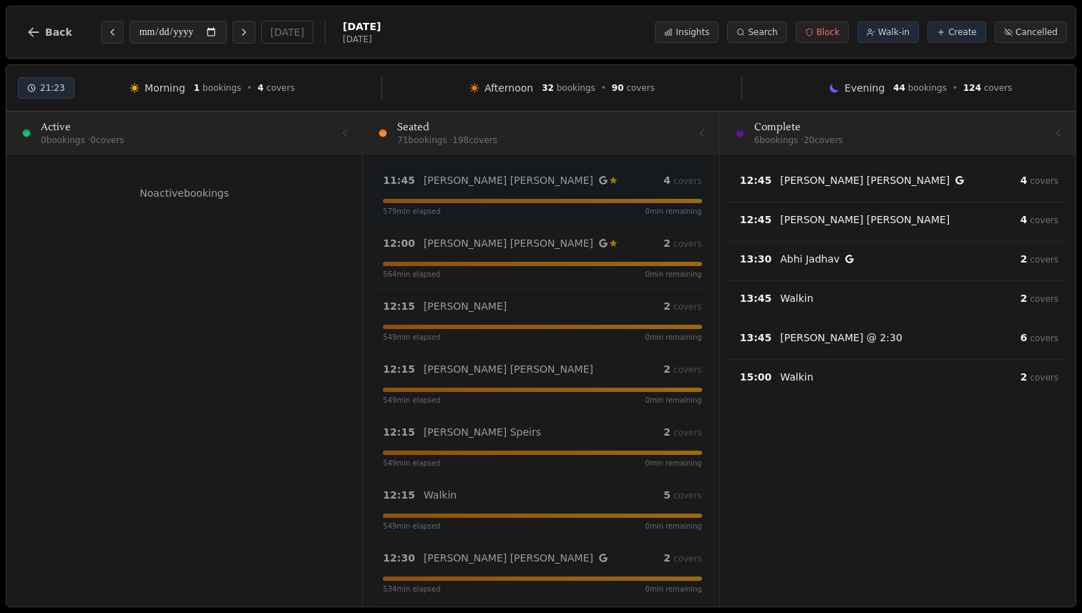
click at [605, 205] on div "579 min elapsed 0 min remaining" at bounding box center [542, 208] width 318 height 18
select select "****"
select select "*"
select select "******"
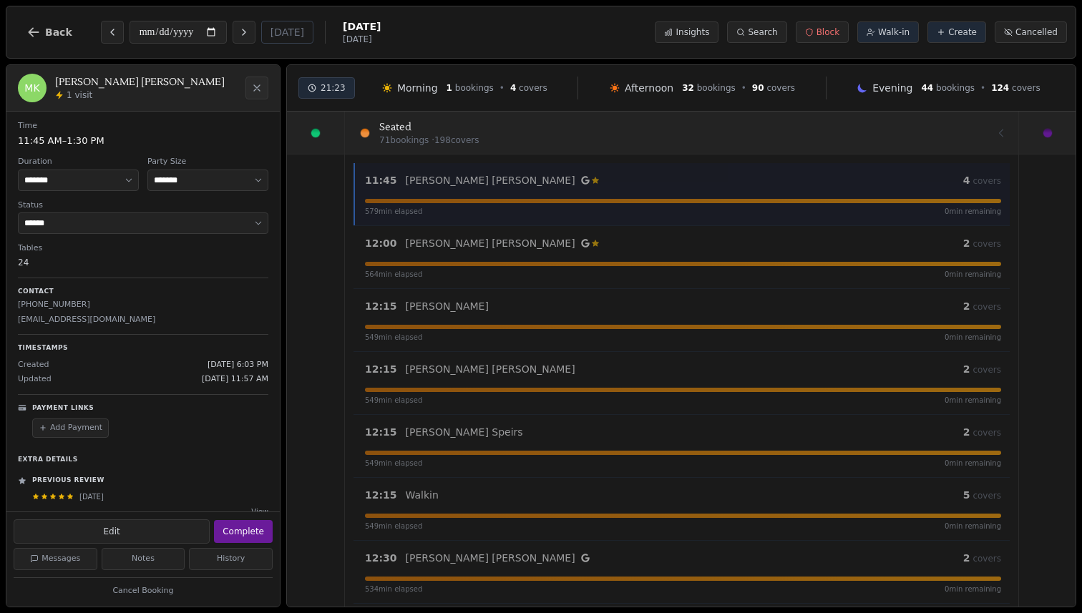
scroll to position [14, 0]
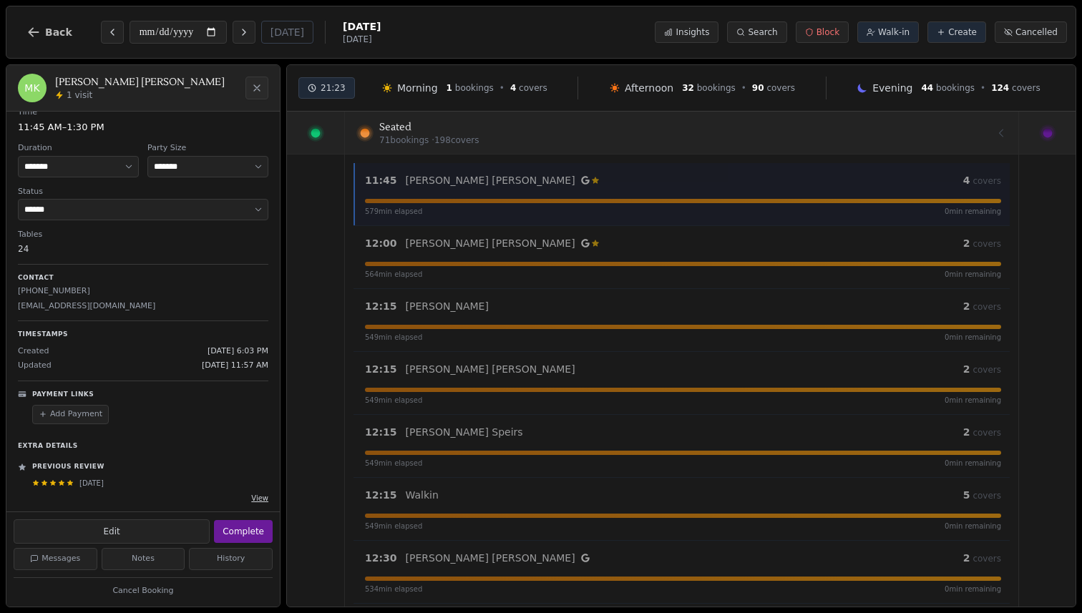
click at [259, 495] on button "View" at bounding box center [259, 498] width 17 height 11
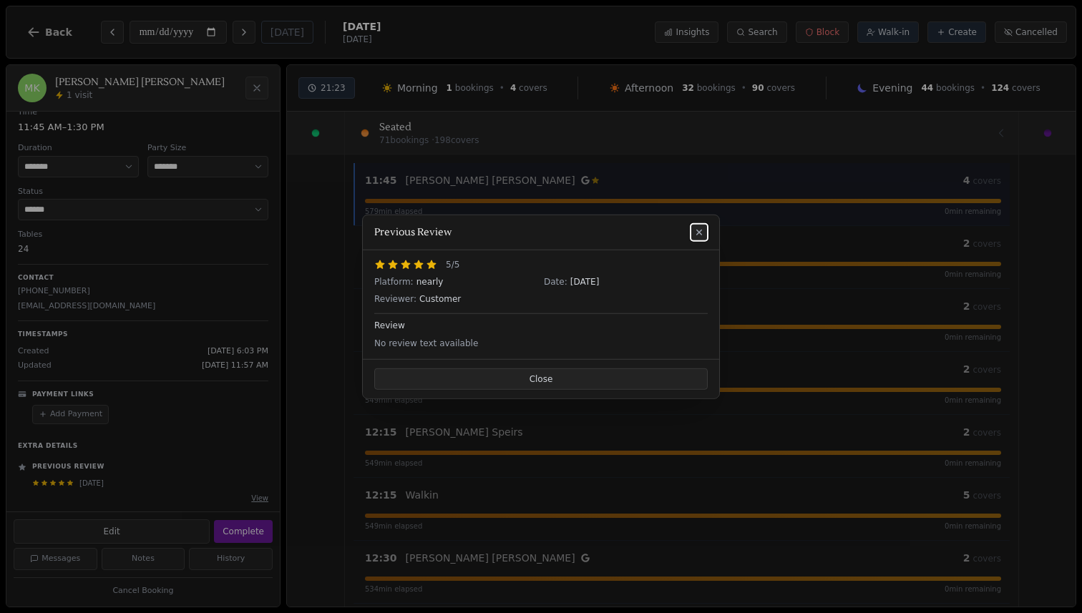
click at [699, 232] on icon at bounding box center [699, 232] width 6 height 6
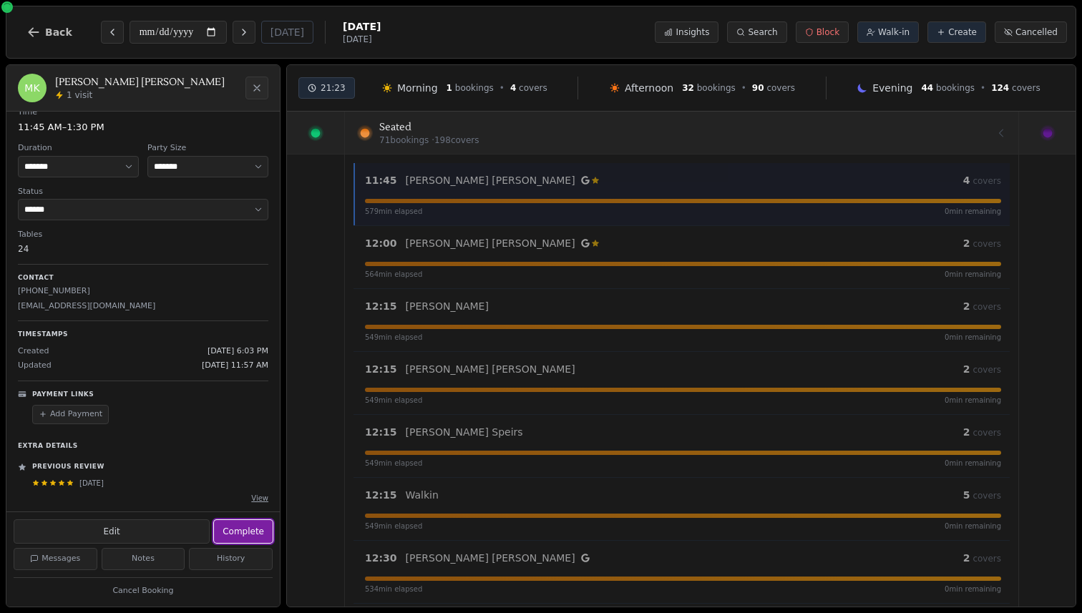
click at [248, 534] on button "Complete" at bounding box center [243, 531] width 59 height 23
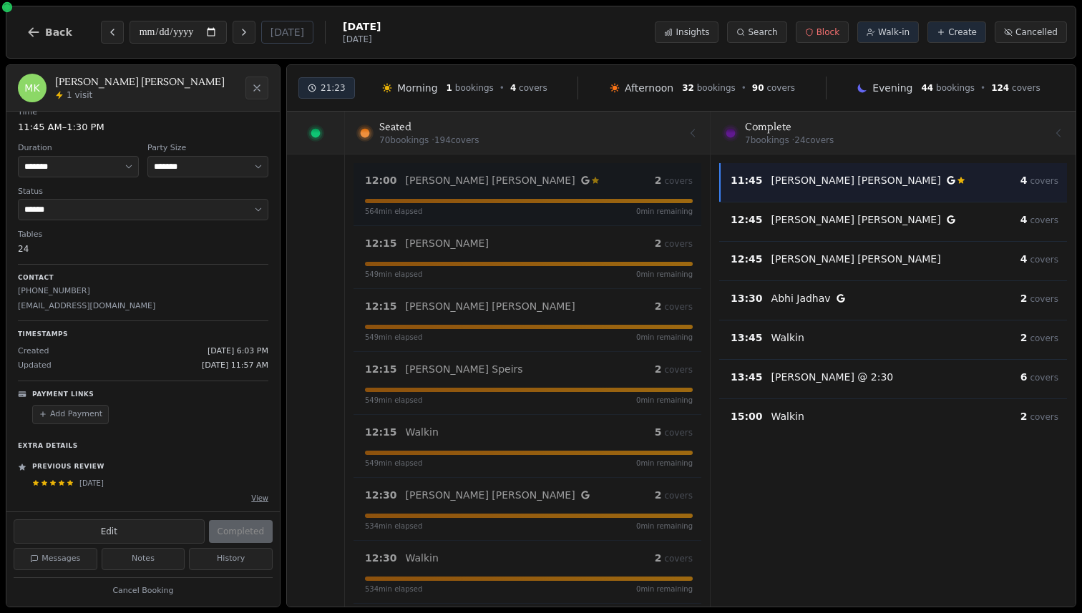
click at [505, 191] on div "12:00 Lynn Graham Customer has left a review 2 covers 564 min elapsed 0 min rem…" at bounding box center [528, 194] width 345 height 45
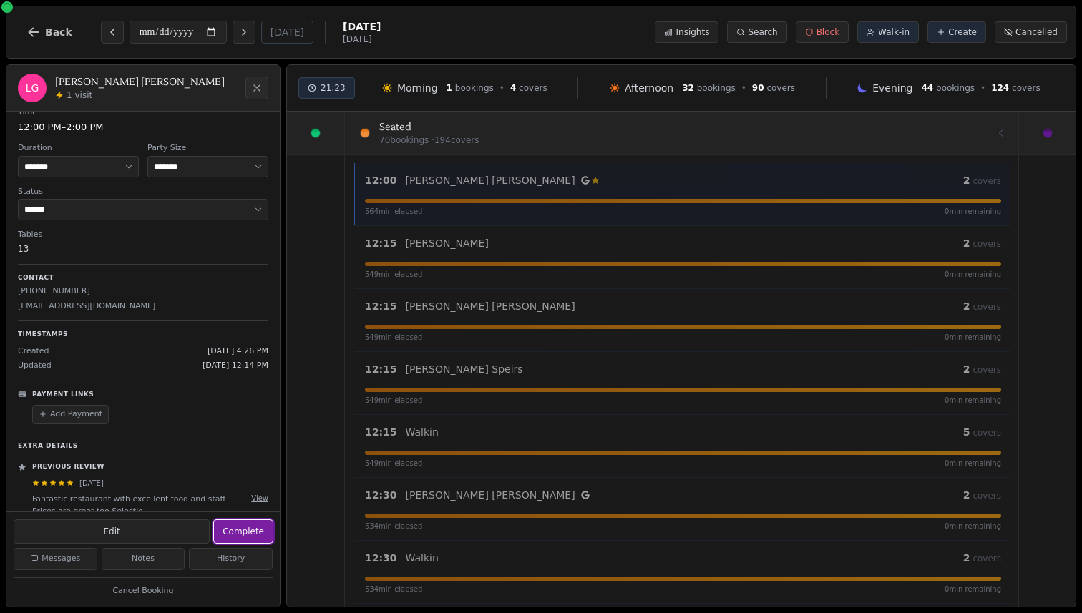
click at [250, 526] on button "Complete" at bounding box center [243, 531] width 59 height 23
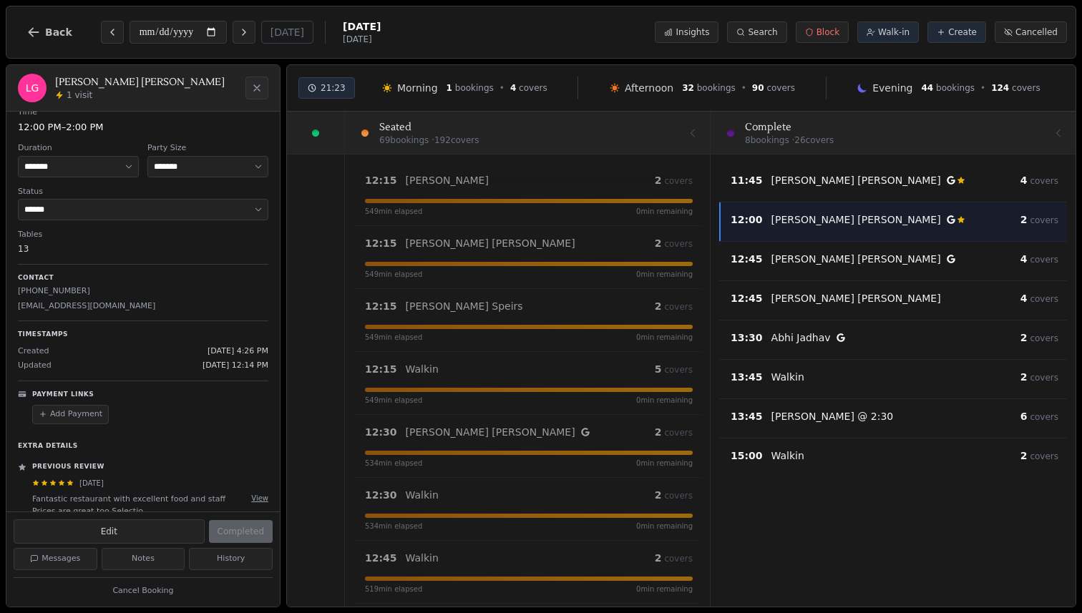
scroll to position [29, 0]
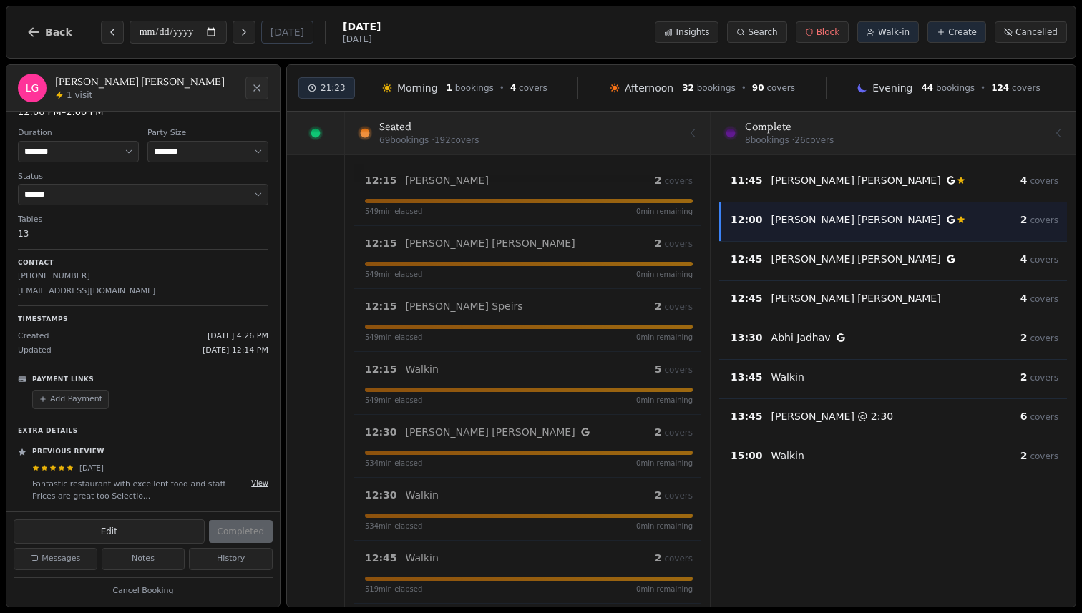
click at [261, 483] on button "View" at bounding box center [259, 483] width 17 height 11
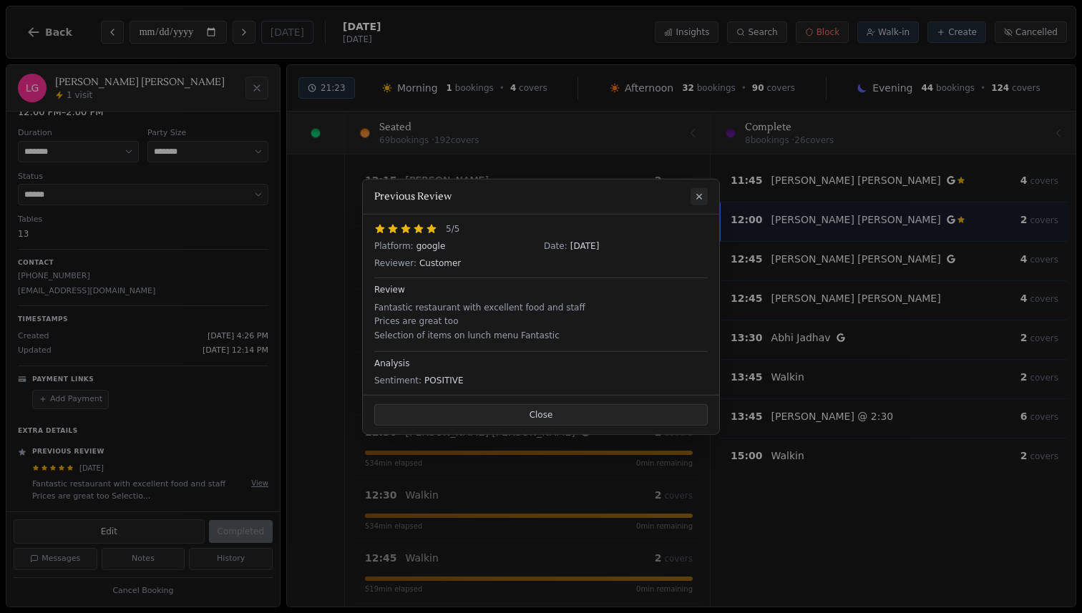
click at [704, 193] on icon at bounding box center [699, 195] width 11 height 11
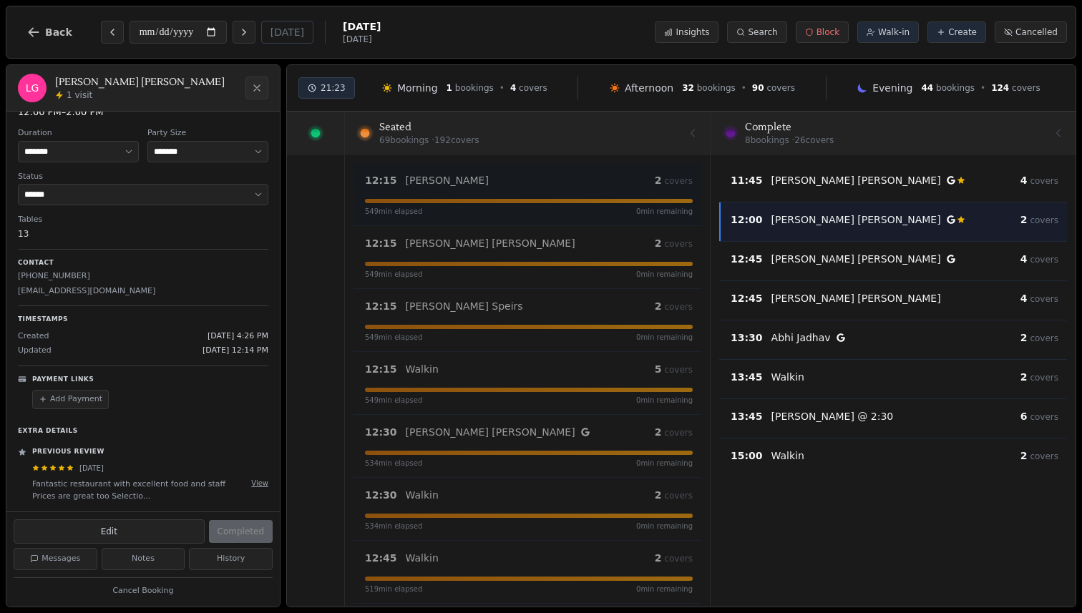
click at [528, 198] on div "12:15 kerr 2 covers 549 min elapsed 0 min remaining" at bounding box center [528, 194] width 345 height 45
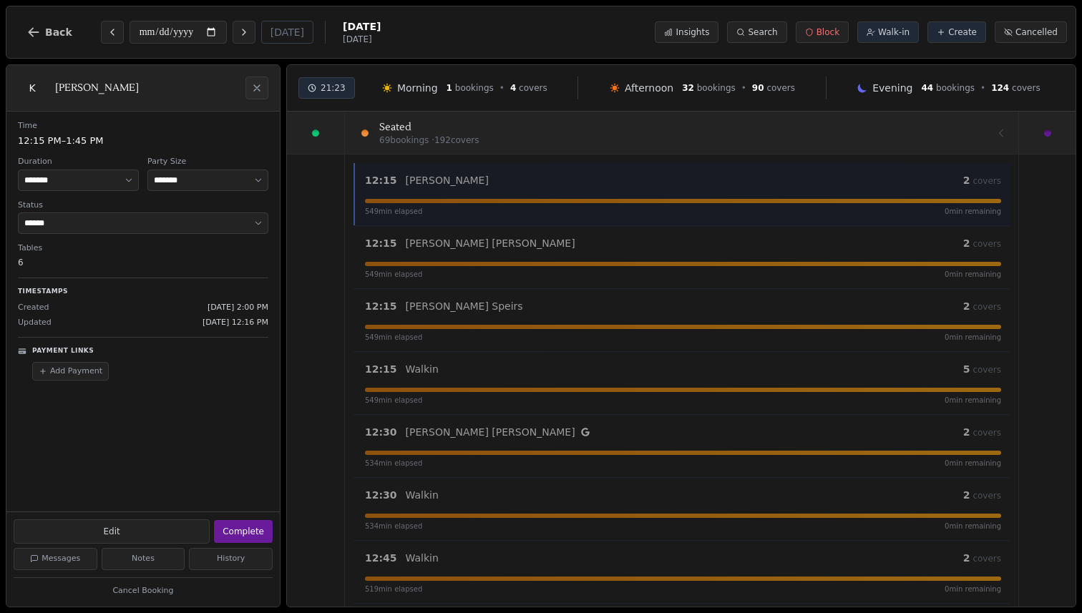
click at [245, 544] on div "Edit Complete" at bounding box center [142, 530] width 273 height 36
click at [235, 515] on div "Edit Complete" at bounding box center [142, 530] width 273 height 36
click at [235, 528] on button "Complete" at bounding box center [243, 531] width 59 height 23
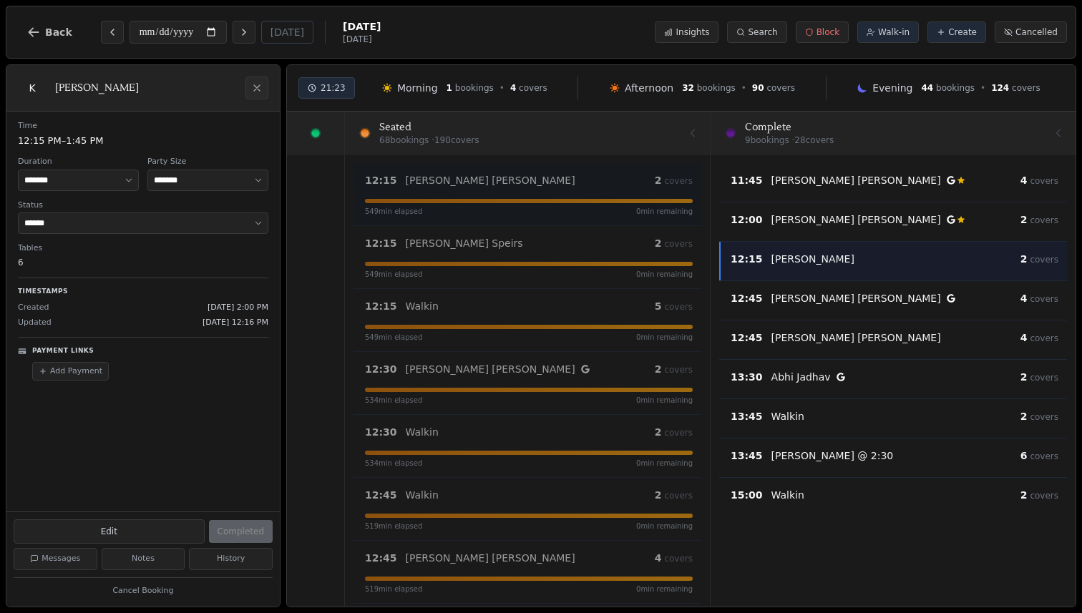
click at [432, 201] on div at bounding box center [529, 201] width 328 height 4
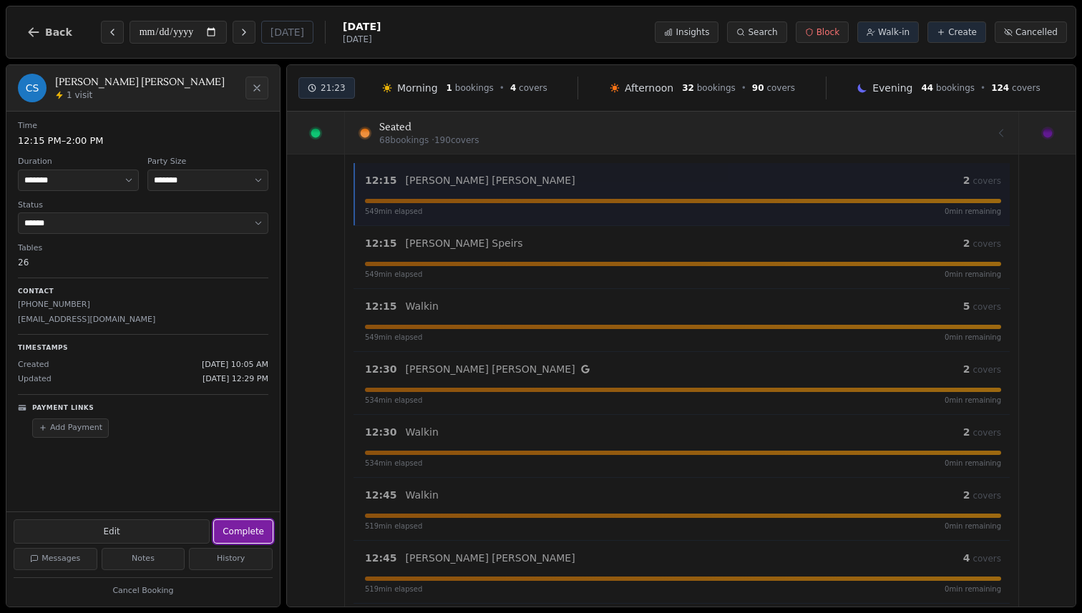
click at [238, 535] on button "Complete" at bounding box center [243, 531] width 59 height 23
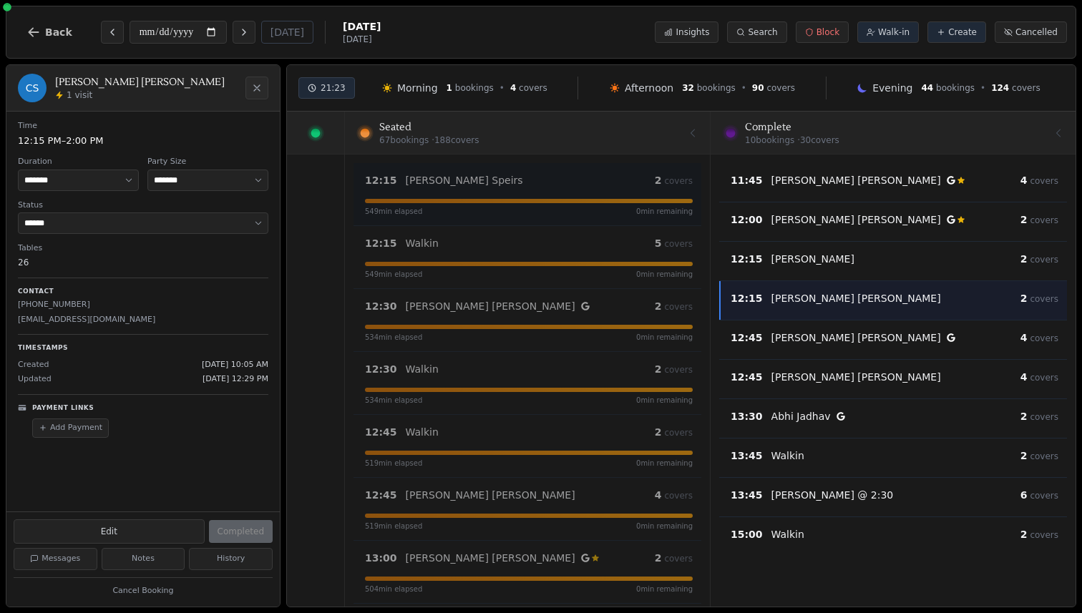
click at [446, 189] on div "12:15 Tommy Speirs 2 covers 549 min elapsed 0 min remaining" at bounding box center [528, 194] width 345 height 45
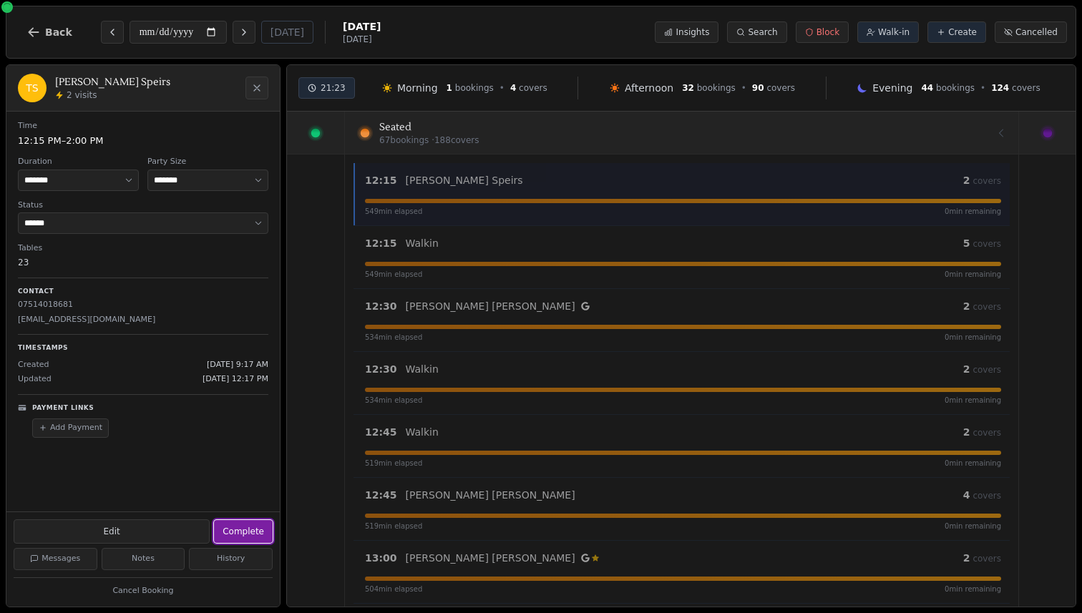
click at [255, 536] on button "Complete" at bounding box center [243, 531] width 59 height 23
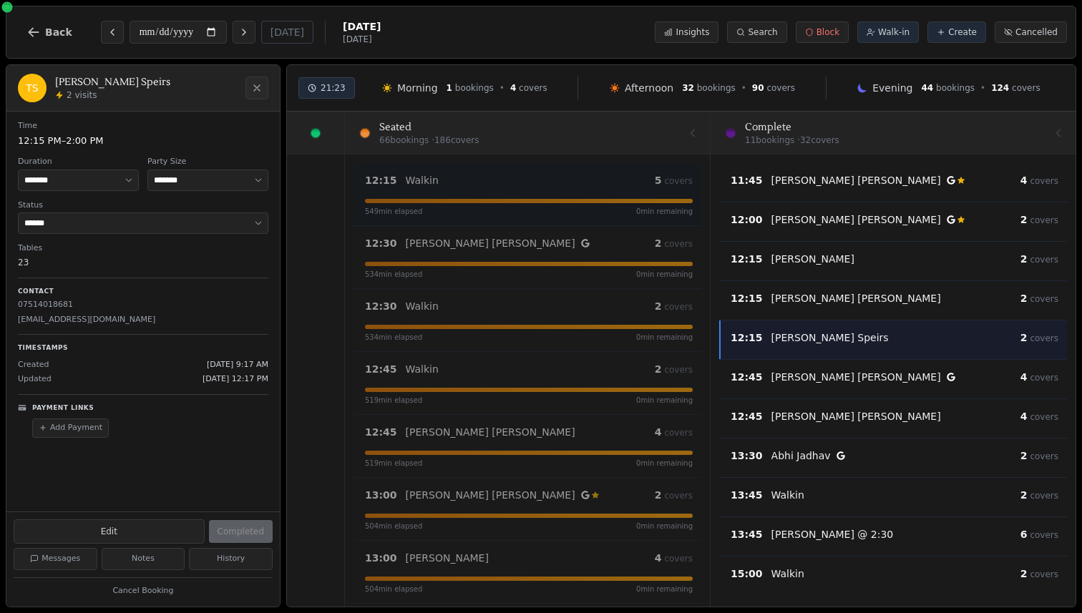
click at [457, 180] on div "Walkin" at bounding box center [530, 180] width 249 height 14
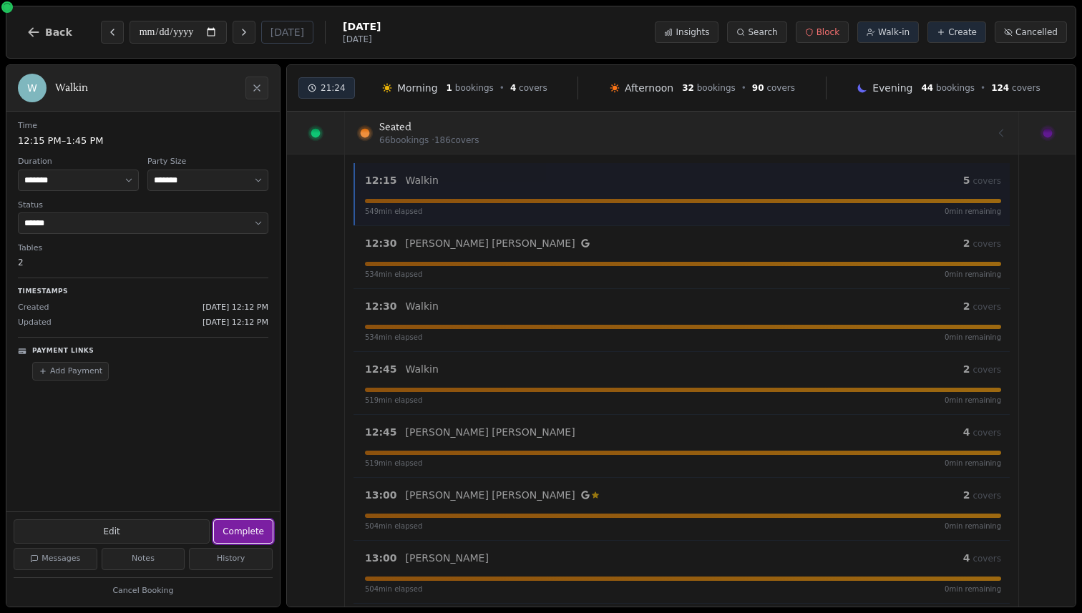
click at [245, 537] on button "Complete" at bounding box center [243, 531] width 59 height 23
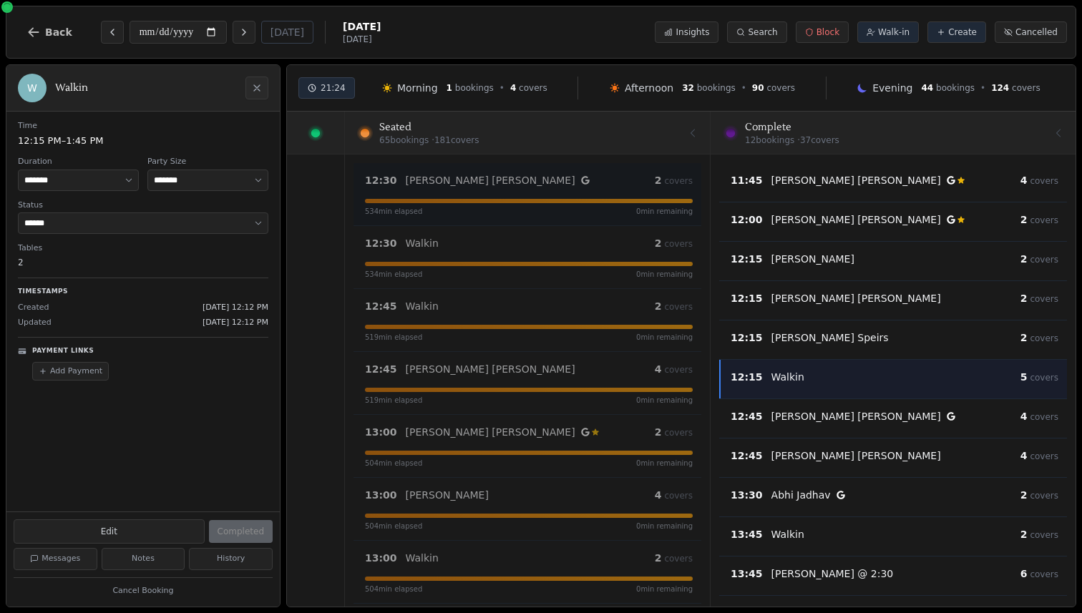
click at [452, 193] on div "12:30 Steven Wright 2 covers 534 min elapsed 0 min remaining" at bounding box center [528, 194] width 345 height 45
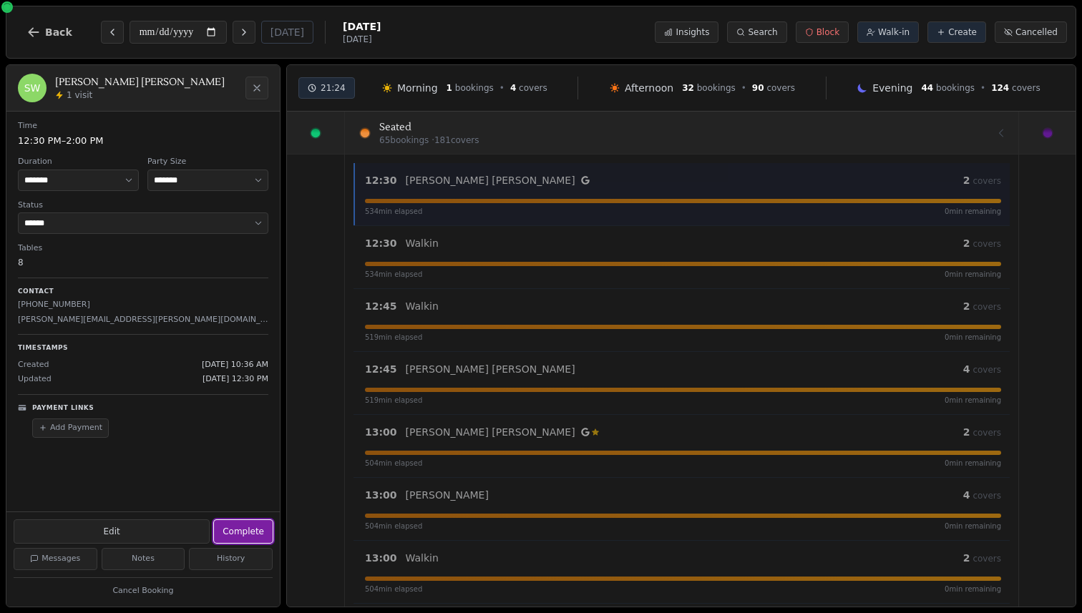
click at [239, 531] on button "Complete" at bounding box center [243, 531] width 59 height 23
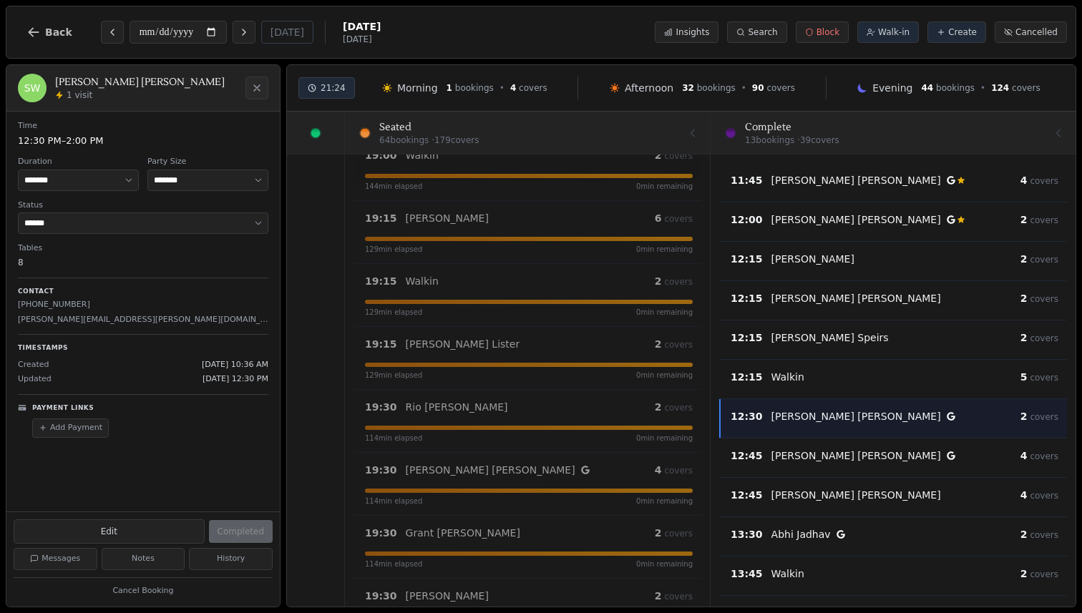
scroll to position [3595, 0]
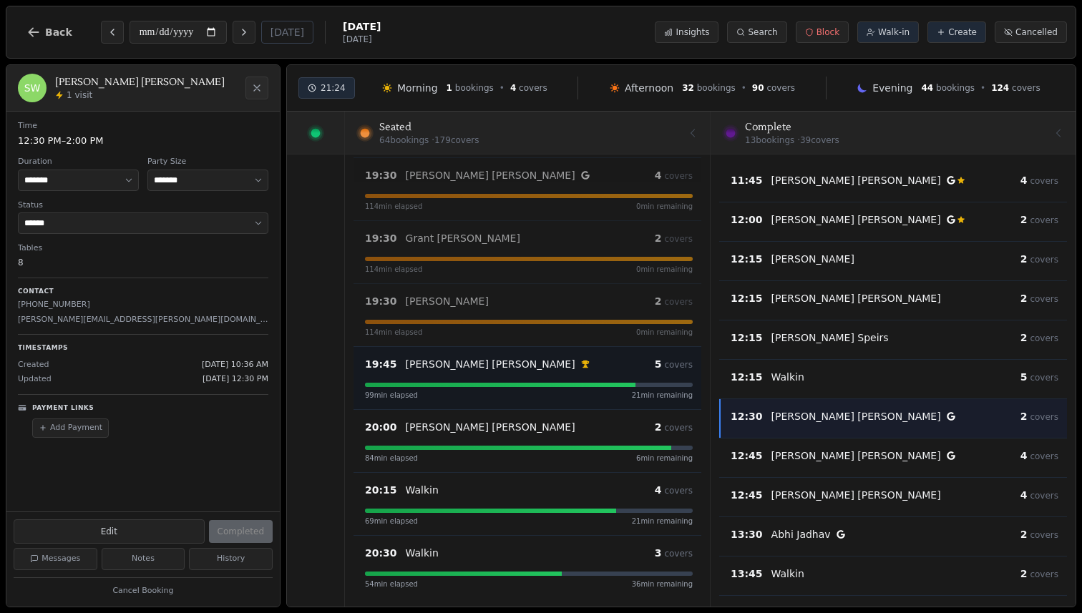
click at [525, 369] on div "John Ogilvie VIP customer (9 visits)" at bounding box center [530, 364] width 249 height 14
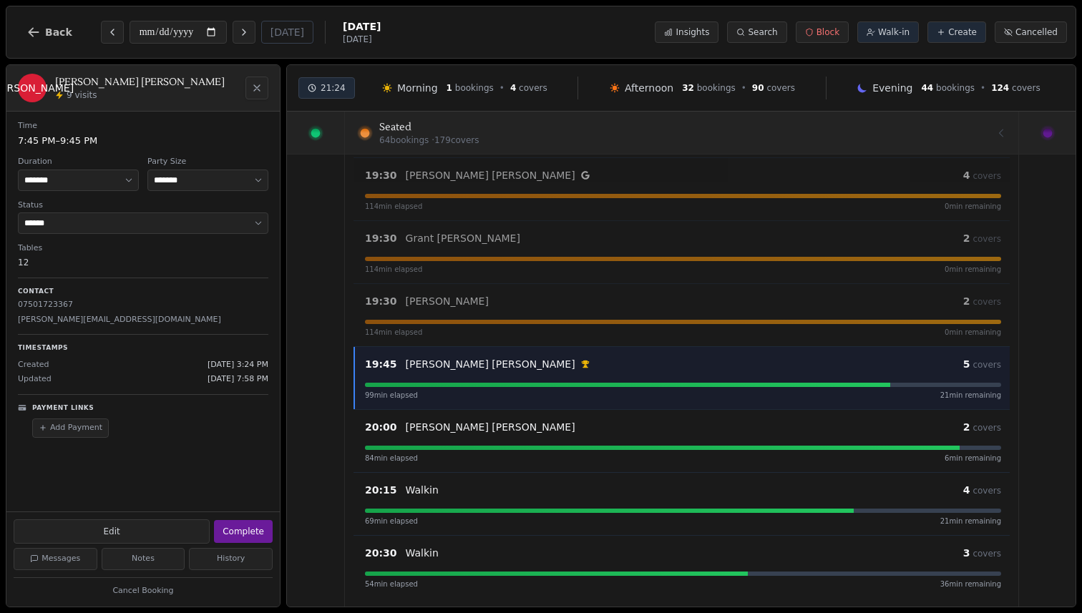
click at [251, 92] on icon "Close" at bounding box center [256, 87] width 11 height 11
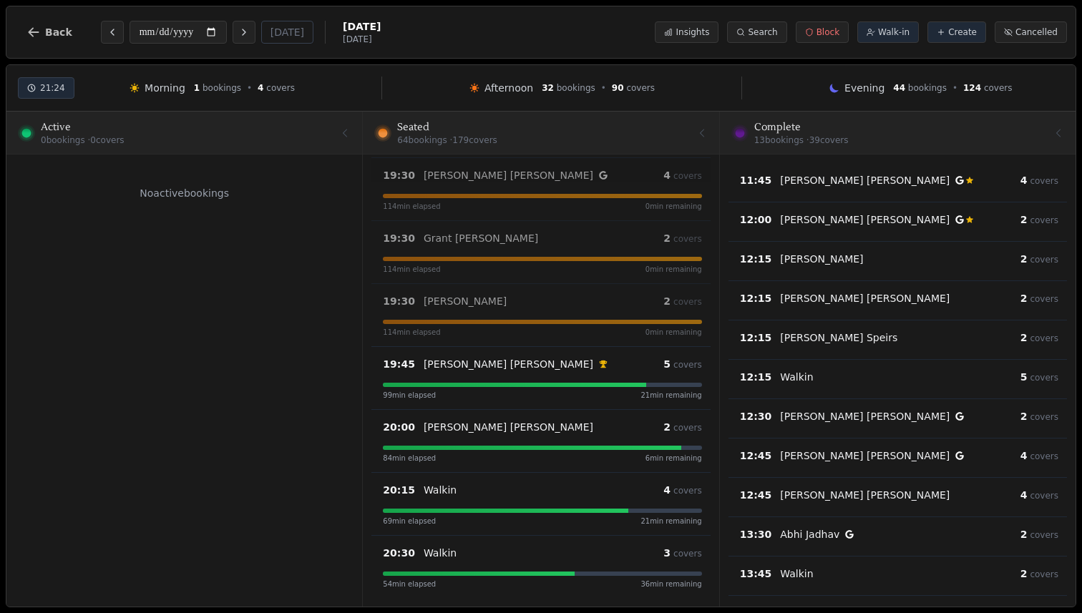
click at [268, 126] on div at bounding box center [184, 132] width 338 height 40
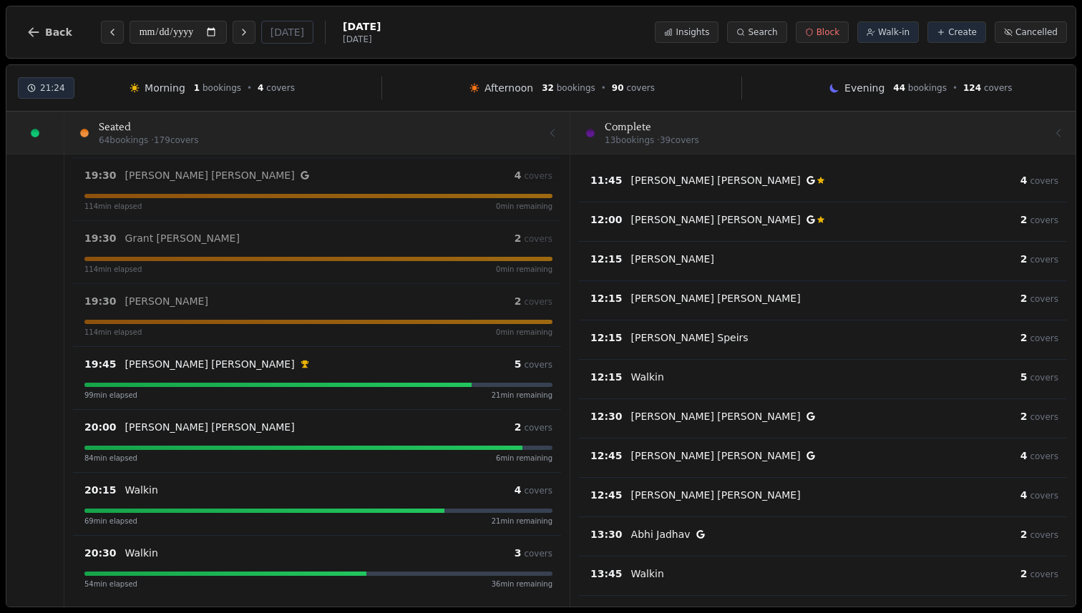
click at [662, 124] on div at bounding box center [823, 132] width 480 height 40
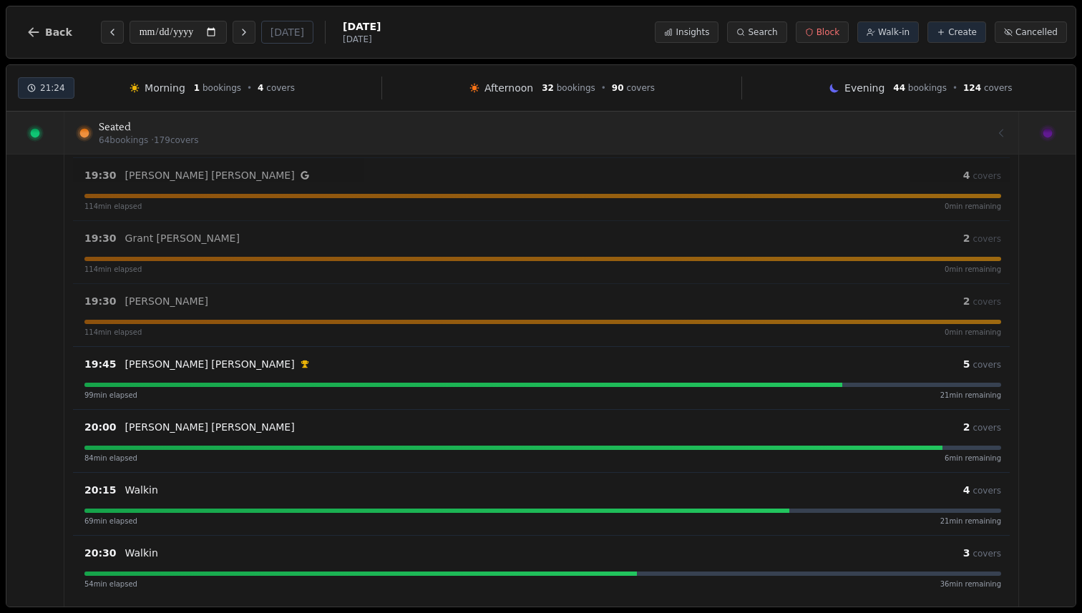
click at [245, 134] on div at bounding box center [541, 132] width 906 height 40
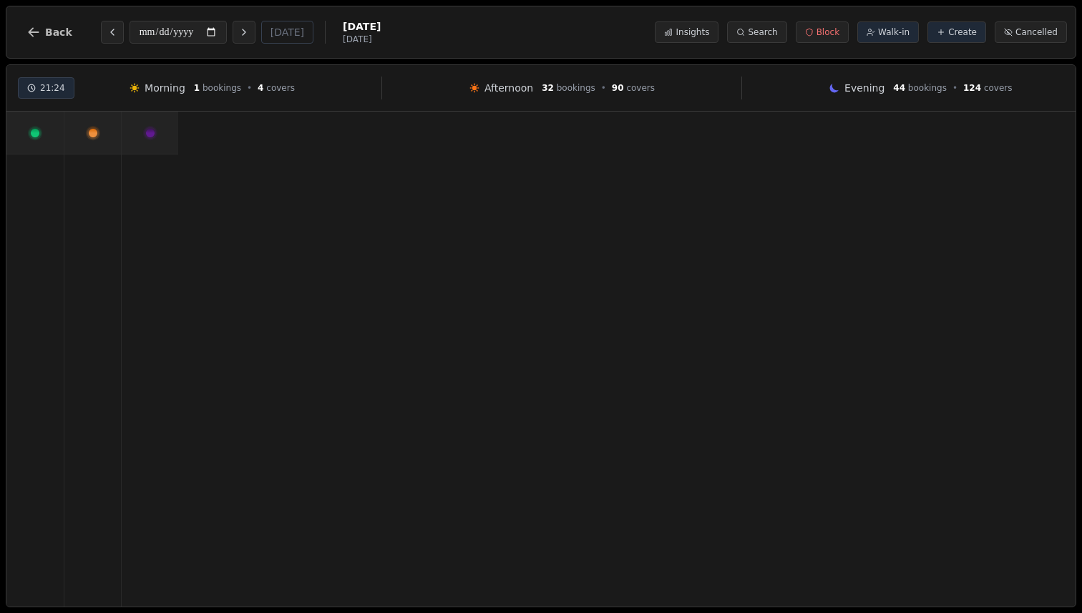
click at [44, 132] on div at bounding box center [34, 133] width 57 height 42
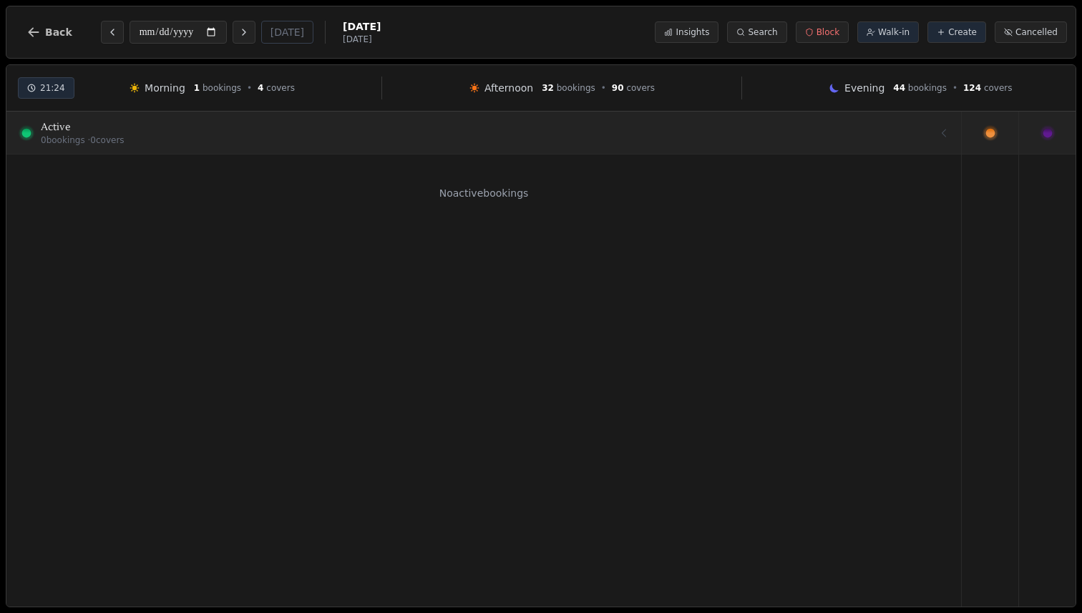
click at [985, 126] on icon at bounding box center [990, 133] width 17 height 17
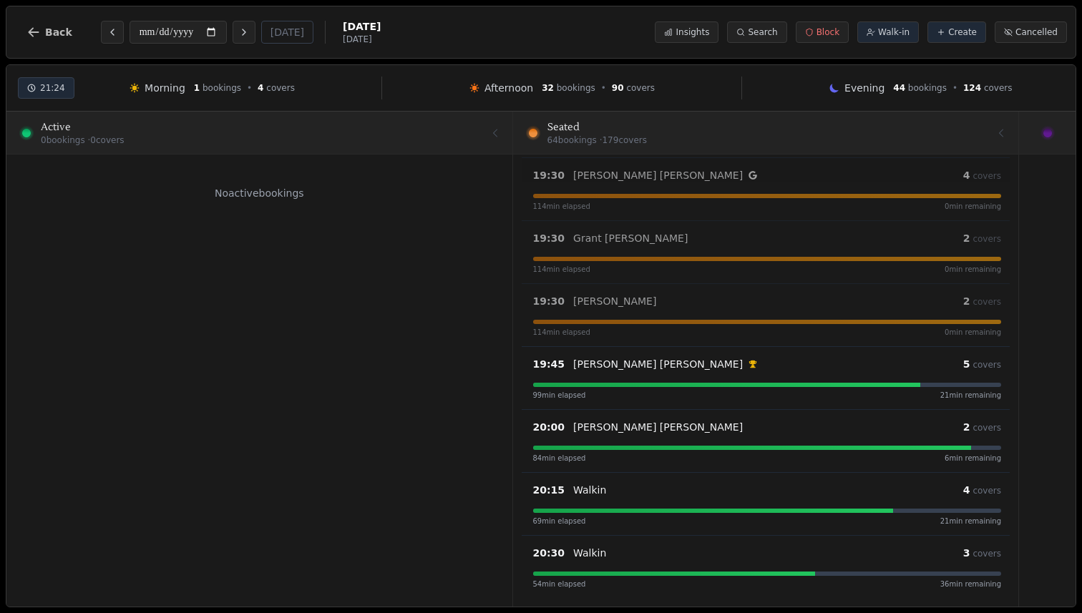
click at [1050, 146] on div "**********" at bounding box center [541, 306] width 1082 height 613
click at [1037, 142] on div at bounding box center [1047, 133] width 57 height 42
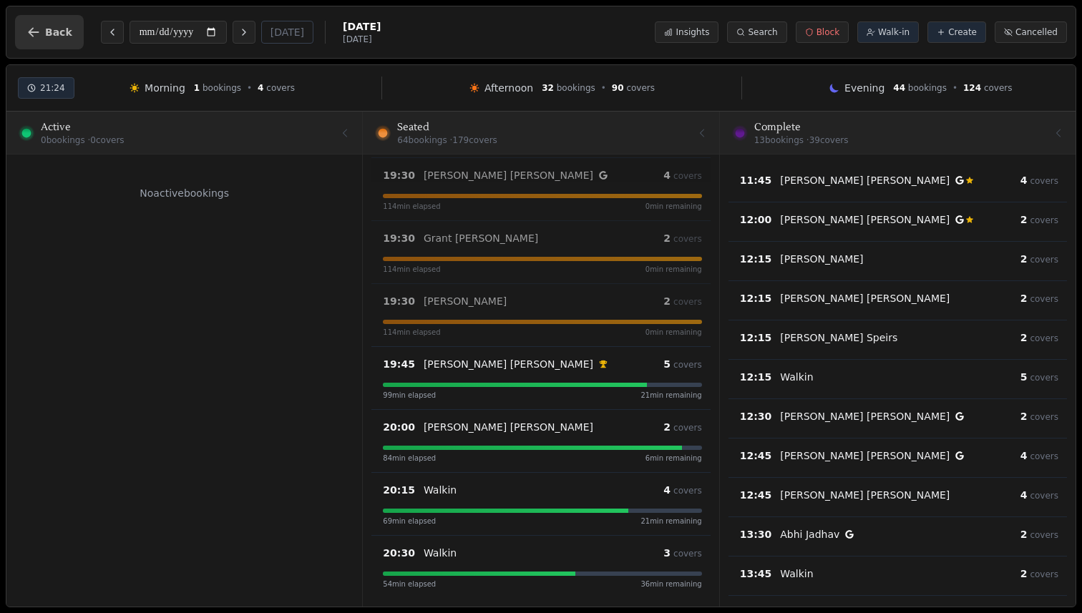
click at [57, 37] on span "Back" at bounding box center [58, 32] width 27 height 10
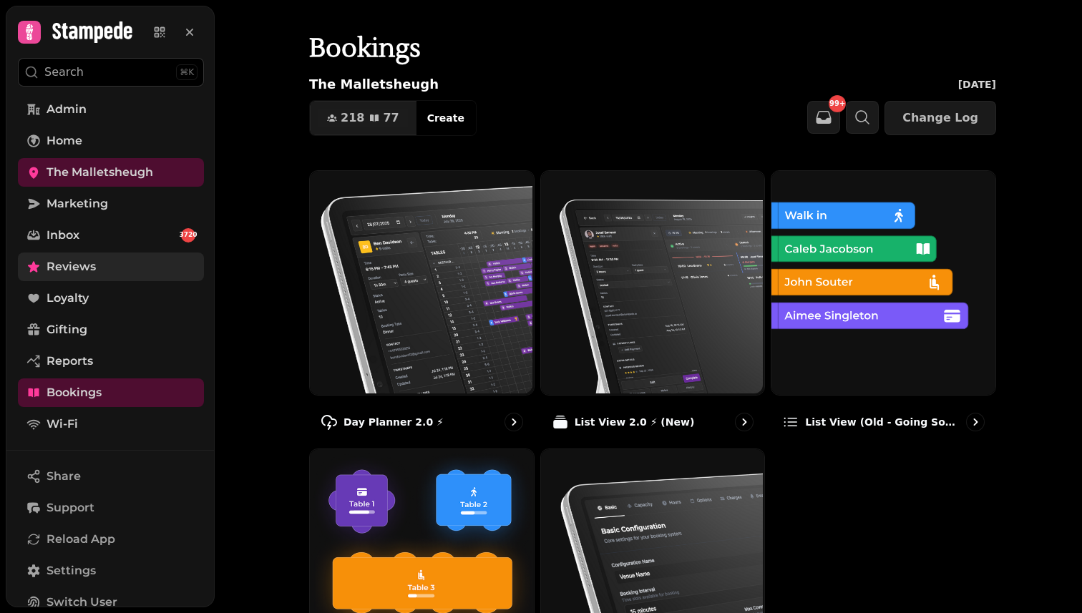
click at [117, 267] on link "Reviews" at bounding box center [111, 267] width 186 height 29
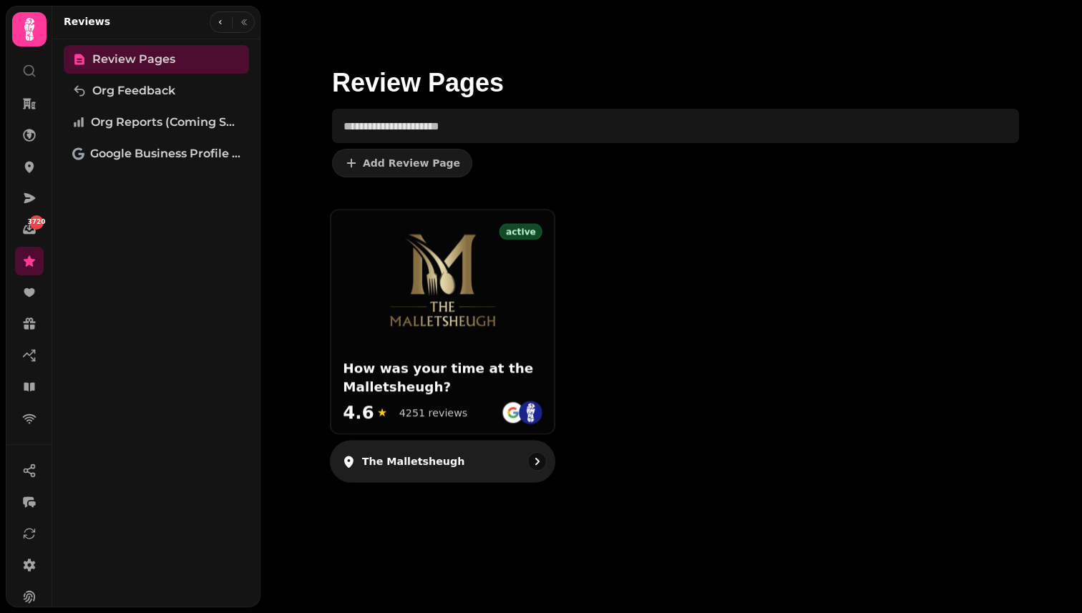
click at [486, 376] on h3 "How was your time at the Malletsheugh?" at bounding box center [443, 379] width 200 height 36
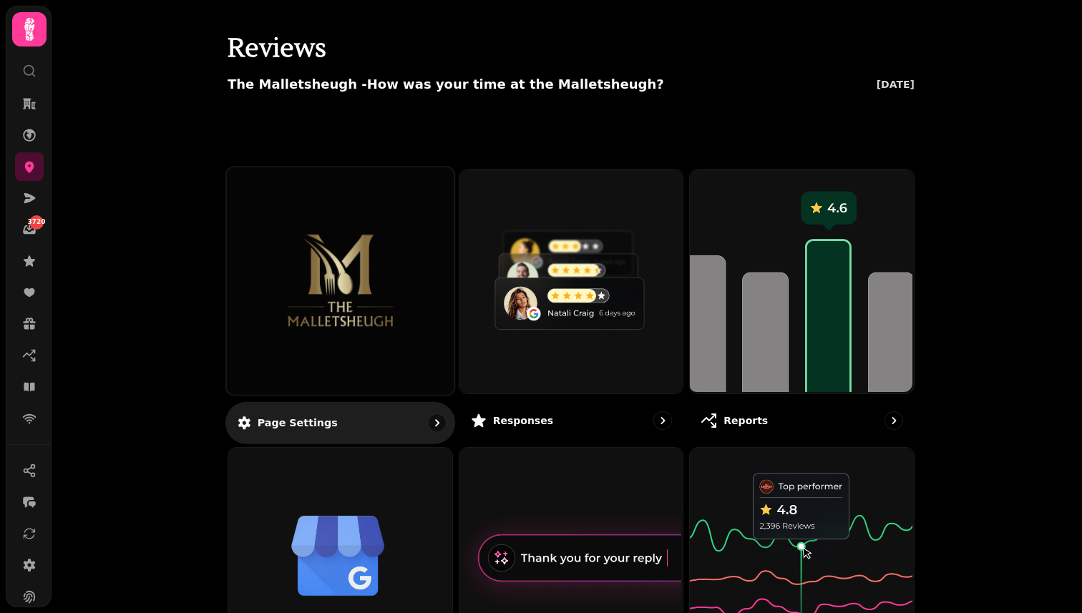
click at [376, 288] on img at bounding box center [340, 281] width 170 height 94
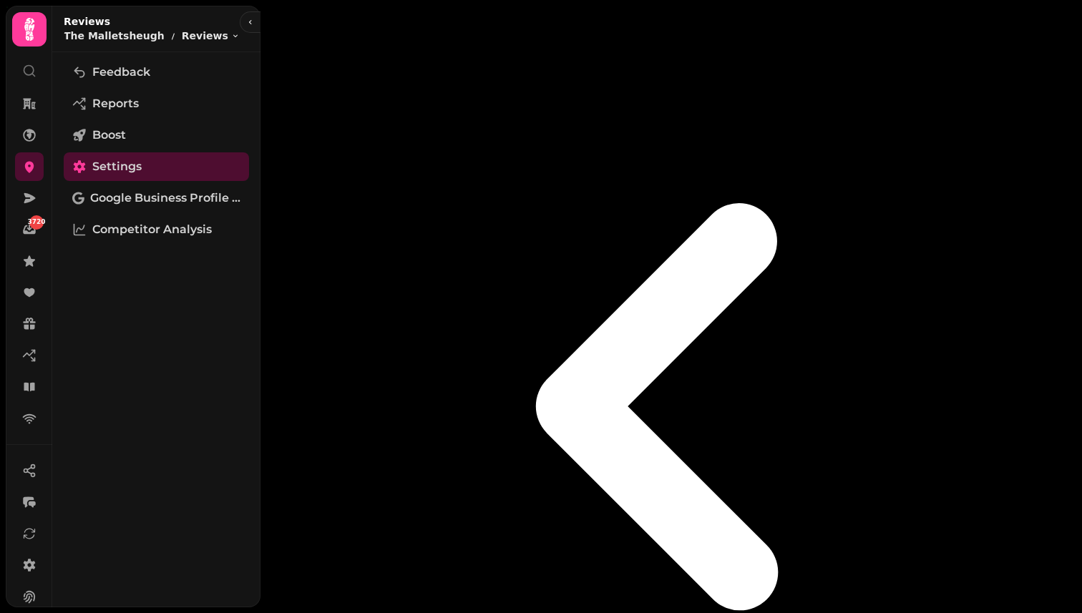
select select "**********"
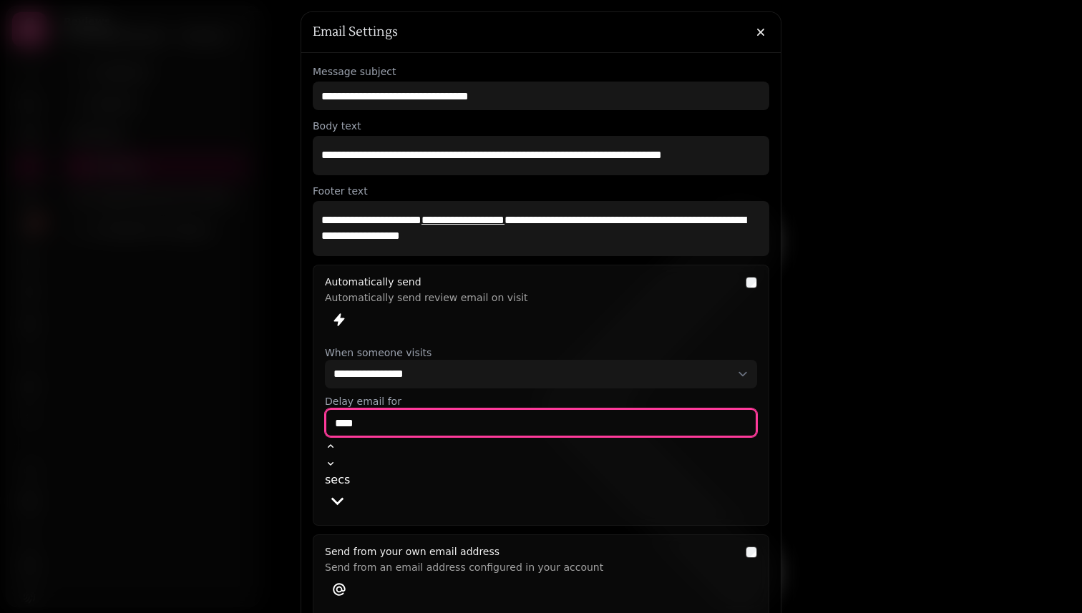
click at [538, 417] on input "****" at bounding box center [541, 423] width 432 height 29
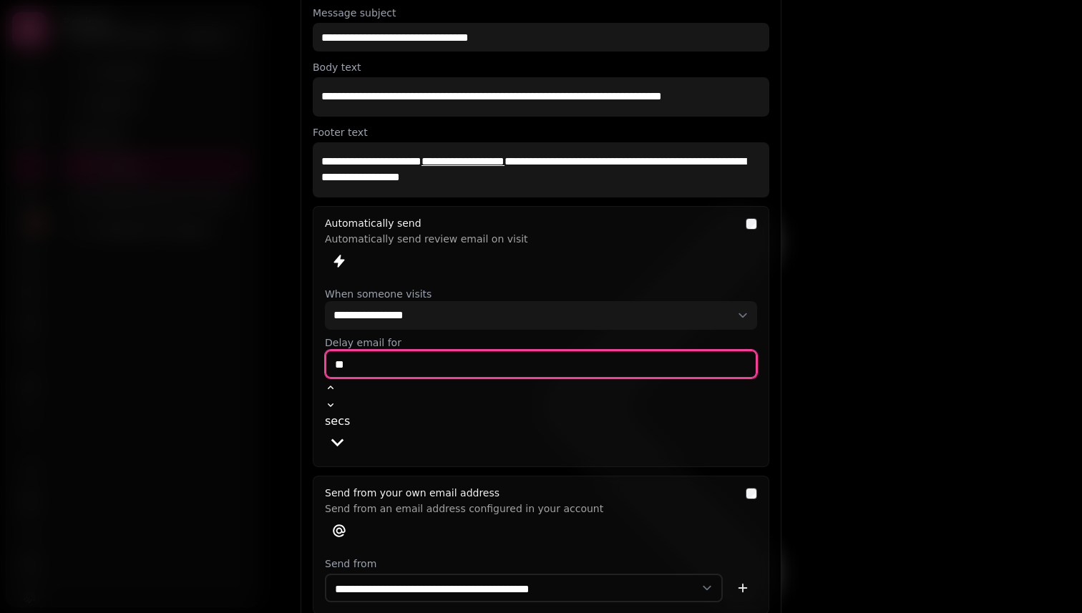
type input "**"
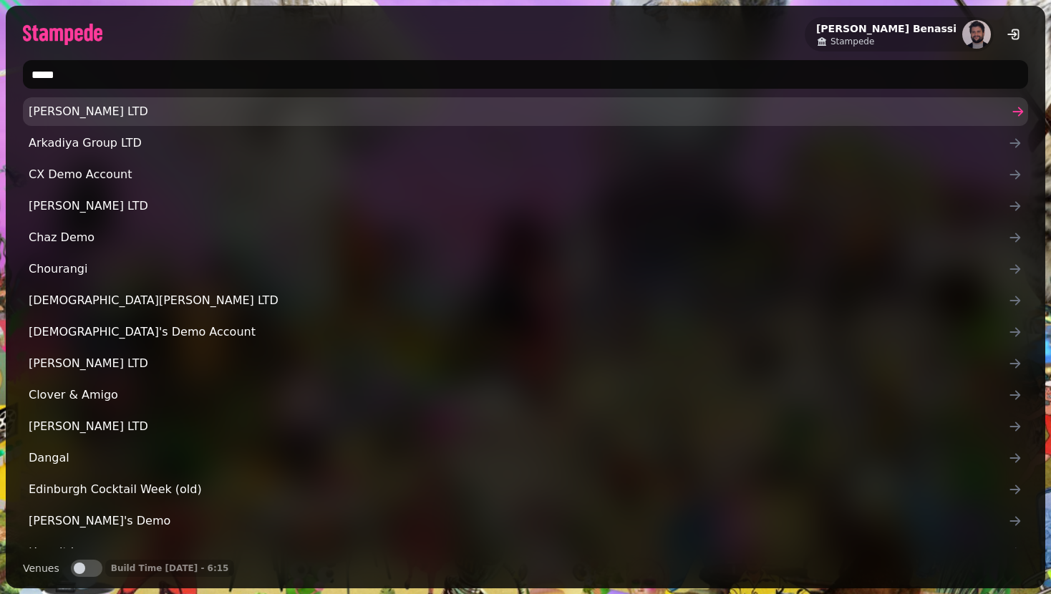
type input "******"
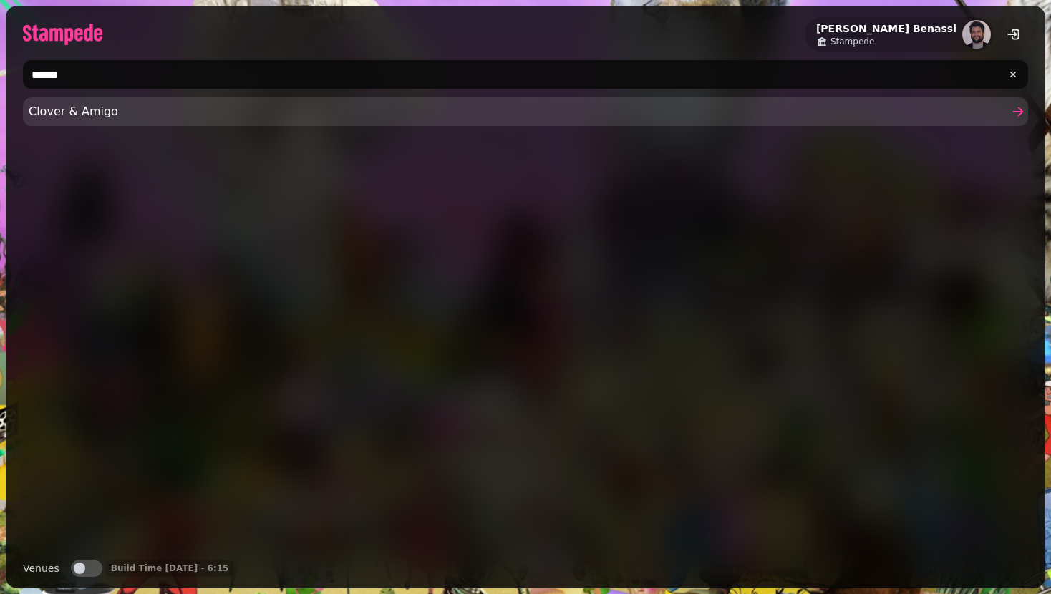
click at [283, 112] on span "Clover & Amigo" at bounding box center [518, 111] width 979 height 17
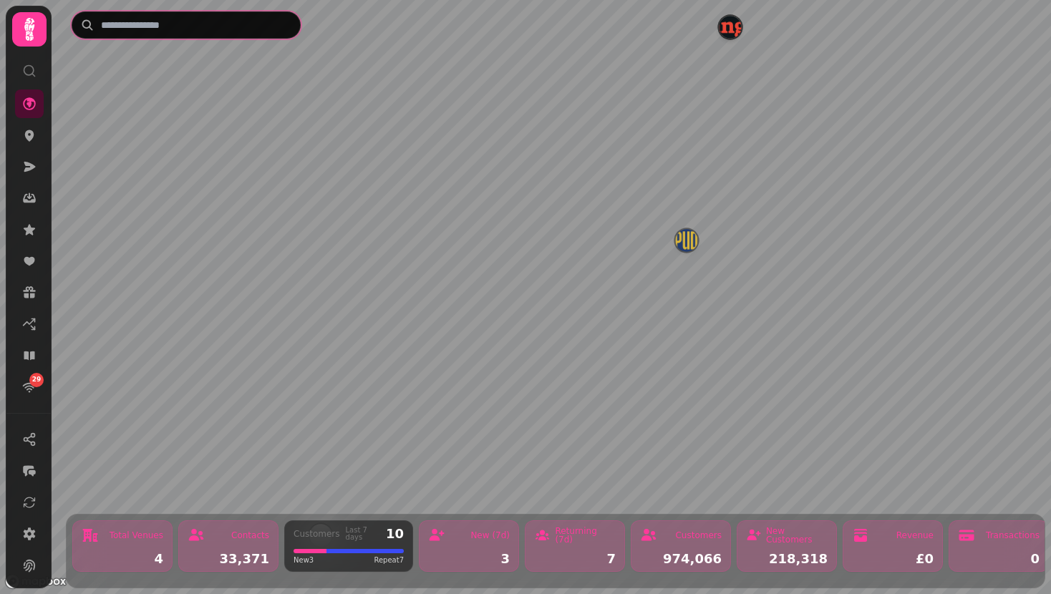
click at [153, 27] on input "text" at bounding box center [186, 24] width 229 height 27
type input "*"
type input "***"
click at [532, 286] on img "Manja" at bounding box center [525, 281] width 22 height 22
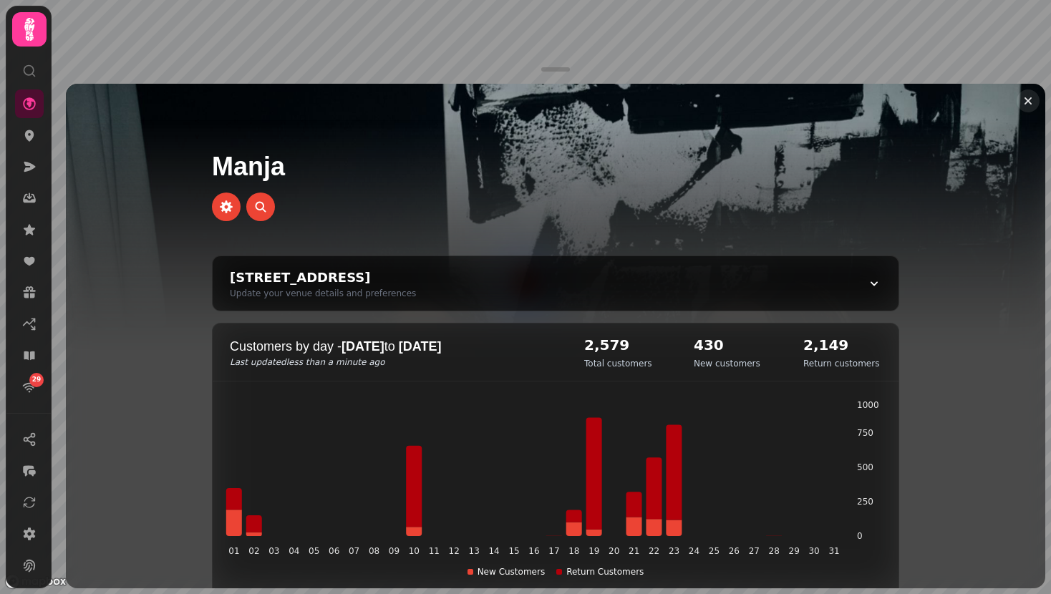
click at [1030, 92] on button "Close drawer" at bounding box center [1027, 100] width 23 height 23
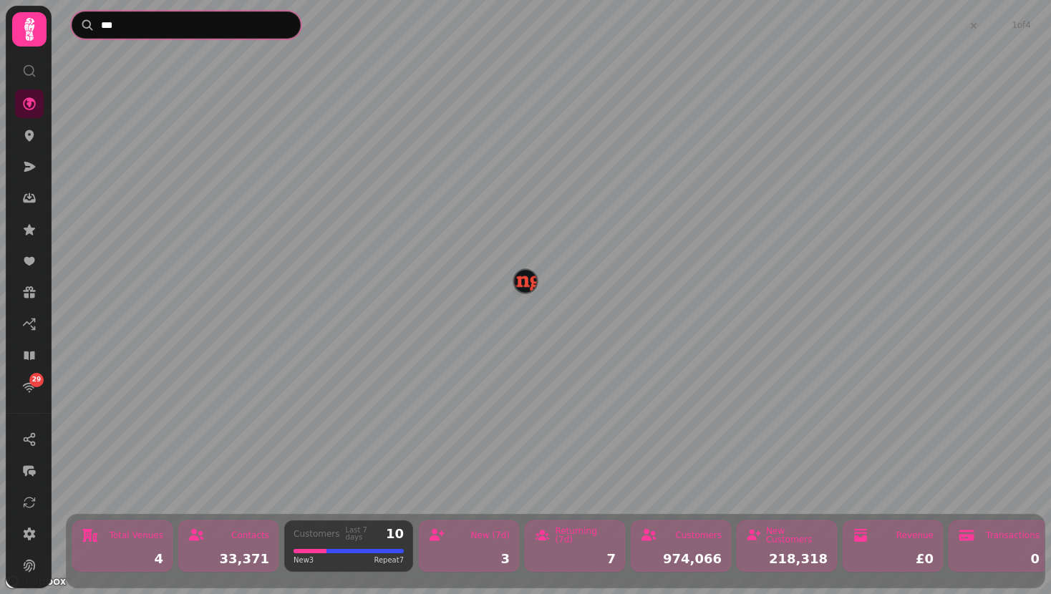
click at [218, 23] on input "***" at bounding box center [186, 24] width 229 height 27
type input "*****"
click at [523, 277] on img "Manja" at bounding box center [525, 281] width 22 height 22
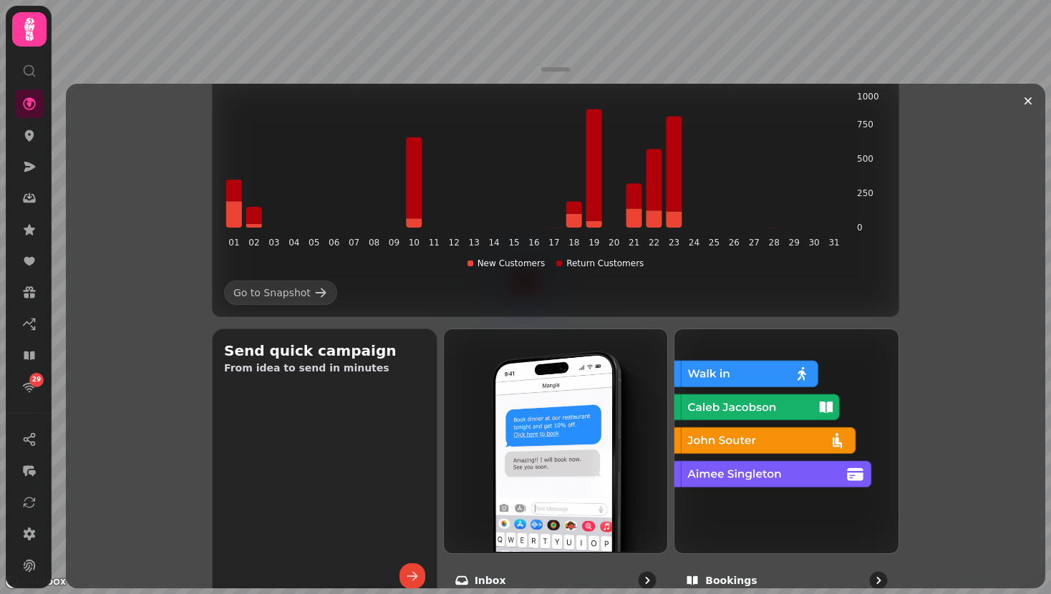
scroll to position [244, 0]
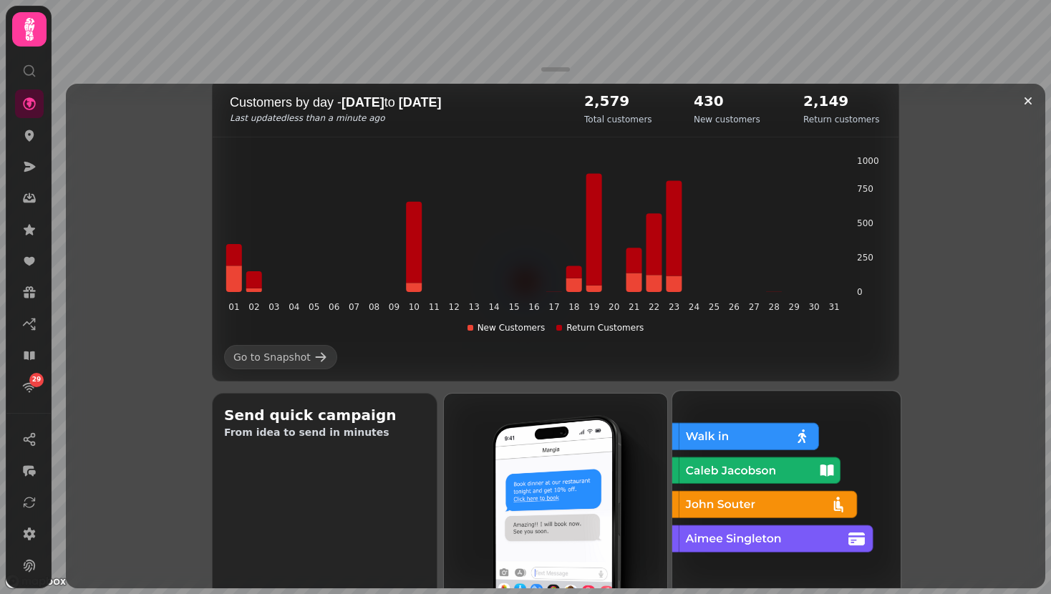
click at [686, 436] on img at bounding box center [785, 503] width 228 height 228
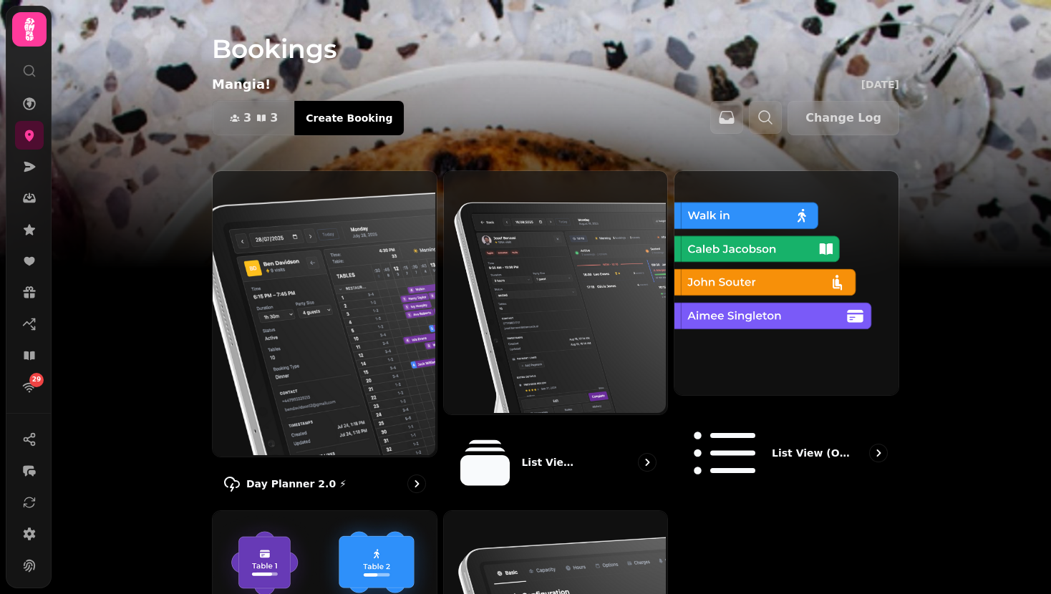
click at [821, 540] on div "Day Planner 2.0 ⚡ List View 2.0 ⚡ (New) List view (Old - going soon) Floor Plan…" at bounding box center [555, 493] width 687 height 646
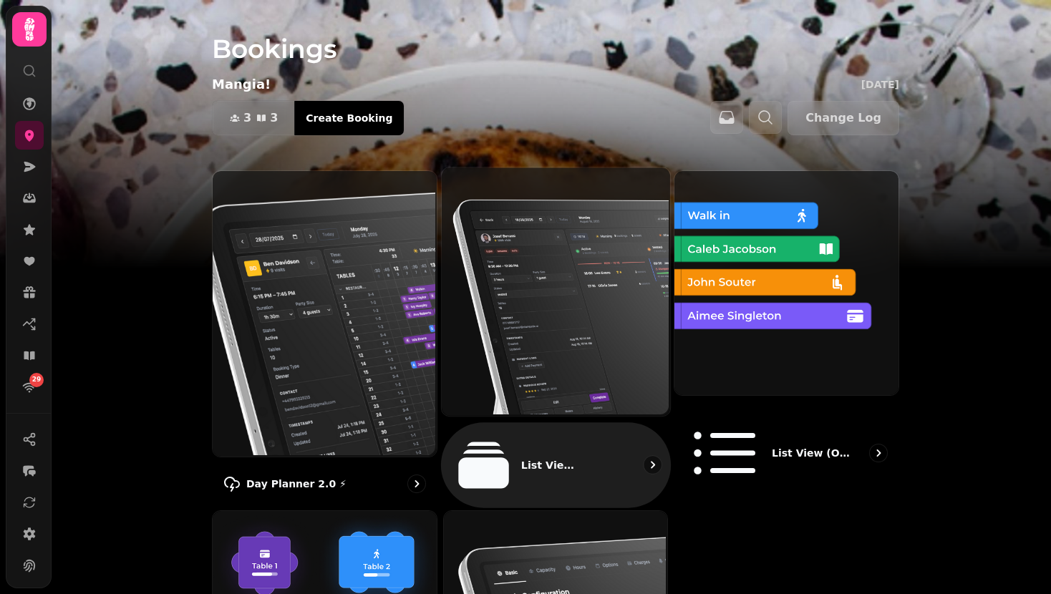
click at [583, 287] on img at bounding box center [553, 290] width 228 height 248
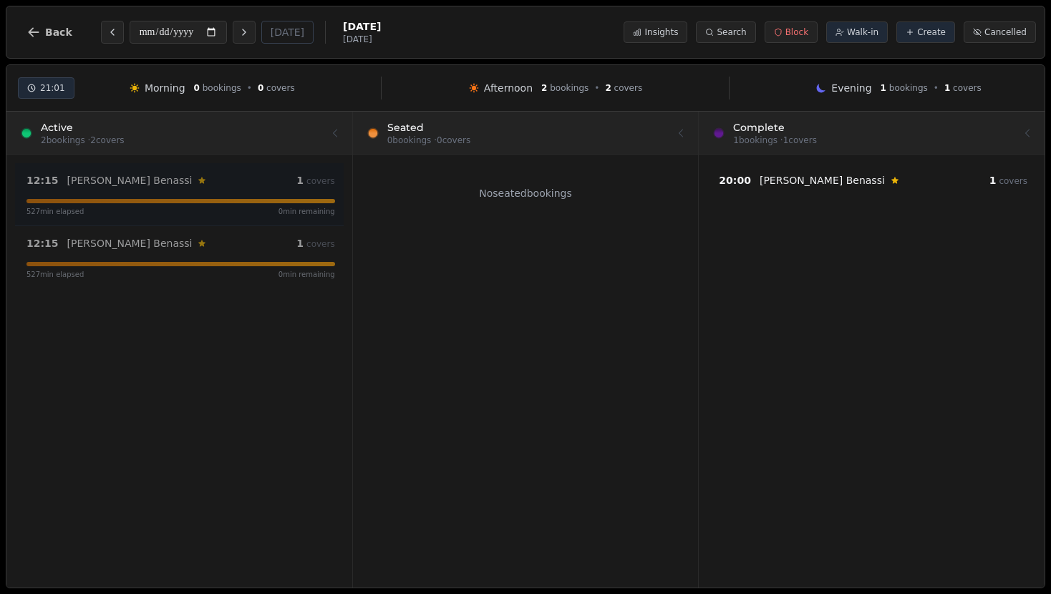
click at [210, 193] on div "12:15 [PERSON_NAME] Customer has left a review 1 covers 527 min elapsed 0 min r…" at bounding box center [181, 194] width 326 height 45
select select "****"
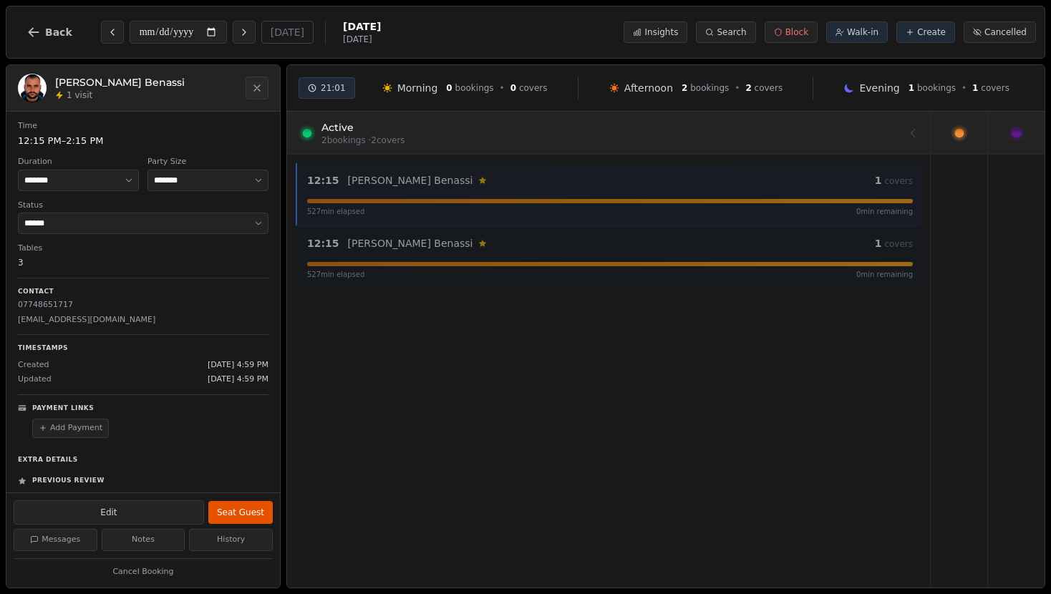
click at [478, 243] on icon "Customer has left a review" at bounding box center [482, 243] width 9 height 9
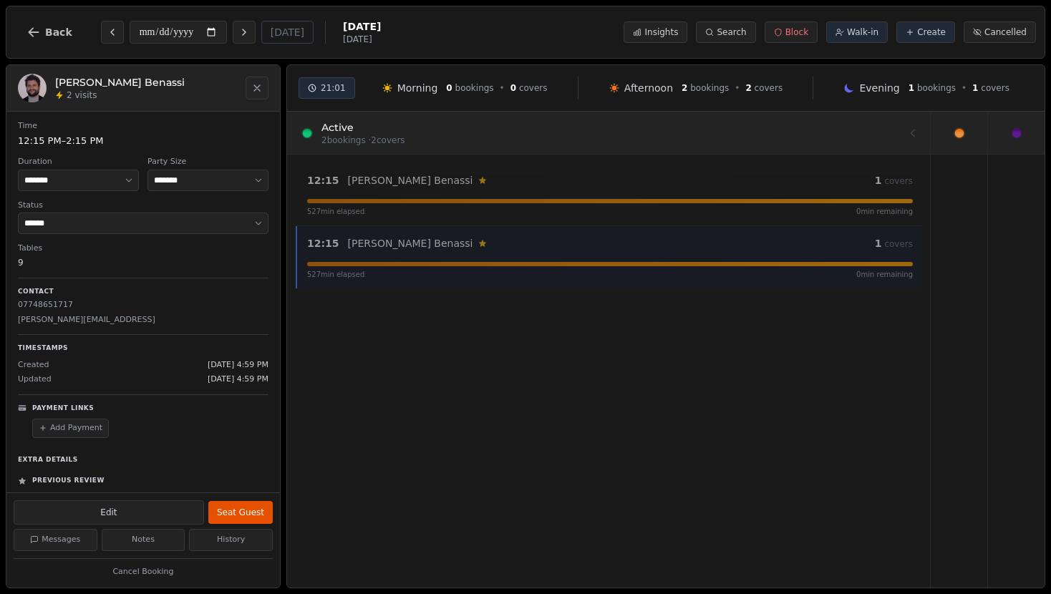
click at [253, 84] on icon "Close" at bounding box center [256, 87] width 11 height 11
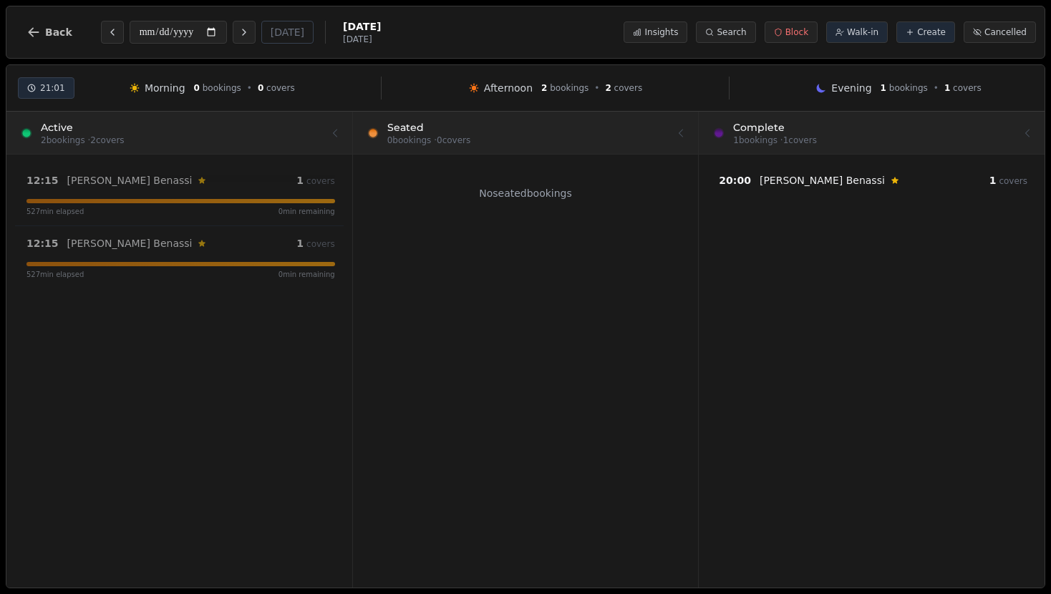
click at [330, 143] on div at bounding box center [179, 132] width 329 height 40
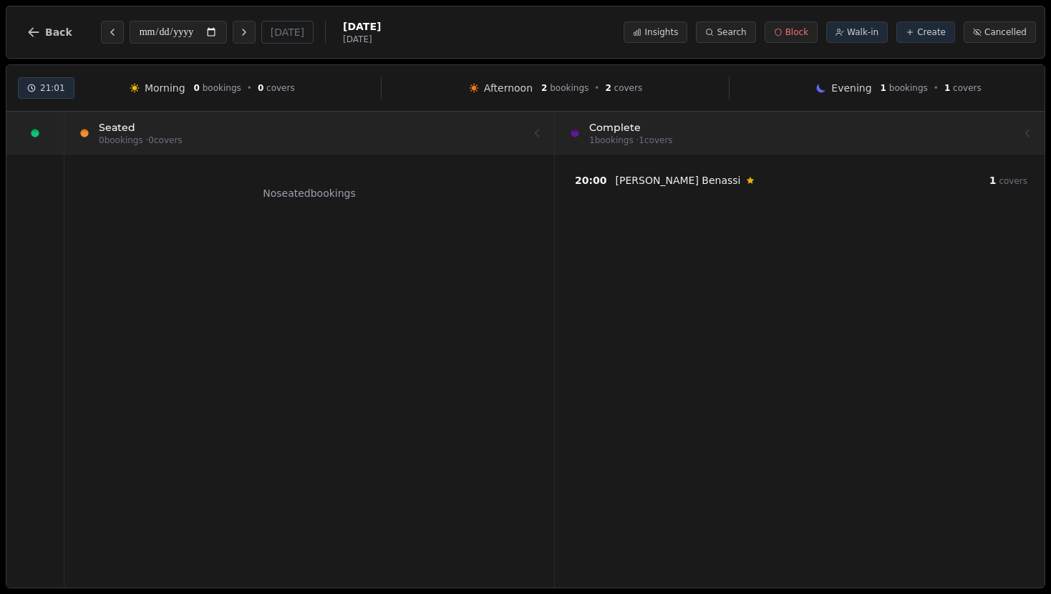
click at [300, 124] on div at bounding box center [309, 132] width 465 height 40
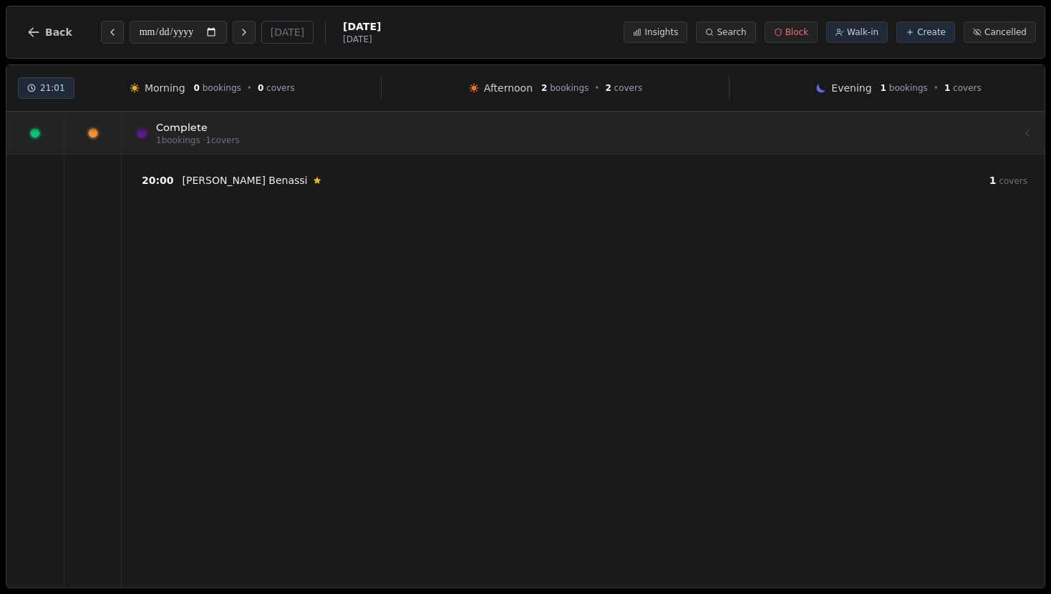
click at [469, 145] on div at bounding box center [583, 132] width 877 height 40
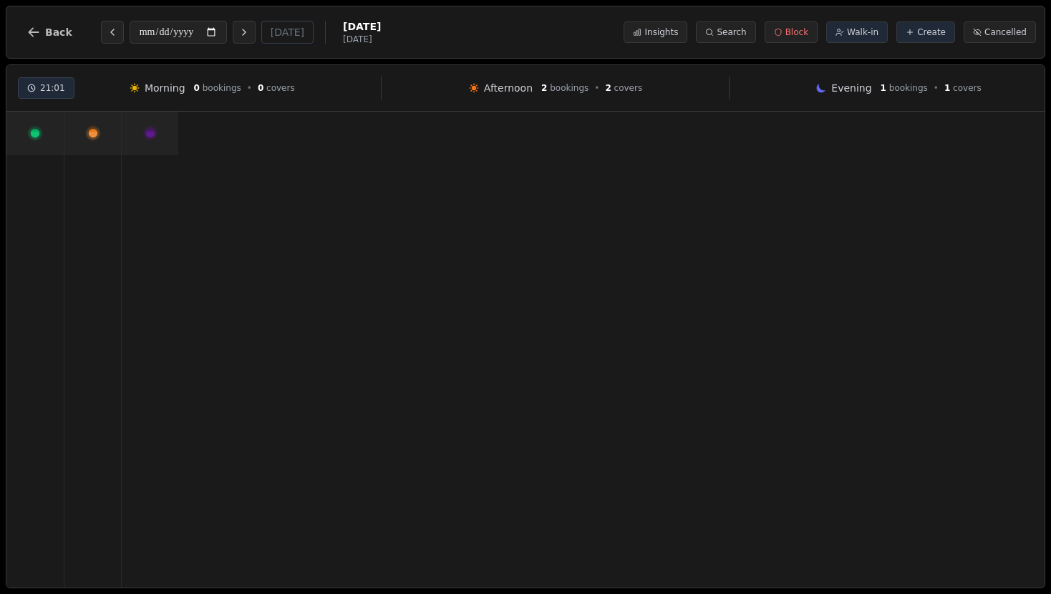
click at [148, 132] on icon at bounding box center [149, 133] width 9 height 9
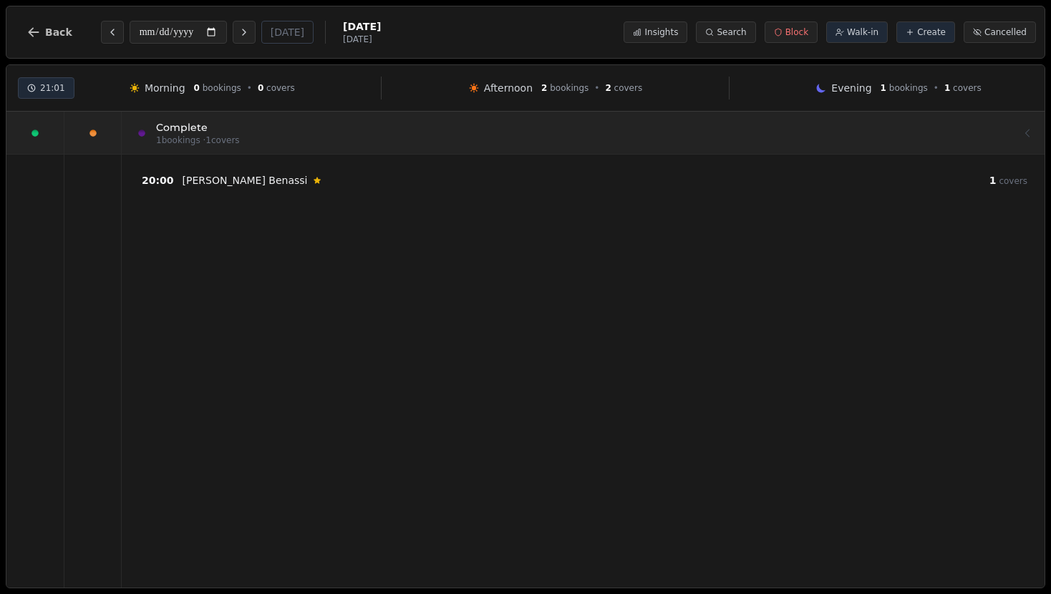
click at [82, 132] on div at bounding box center [92, 133] width 57 height 42
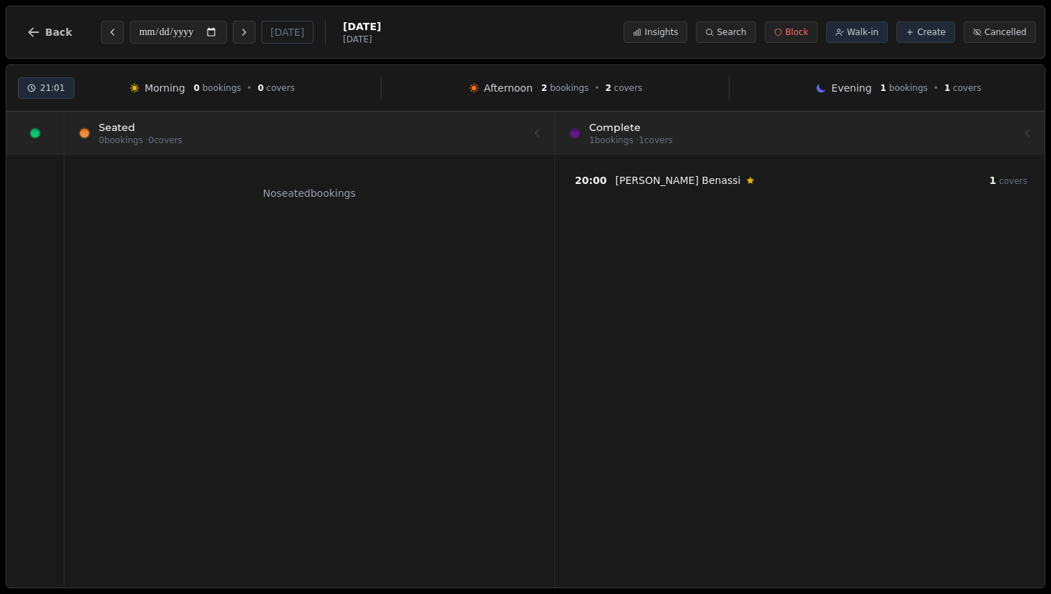
click at [26, 137] on icon at bounding box center [34, 133] width 17 height 17
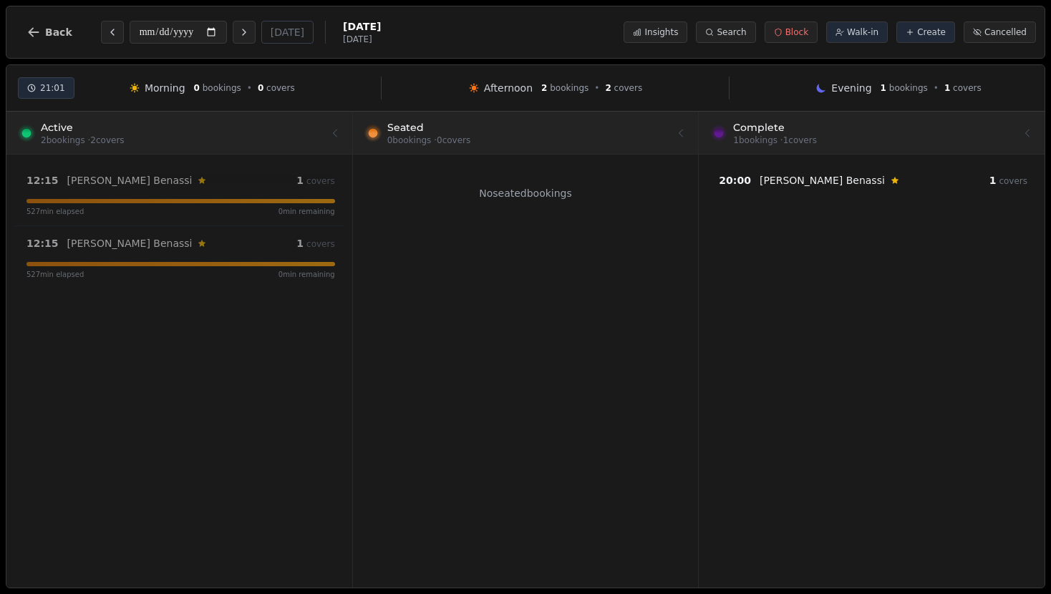
click at [250, 415] on div "12:15 [PERSON_NAME] Customer has left a review 1 covers 527 min elapsed 0 min r…" at bounding box center [179, 371] width 346 height 433
click at [65, 15] on button "Back" at bounding box center [49, 32] width 69 height 34
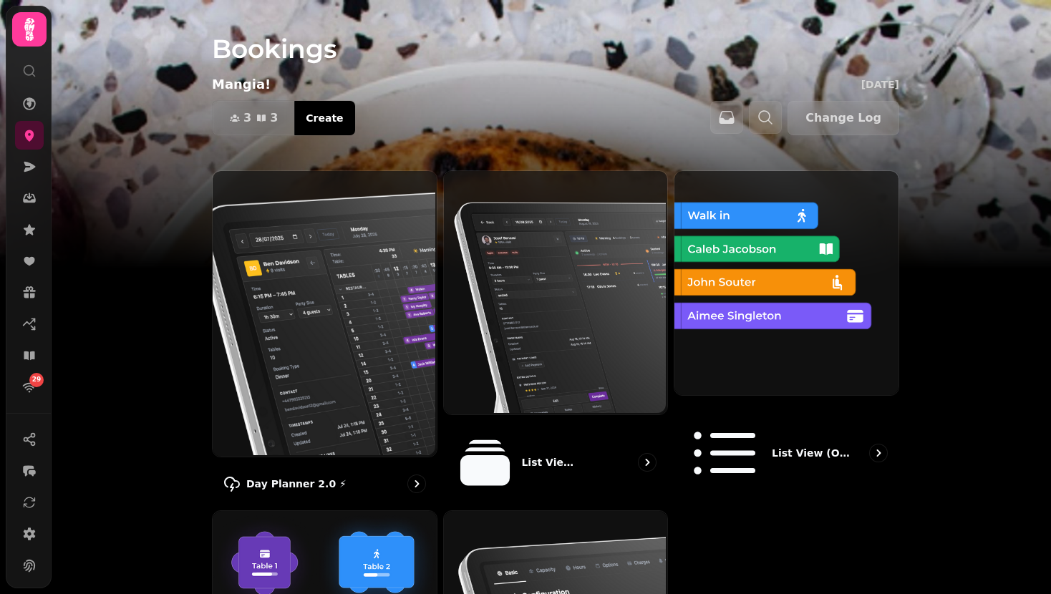
click at [487, 102] on div "3 3 Covers Create Change Log" at bounding box center [555, 118] width 687 height 36
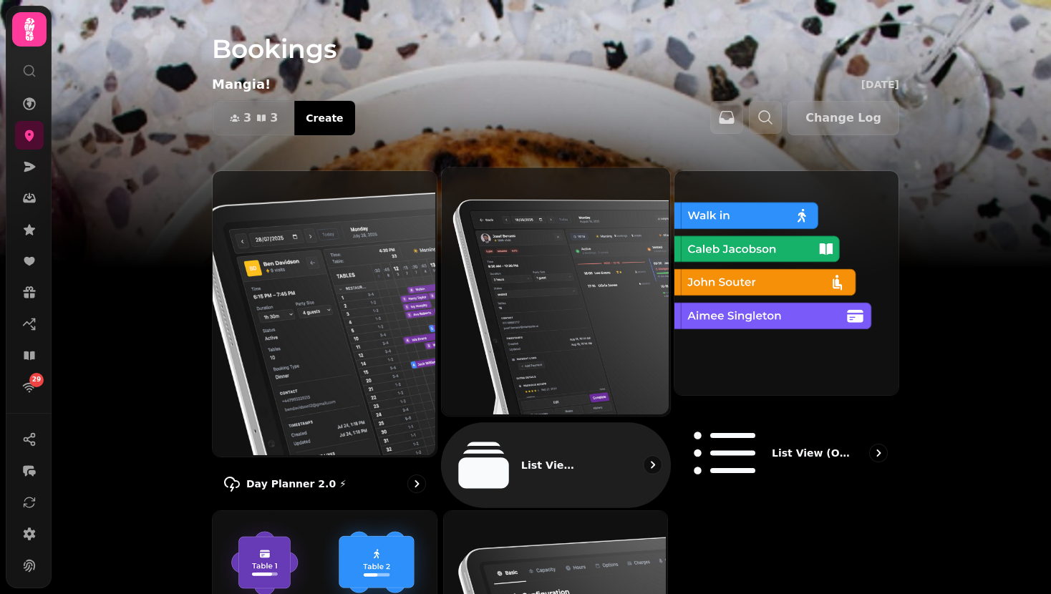
click at [500, 295] on img at bounding box center [553, 290] width 228 height 248
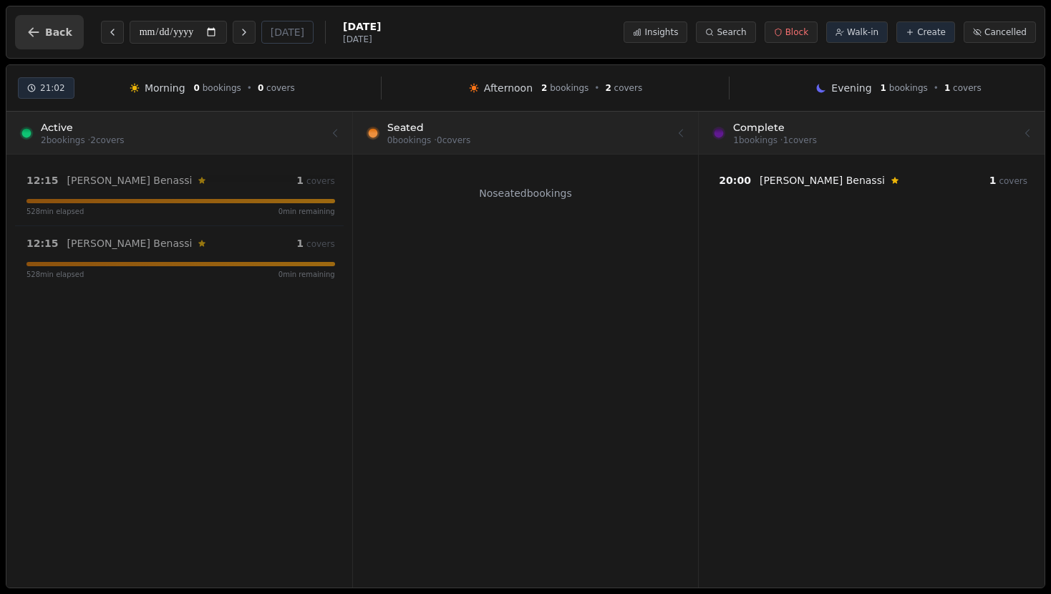
click at [63, 35] on span "Back" at bounding box center [58, 32] width 27 height 10
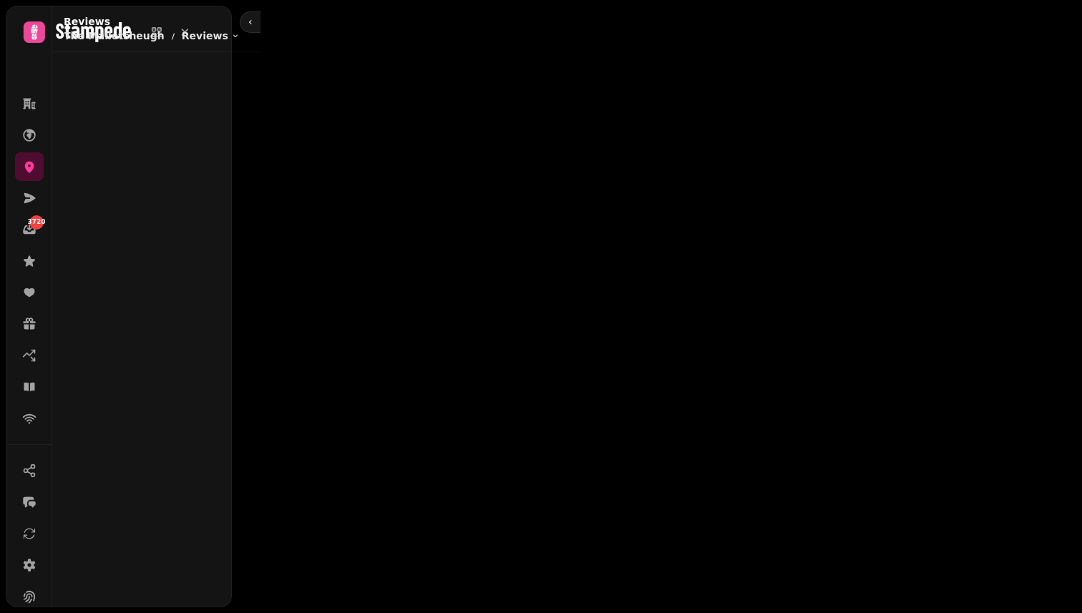
type input "**********"
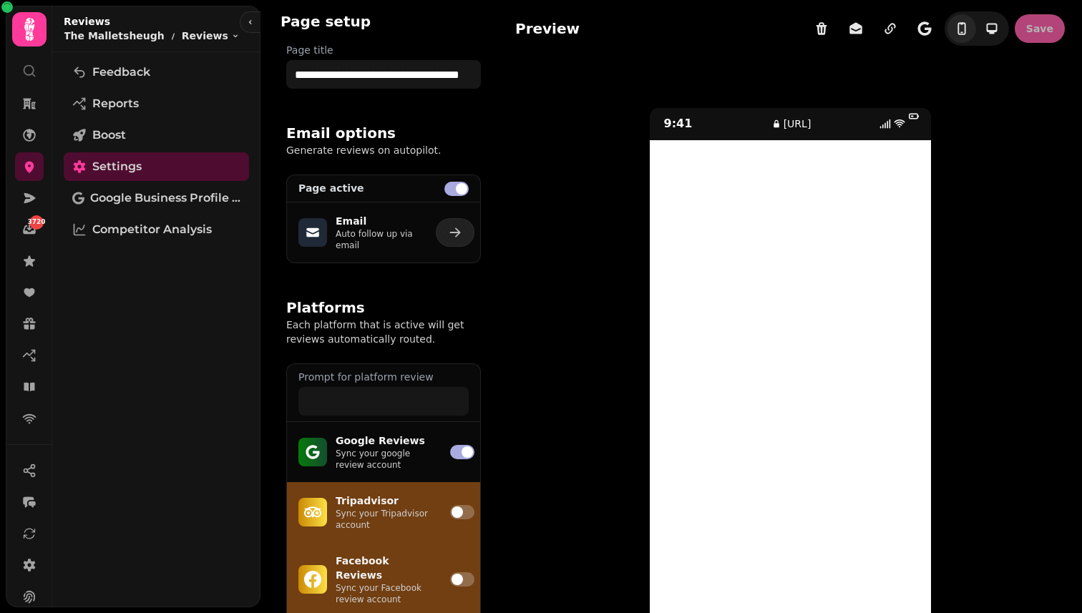
click at [372, 223] on p "Email" at bounding box center [377, 221] width 83 height 14
select select "**********"
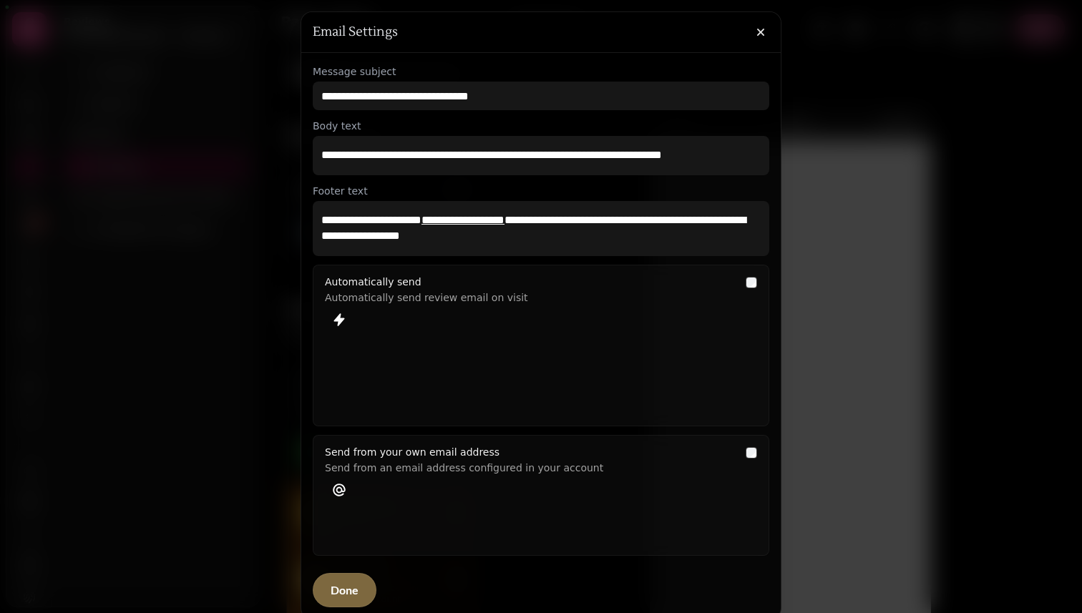
select select "**********"
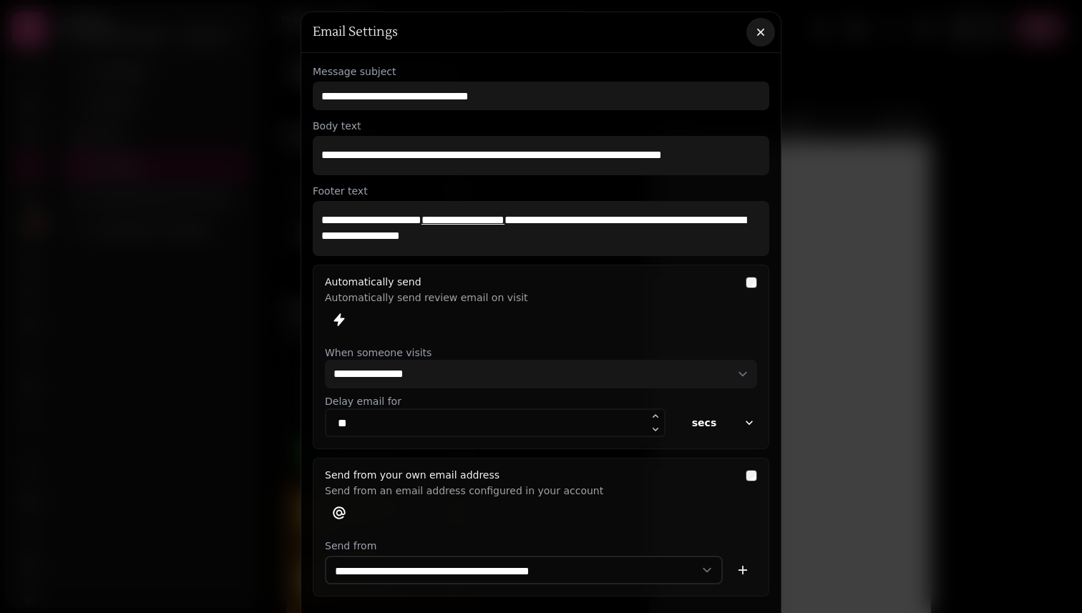
click at [765, 29] on icon "button" at bounding box center [761, 32] width 14 height 14
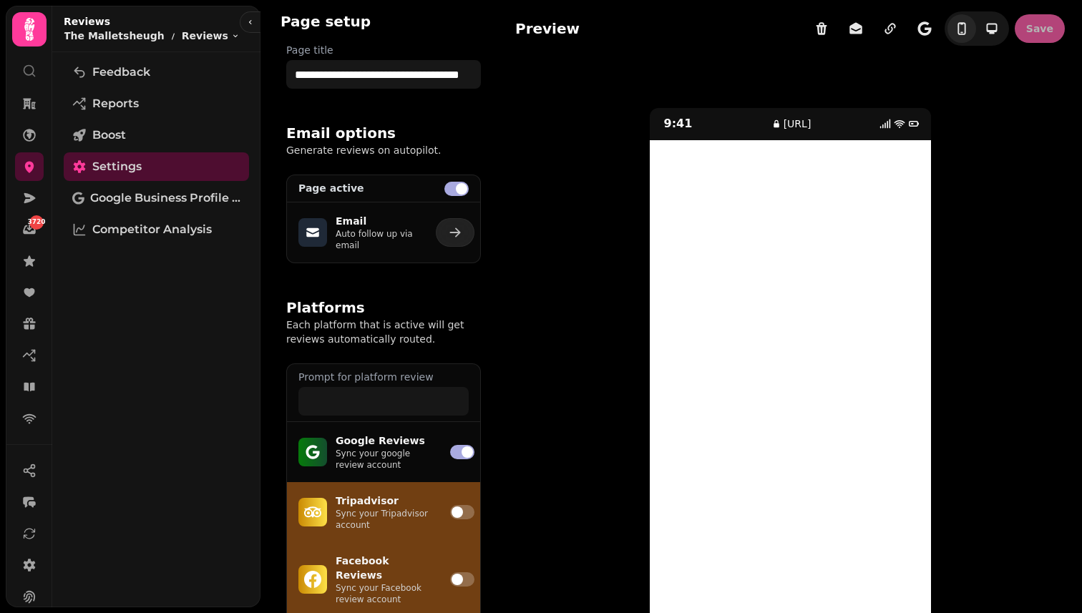
click at [240, 11] on div at bounding box center [262, 21] width 45 height 21
click at [246, 20] on icon "button" at bounding box center [250, 22] width 9 height 9
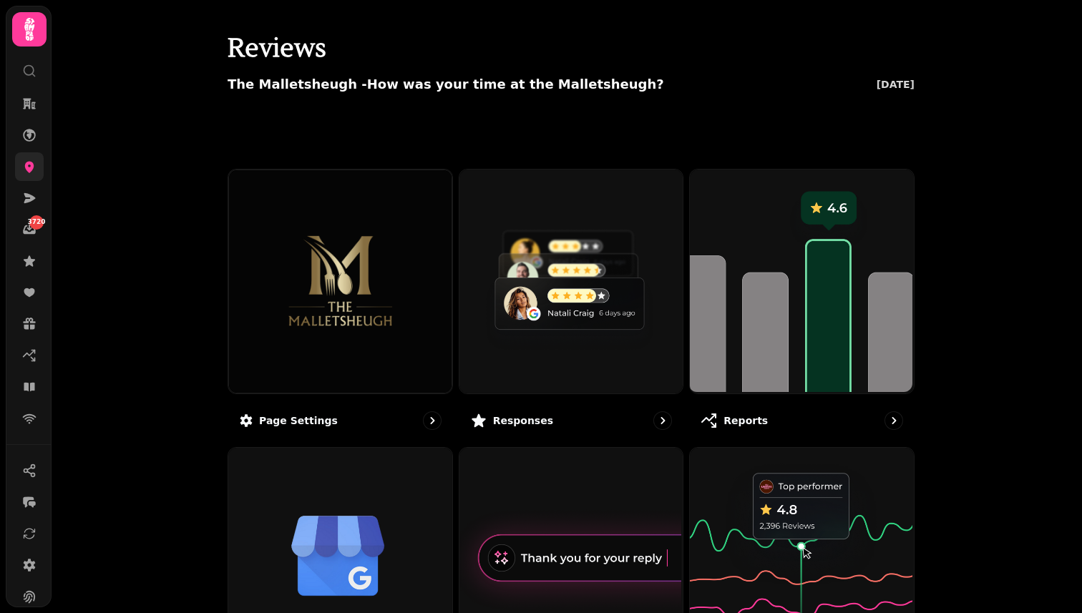
click at [31, 159] on link at bounding box center [29, 166] width 29 height 29
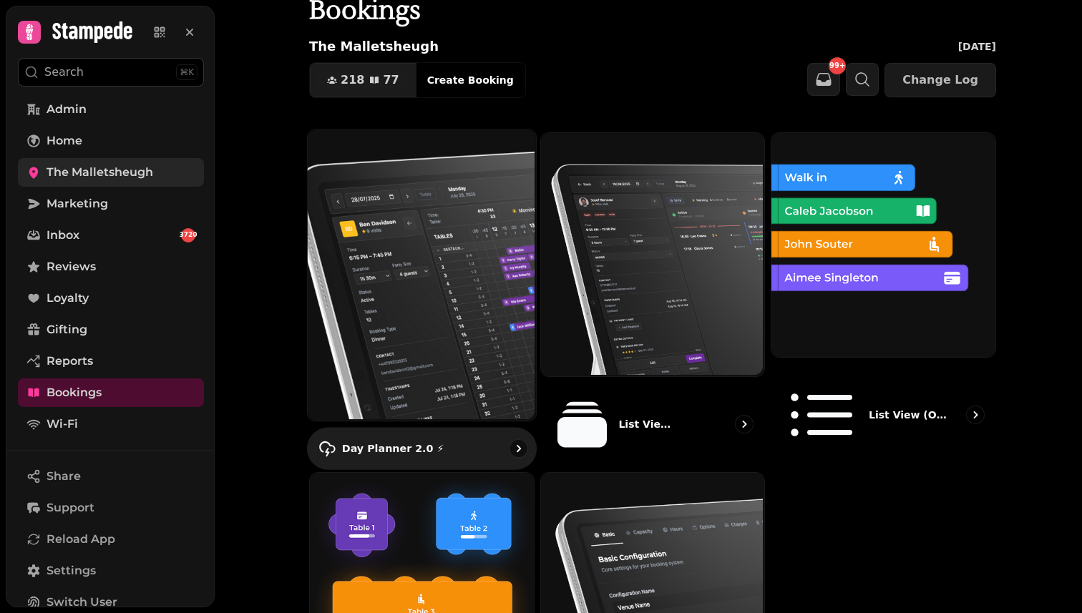
scroll to position [42, 0]
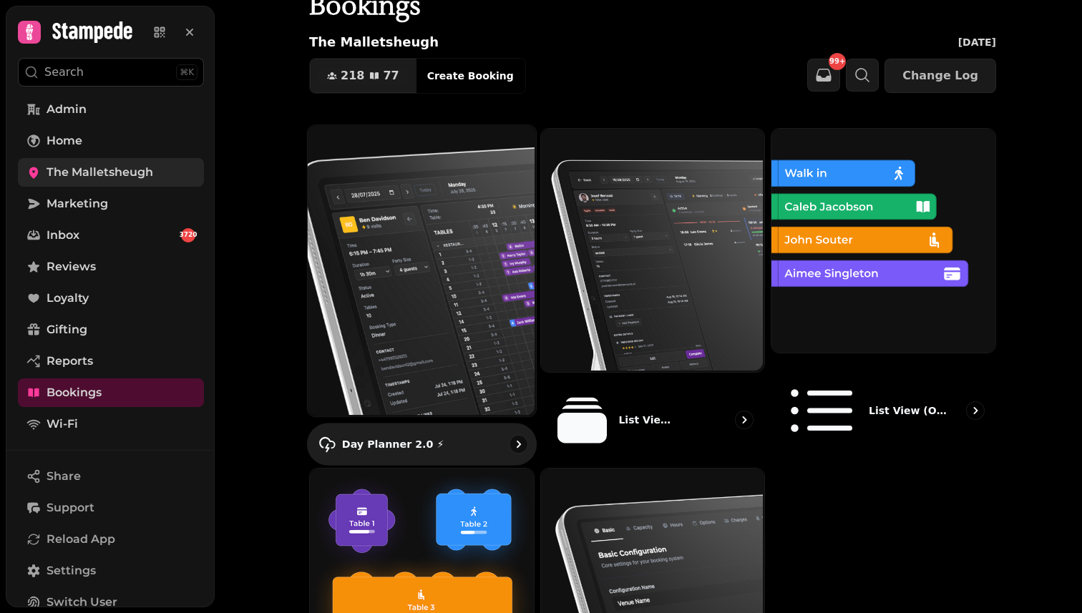
click at [462, 267] on img at bounding box center [420, 269] width 228 height 291
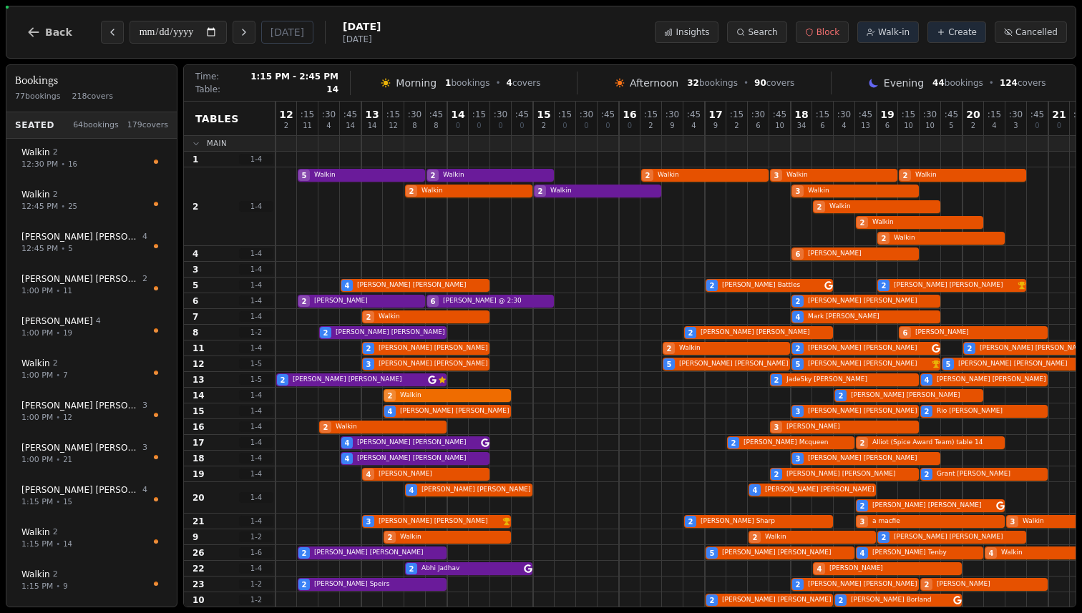
scroll to position [49, 0]
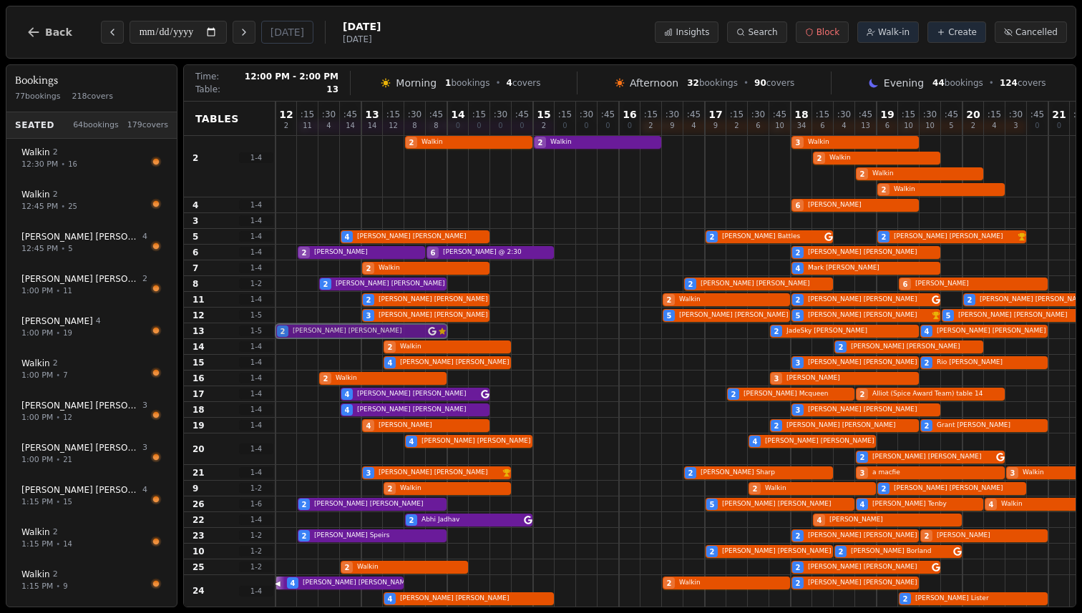
click at [381, 329] on div "2 Lynn Graham Customer has left a review 2 JadeSky Watson 4 alan brodie" at bounding box center [727, 332] width 902 height 16
select select "****"
select select "*"
select select "********"
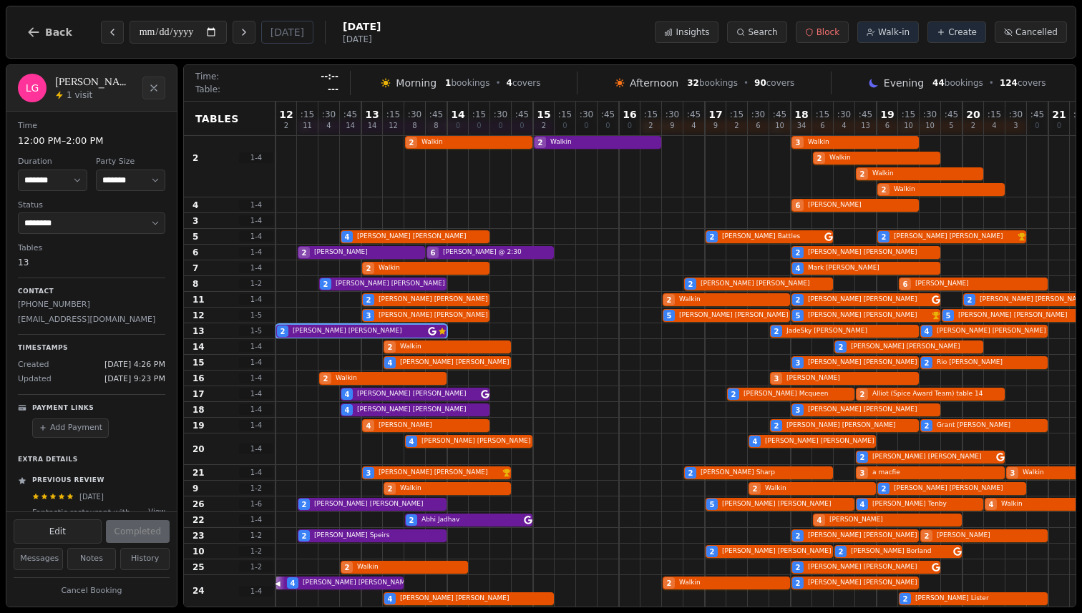
click at [58, 321] on p "lynn2909@sky.com" at bounding box center [91, 320] width 147 height 12
copy p "lynn2909@sky.com"
click at [386, 411] on div "4 Christine Smith 3 Kristine Shand" at bounding box center [727, 410] width 902 height 16
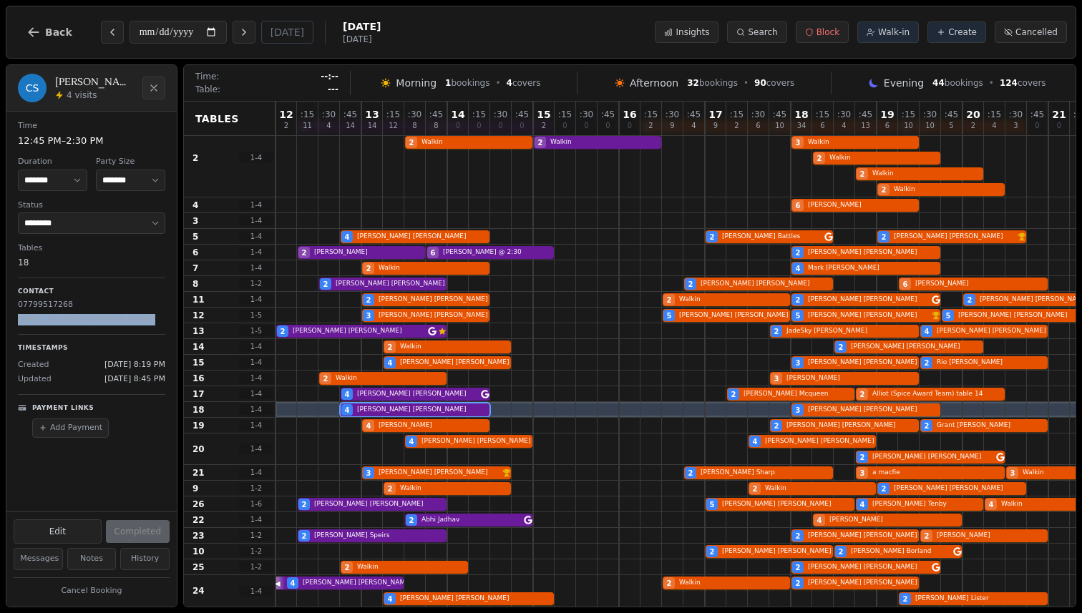
click at [107, 322] on p "christinafairlie@gmail.com" at bounding box center [91, 320] width 147 height 12
click at [44, 29] on button "Back" at bounding box center [49, 32] width 69 height 34
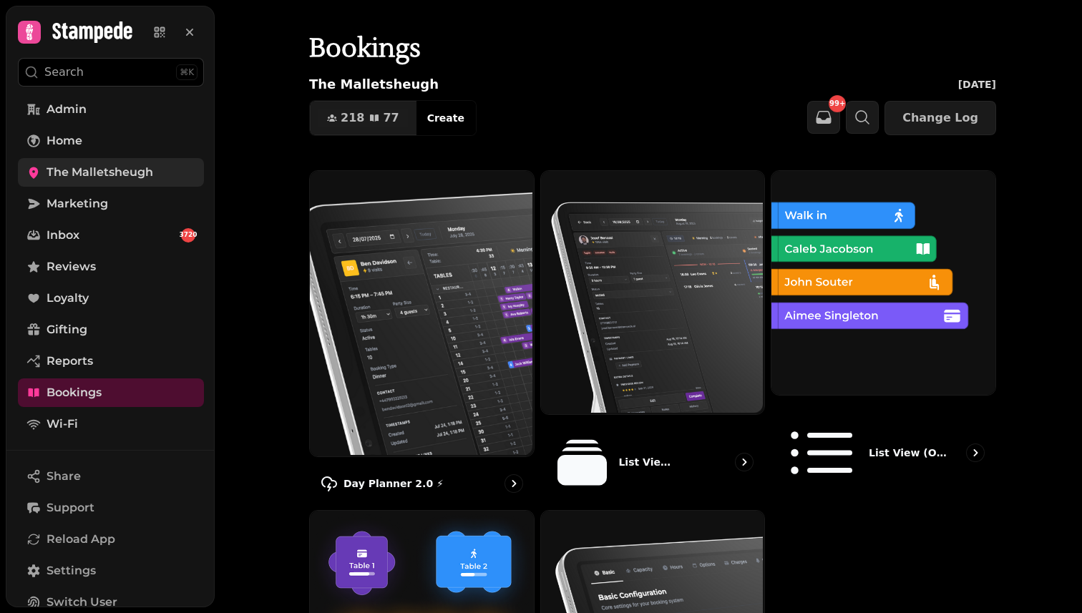
click at [94, 170] on span "The Malletsheugh" at bounding box center [100, 172] width 107 height 17
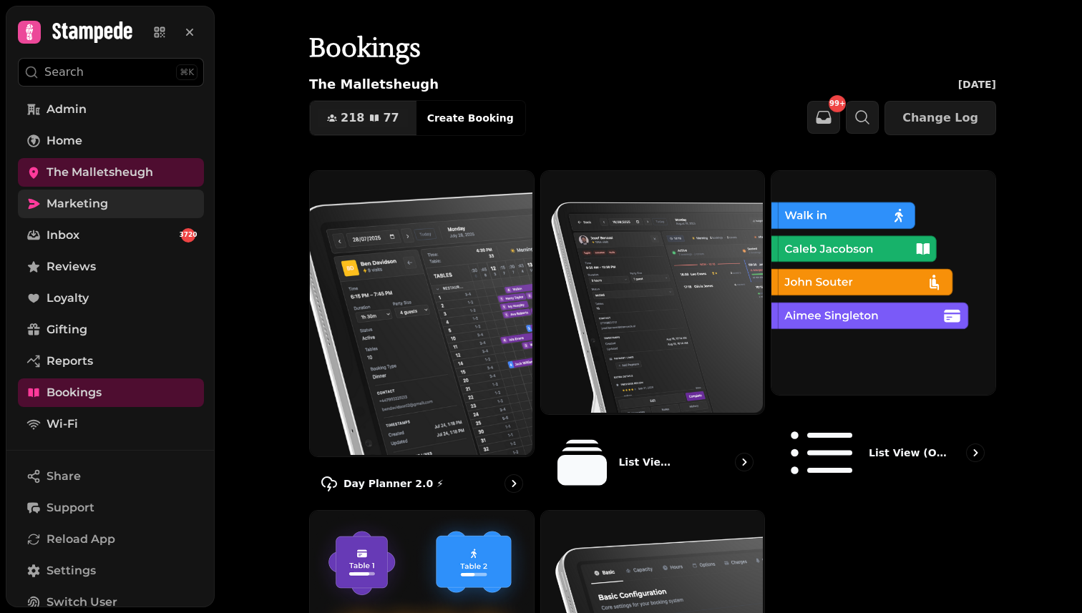
click at [104, 200] on span "Marketing" at bounding box center [78, 203] width 62 height 17
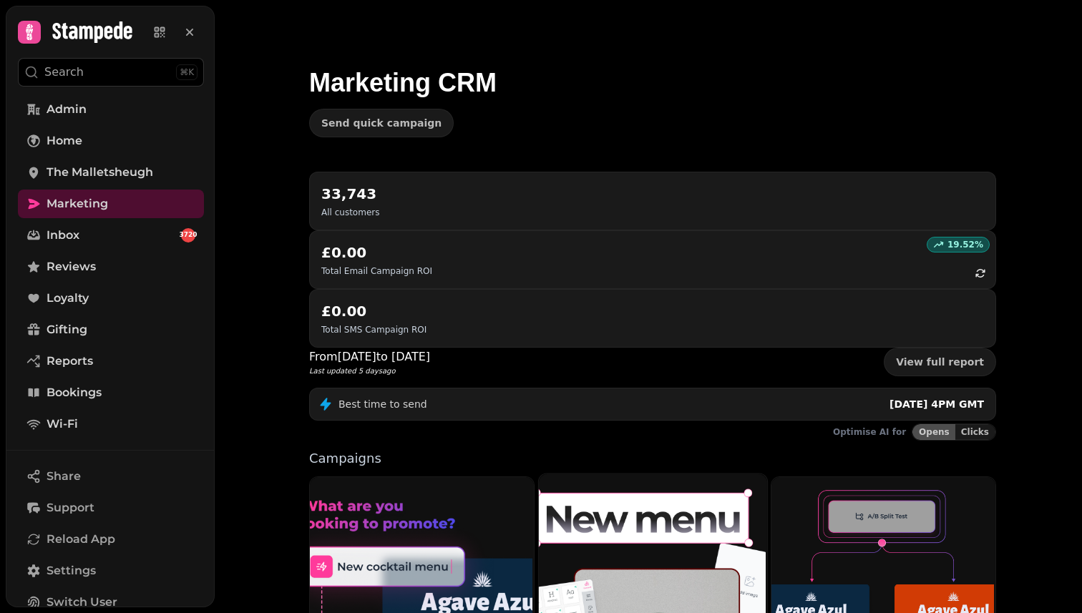
click at [661, 484] on img at bounding box center [651, 614] width 228 height 285
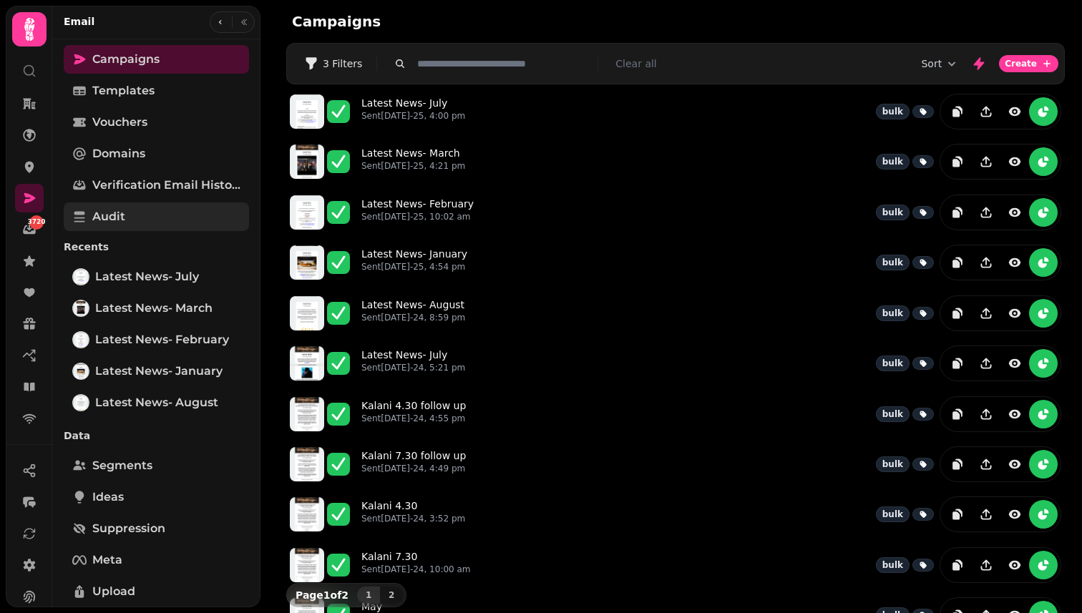
click at [164, 219] on link "Audit" at bounding box center [156, 217] width 185 height 29
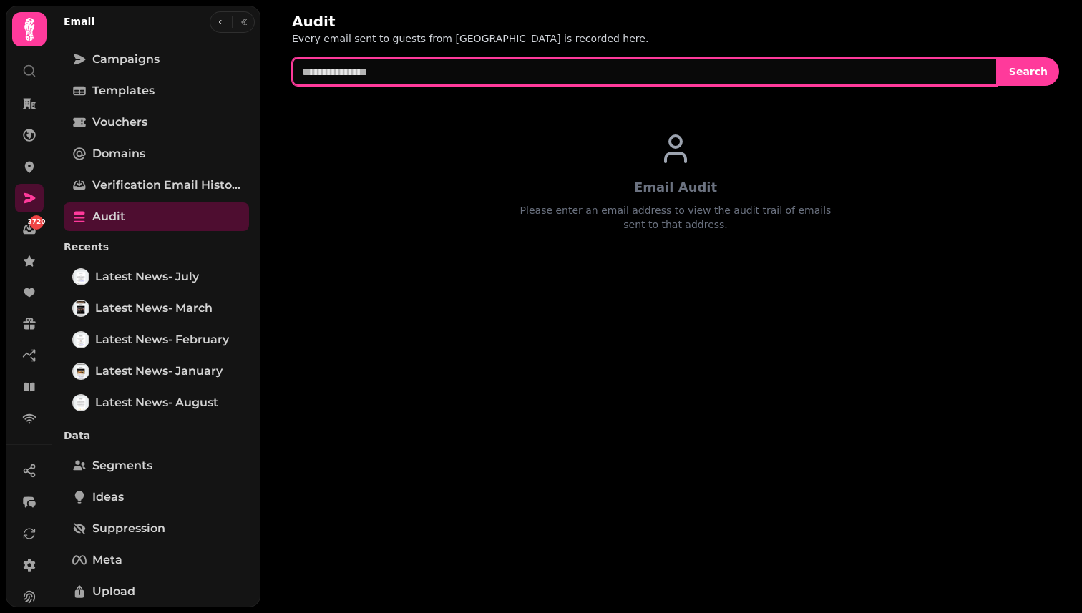
click at [462, 71] on input "text" at bounding box center [645, 71] width 706 height 29
paste input "**********"
type input "**********"
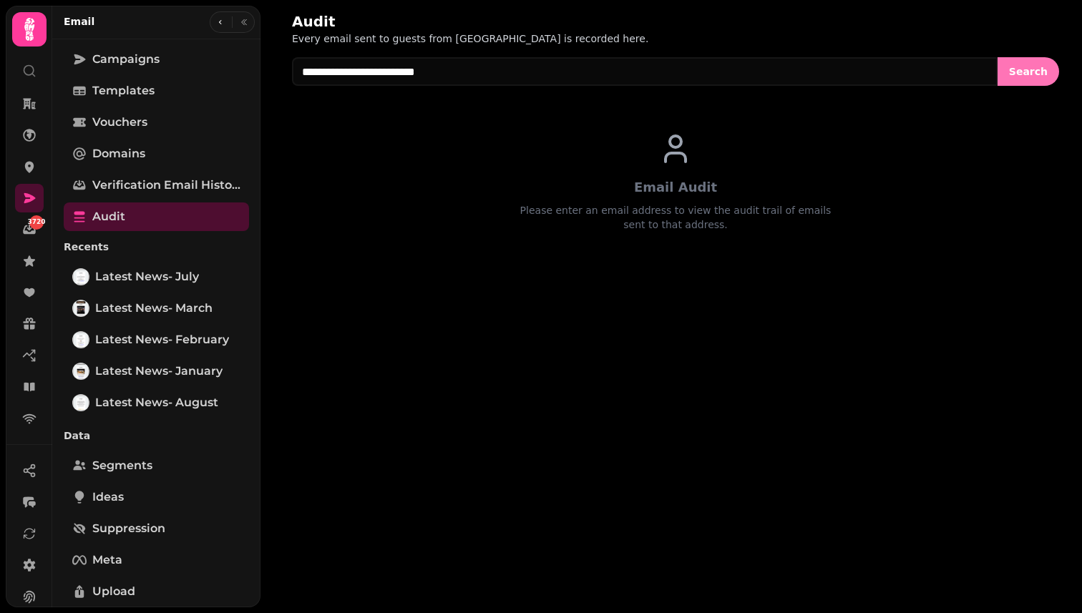
click at [1031, 73] on span "Search" at bounding box center [1028, 72] width 39 height 10
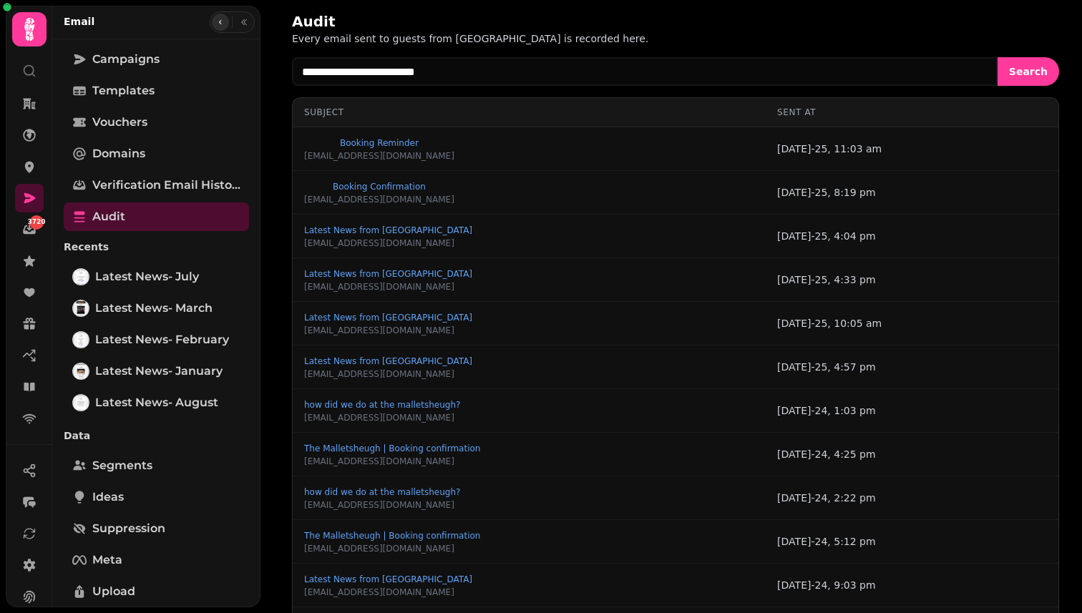
click at [220, 30] on button "button" at bounding box center [220, 22] width 17 height 17
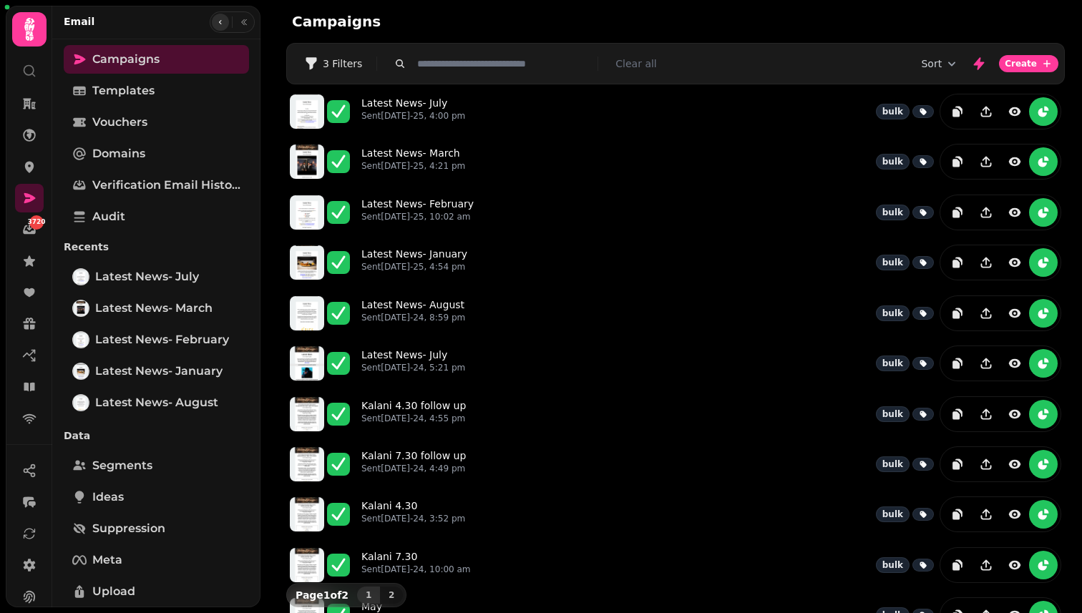
click at [219, 27] on button "button" at bounding box center [220, 22] width 17 height 17
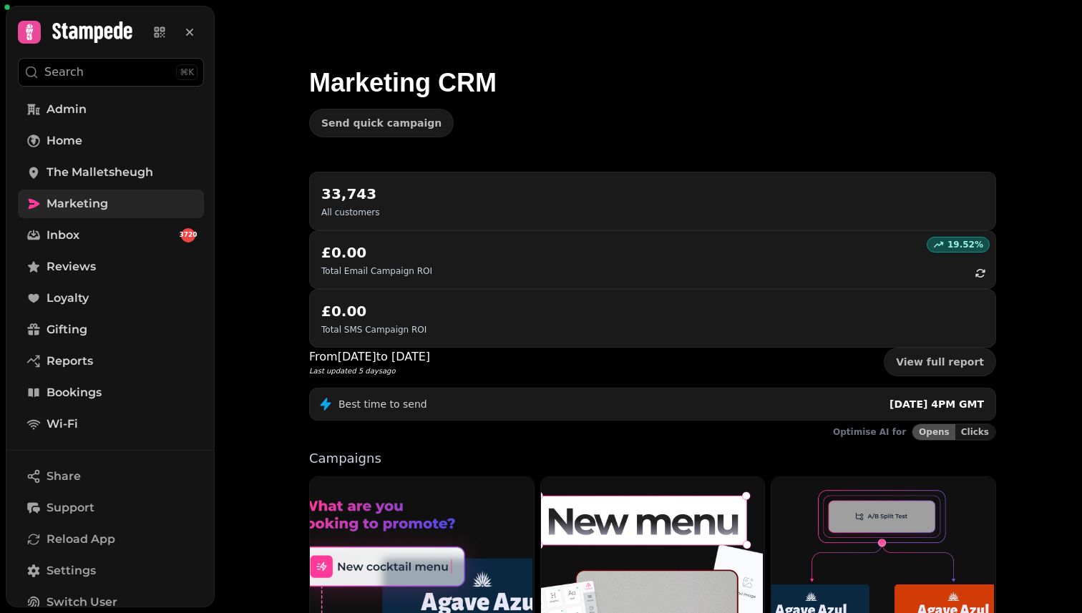
click at [116, 209] on link "Marketing" at bounding box center [111, 204] width 186 height 29
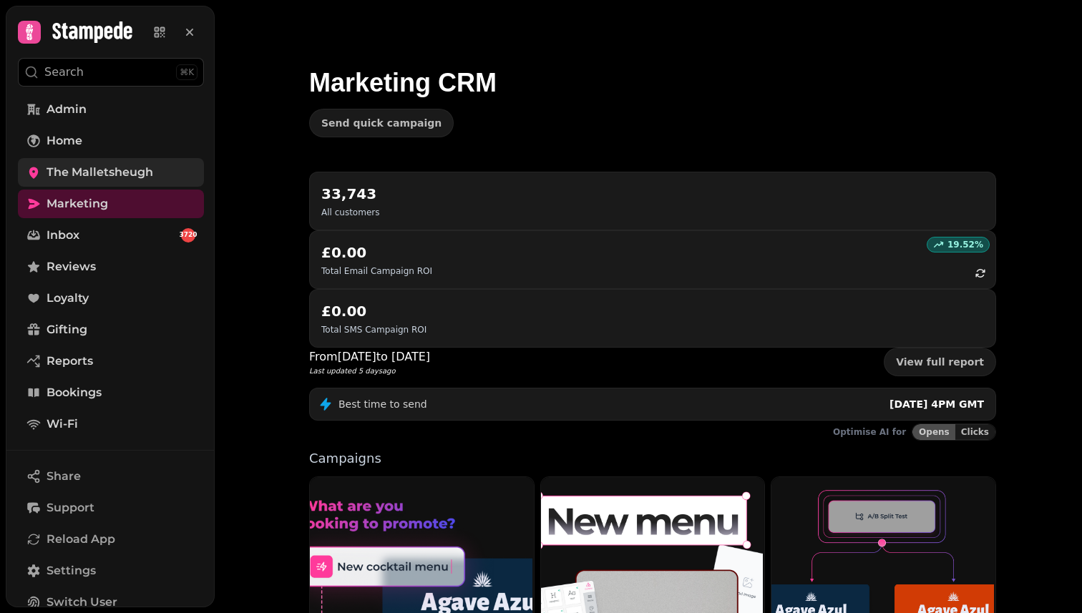
click at [96, 178] on span "The Malletsheugh" at bounding box center [100, 172] width 107 height 17
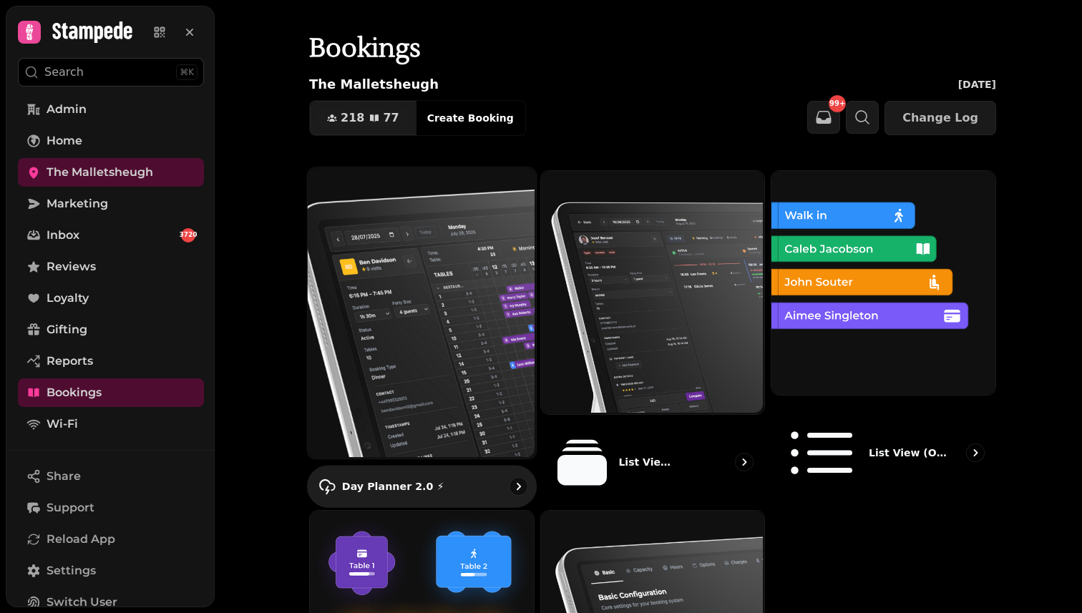
click at [470, 283] on img at bounding box center [420, 311] width 228 height 291
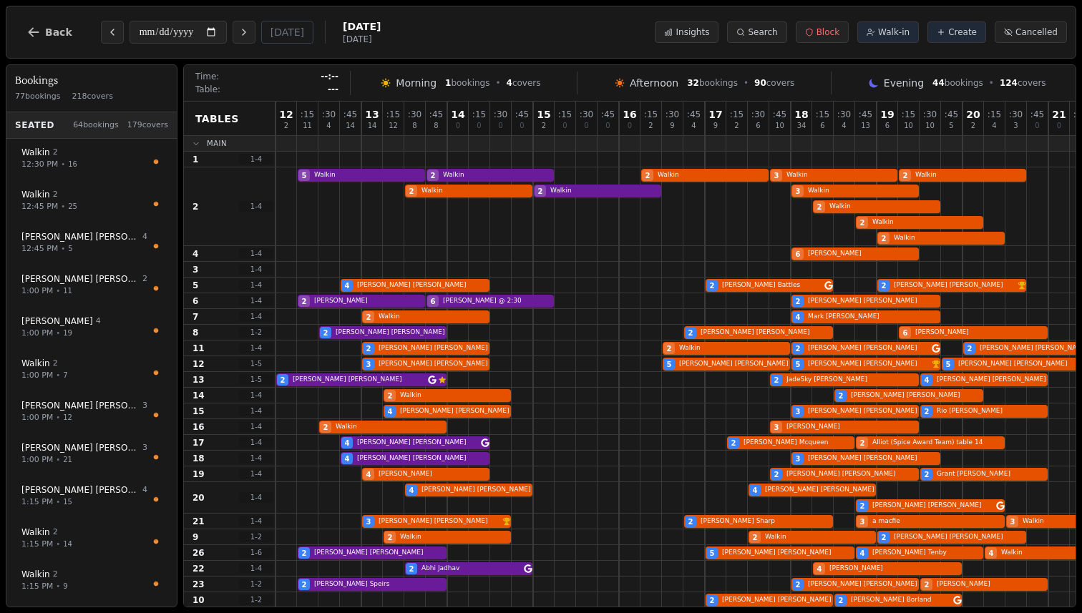
scroll to position [49, 0]
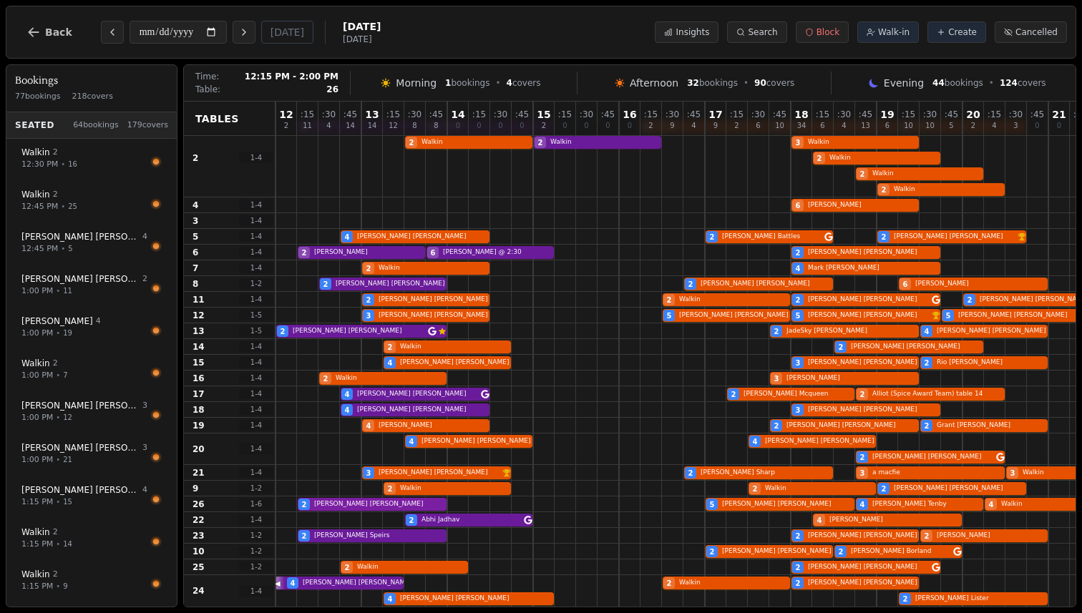
click at [389, 508] on div "2 Christine Stevenson 5 Jeff Moore 4 Hazel Tenby 4 Walkin" at bounding box center [727, 505] width 902 height 16
select select "****"
select select "*"
select select "********"
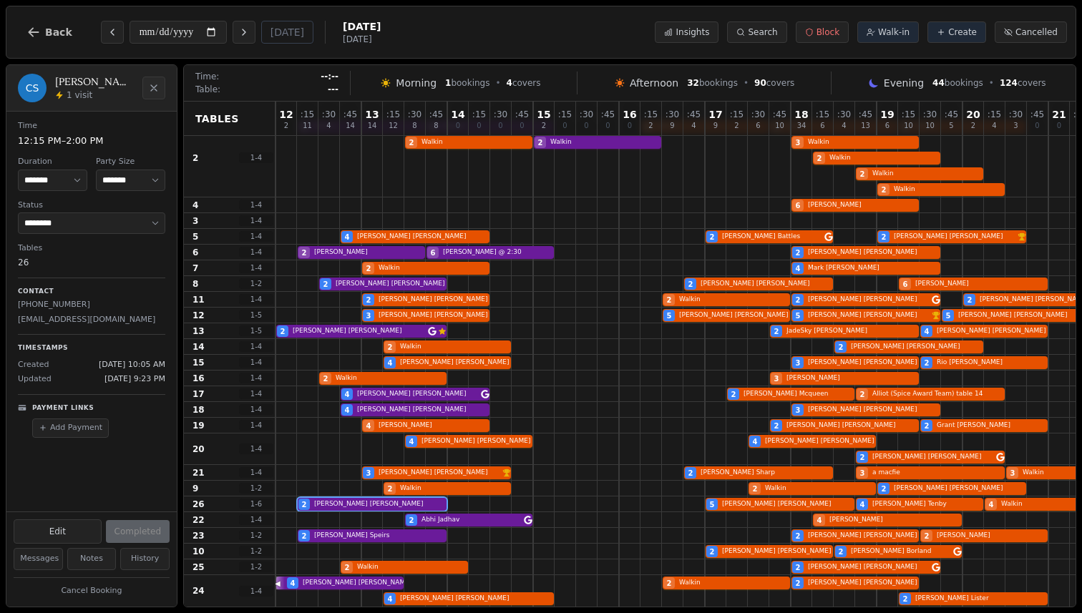
click at [89, 321] on p "christinejolly31@icloud.com" at bounding box center [91, 320] width 147 height 12
copy p "christinejolly31@icloud.com"
click at [47, 33] on span "Back" at bounding box center [58, 32] width 27 height 10
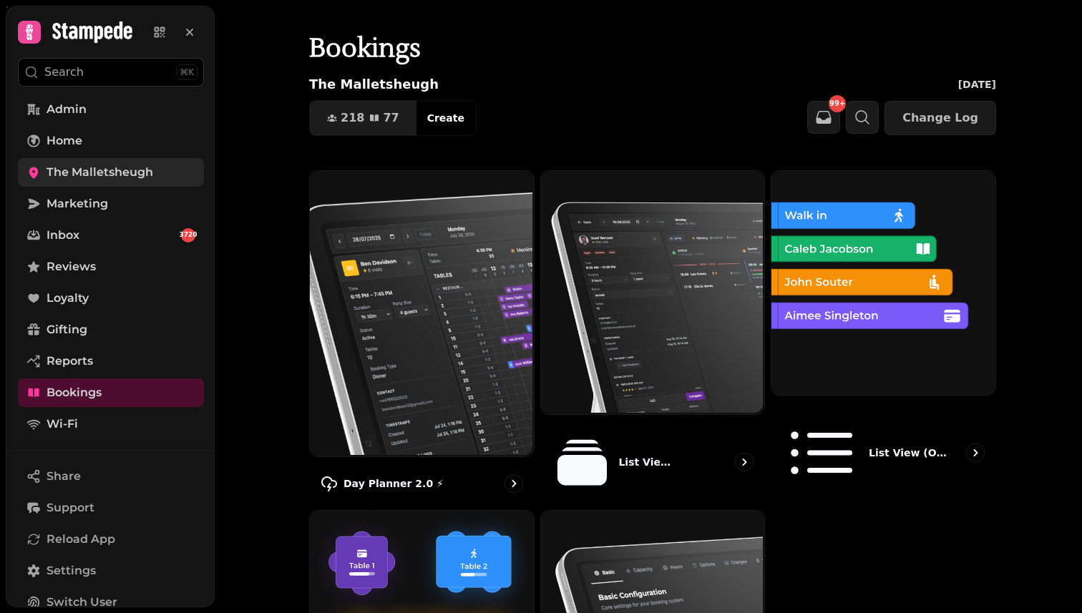
click at [110, 168] on span "The Malletsheugh" at bounding box center [100, 172] width 107 height 17
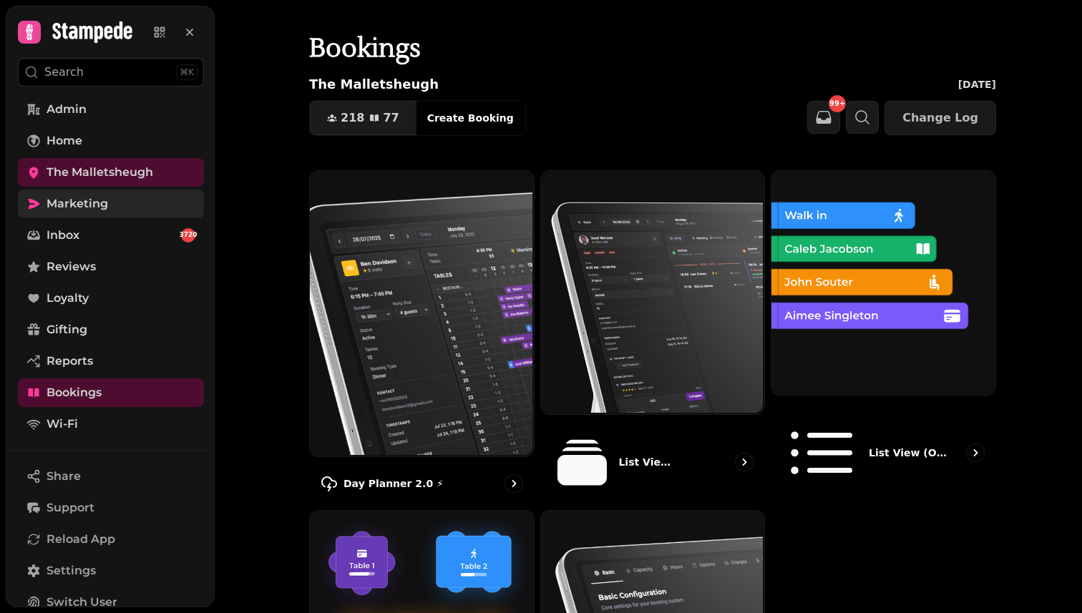
click at [68, 214] on link "Marketing" at bounding box center [111, 204] width 186 height 29
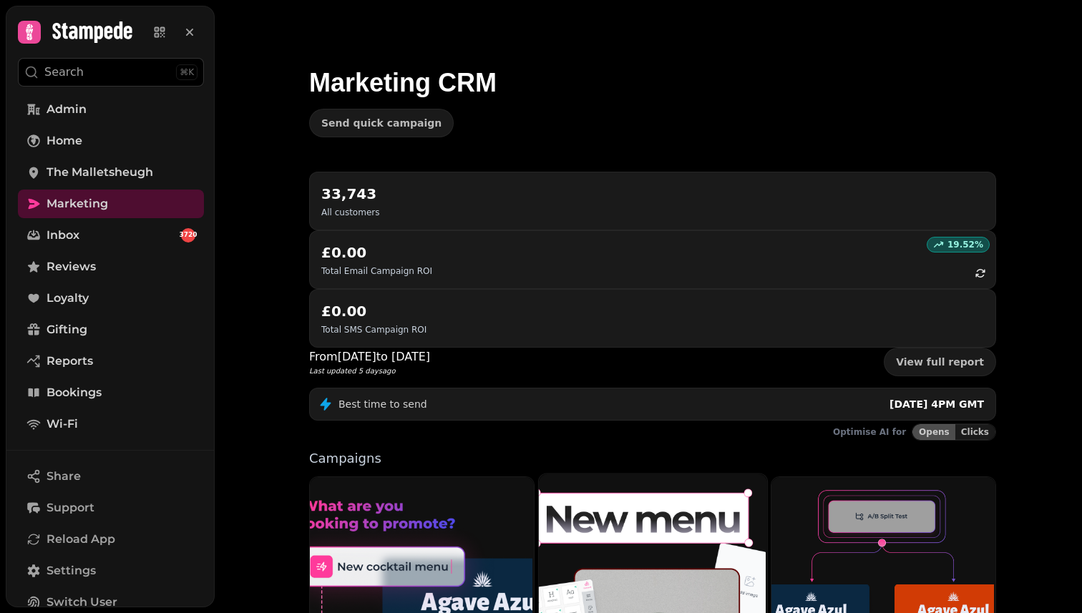
click at [618, 473] on img at bounding box center [651, 614] width 228 height 285
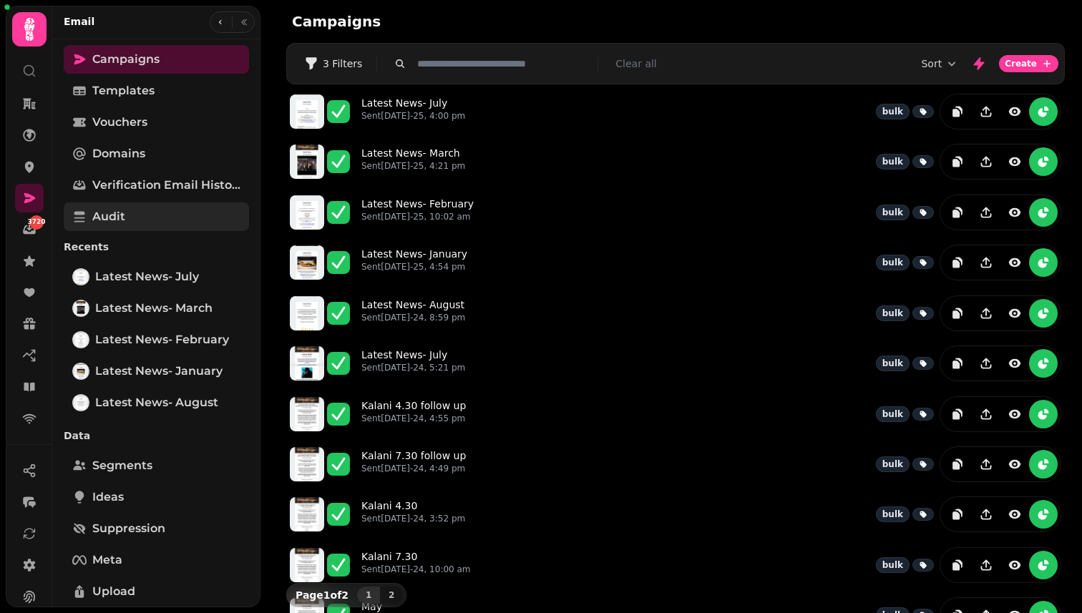
click at [150, 218] on link "Audit" at bounding box center [156, 217] width 185 height 29
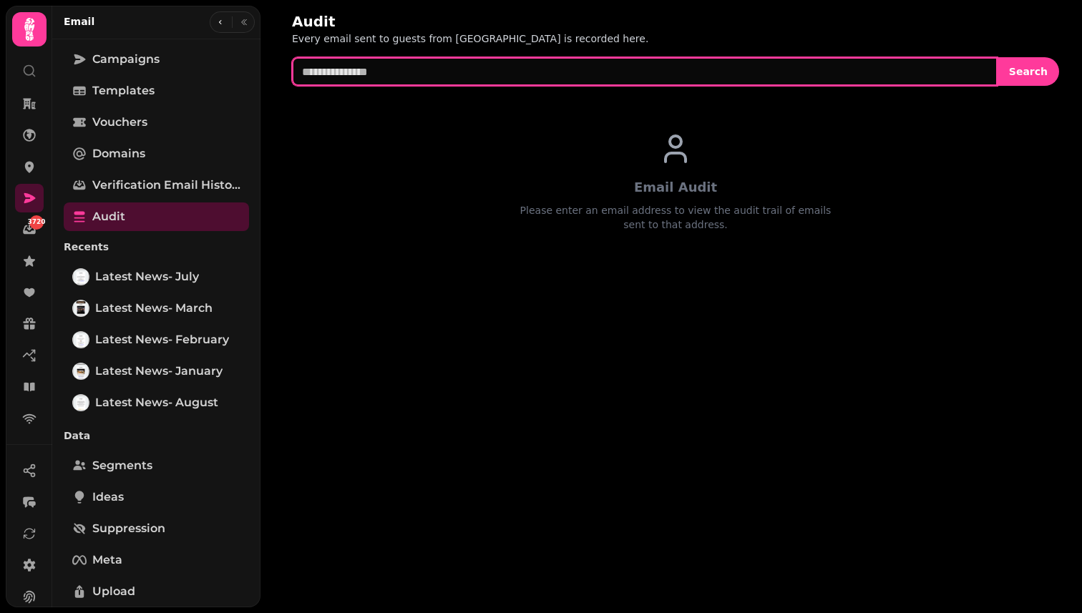
click at [459, 74] on input "text" at bounding box center [645, 71] width 706 height 29
paste input "**********"
type input "**********"
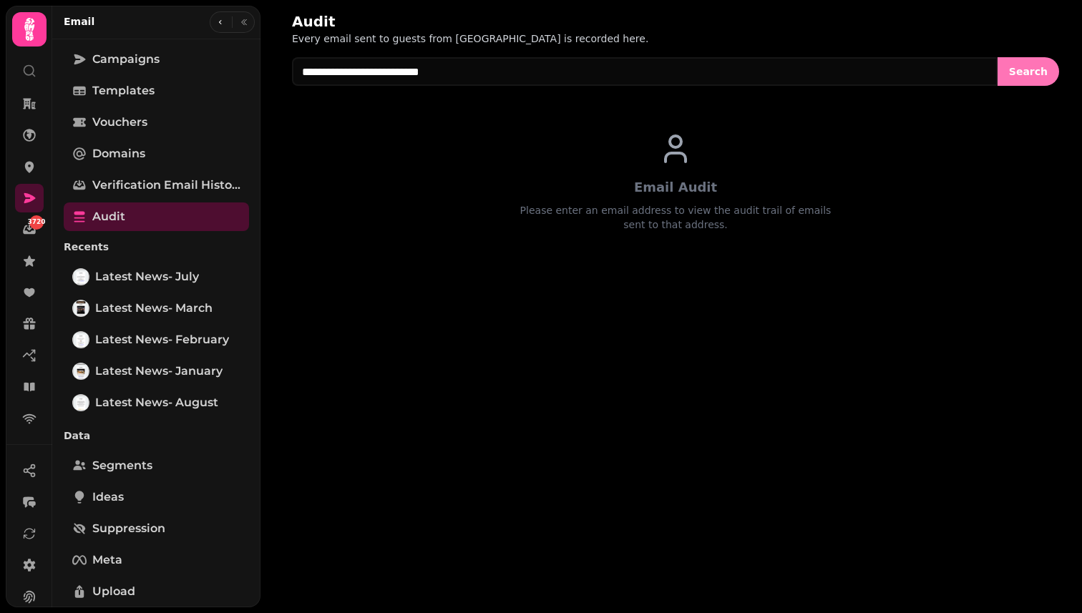
click at [1024, 70] on span "Search" at bounding box center [1028, 72] width 39 height 10
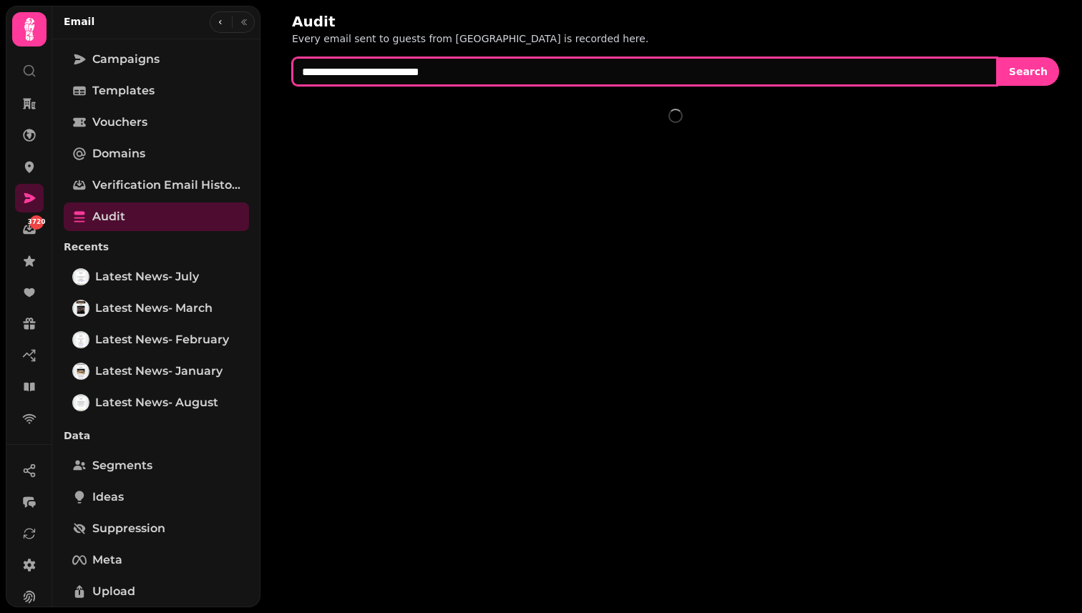
click at [457, 69] on input "**********" at bounding box center [645, 71] width 706 height 29
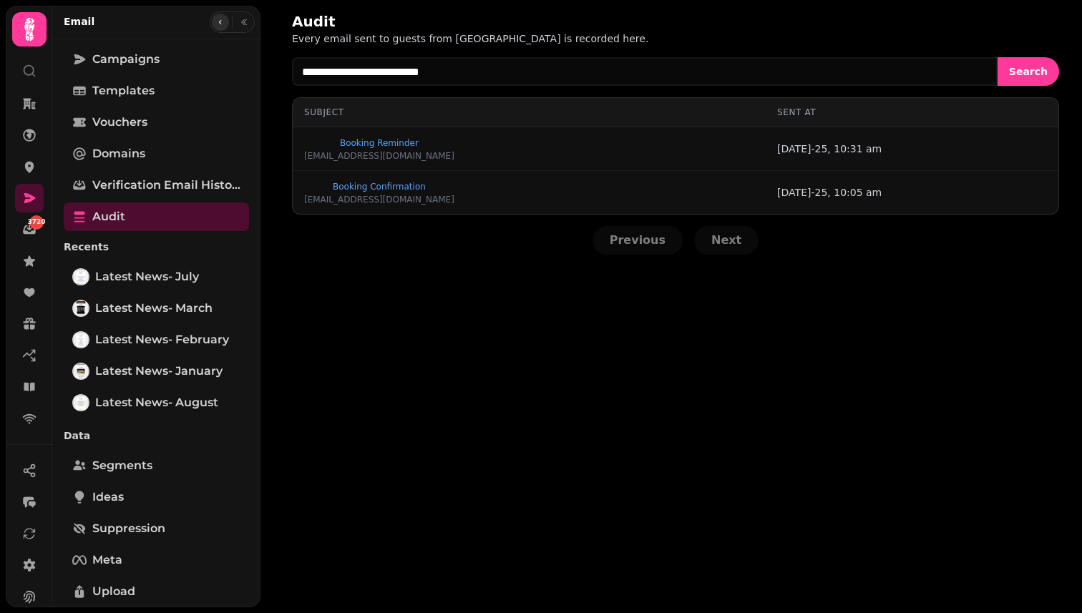
click at [212, 23] on button "button" at bounding box center [220, 22] width 17 height 17
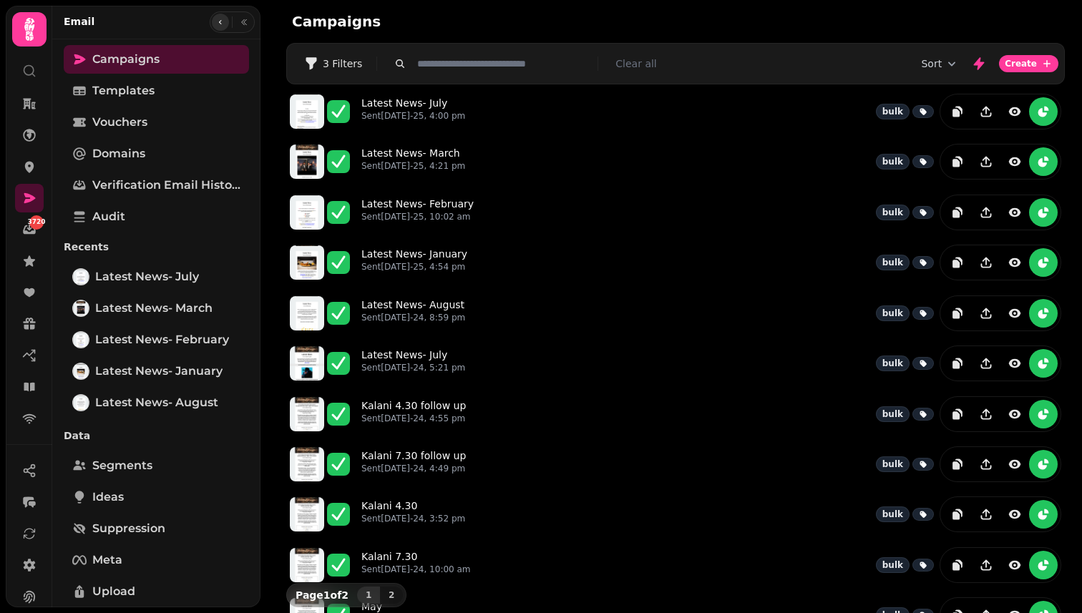
click at [212, 23] on button "button" at bounding box center [220, 22] width 17 height 17
